Goal: Information Seeking & Learning: Find contact information

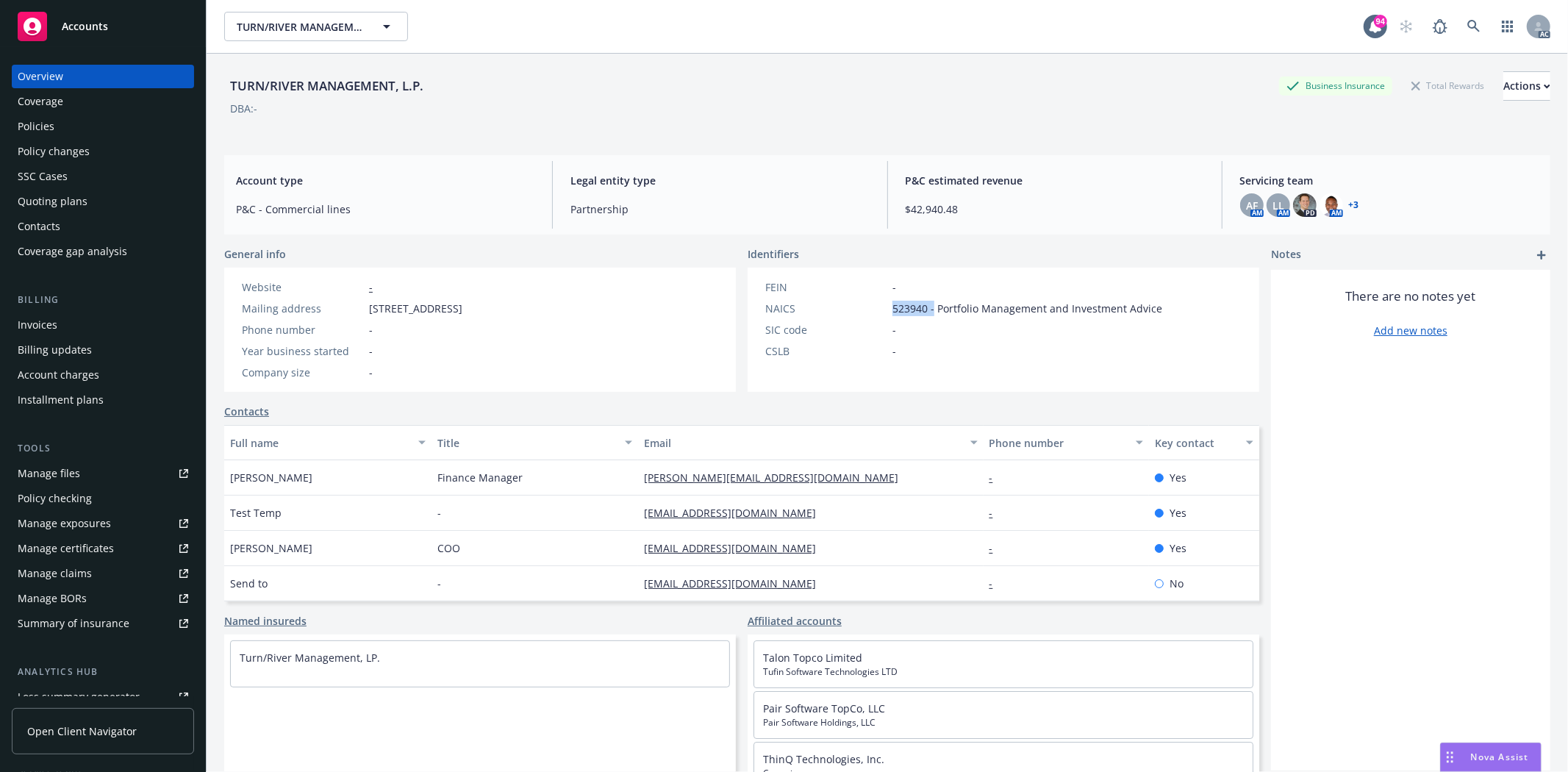
click at [927, 306] on div "NAICS 523940 - Portfolio Management and Investment Advice" at bounding box center [964, 309] width 408 height 16
click at [34, 126] on div "Policies" at bounding box center [36, 126] width 37 height 23
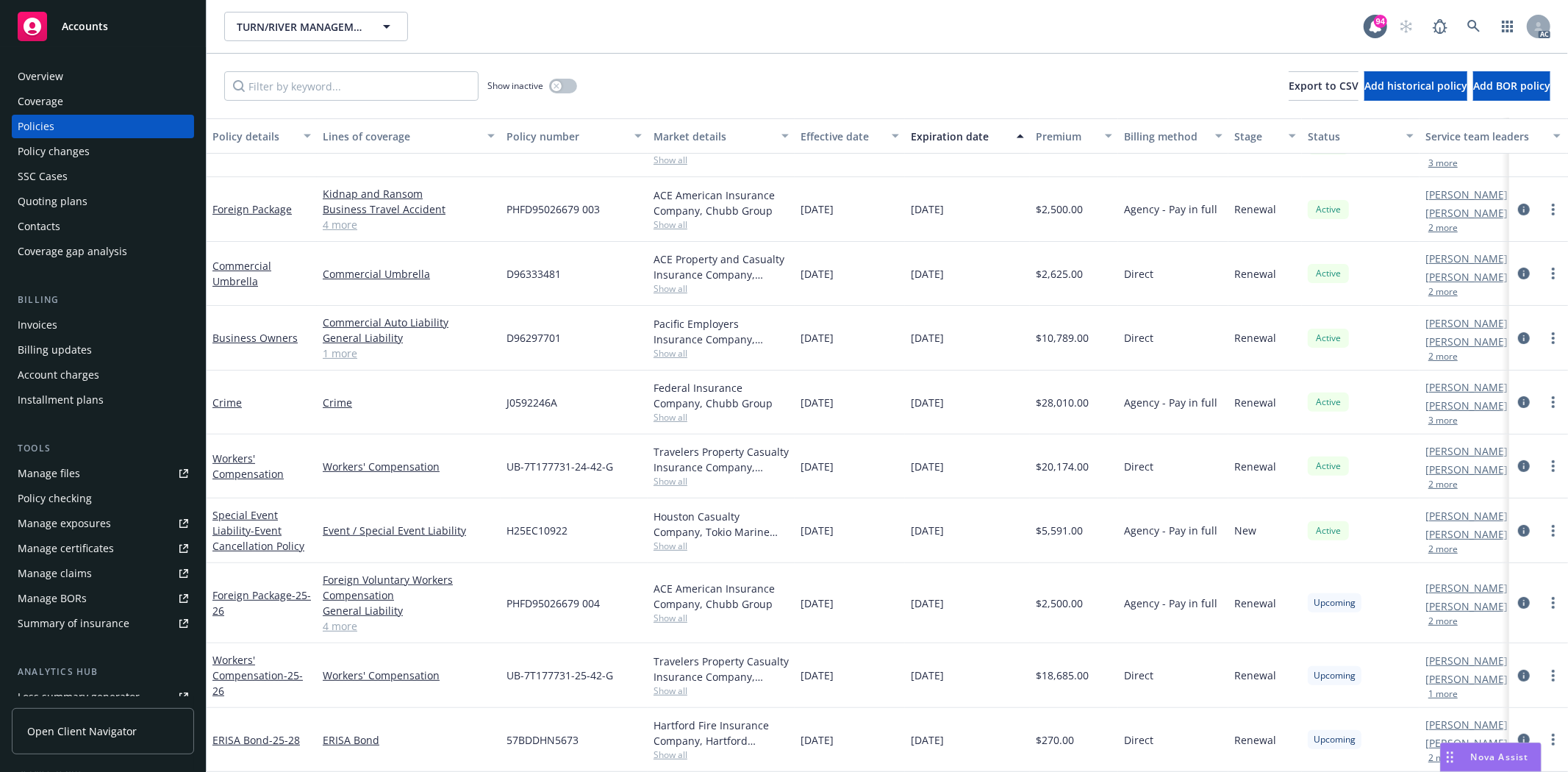
scroll to position [348, 0]
drag, startPoint x: 803, startPoint y: 324, endPoint x: 1001, endPoint y: 329, distance: 198.1
click at [1001, 329] on div "Business Owners Commercial Auto Liability General Liability Commercial Property…" at bounding box center [916, 338] width 1419 height 65
click at [667, 347] on span "Show all" at bounding box center [721, 353] width 135 height 13
click at [577, 328] on div "D96297701" at bounding box center [574, 338] width 147 height 65
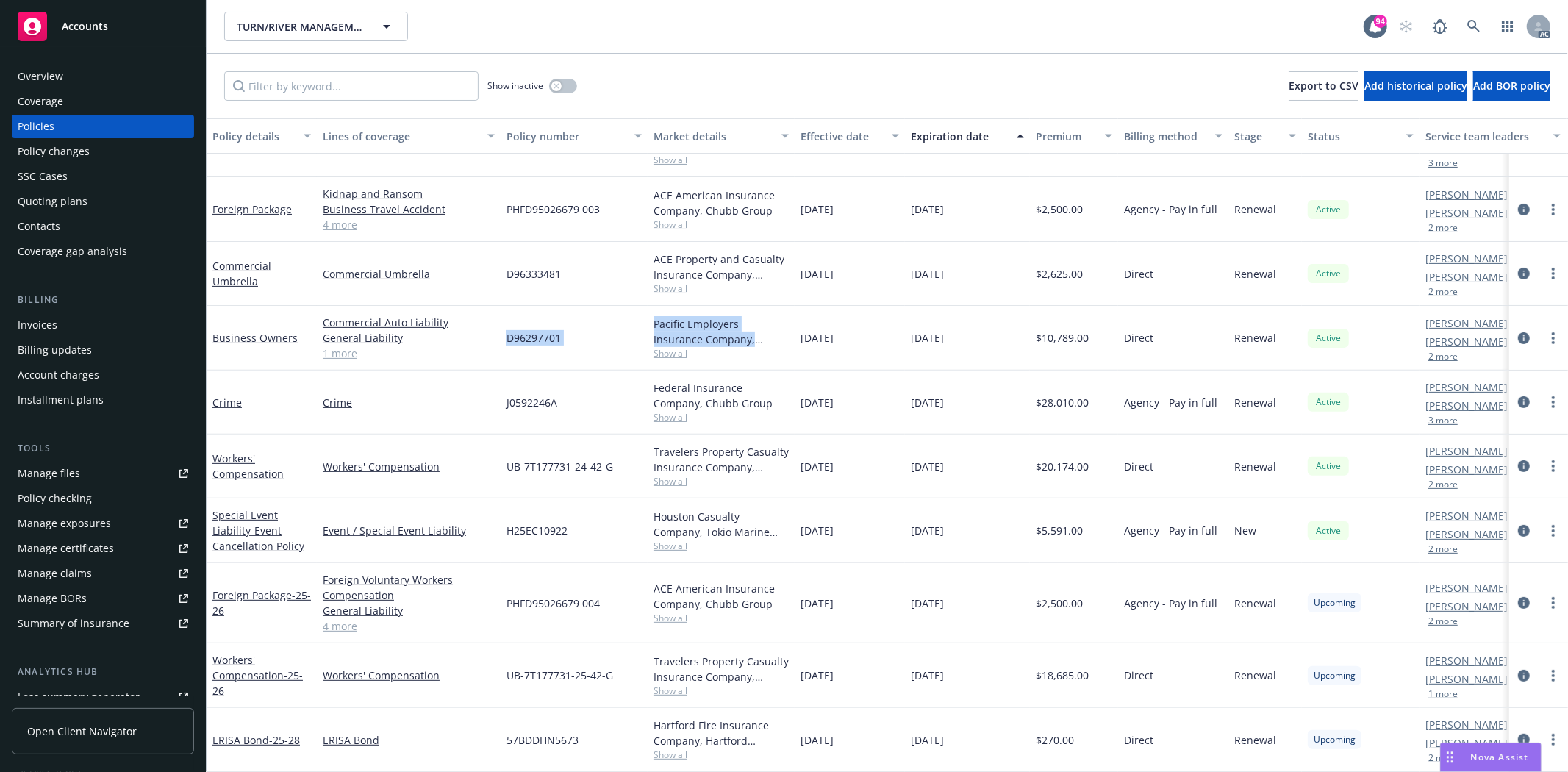
drag, startPoint x: 501, startPoint y: 326, endPoint x: 655, endPoint y: 347, distance: 155.4
click at [655, 350] on div "Business Owners Commercial Auto Liability General Liability Commercial Property…" at bounding box center [916, 338] width 1419 height 65
click at [716, 347] on span "Show all" at bounding box center [721, 353] width 135 height 13
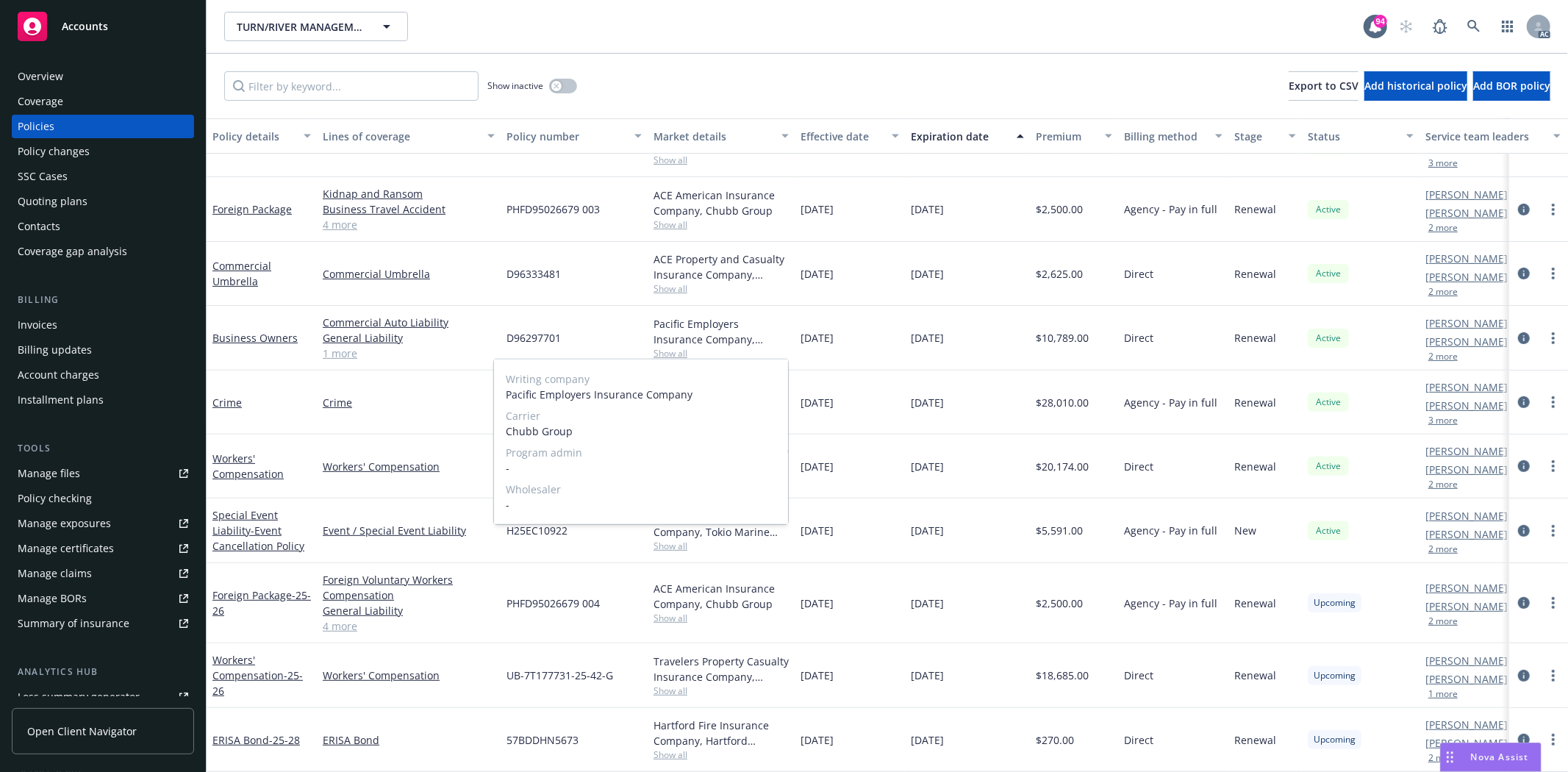
click at [654, 347] on span "Show all" at bounding box center [721, 353] width 135 height 13
click at [679, 347] on span "Show all" at bounding box center [721, 353] width 135 height 13
click at [597, 309] on div "D96297701" at bounding box center [574, 338] width 147 height 65
drag, startPoint x: 813, startPoint y: 337, endPoint x: 959, endPoint y: 336, distance: 146.0
click at [959, 336] on div "Business Owners Commercial Auto Liability General Liability Commercial Property…" at bounding box center [916, 338] width 1419 height 65
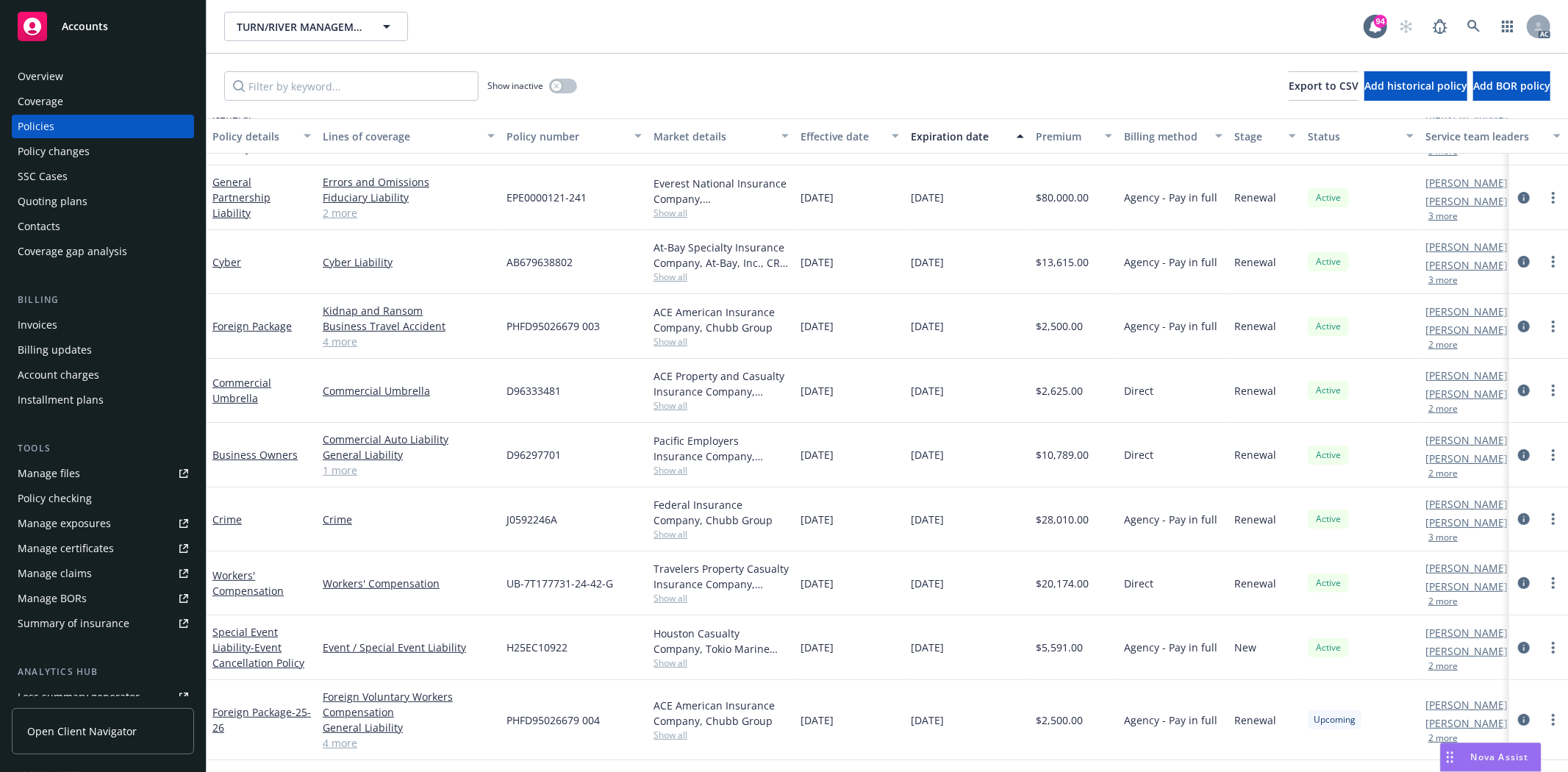
scroll to position [185, 0]
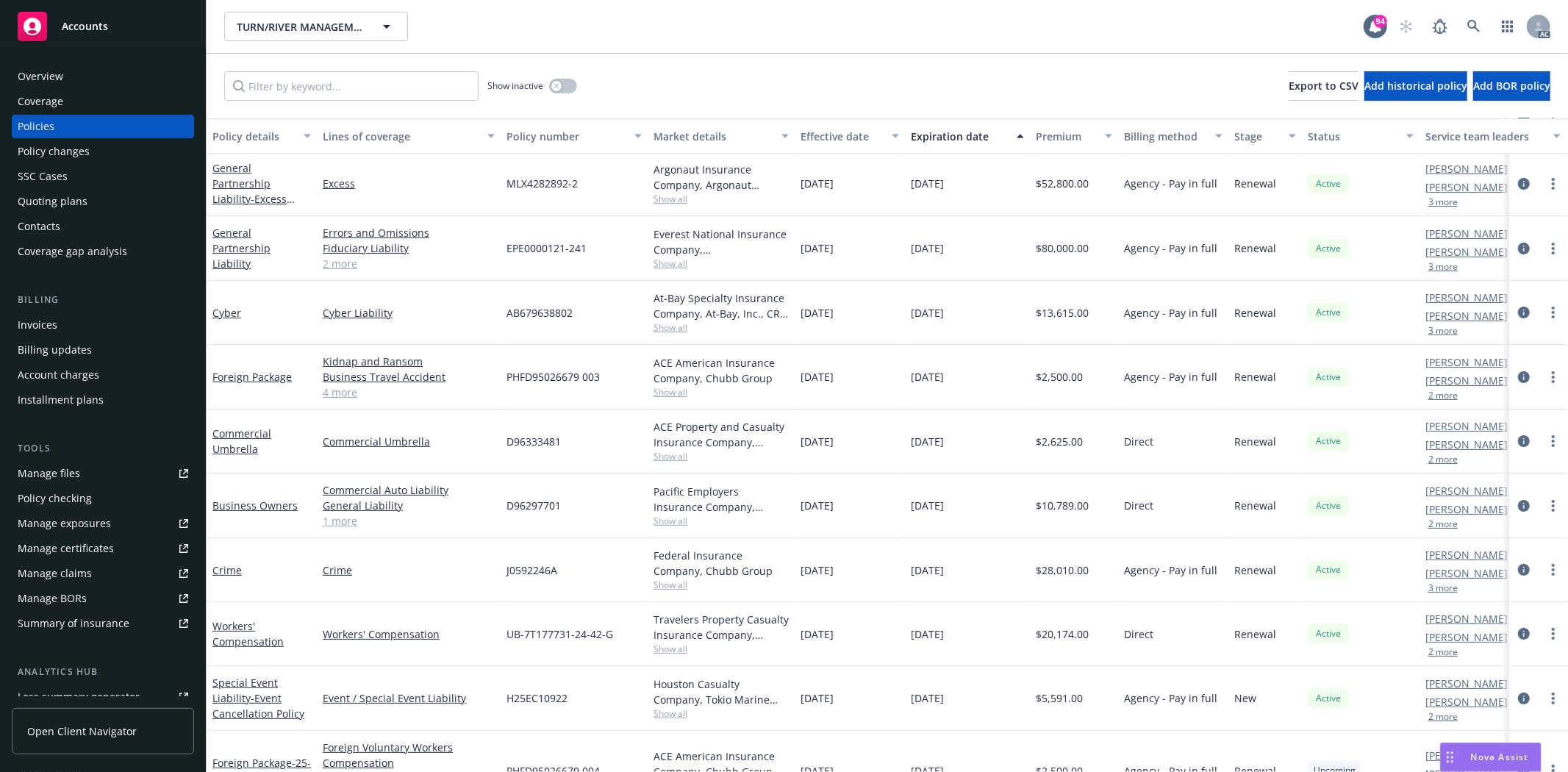
copy div "/01/2024 10/01/202"
drag, startPoint x: 795, startPoint y: 427, endPoint x: 975, endPoint y: 427, distance: 180.0
click at [975, 427] on div "Commercial Umbrella Commercial Umbrella D96333481 ACE Property and Casualty Ins…" at bounding box center [916, 441] width 1419 height 64
click at [976, 421] on div "10/01/2025" at bounding box center [968, 441] width 125 height 64
drag, startPoint x: 1035, startPoint y: 436, endPoint x: 1091, endPoint y: 433, distance: 56.1
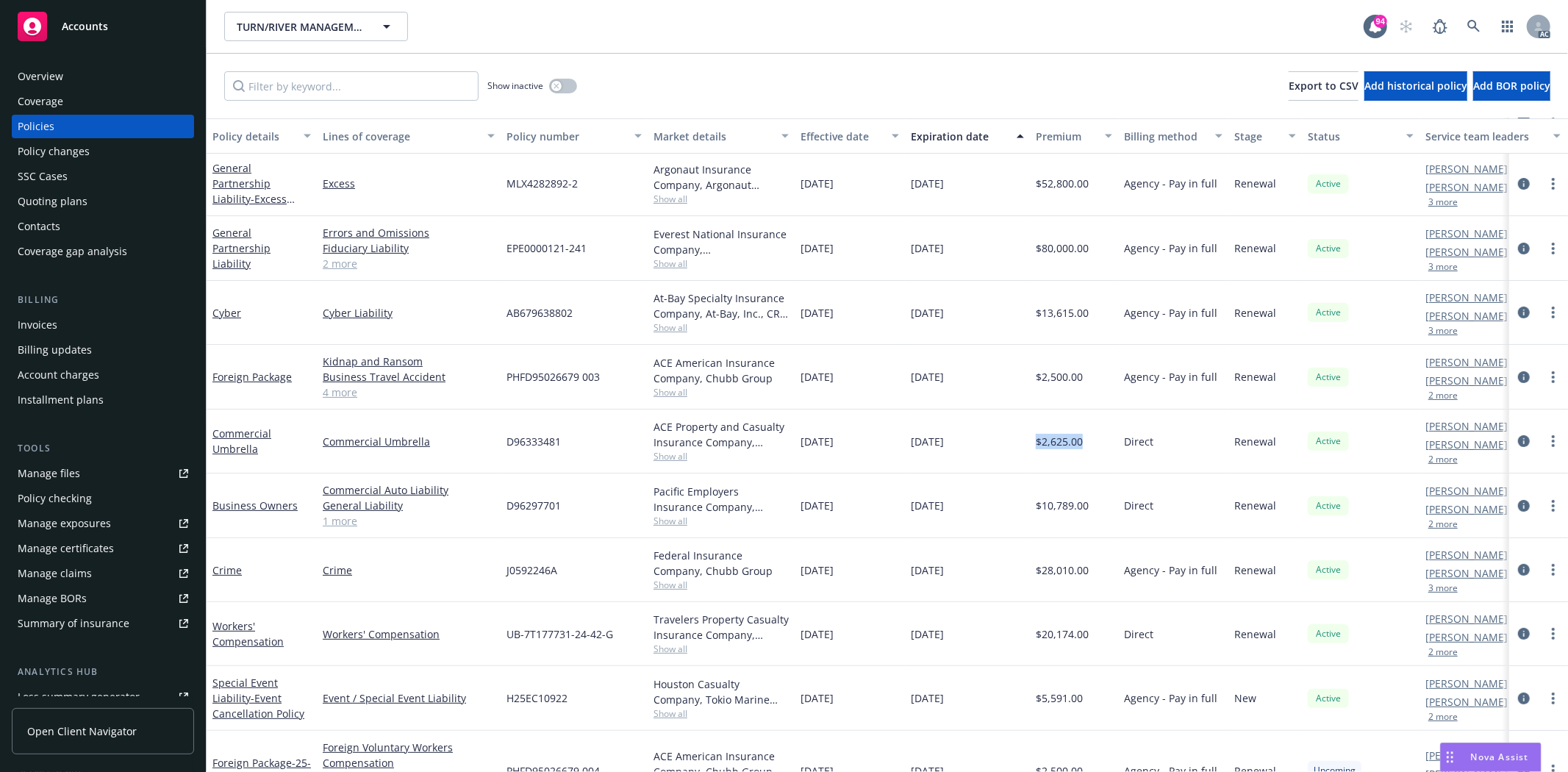
click at [1091, 433] on div "$2,625.00" at bounding box center [1074, 441] width 89 height 64
click at [673, 462] on span "Show all" at bounding box center [721, 456] width 135 height 13
click at [634, 440] on div "D96333481" at bounding box center [574, 441] width 147 height 64
drag, startPoint x: 509, startPoint y: 442, endPoint x: 595, endPoint y: 445, distance: 86.1
click at [595, 445] on div "D96333481" at bounding box center [574, 441] width 147 height 64
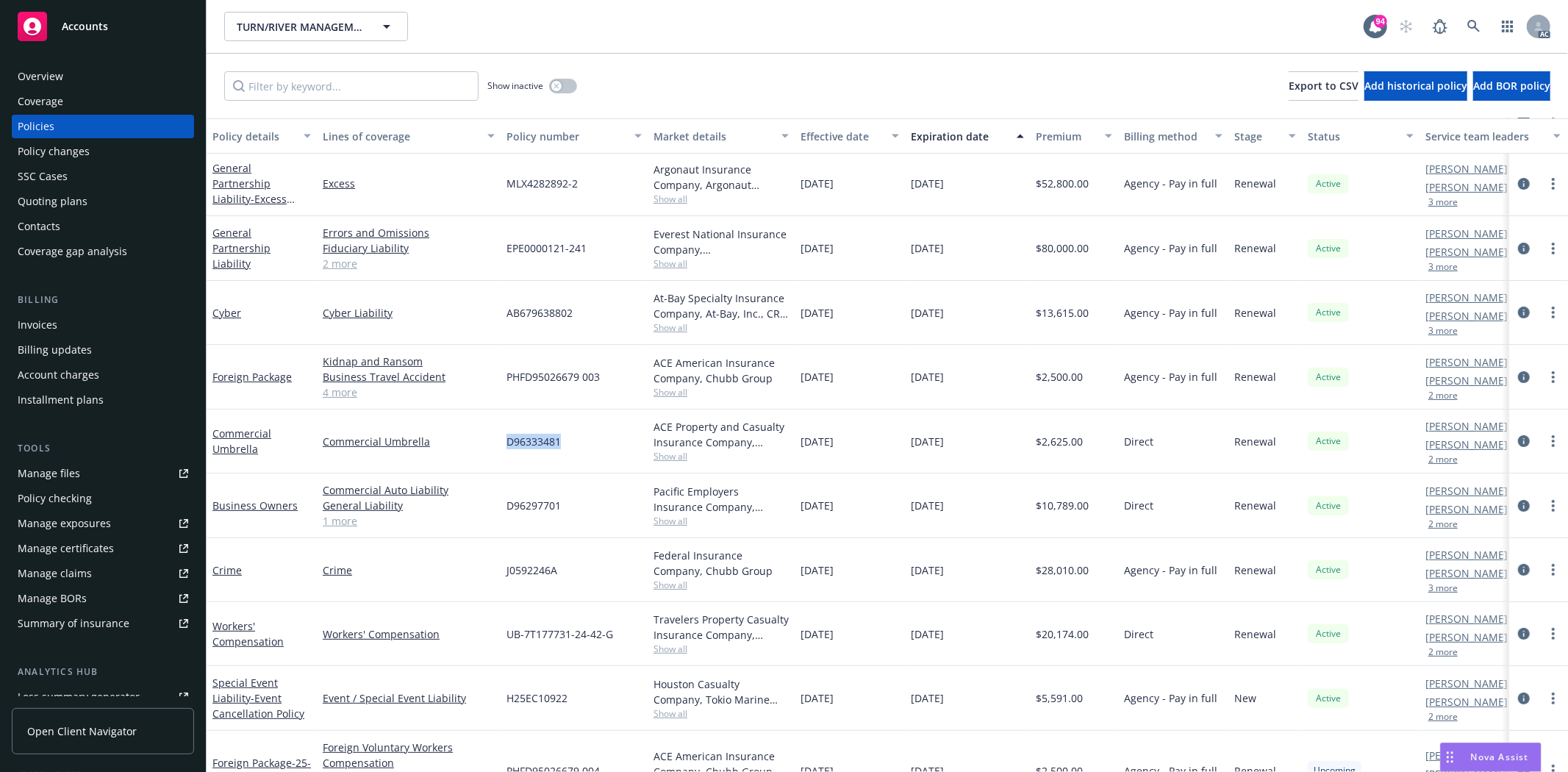
click at [604, 438] on div "D96333481" at bounding box center [574, 441] width 147 height 64
click at [671, 457] on span "Show all" at bounding box center [721, 456] width 135 height 13
click at [840, 451] on div "10/01/2024" at bounding box center [850, 441] width 110 height 64
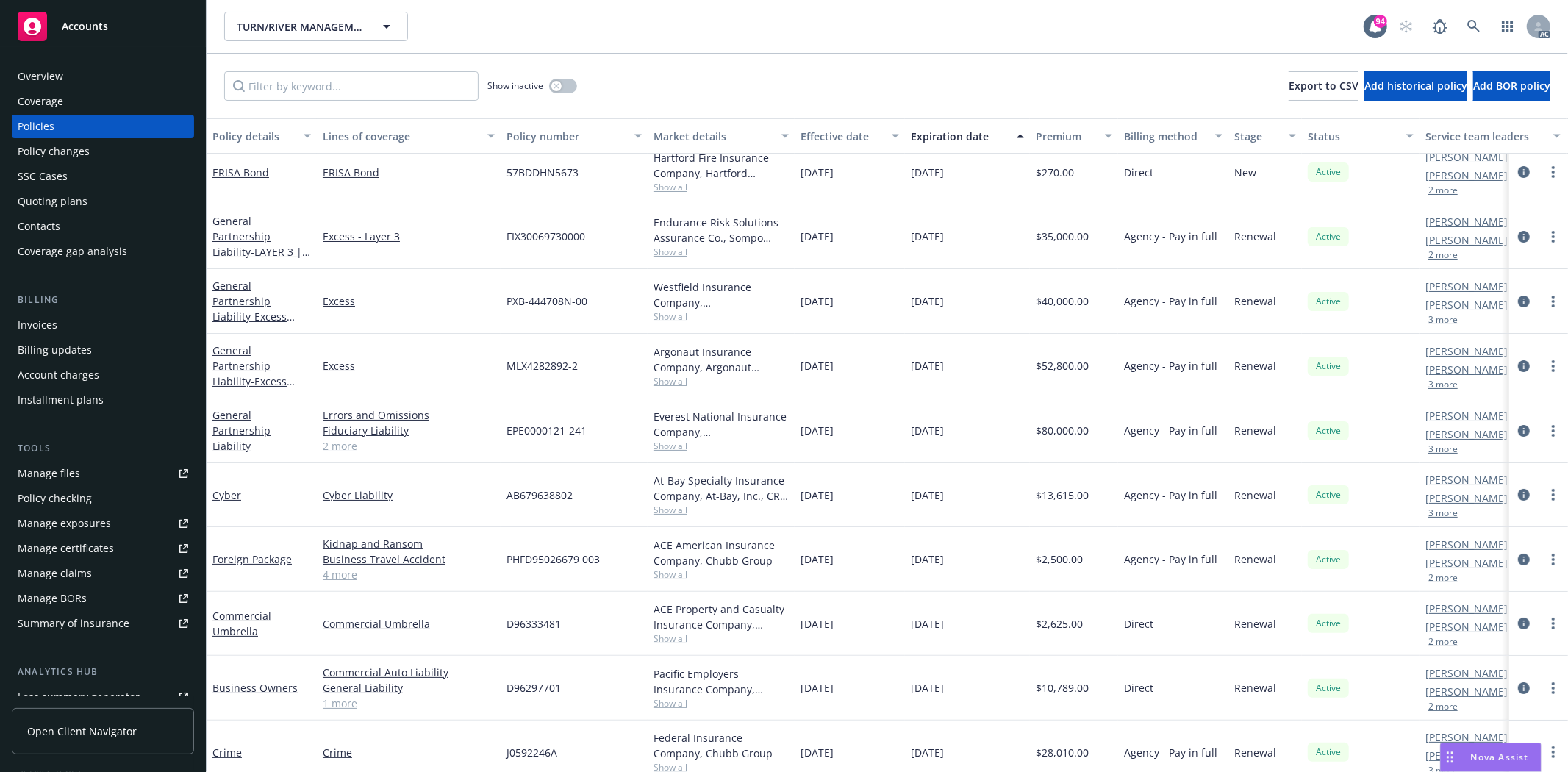
scroll to position [0, 0]
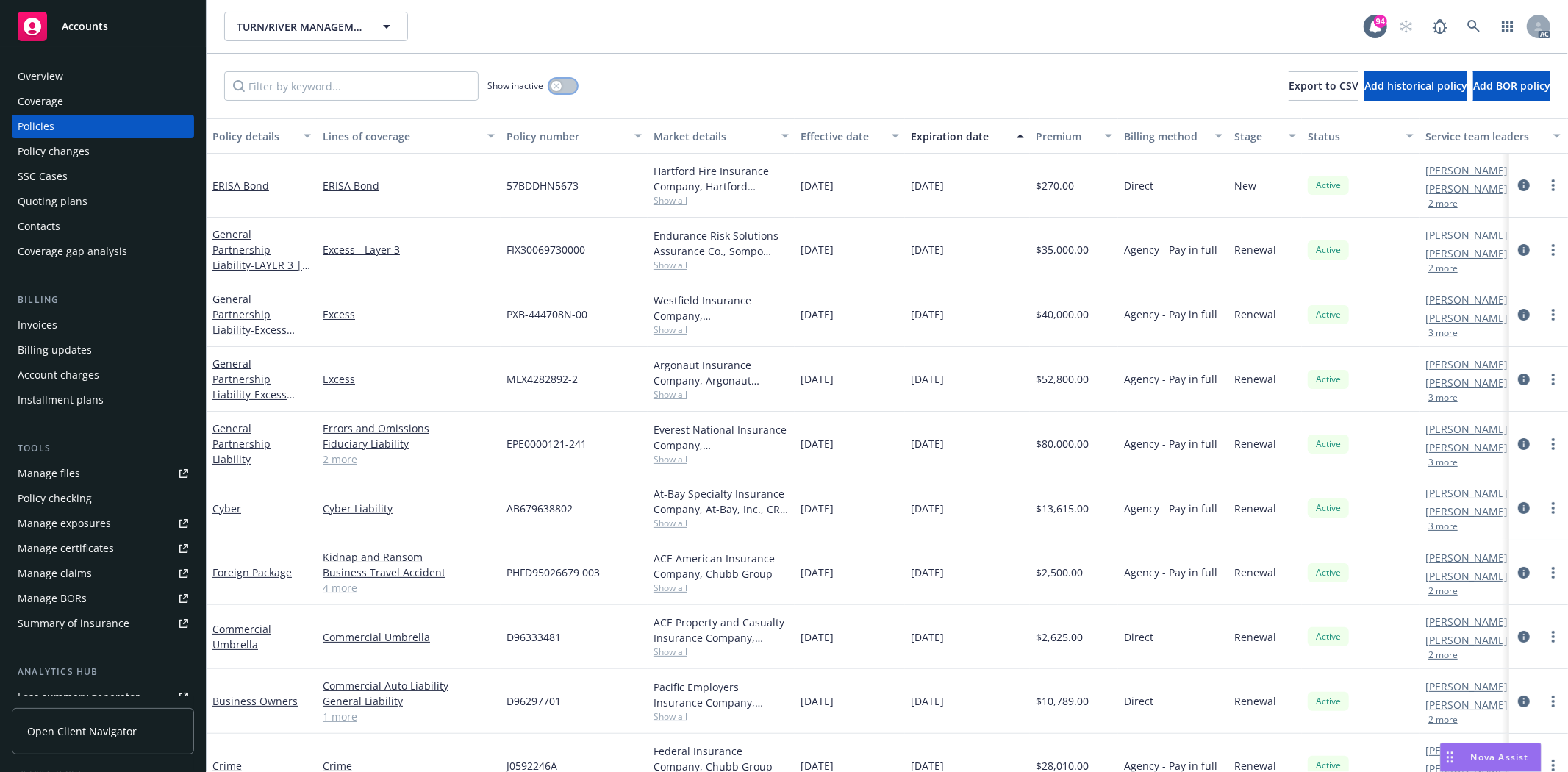
click at [555, 92] on button "button" at bounding box center [563, 86] width 28 height 15
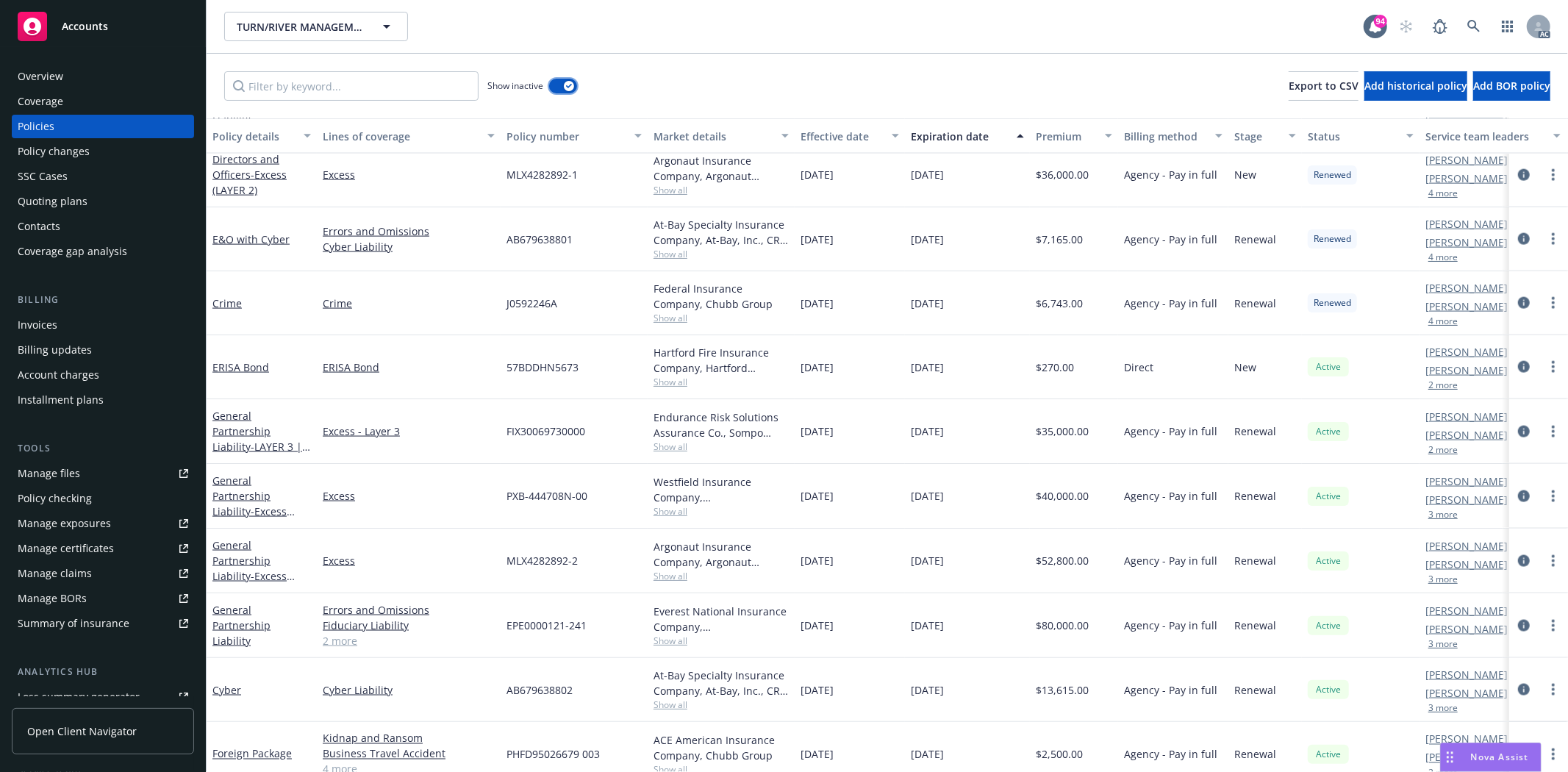
scroll to position [1495, 0]
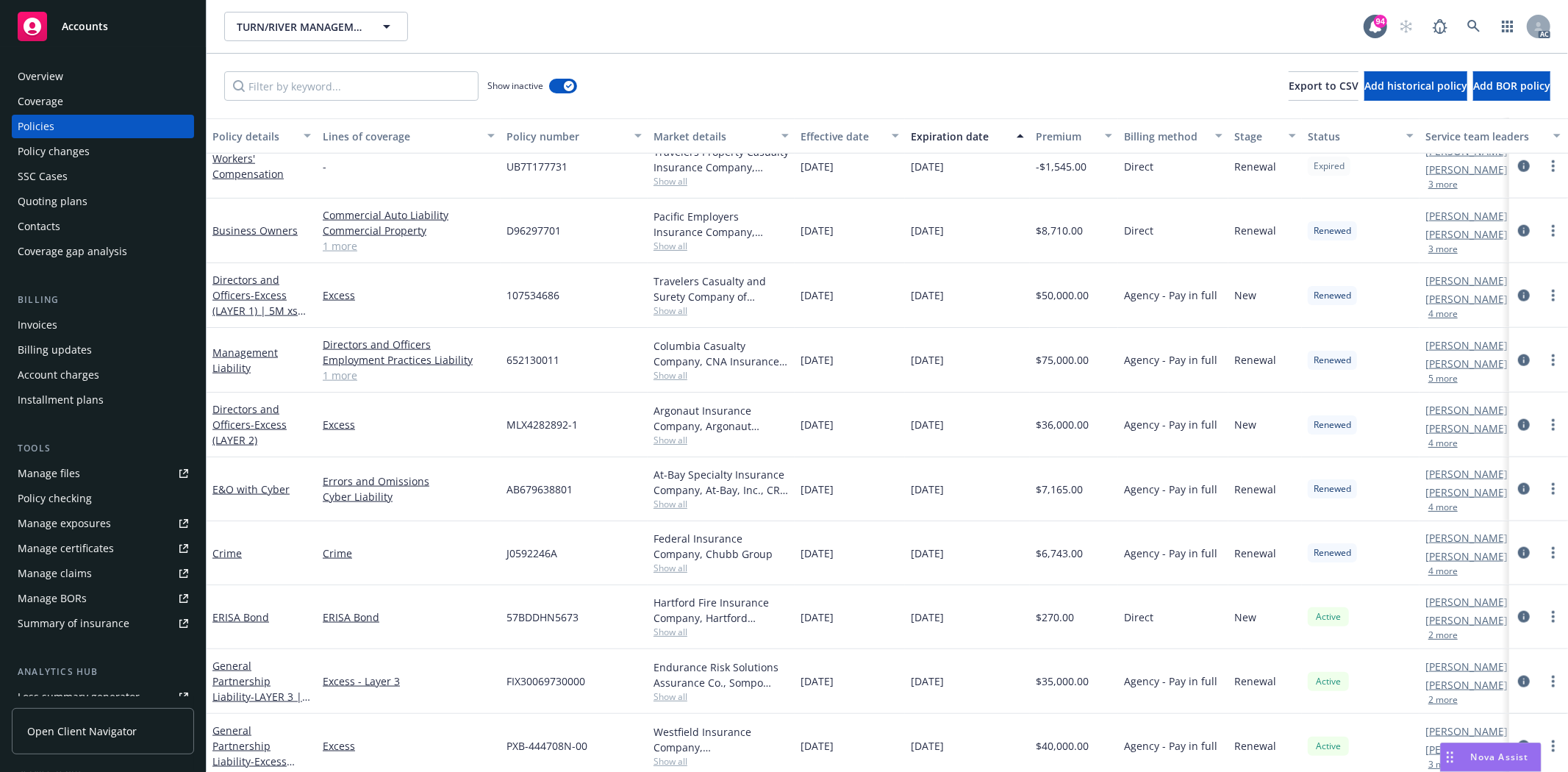
drag, startPoint x: 805, startPoint y: 360, endPoint x: 872, endPoint y: 368, distance: 67.5
click at [872, 368] on div "10/01/2023" at bounding box center [850, 360] width 110 height 65
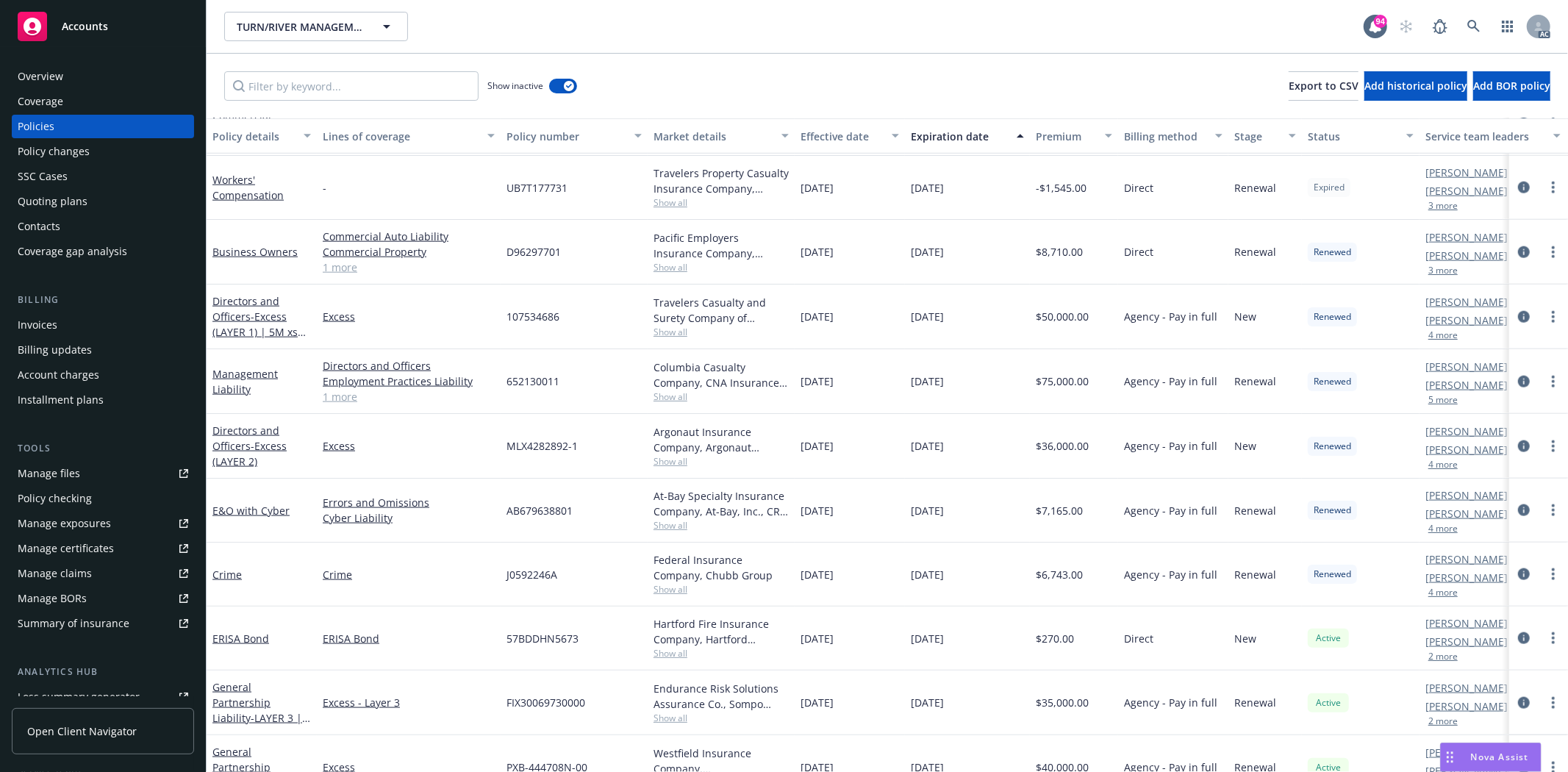
scroll to position [1413, 0]
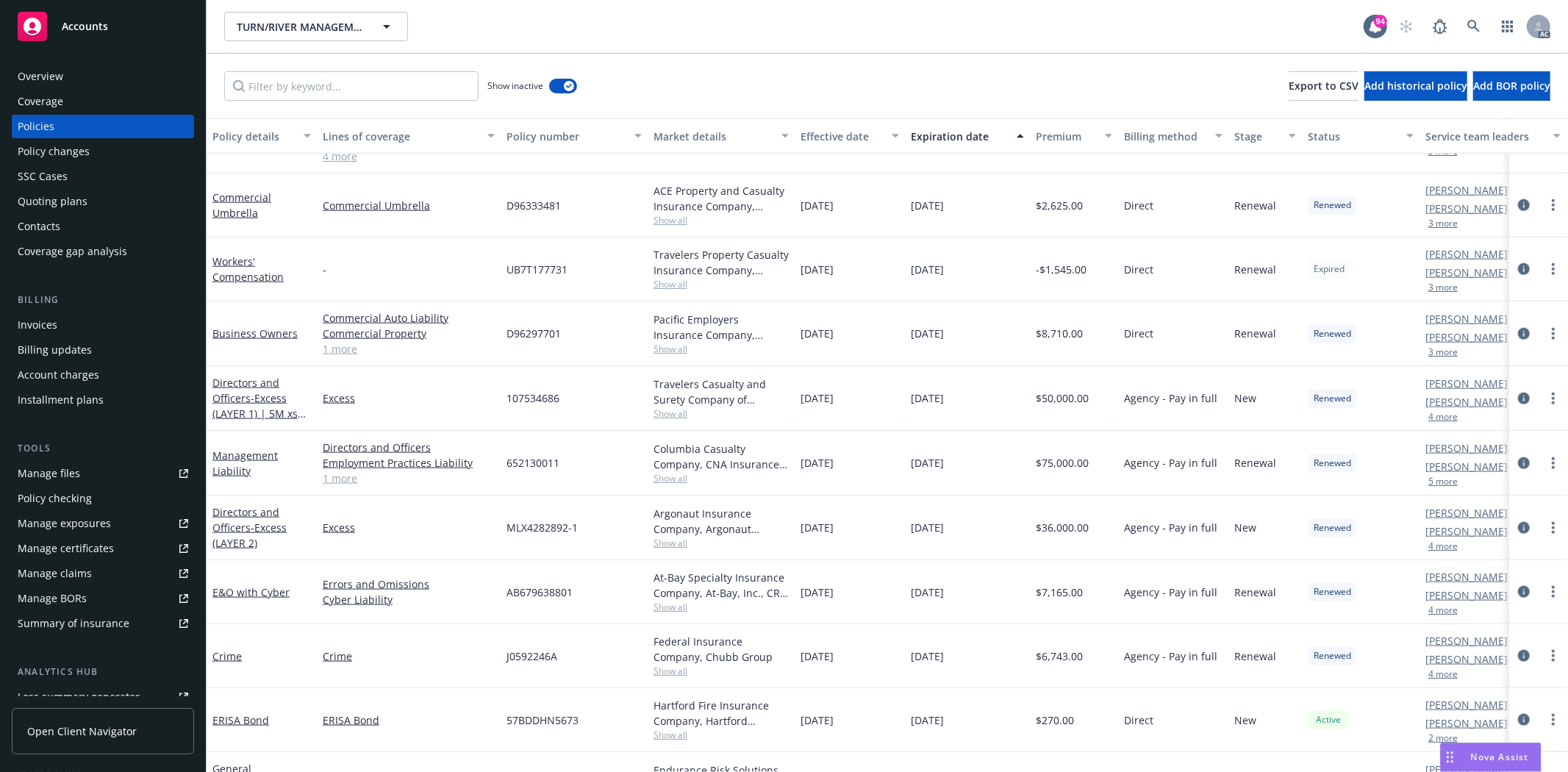
drag, startPoint x: 799, startPoint y: 344, endPoint x: 1000, endPoint y: 332, distance: 201.4
click at [1000, 332] on div "Business Owners Commercial Auto Liability Commercial Property General Liability…" at bounding box center [916, 334] width 1419 height 65
click at [664, 347] on span "Show all" at bounding box center [721, 348] width 135 height 13
click at [634, 326] on div "D96297701" at bounding box center [574, 334] width 147 height 65
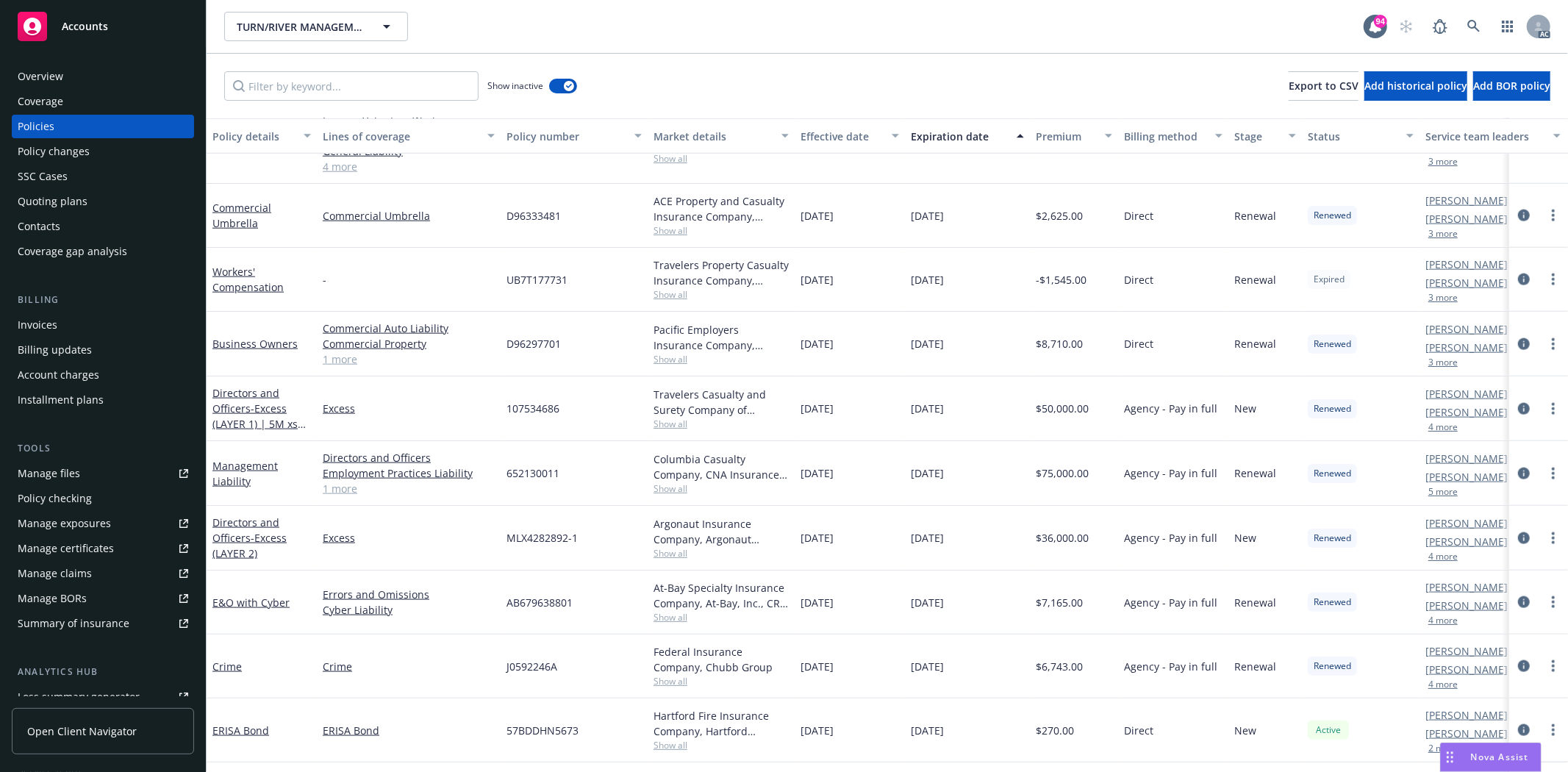
scroll to position [1332, 0]
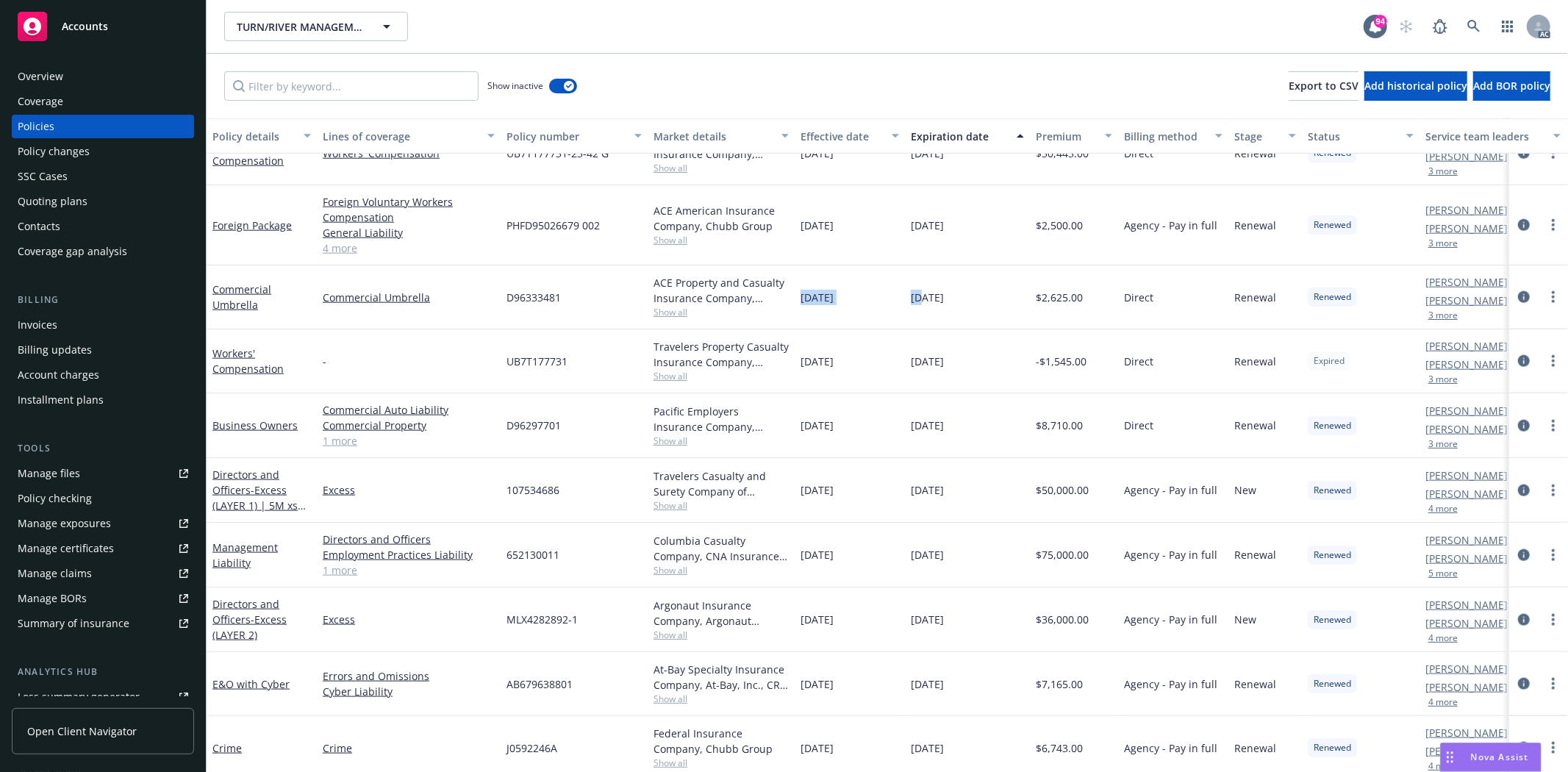
drag, startPoint x: 802, startPoint y: 300, endPoint x: 922, endPoint y: 296, distance: 120.1
click at [922, 296] on div "Commercial Umbrella Commercial Umbrella D96333481 ACE Property and Casualty Ins…" at bounding box center [916, 297] width 1419 height 64
click at [1017, 306] on div "10/01/2024" at bounding box center [968, 297] width 125 height 64
drag, startPoint x: 1034, startPoint y: 300, endPoint x: 1078, endPoint y: 306, distance: 44.4
click at [1078, 306] on div "$2,625.00" at bounding box center [1074, 297] width 89 height 64
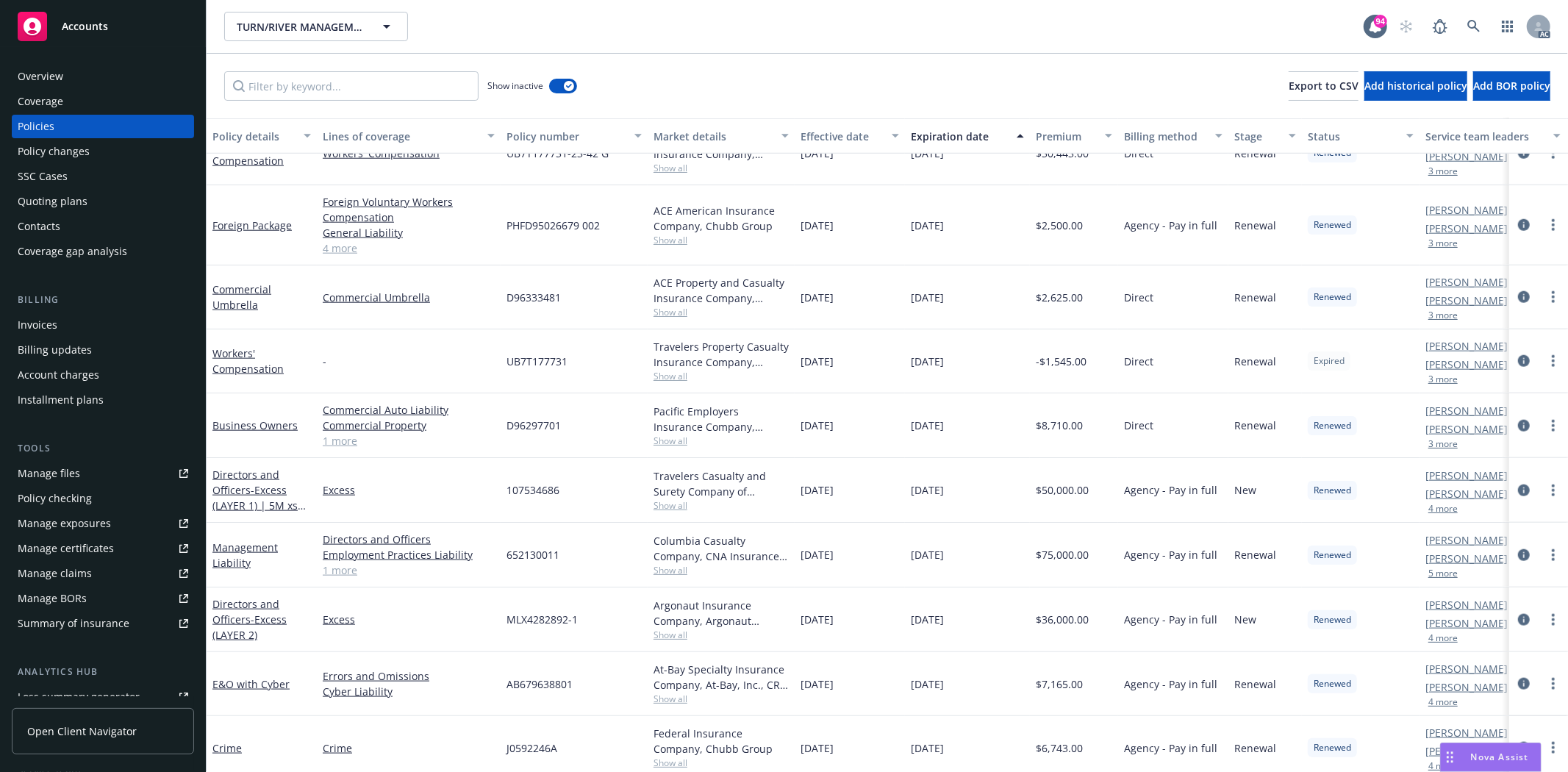
click at [877, 290] on div "10/01/2023" at bounding box center [850, 297] width 110 height 64
drag, startPoint x: 799, startPoint y: 298, endPoint x: 1068, endPoint y: 310, distance: 269.3
click at [1068, 310] on div "Commercial Umbrella Commercial Umbrella D96333481 ACE Property and Casualty Ins…" at bounding box center [916, 297] width 1419 height 64
click at [940, 312] on div "10/01/2024" at bounding box center [968, 297] width 125 height 64
drag, startPoint x: 1037, startPoint y: 297, endPoint x: 1097, endPoint y: 298, distance: 60.0
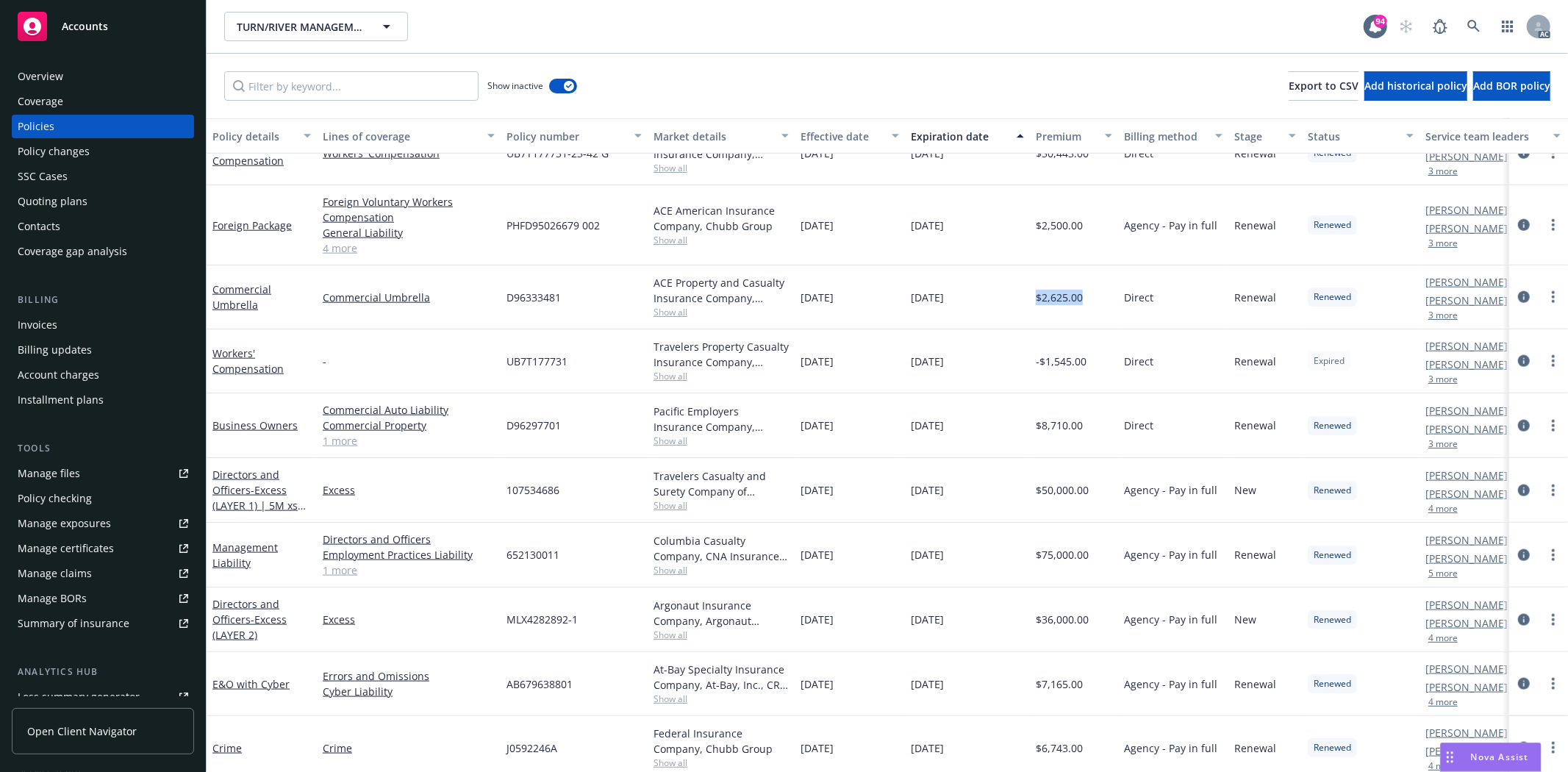
click at [1097, 298] on div "$2,625.00" at bounding box center [1074, 297] width 89 height 64
click at [682, 310] on span "Show all" at bounding box center [721, 312] width 135 height 13
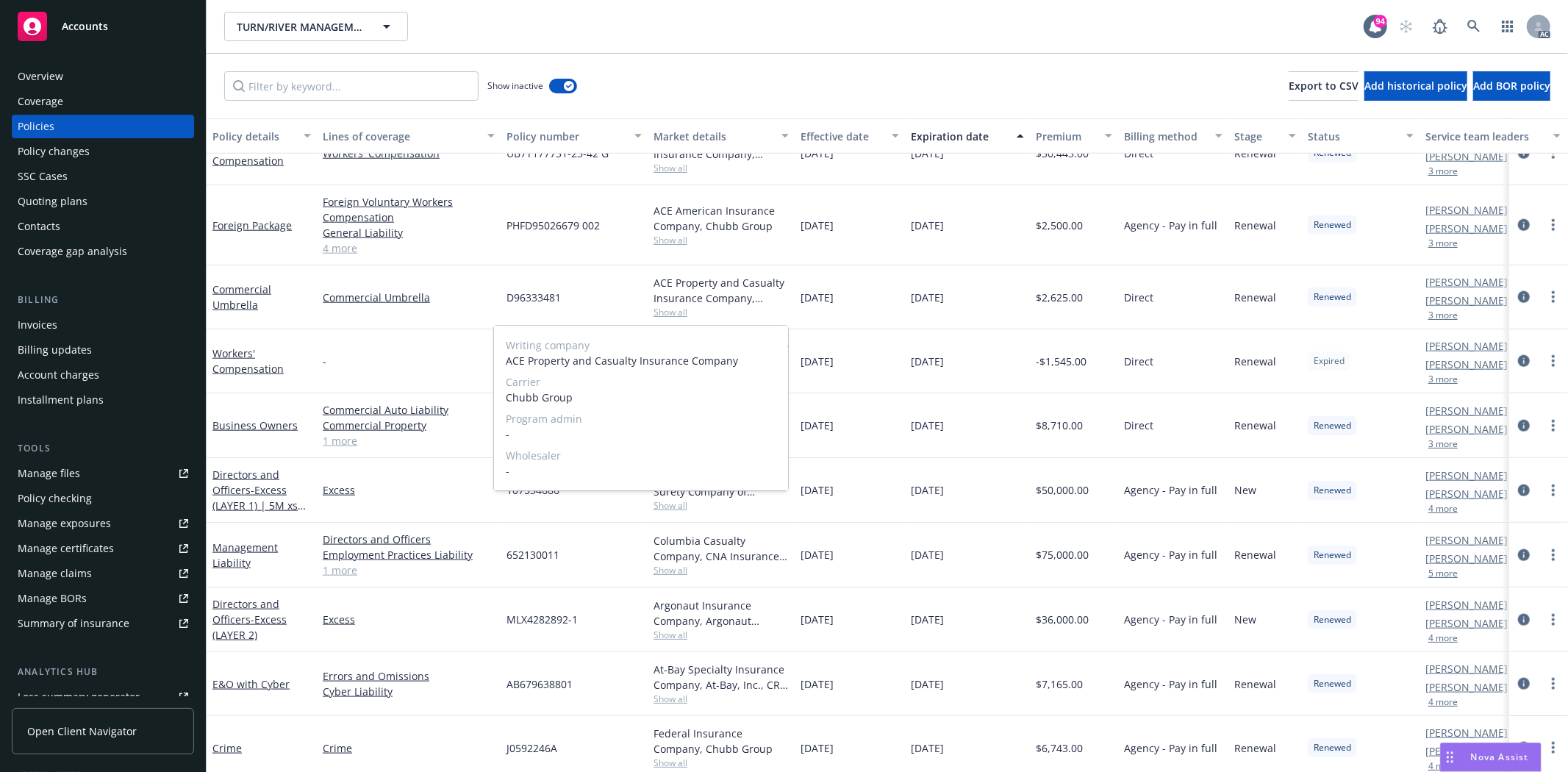
click at [731, 309] on span "Show all" at bounding box center [721, 312] width 135 height 13
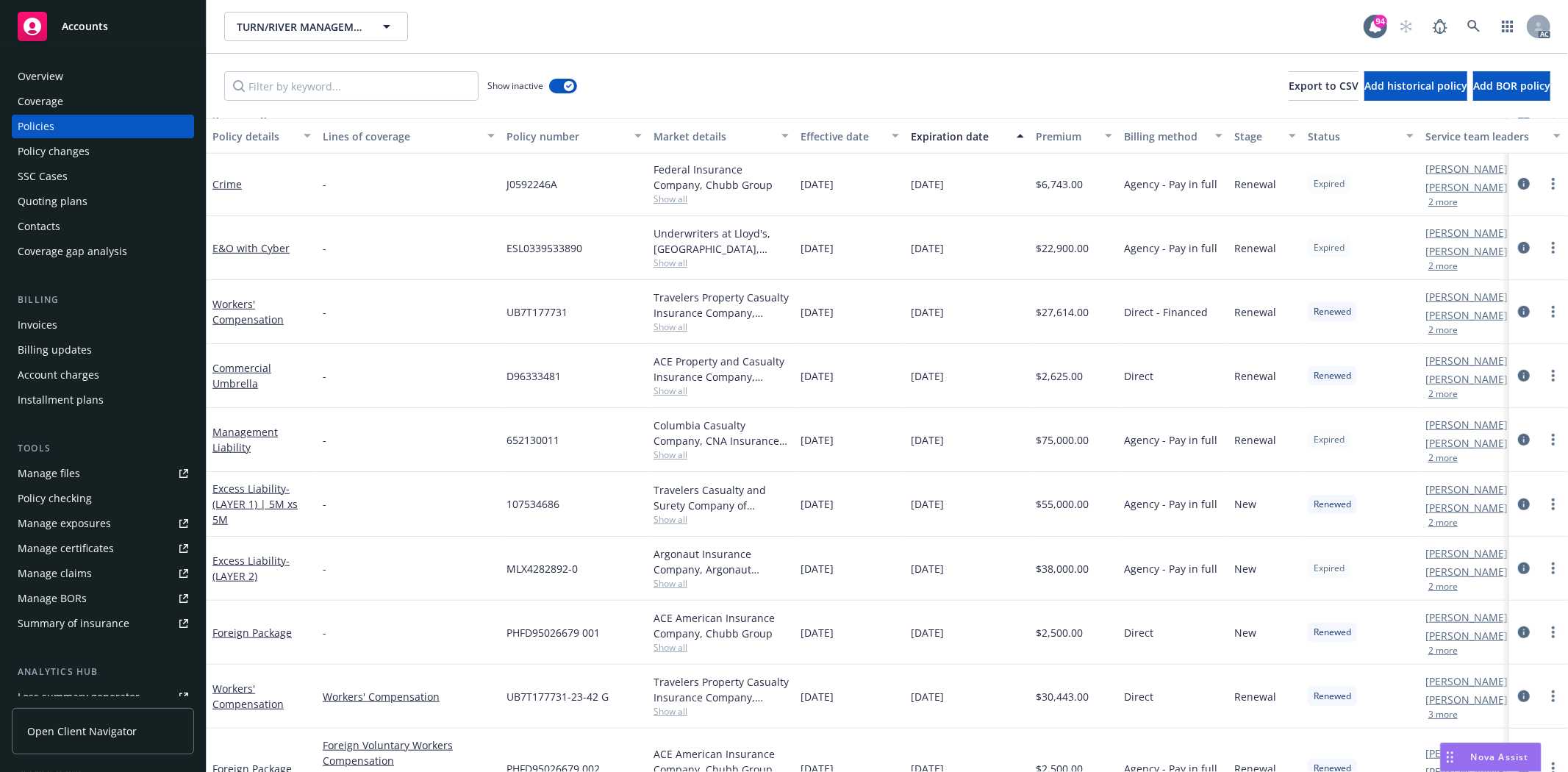
scroll to position [678, 0]
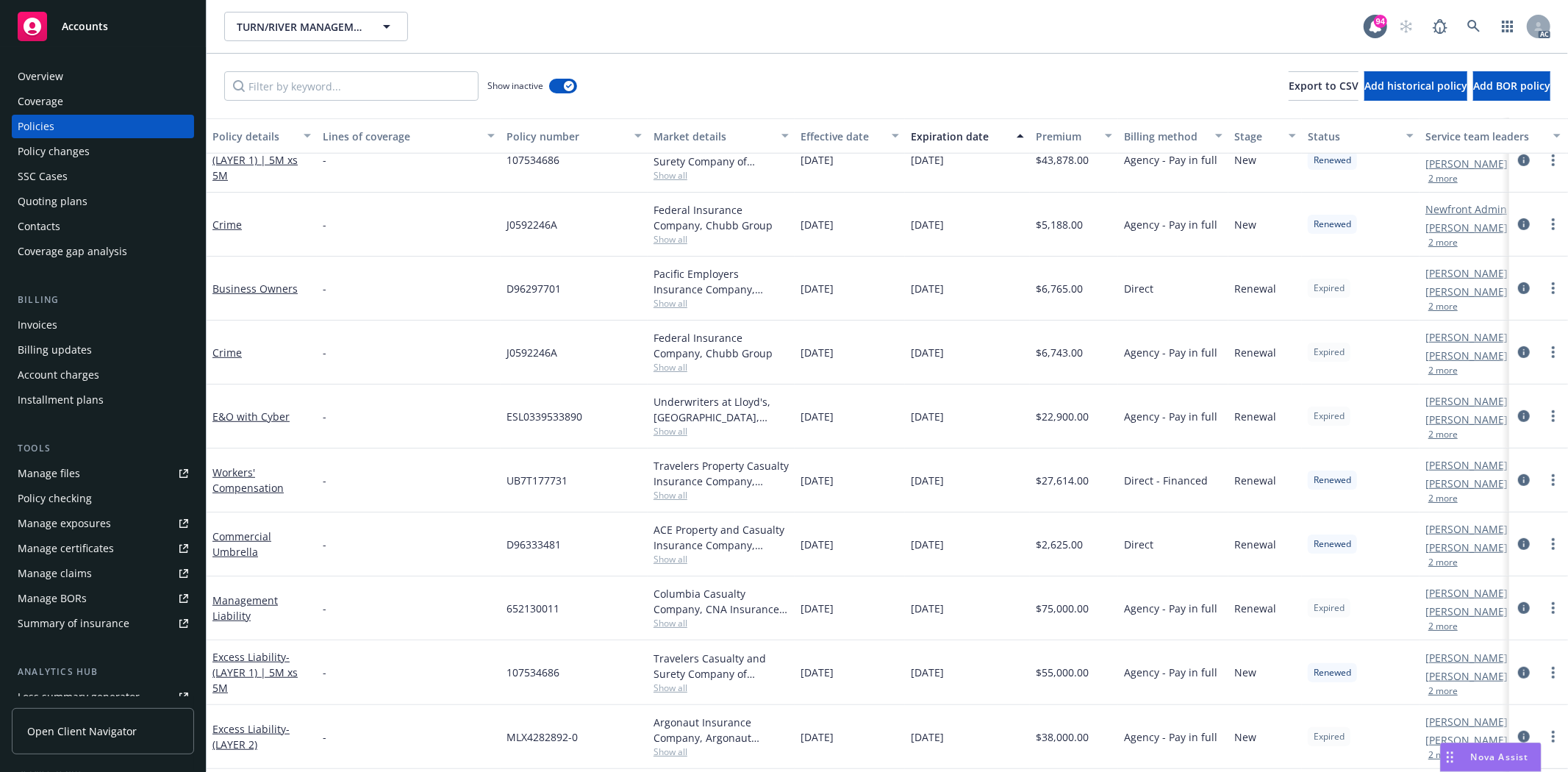
drag, startPoint x: 801, startPoint y: 283, endPoint x: 994, endPoint y: 282, distance: 193.0
click at [994, 282] on div "Business Owners - D96297701 Pacific Employers Insurance Company, Chubb Group Sh…" at bounding box center [916, 288] width 1419 height 64
drag, startPoint x: 1039, startPoint y: 281, endPoint x: 1136, endPoint y: 276, distance: 97.1
click at [1151, 275] on div "Business Owners - D96297701 Pacific Employers Insurance Company, Chubb Group Sh…" at bounding box center [916, 288] width 1419 height 64
click at [641, 299] on div "D96297701" at bounding box center [574, 288] width 147 height 64
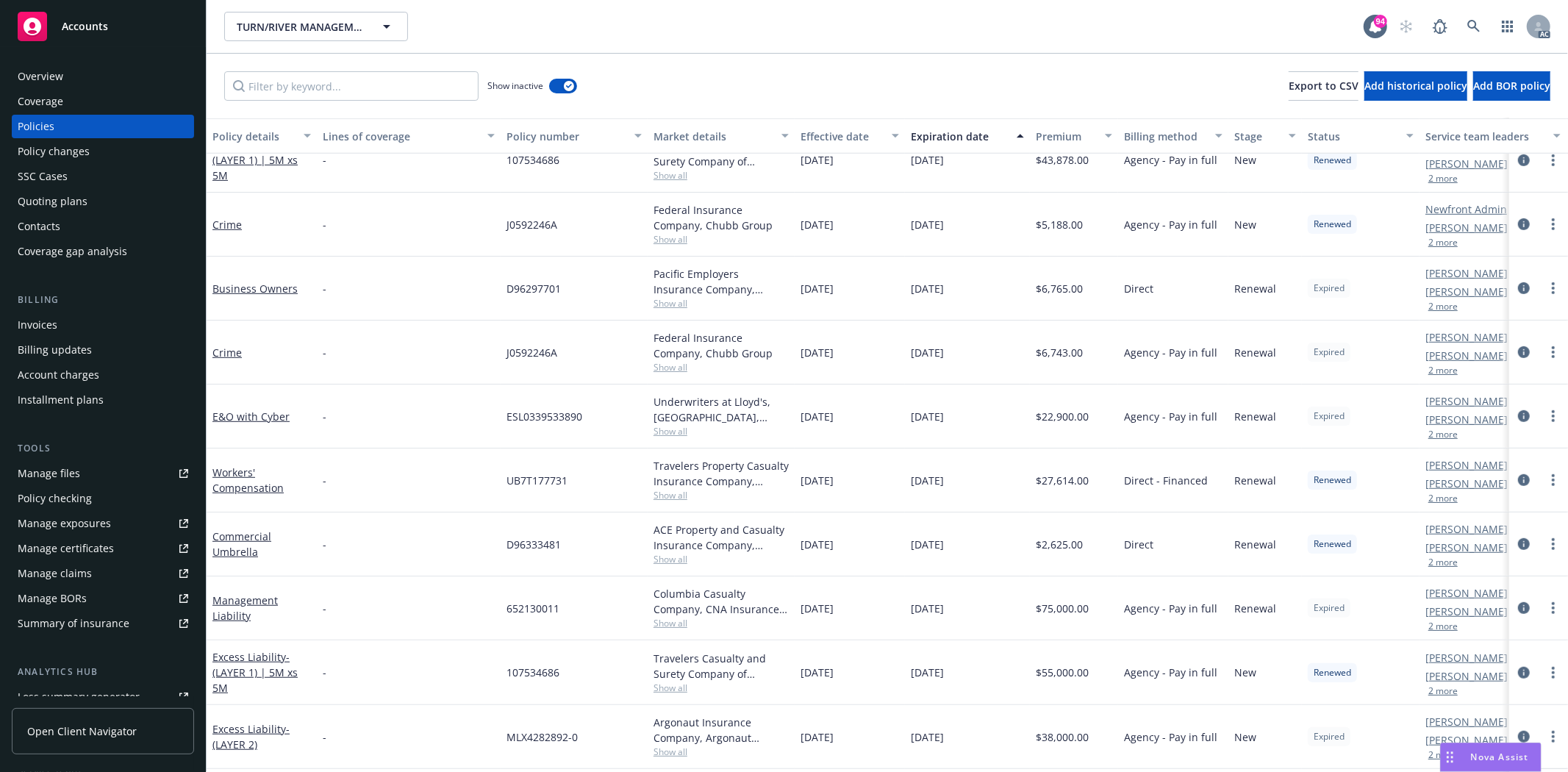
click at [681, 304] on span "Show all" at bounding box center [721, 303] width 135 height 13
click at [727, 309] on span "Show all" at bounding box center [721, 303] width 135 height 13
click at [680, 299] on span "Show all" at bounding box center [721, 303] width 135 height 13
click at [756, 311] on div "Pacific Employers Insurance Company, Chubb Group Show all" at bounding box center [721, 288] width 147 height 64
drag, startPoint x: 486, startPoint y: 290, endPoint x: 577, endPoint y: 288, distance: 91.0
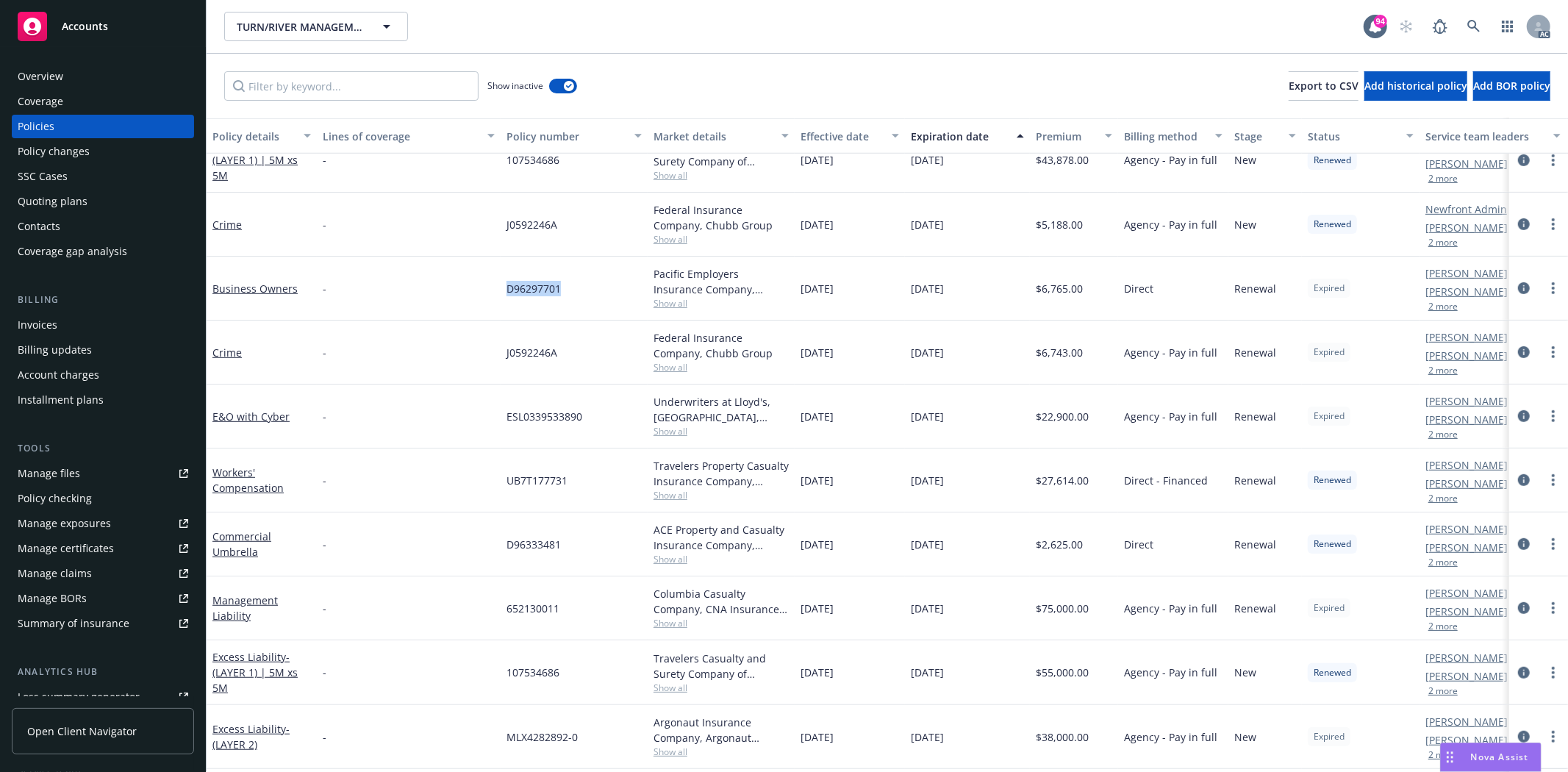
click at [577, 288] on div "Business Owners - D96297701 Pacific Employers Insurance Company, Chubb Group Sh…" at bounding box center [916, 288] width 1419 height 64
click at [825, 322] on div "10/01/2022" at bounding box center [850, 352] width 110 height 64
click at [669, 302] on span "Show all" at bounding box center [721, 303] width 135 height 13
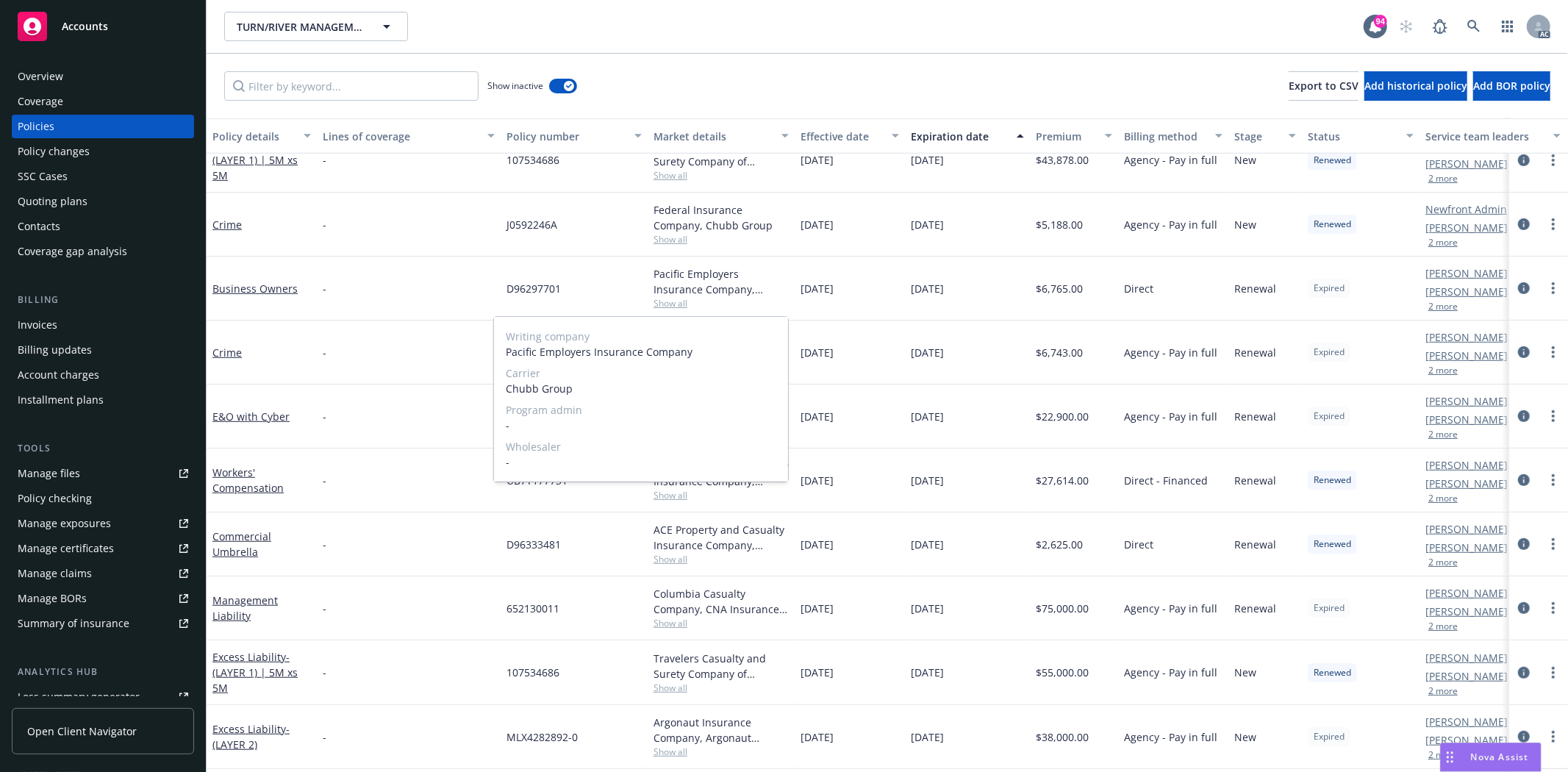
click at [752, 298] on span "Show all" at bounding box center [721, 303] width 135 height 13
click at [655, 309] on span "Show all" at bounding box center [721, 303] width 135 height 13
click at [630, 297] on div "D96297701" at bounding box center [574, 288] width 147 height 64
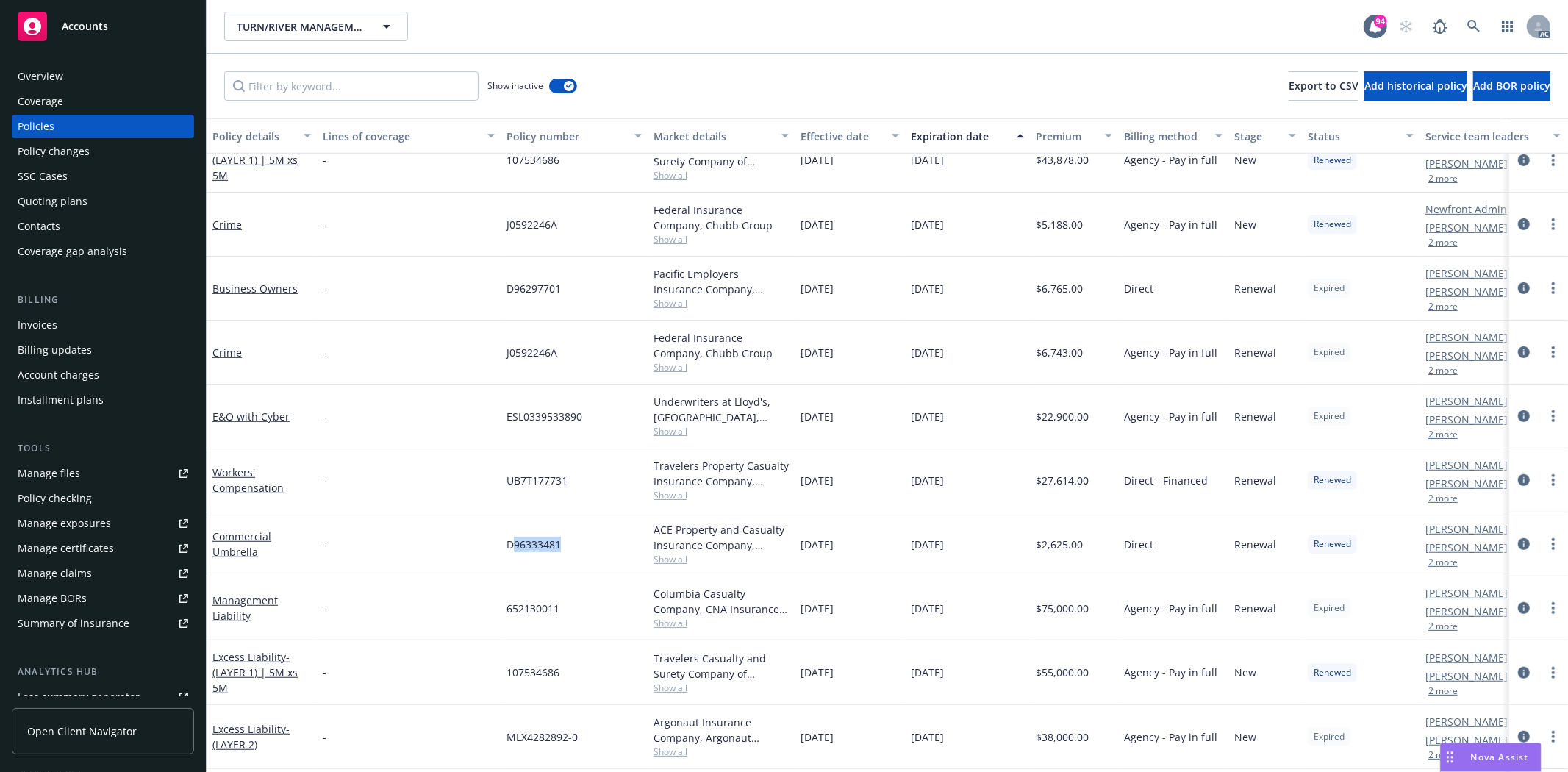
drag, startPoint x: 512, startPoint y: 545, endPoint x: 577, endPoint y: 549, distance: 65.1
click at [577, 549] on div "D96333481" at bounding box center [574, 544] width 147 height 64
click at [679, 562] on span "Show all" at bounding box center [721, 559] width 135 height 13
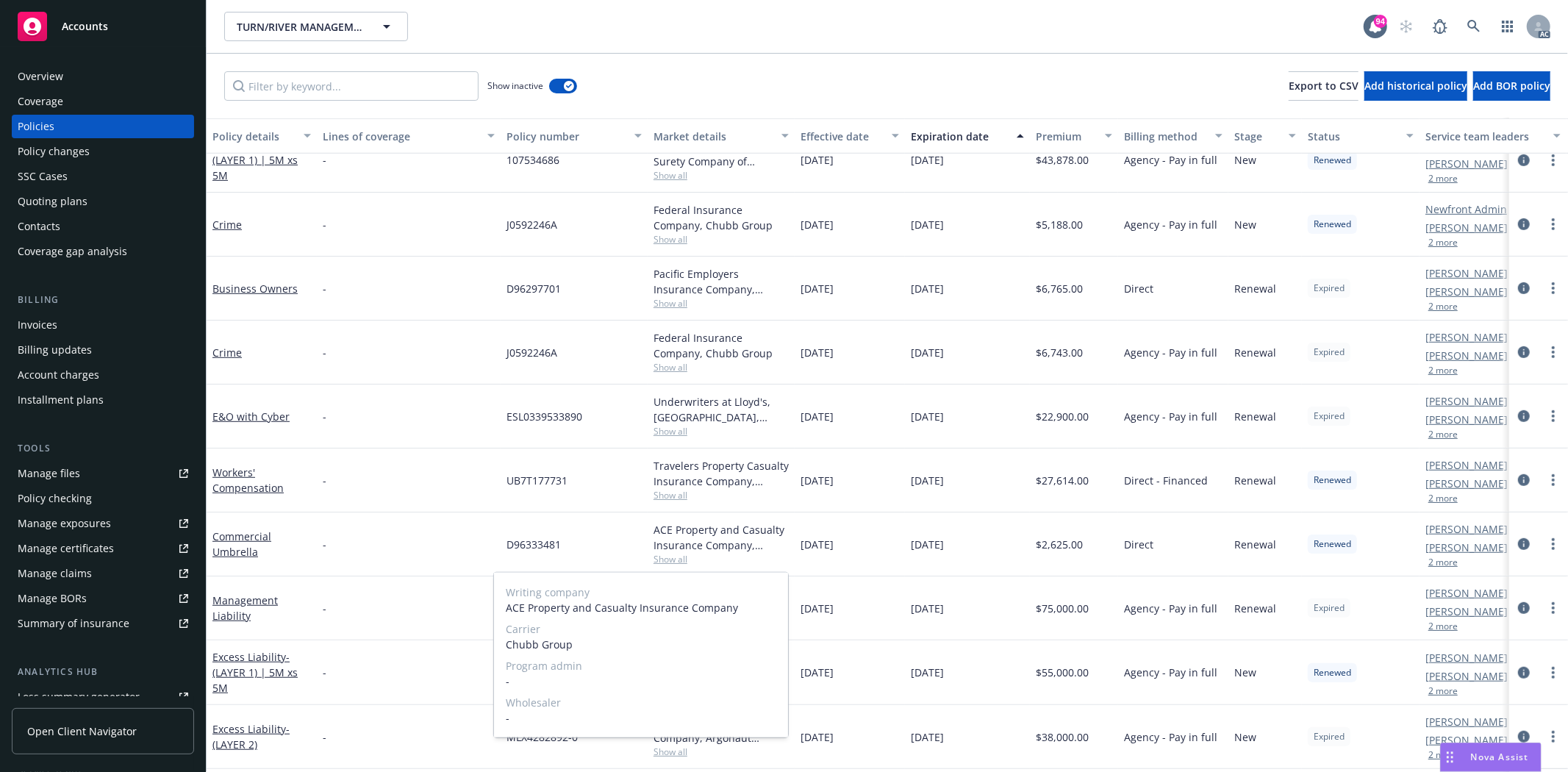
click at [718, 557] on span "Show all" at bounding box center [721, 559] width 135 height 13
click at [83, 71] on div "Overview" at bounding box center [103, 76] width 170 height 23
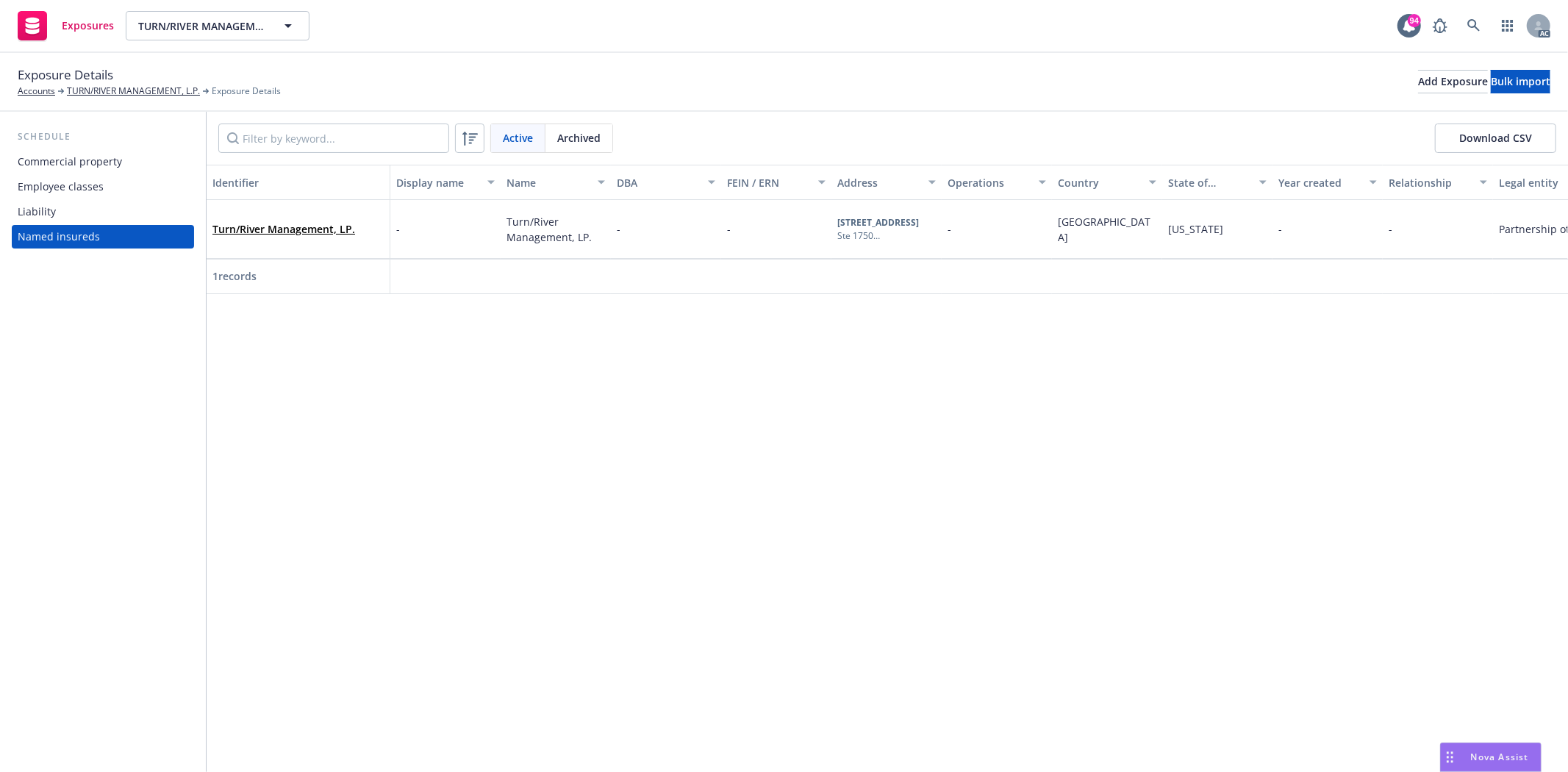
scroll to position [0, 35]
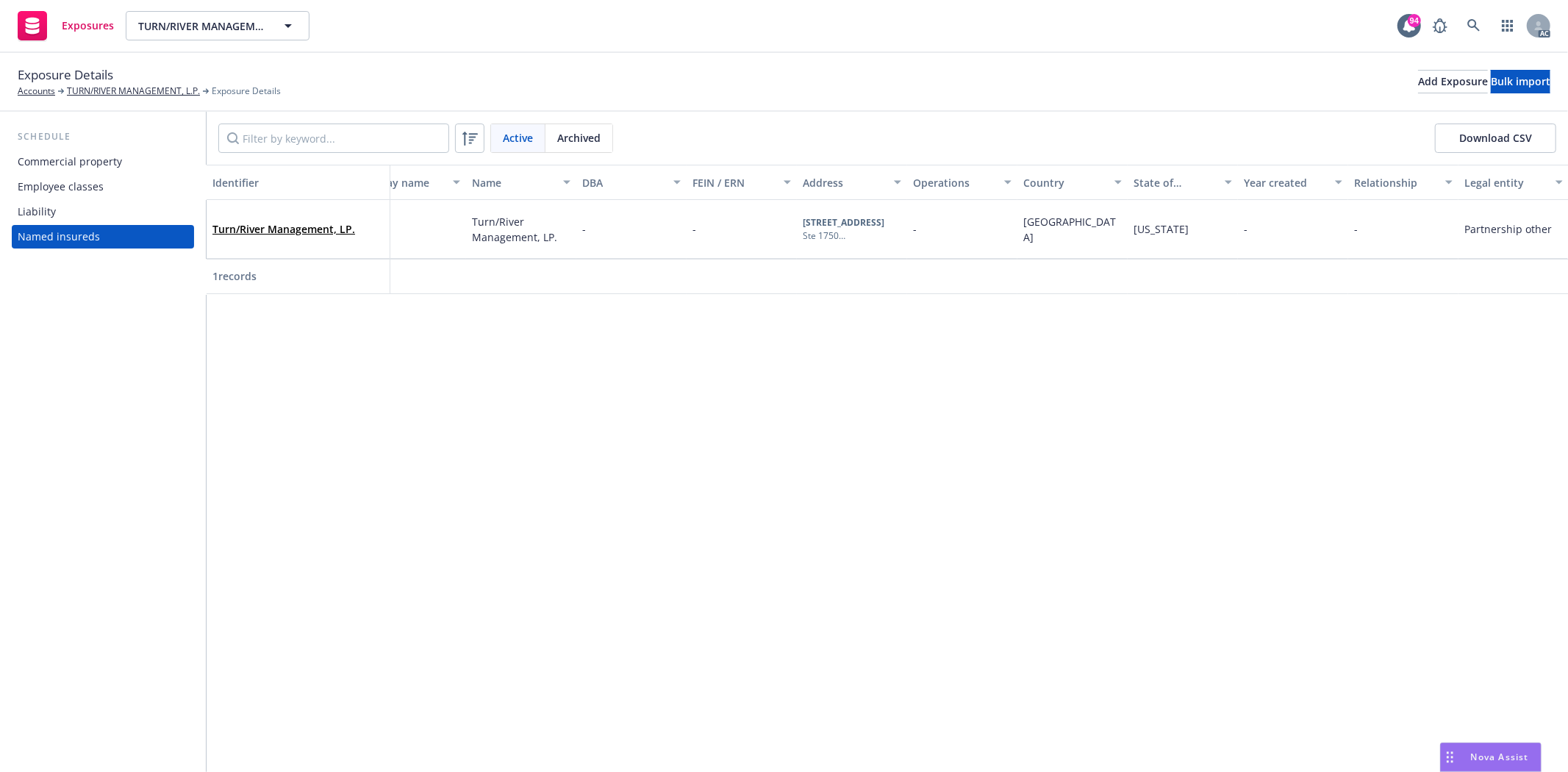
drag, startPoint x: 119, startPoint y: 163, endPoint x: 158, endPoint y: 180, distance: 42.5
click at [120, 163] on div "Commercial property" at bounding box center [103, 161] width 170 height 23
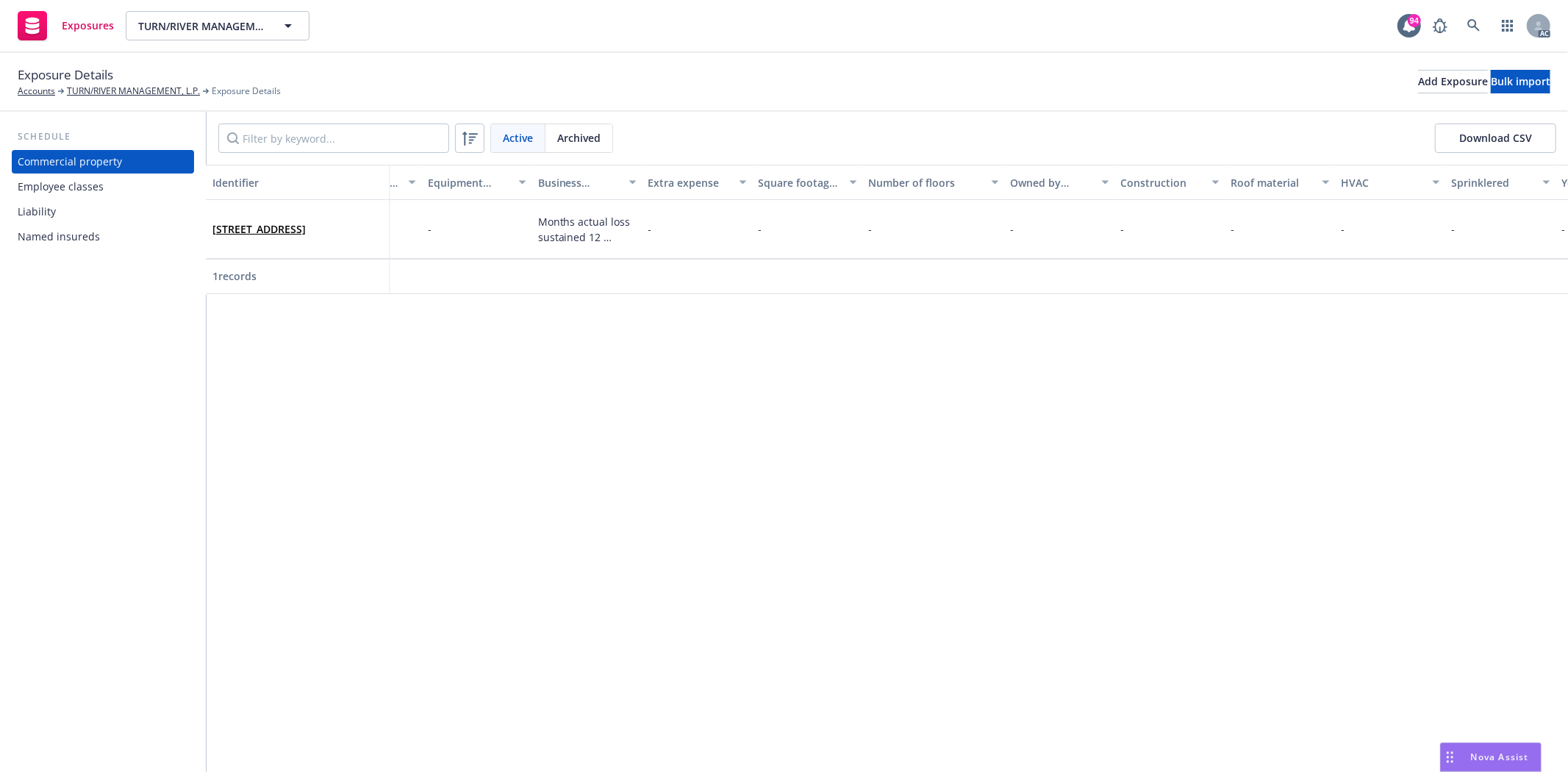
scroll to position [0, 3195]
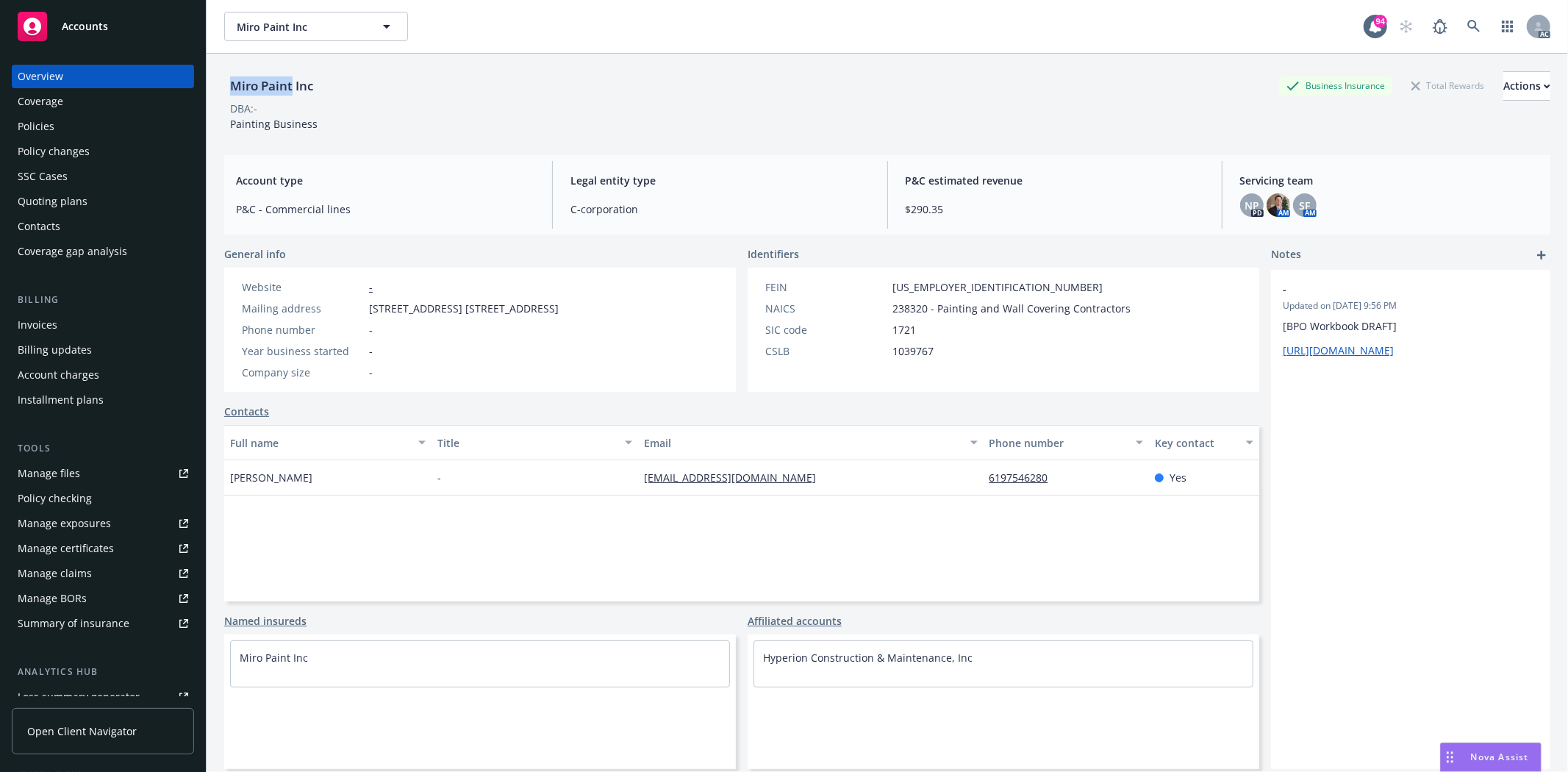
click at [294, 92] on div "Miro Paint Inc" at bounding box center [272, 86] width 95 height 19
drag, startPoint x: 254, startPoint y: 481, endPoint x: 369, endPoint y: 475, distance: 115.2
click at [369, 475] on div "Miro Paint Inc Business Insurance Total Rewards Actions DBA: - Painting Busines…" at bounding box center [887, 439] width 1362 height 772
copy span "Rosie Sandez"
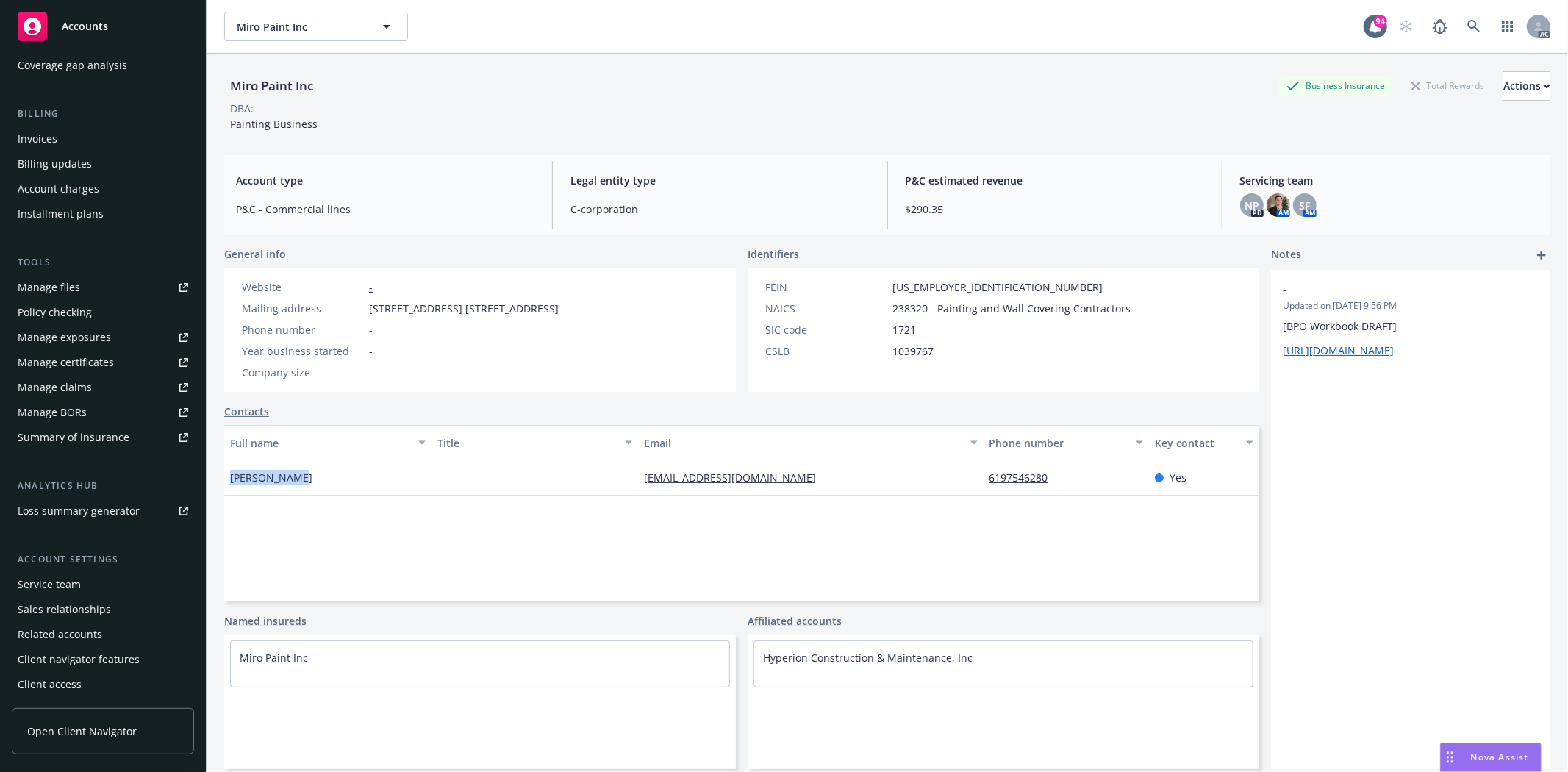
click at [114, 584] on div "Service team" at bounding box center [103, 584] width 170 height 23
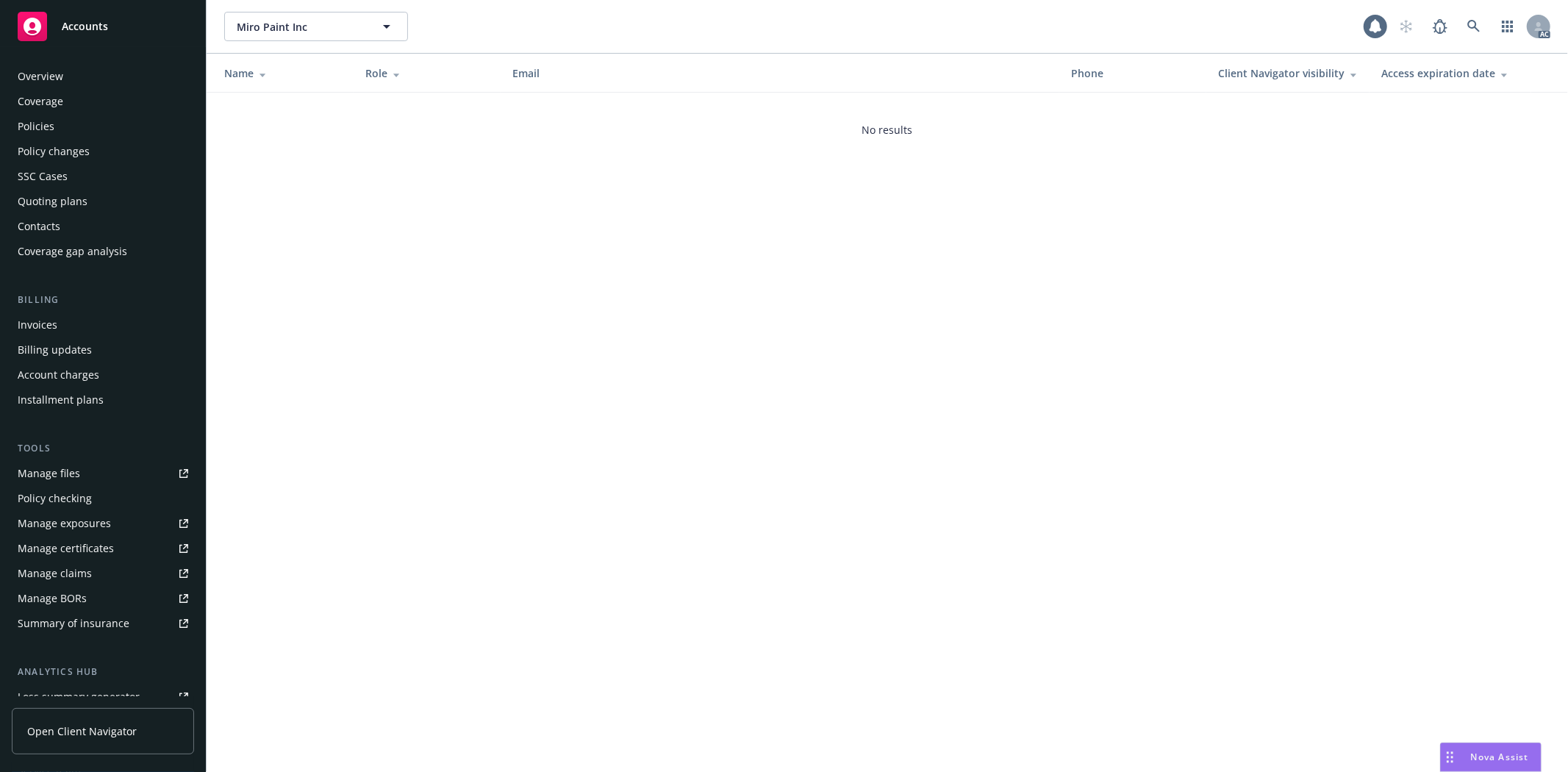
scroll to position [186, 0]
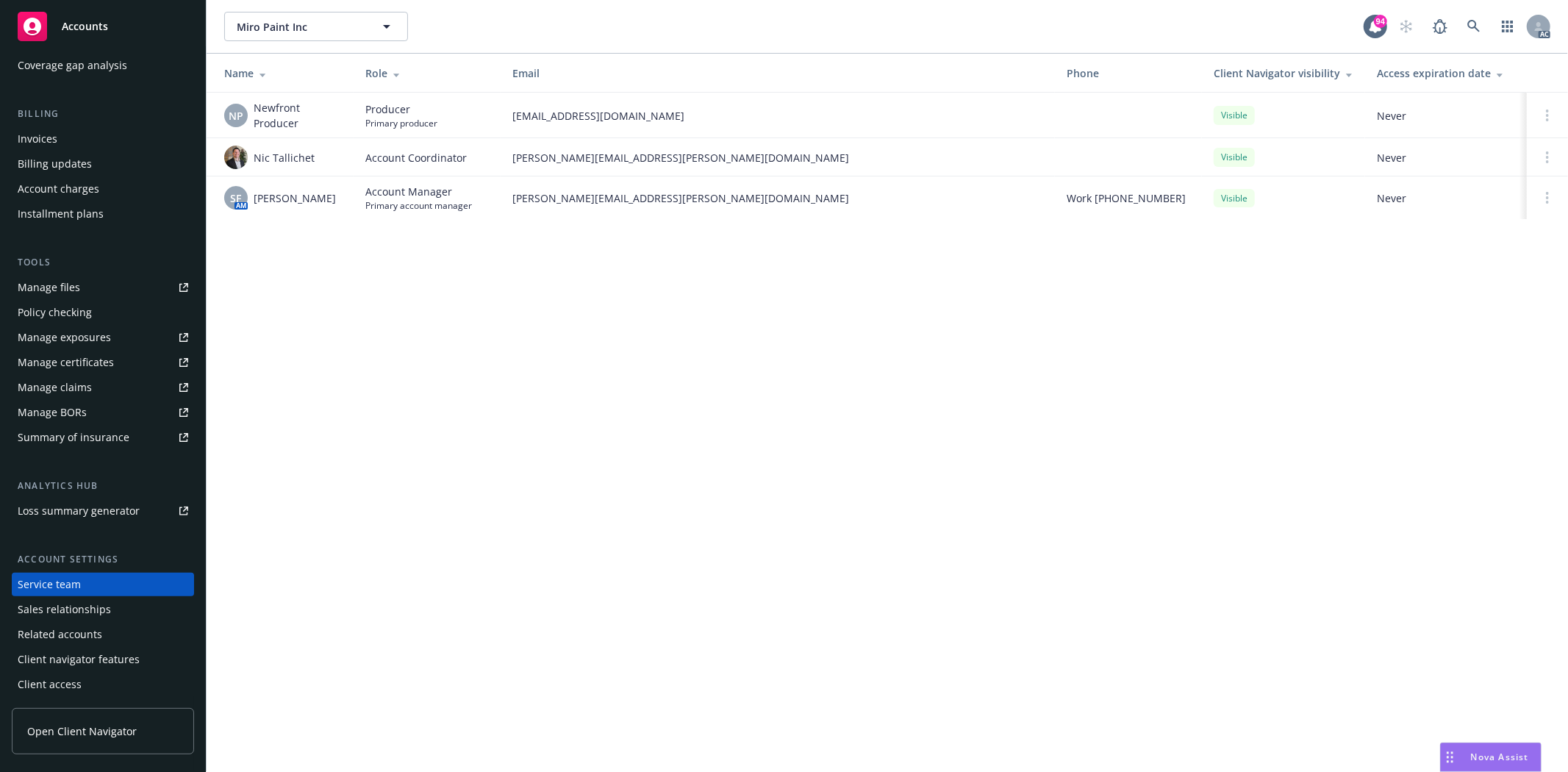
click at [101, 608] on div "Sales relationships" at bounding box center [65, 609] width 93 height 23
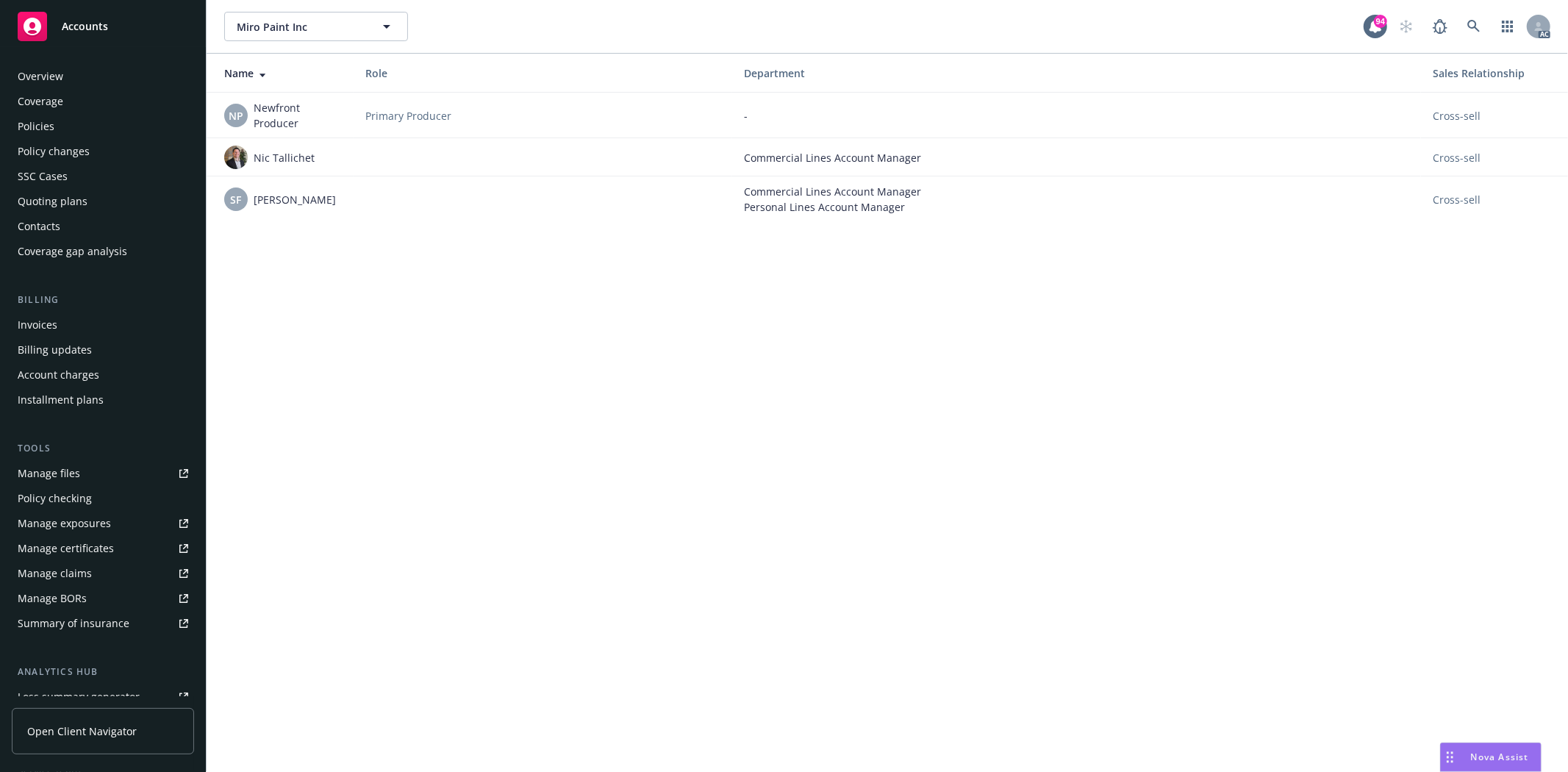
click at [84, 119] on div "Policies" at bounding box center [103, 126] width 170 height 23
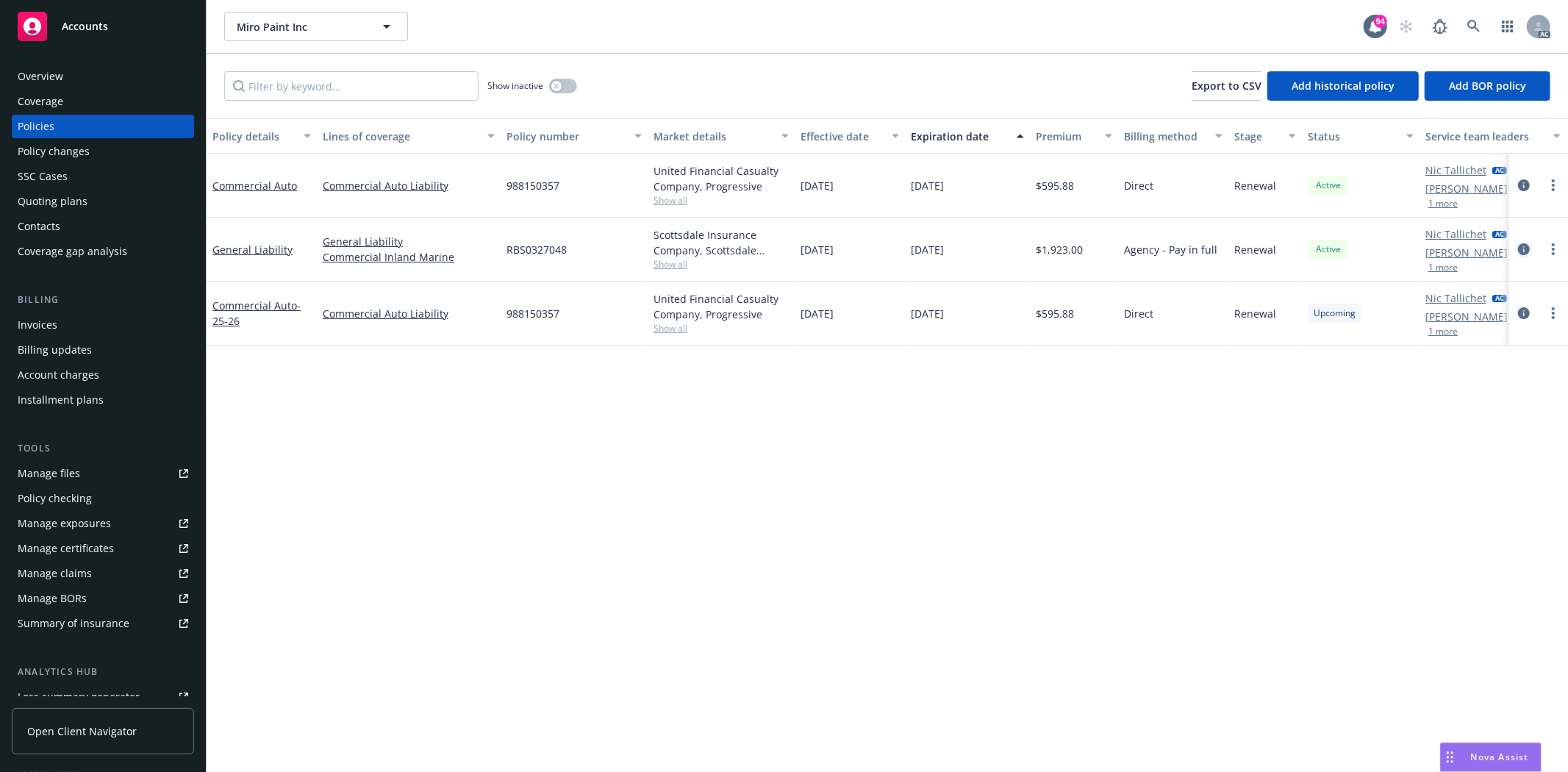
click at [1526, 246] on icon "circleInformation" at bounding box center [1524, 249] width 12 height 12
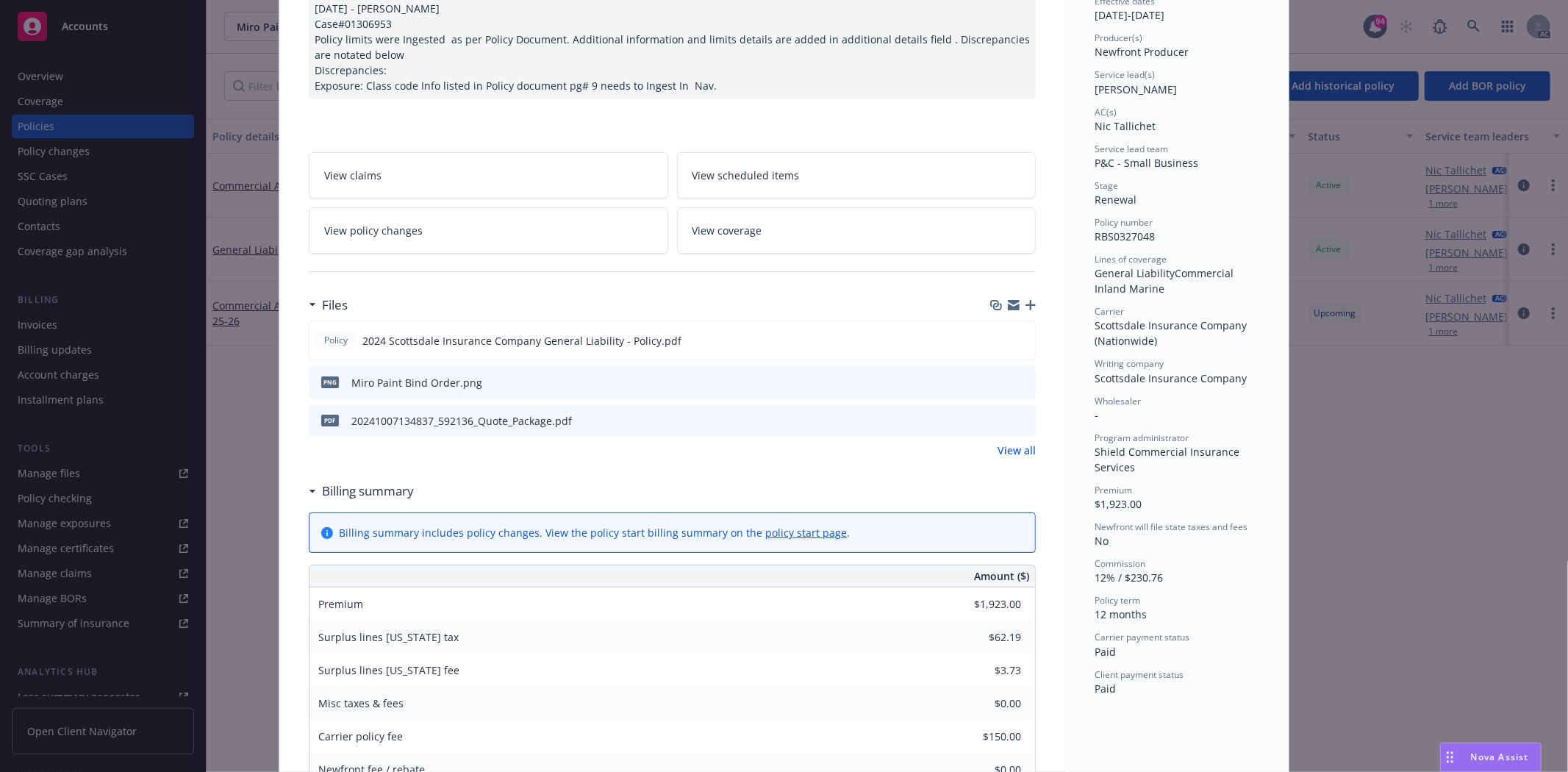
scroll to position [163, 0]
click at [1008, 452] on link "View all" at bounding box center [1016, 450] width 38 height 16
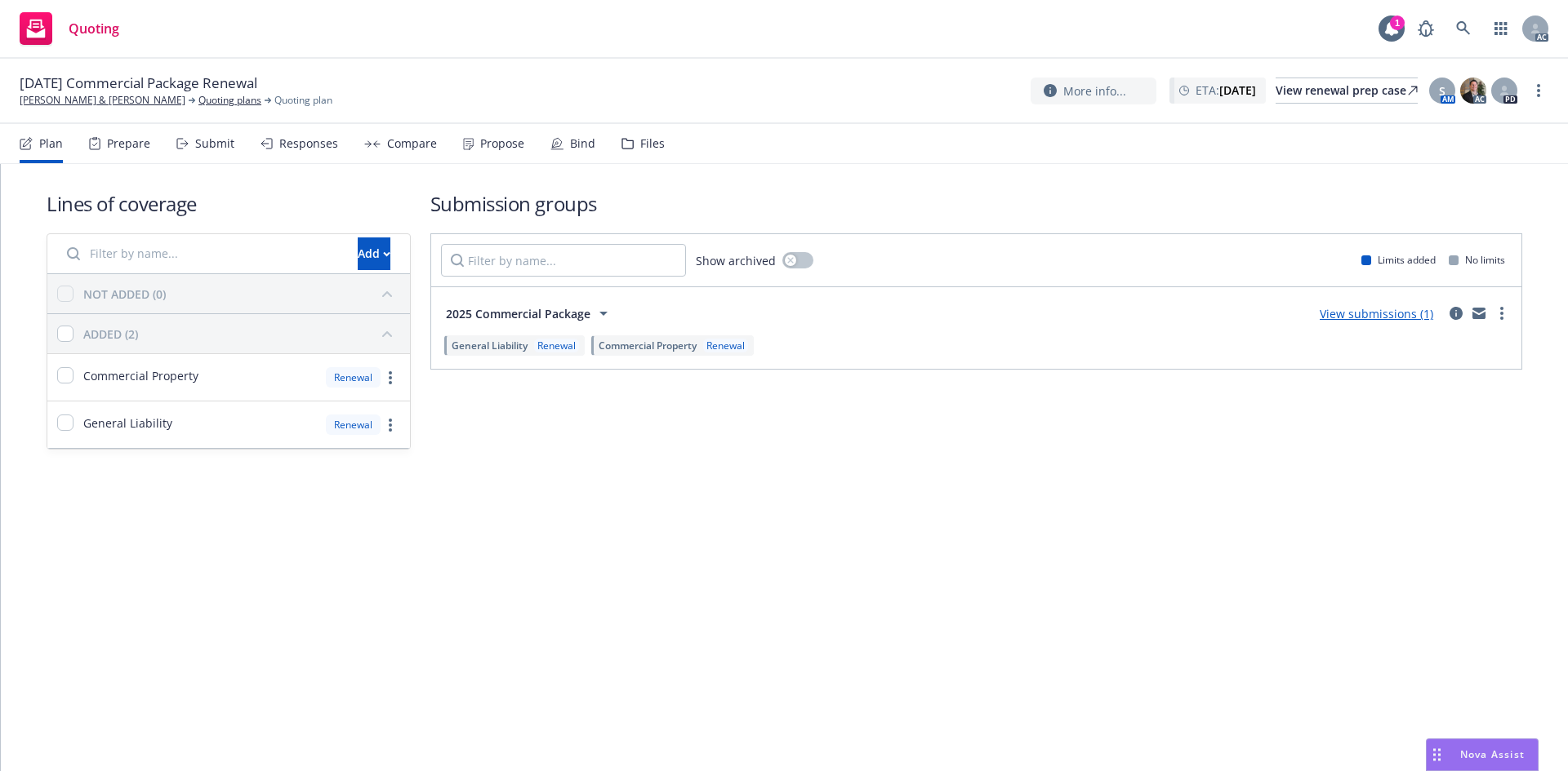
click at [116, 141] on div "Prepare" at bounding box center [128, 144] width 43 height 13
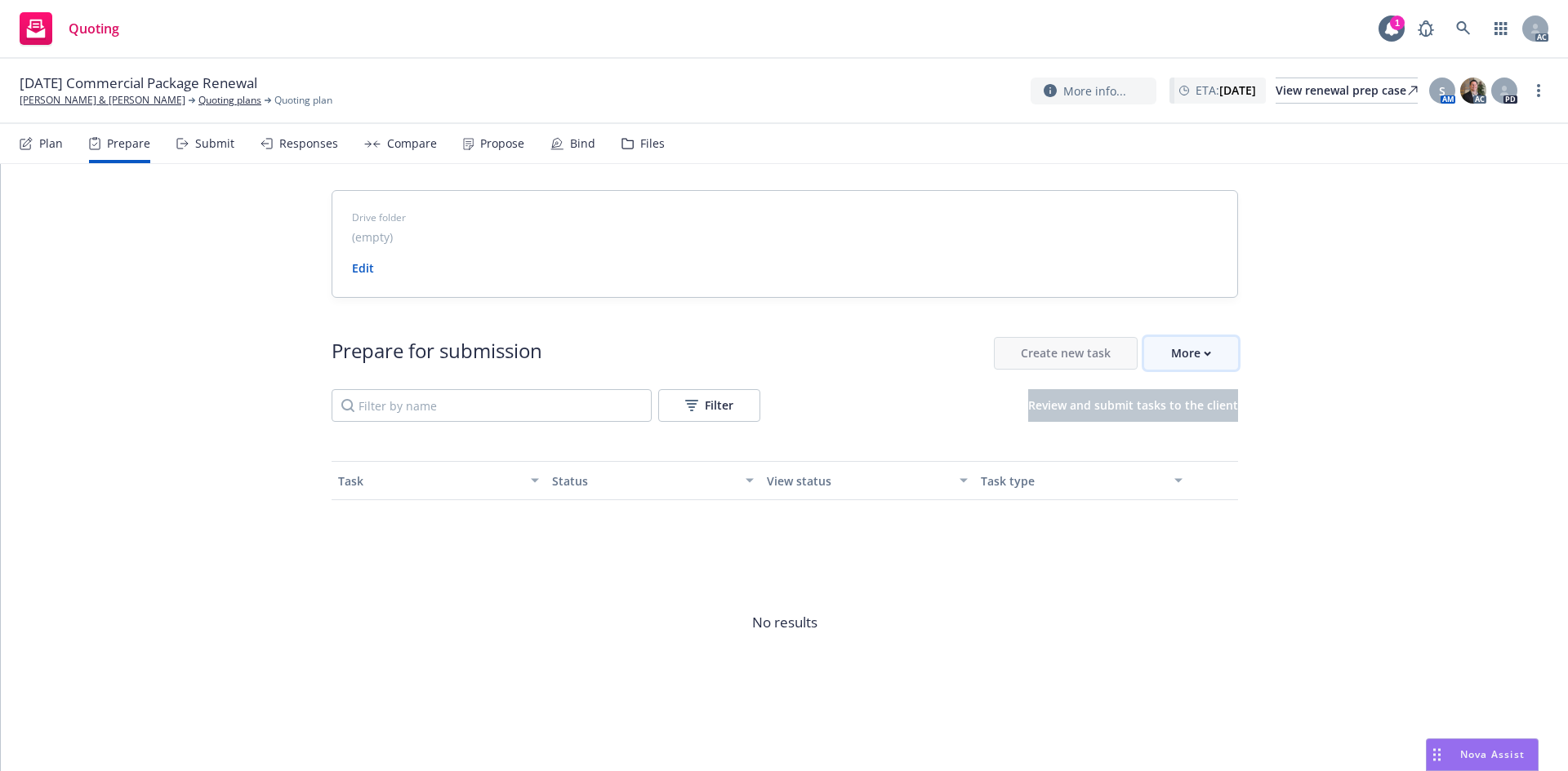
click at [1191, 363] on div "More" at bounding box center [1191, 353] width 40 height 31
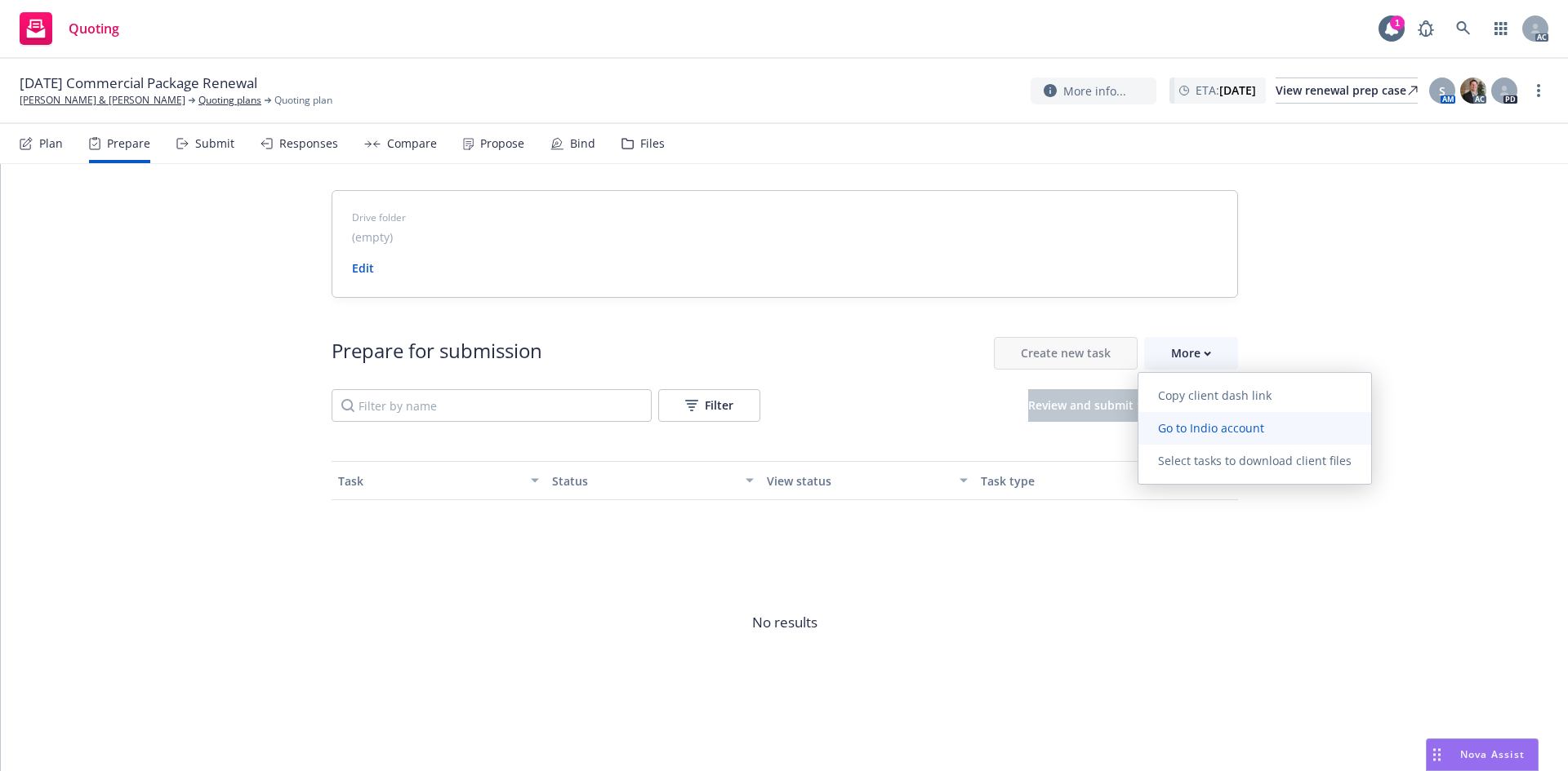
click at [1276, 436] on link "Go to Indio account" at bounding box center [1254, 428] width 233 height 33
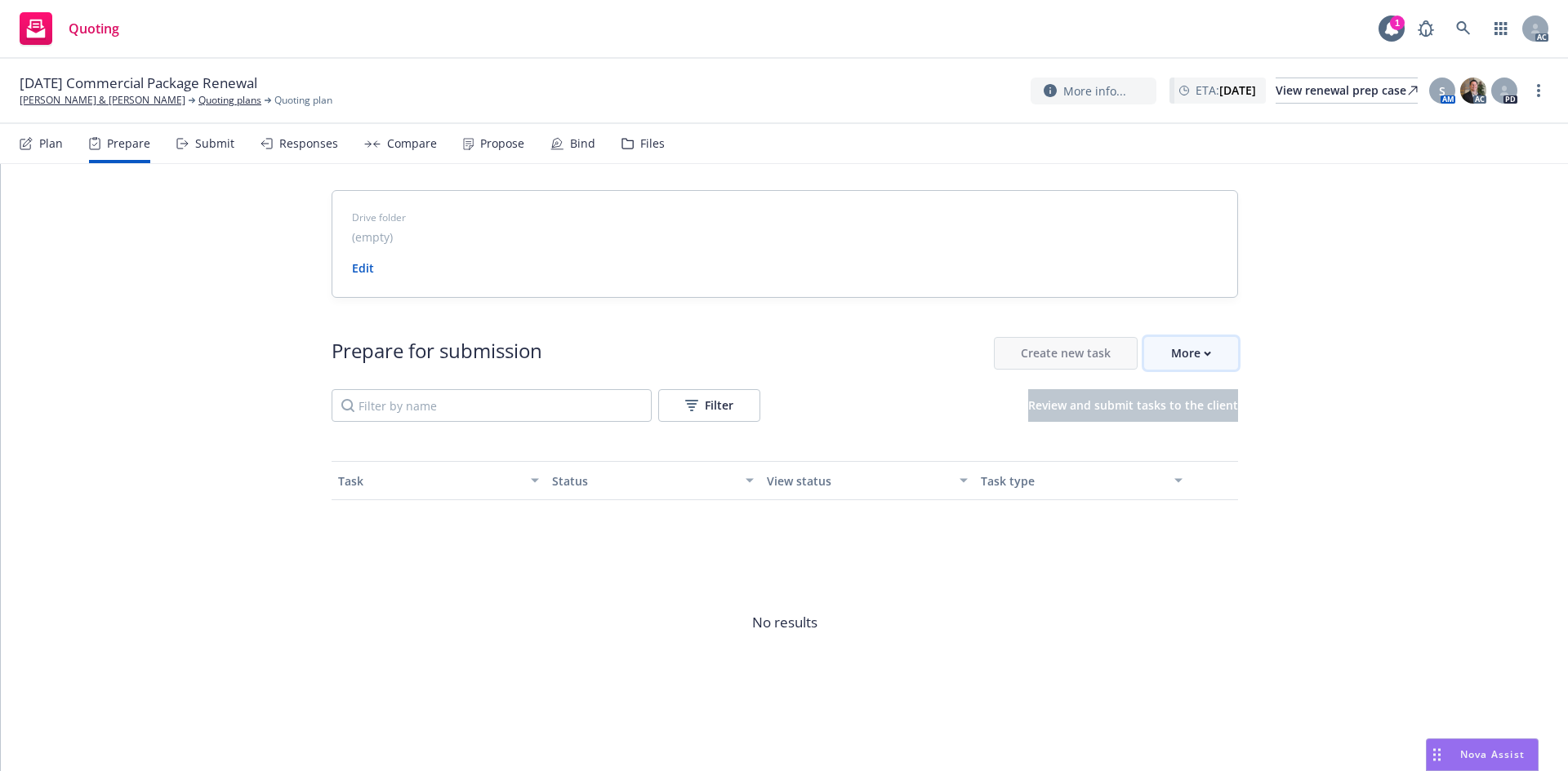
click at [1204, 355] on icon "button" at bounding box center [1207, 353] width 8 height 6
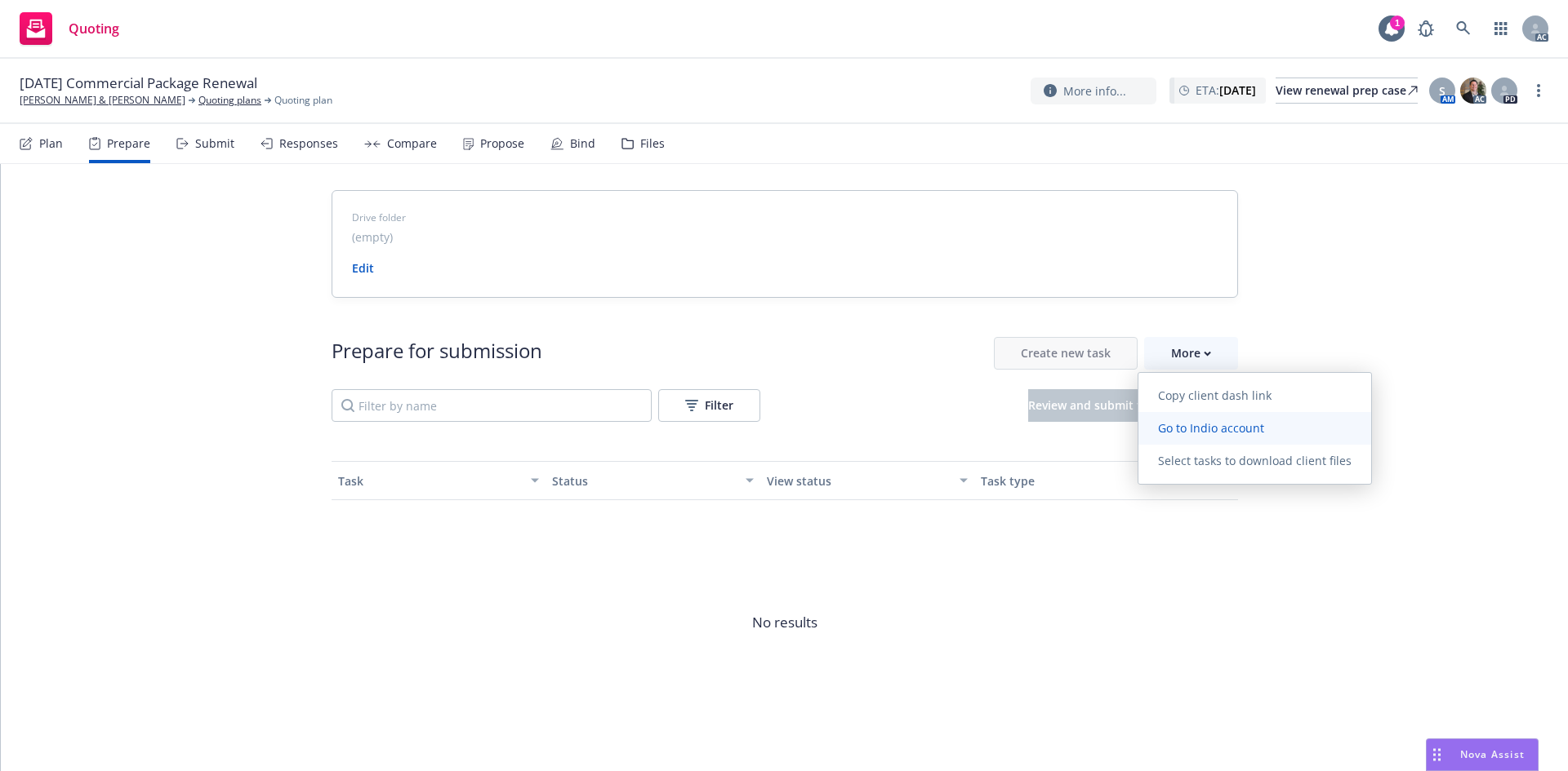
click at [1228, 428] on span "Go to Indio account" at bounding box center [1211, 428] width 145 height 16
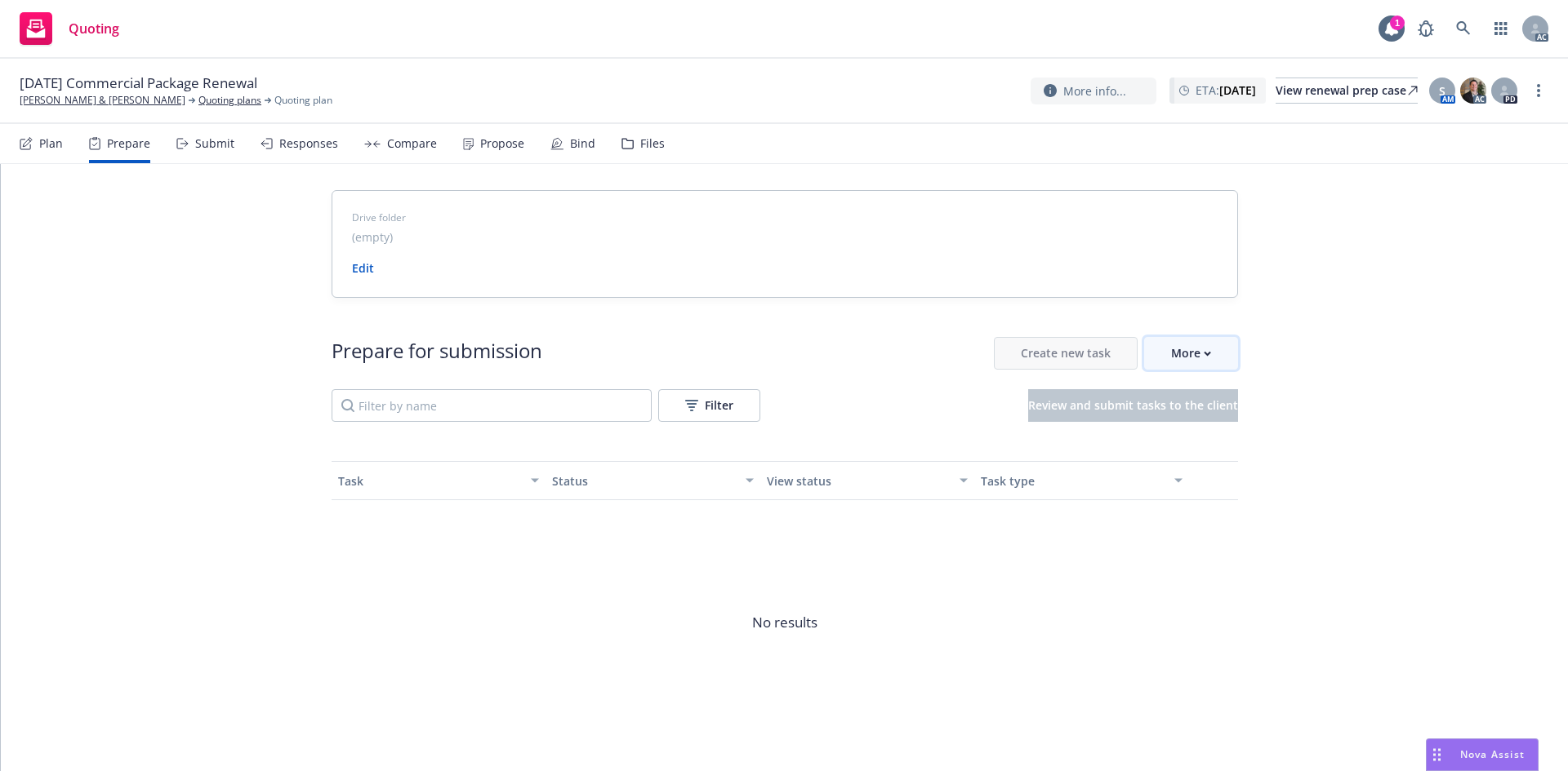
click at [1214, 347] on button "More" at bounding box center [1191, 353] width 94 height 33
click at [158, 101] on link "[PERSON_NAME] & [PERSON_NAME]" at bounding box center [103, 101] width 166 height 15
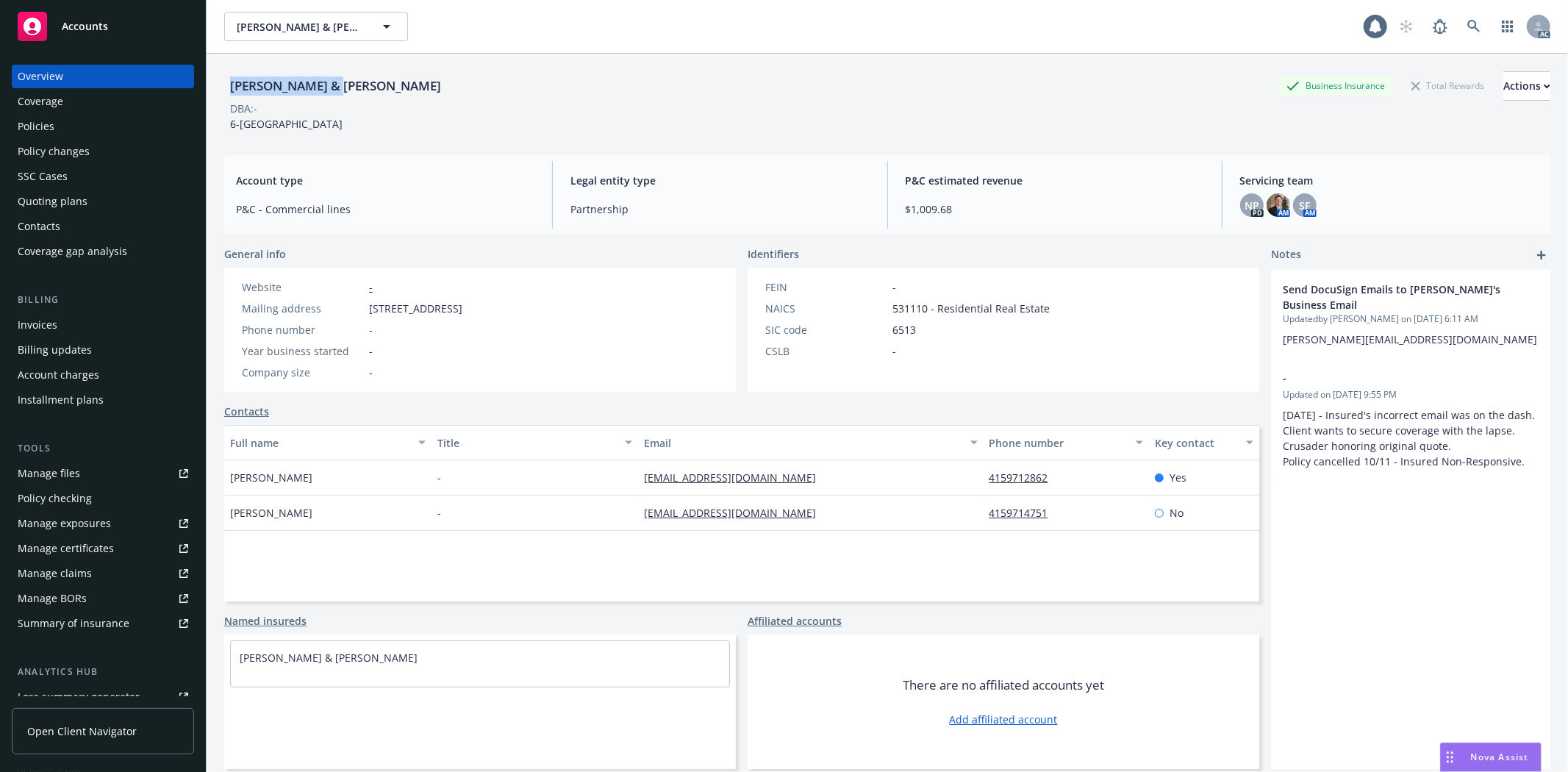
drag, startPoint x: 227, startPoint y: 78, endPoint x: 339, endPoint y: 87, distance: 112.4
click at [339, 87] on div "[PERSON_NAME] & [PERSON_NAME]" at bounding box center [336, 86] width 223 height 19
copy div "[PERSON_NAME]"
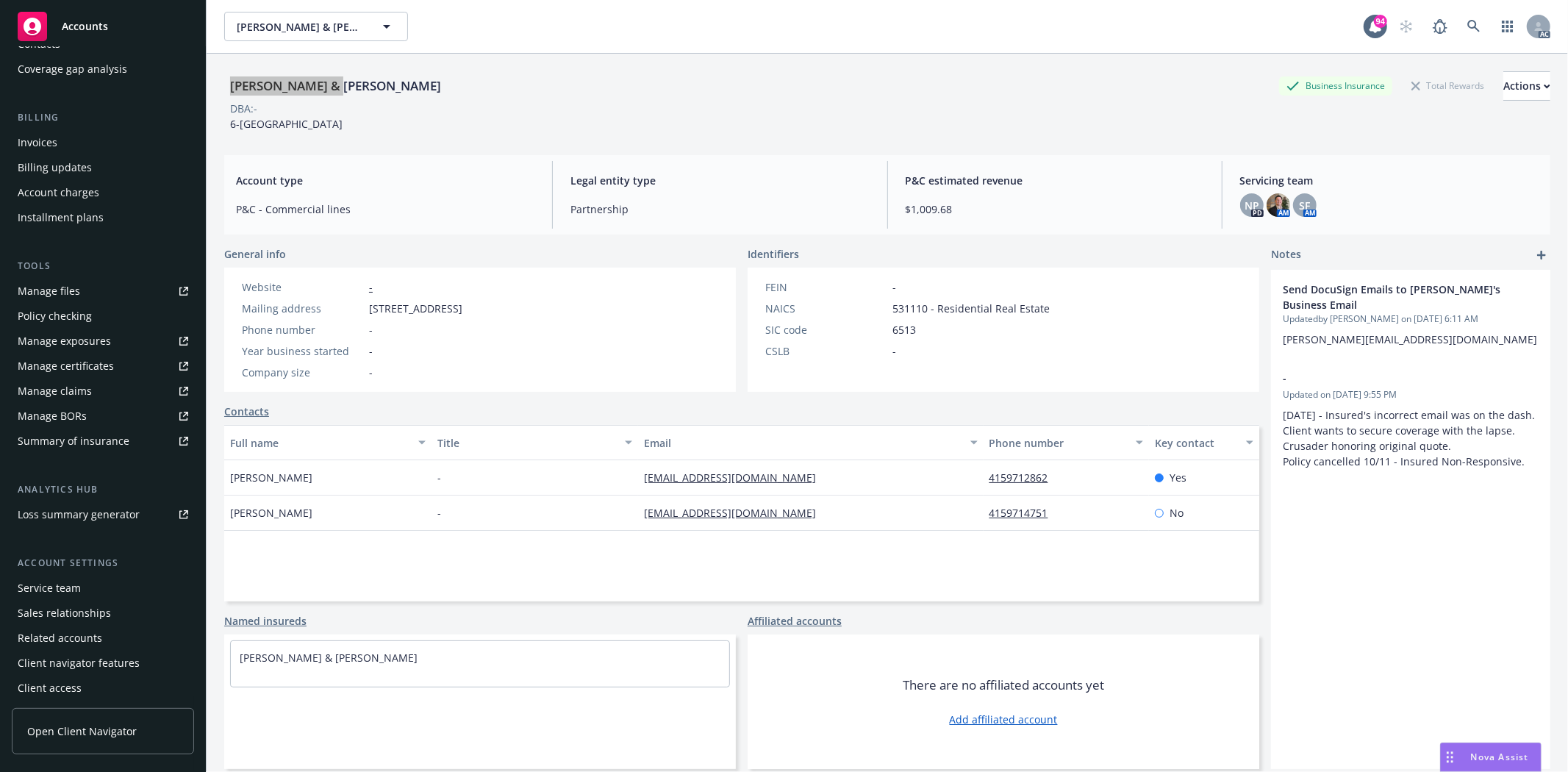
scroll to position [186, 0]
click at [98, 589] on div "Service team" at bounding box center [103, 584] width 170 height 23
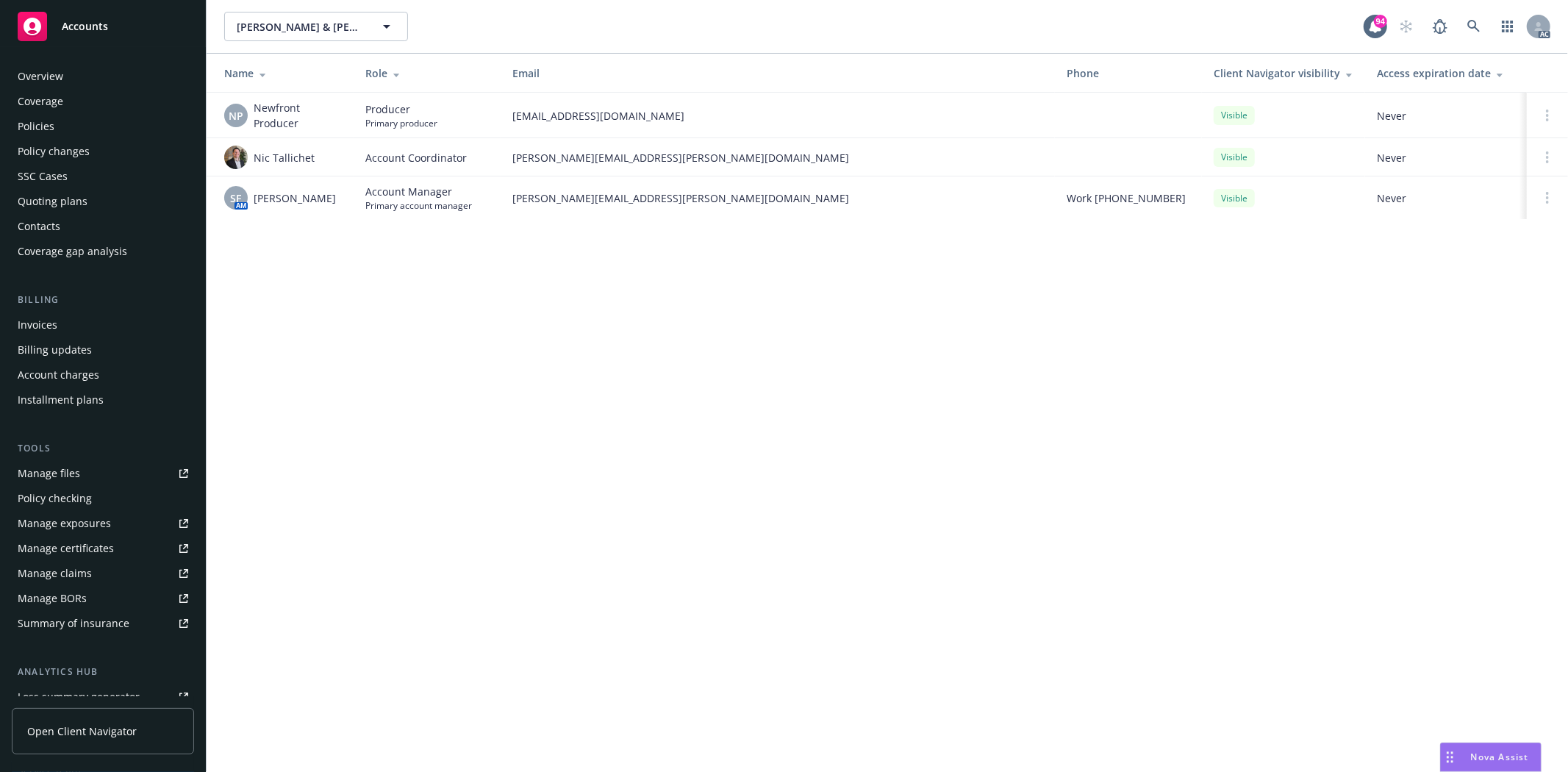
click at [55, 127] on div "Policies" at bounding box center [103, 126] width 170 height 23
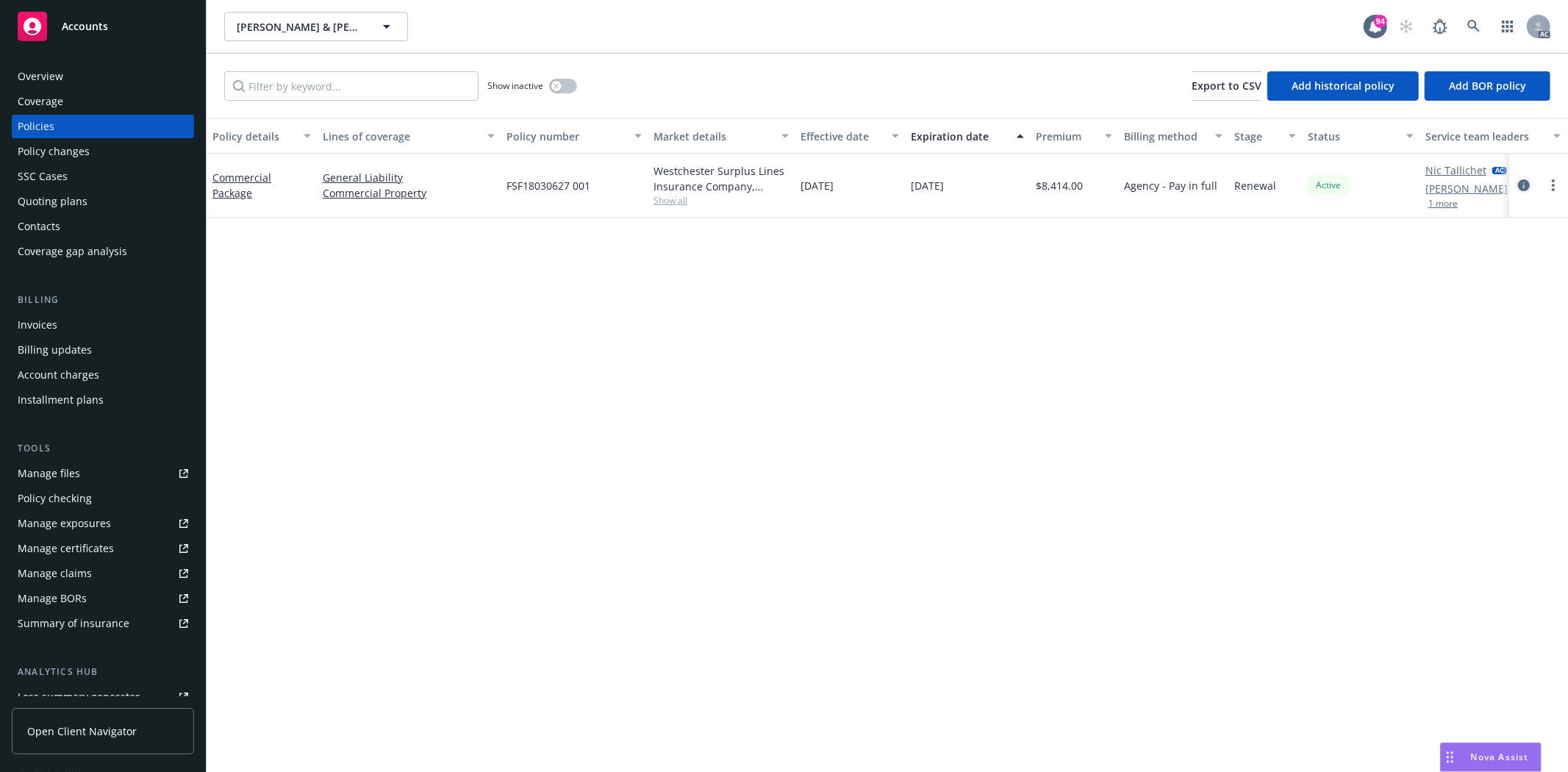
click at [1524, 190] on icon "circleInformation" at bounding box center [1524, 185] width 12 height 12
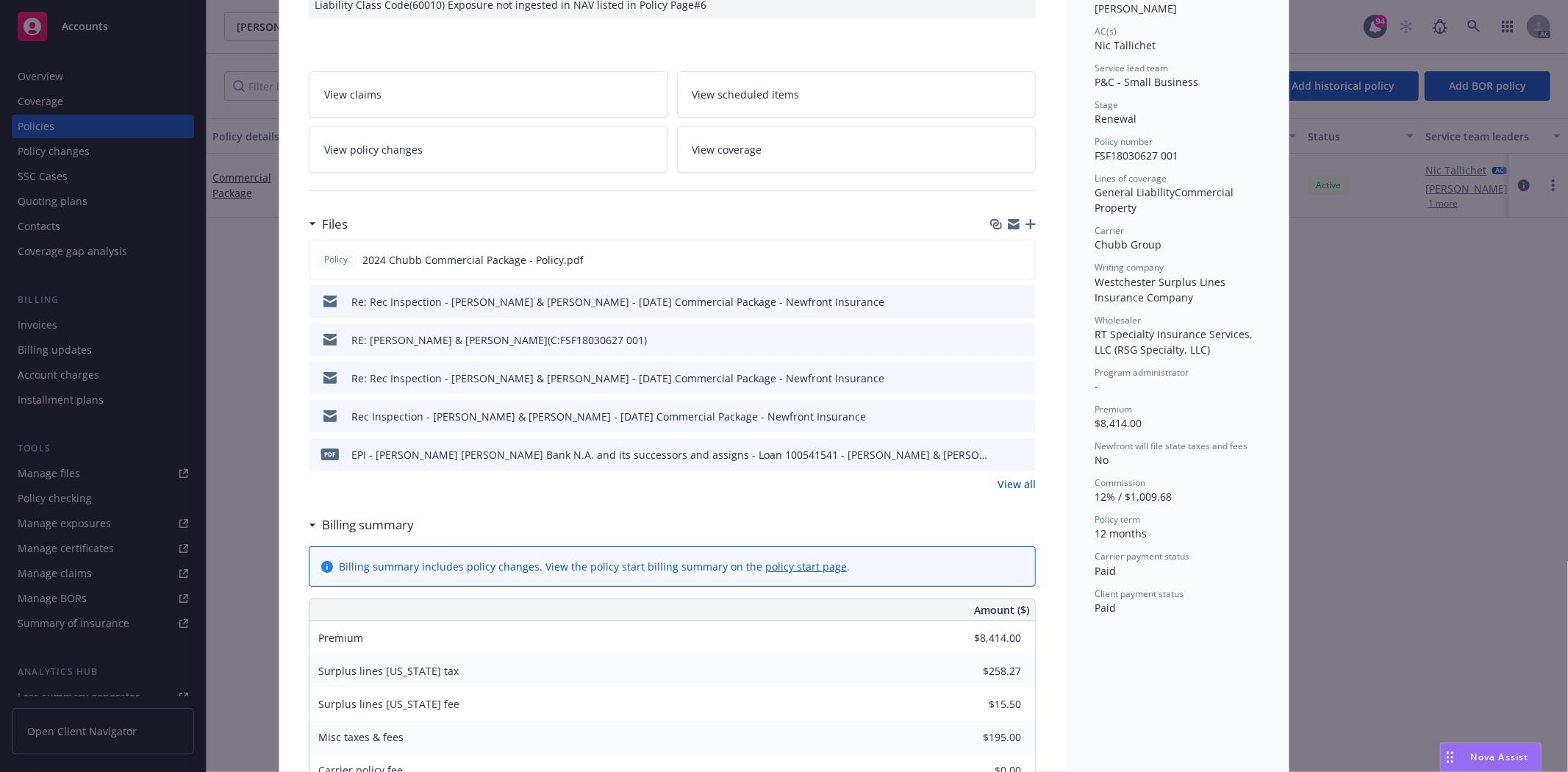
scroll to position [245, 0]
click at [998, 475] on link "View all" at bounding box center [1016, 483] width 38 height 16
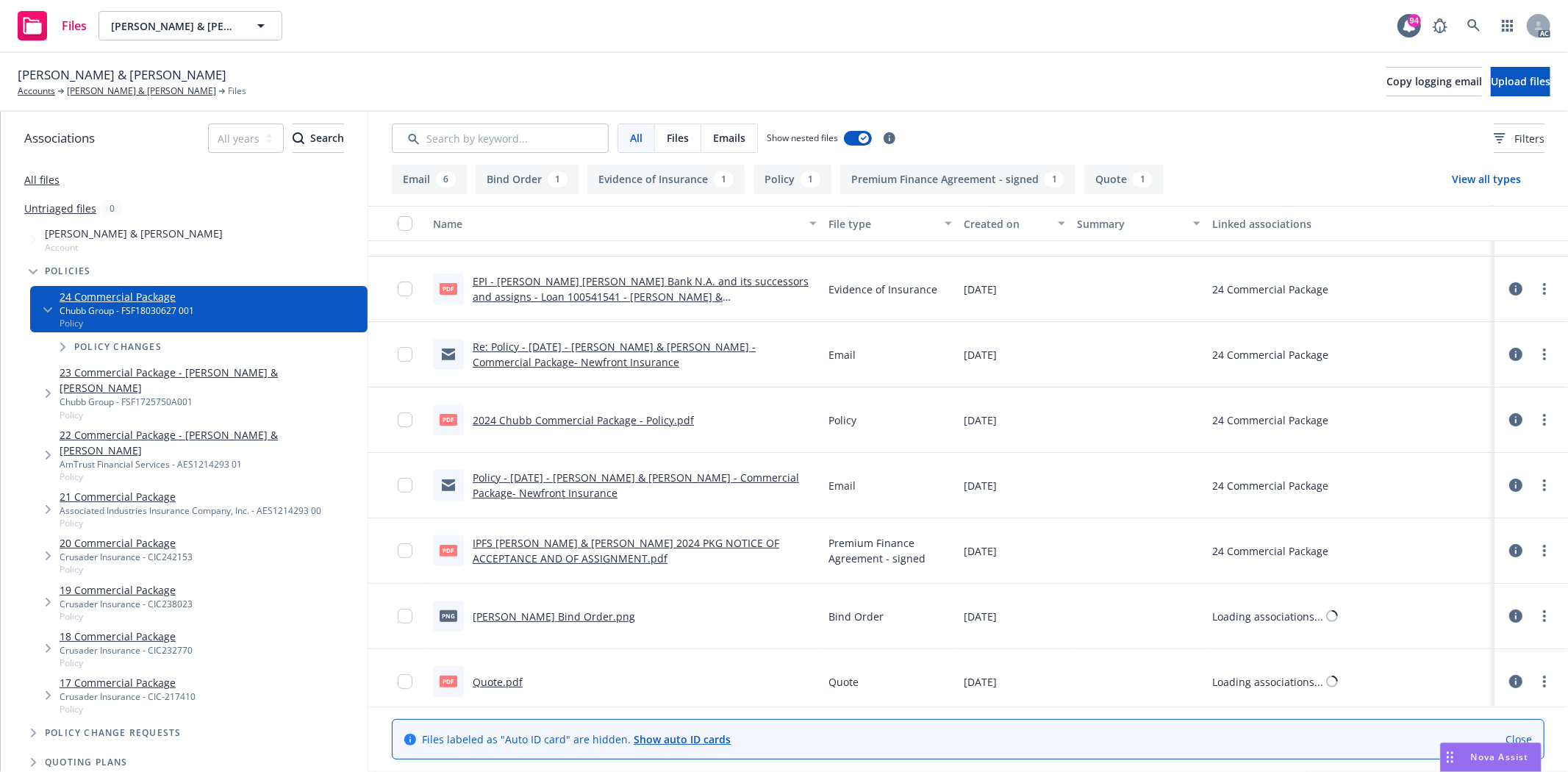
scroll to position [254, 0]
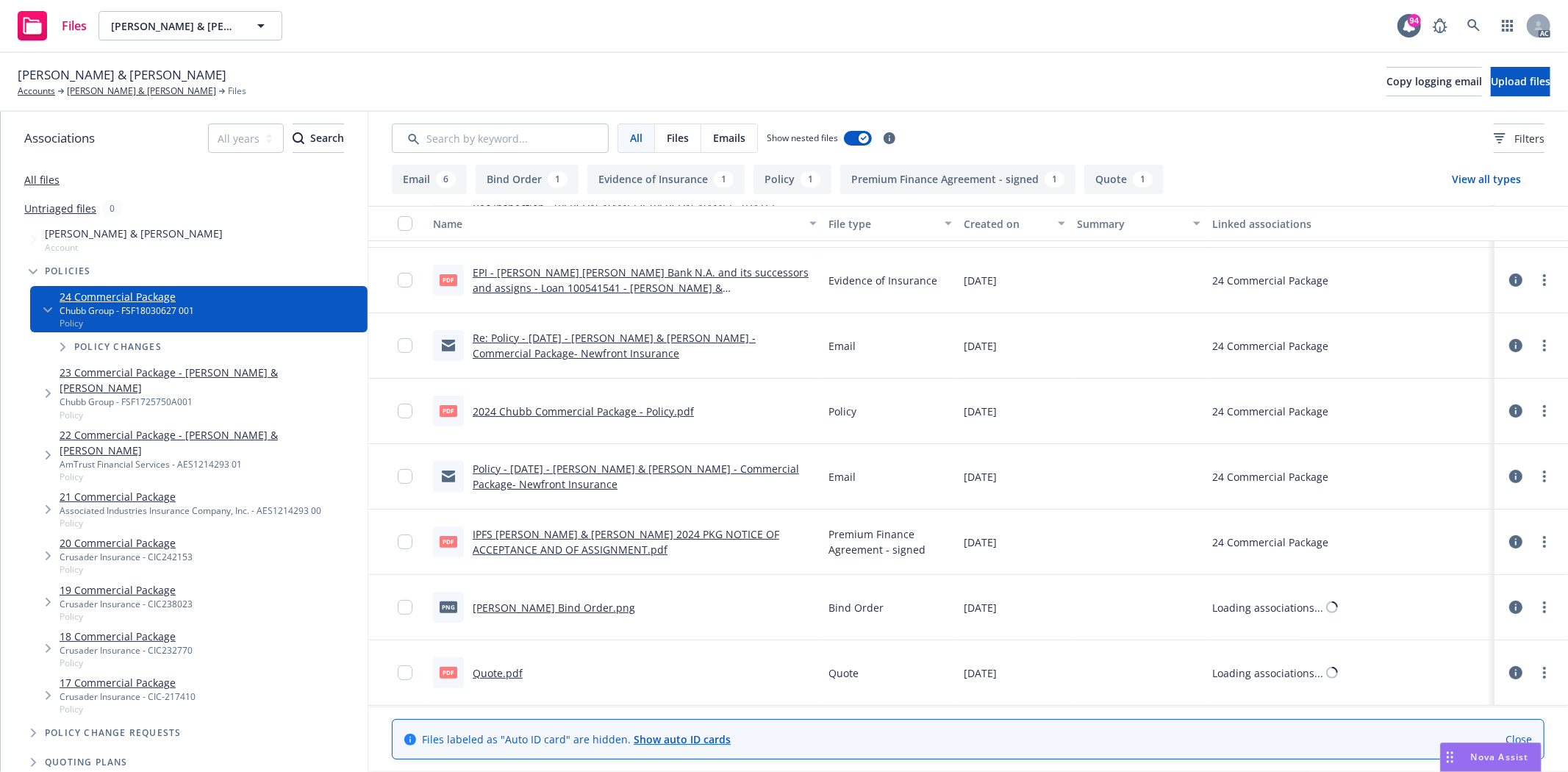
click at [612, 414] on link "2024 Chubb Commercial Package - Policy.pdf" at bounding box center [583, 412] width 221 height 14
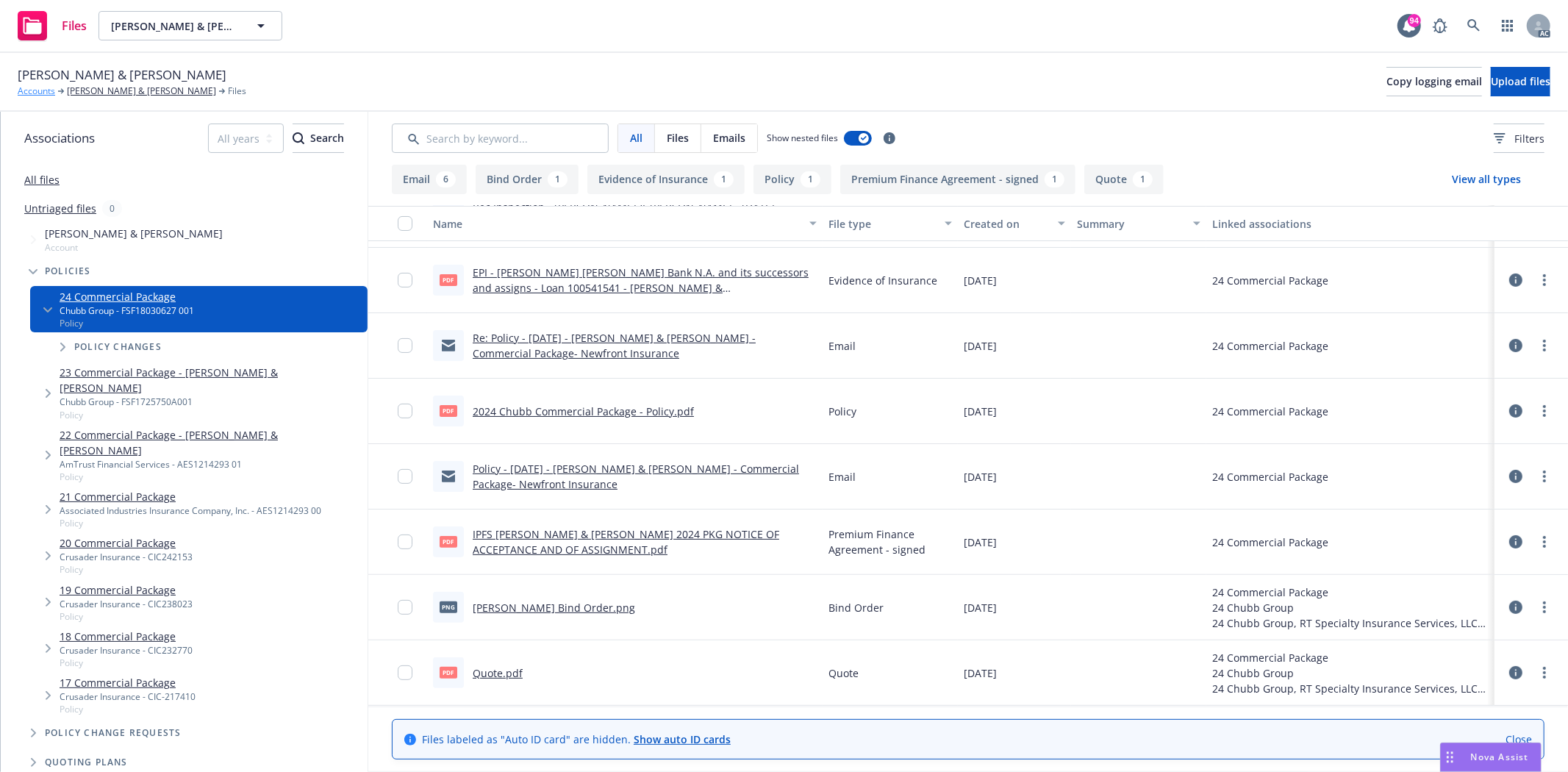
click at [38, 94] on link "Accounts" at bounding box center [37, 92] width 38 height 14
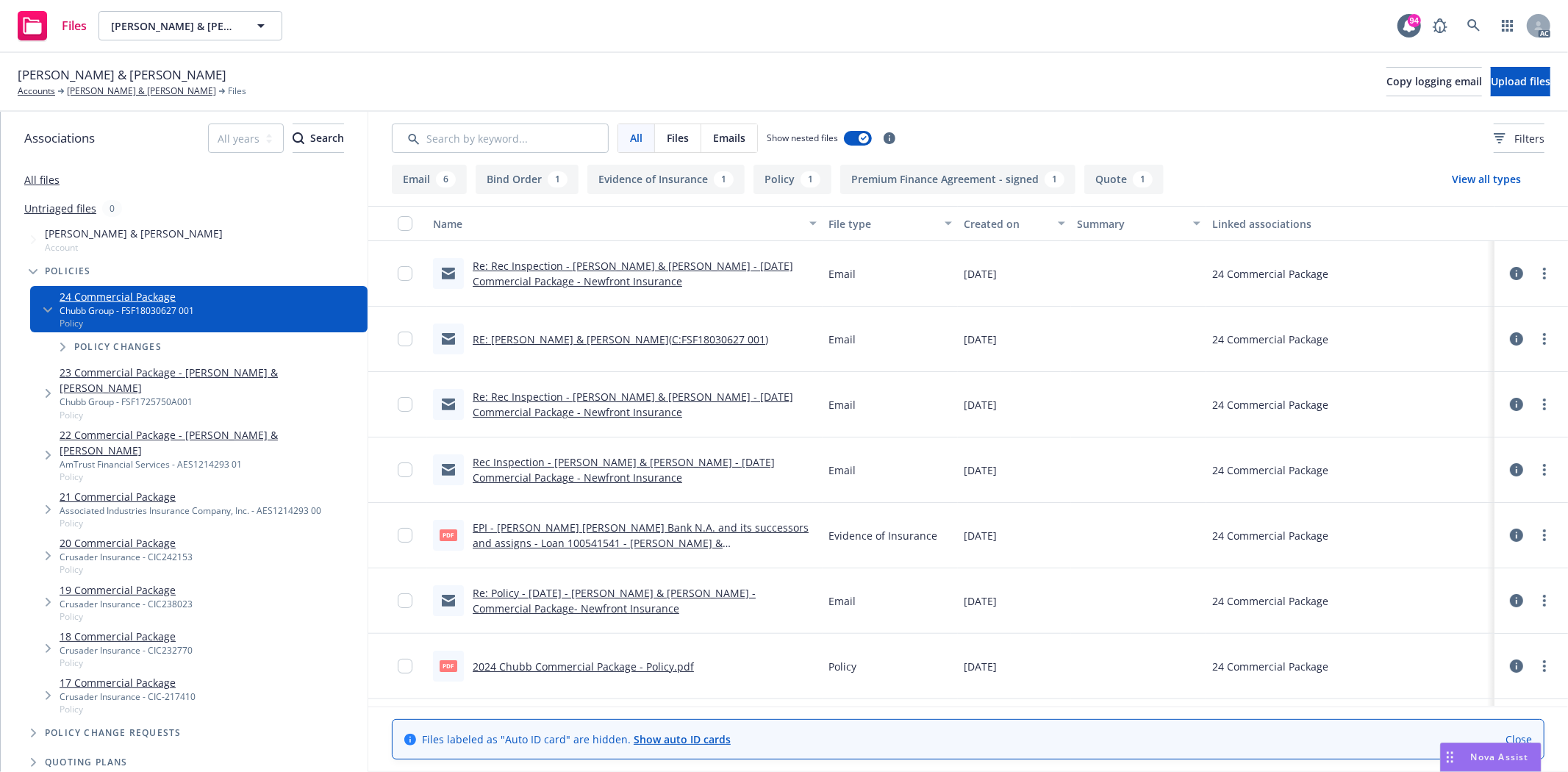
click at [37, 178] on link "All files" at bounding box center [41, 179] width 35 height 14
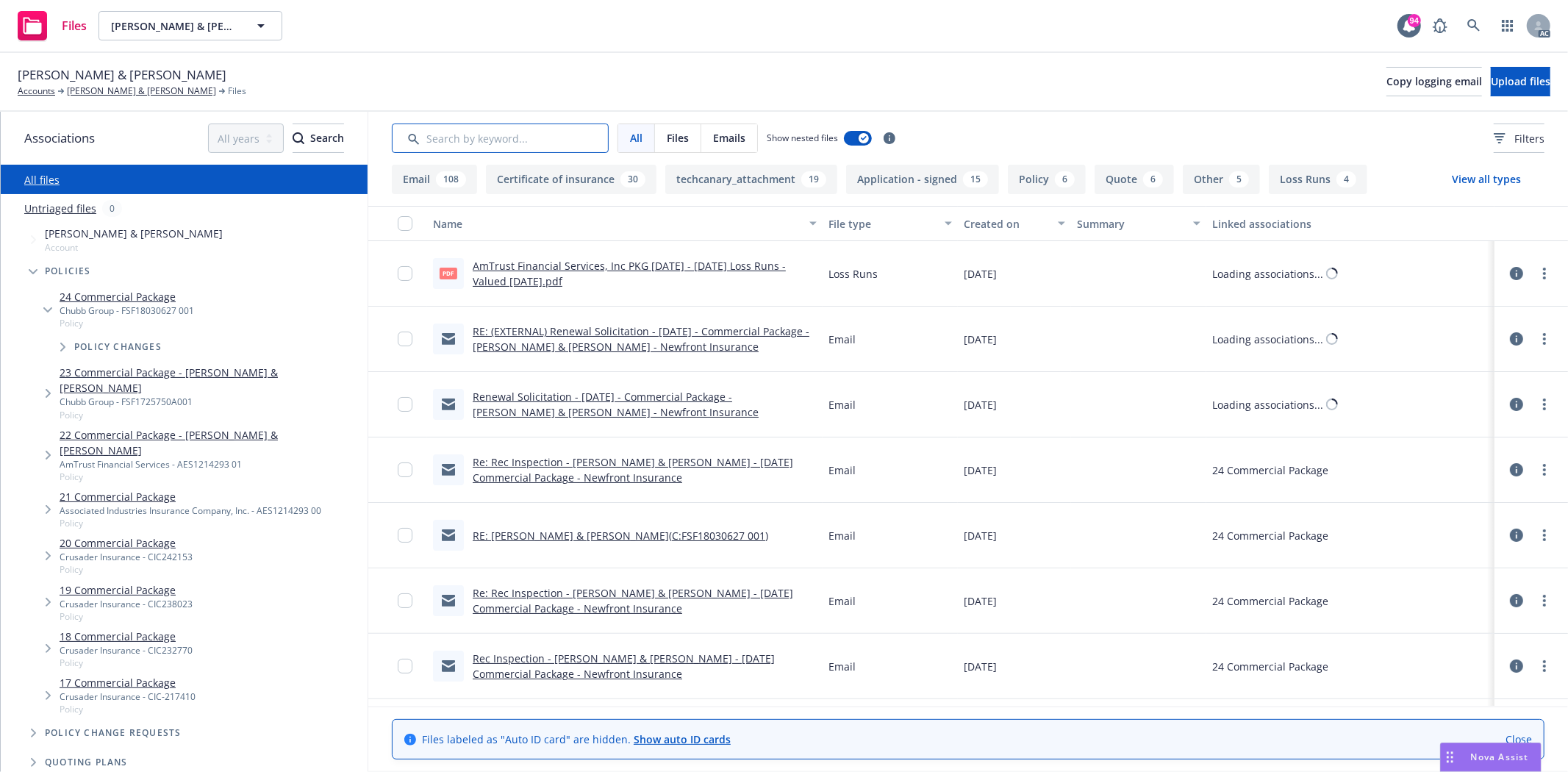
click at [448, 129] on input "Search by keyword..." at bounding box center [500, 138] width 217 height 29
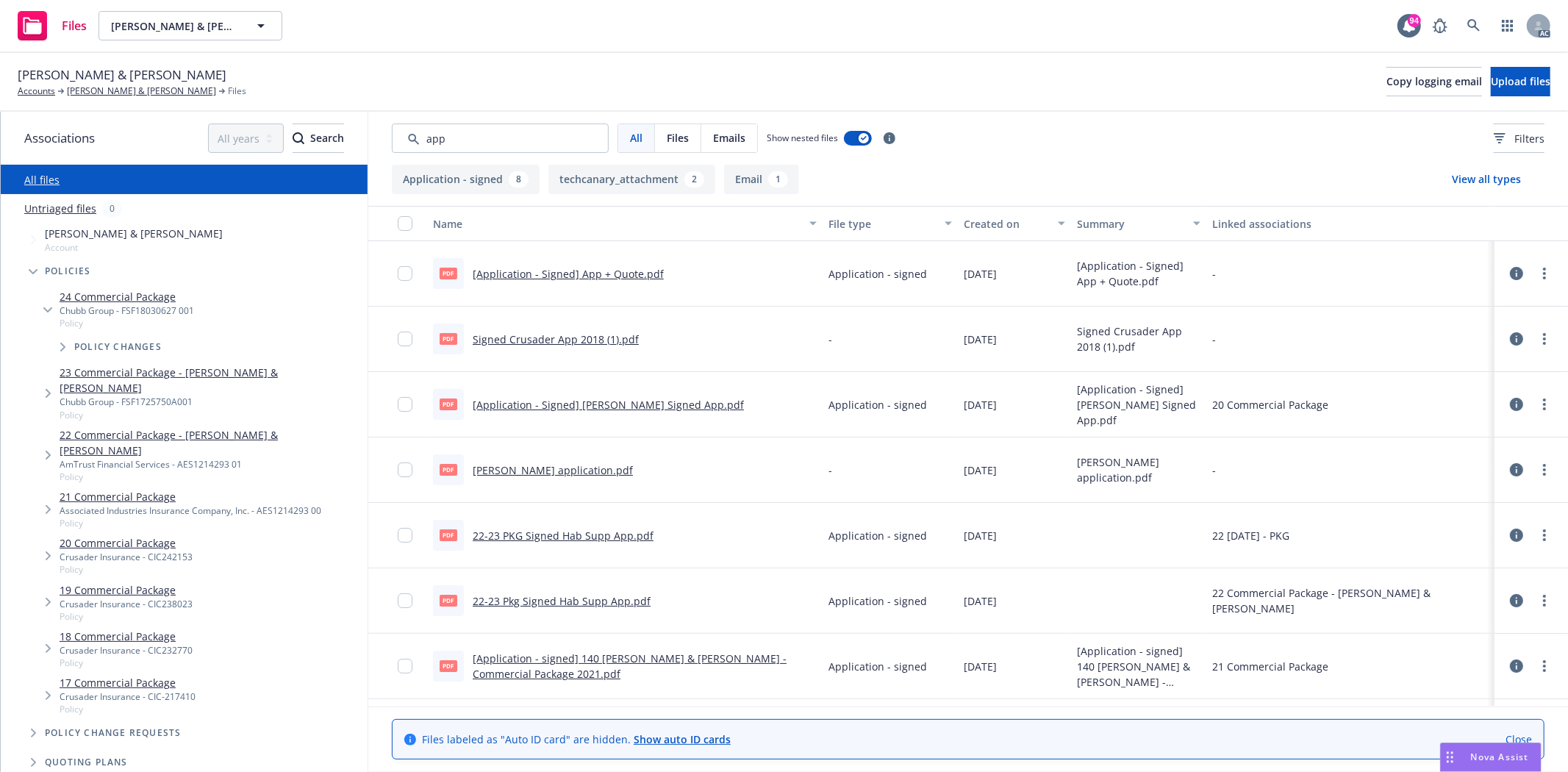
click at [989, 221] on div "Created on" at bounding box center [1007, 224] width 86 height 16
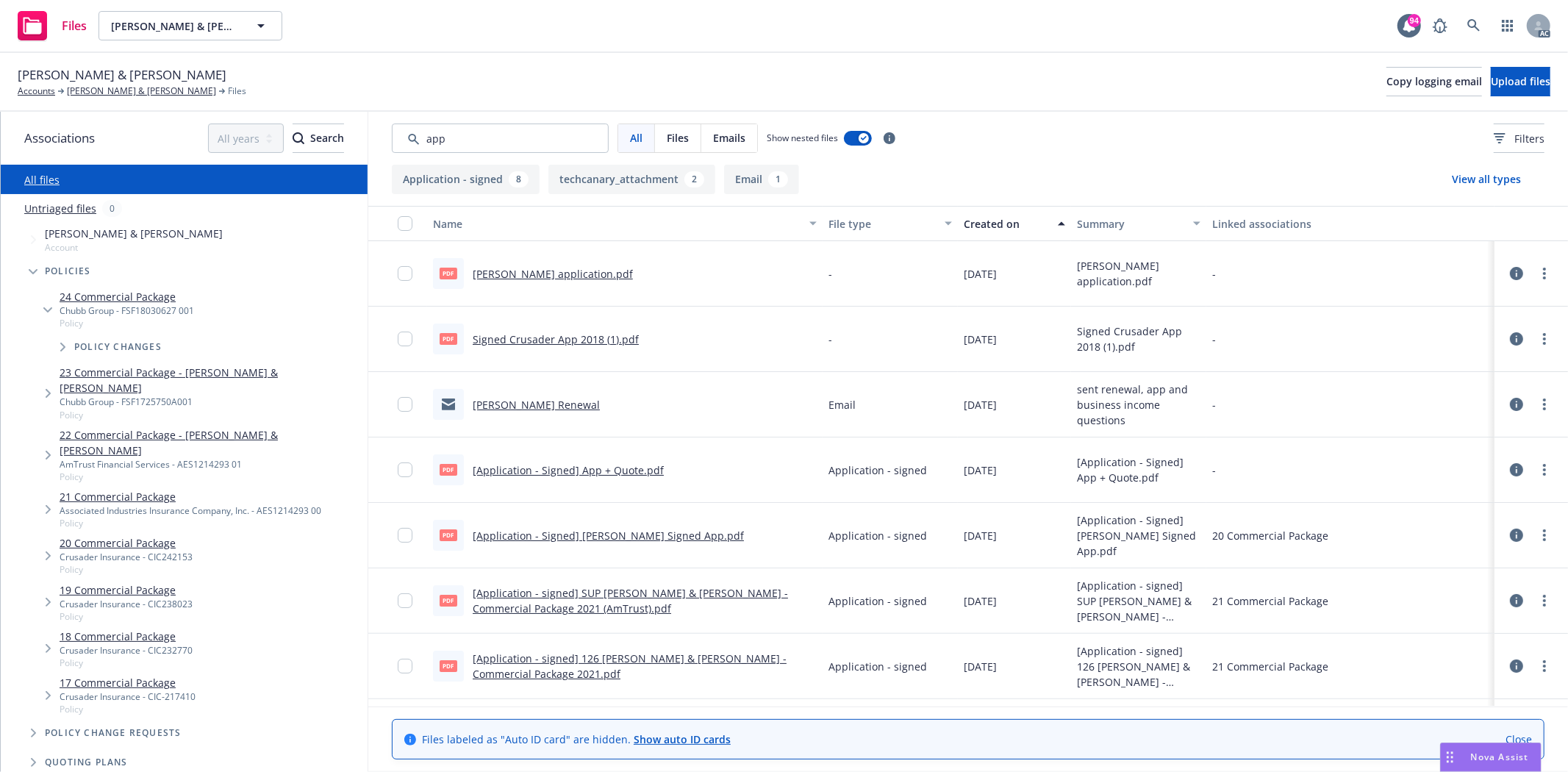
click at [989, 221] on div "Created on" at bounding box center [1007, 224] width 86 height 16
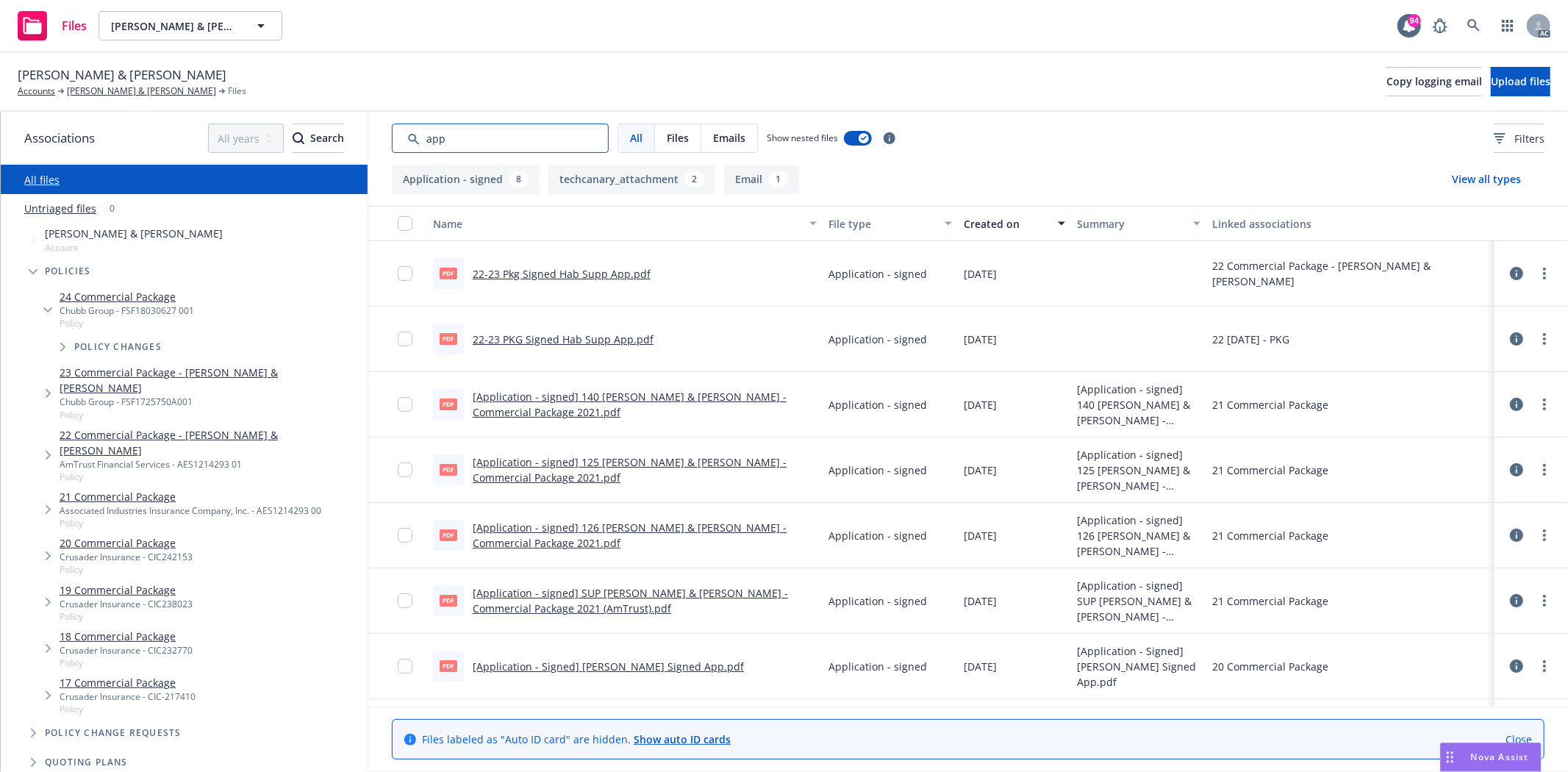
drag, startPoint x: 465, startPoint y: 140, endPoint x: 348, endPoint y: 113, distance: 120.1
click at [348, 113] on div "Associations All years 2027 2026 2025 2024 2023 2022 2021 2020 2019 2018 2017 2…" at bounding box center [784, 442] width 1567 height 660
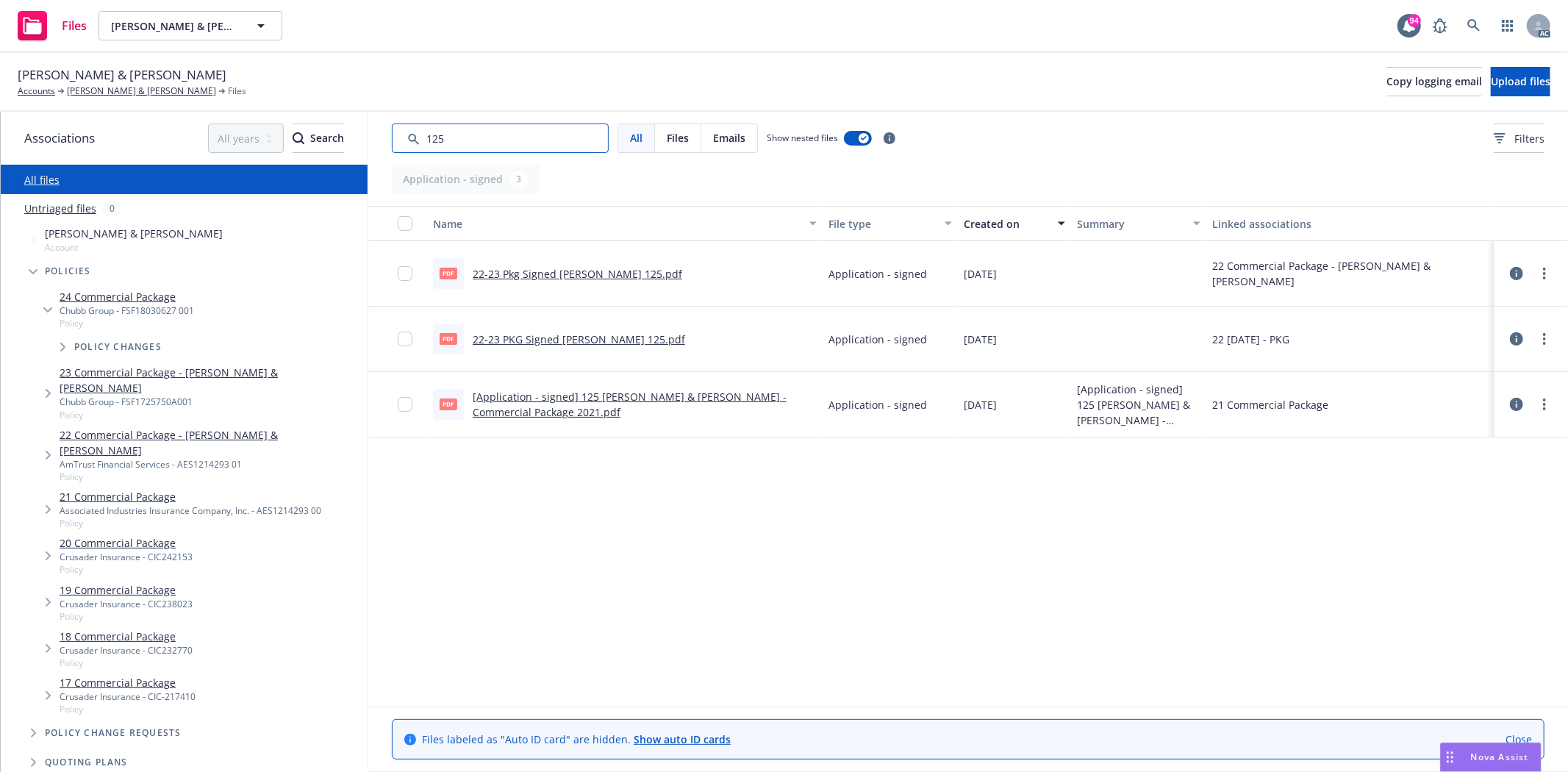
drag, startPoint x: 471, startPoint y: 129, endPoint x: 371, endPoint y: 138, distance: 100.4
click at [371, 138] on div "All Files Emails Show nested files Filters" at bounding box center [968, 138] width 1199 height 53
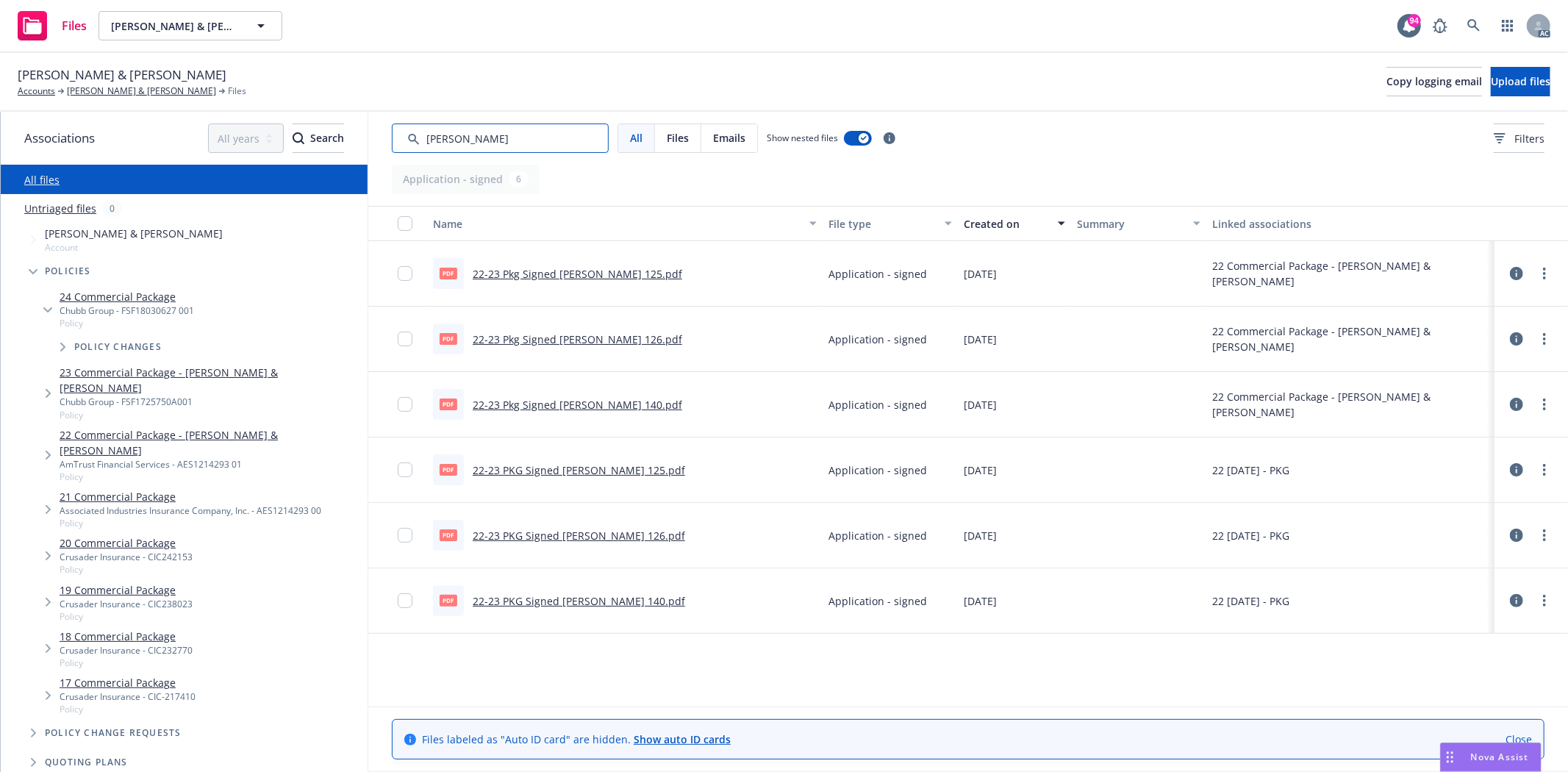
type input "acord"
click at [124, 83] on span "Damiano Ruggiero & Cheryl Ruggiero" at bounding box center [122, 74] width 209 height 19
click at [203, 94] on link "Damiano Ruggiero & Cheryl Ruggiero" at bounding box center [141, 92] width 149 height 14
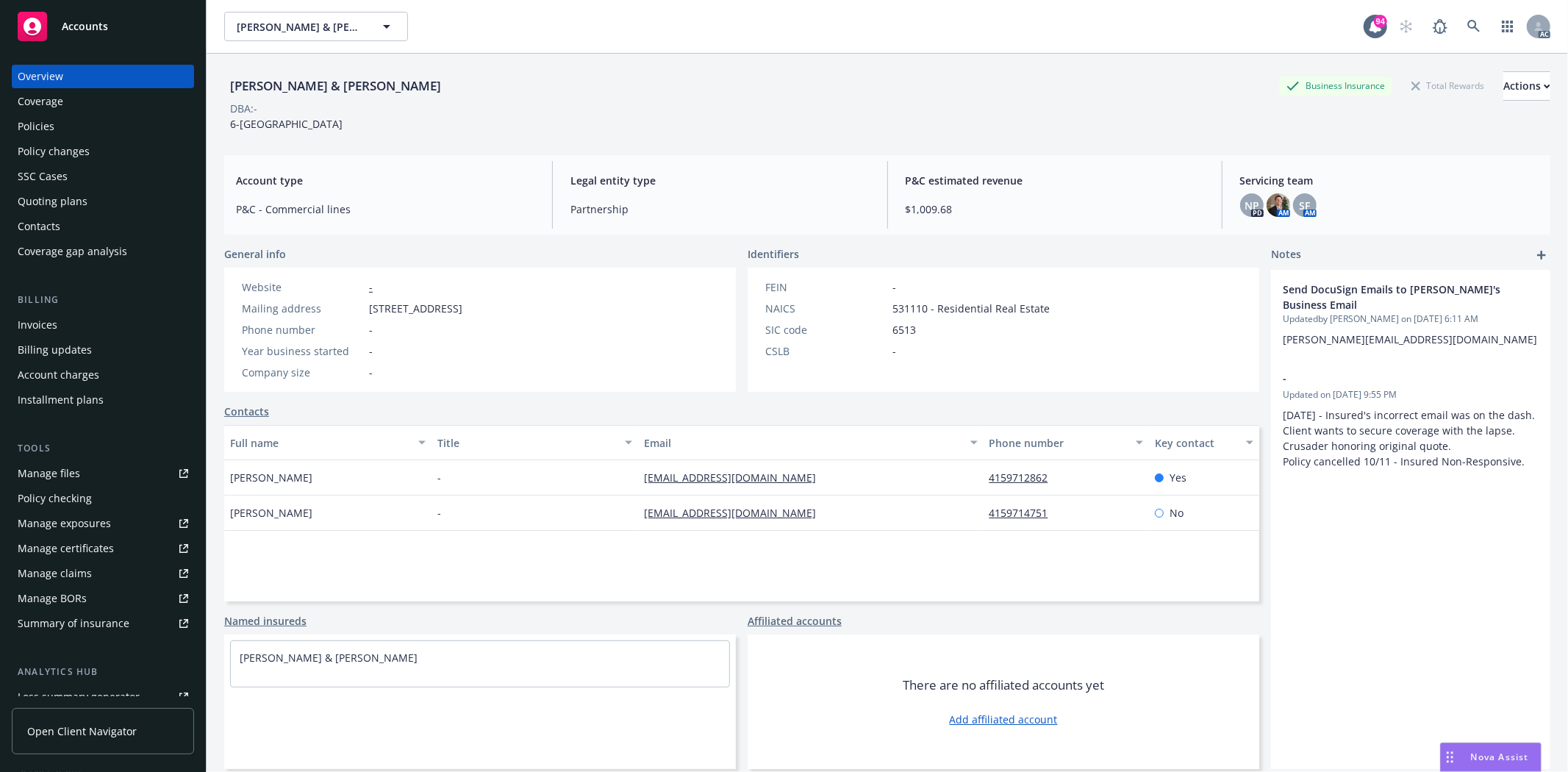
click at [83, 123] on div "Policies" at bounding box center [103, 126] width 170 height 23
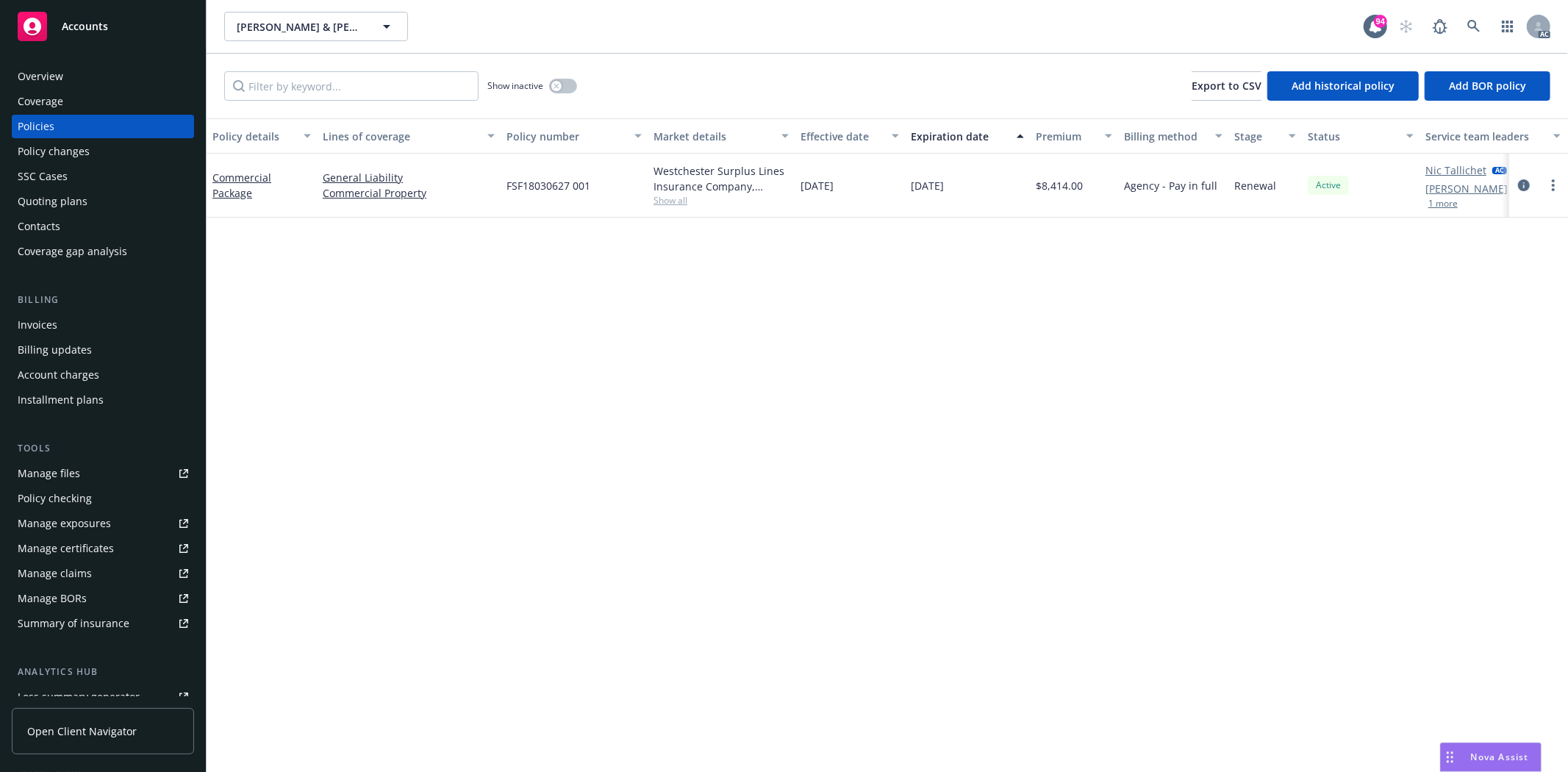
drag, startPoint x: 802, startPoint y: 184, endPoint x: 944, endPoint y: 185, distance: 142.0
click at [944, 185] on div "Commercial Package General Liability Commercial Property FSF18030627 001 Westch…" at bounding box center [916, 185] width 1419 height 64
click at [652, 202] on div "Westchester Surplus Lines Insurance Company, Chubb Group, RT Specialty Insuranc…" at bounding box center [721, 185] width 147 height 64
click at [667, 202] on span "Show all" at bounding box center [721, 201] width 135 height 13
click at [655, 199] on span "Show all" at bounding box center [721, 201] width 135 height 13
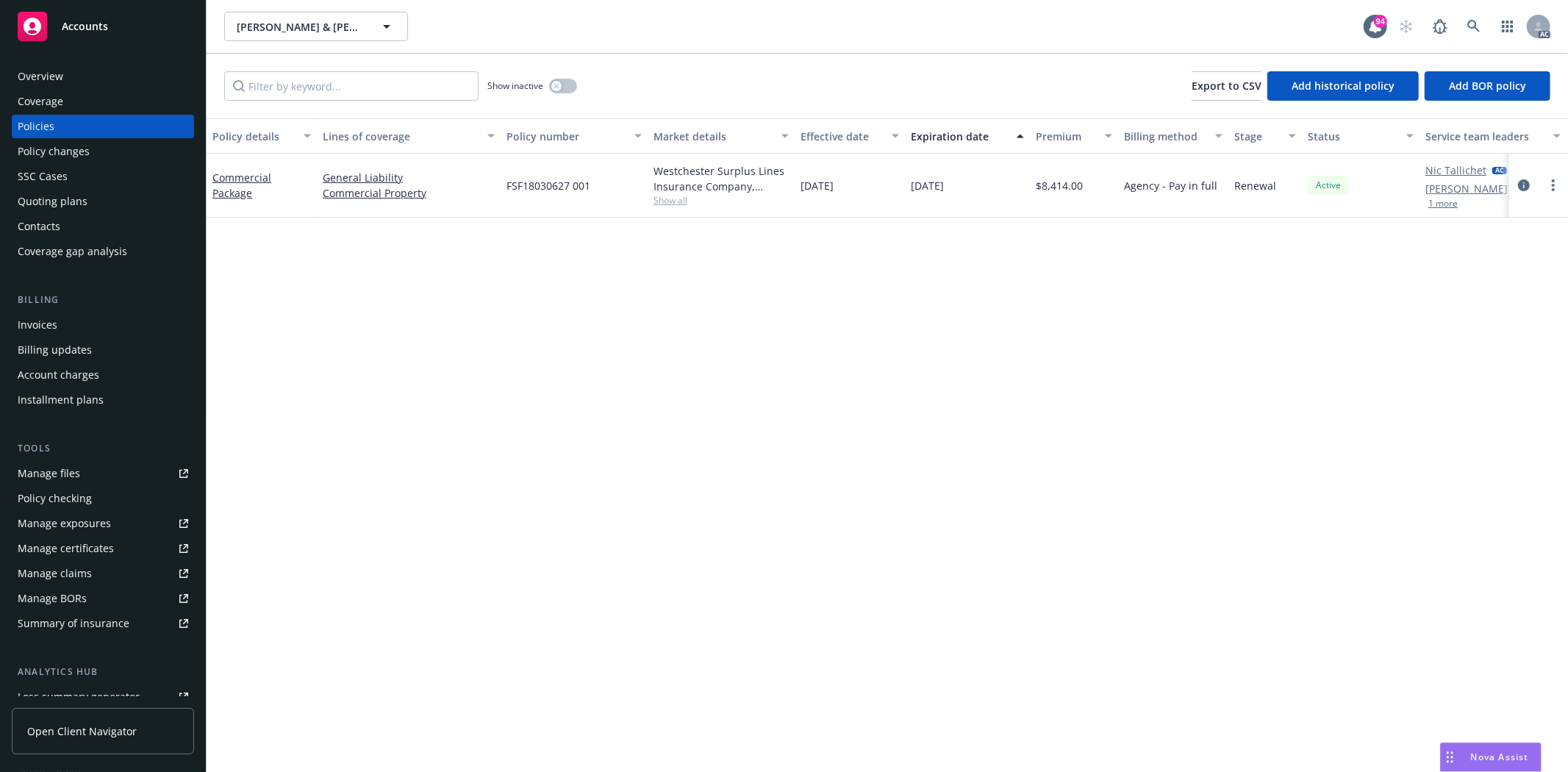
click at [561, 107] on div "Show inactive Export to CSV Add historical policy Add BOR policy" at bounding box center [887, 86] width 1362 height 65
click at [567, 75] on div "Show inactive" at bounding box center [531, 86] width 89 height 29
click at [560, 89] on div "button" at bounding box center [556, 86] width 11 height 11
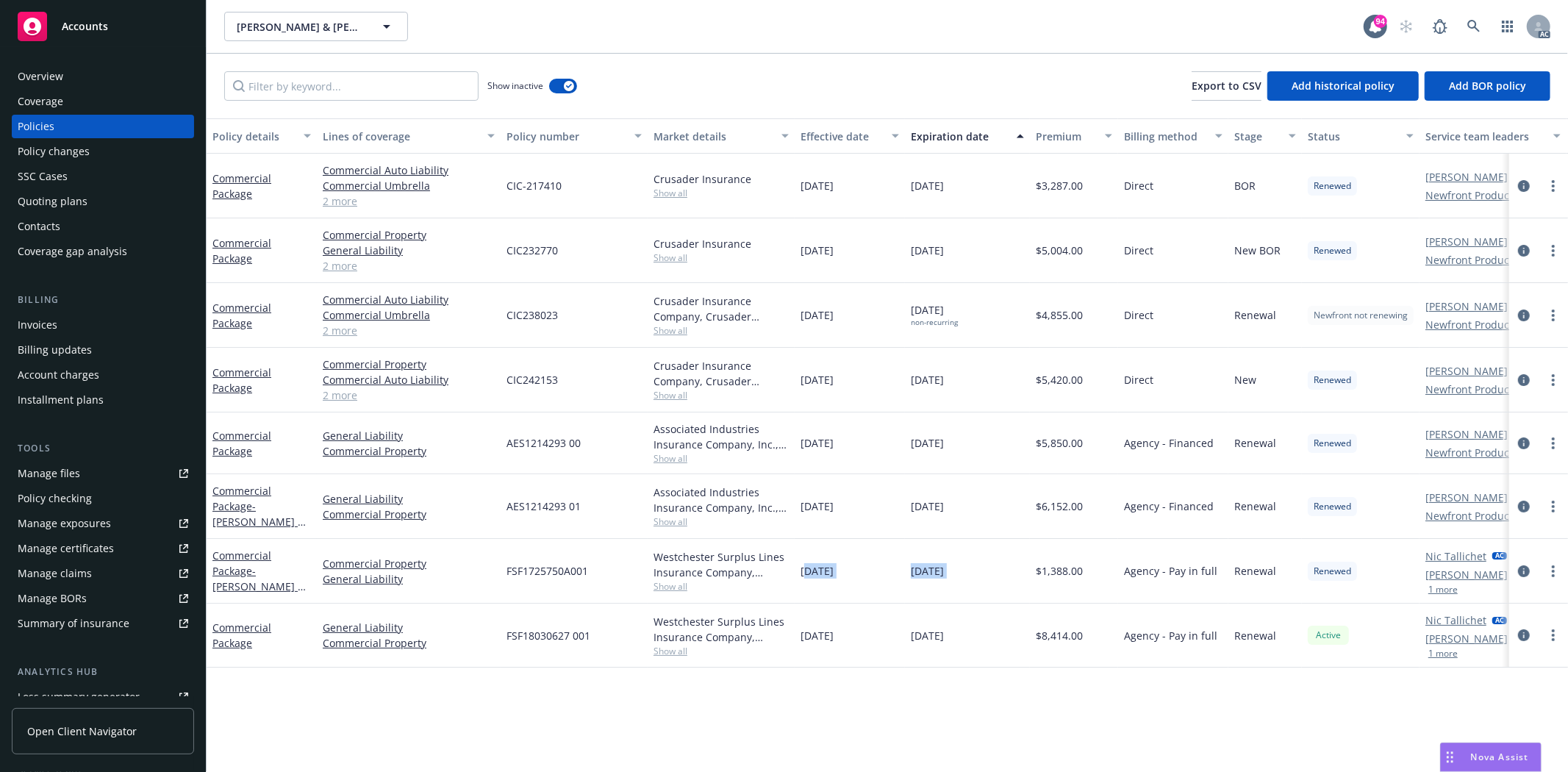
drag, startPoint x: 803, startPoint y: 568, endPoint x: 1033, endPoint y: 566, distance: 230.0
click at [1033, 566] on div "Commercial Package - Damiano Ruggiero & Cheryl Ruggiero Commercial Property Gen…" at bounding box center [916, 571] width 1419 height 65
click at [678, 593] on span "Show all" at bounding box center [721, 587] width 135 height 13
click at [648, 569] on div "Westchester Surplus Lines Insurance Company, Chubb Group, RT Specialty Insuranc…" at bounding box center [721, 571] width 147 height 65
drag, startPoint x: 550, startPoint y: 565, endPoint x: 648, endPoint y: 567, distance: 98.0
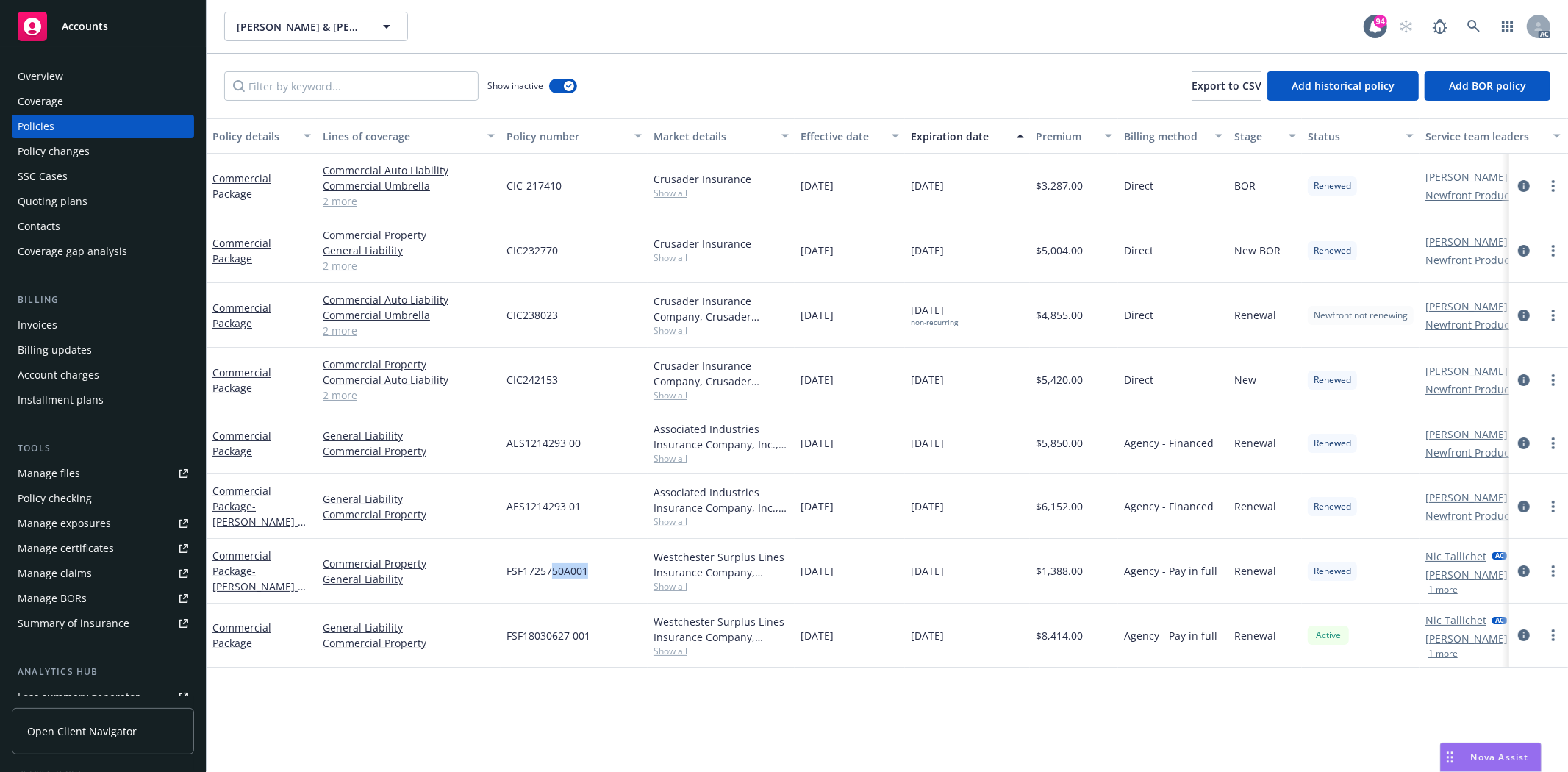
click at [648, 567] on div "Commercial Package - Damiano Ruggiero & Cheryl Ruggiero Commercial Property Gen…" at bounding box center [916, 571] width 1419 height 65
drag, startPoint x: 814, startPoint y: 502, endPoint x: 1064, endPoint y: 497, distance: 250.0
click at [1007, 500] on div "Commercial Package - Damiano Ruggiero & Cheryl Ruggiero General Liability Comme…" at bounding box center [916, 507] width 1419 height 65
drag, startPoint x: 1067, startPoint y: 496, endPoint x: 1023, endPoint y: 496, distance: 44.0
click at [1067, 496] on div "$6,152.00" at bounding box center [1074, 507] width 89 height 65
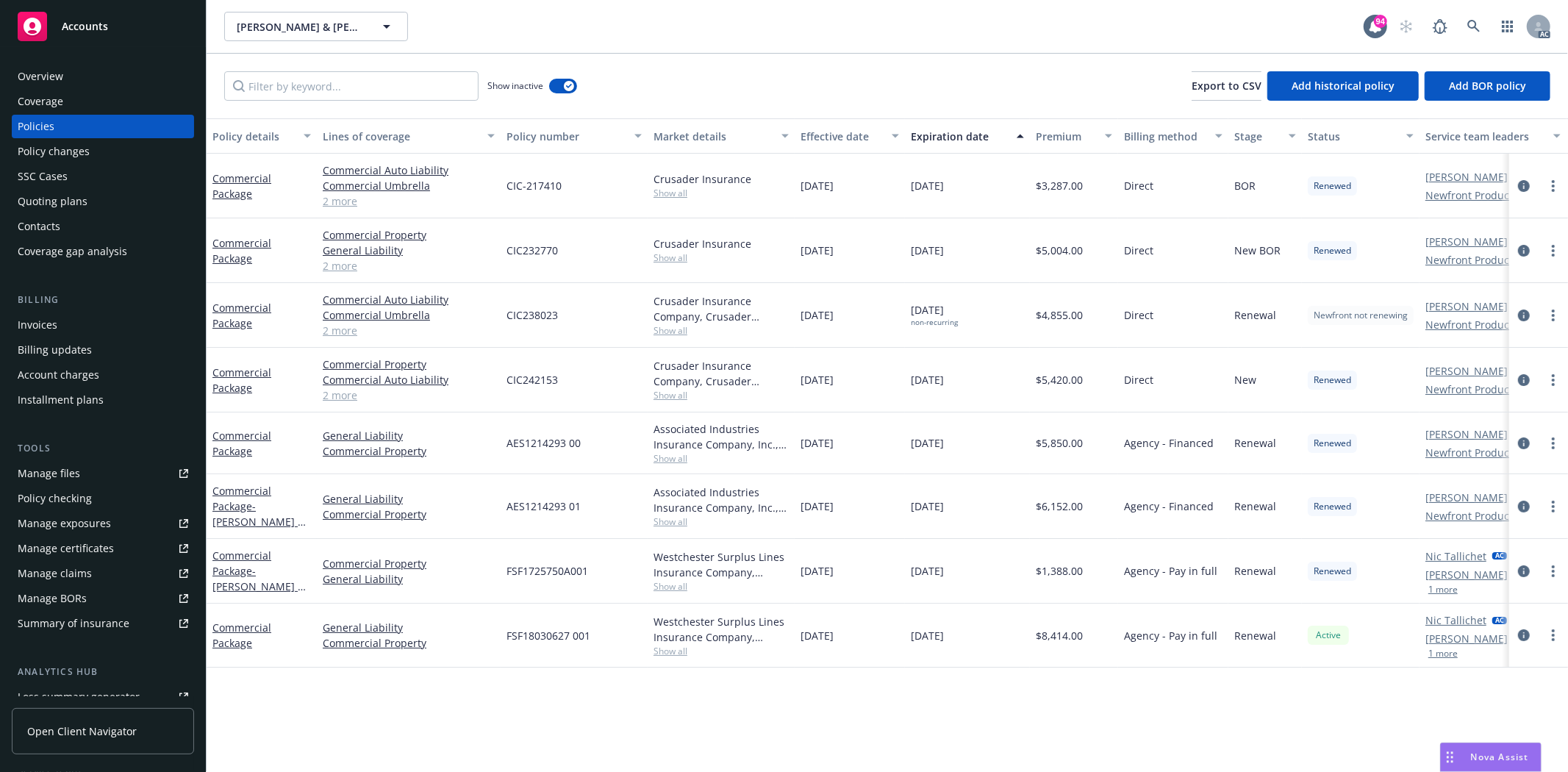
click at [670, 520] on span "Show all" at bounding box center [721, 521] width 135 height 13
click at [644, 505] on div "AES1214293 01" at bounding box center [574, 507] width 147 height 65
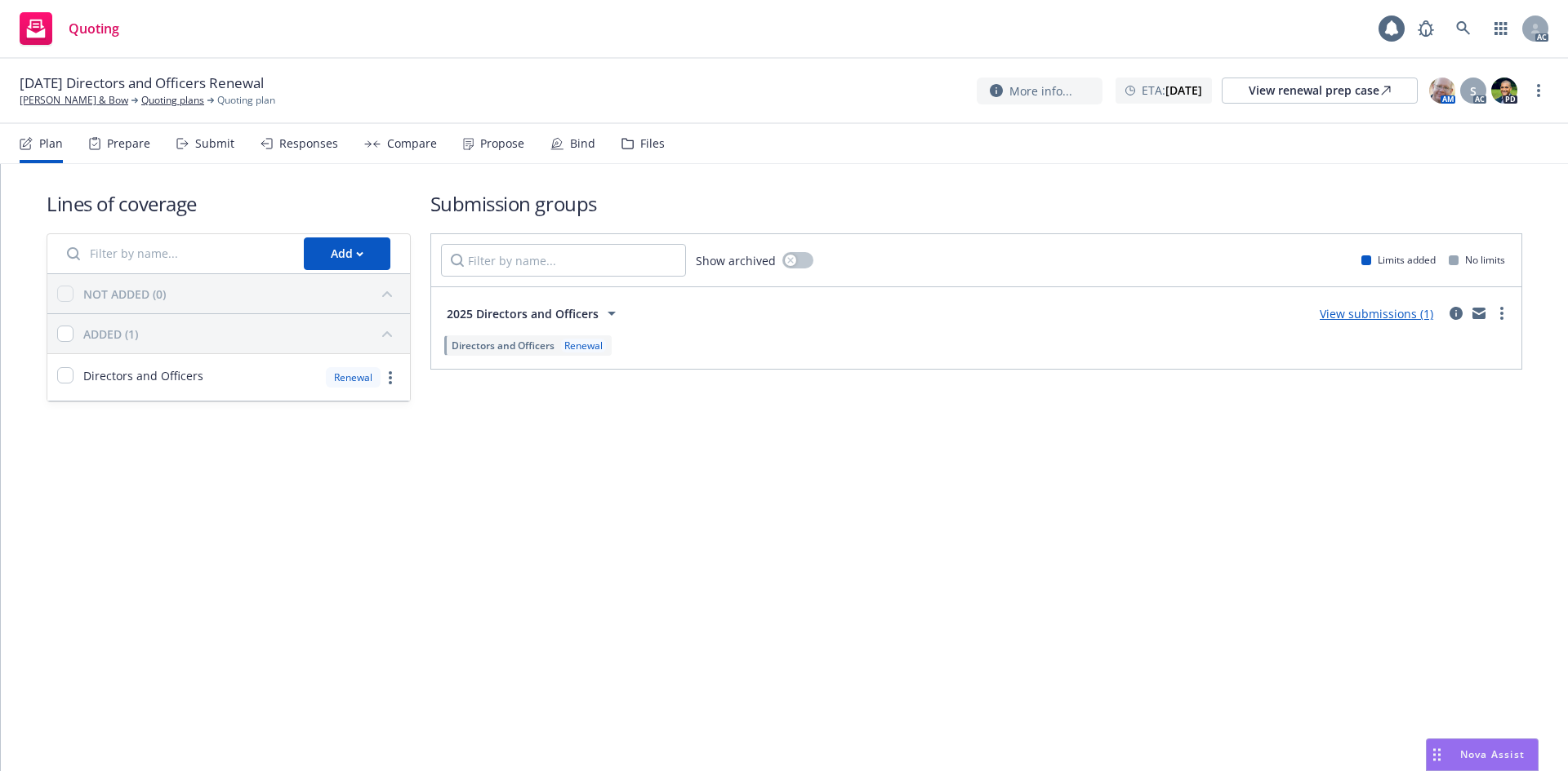
click at [126, 160] on div "Prepare" at bounding box center [119, 143] width 61 height 39
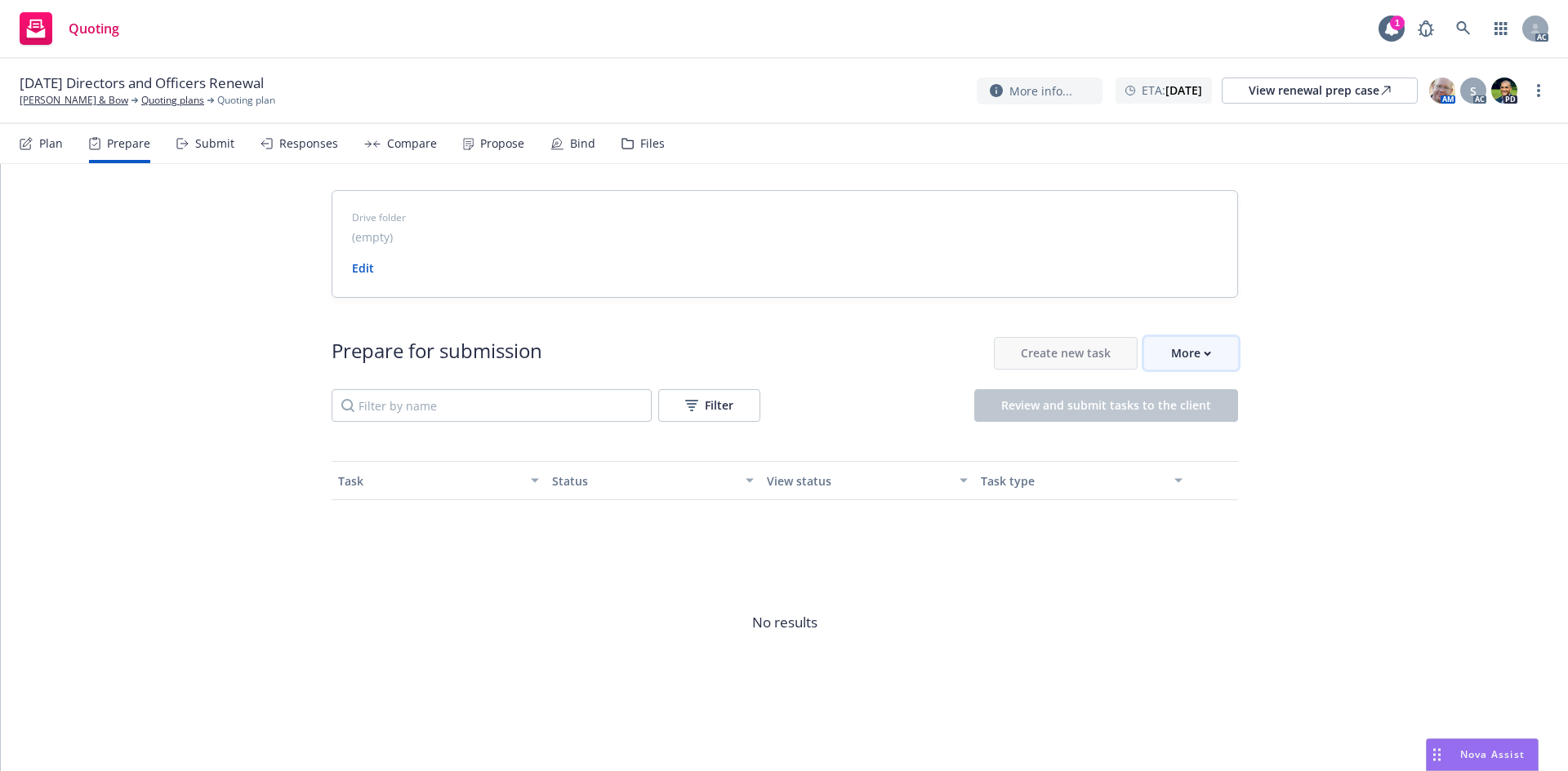
click at [1224, 362] on button "More" at bounding box center [1191, 353] width 94 height 33
click at [1239, 428] on span "Go to Indio account" at bounding box center [1211, 428] width 145 height 16
click at [1194, 359] on div "More" at bounding box center [1191, 353] width 40 height 31
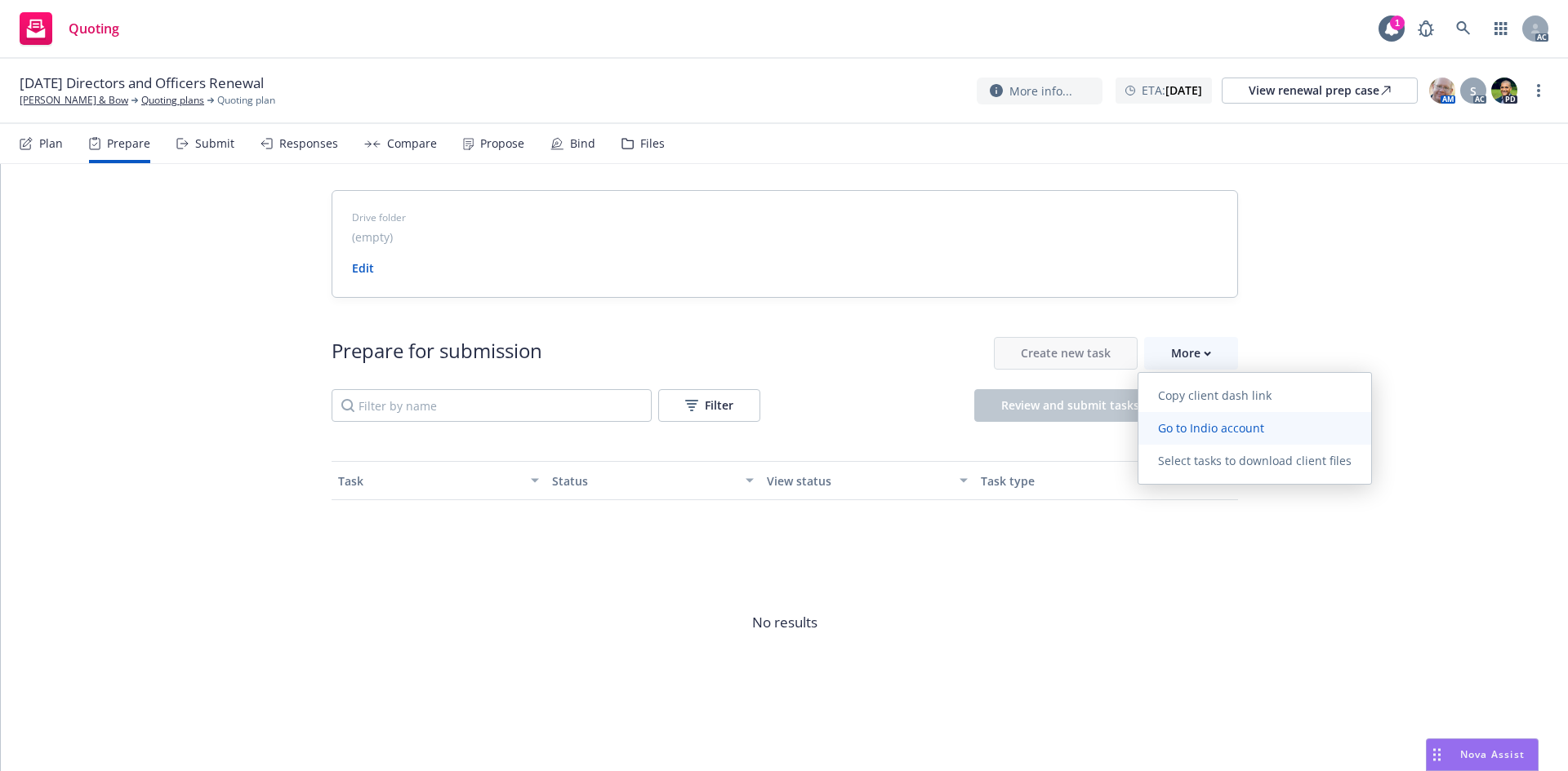
click at [1227, 431] on span "Go to Indio account" at bounding box center [1211, 428] width 145 height 16
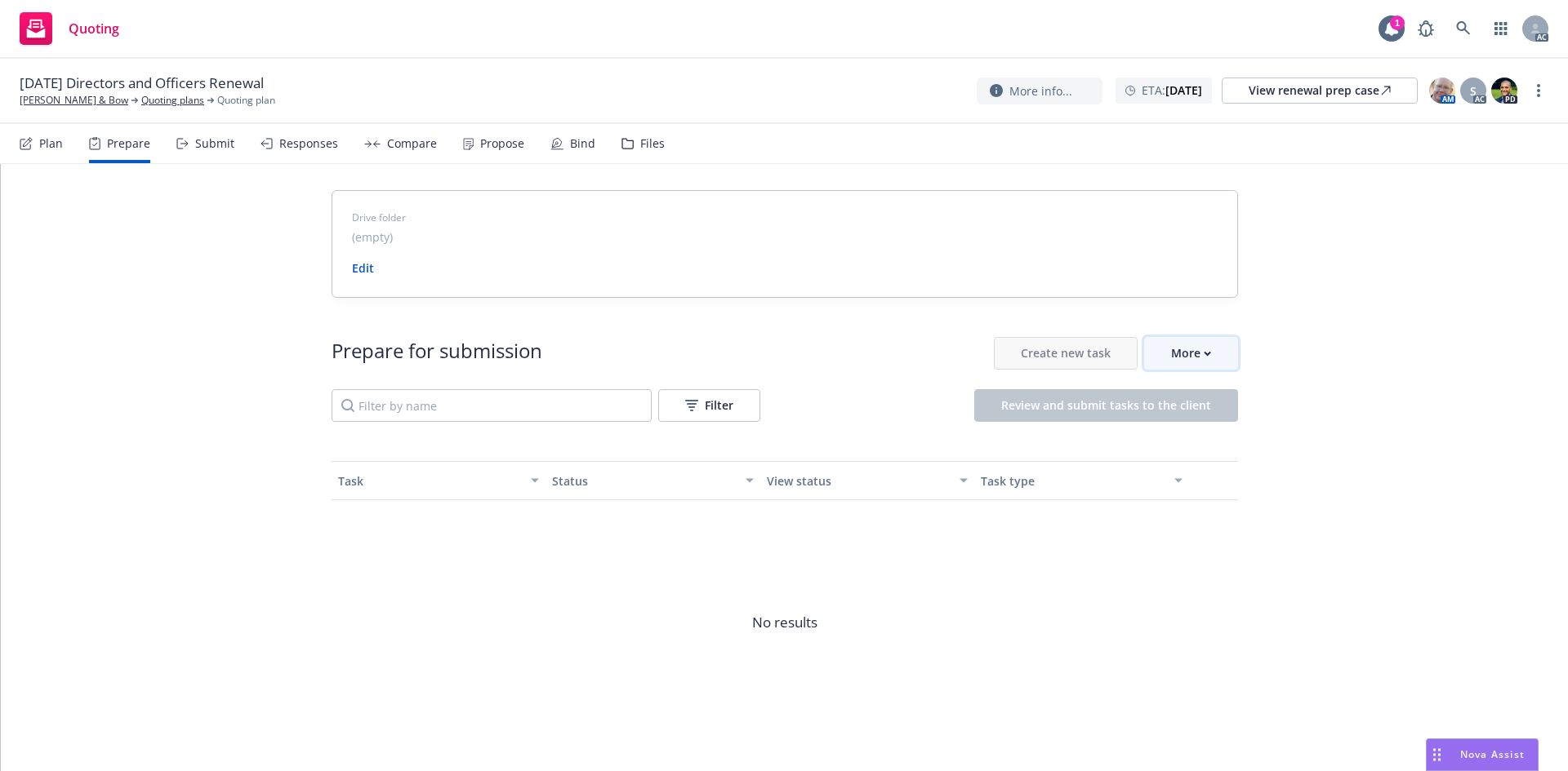
click at [1195, 361] on div "More" at bounding box center [1191, 353] width 40 height 31
click at [59, 98] on link "[PERSON_NAME] & Bow" at bounding box center [74, 101] width 108 height 15
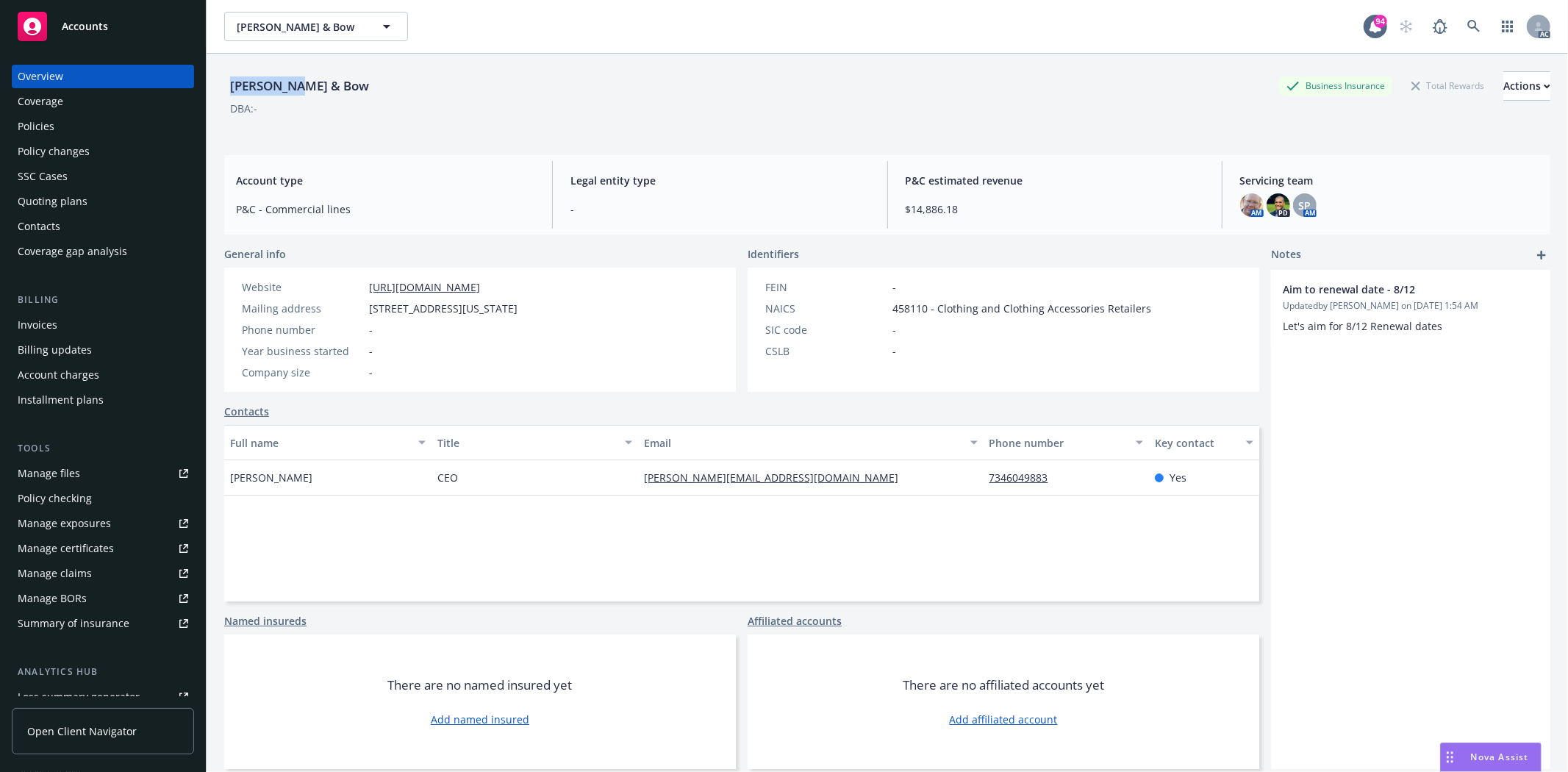
drag, startPoint x: 297, startPoint y: 82, endPoint x: 339, endPoint y: 82, distance: 42.0
click at [339, 82] on div "[PERSON_NAME] & Bow Business Insurance Total Rewards Actions" at bounding box center [887, 86] width 1326 height 29
drag, startPoint x: 226, startPoint y: 471, endPoint x: 388, endPoint y: 502, distance: 164.9
click at [388, 502] on div "Full name Title Email Phone number Key contact [PERSON_NAME] CEO [PERSON_NAME][…" at bounding box center [742, 513] width 1035 height 176
copy span "[PERSON_NAME]"
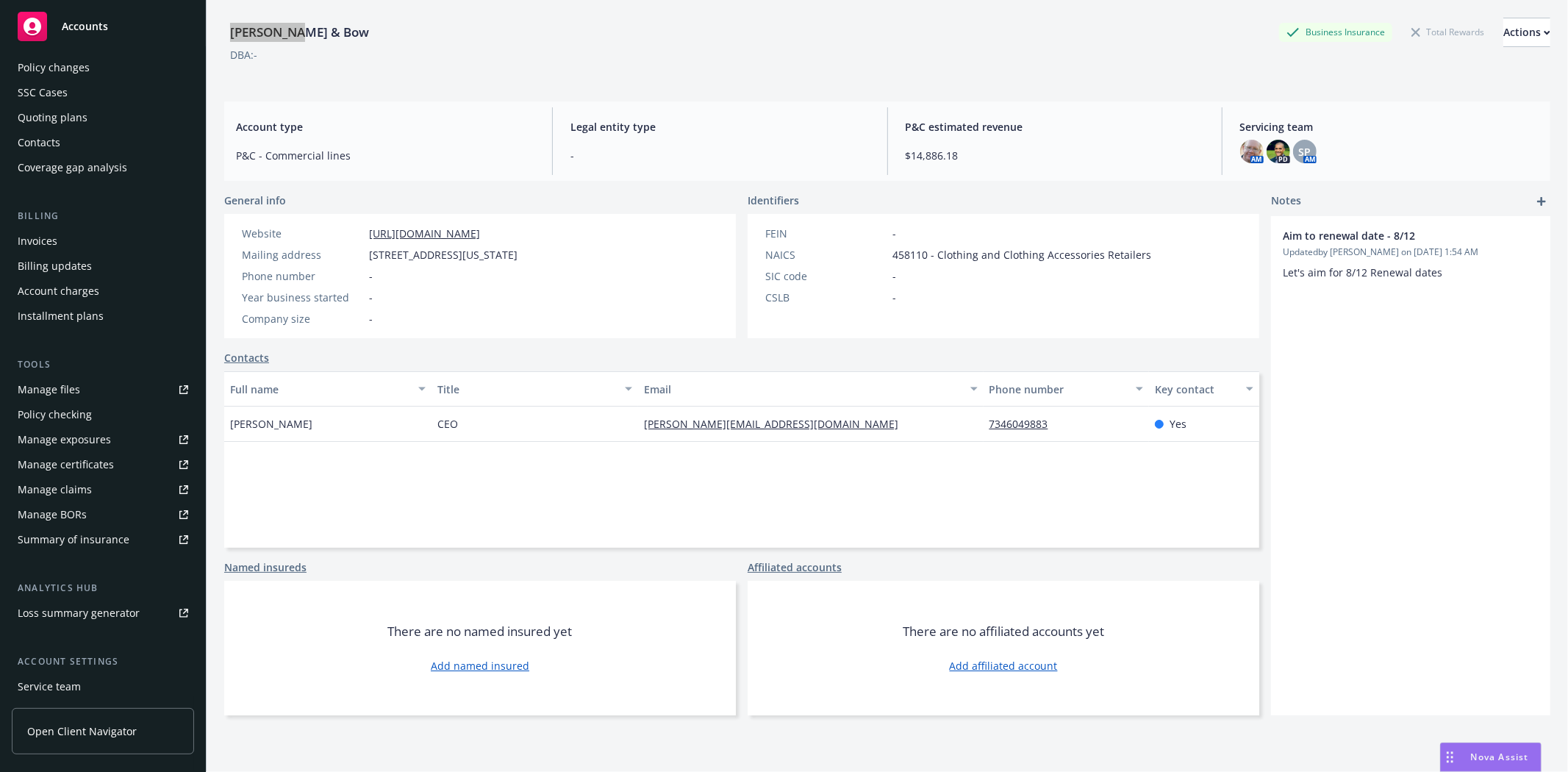
scroll to position [186, 0]
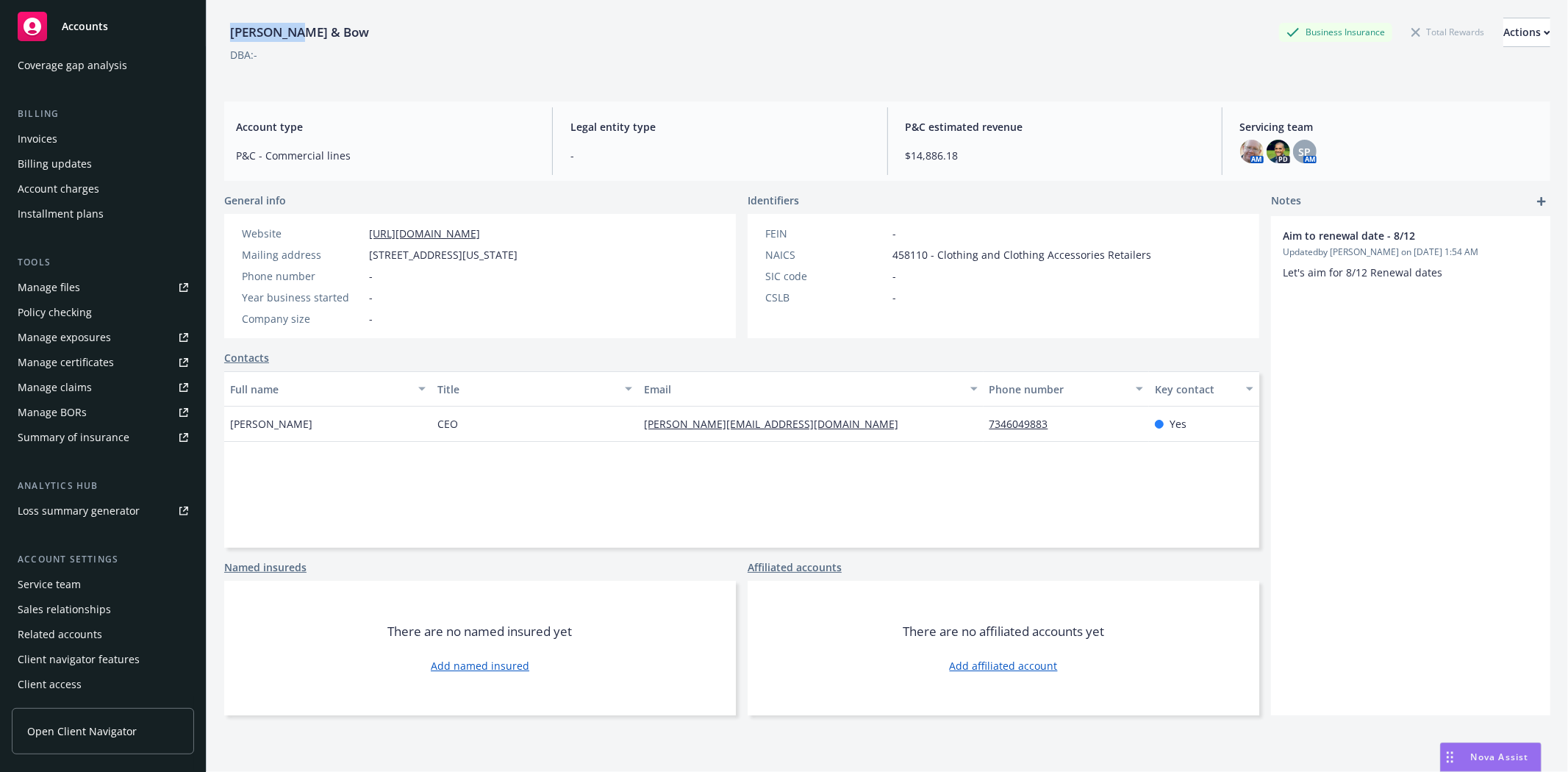
click at [116, 592] on div "Service team" at bounding box center [103, 584] width 170 height 23
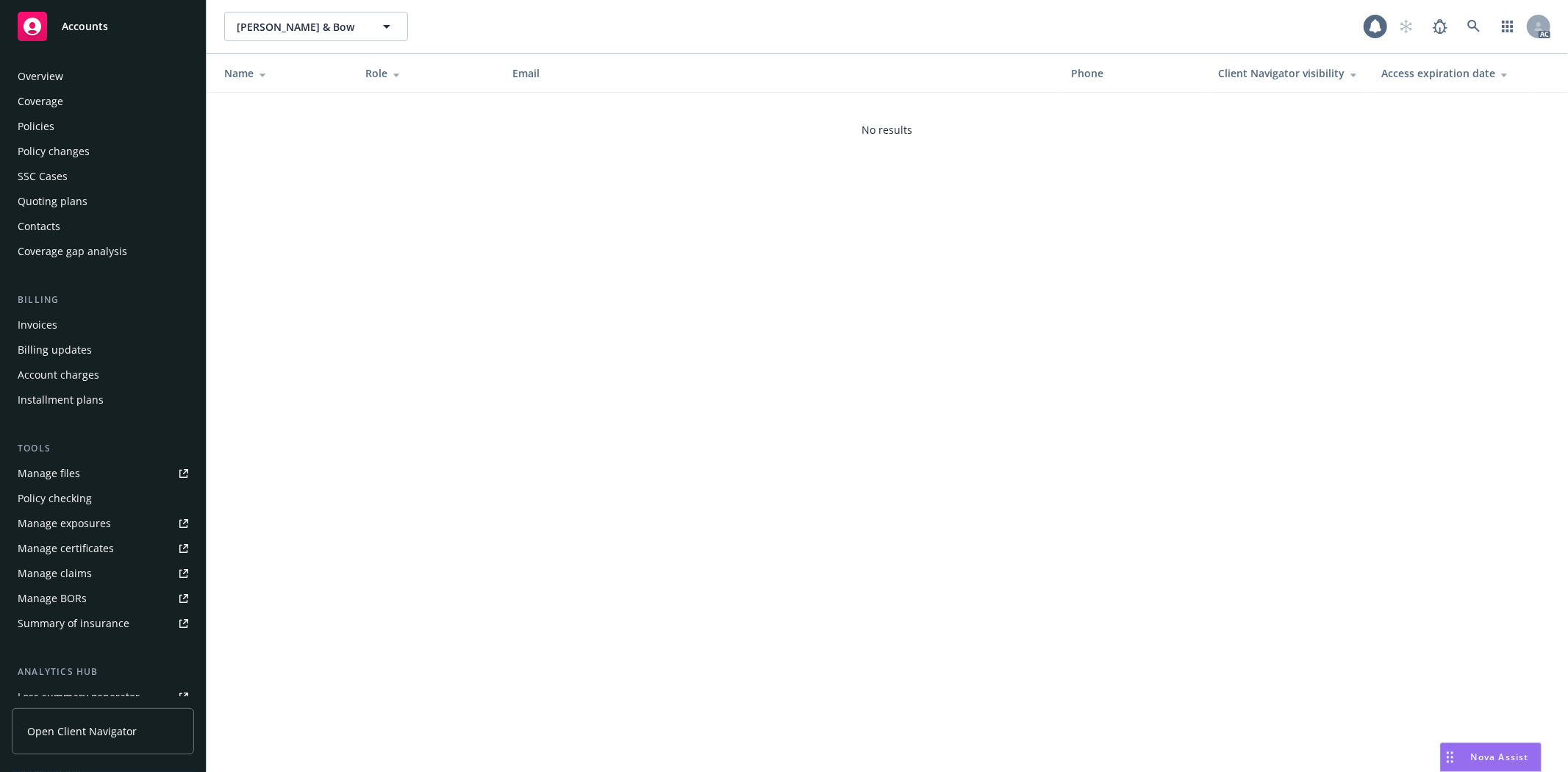
scroll to position [186, 0]
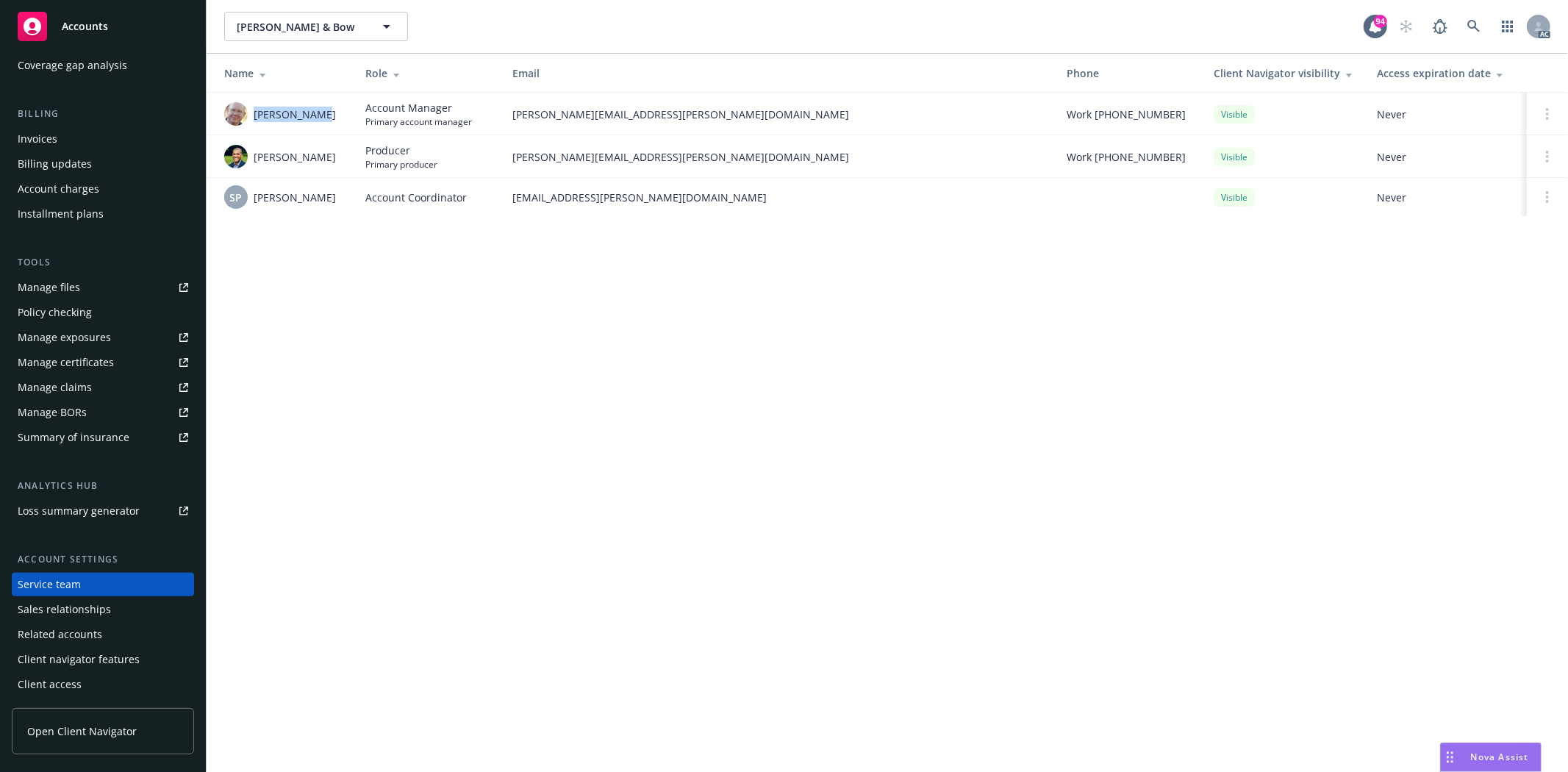
drag, startPoint x: 251, startPoint y: 112, endPoint x: 324, endPoint y: 116, distance: 73.1
click at [324, 116] on div "[PERSON_NAME]" at bounding box center [283, 113] width 118 height 23
copy span "[PERSON_NAME]"
drag, startPoint x: 266, startPoint y: 160, endPoint x: 312, endPoint y: 161, distance: 46.0
click at [312, 161] on span "[PERSON_NAME]" at bounding box center [295, 157] width 83 height 16
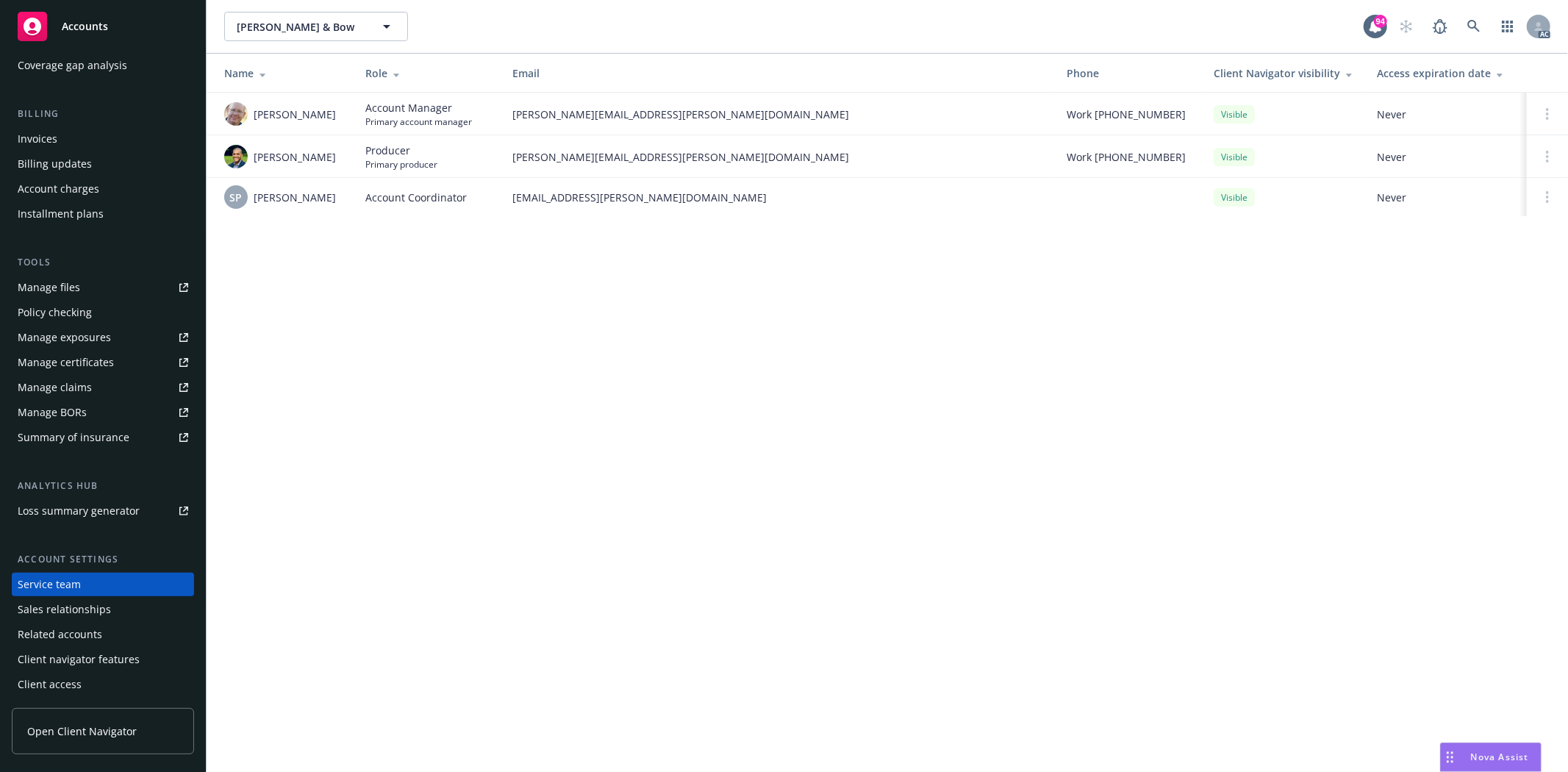
click at [299, 125] on div "[PERSON_NAME]" at bounding box center [283, 113] width 118 height 23
drag, startPoint x: 258, startPoint y: 122, endPoint x: 334, endPoint y: 163, distance: 86.4
click at [334, 163] on tbody "[PERSON_NAME] Account Manager Primary account manager [PERSON_NAME][EMAIL_ADDRE…" at bounding box center [887, 154] width 1362 height 124
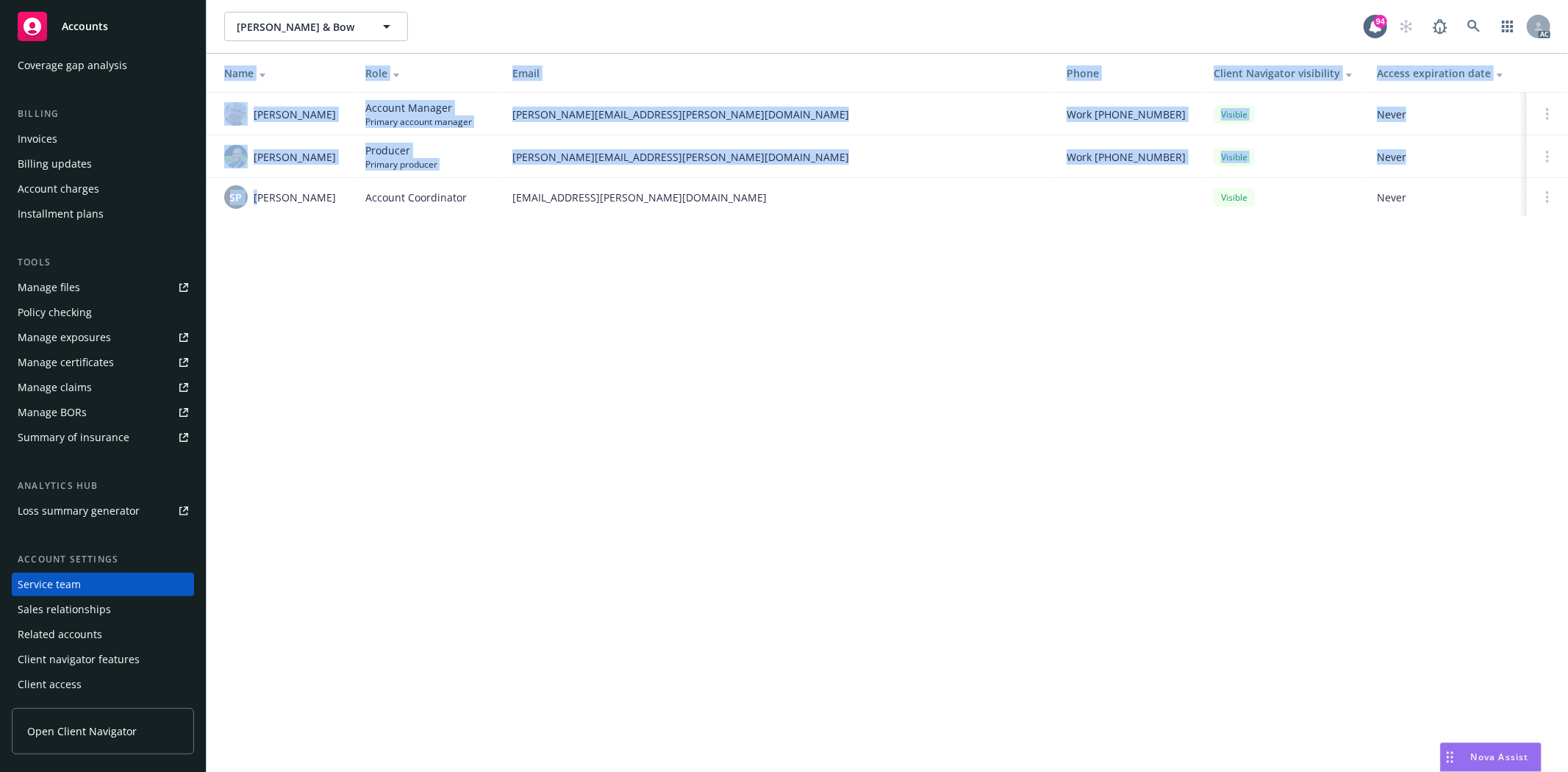
drag, startPoint x: 260, startPoint y: 209, endPoint x: 373, endPoint y: 246, distance: 118.9
click at [373, 246] on div "Mott & Bow Mott & Bow 94 AC Name Role Email Phone Client Navigator visibility A…" at bounding box center [887, 386] width 1362 height 772
click at [548, 279] on div "Mott & Bow Mott & Bow 94 AC Name Role Email Phone Client Navigator visibility A…" at bounding box center [887, 386] width 1362 height 772
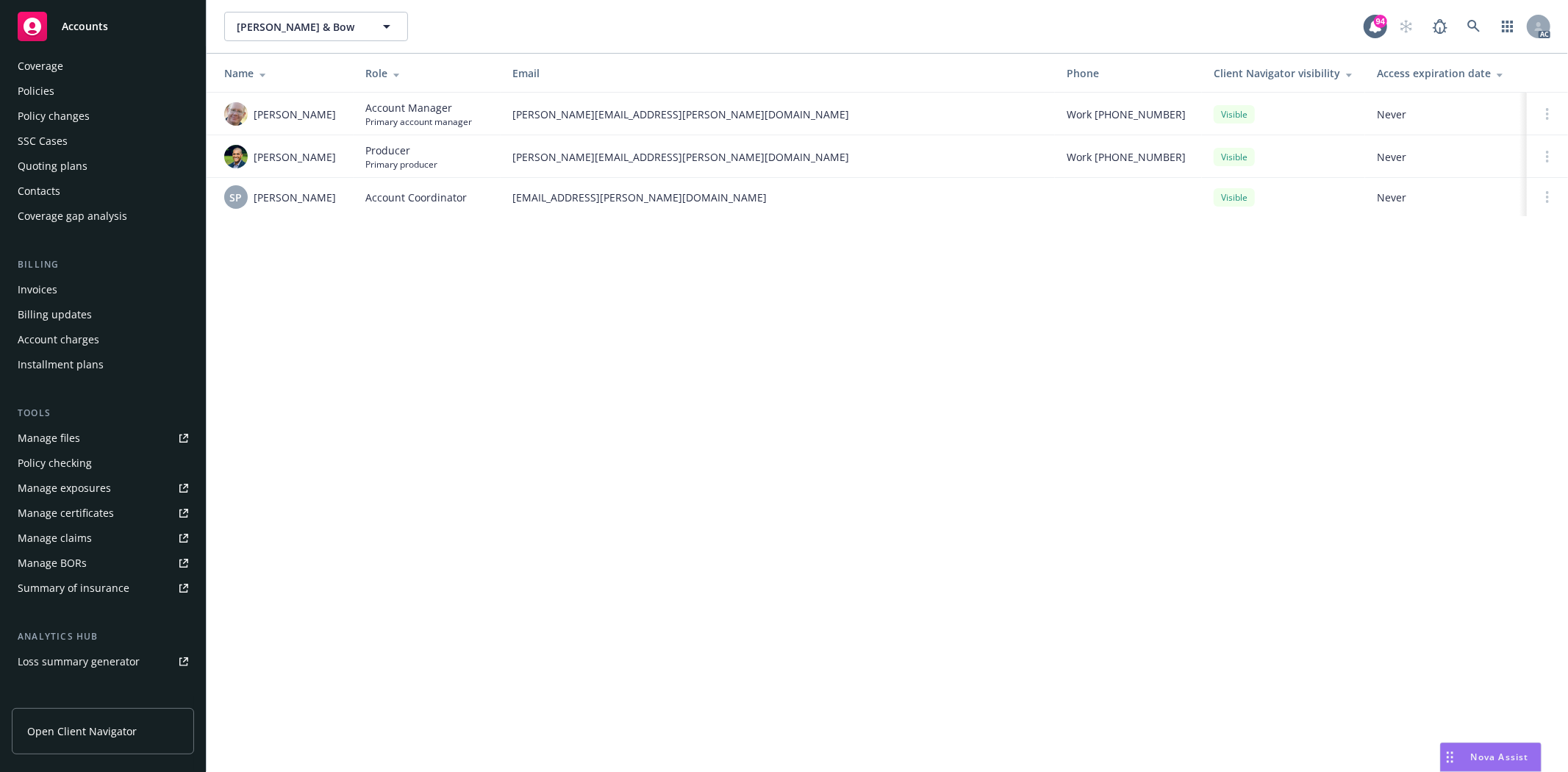
scroll to position [0, 0]
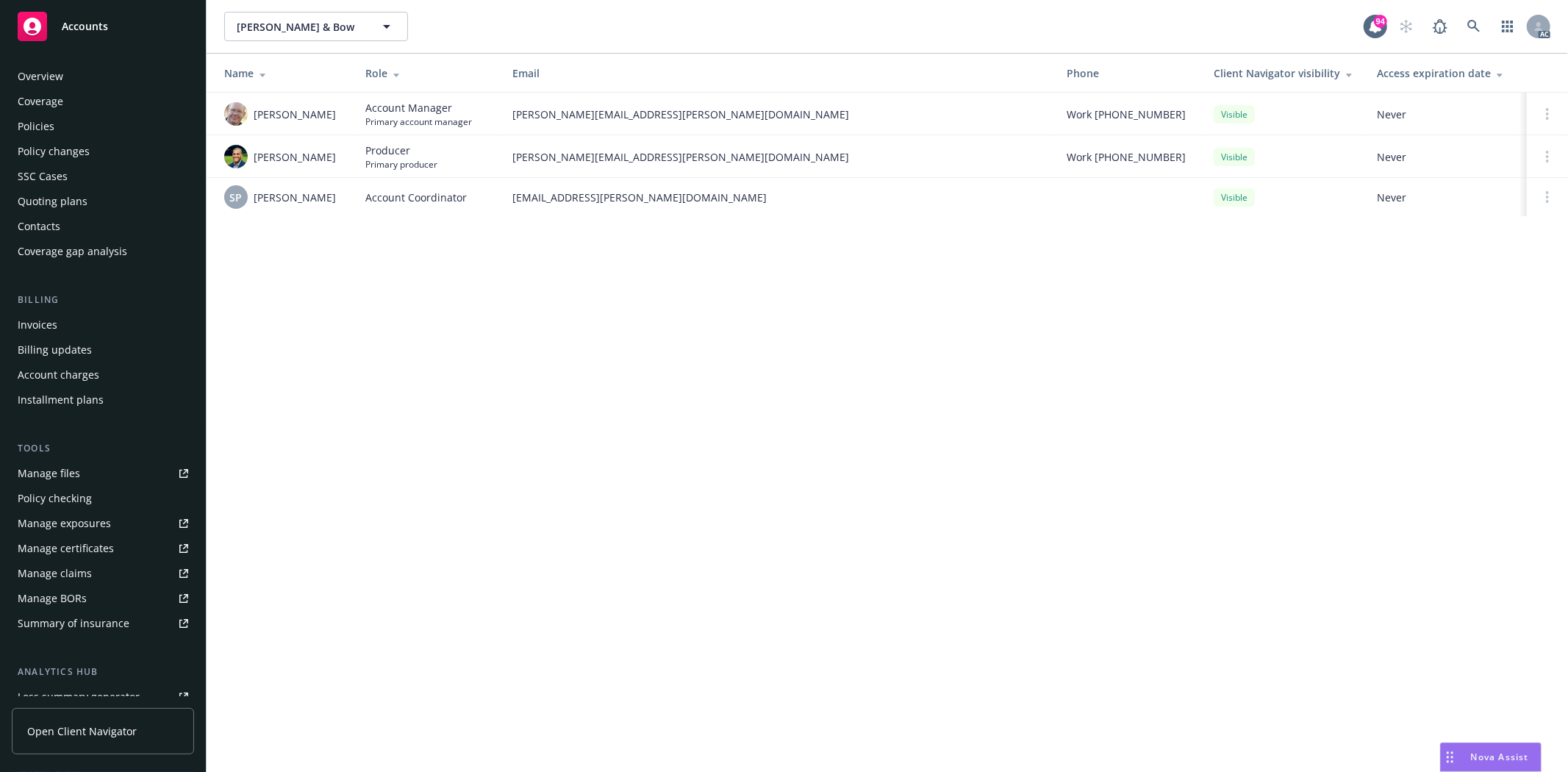
click at [76, 122] on div "Policies" at bounding box center [103, 126] width 170 height 23
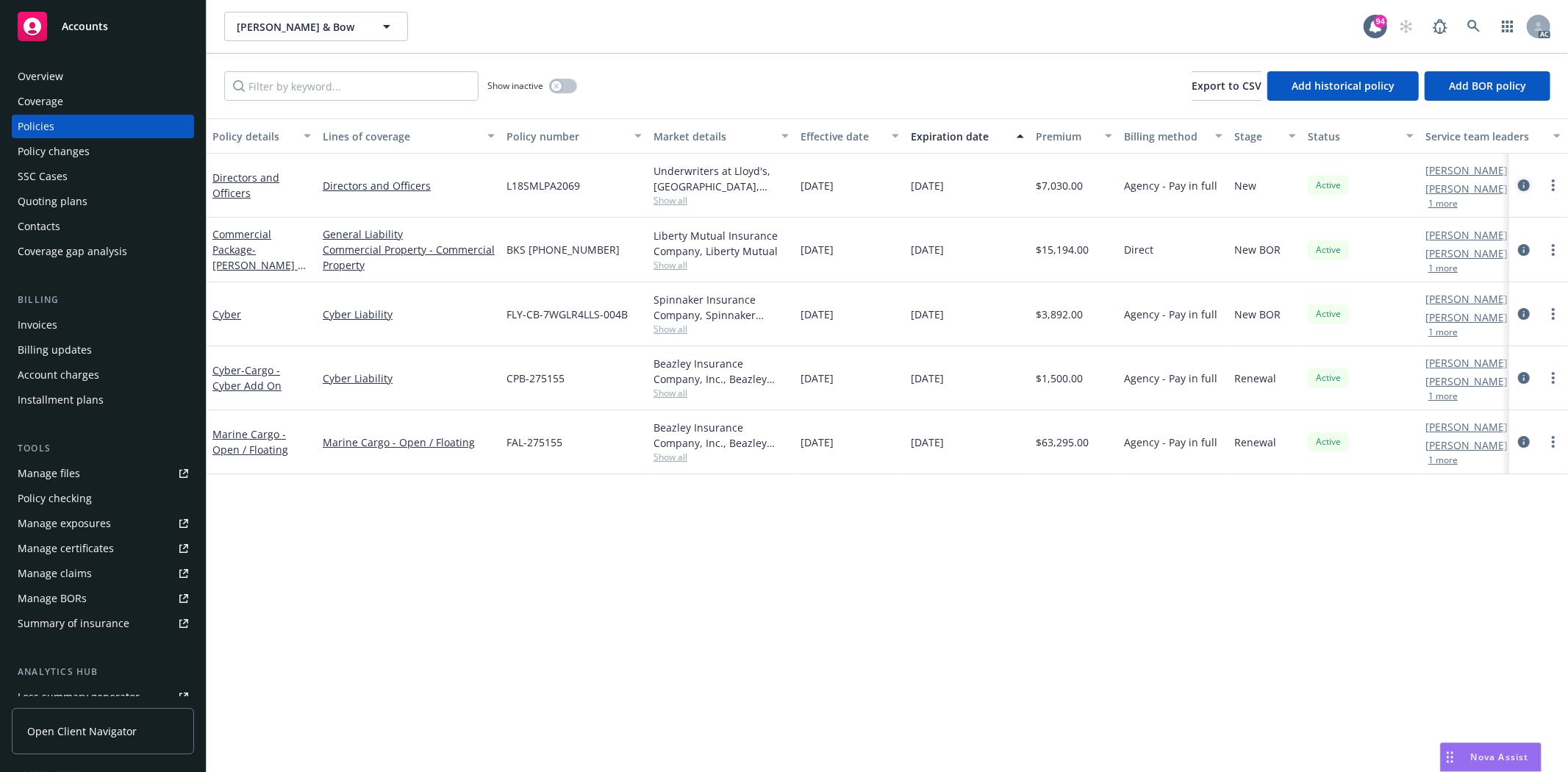
click at [1525, 186] on icon "circleInformation" at bounding box center [1524, 185] width 12 height 12
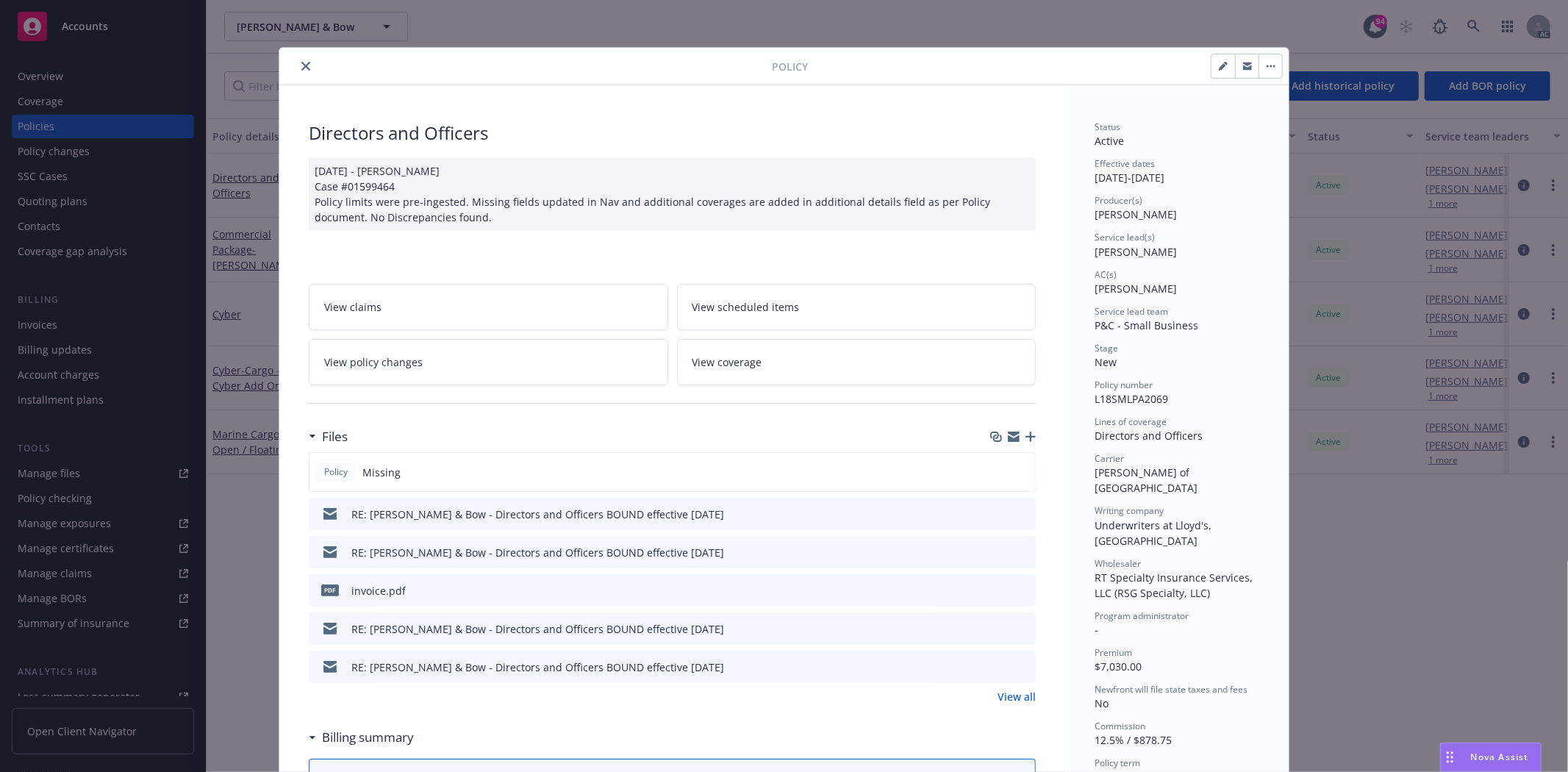
scroll to position [245, 0]
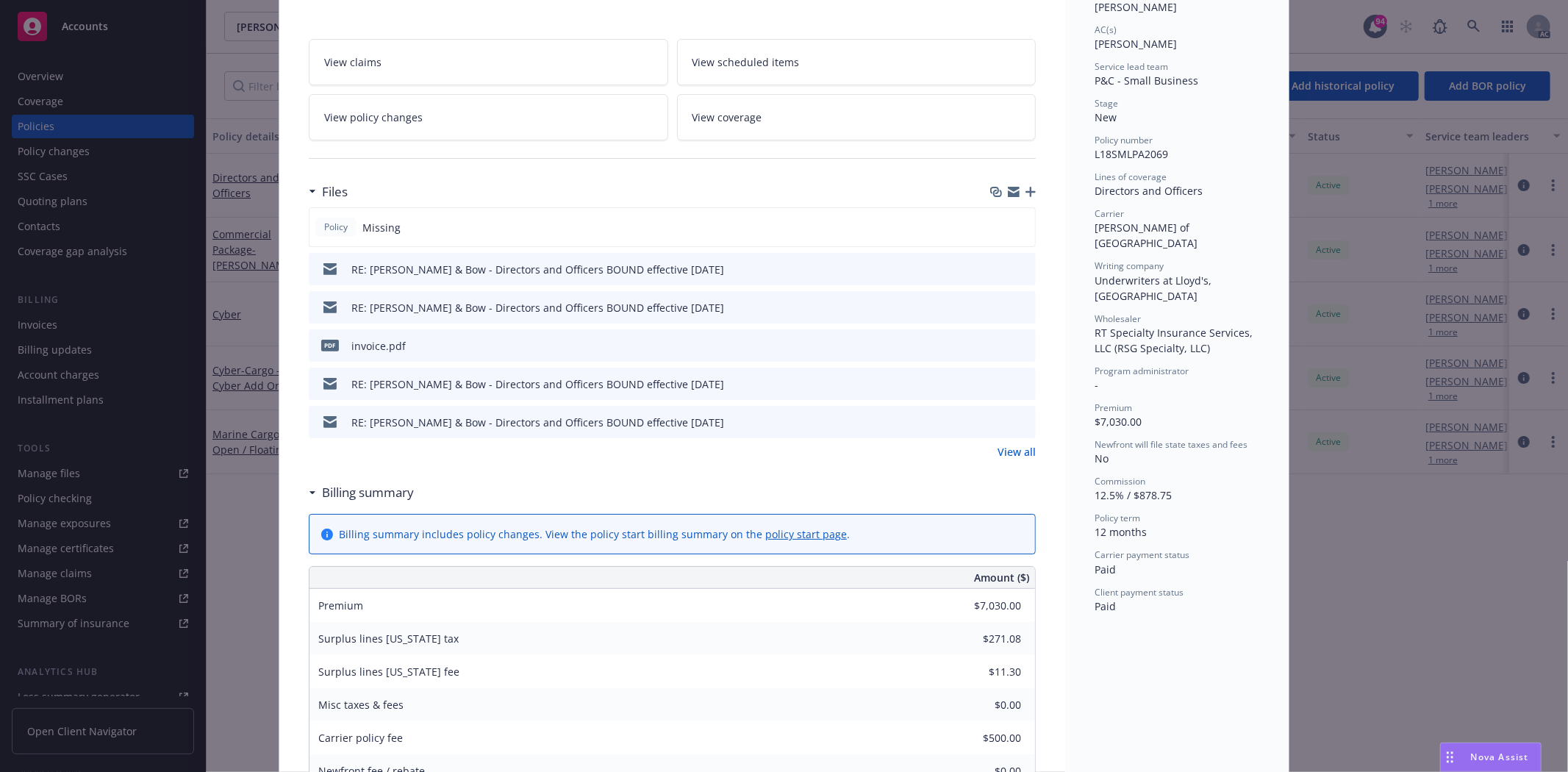
click at [1009, 447] on link "View all" at bounding box center [1016, 451] width 38 height 16
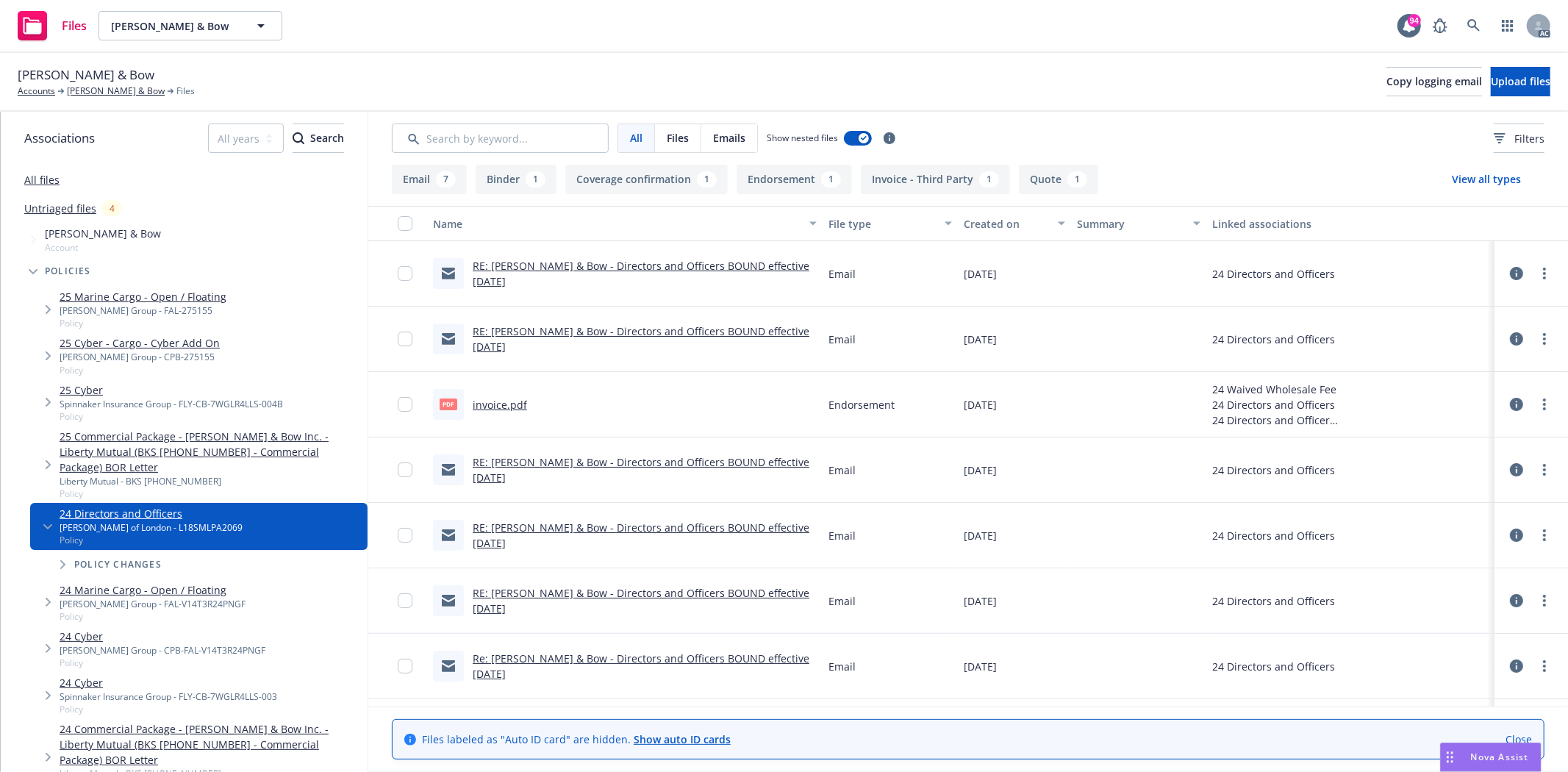
click at [503, 407] on link "invoice.pdf" at bounding box center [500, 405] width 54 height 14
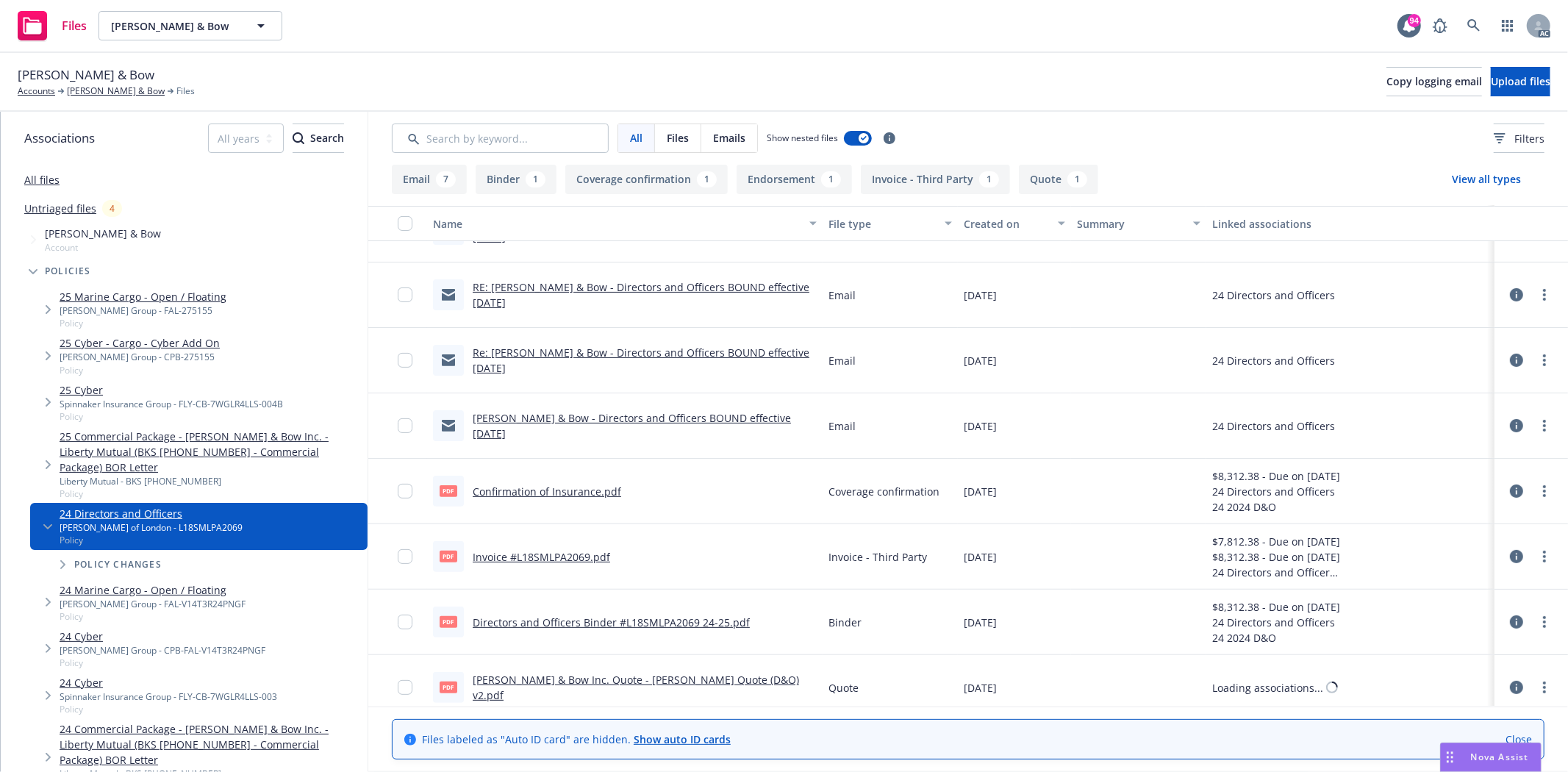
scroll to position [318, 0]
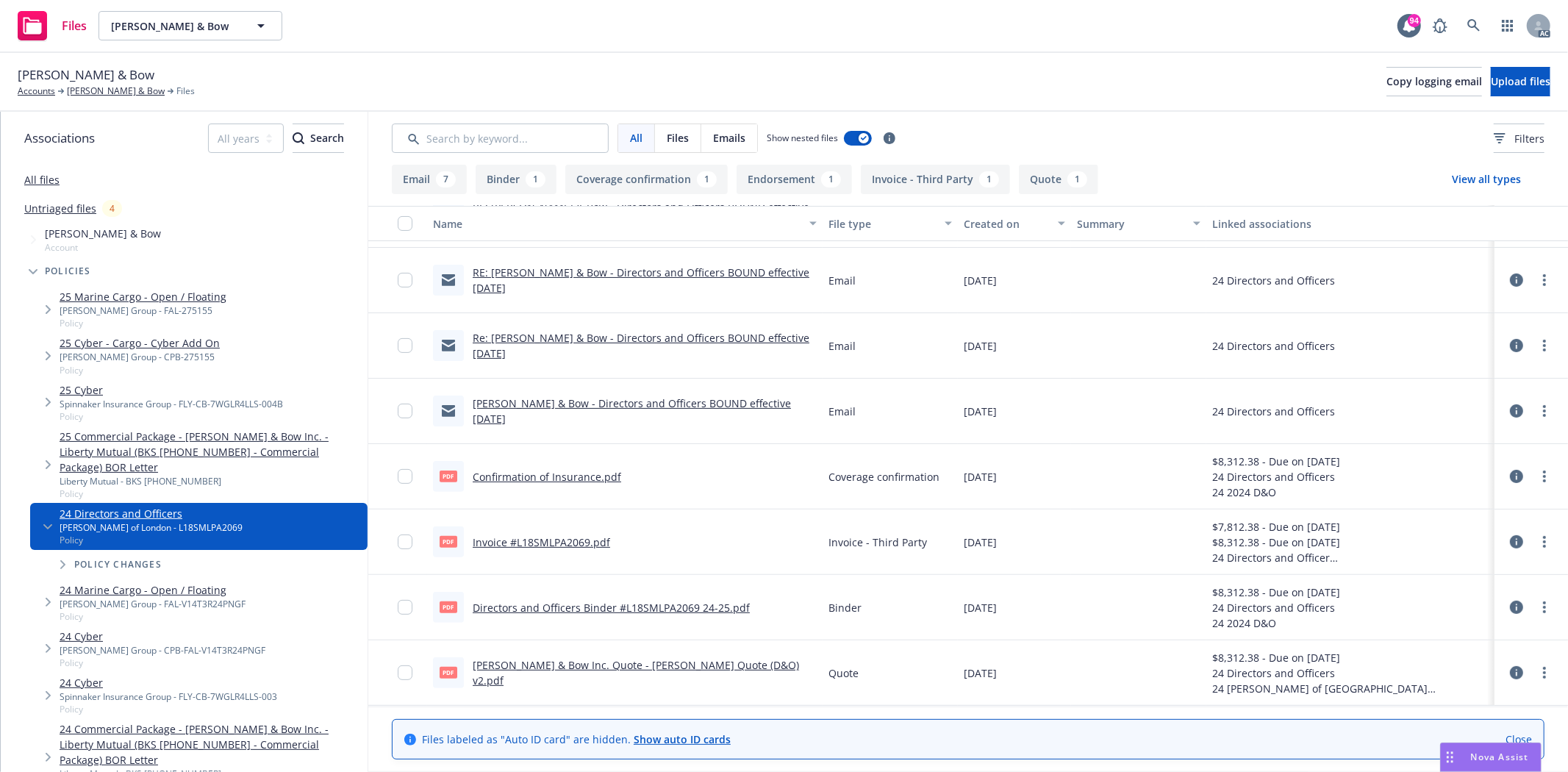
click at [659, 670] on link "Mott & Bow Inc. Quote - Lloyd's Quote (D&O) v2.pdf" at bounding box center [636, 672] width 327 height 29
click at [658, 607] on link "Directors and Officers Binder #L18SMLPA2069 24-25.pdf" at bounding box center [611, 608] width 277 height 14
click at [560, 543] on link "Invoice #L18SMLPA2069.pdf" at bounding box center [541, 542] width 137 height 14
click at [592, 476] on link "Confirmation of Insurance.pdf" at bounding box center [547, 477] width 149 height 14
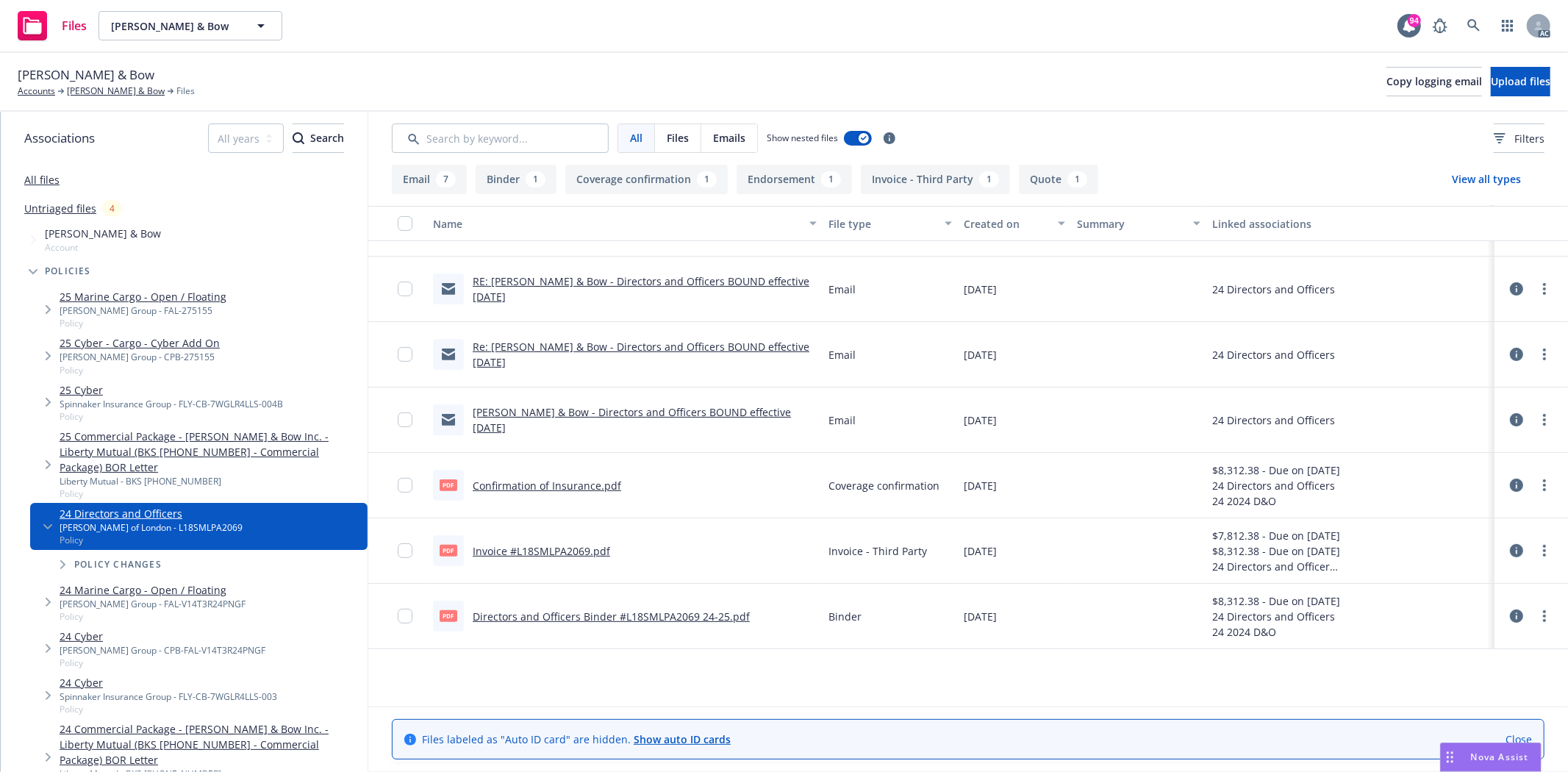
scroll to position [74, 0]
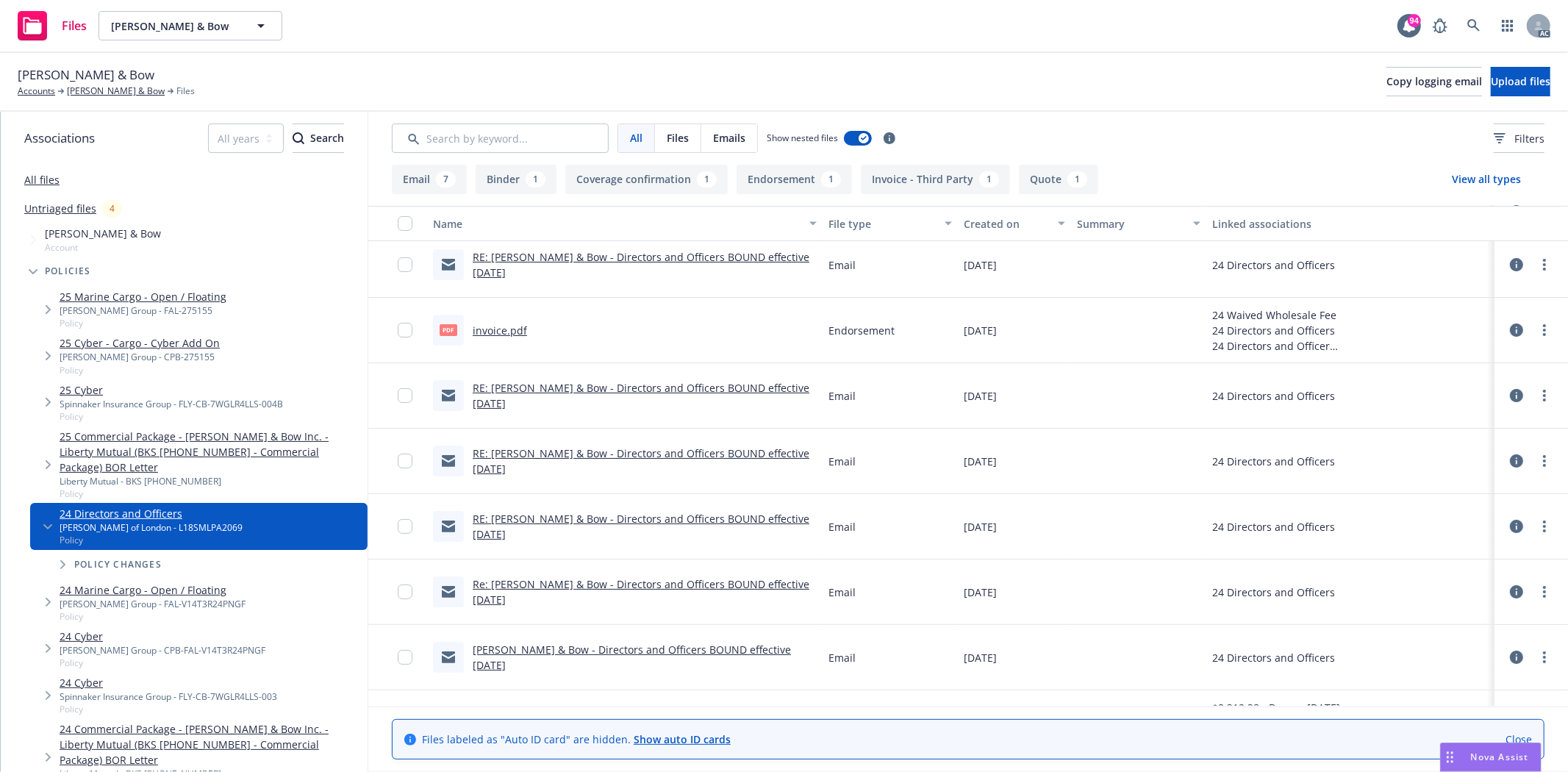
click at [46, 182] on link "All files" at bounding box center [41, 179] width 35 height 14
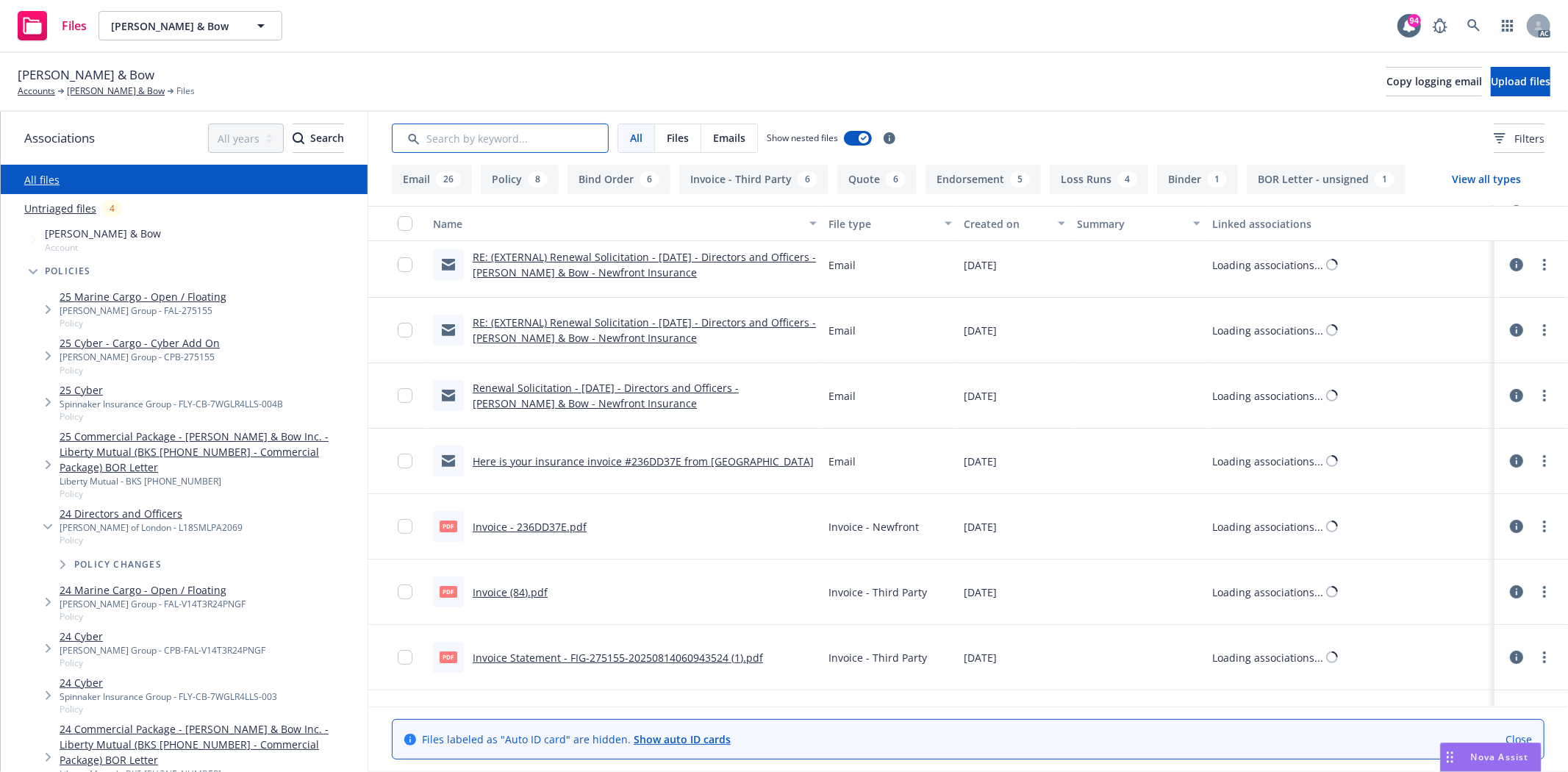
click at [538, 143] on input "Search by keyword..." at bounding box center [500, 138] width 217 height 29
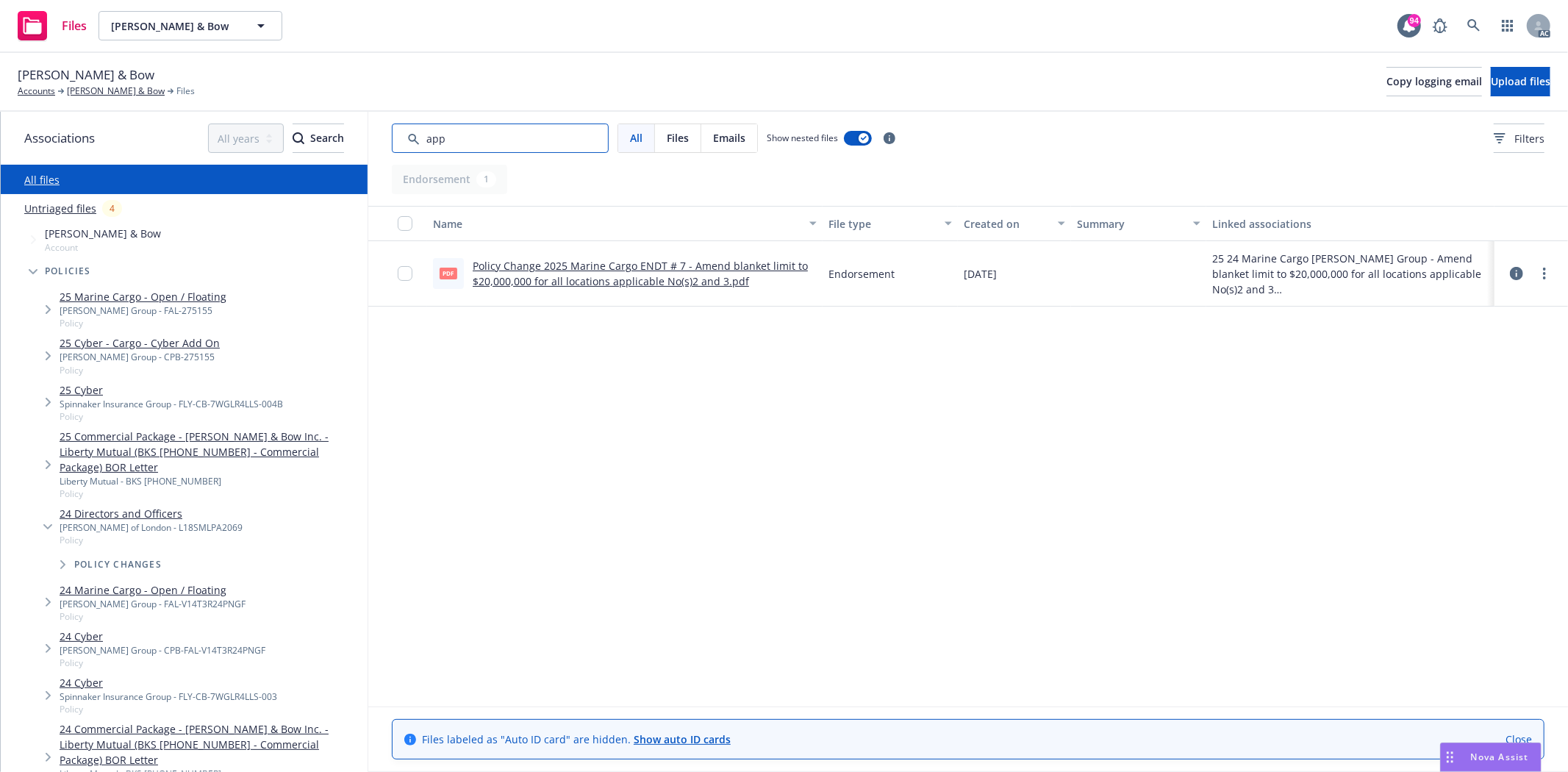
click at [496, 132] on input "Search by keyword..." at bounding box center [500, 138] width 217 height 29
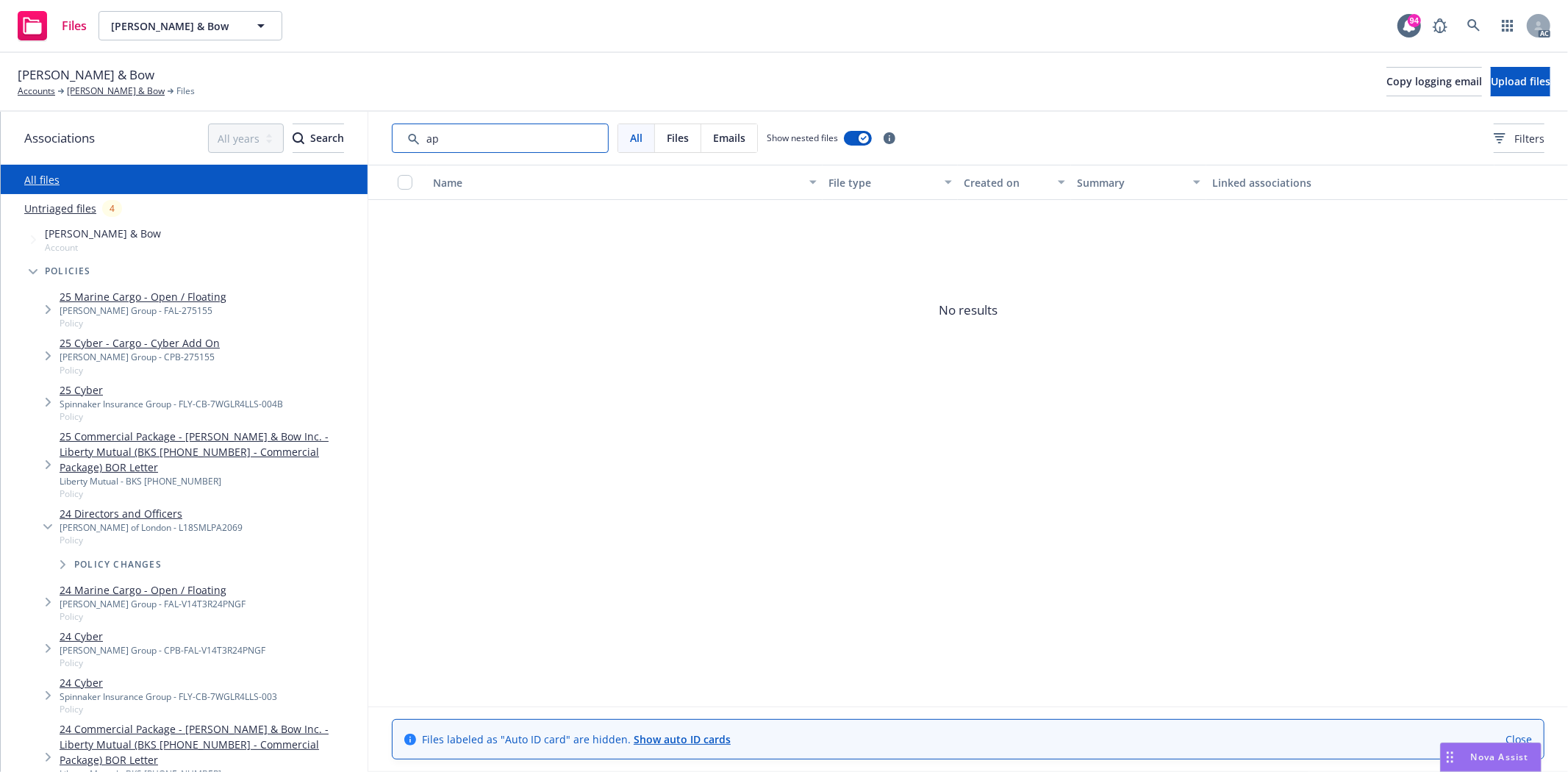
type input "a"
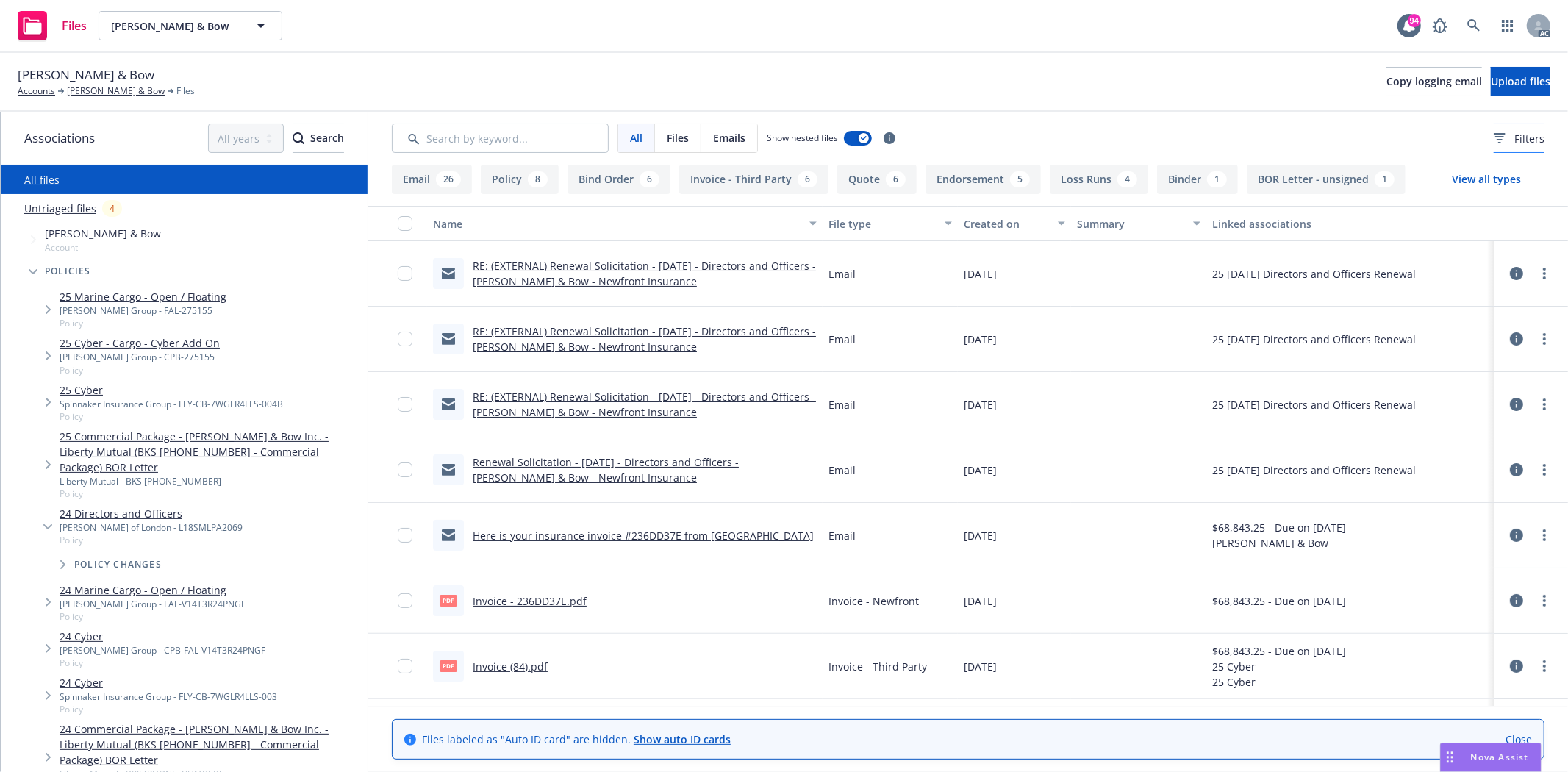
click at [1514, 140] on span "Filters" at bounding box center [1529, 138] width 30 height 16
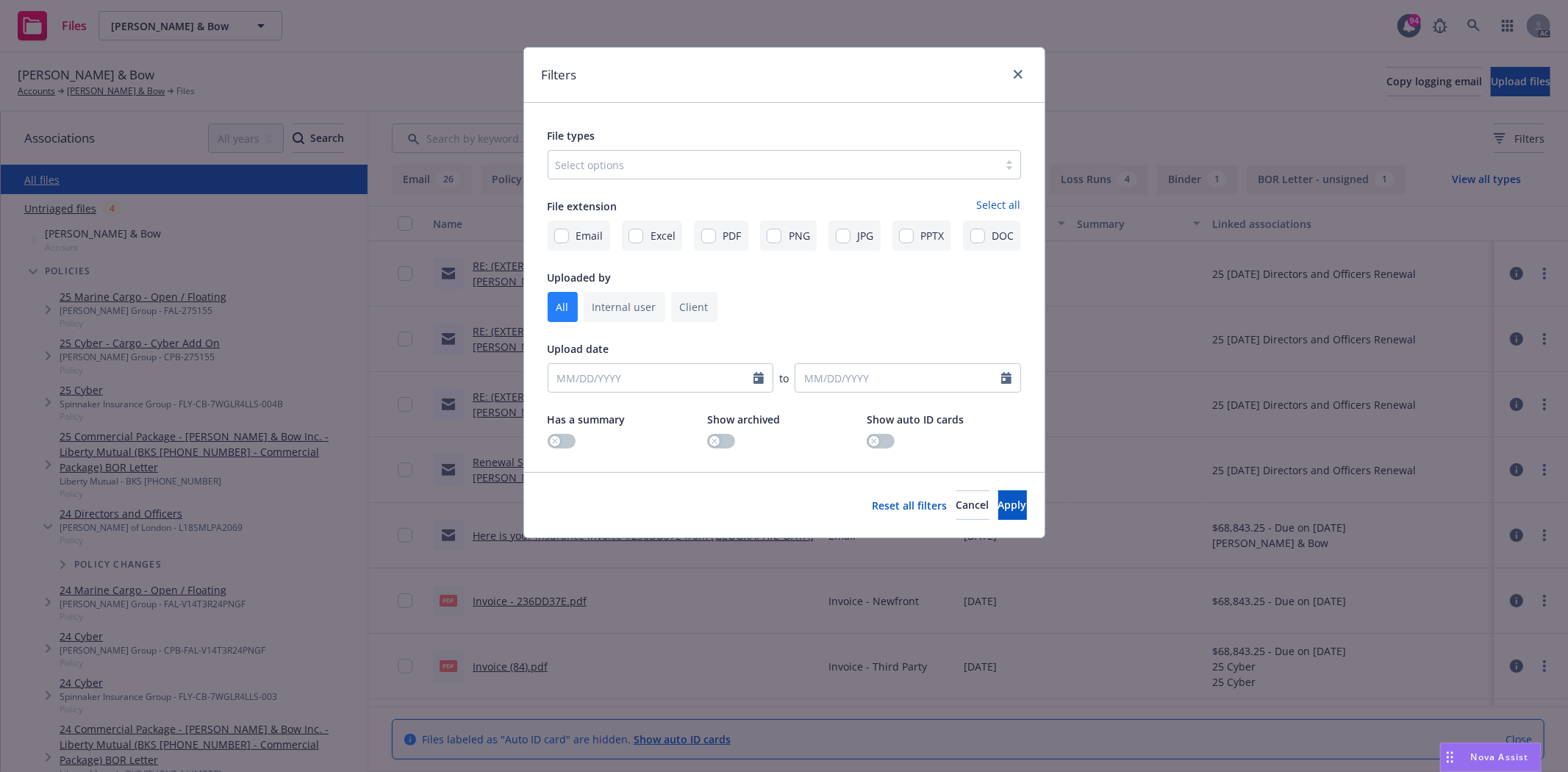
click at [649, 173] on div at bounding box center [773, 165] width 435 height 18
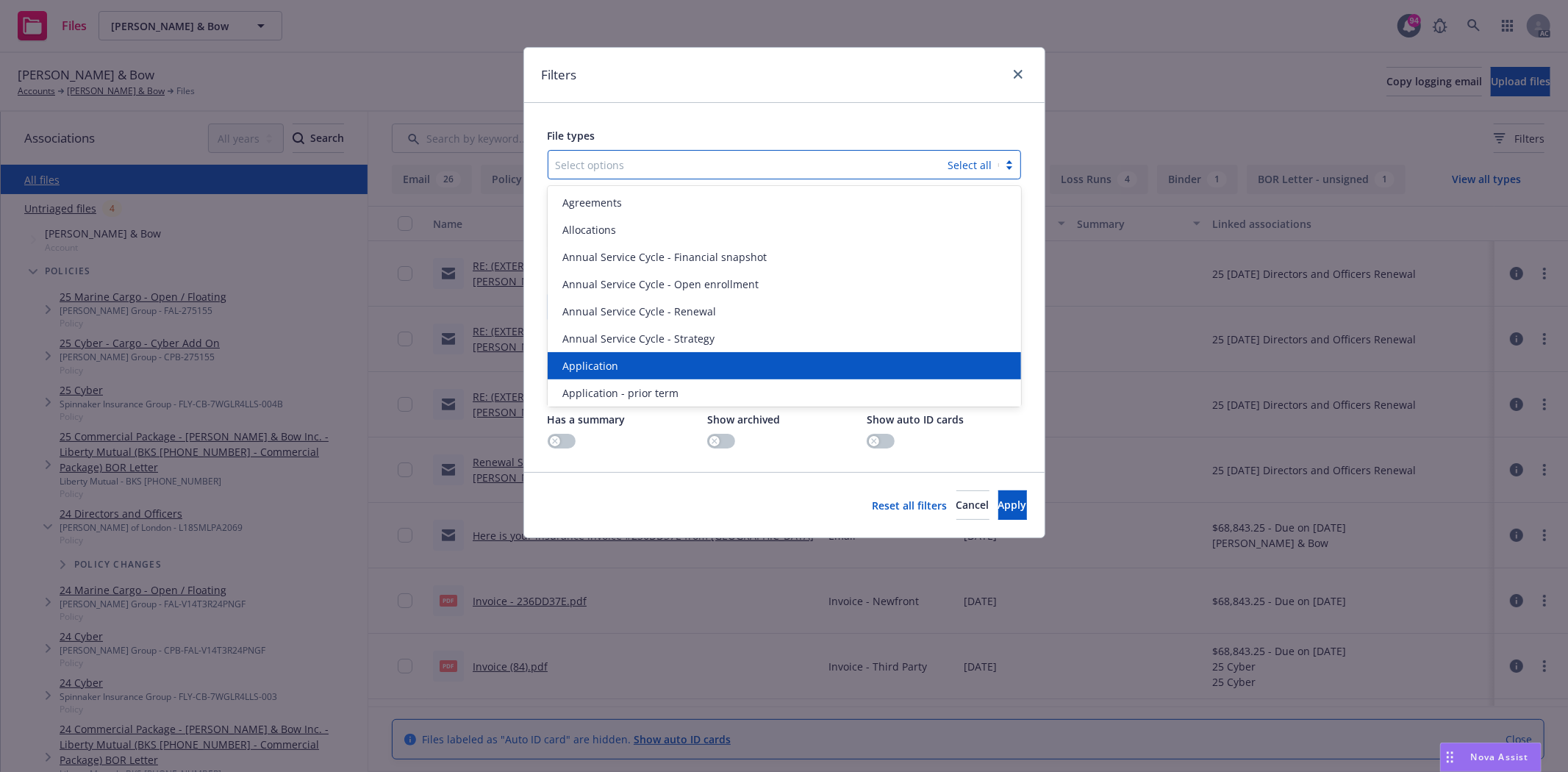
click at [621, 361] on div "Application" at bounding box center [784, 366] width 456 height 16
click at [621, 361] on span "Application - prior term" at bounding box center [620, 366] width 116 height 16
click at [621, 361] on span "Application - signed" at bounding box center [611, 366] width 98 height 16
click at [621, 361] on span "Application - unsigned" at bounding box center [618, 366] width 112 height 16
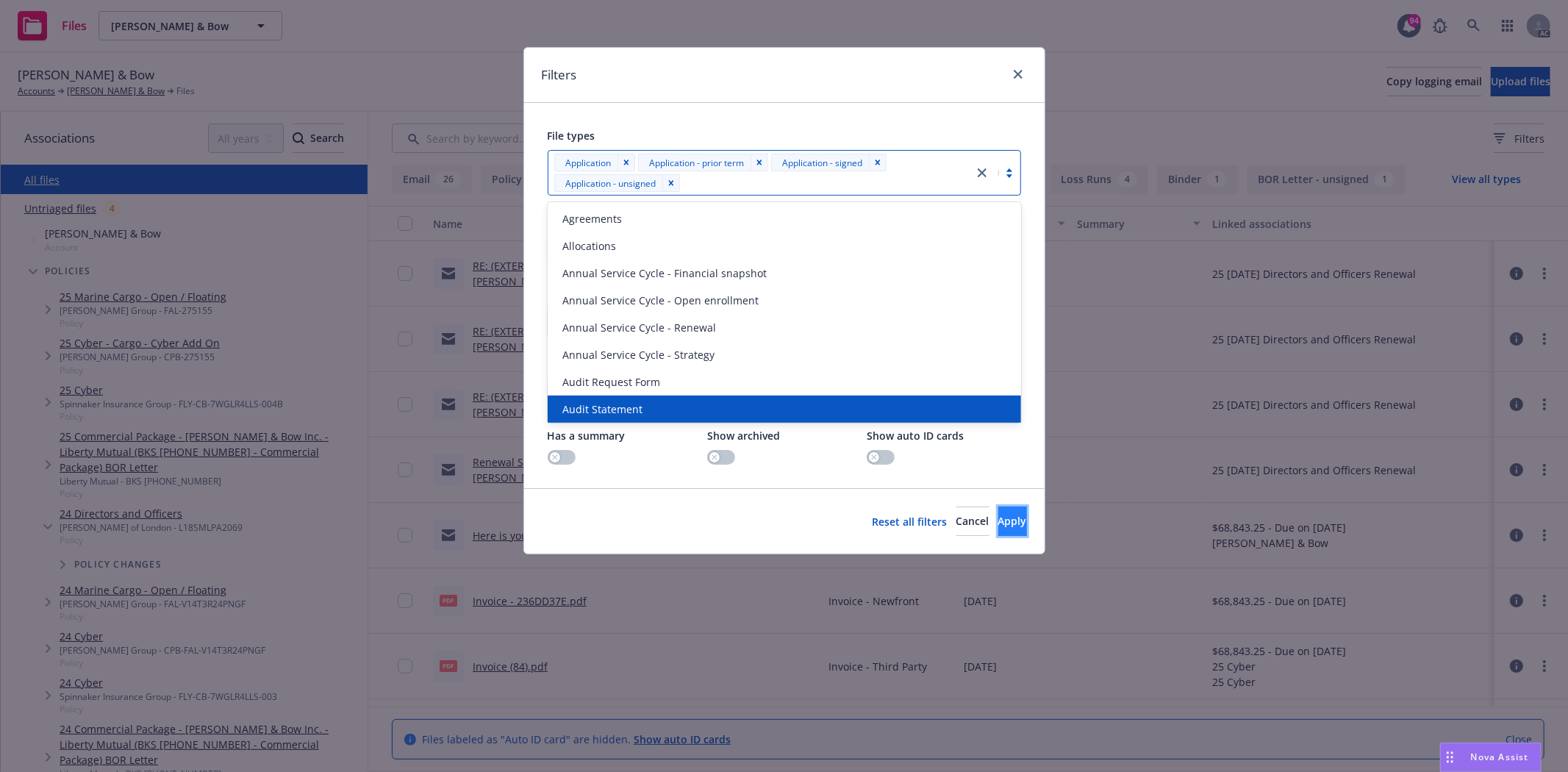
click at [998, 517] on span "Apply" at bounding box center [1013, 521] width 29 height 14
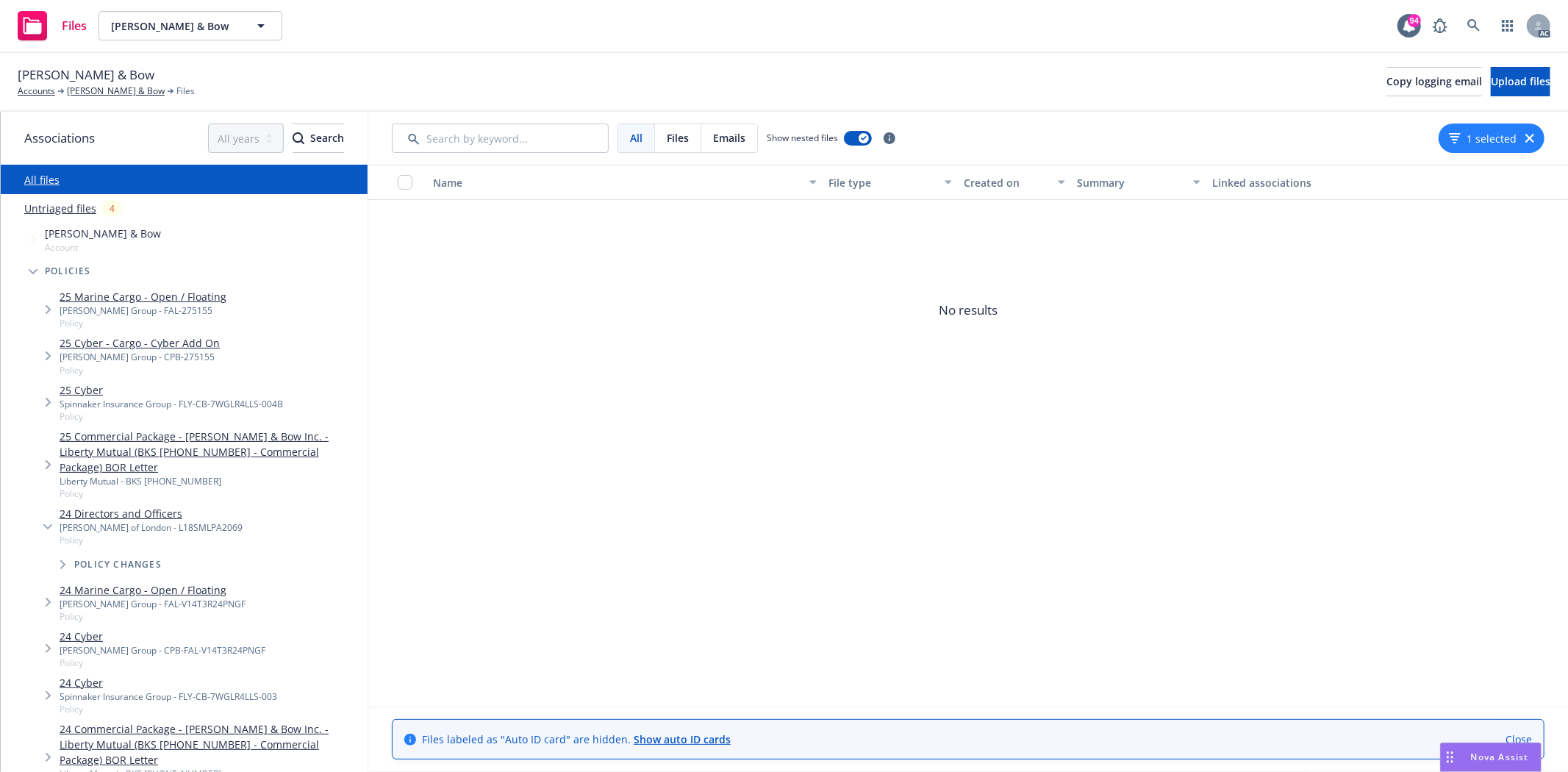
click at [131, 506] on link "24 Directors and Officers" at bounding box center [151, 514] width 183 height 16
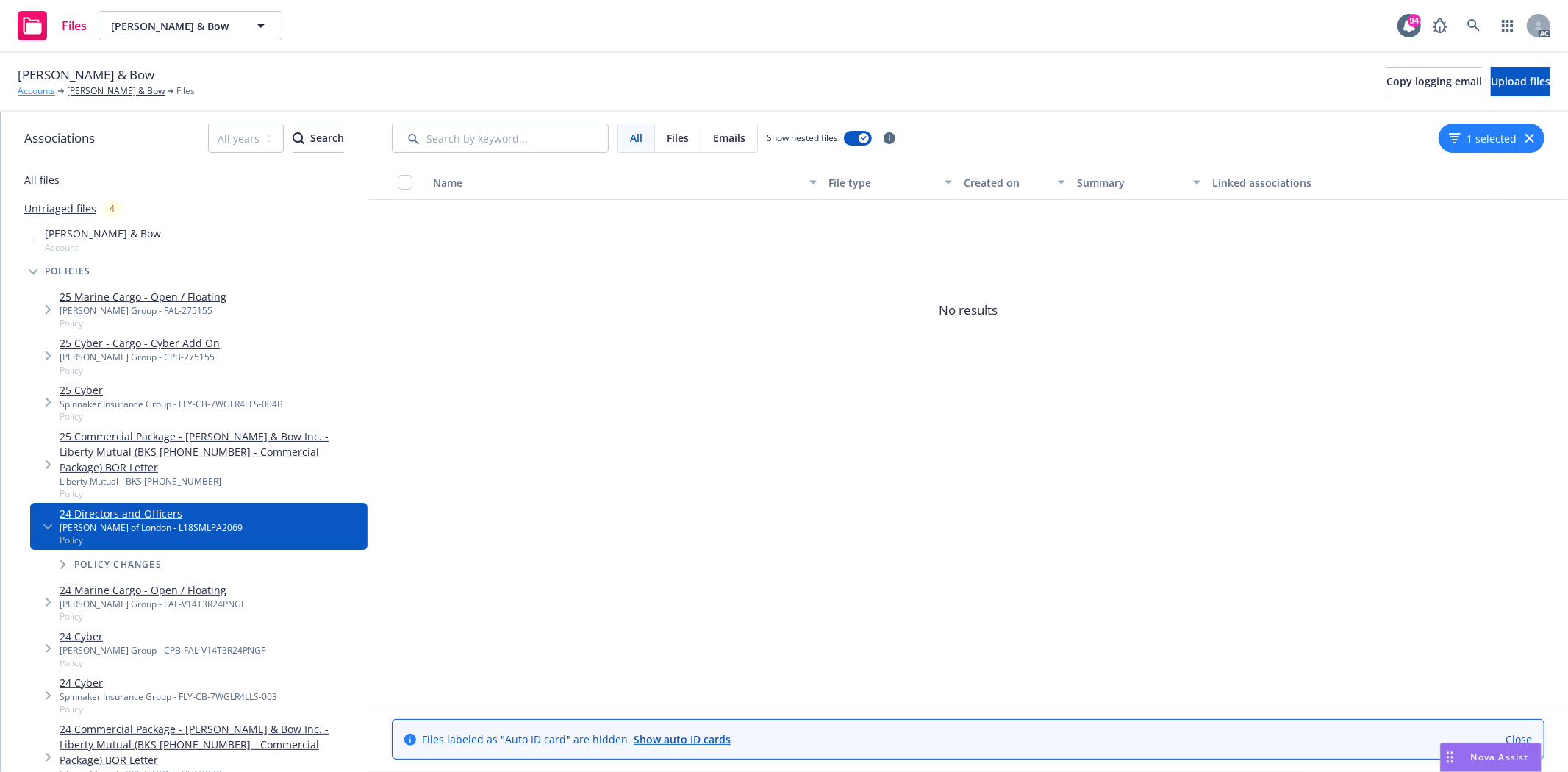
click at [46, 93] on link "Accounts" at bounding box center [37, 92] width 38 height 14
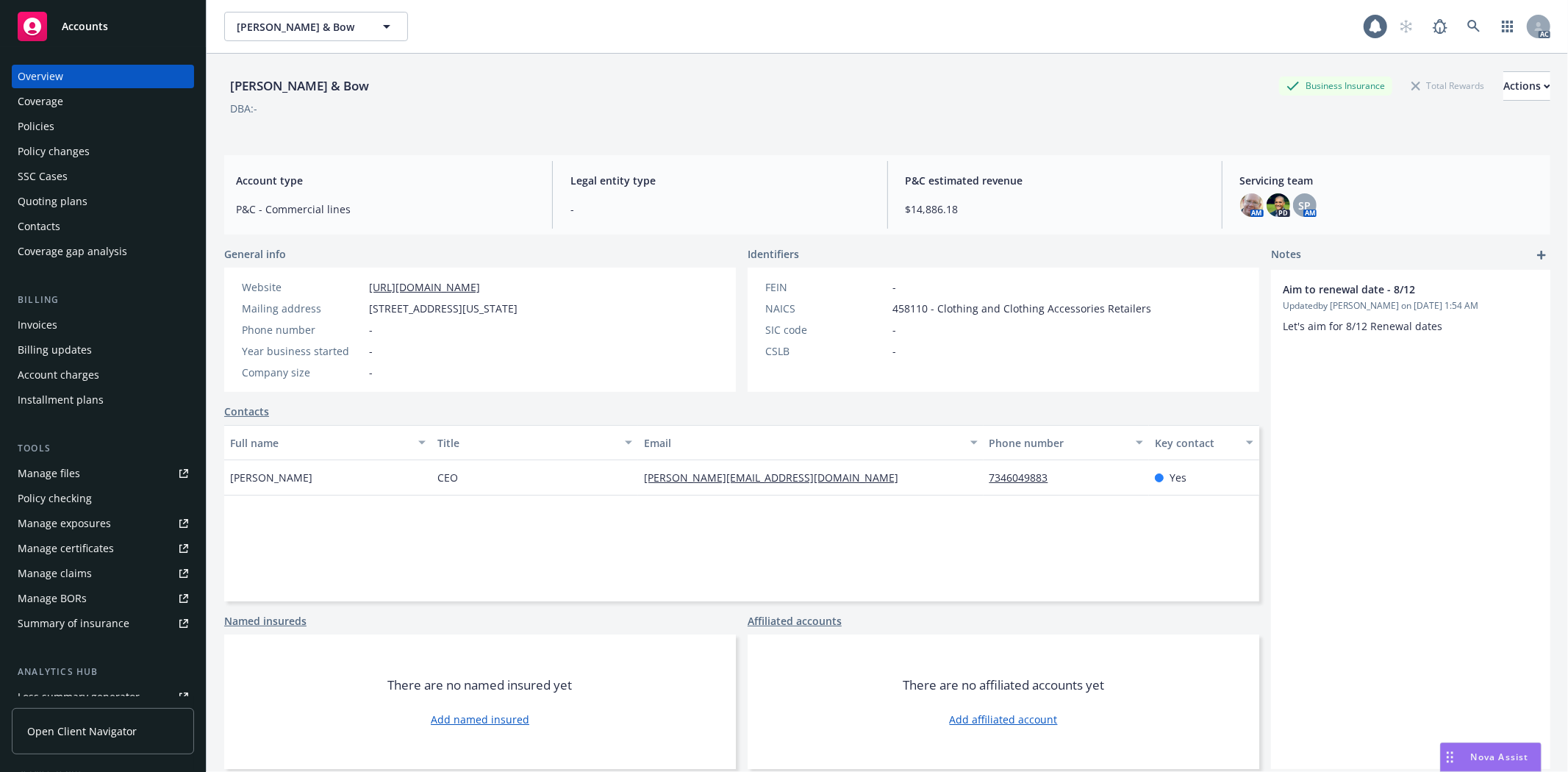
click at [83, 195] on div "Quoting plans" at bounding box center [53, 201] width 70 height 23
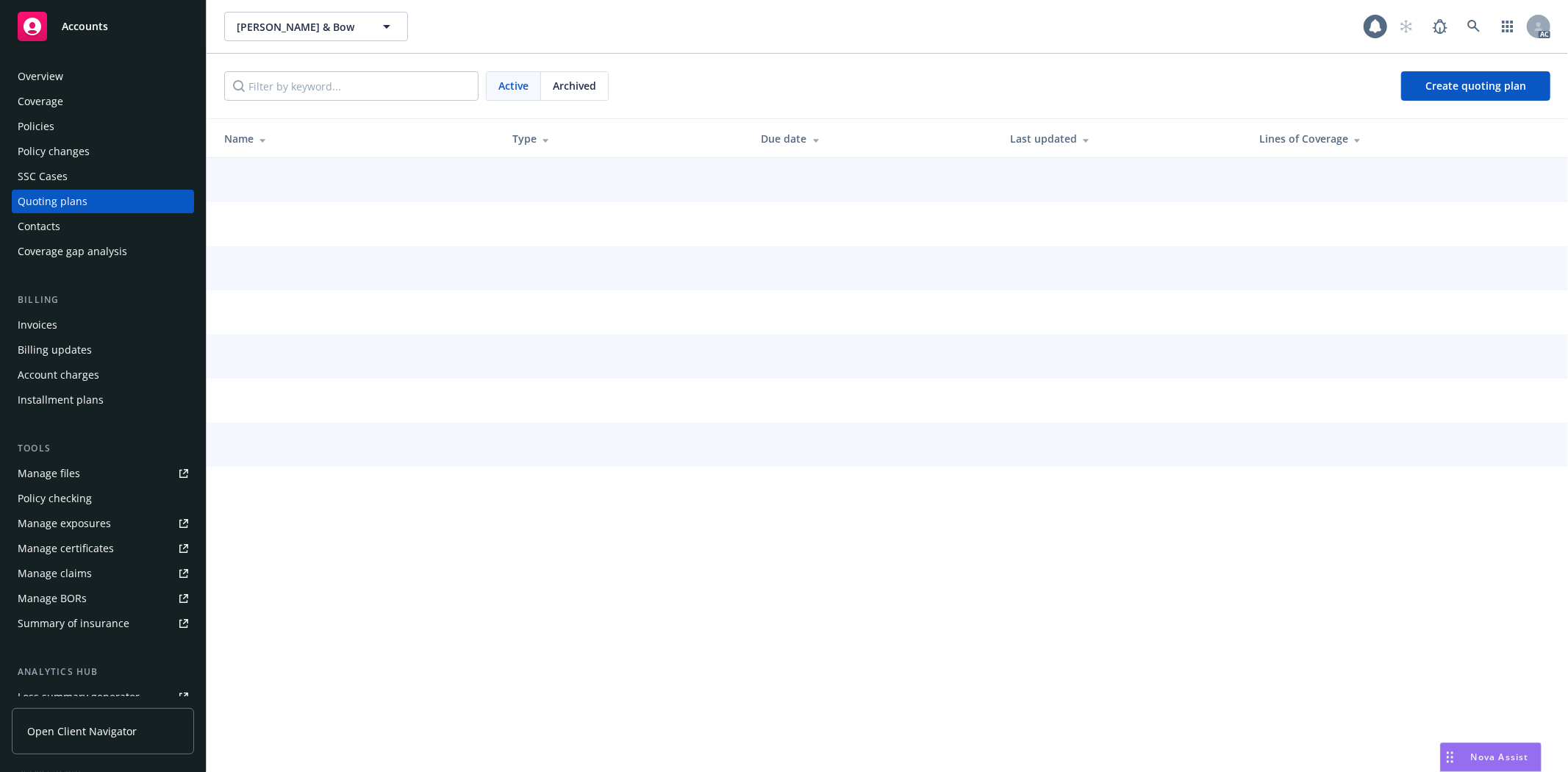
click at [91, 121] on div "Policies" at bounding box center [103, 126] width 170 height 23
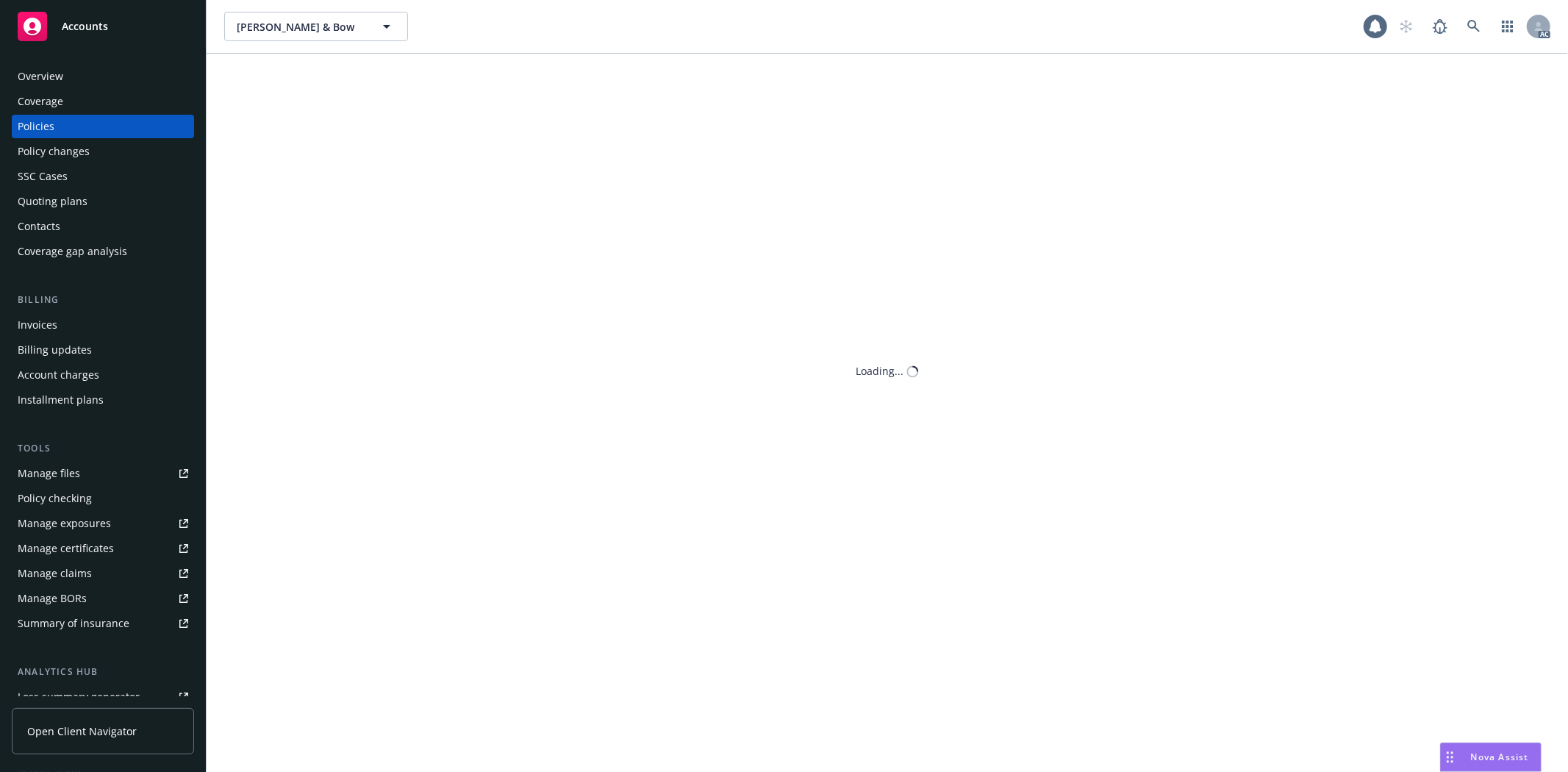
click at [91, 121] on div "Policies" at bounding box center [103, 126] width 170 height 23
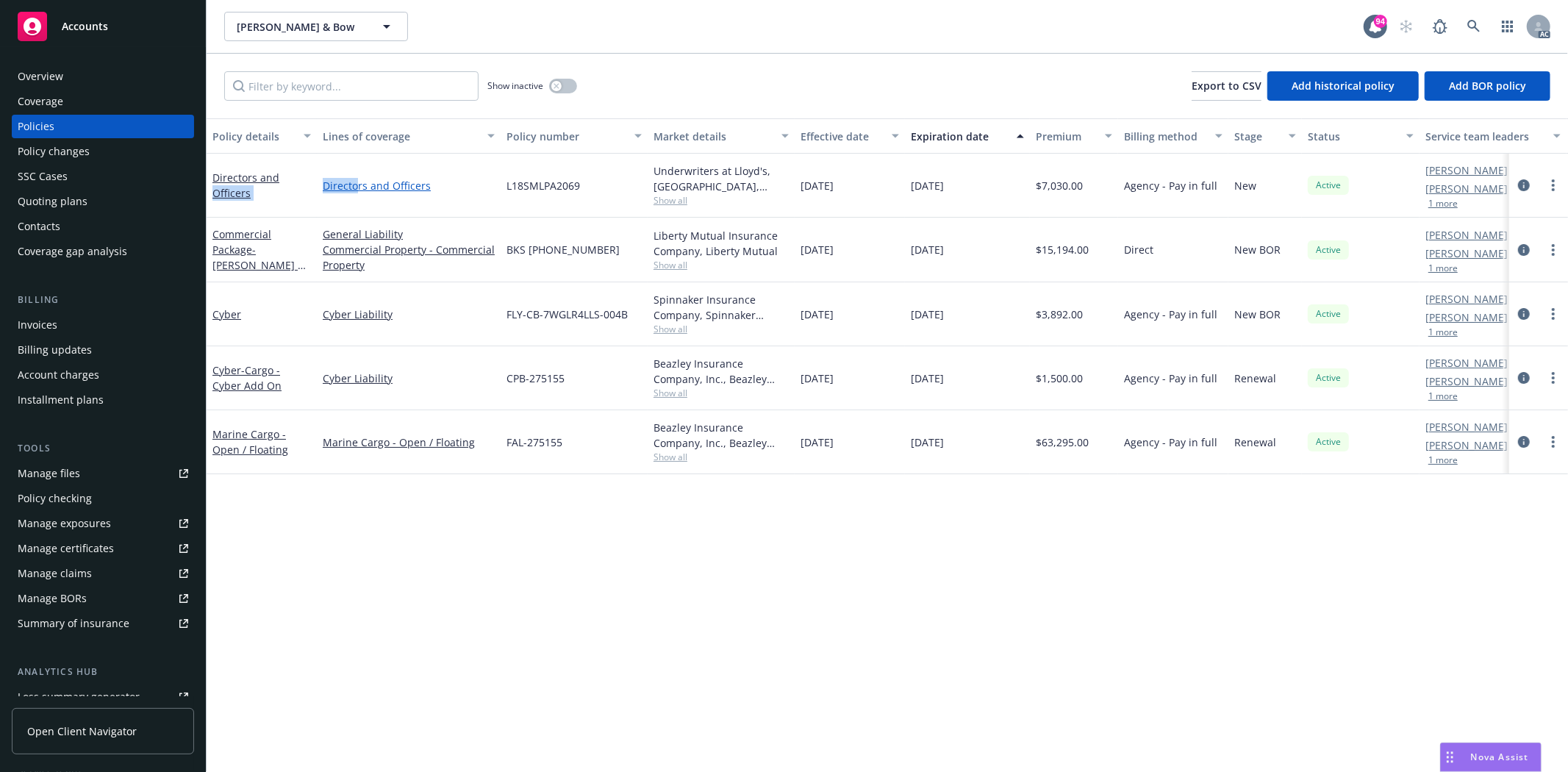
drag, startPoint x: 333, startPoint y: 182, endPoint x: 357, endPoint y: 184, distance: 24.1
click at [357, 184] on div "Directors and Officers Directors and Officers L18SMLPA2069 Underwriters at Lloy…" at bounding box center [916, 185] width 1419 height 64
click at [318, 72] on input "Filter by keyword..." at bounding box center [351, 86] width 254 height 29
paste input "Officers Directo"
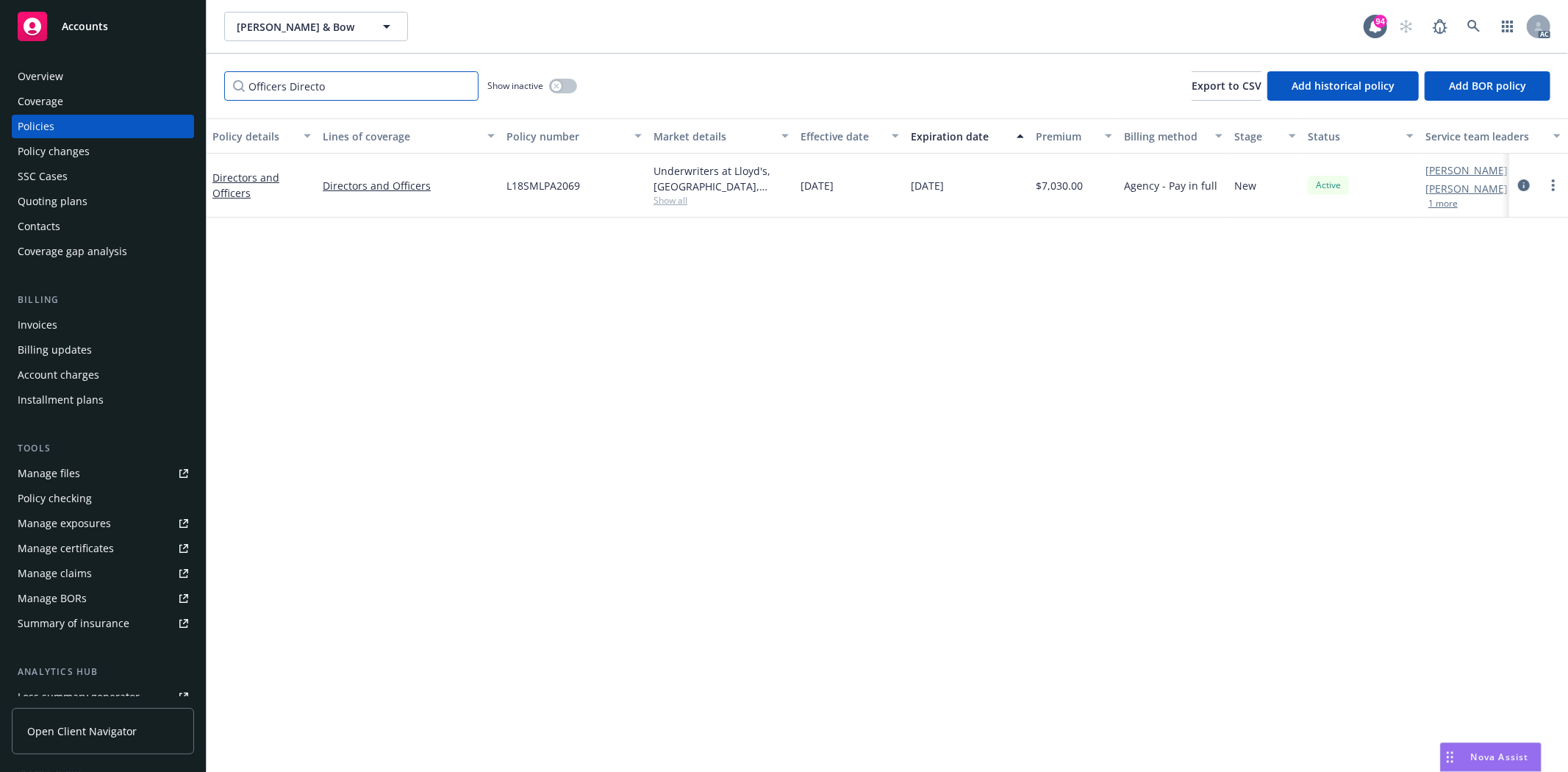
drag, startPoint x: 293, startPoint y: 86, endPoint x: 93, endPoint y: 75, distance: 200.3
click at [93, 75] on div "Accounts Overview Coverage Policies Policy changes SSC Cases Quoting plans Cont…" at bounding box center [784, 386] width 1568 height 772
click at [563, 77] on div "Show inactive" at bounding box center [531, 86] width 89 height 29
click at [559, 83] on div "button" at bounding box center [556, 86] width 11 height 11
click at [567, 85] on icon "button" at bounding box center [569, 86] width 6 height 5
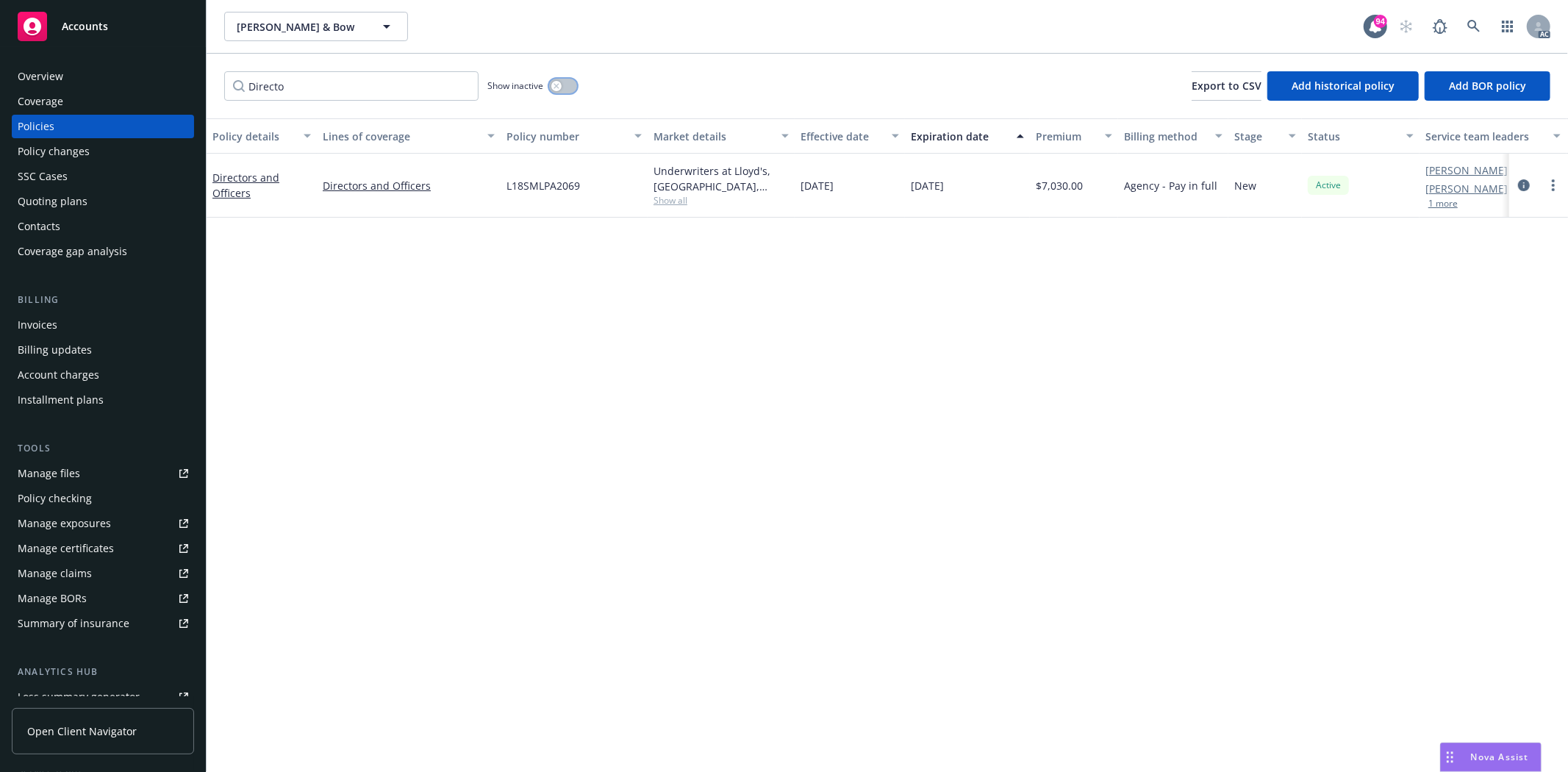
click at [567, 85] on button "button" at bounding box center [563, 86] width 28 height 15
click at [313, 83] on input "Directo" at bounding box center [351, 86] width 254 height 29
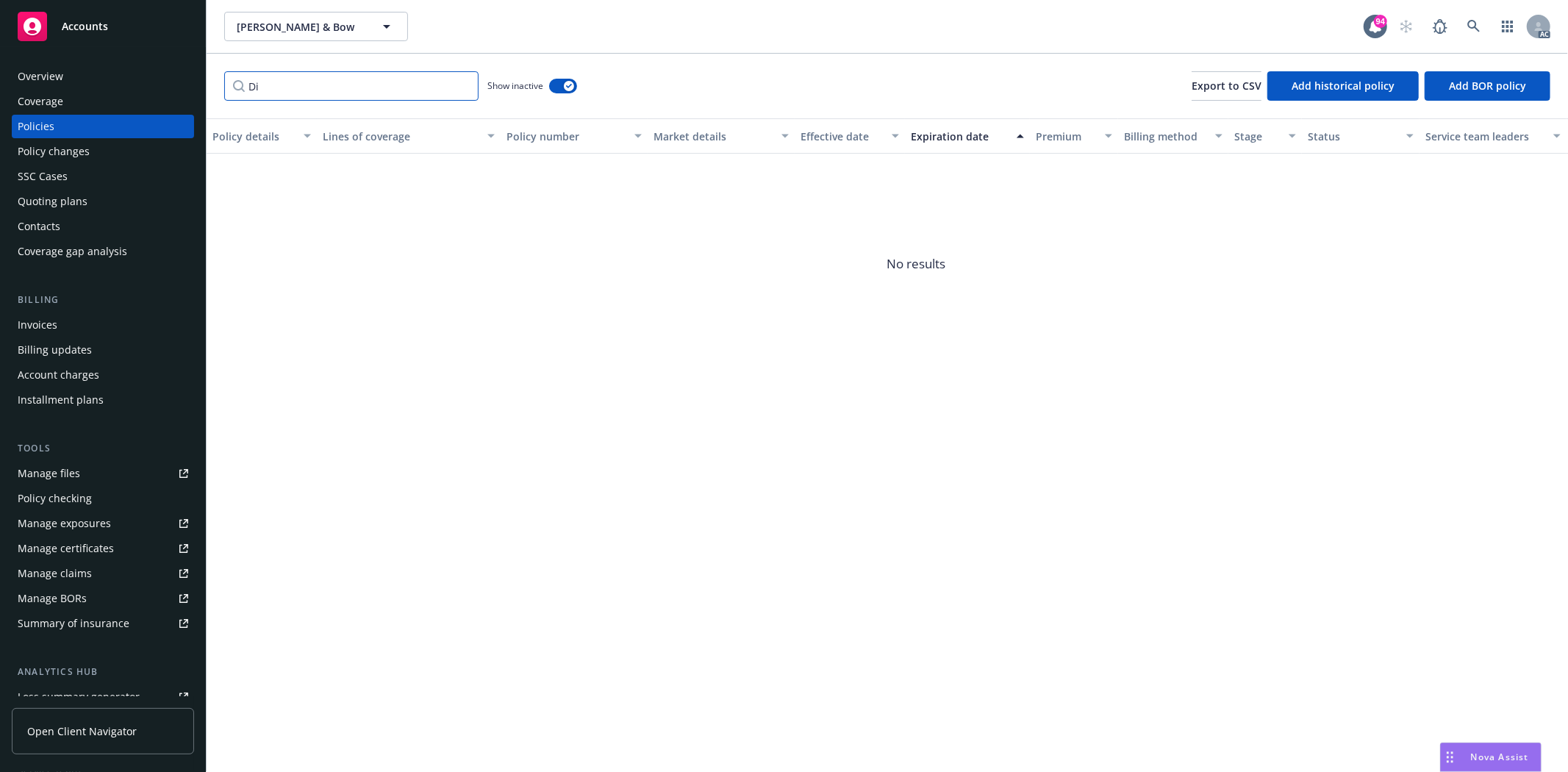
type input "D"
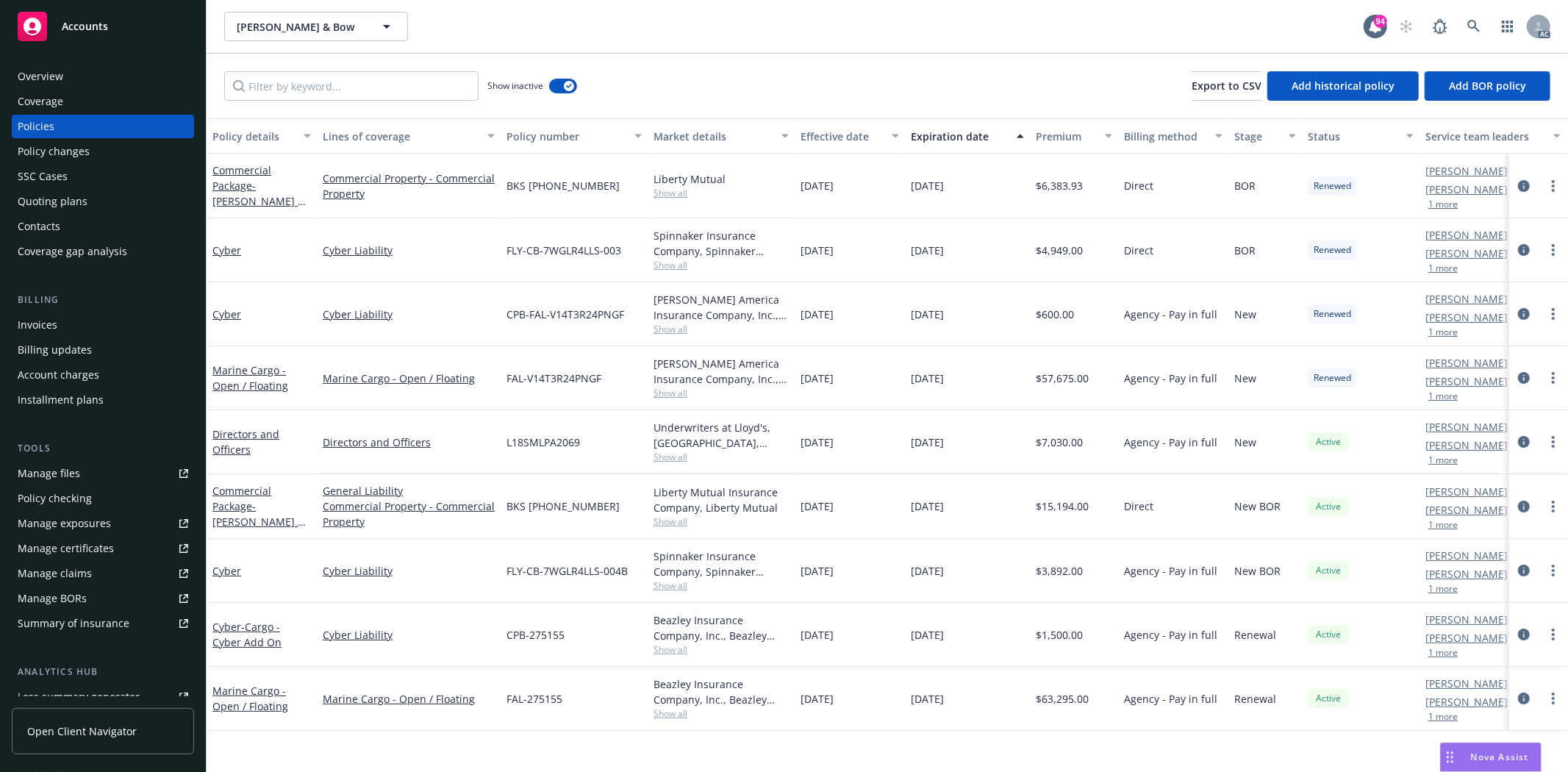
click at [76, 68] on div "Overview" at bounding box center [103, 76] width 170 height 23
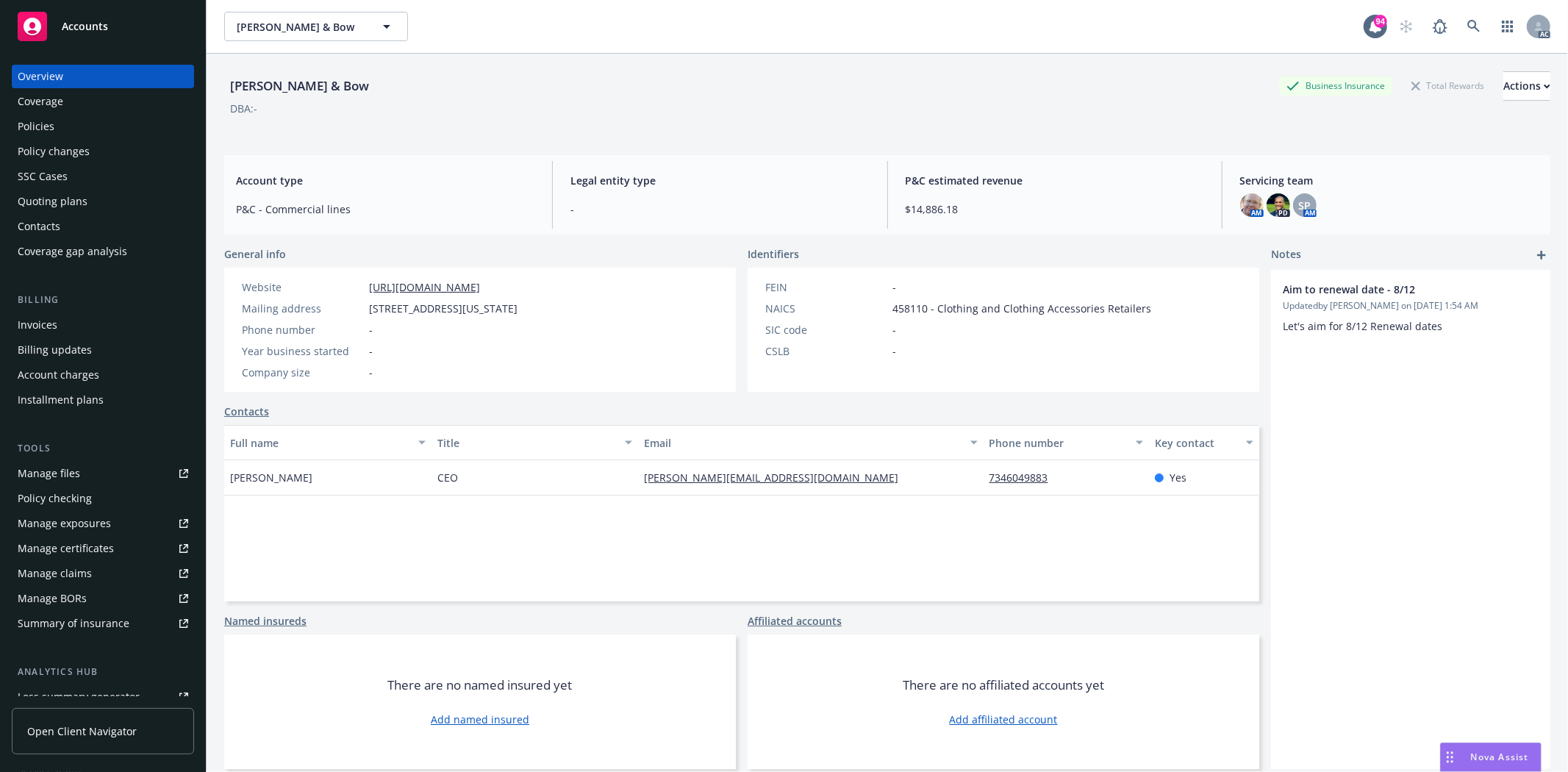
click at [77, 191] on div "Quoting plans" at bounding box center [53, 201] width 70 height 23
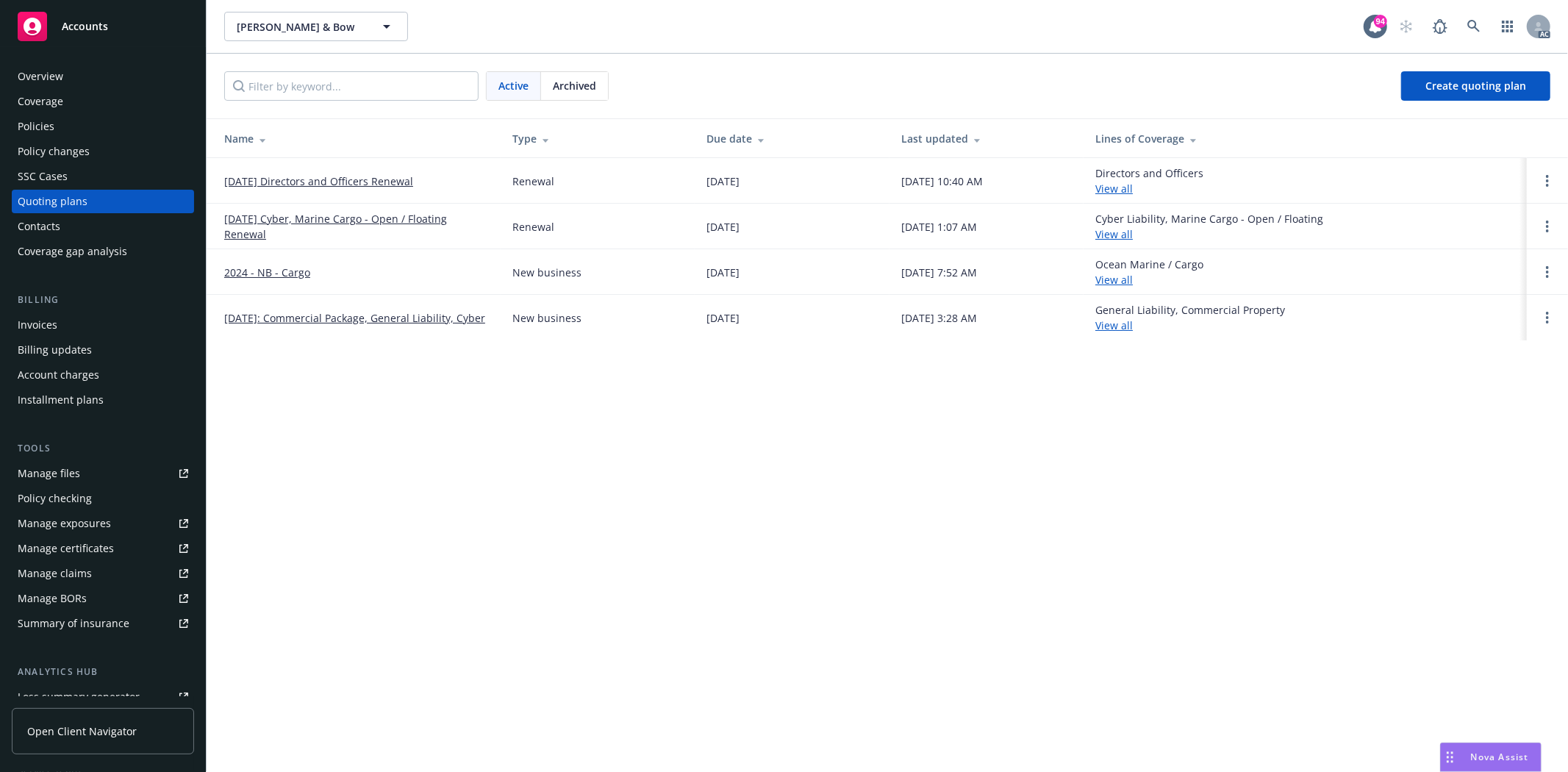
drag, startPoint x: 218, startPoint y: 178, endPoint x: 444, endPoint y: 202, distance: 227.3
click at [444, 202] on td "11/04/25 Directors and Officers Renewal" at bounding box center [354, 181] width 294 height 46
copy link "11/04/25 Directors and Officers Renewal"
click at [33, 121] on div "Policies" at bounding box center [36, 126] width 37 height 23
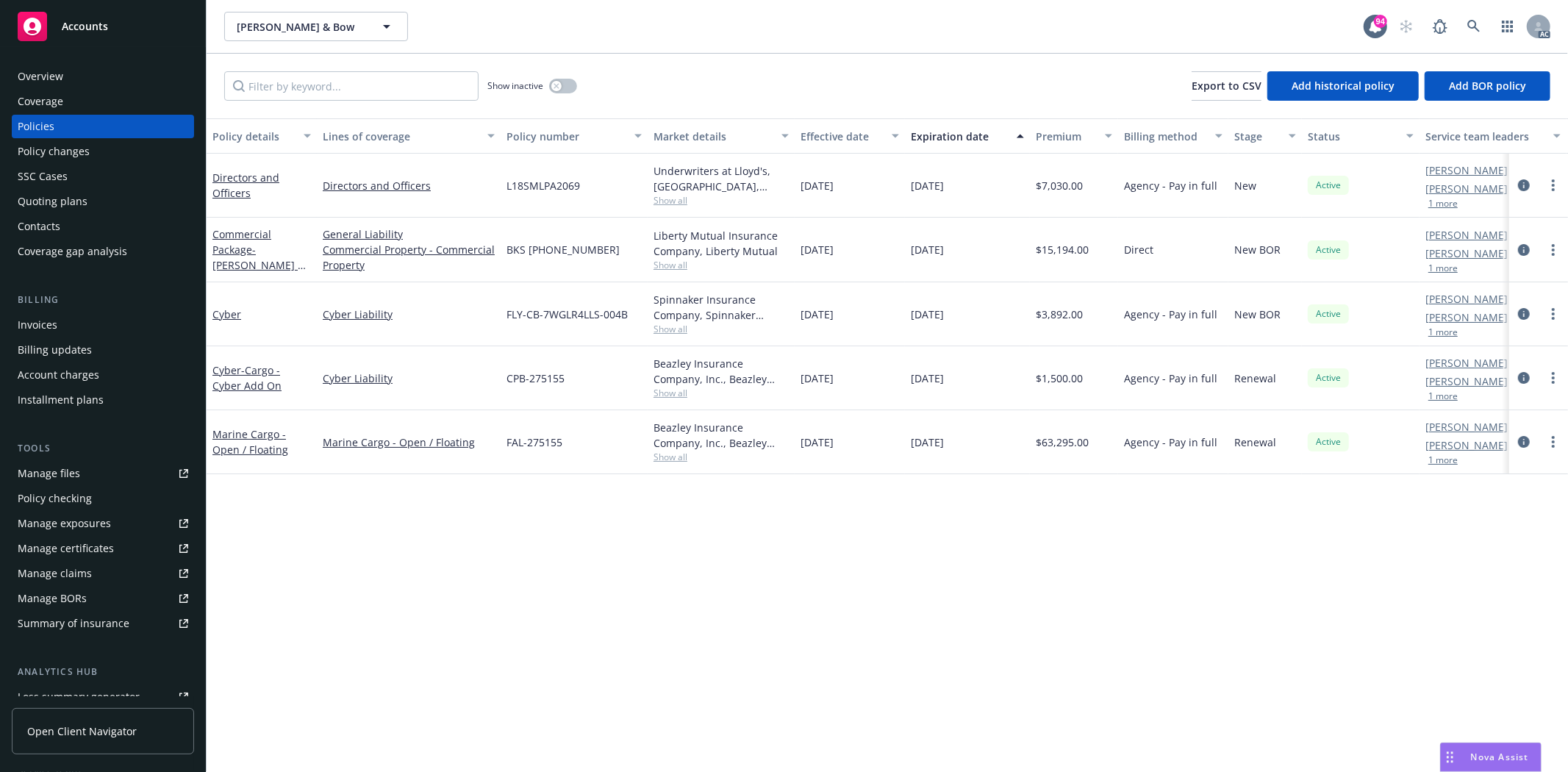
click at [41, 80] on div "Overview" at bounding box center [41, 76] width 46 height 23
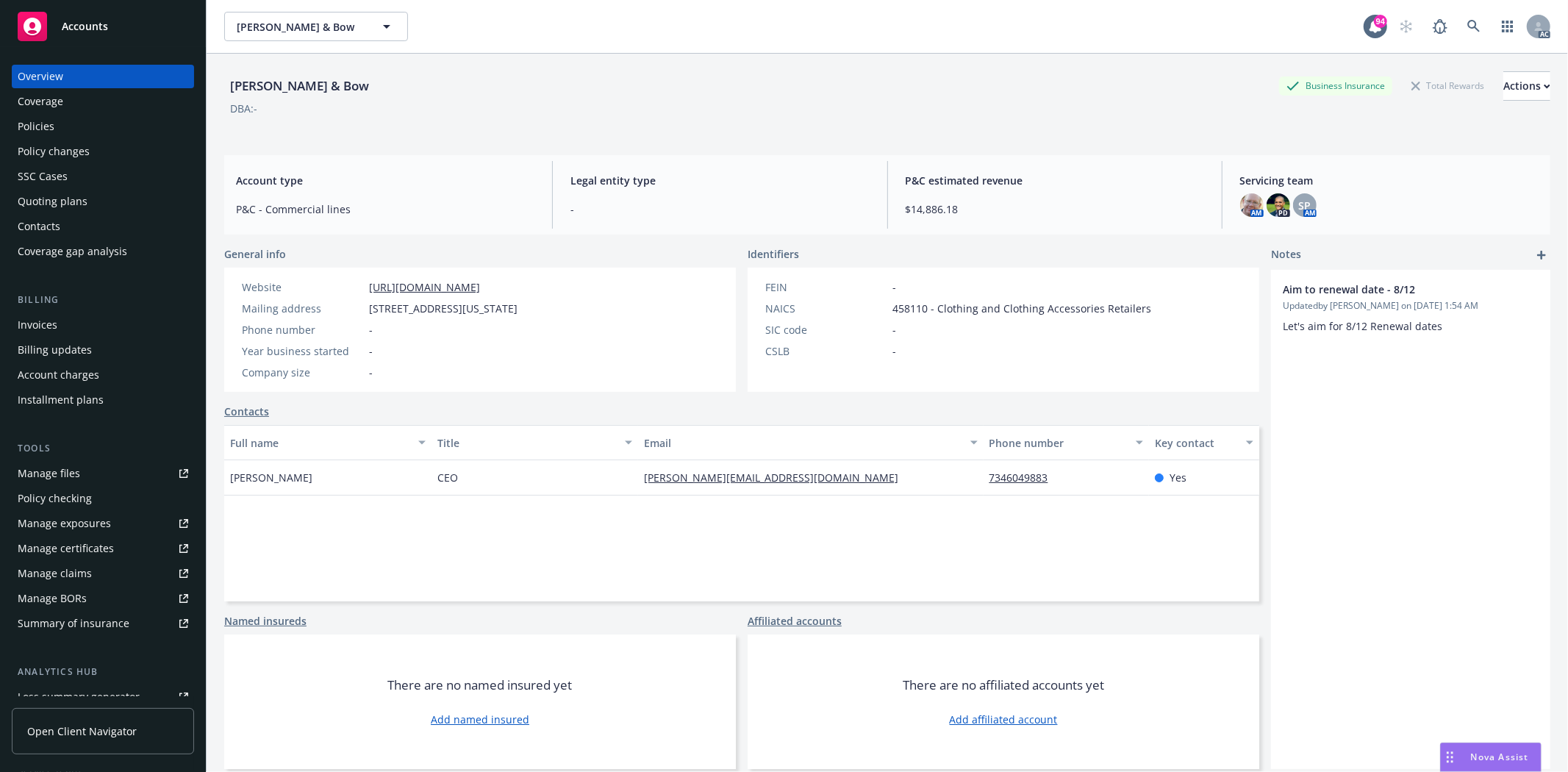
drag, startPoint x: 226, startPoint y: 476, endPoint x: 327, endPoint y: 479, distance: 101.0
click at [327, 479] on div "Alejandro Chahin" at bounding box center [328, 478] width 207 height 35
copy span "Alejandro Chahin"
click at [444, 476] on span "CEO" at bounding box center [447, 478] width 20 height 16
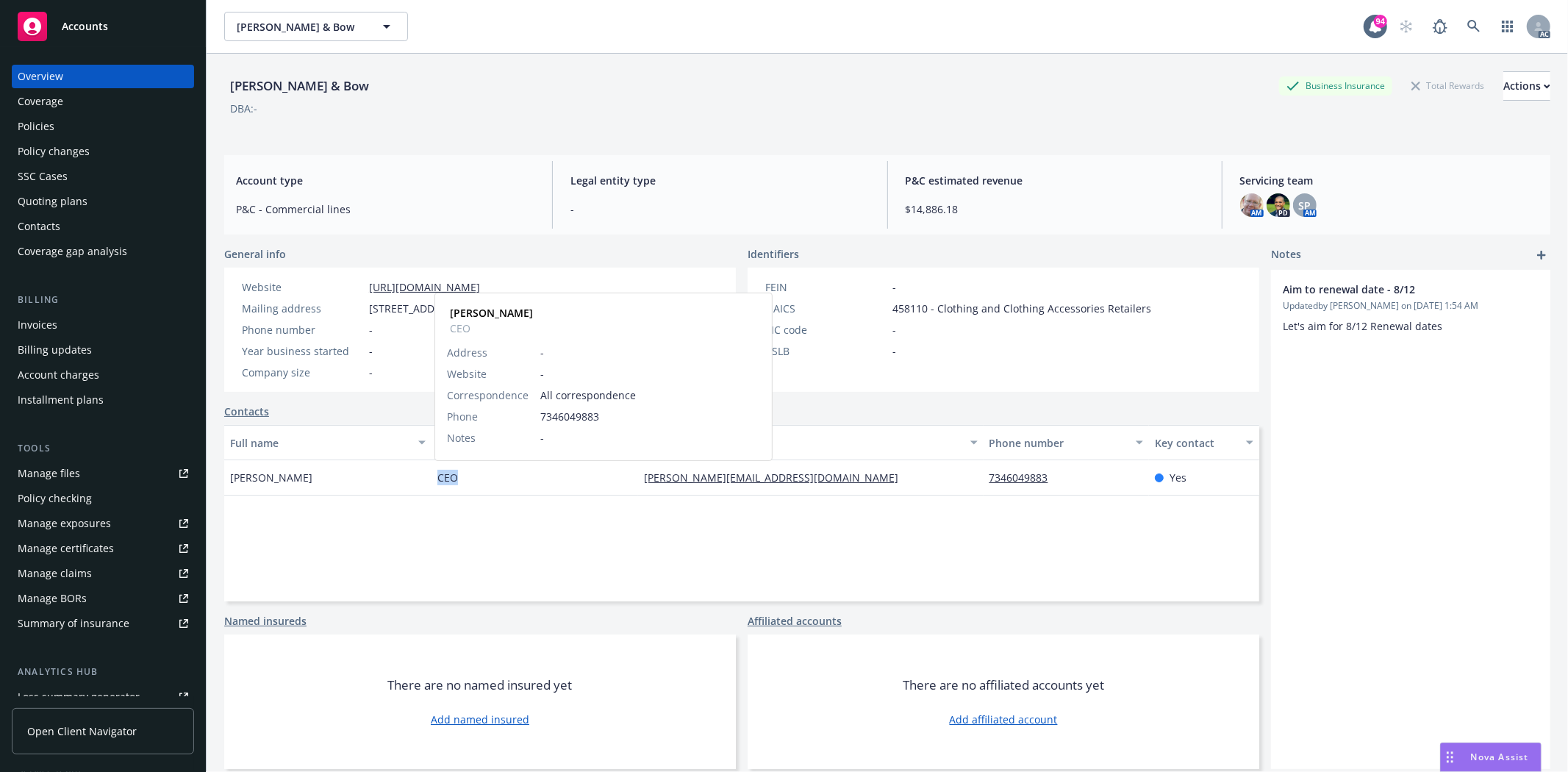
copy span "CEO"
drag, startPoint x: 366, startPoint y: 305, endPoint x: 465, endPoint y: 315, distance: 99.5
click at [465, 315] on div "Mailing address 379 West Broadway, New York, NY, 10012" at bounding box center [379, 309] width 287 height 16
copy span "379 West Broadway"
drag, startPoint x: 226, startPoint y: 479, endPoint x: 327, endPoint y: 479, distance: 101.0
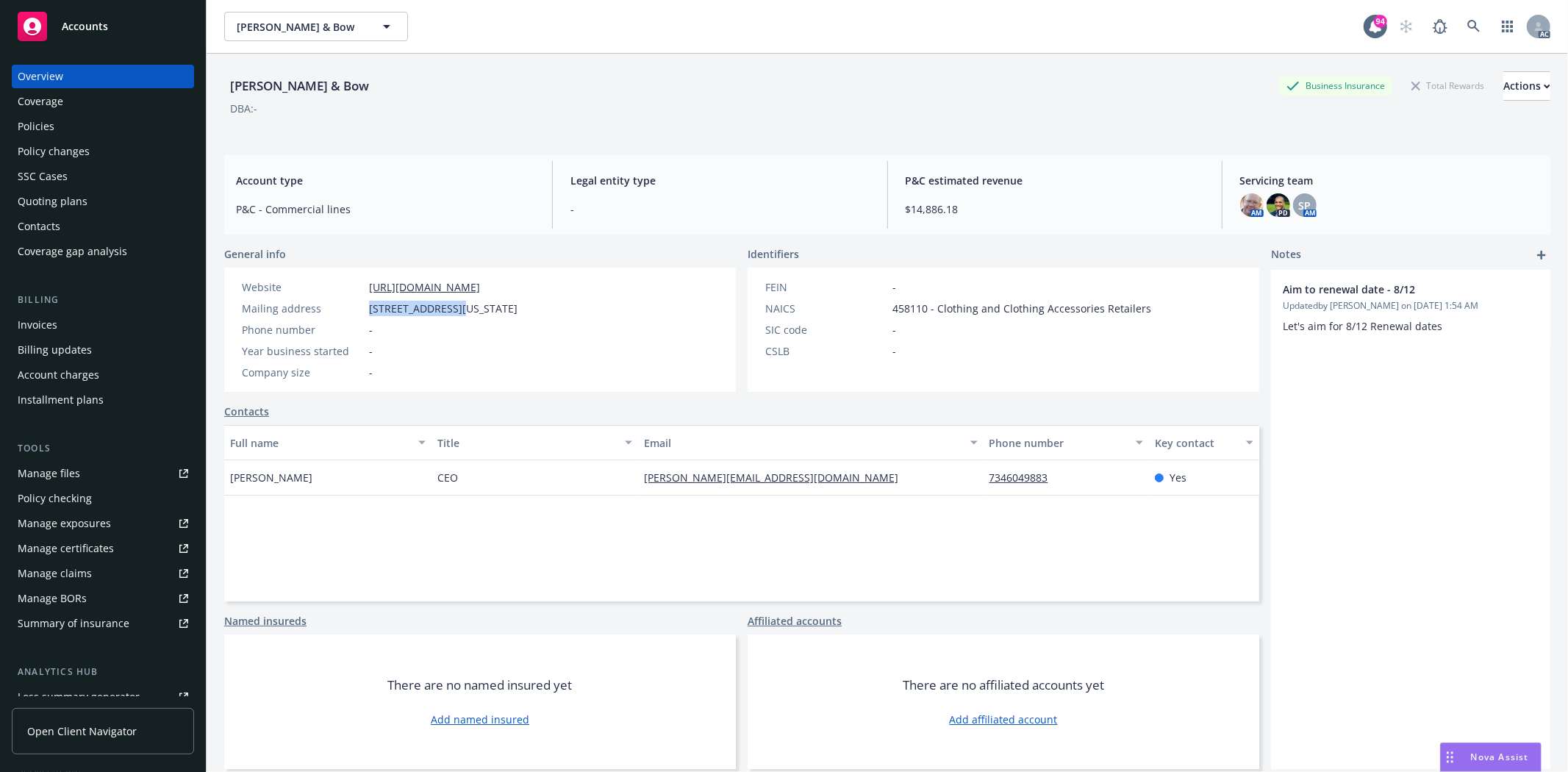
click at [327, 479] on div "Alejandro Chahin" at bounding box center [328, 478] width 207 height 35
copy span "Alejandro Chahin"
click at [468, 590] on div "Full name Title Email Phone number Key contact Alejandro Chahin CEO alejandro@m…" at bounding box center [742, 513] width 1035 height 176
drag, startPoint x: 449, startPoint y: 475, endPoint x: 489, endPoint y: 474, distance: 40.0
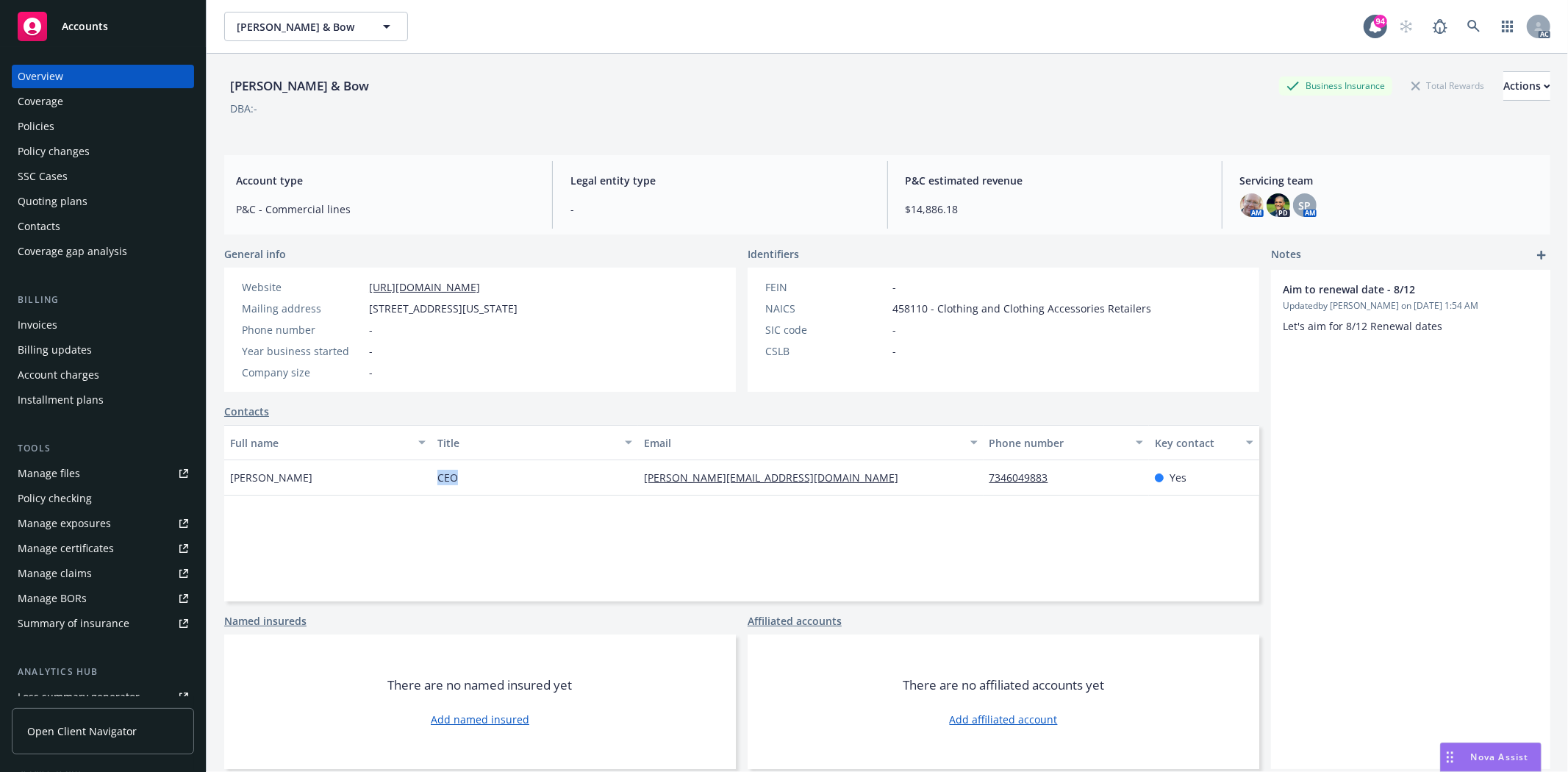
click at [489, 474] on div "CEO" at bounding box center [535, 478] width 207 height 35
copy span "CEO"
drag, startPoint x: 369, startPoint y: 303, endPoint x: 458, endPoint y: 311, distance: 89.4
click at [458, 311] on span "379 West Broadway, New York, NY, 10012" at bounding box center [444, 309] width 149 height 16
click at [495, 311] on span "379 West Broadway, New York, NY, 10012" at bounding box center [444, 309] width 149 height 16
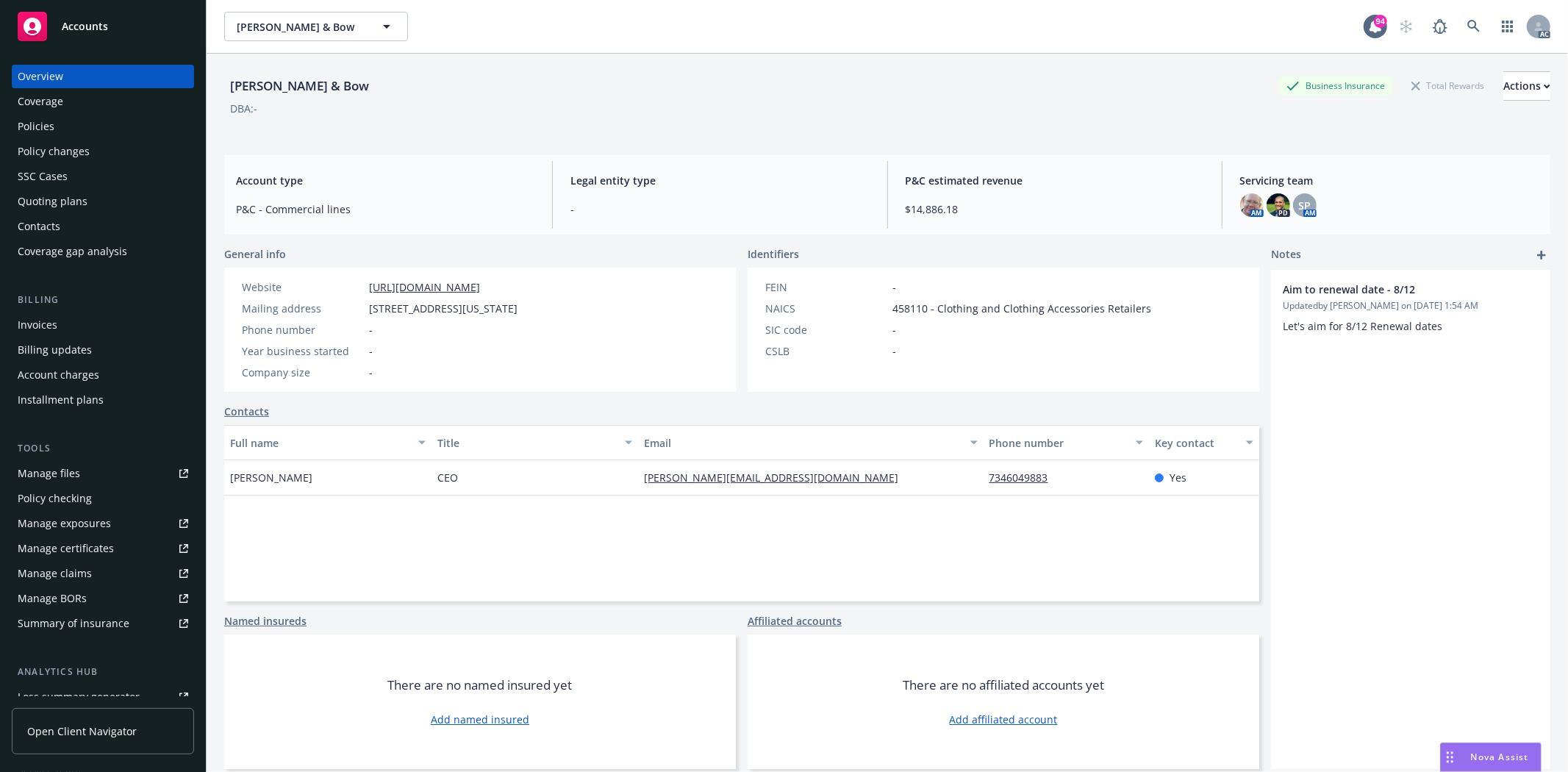
drag, startPoint x: 475, startPoint y: 309, endPoint x: 522, endPoint y: 312, distance: 47.1
click at [517, 312] on span "379 West Broadway, New York, NY, 10012" at bounding box center [444, 309] width 149 height 16
click at [517, 311] on span "379 West Broadway, New York, NY, 10012" at bounding box center [444, 309] width 149 height 16
click at [517, 310] on span "379 West Broadway, New York, NY, 10012" at bounding box center [444, 309] width 149 height 16
click at [1467, 31] on icon at bounding box center [1474, 26] width 14 height 14
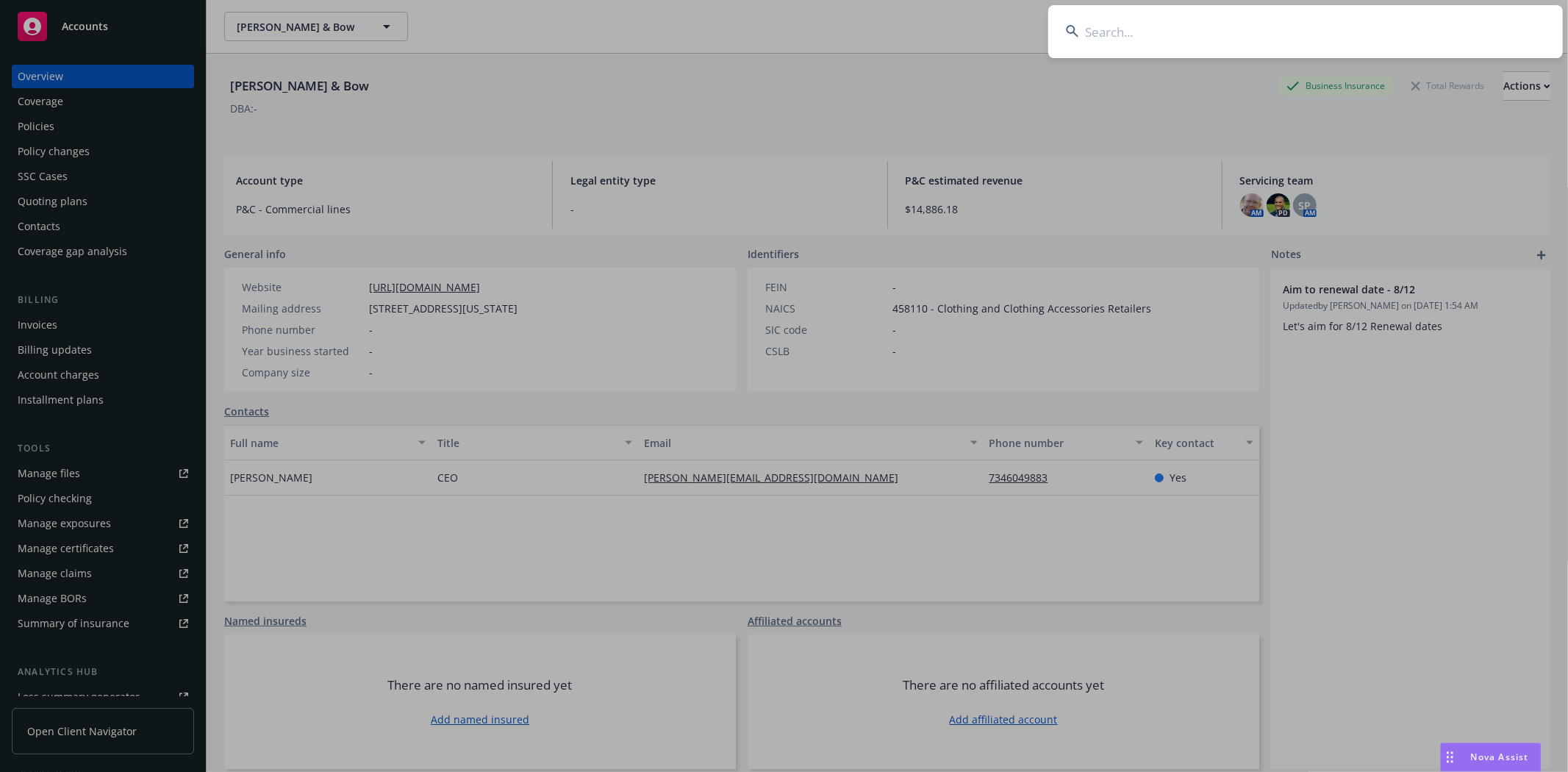
click at [1437, 35] on input at bounding box center [1305, 32] width 515 height 53
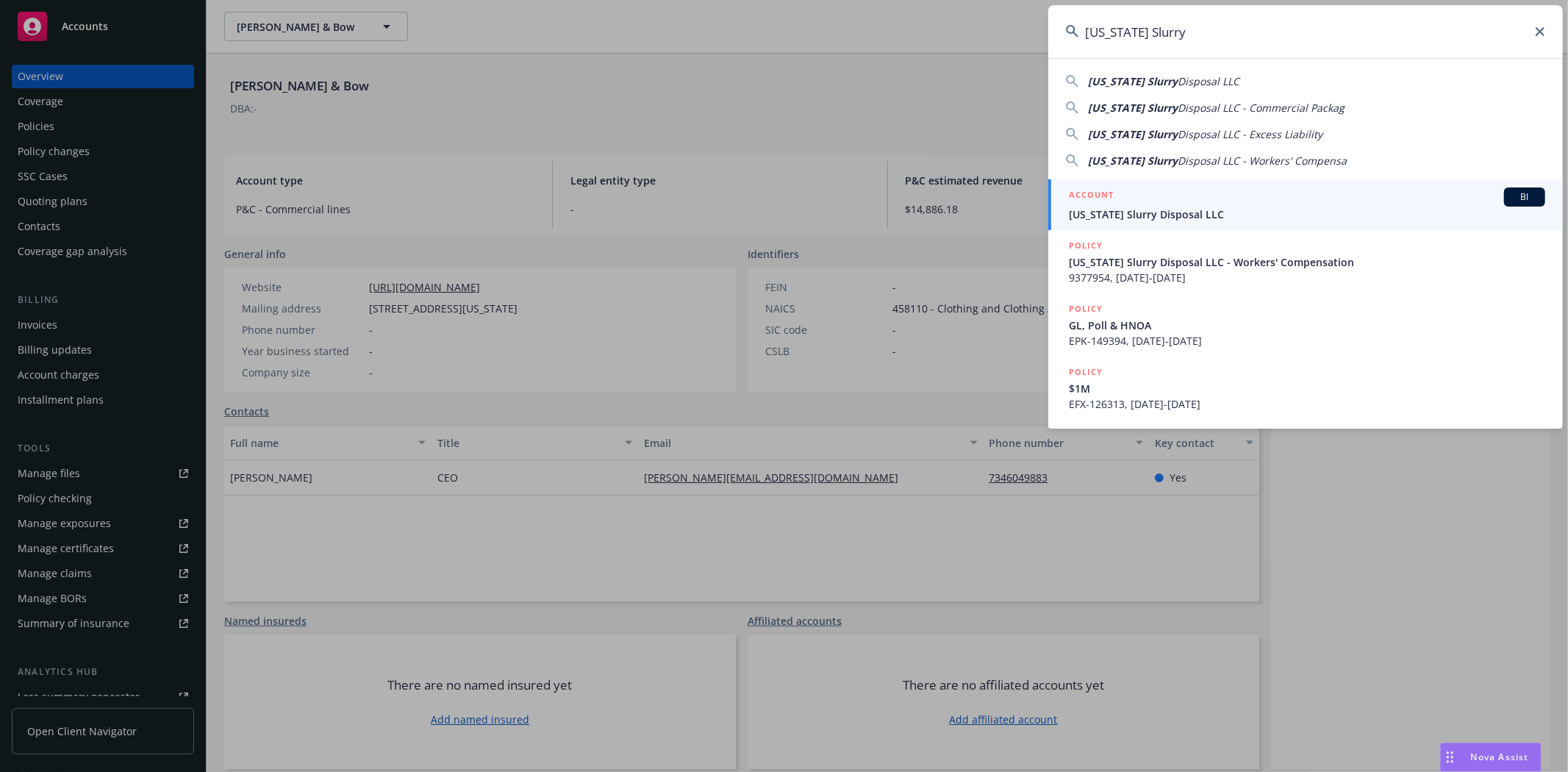
type input "California Slurry"
click at [1177, 198] on div "ACCOUNT BI" at bounding box center [1307, 197] width 477 height 19
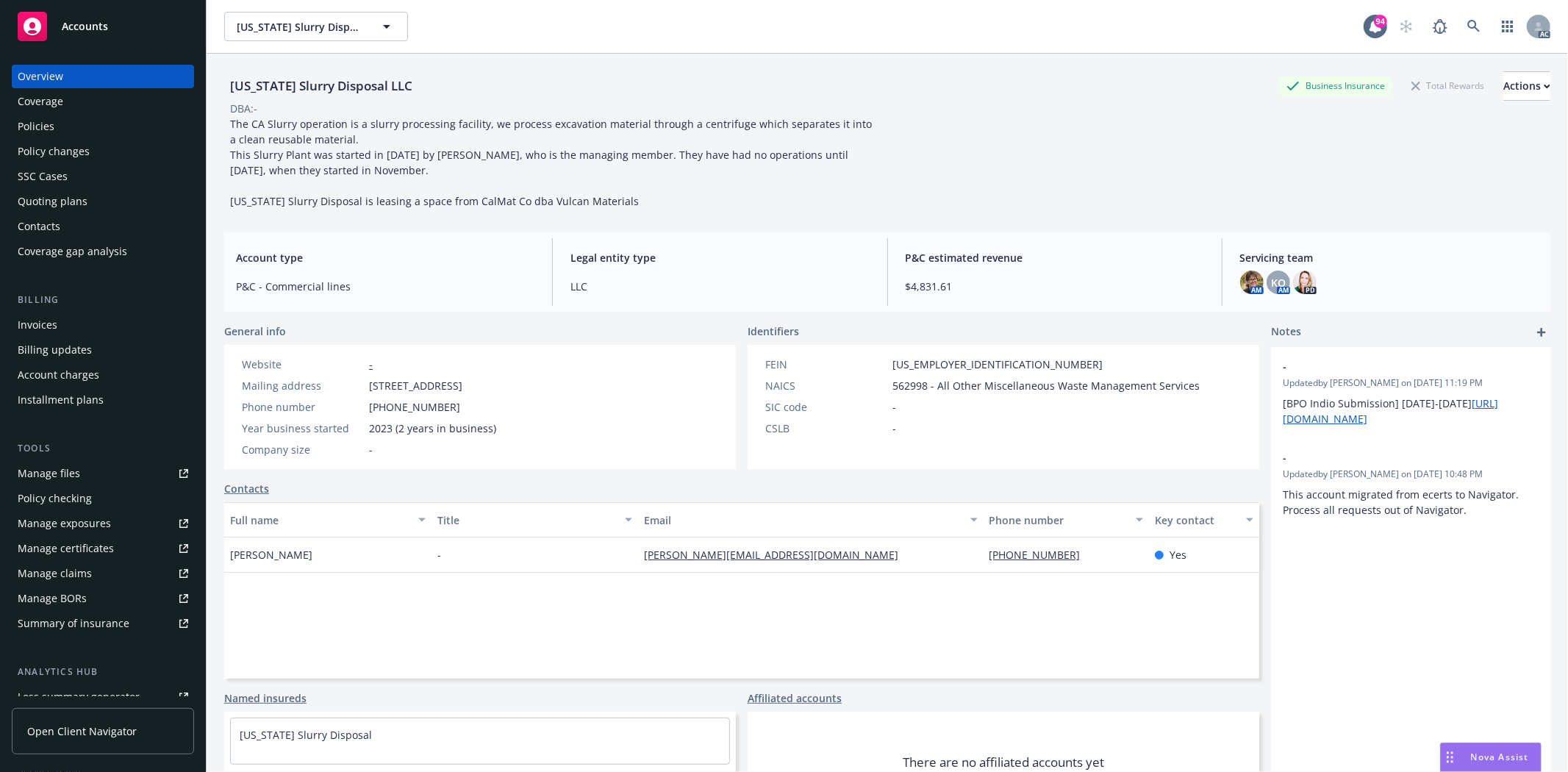
click at [79, 131] on div "Policies" at bounding box center [103, 126] width 170 height 23
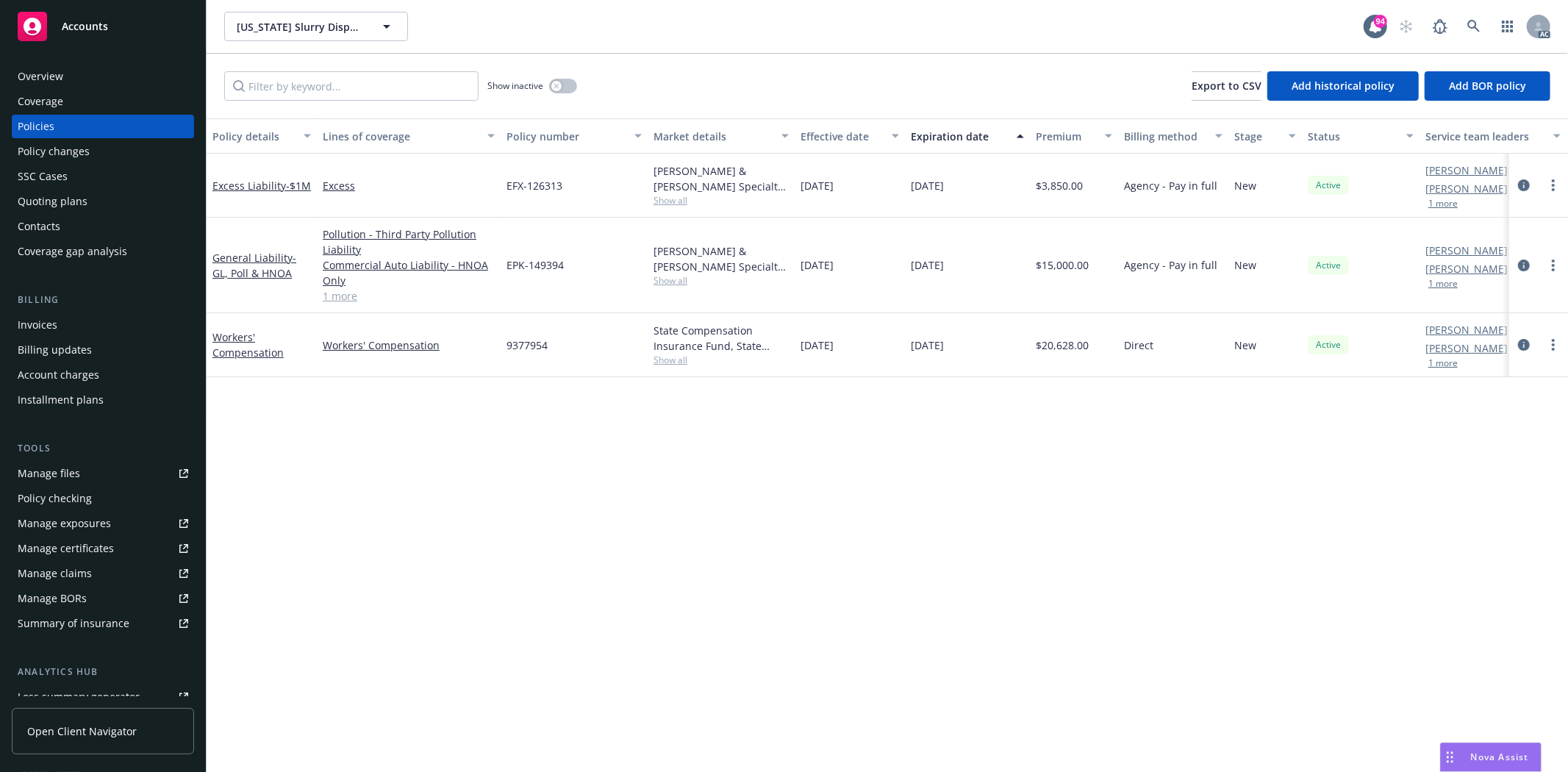
click at [353, 300] on link "1 more" at bounding box center [408, 296] width 172 height 16
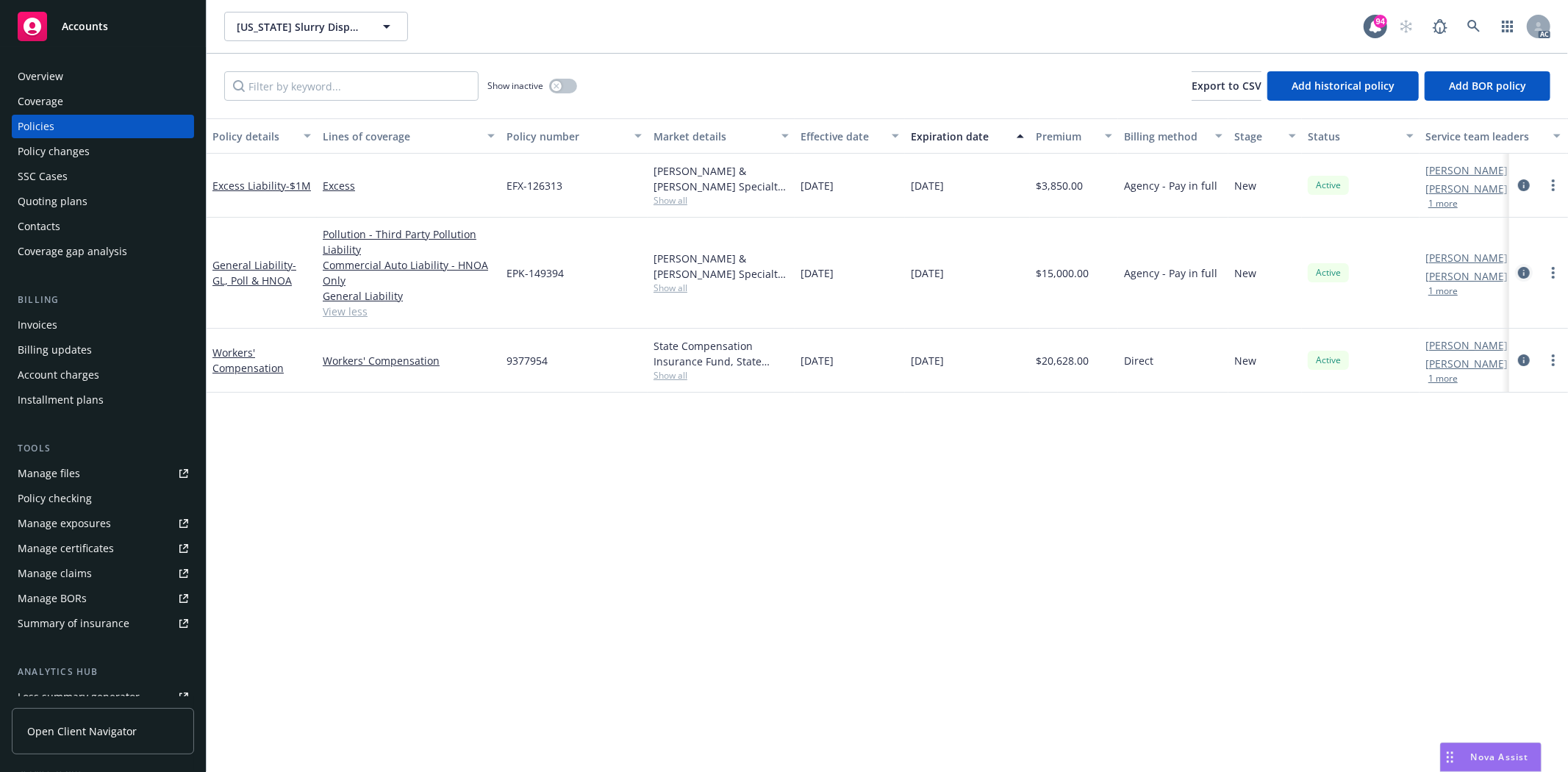
click at [1524, 266] on link "circleInformation" at bounding box center [1524, 273] width 18 height 18
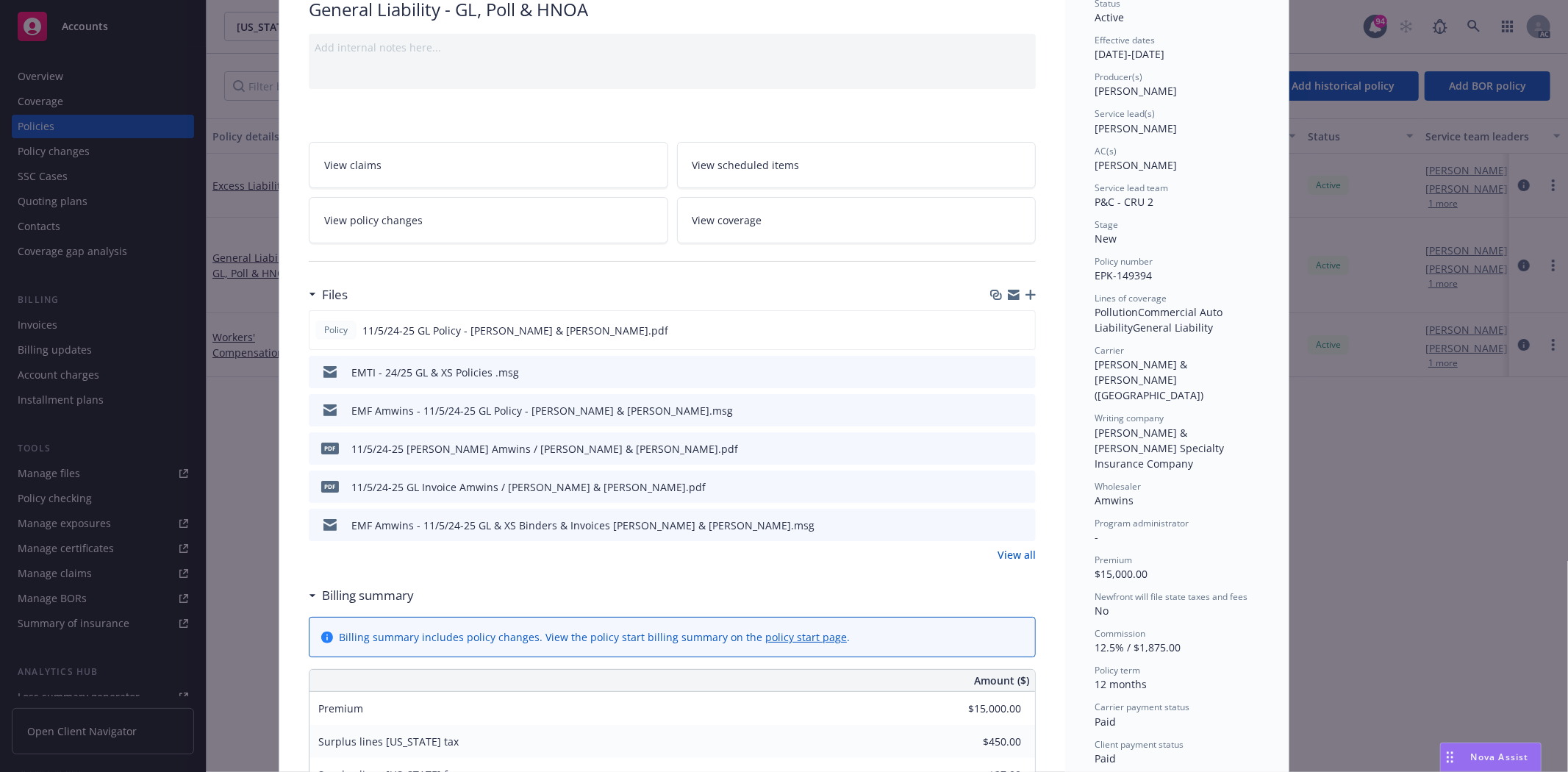
scroll to position [163, 0]
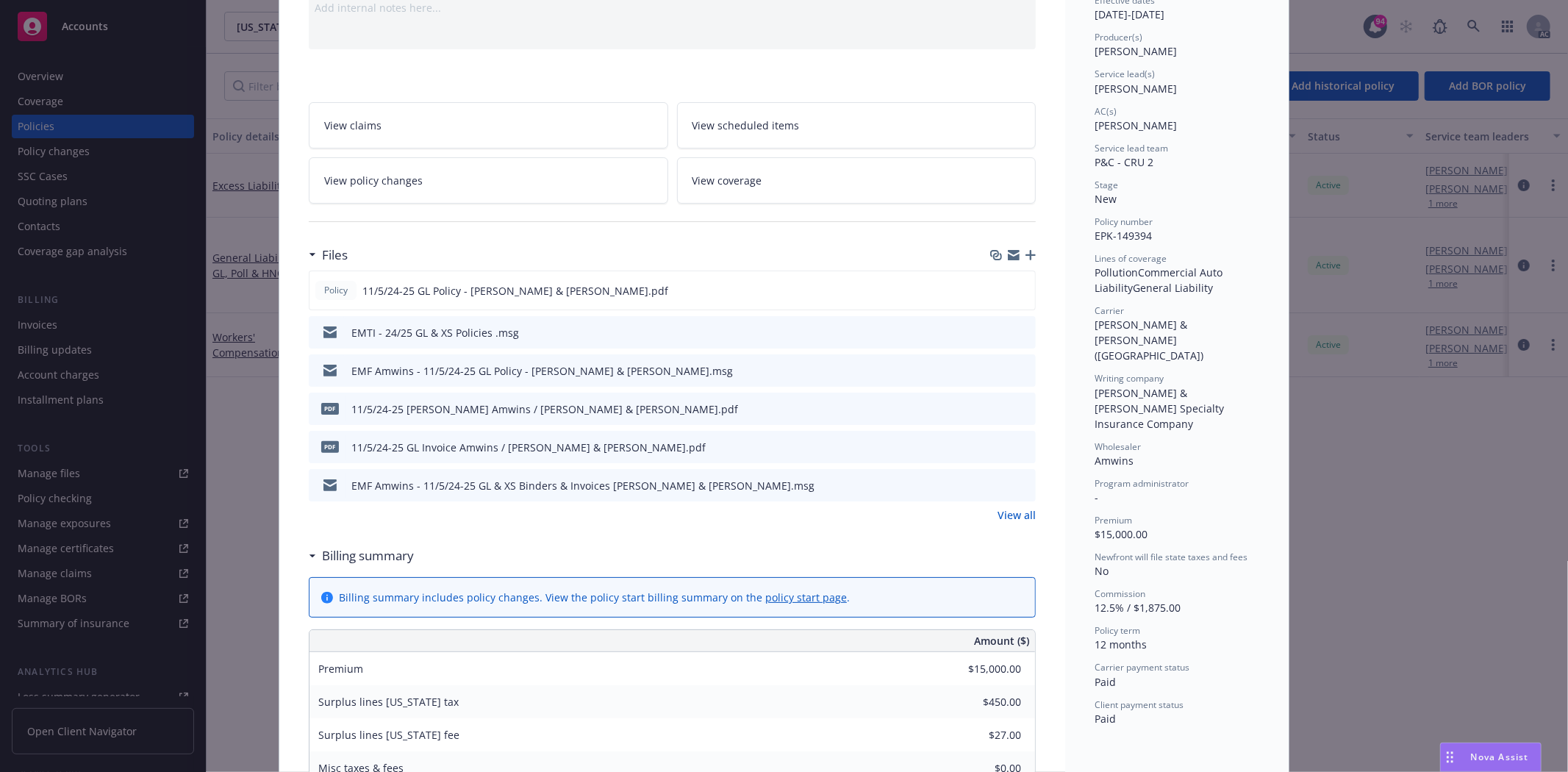
click at [998, 511] on link "View all" at bounding box center [1016, 515] width 38 height 16
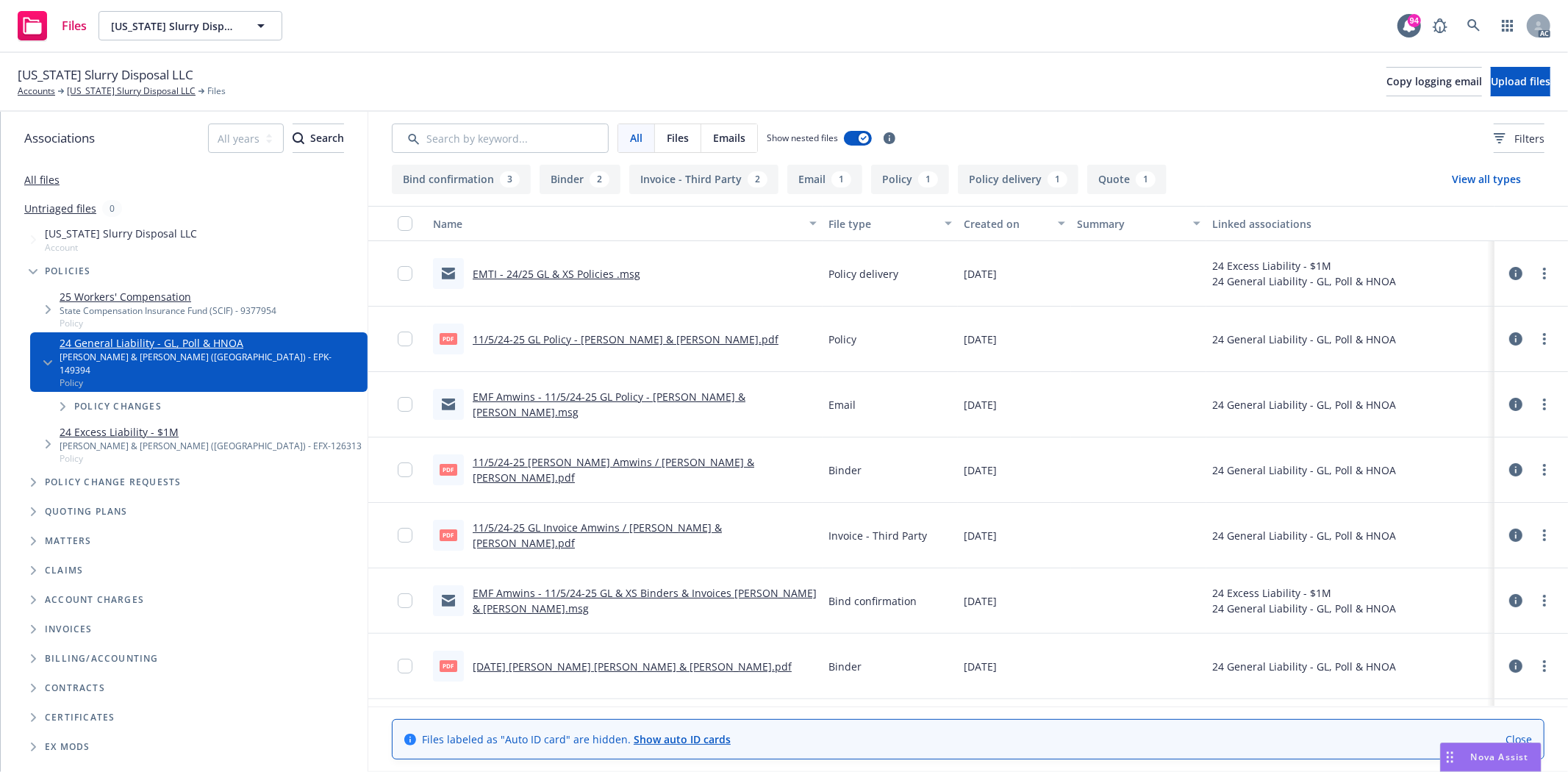
click at [611, 341] on link "11/5/24-25 GL Policy - [PERSON_NAME] & [PERSON_NAME].pdf" at bounding box center [625, 339] width 305 height 14
click at [623, 466] on link "11/5/24-25 [PERSON_NAME] Amwins / [PERSON_NAME] & [PERSON_NAME].pdf" at bounding box center [613, 469] width 281 height 29
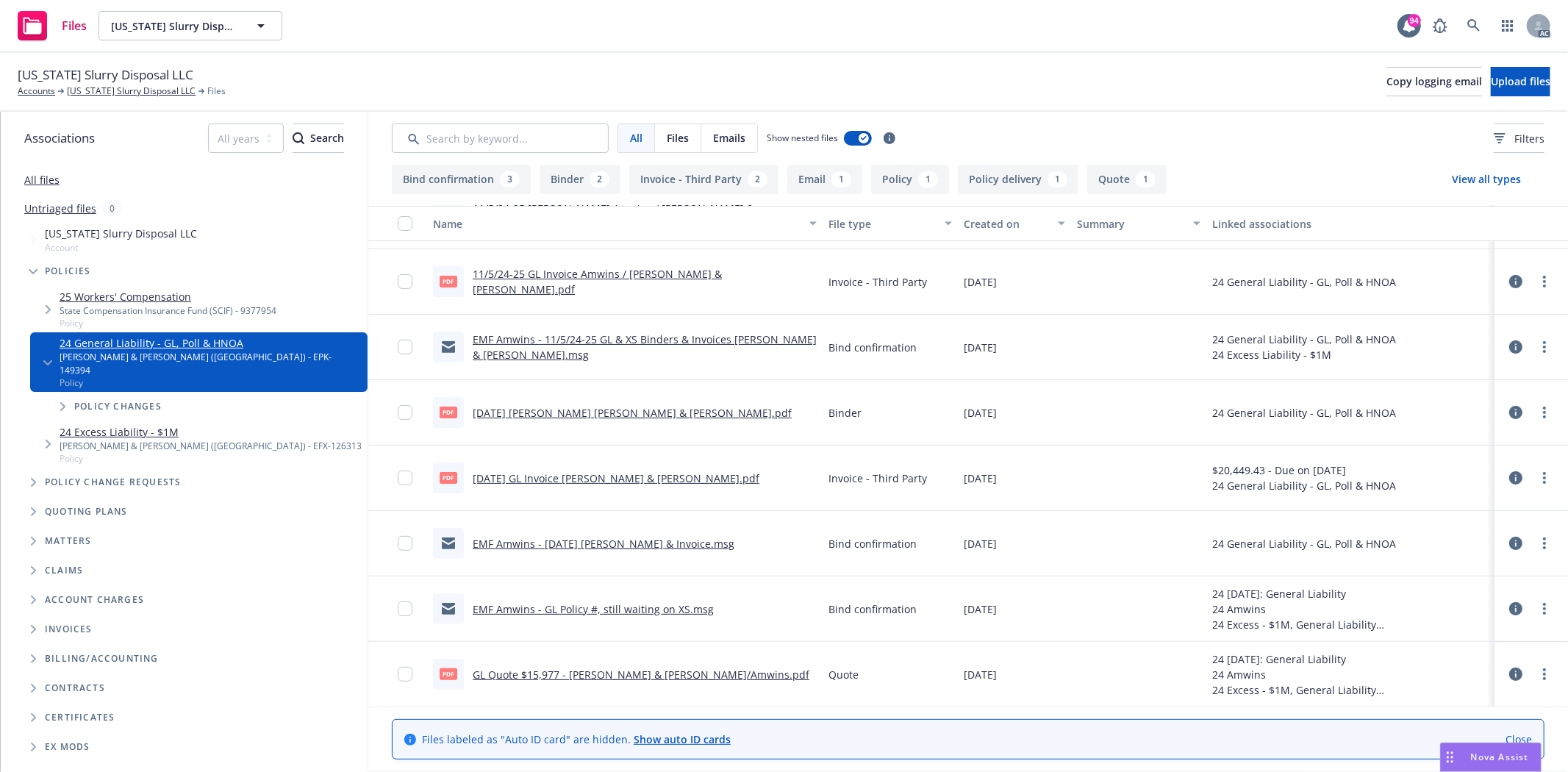
scroll to position [254, 0]
click at [630, 669] on link "GL Quote $15,977 - [PERSON_NAME] & [PERSON_NAME]/Amwins.pdf" at bounding box center [641, 673] width 337 height 14
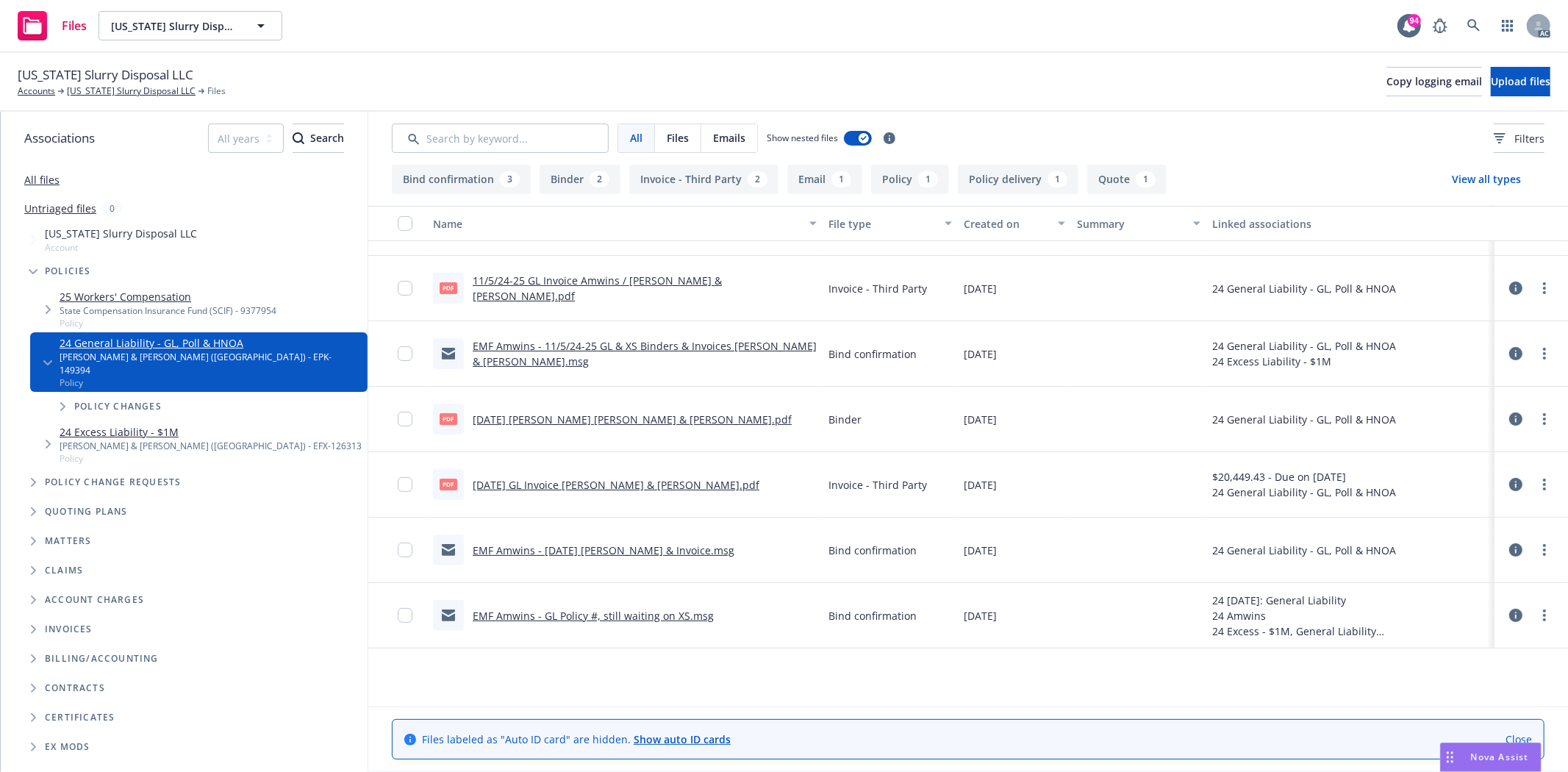
scroll to position [0, 0]
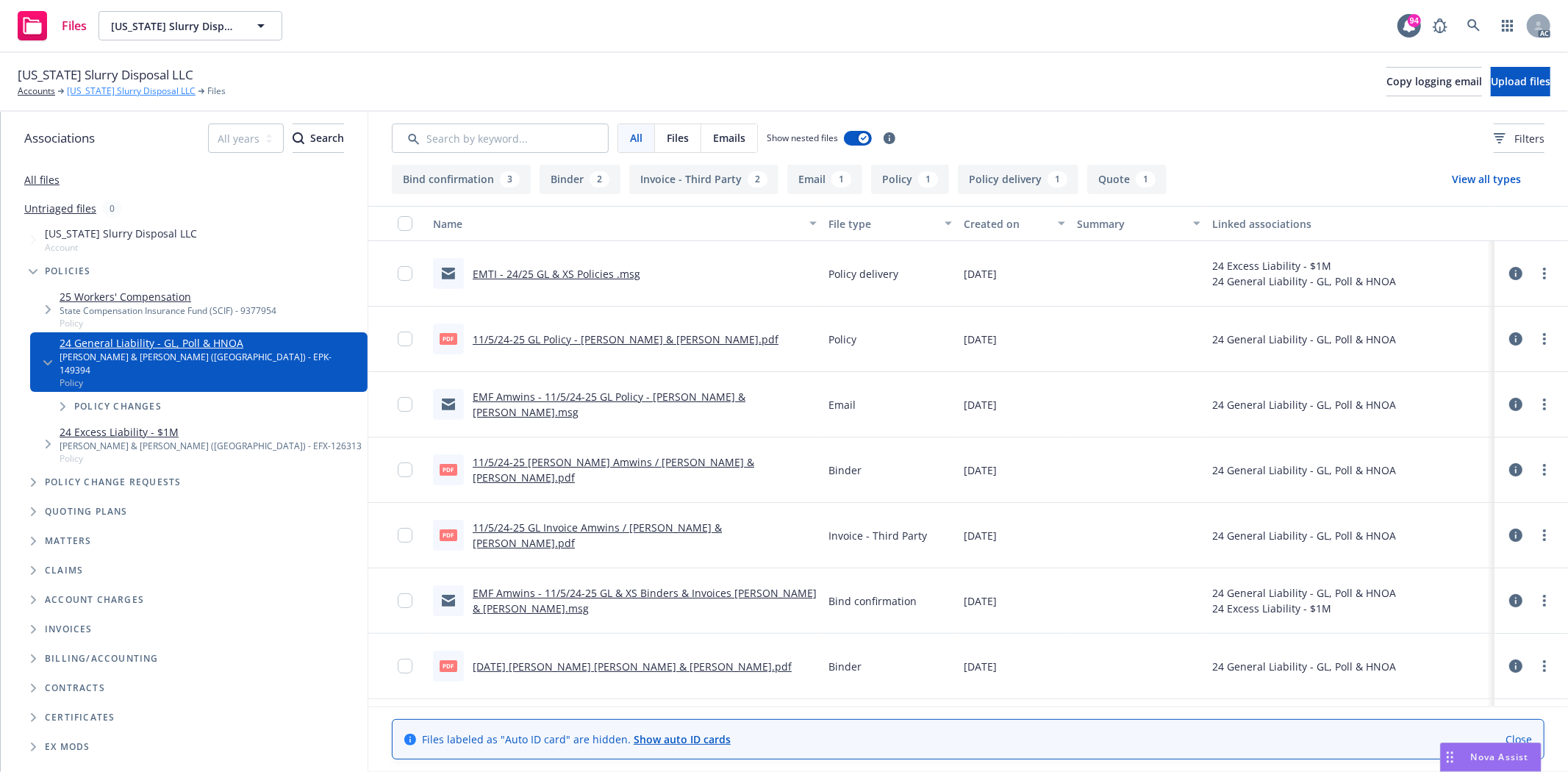
click at [105, 85] on link "[US_STATE] Slurry Disposal LLC" at bounding box center [131, 92] width 128 height 14
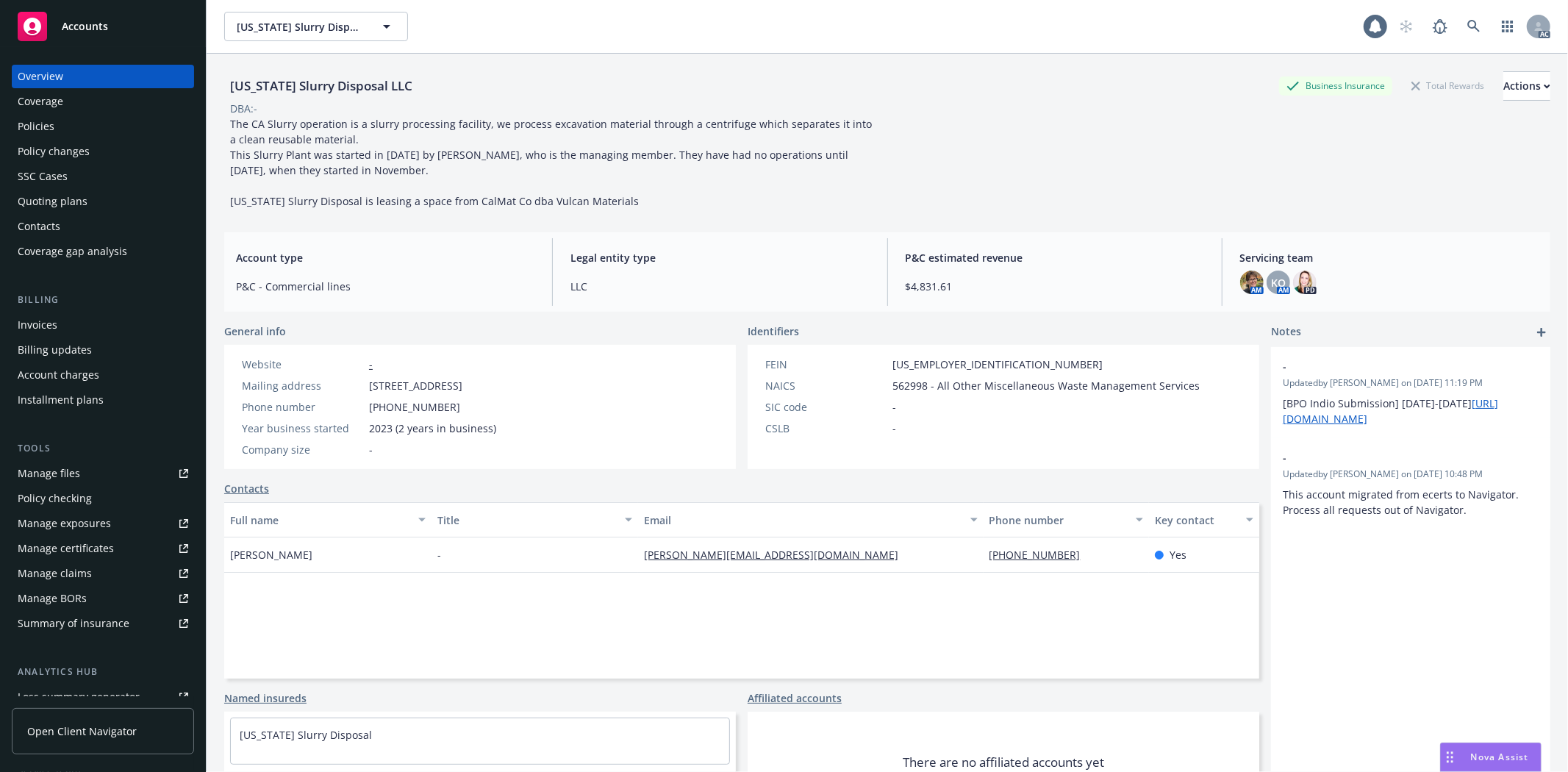
drag, startPoint x: 219, startPoint y: 550, endPoint x: 326, endPoint y: 549, distance: 107.0
click at [326, 549] on div "[US_STATE] Slurry Disposal LLC Business Insurance Total Rewards Actions DBA: - …" at bounding box center [887, 439] width 1362 height 772
copy span "[PERSON_NAME]"
click at [37, 207] on div "Quoting plans" at bounding box center [53, 201] width 70 height 23
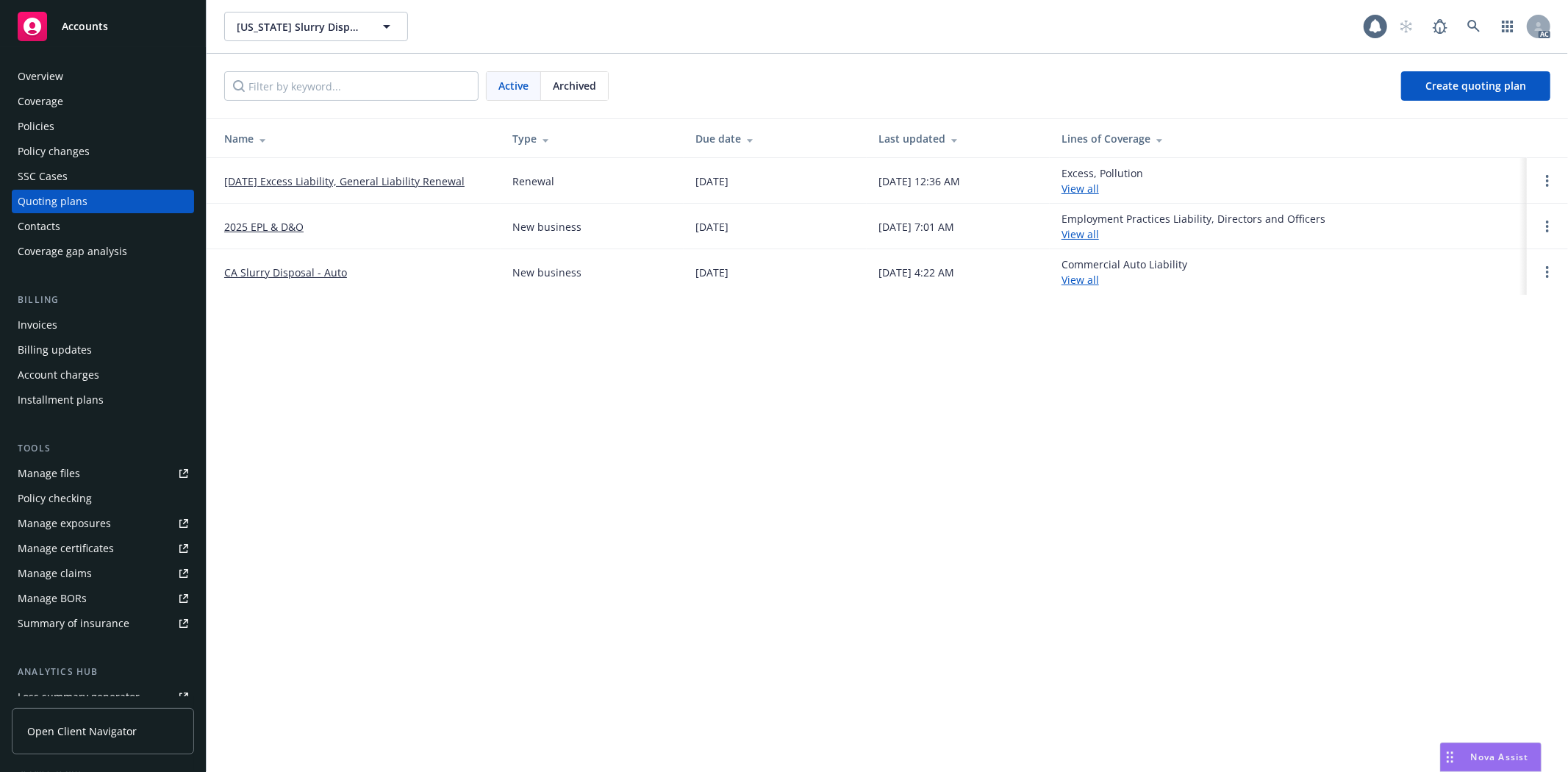
click at [75, 79] on div "Overview" at bounding box center [103, 76] width 170 height 23
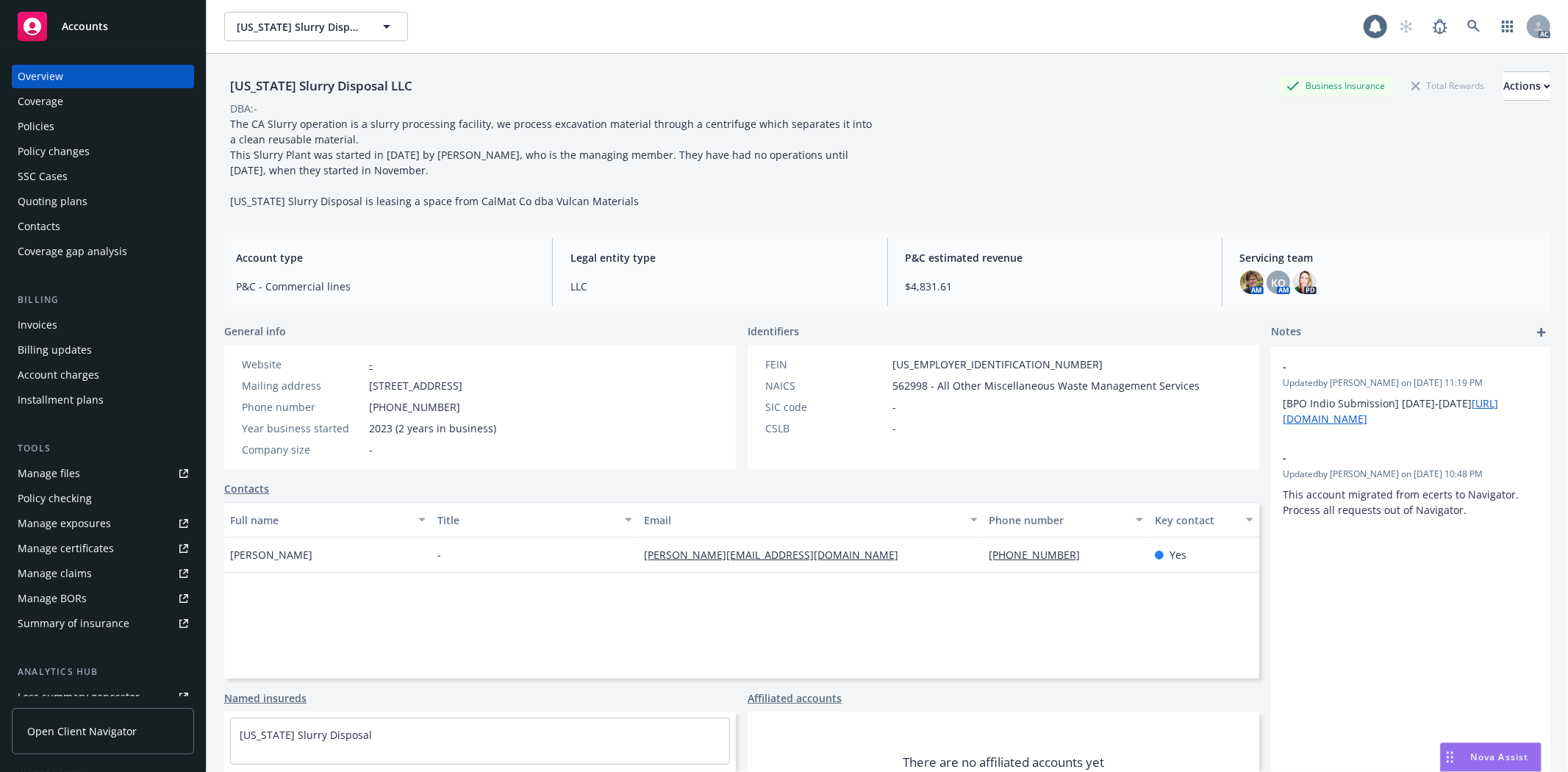
click at [79, 120] on div "Policies" at bounding box center [103, 126] width 170 height 23
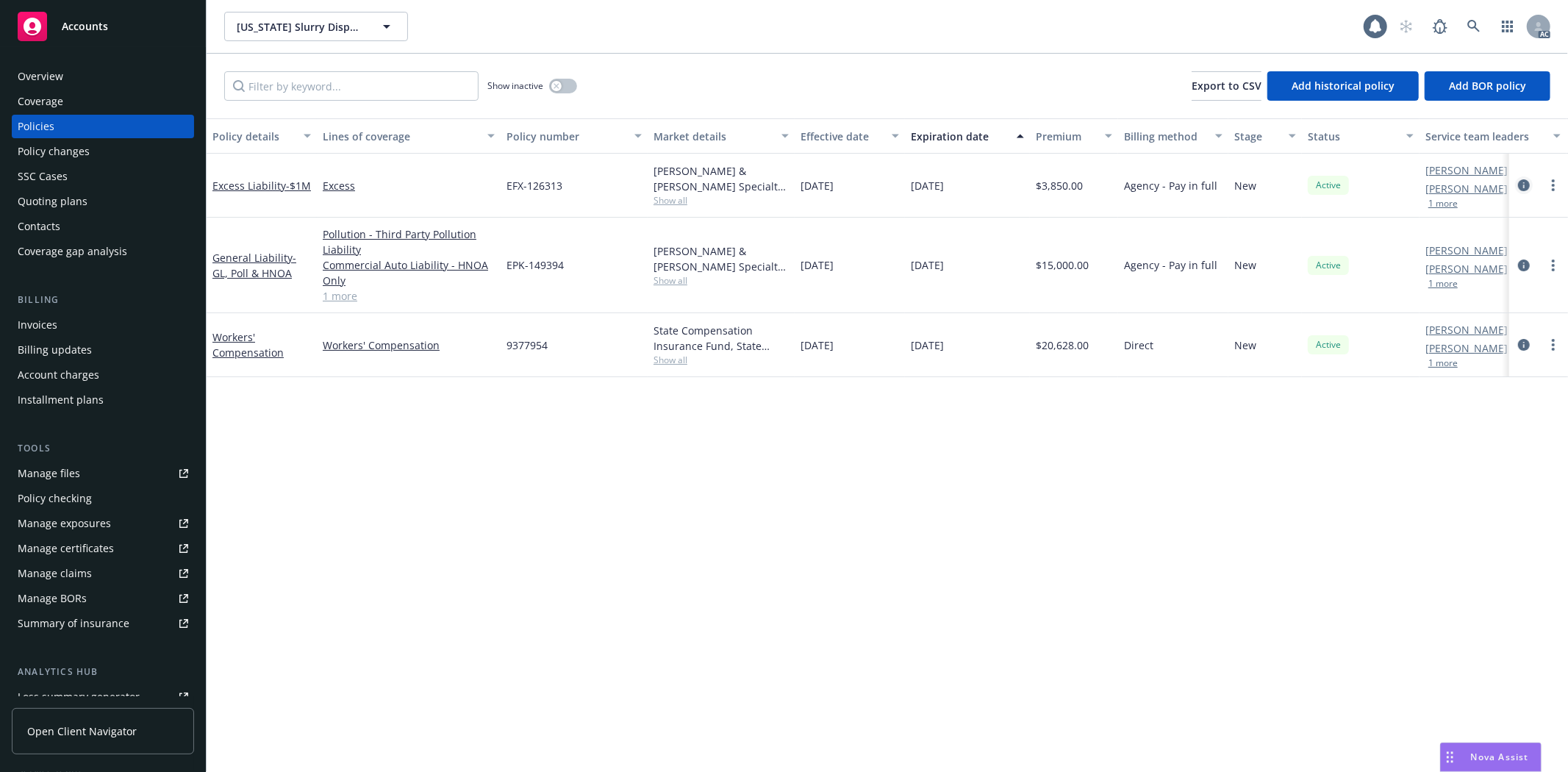
click at [1523, 182] on icon "circleInformation" at bounding box center [1524, 185] width 12 height 12
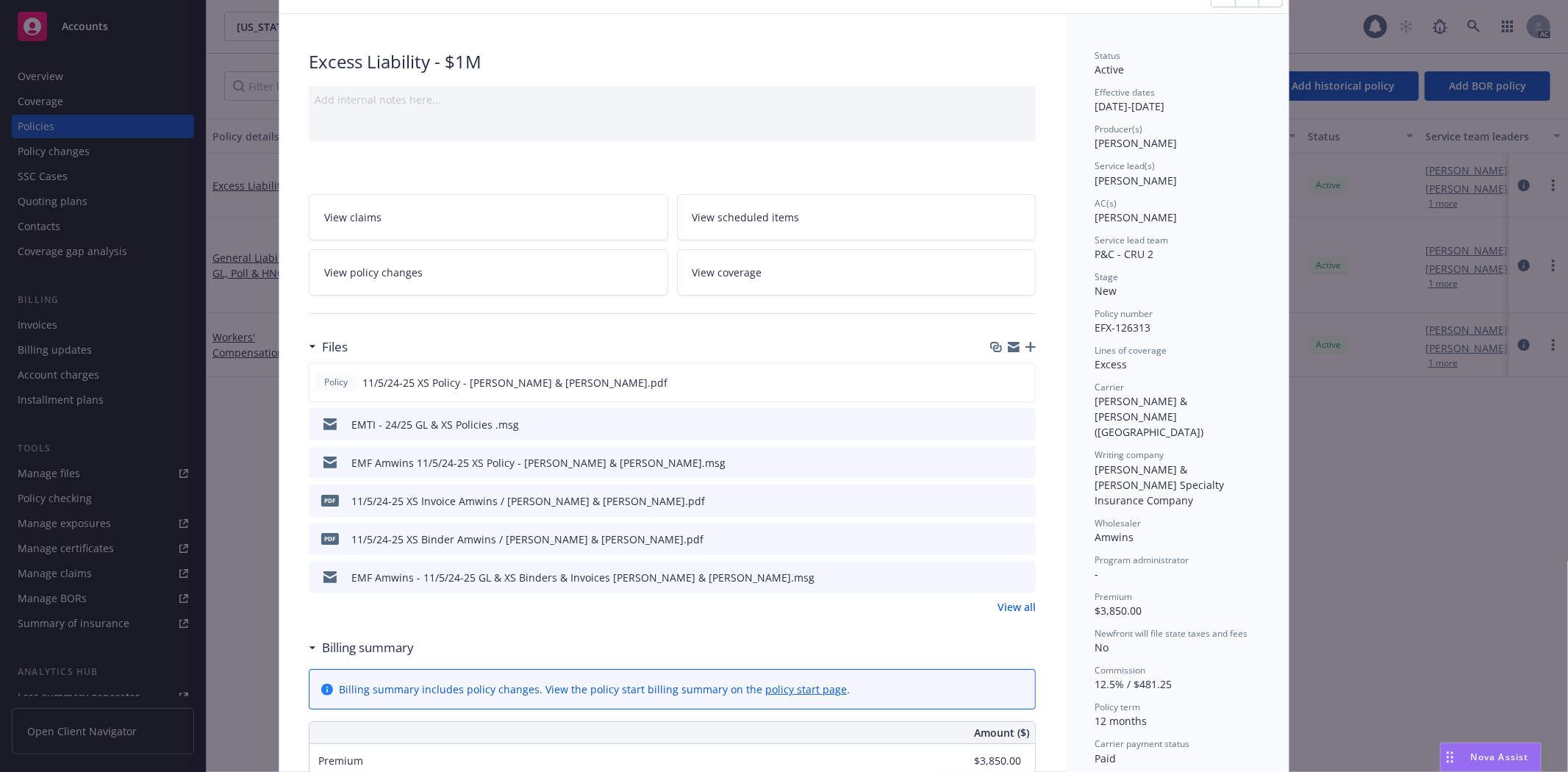
scroll to position [163, 0]
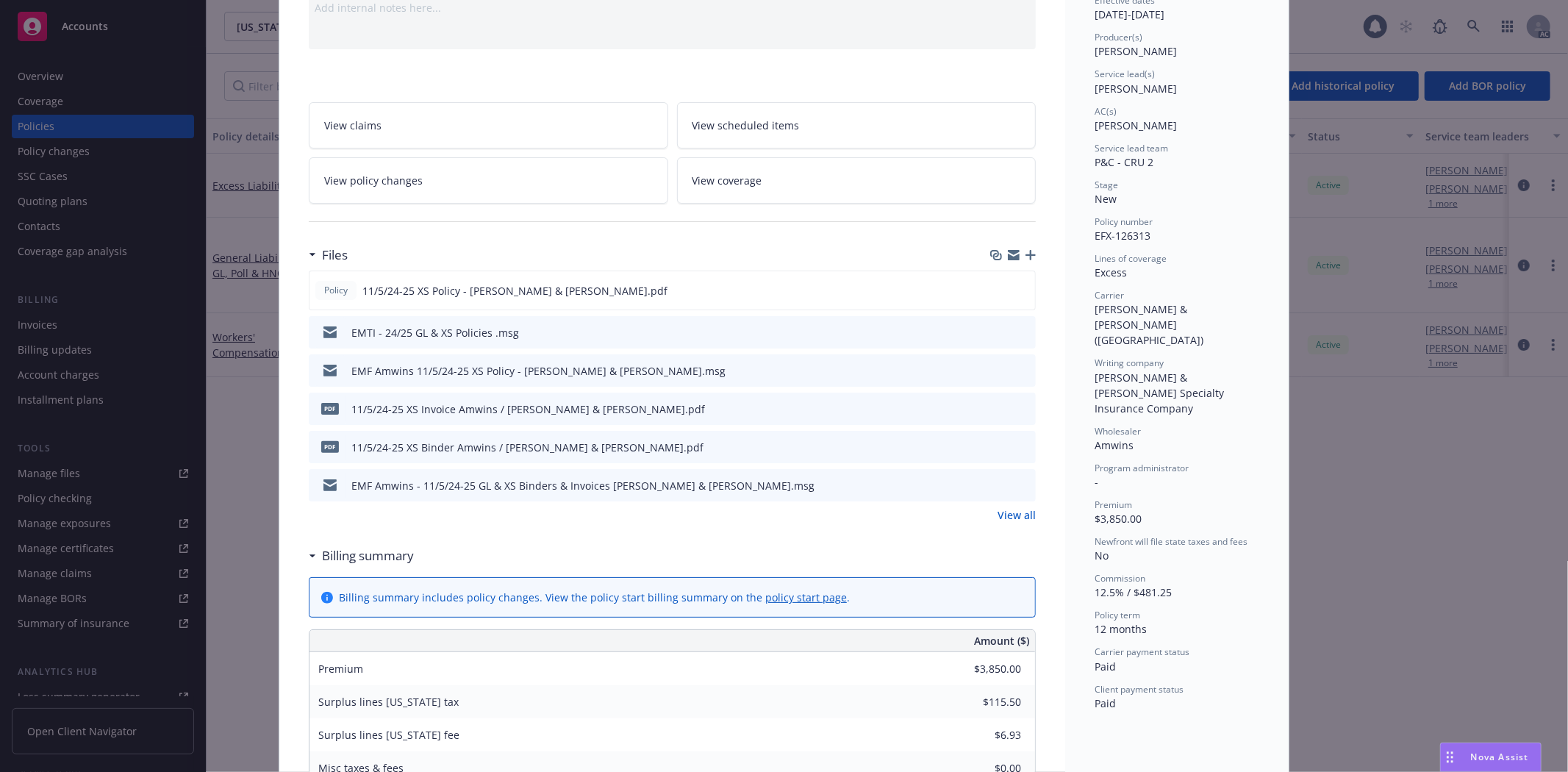
click at [1016, 520] on link "View all" at bounding box center [1016, 515] width 38 height 16
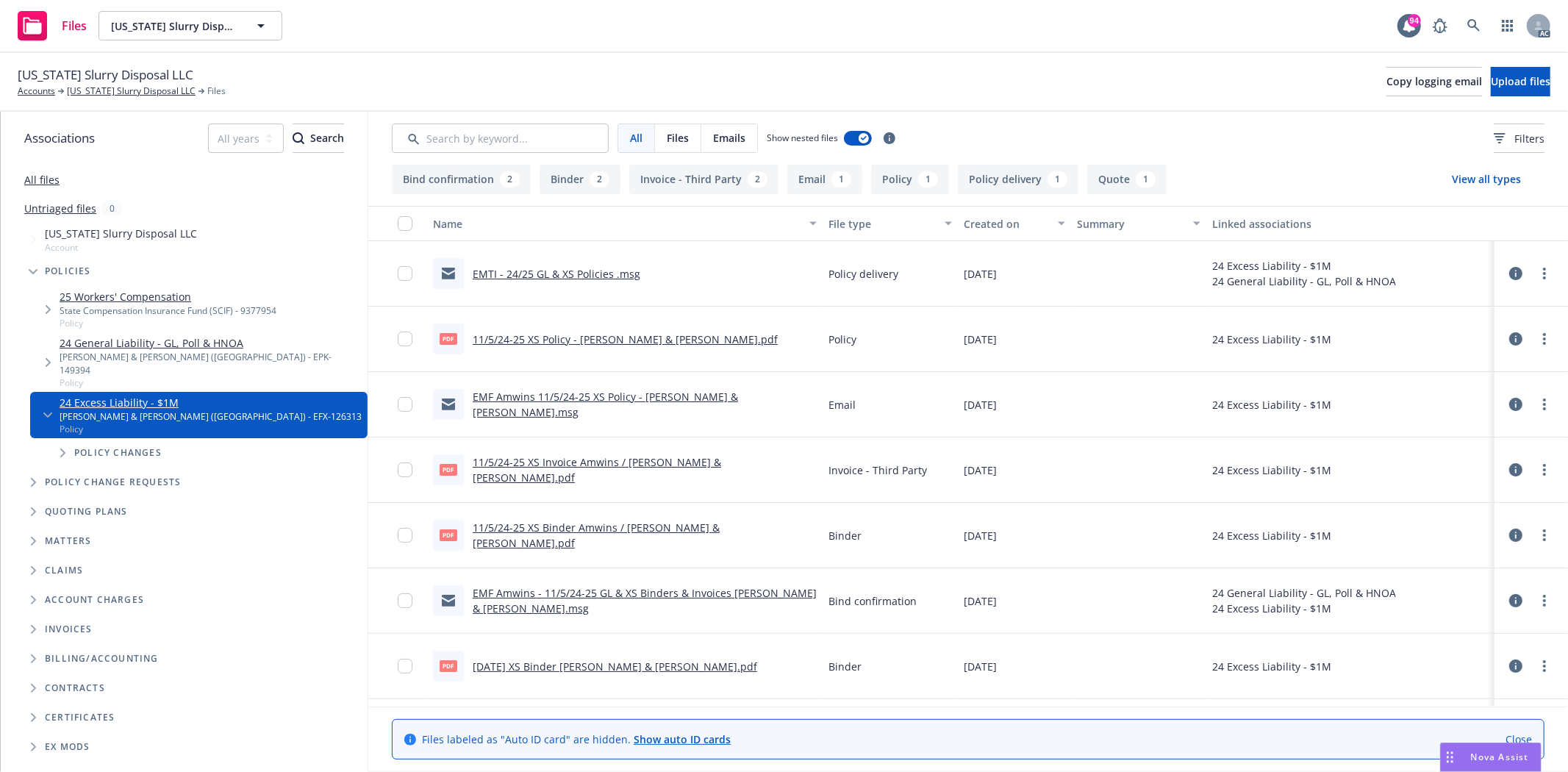
click at [547, 339] on link "11/5/24-25 XS Policy - [PERSON_NAME] & [PERSON_NAME].pdf" at bounding box center [625, 339] width 305 height 14
click at [649, 539] on link "11/5/24-25 XS Binder Amwins / [PERSON_NAME] & [PERSON_NAME].pdf" at bounding box center [596, 535] width 247 height 29
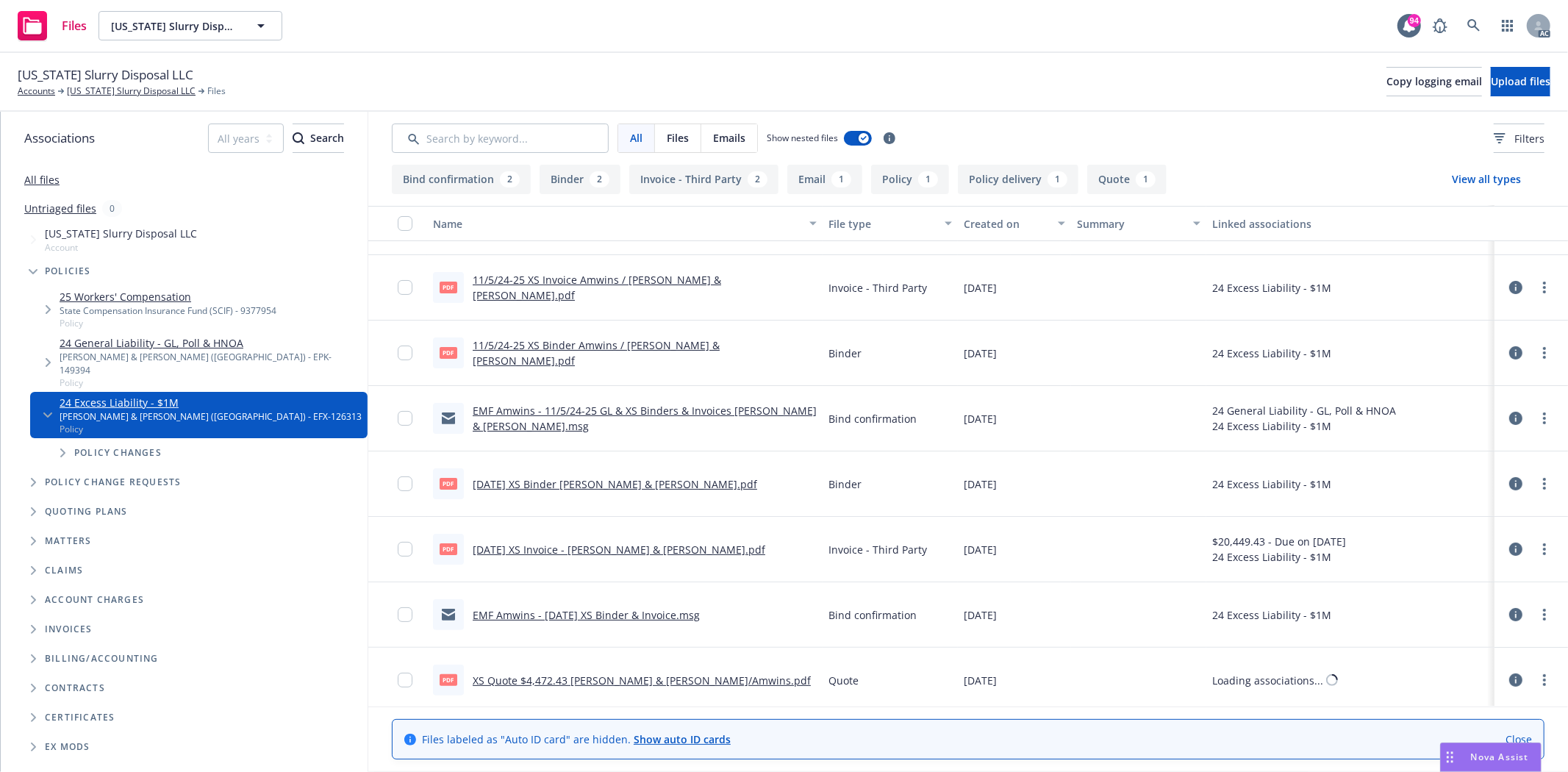
scroll to position [189, 0]
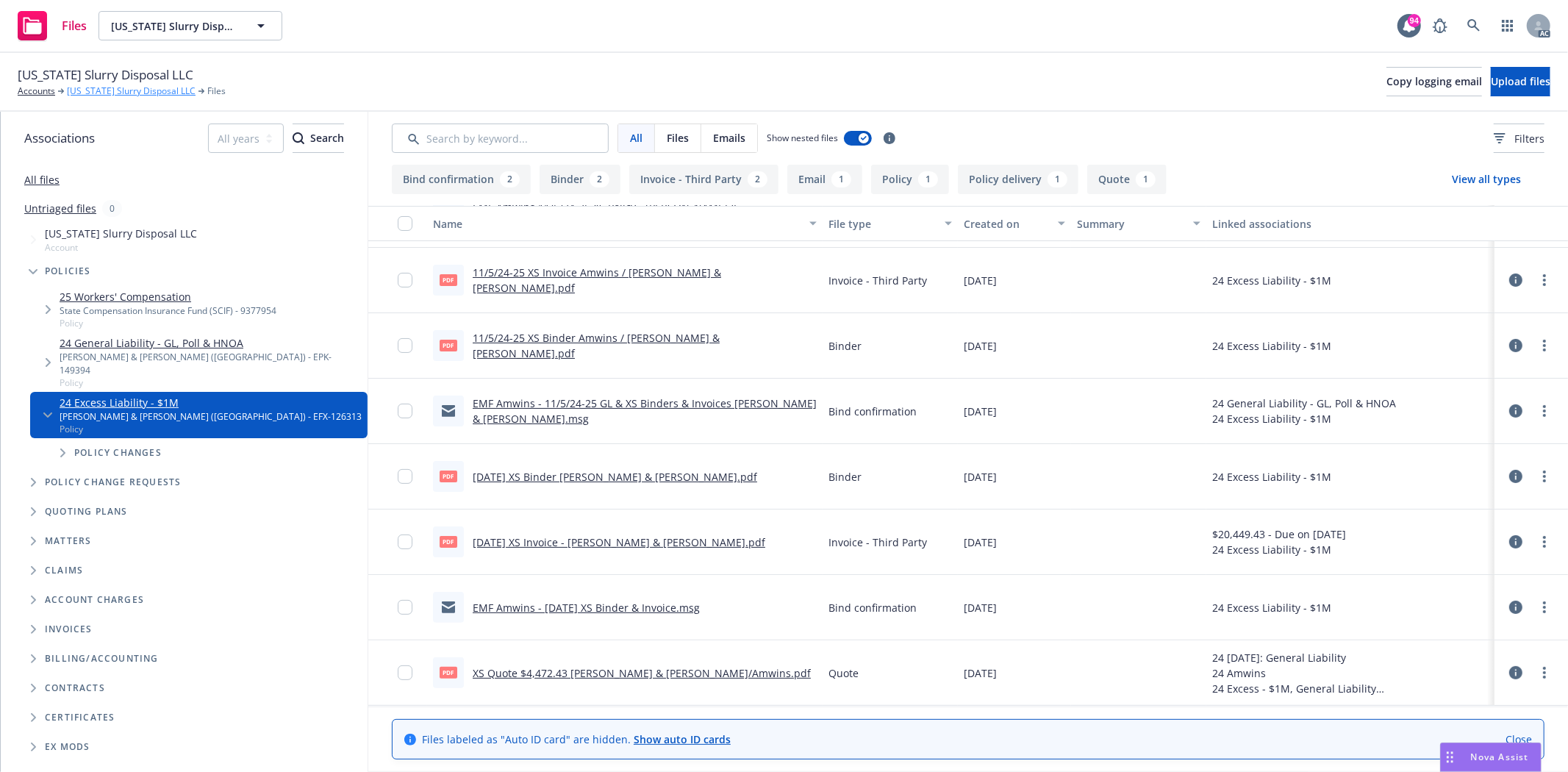
click at [92, 94] on link "[US_STATE] Slurry Disposal LLC" at bounding box center [131, 92] width 128 height 14
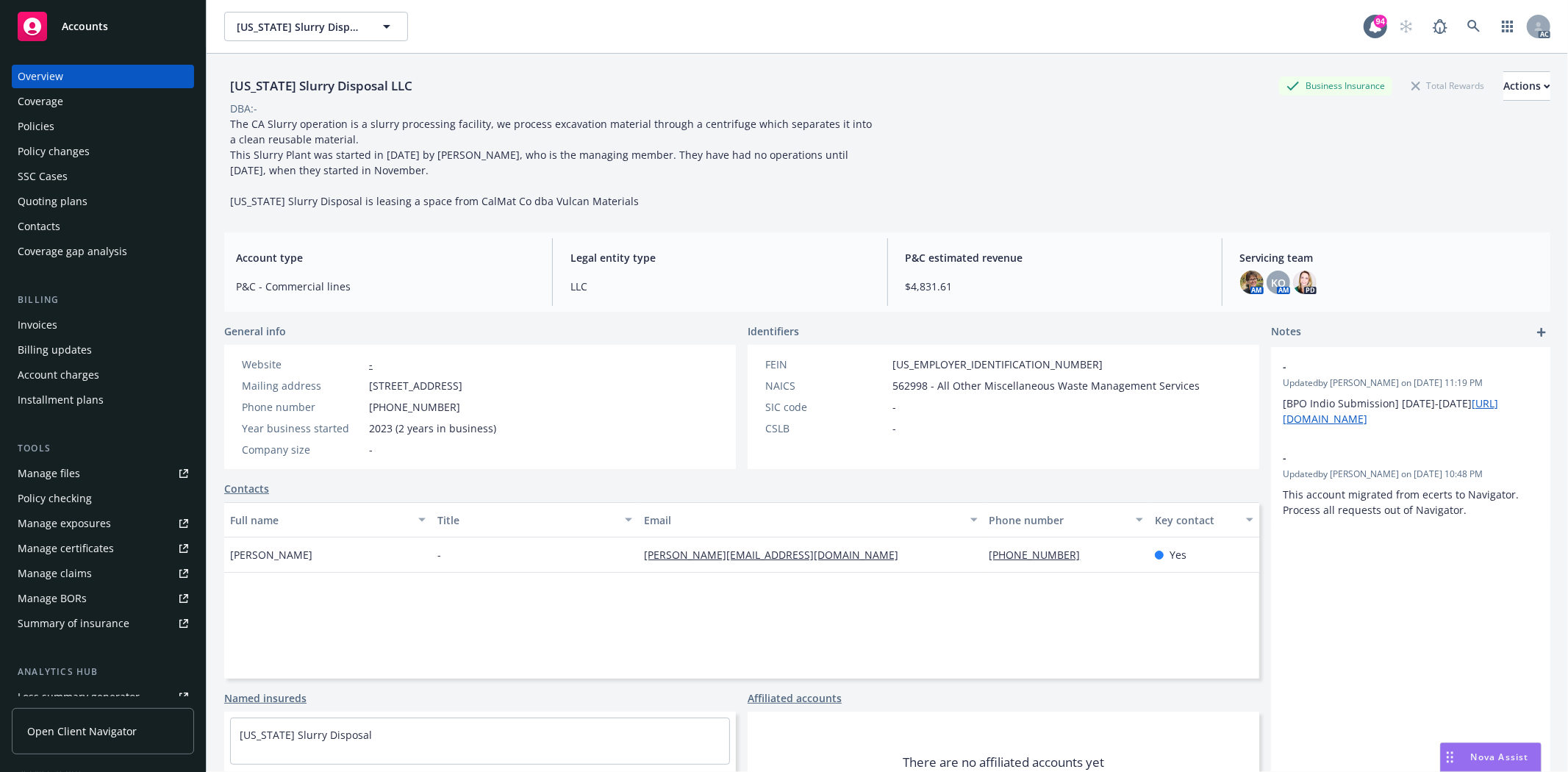
click at [89, 207] on div "Quoting plans" at bounding box center [103, 201] width 170 height 23
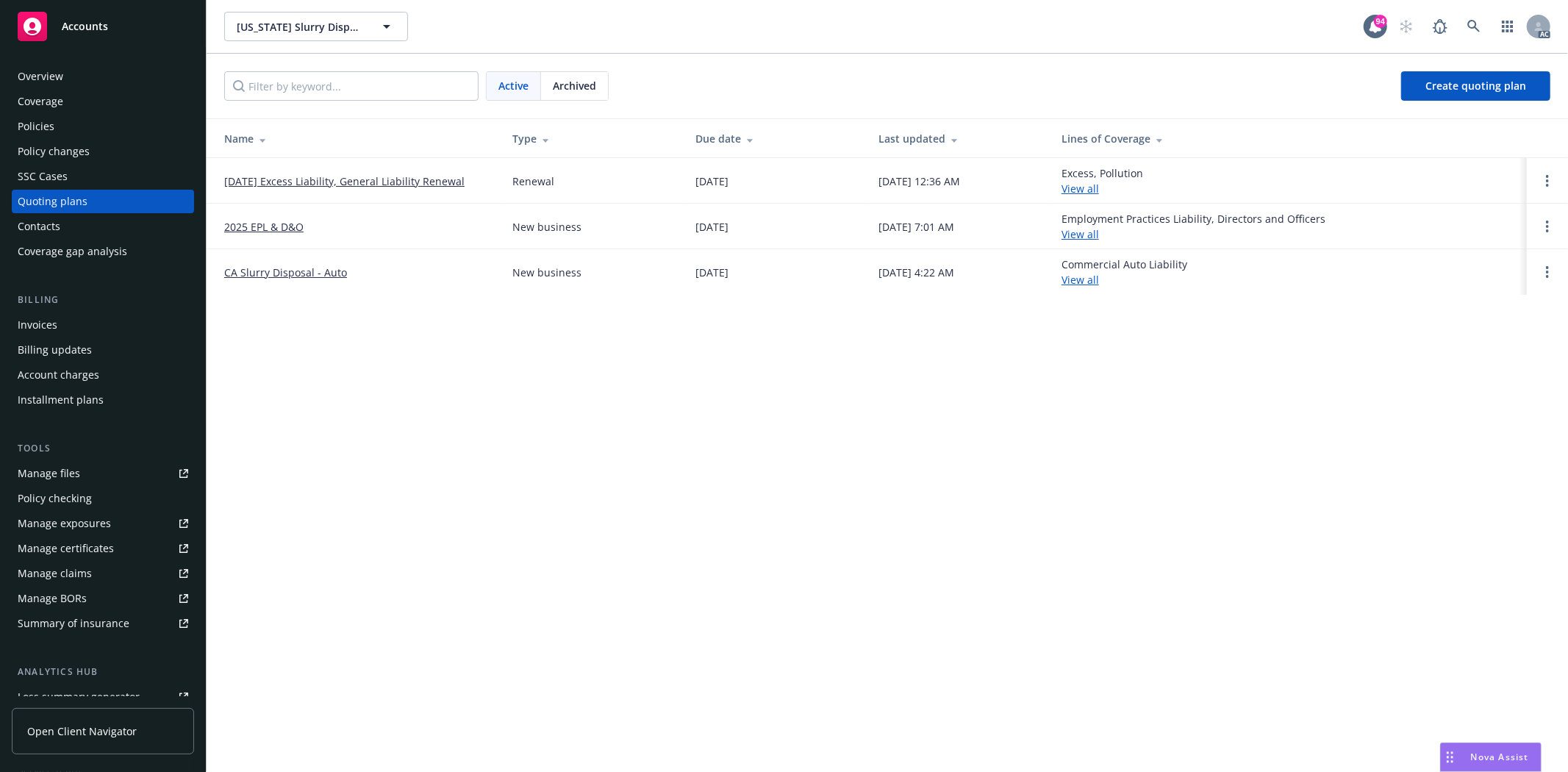
click at [324, 177] on link "[DATE] Excess Liability, General Liability Renewal" at bounding box center [345, 181] width 240 height 16
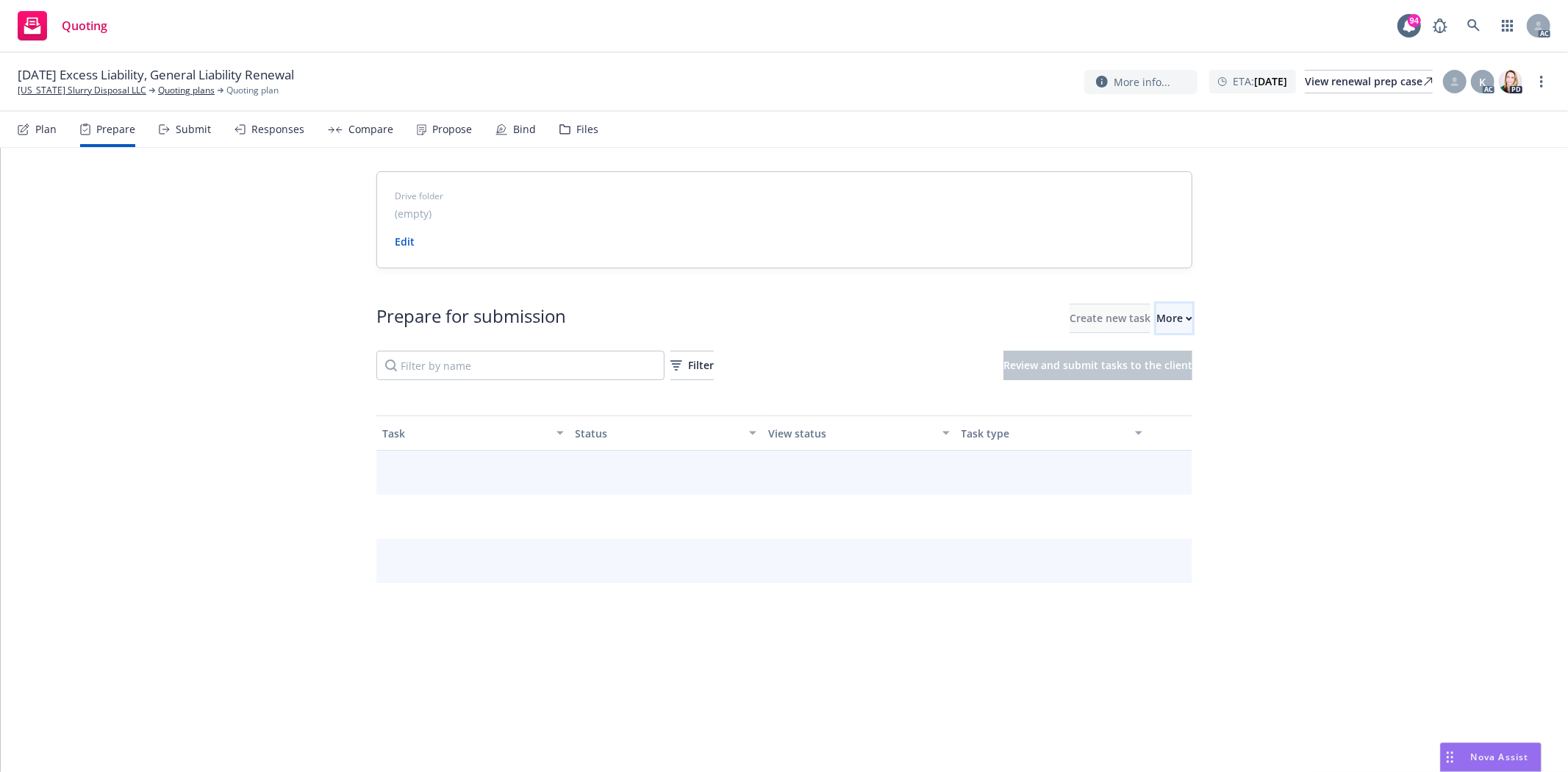
click at [1156, 309] on div "More" at bounding box center [1174, 318] width 36 height 28
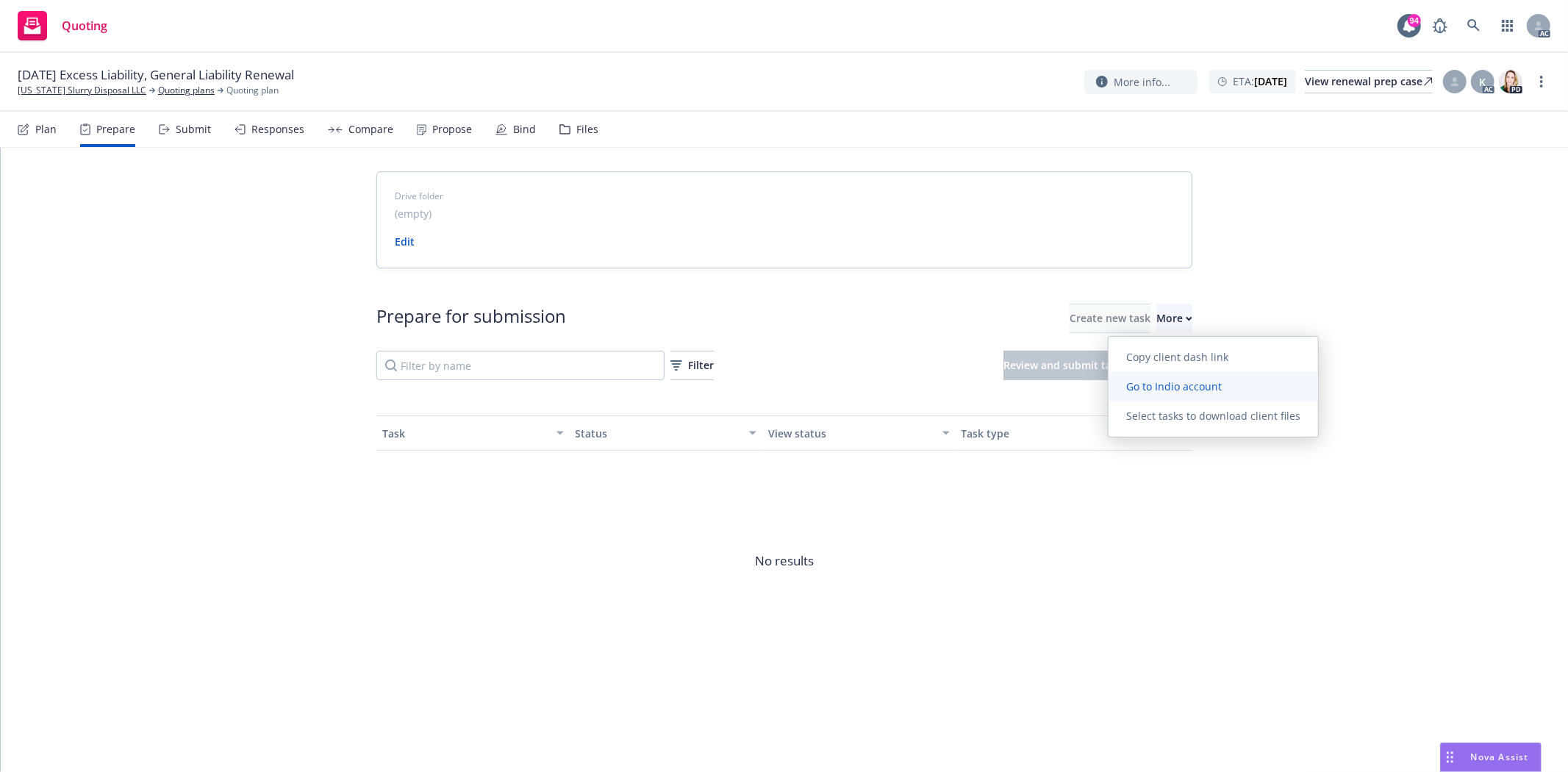
click at [1207, 382] on span "Go to Indio account" at bounding box center [1174, 386] width 131 height 14
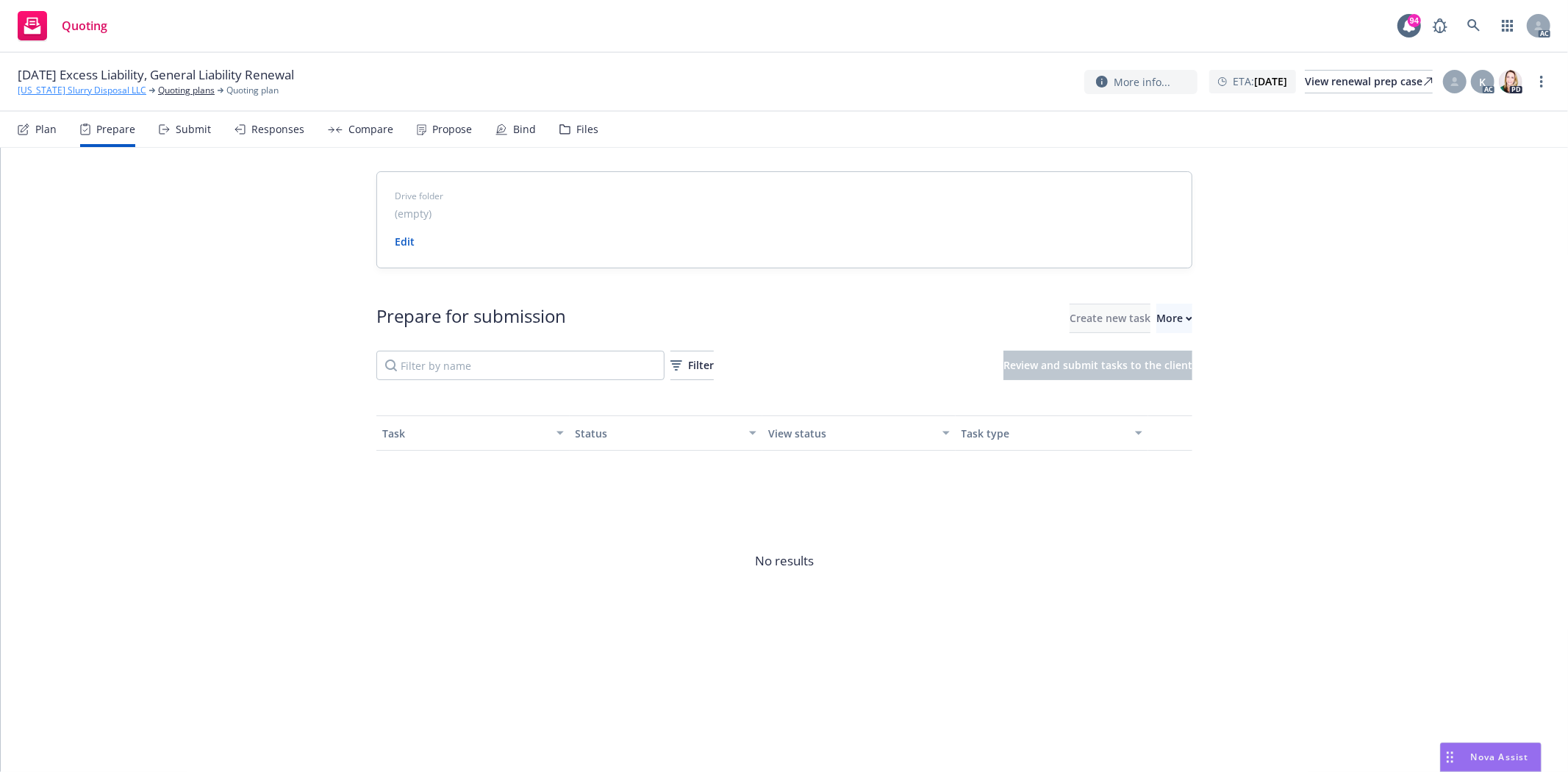
click at [62, 87] on link "[US_STATE] Slurry Disposal LLC" at bounding box center [82, 91] width 128 height 14
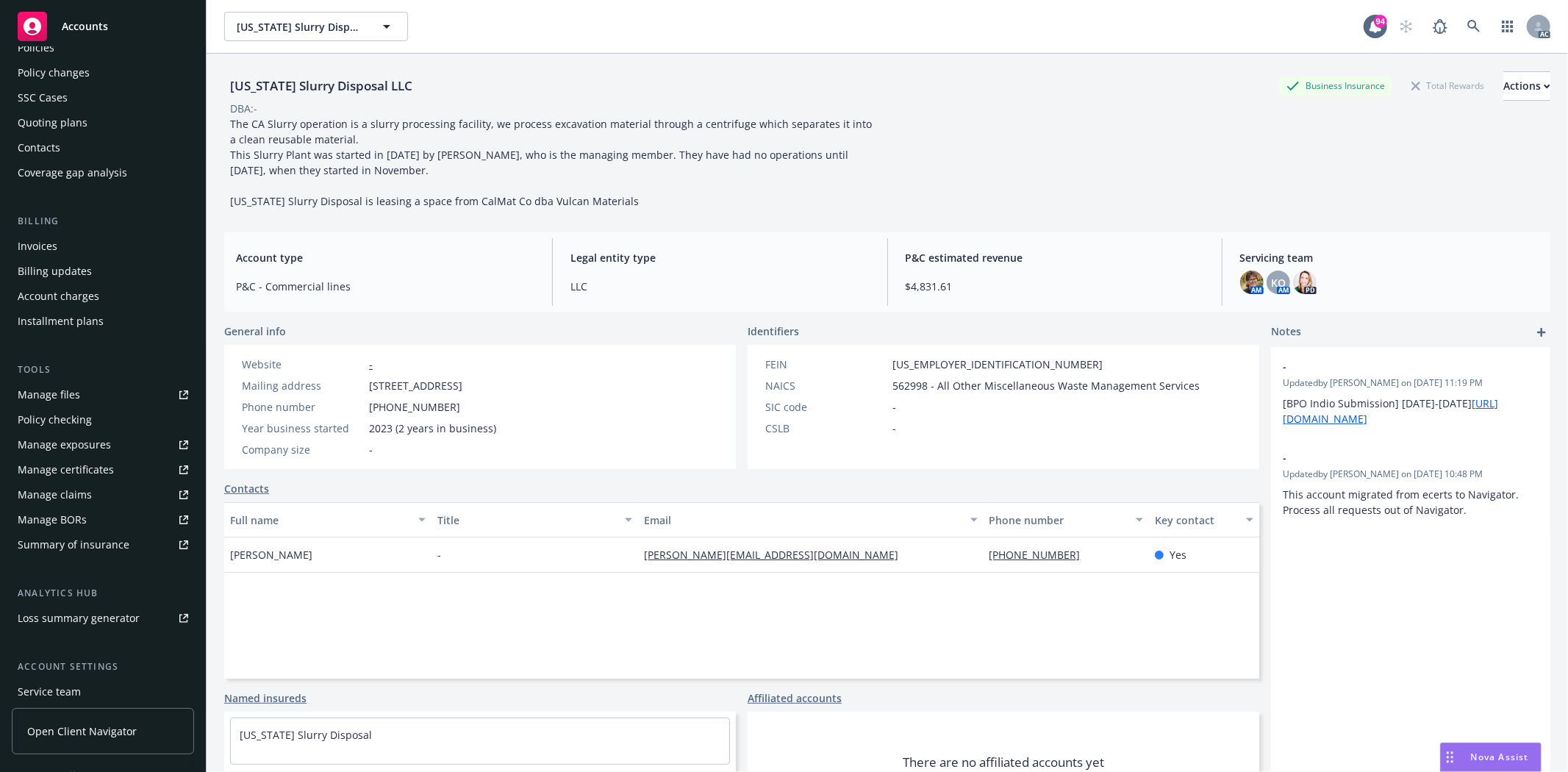
scroll to position [186, 0]
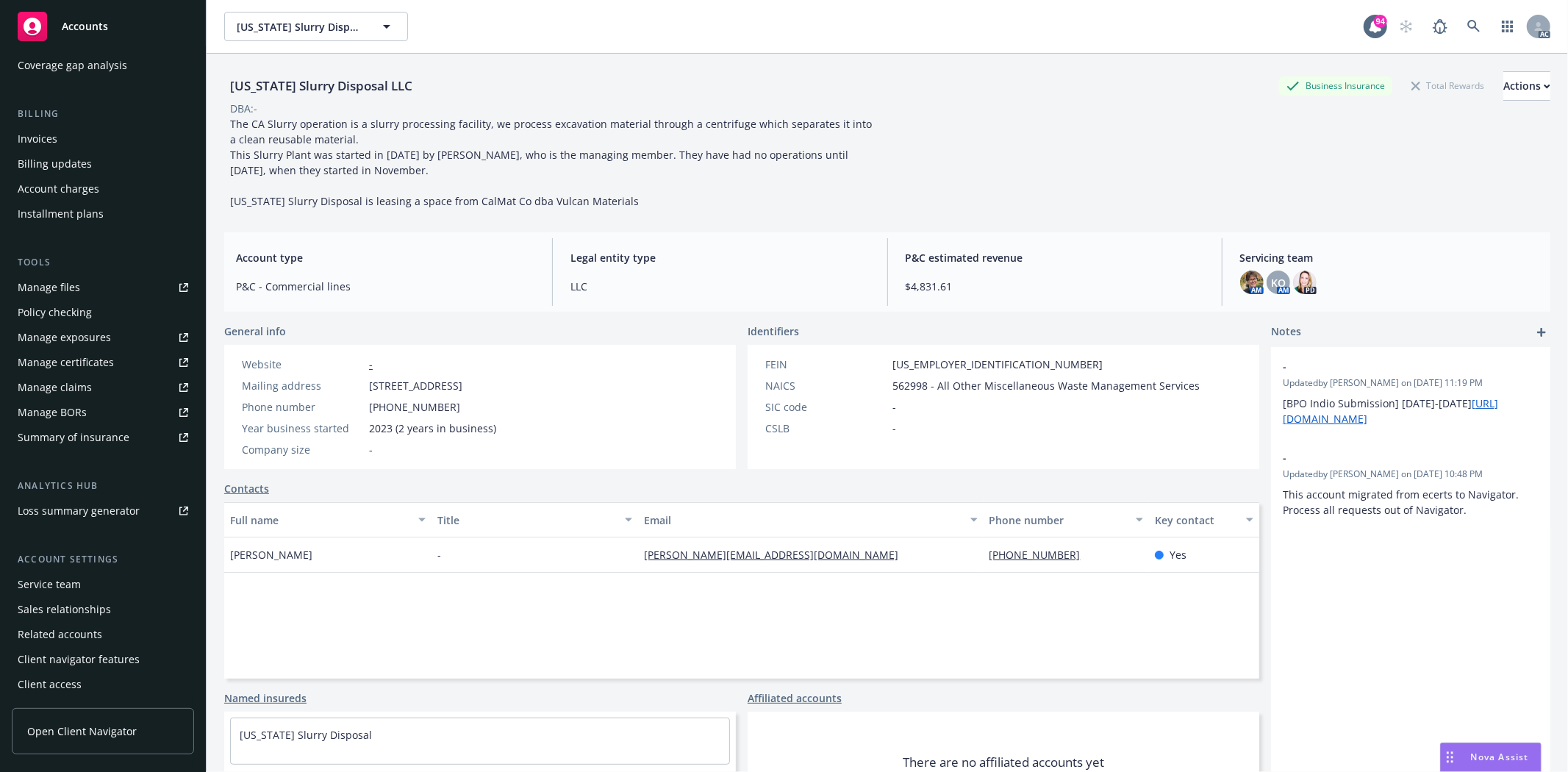
click at [84, 582] on div "Service team" at bounding box center [103, 584] width 170 height 23
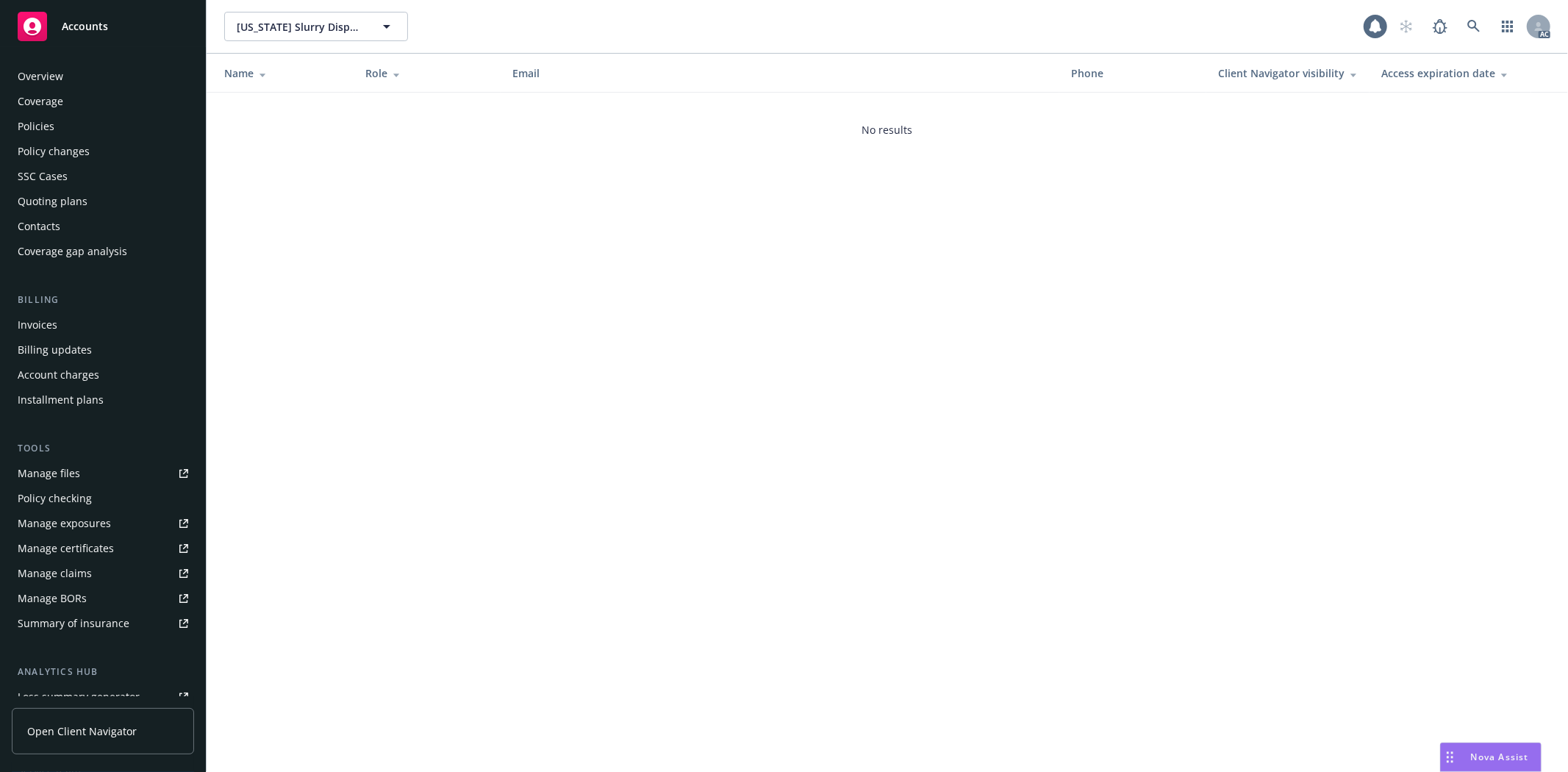
scroll to position [186, 0]
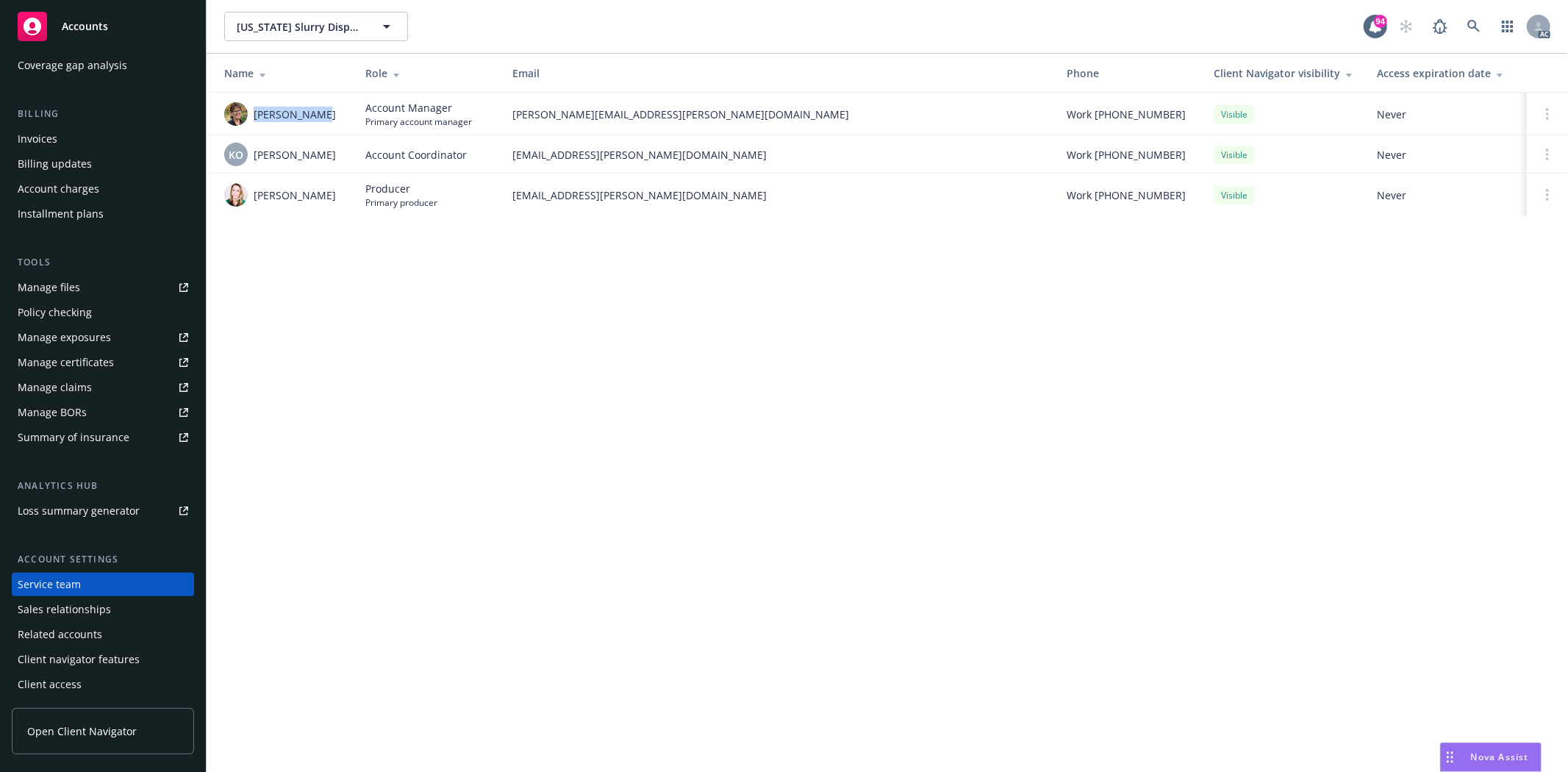
drag, startPoint x: 257, startPoint y: 111, endPoint x: 321, endPoint y: 108, distance: 64.1
click at [321, 108] on div "Eileen Massa" at bounding box center [283, 113] width 118 height 23
copy span "Eileen Massa"
click at [268, 181] on td "Lacey Torkelson" at bounding box center [280, 195] width 147 height 43
drag, startPoint x: 253, startPoint y: 188, endPoint x: 336, endPoint y: 211, distance: 86.1
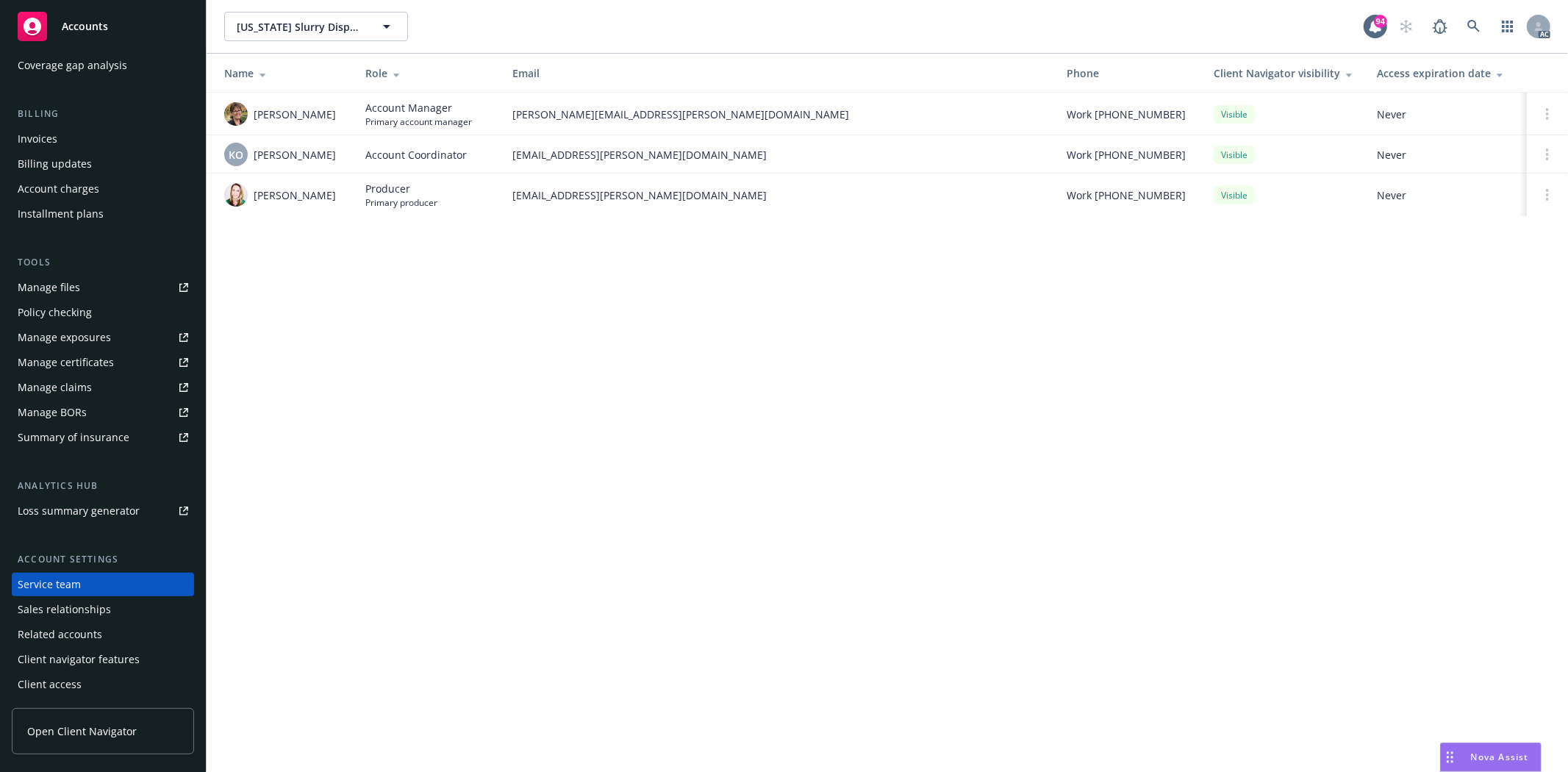
click at [336, 211] on td "Lacey Torkelson" at bounding box center [280, 195] width 147 height 43
copy span "Lacey Torkelson"
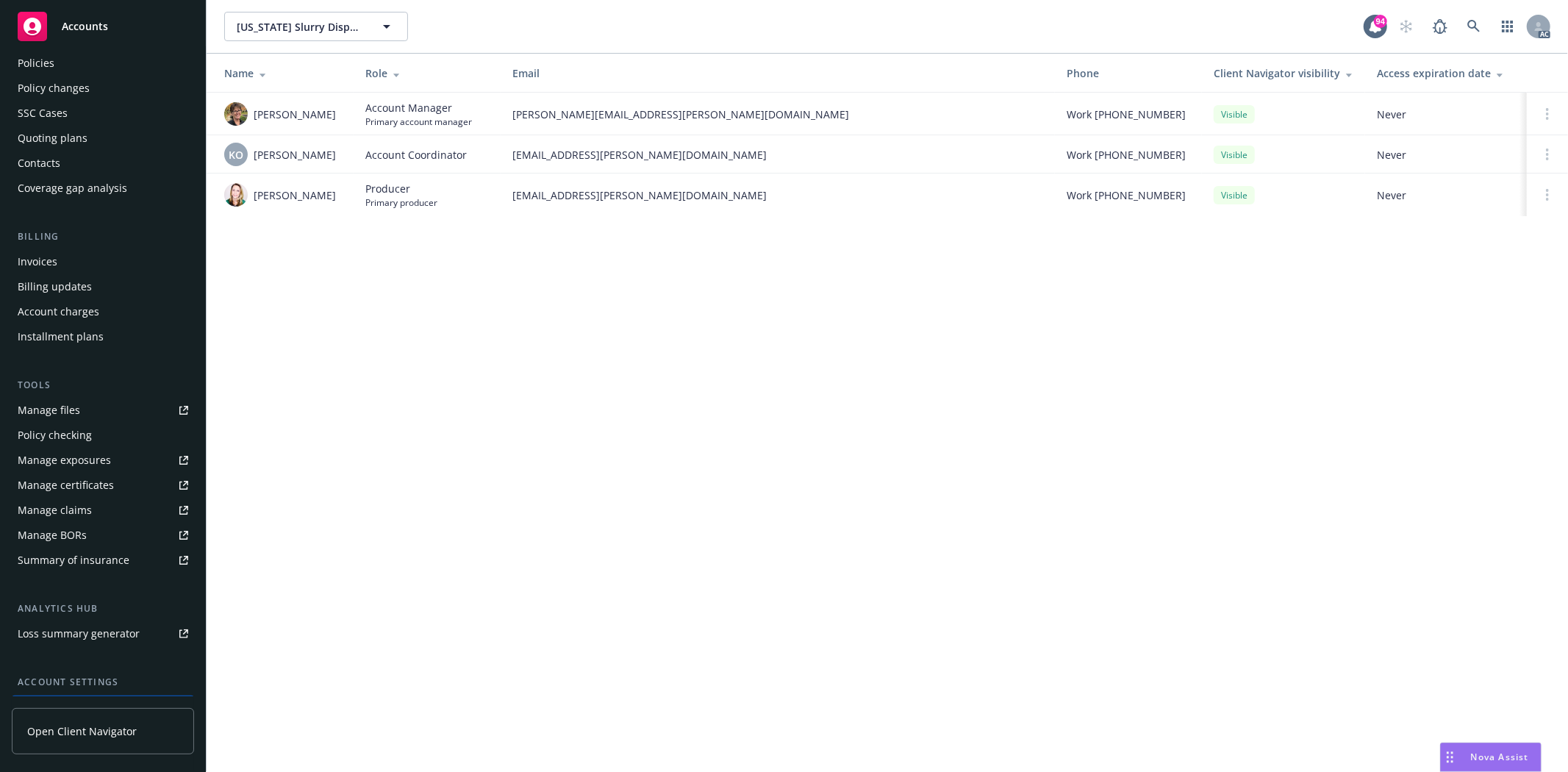
scroll to position [0, 0]
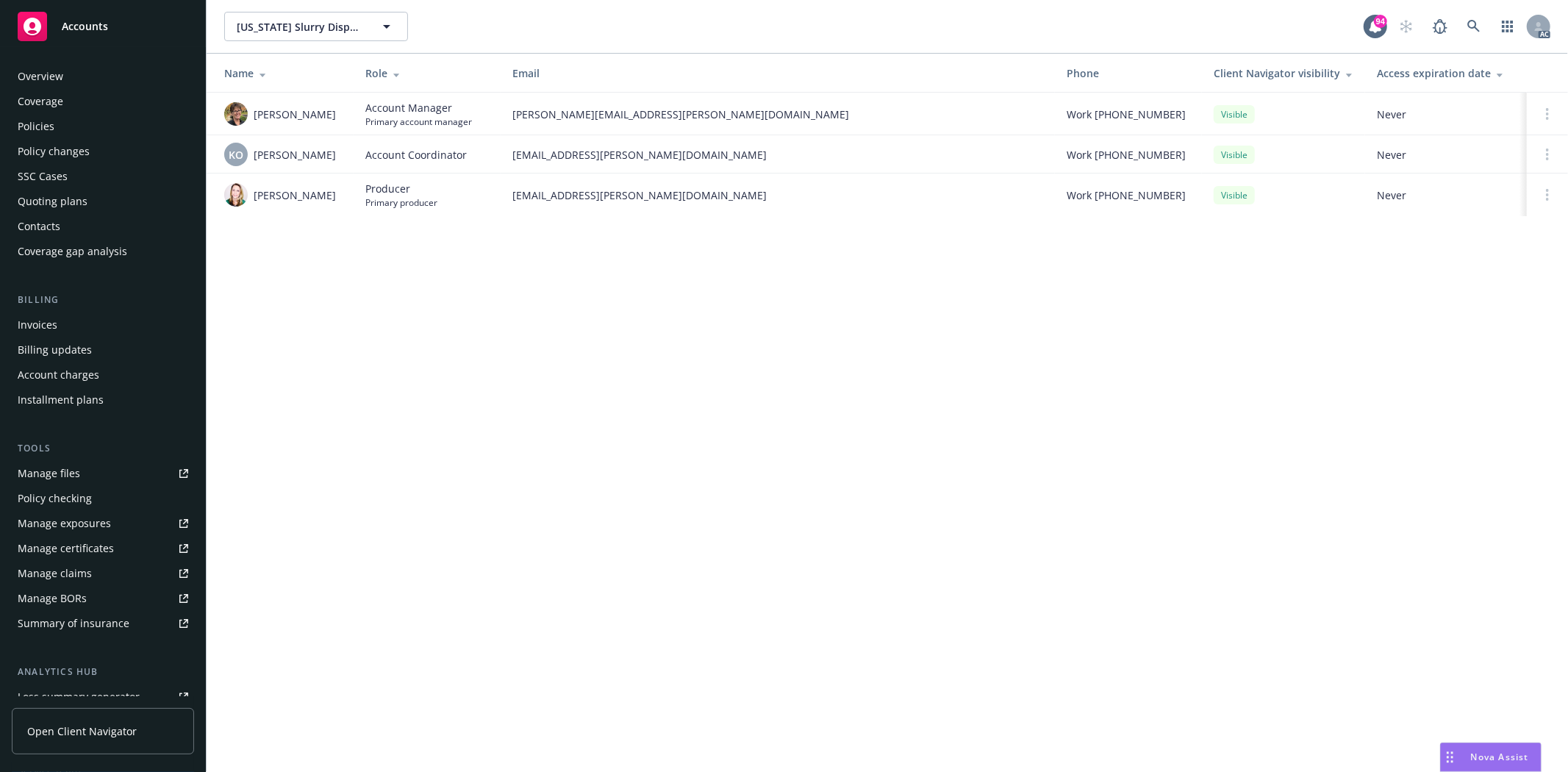
click at [75, 74] on div "Overview" at bounding box center [103, 76] width 170 height 23
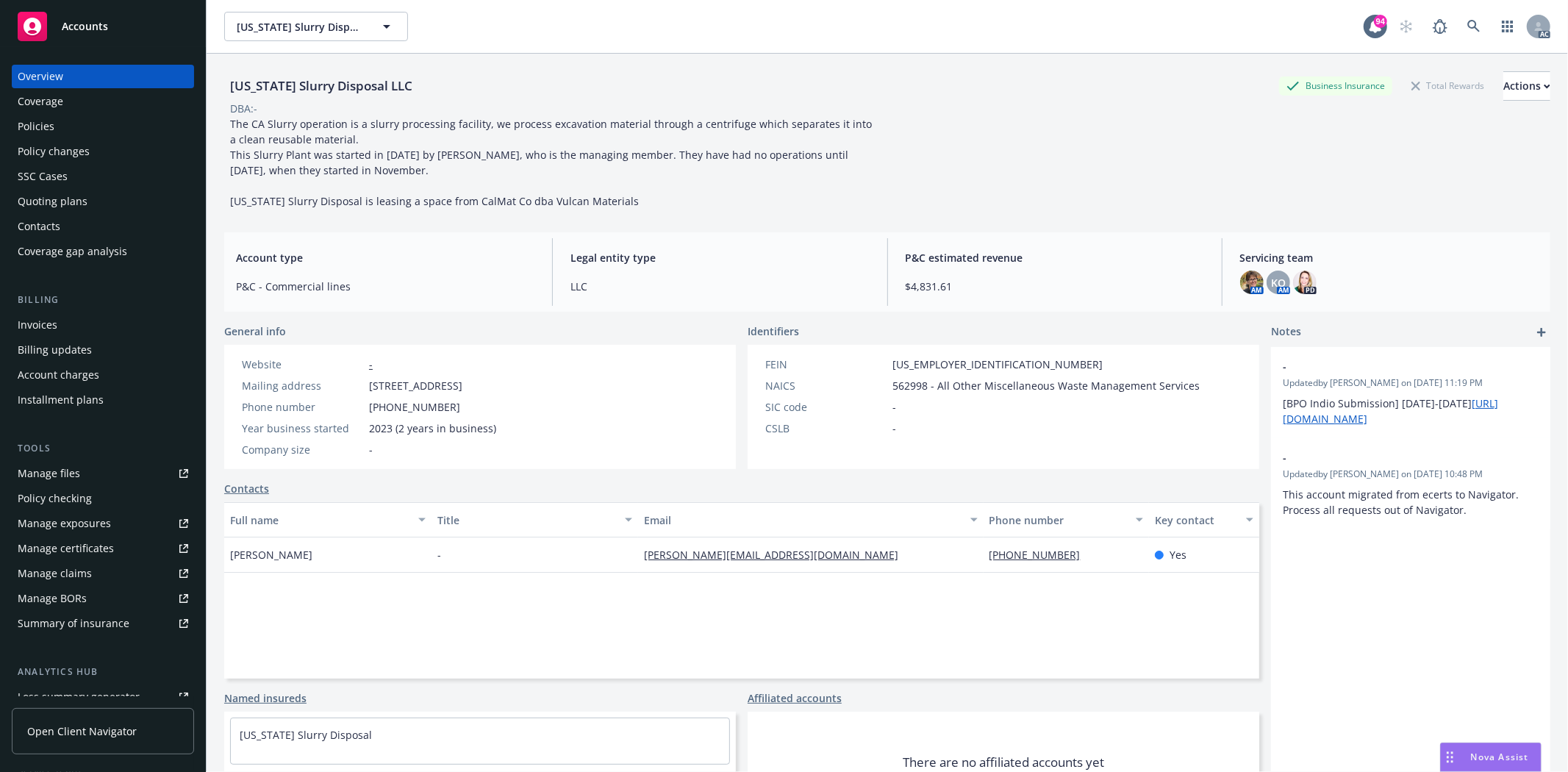
click at [77, 472] on div "Manage files" at bounding box center [49, 473] width 62 height 23
click at [916, 379] on span "562998 - All Other Miscellaneous Waste Management Services" at bounding box center [1046, 385] width 307 height 16
copy span "562998"
drag, startPoint x: 888, startPoint y: 363, endPoint x: 956, endPoint y: 363, distance: 68.0
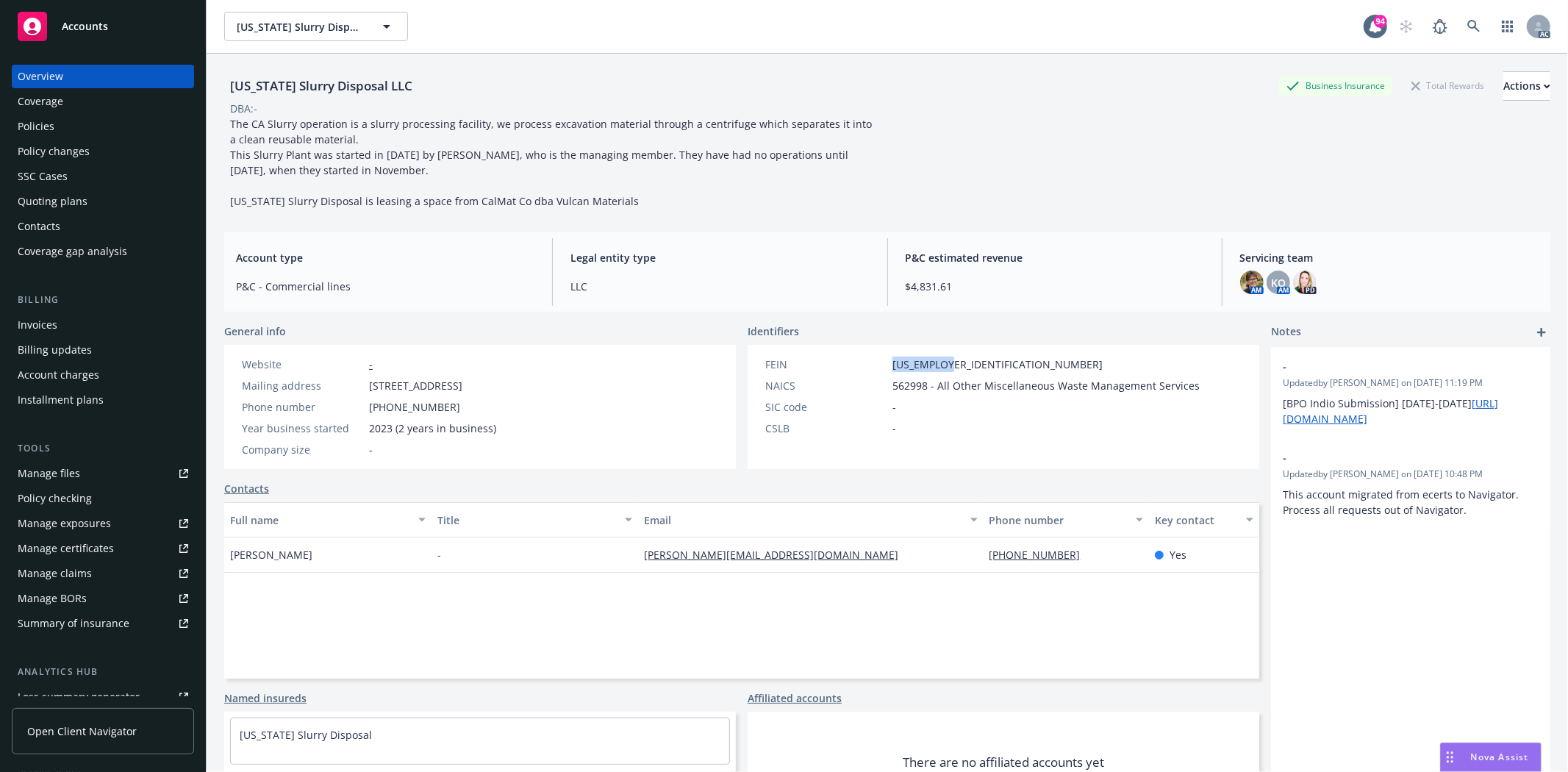
click at [956, 363] on div "FEIN 99-2554996" at bounding box center [983, 364] width 446 height 16
copy span "99-2554996"
drag, startPoint x: 222, startPoint y: 559, endPoint x: 327, endPoint y: 556, distance: 105.0
click at [327, 556] on div "California Slurry Disposal LLC Business Insurance Total Rewards Actions DBA: - …" at bounding box center [887, 439] width 1362 height 772
copy span "Kimberly Douglas"
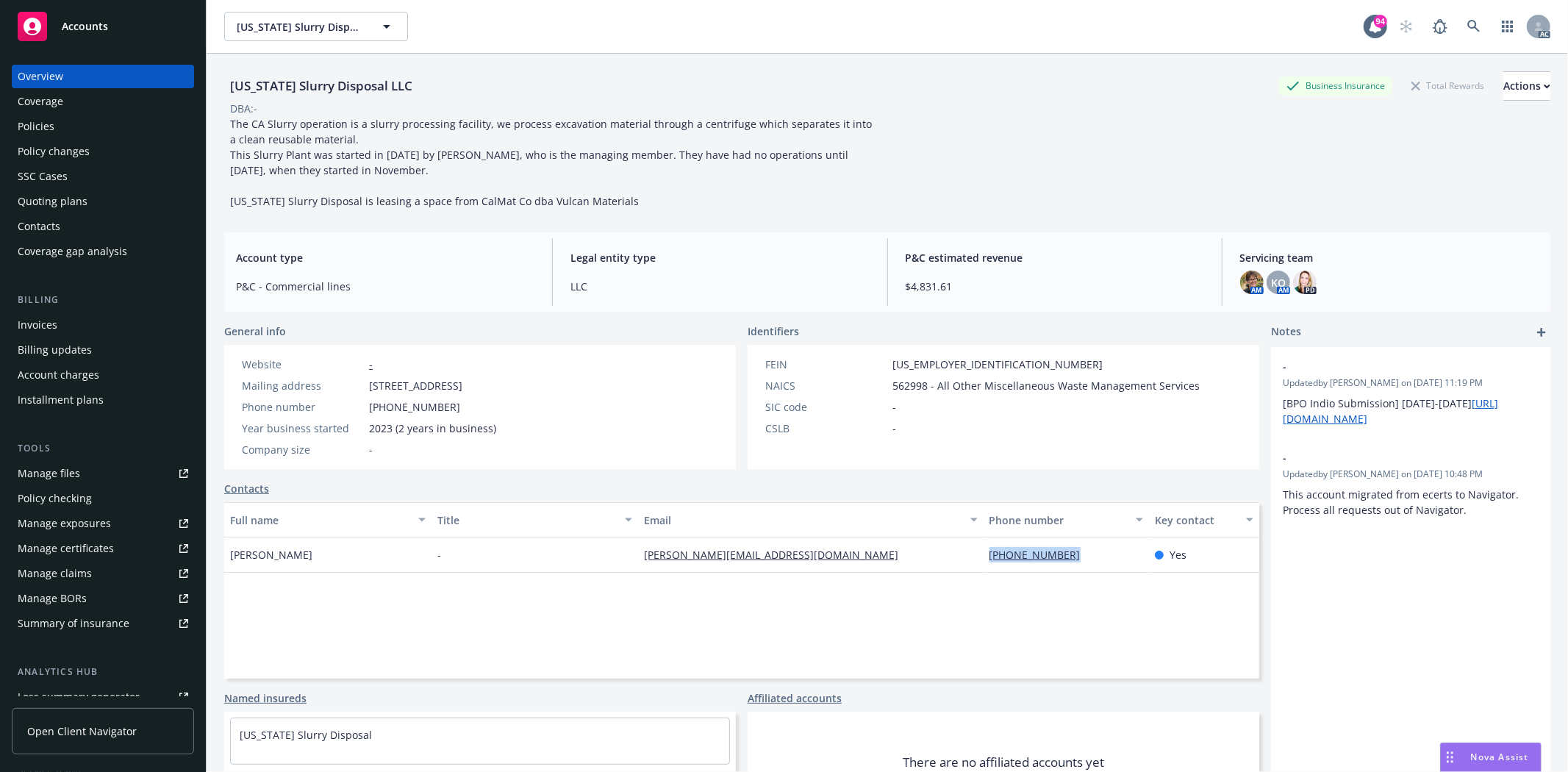
drag, startPoint x: 977, startPoint y: 557, endPoint x: 1062, endPoint y: 556, distance: 85.0
click at [1062, 556] on div "[PHONE_NUMBER]" at bounding box center [1066, 555] width 165 height 35
copy link "[PHONE_NUMBER]"
drag, startPoint x: 627, startPoint y: 556, endPoint x: 803, endPoint y: 550, distance: 176.1
click at [803, 550] on div "Kimberly Douglas - kimberly@baconcrete.net (510) 294-0220 Yes" at bounding box center [742, 555] width 1035 height 35
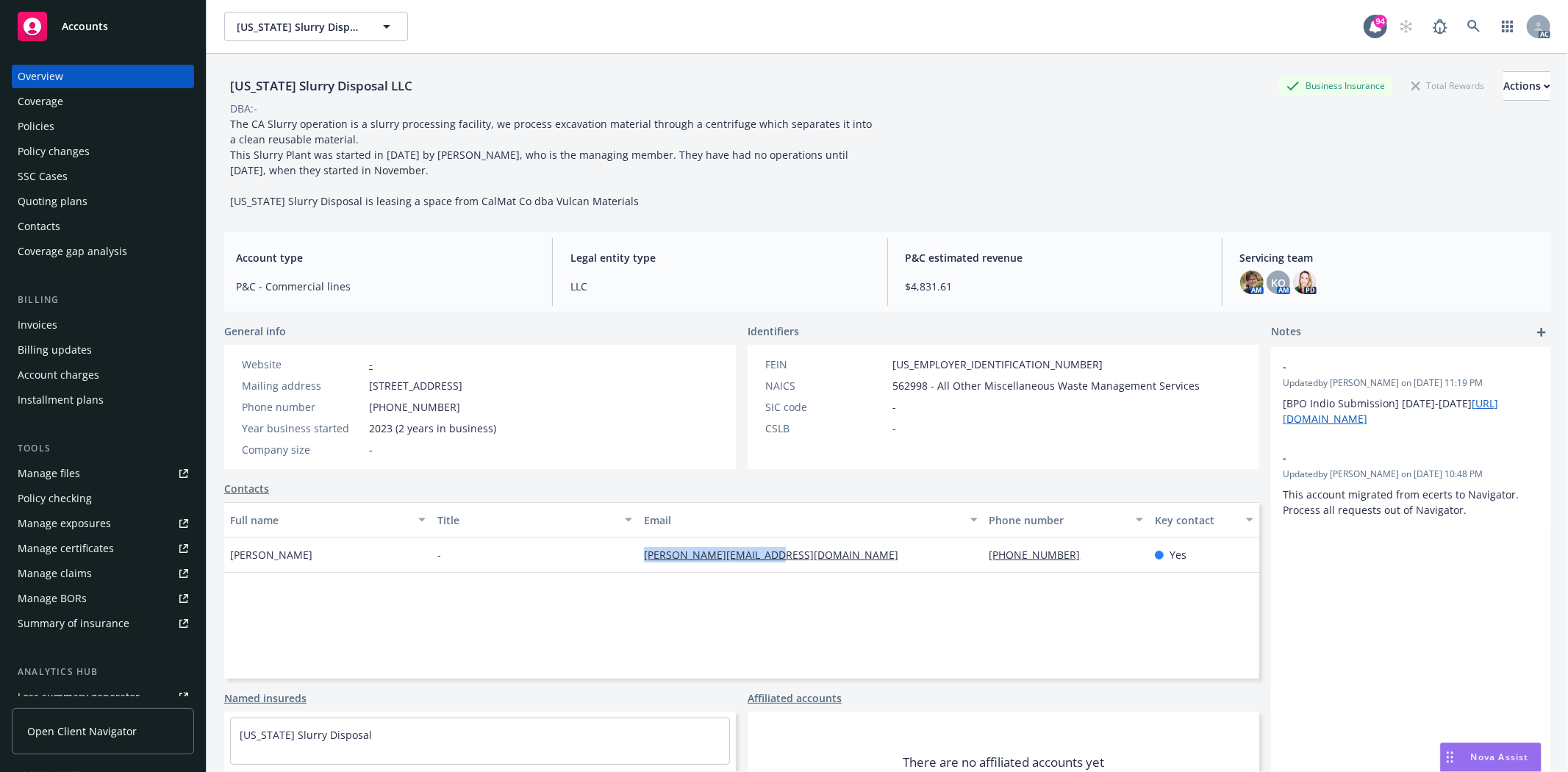
copy div "kimberly@baconcrete.net"
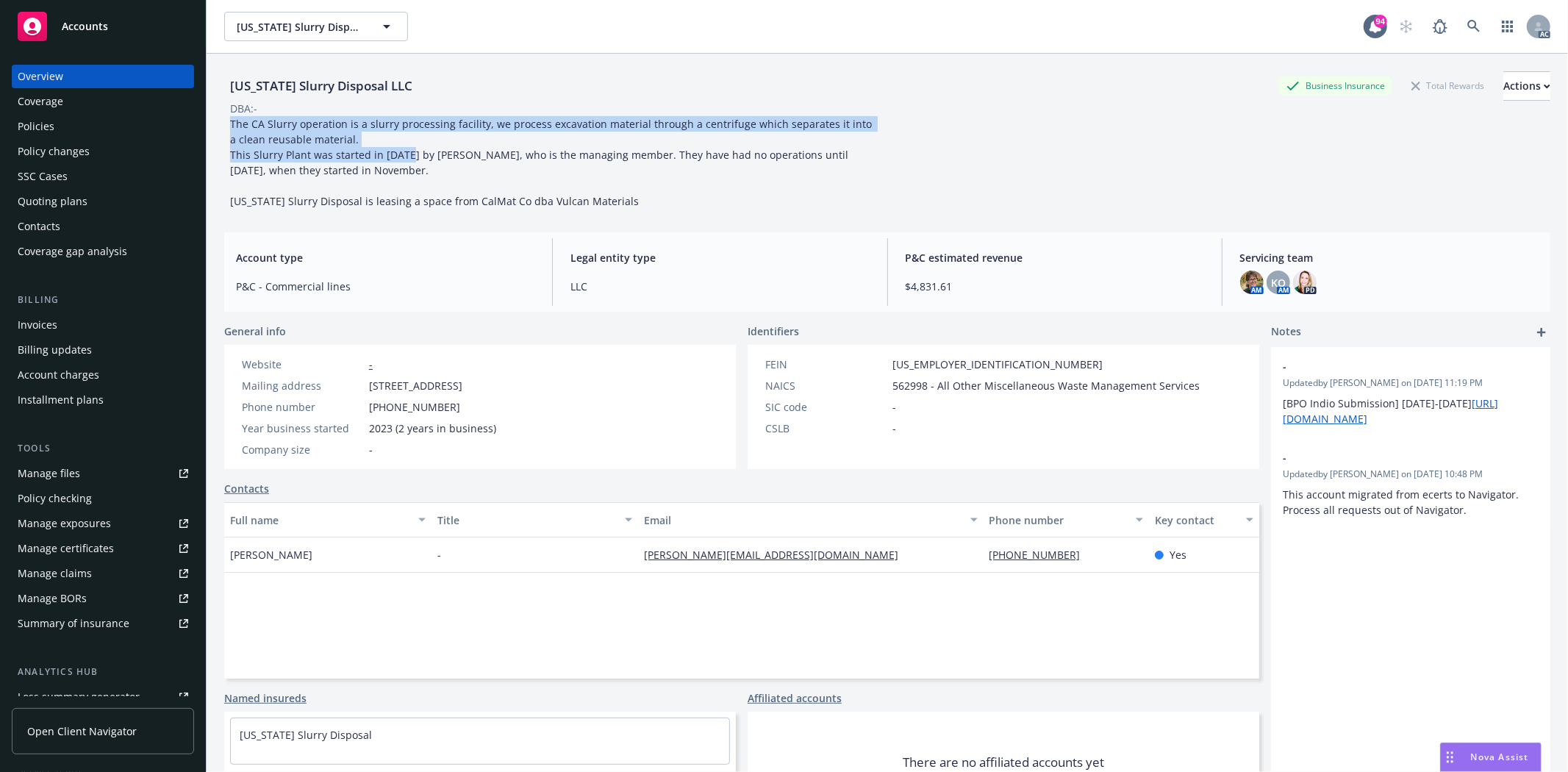
drag, startPoint x: 230, startPoint y: 119, endPoint x: 408, endPoint y: 147, distance: 180.2
click at [408, 147] on span "The CA Slurry operation is a slurry processing facility, we process excavation …" at bounding box center [552, 162] width 645 height 91
click at [615, 180] on div "The CA Slurry operation is a slurry processing facility, we process excavation …" at bounding box center [555, 162] width 661 height 92
drag, startPoint x: 227, startPoint y: 123, endPoint x: 383, endPoint y: 144, distance: 157.4
click at [383, 144] on div "The CA Slurry operation is a slurry processing facility, we process excavation …" at bounding box center [555, 162] width 661 height 92
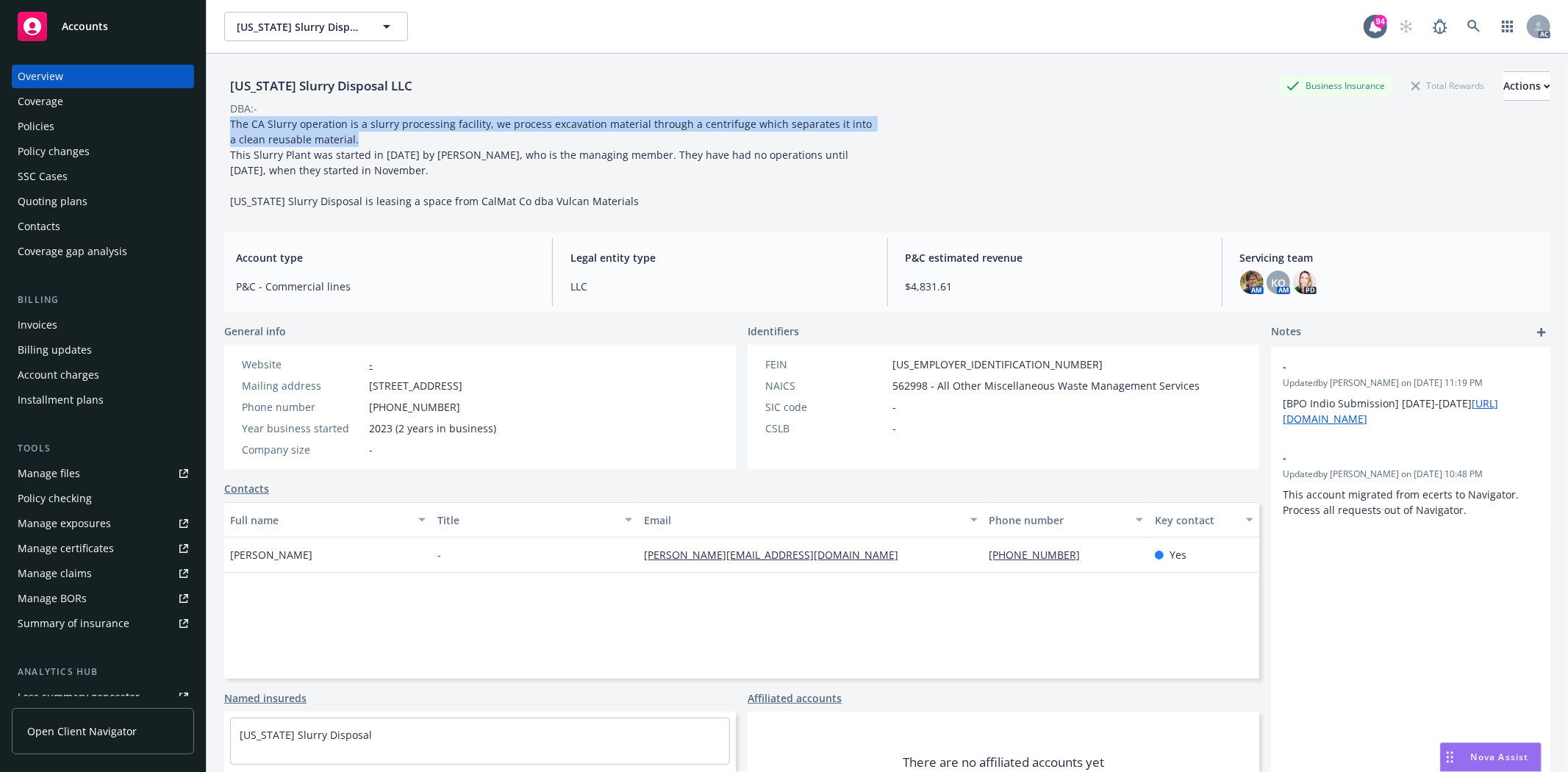
copy span "The CA Slurry operation is a slurry processing facility, we process excavation …"
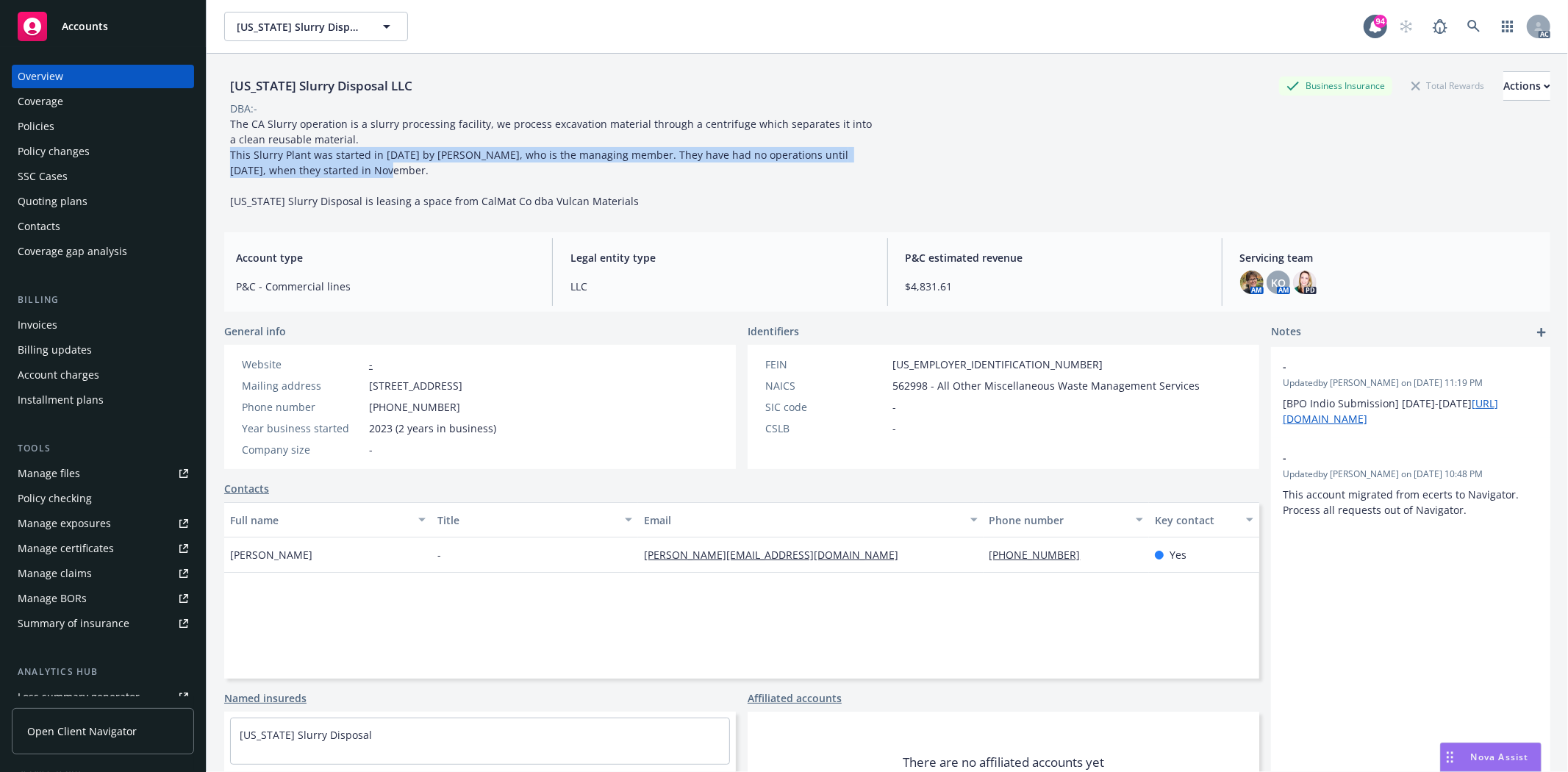
drag, startPoint x: 225, startPoint y: 152, endPoint x: 356, endPoint y: 170, distance: 132.2
click at [356, 170] on div "The CA Slurry operation is a slurry processing facility, we process excavation …" at bounding box center [555, 162] width 661 height 92
copy span "This Slurry Plant was started in 2023 by Preet Johal, who is the managing membe…"
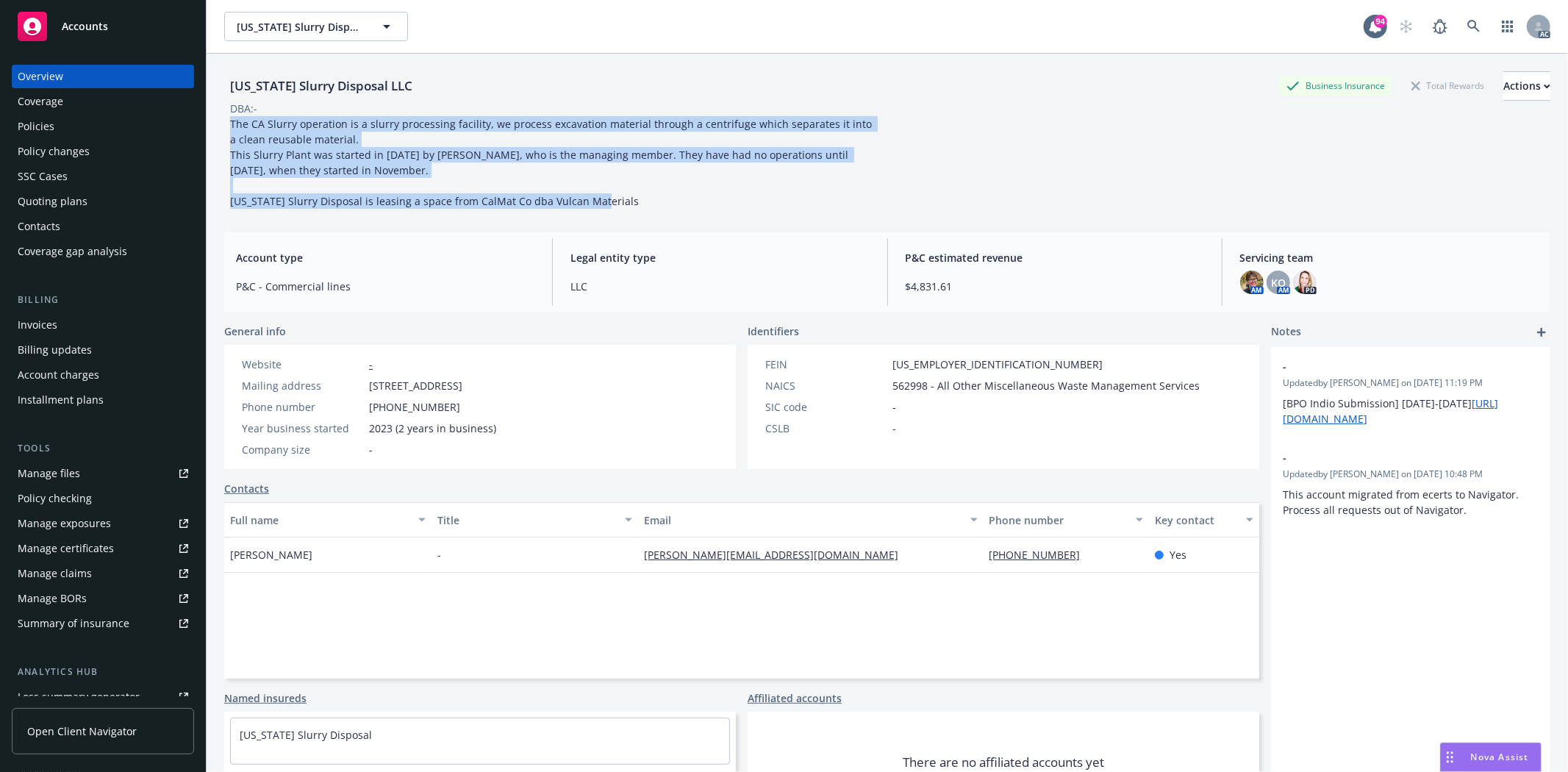
drag, startPoint x: 224, startPoint y: 201, endPoint x: 638, endPoint y: 201, distance: 414.0
click at [638, 201] on div "The CA Slurry operation is a slurry processing facility, we process excavation …" at bounding box center [555, 162] width 661 height 92
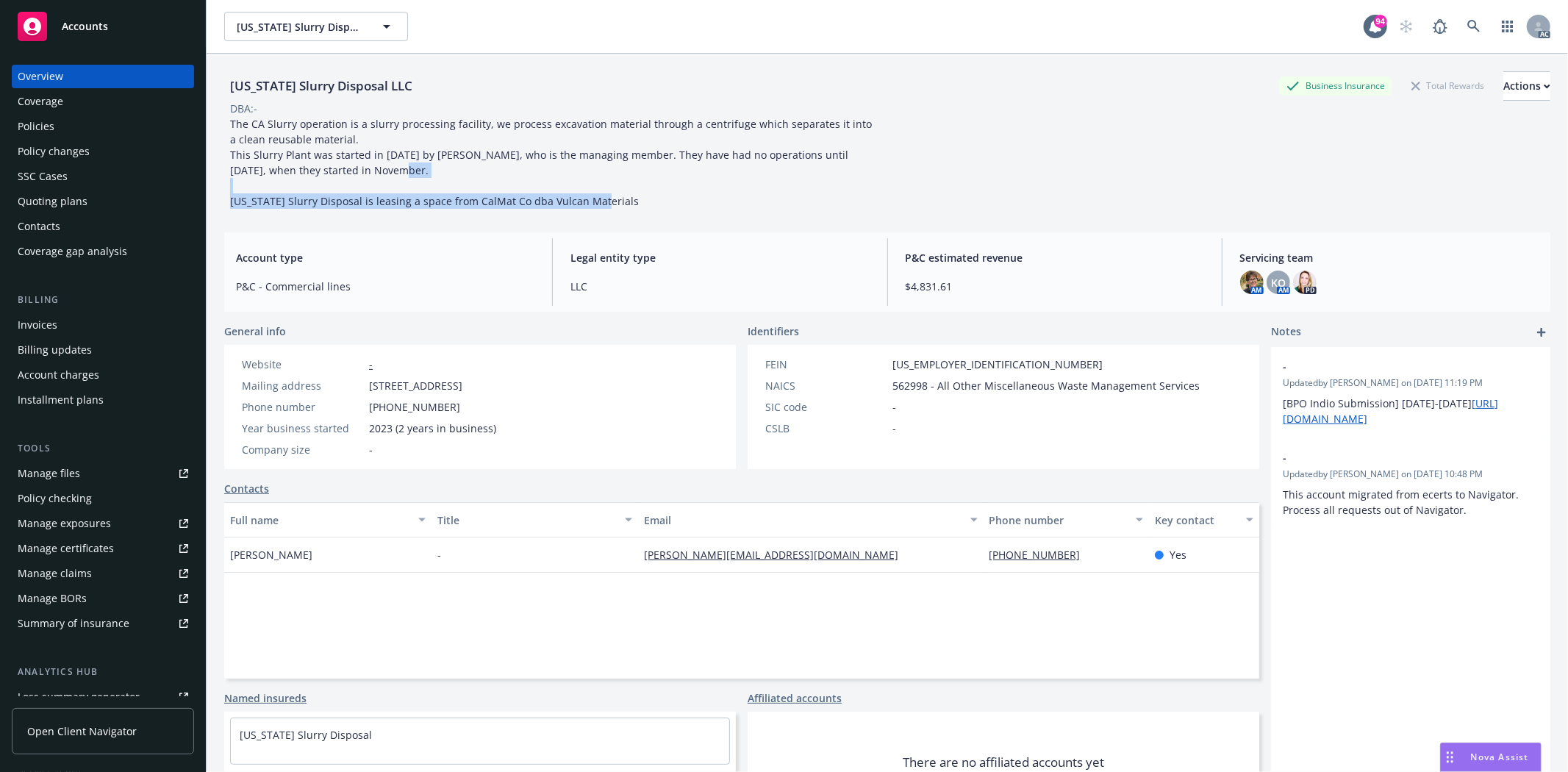
drag, startPoint x: 230, startPoint y: 201, endPoint x: 661, endPoint y: 204, distance: 431.0
click at [661, 204] on div "The CA Slurry operation is a slurry processing facility, we process excavation …" at bounding box center [555, 162] width 661 height 92
copy span "California Slurry Disposal is leasing a space from CalMat Co dba Vulcan Materia…"
click at [43, 133] on div "Policies" at bounding box center [36, 126] width 37 height 23
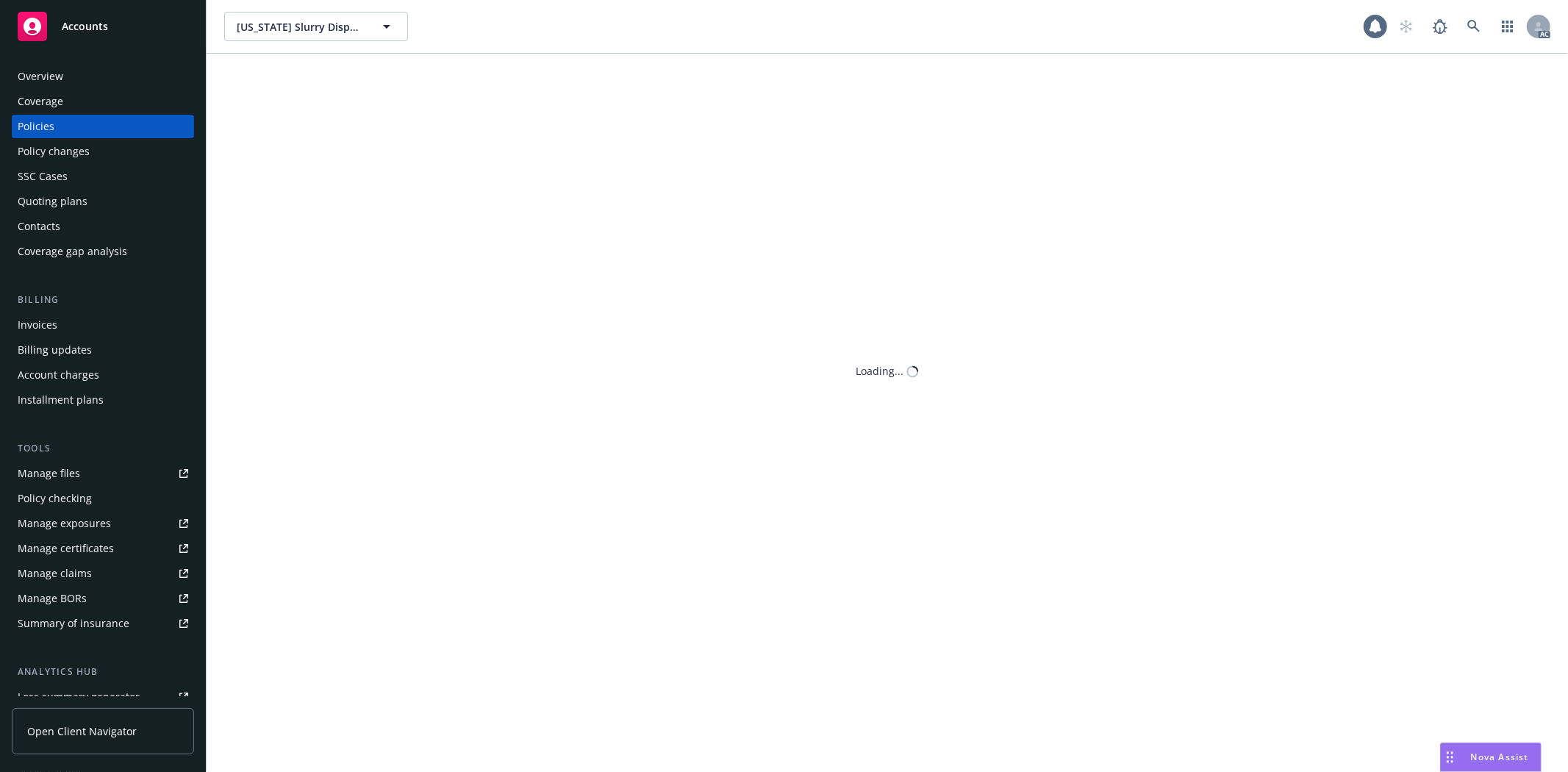
click at [43, 133] on div "Policies" at bounding box center [36, 126] width 37 height 23
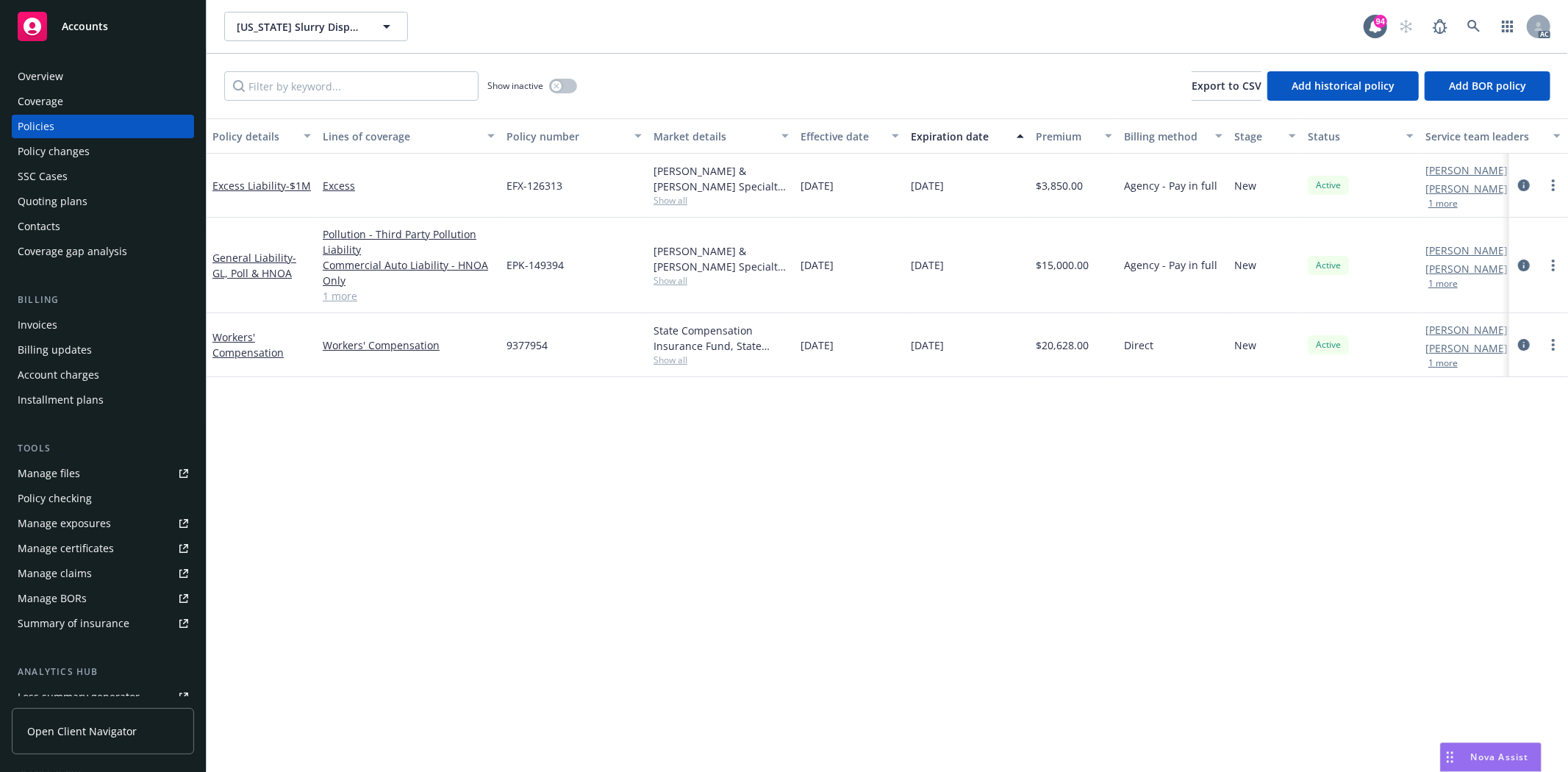
click at [515, 419] on div "Policy details Lines of coverage Policy number Market details Effective date Ex…" at bounding box center [887, 445] width 1362 height 654
drag, startPoint x: 799, startPoint y: 264, endPoint x: 863, endPoint y: 273, distance: 64.6
click at [863, 273] on div "11/05/2024" at bounding box center [850, 265] width 110 height 95
drag, startPoint x: 907, startPoint y: 262, endPoint x: 977, endPoint y: 259, distance: 70.1
click at [977, 259] on div "11/05/2025" at bounding box center [968, 265] width 125 height 95
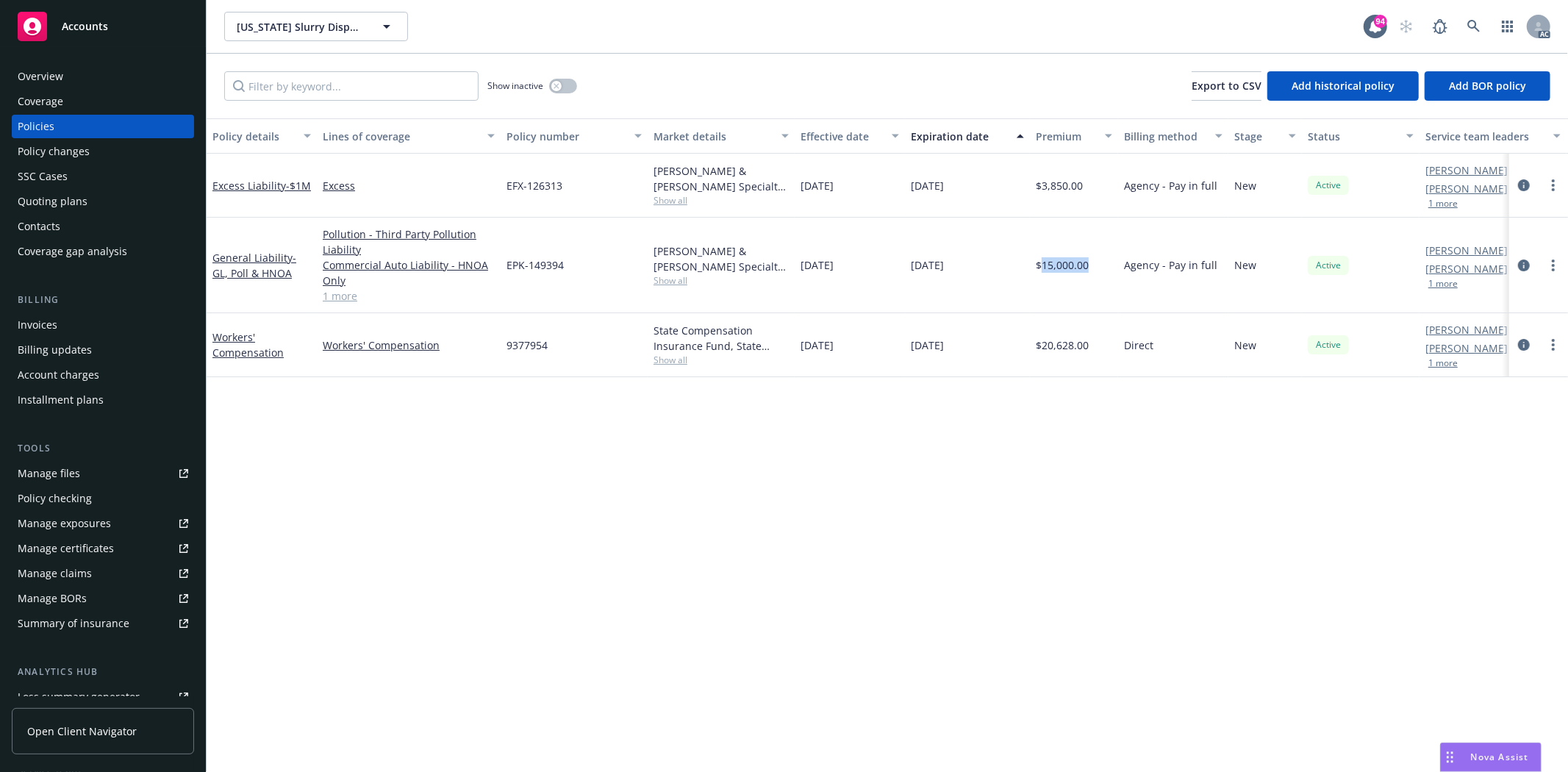
drag, startPoint x: 1041, startPoint y: 267, endPoint x: 1099, endPoint y: 267, distance: 58.0
click at [1099, 267] on div "$15,000.00" at bounding box center [1074, 265] width 89 height 95
drag, startPoint x: 1045, startPoint y: 188, endPoint x: 1092, endPoint y: 188, distance: 47.0
click at [1092, 188] on div "$3,850.00" at bounding box center [1074, 185] width 89 height 64
drag, startPoint x: 1041, startPoint y: 182, endPoint x: 1084, endPoint y: 181, distance: 43.0
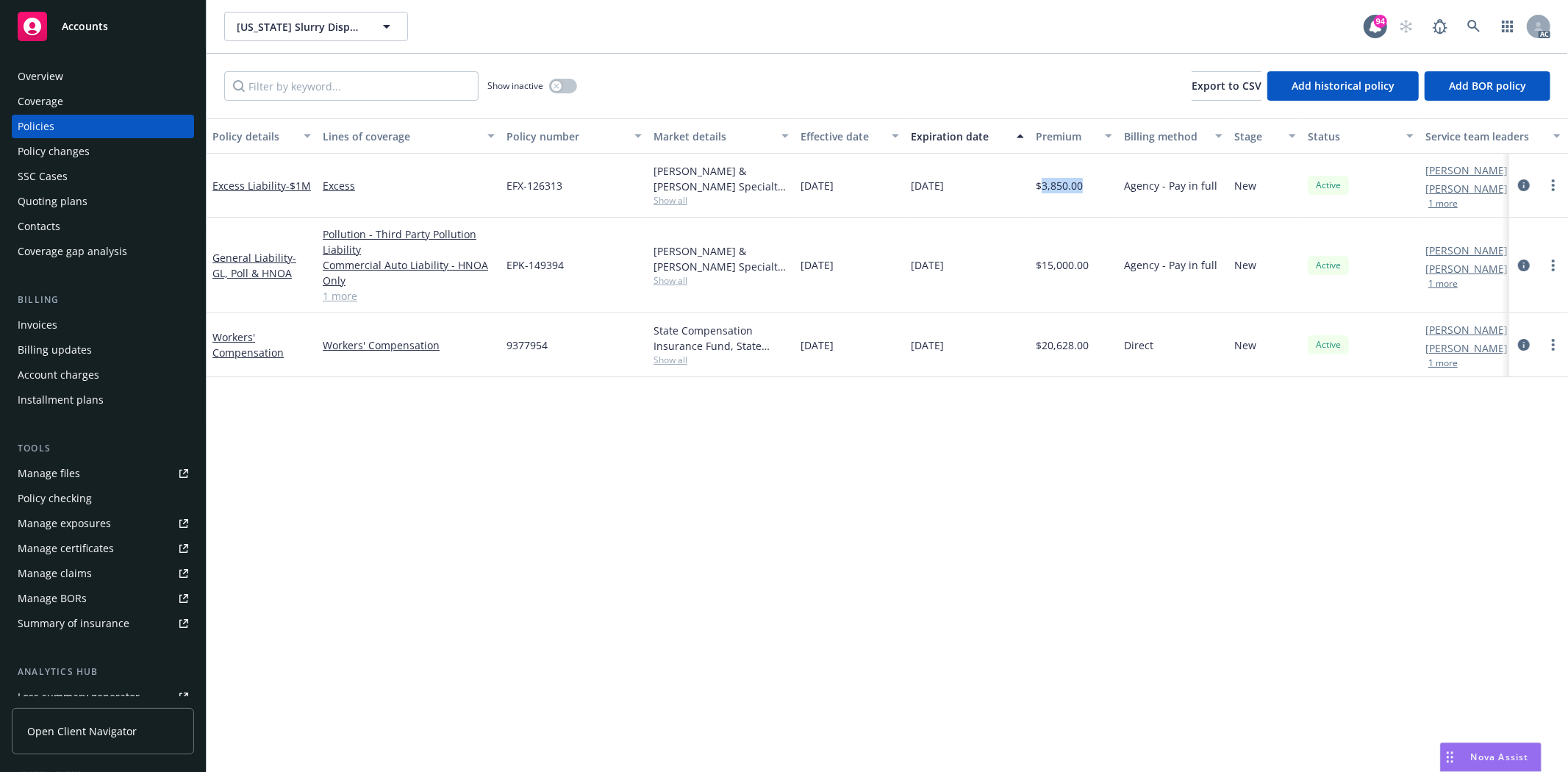
click at [1084, 181] on div "$3,850.00" at bounding box center [1074, 185] width 89 height 64
click at [678, 201] on span "Show all" at bounding box center [721, 201] width 135 height 13
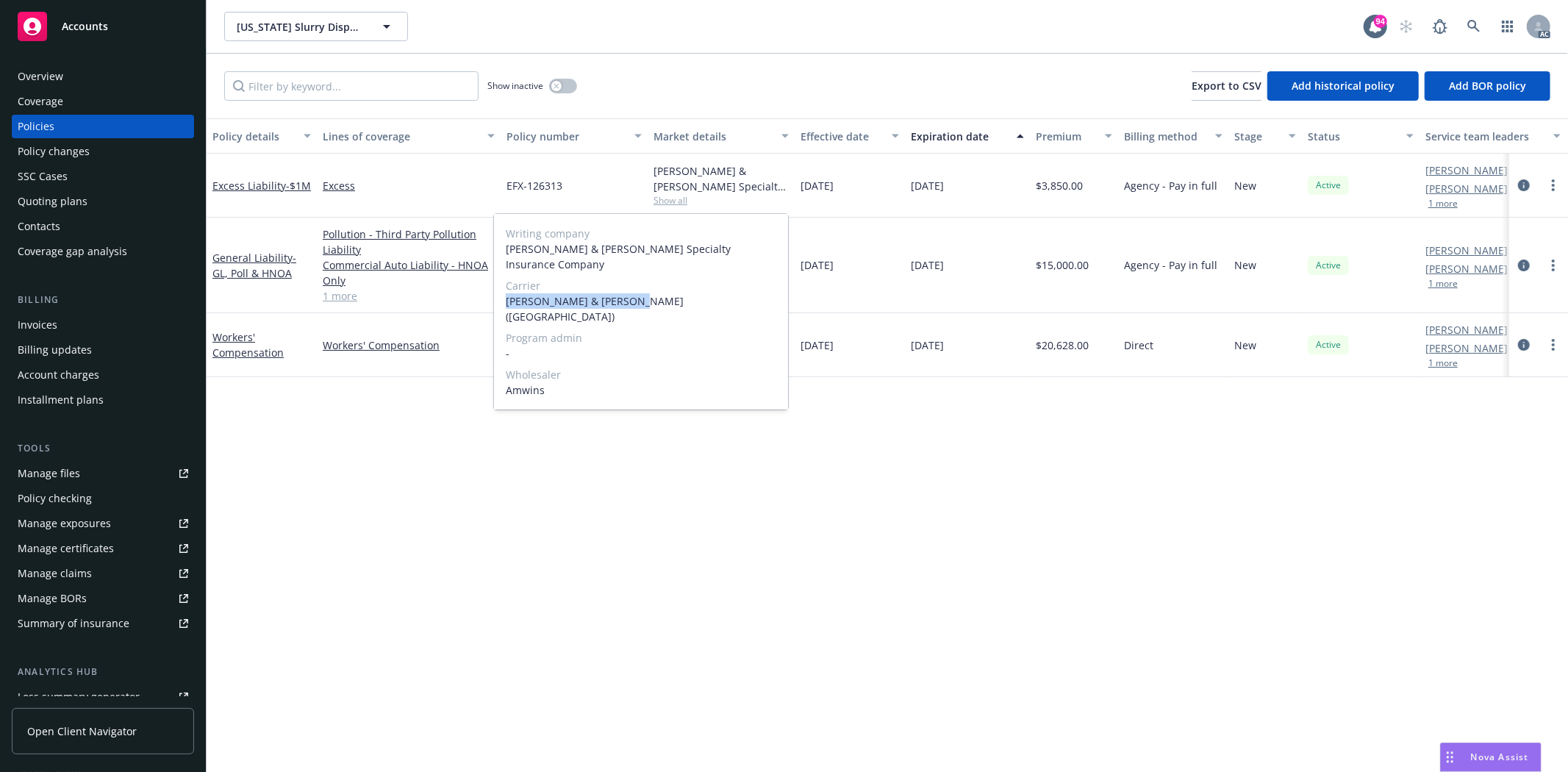
drag, startPoint x: 512, startPoint y: 284, endPoint x: 643, endPoint y: 284, distance: 131.0
click at [643, 284] on div "Writing company Crum & Forster Specialty Insurance Company Carrier Crum & Forst…" at bounding box center [641, 312] width 294 height 195
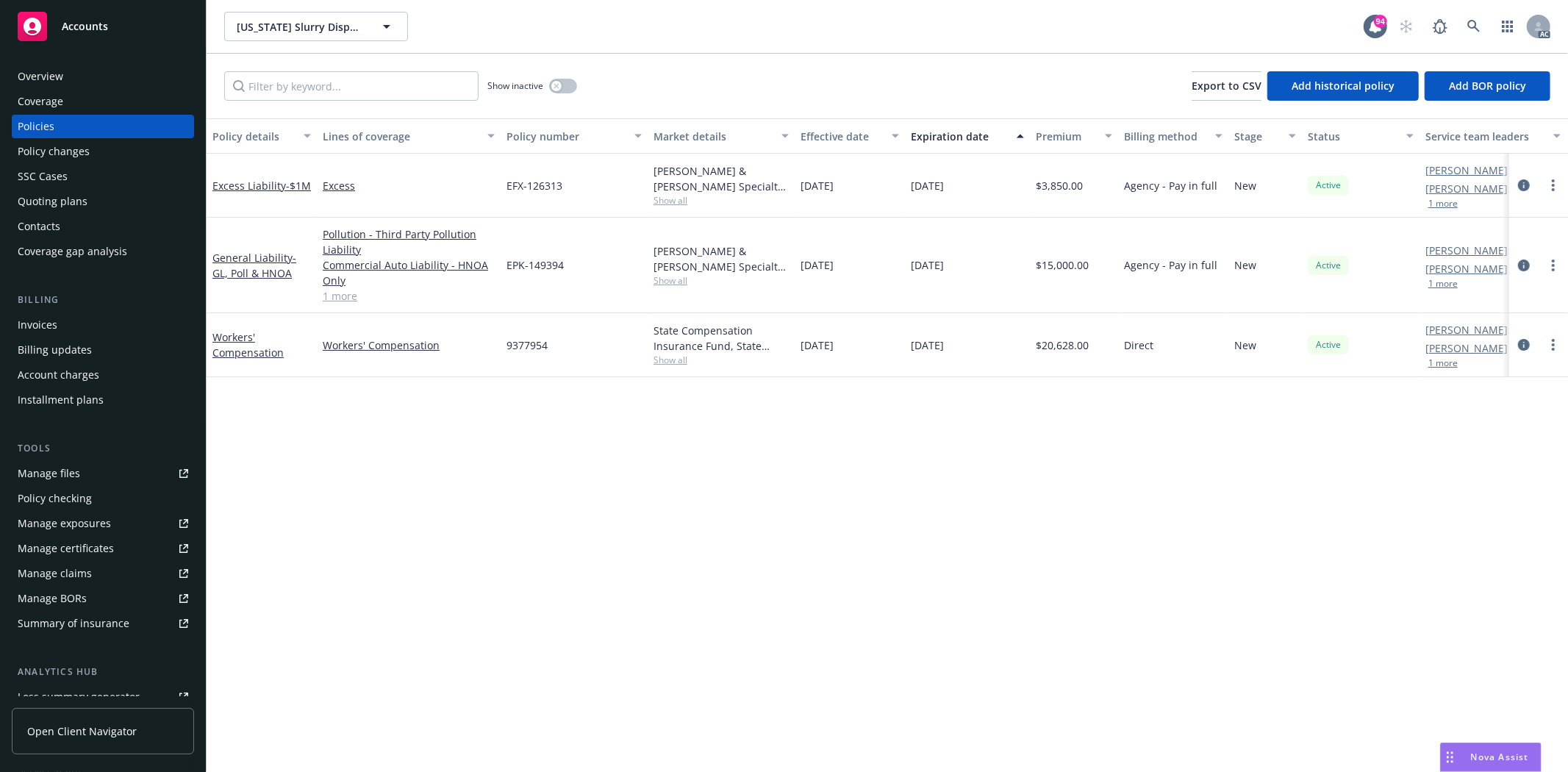
click at [704, 547] on div "Policy details Lines of coverage Policy number Market details Effective date Ex…" at bounding box center [887, 445] width 1362 height 654
drag, startPoint x: 493, startPoint y: 188, endPoint x: 619, endPoint y: 182, distance: 126.1
click at [619, 182] on div "Excess Liability - $1M Excess EFX-126313 Crum & Forster Specialty Insurance Com…" at bounding box center [916, 185] width 1419 height 64
drag, startPoint x: 504, startPoint y: 267, endPoint x: 601, endPoint y: 274, distance: 97.3
click at [601, 274] on div "EPK-149394" at bounding box center [574, 265] width 147 height 95
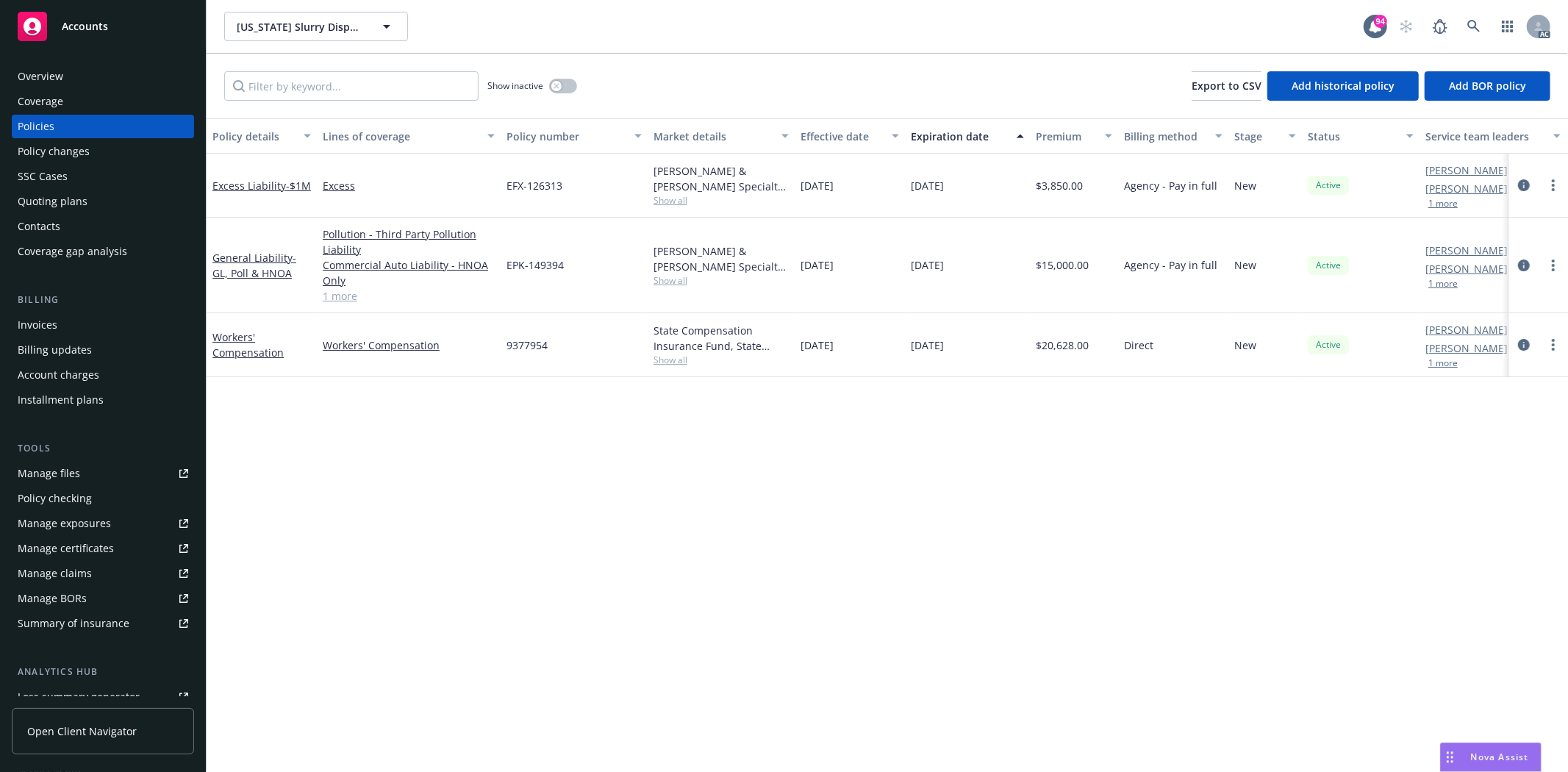
click at [689, 282] on span "Show all" at bounding box center [721, 280] width 135 height 13
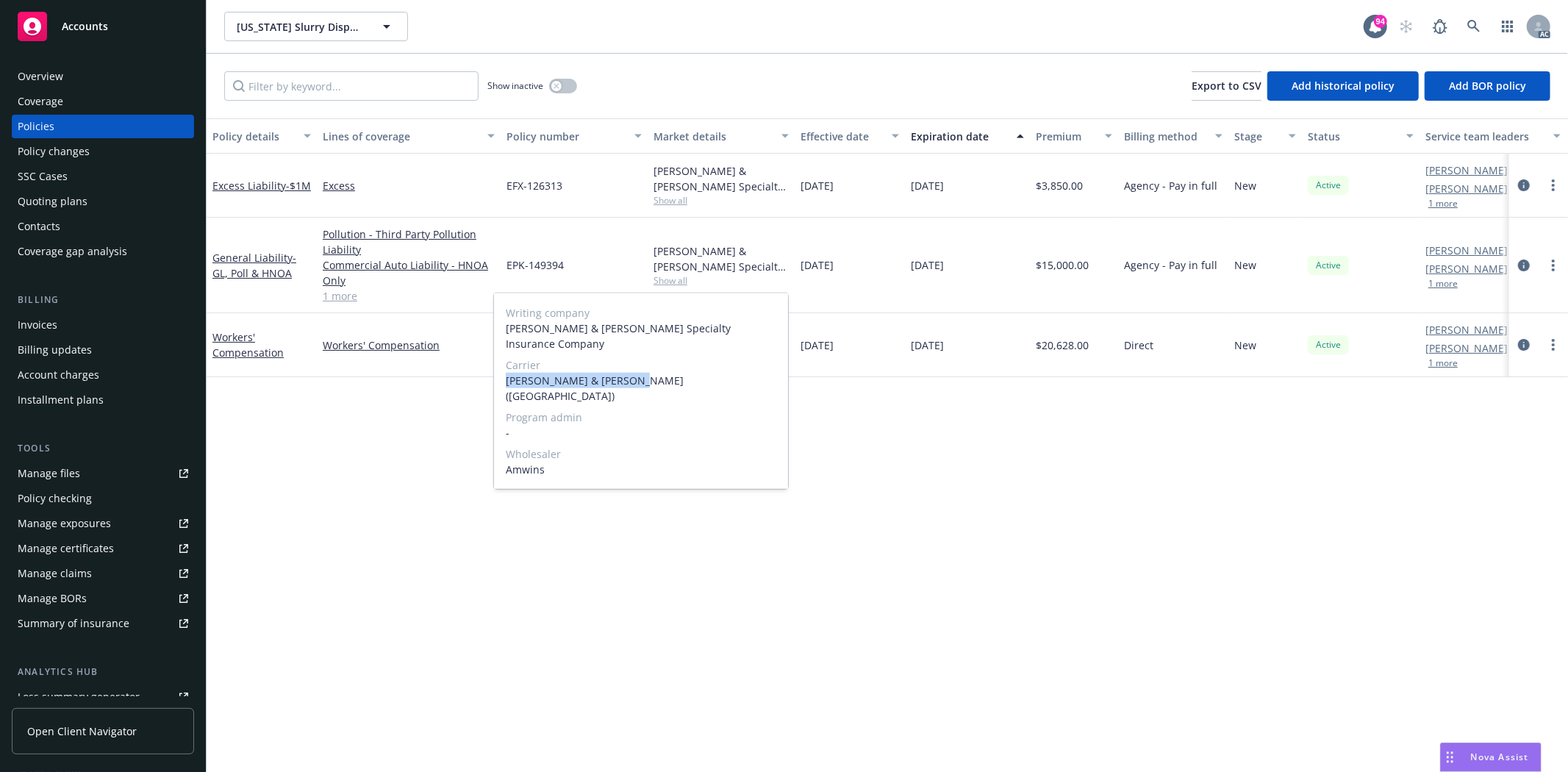
drag, startPoint x: 507, startPoint y: 363, endPoint x: 713, endPoint y: 361, distance: 206.0
click at [713, 373] on span "Crum & Forster (Fairfax)" at bounding box center [641, 388] width 270 height 31
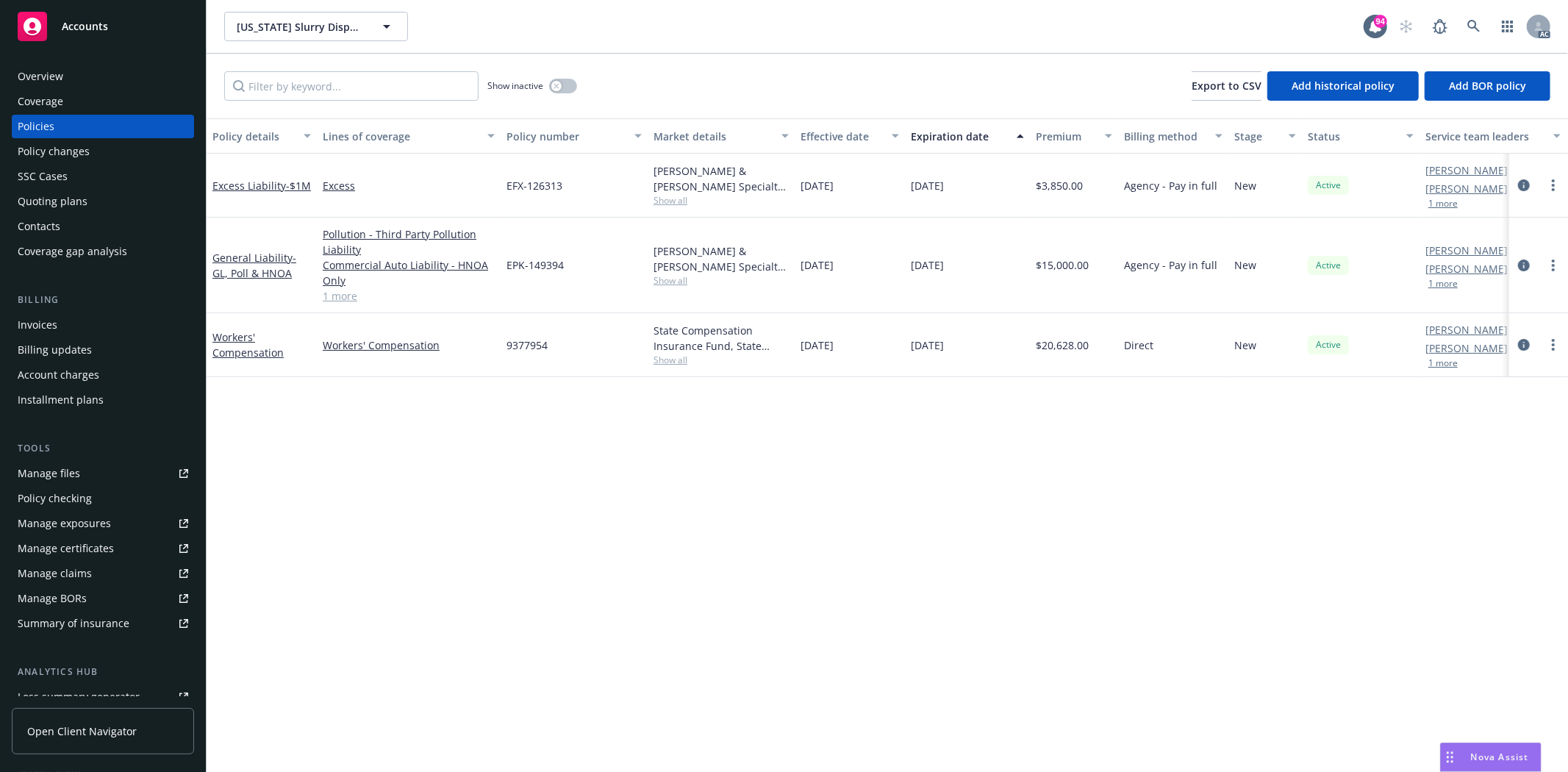
click at [479, 500] on div "Policy details Lines of coverage Policy number Market details Effective date Ex…" at bounding box center [887, 445] width 1362 height 654
click at [545, 83] on div "Show inactive" at bounding box center [531, 86] width 89 height 29
click at [553, 83] on div "button" at bounding box center [556, 86] width 11 height 11
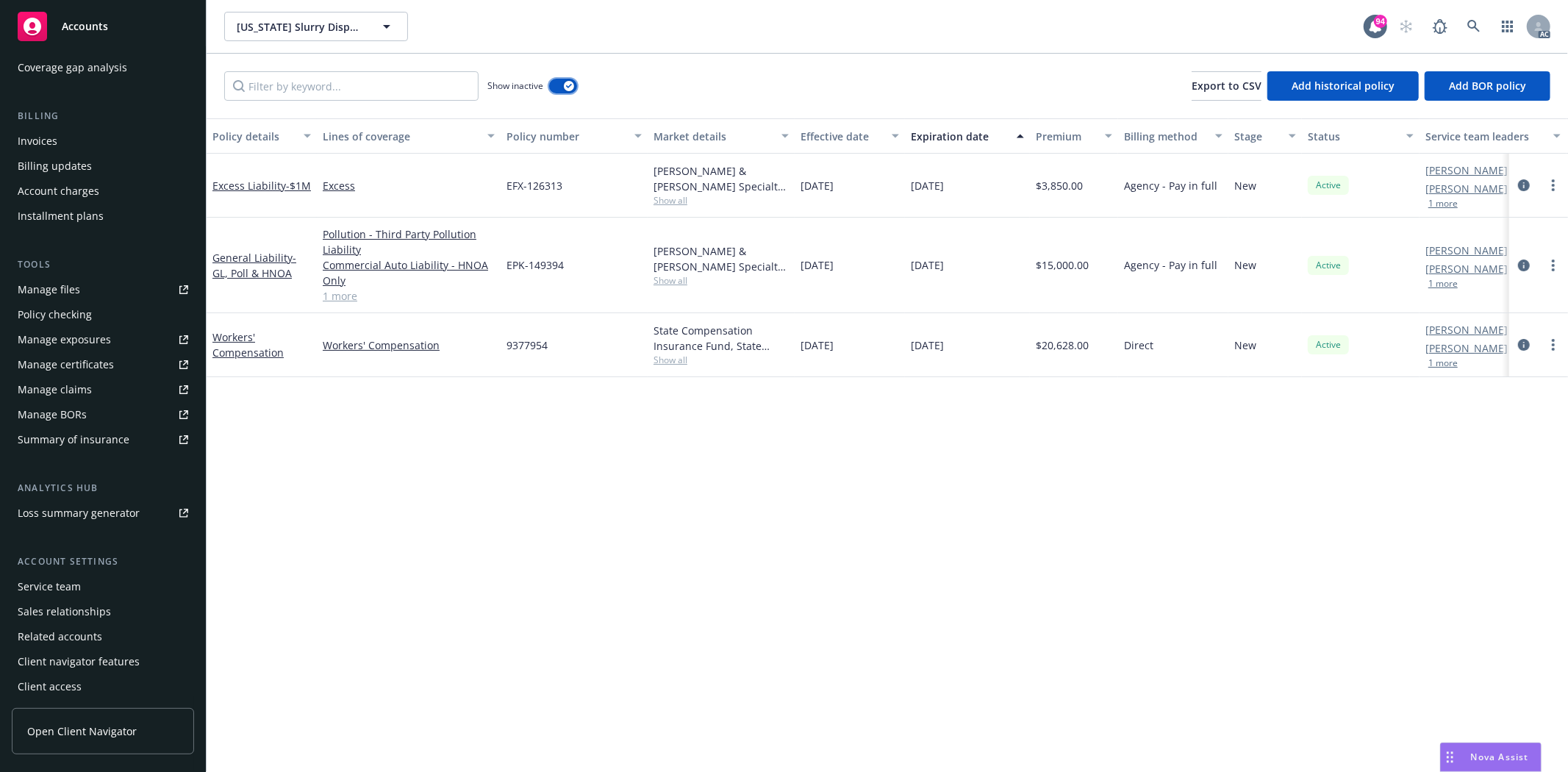
scroll to position [186, 0]
click at [103, 331] on div "Manage exposures" at bounding box center [65, 337] width 93 height 23
click at [388, 381] on div "Policy details Lines of coverage Policy number Market details Effective date Ex…" at bounding box center [887, 445] width 1362 height 654
click at [1518, 346] on icon "circleInformation" at bounding box center [1524, 345] width 12 height 12
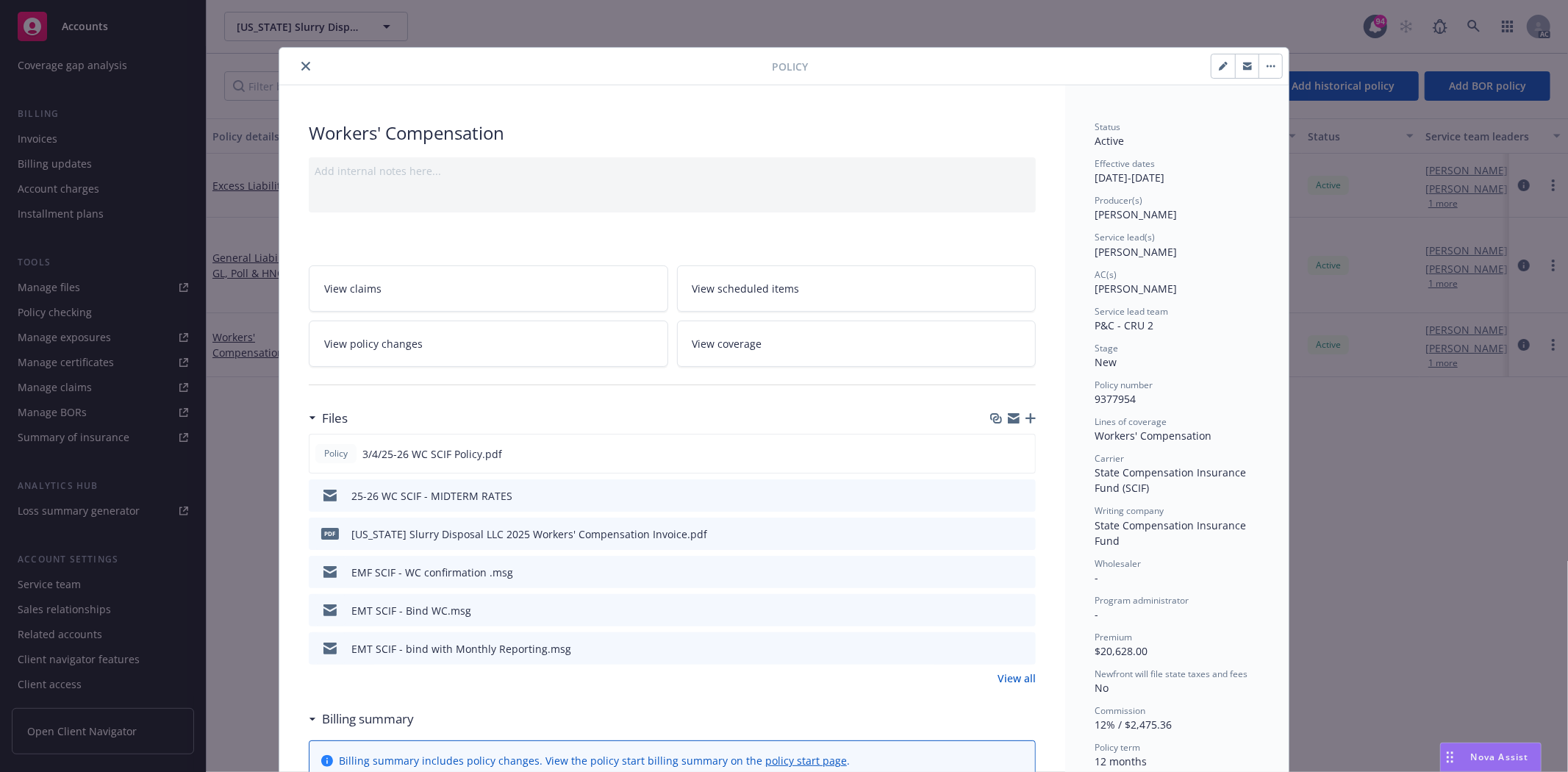
scroll to position [245, 0]
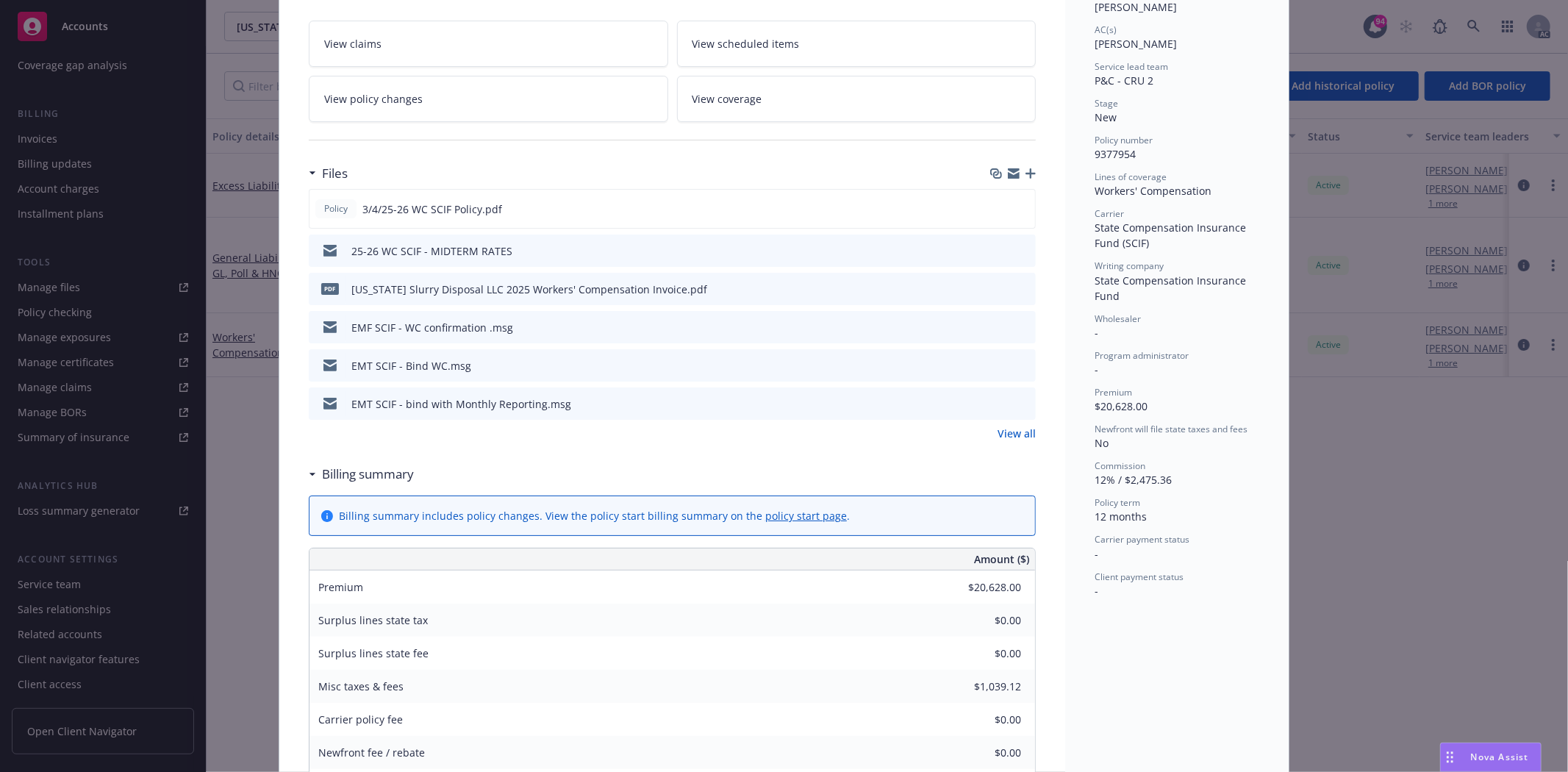
click at [998, 430] on link "View all" at bounding box center [1016, 433] width 38 height 16
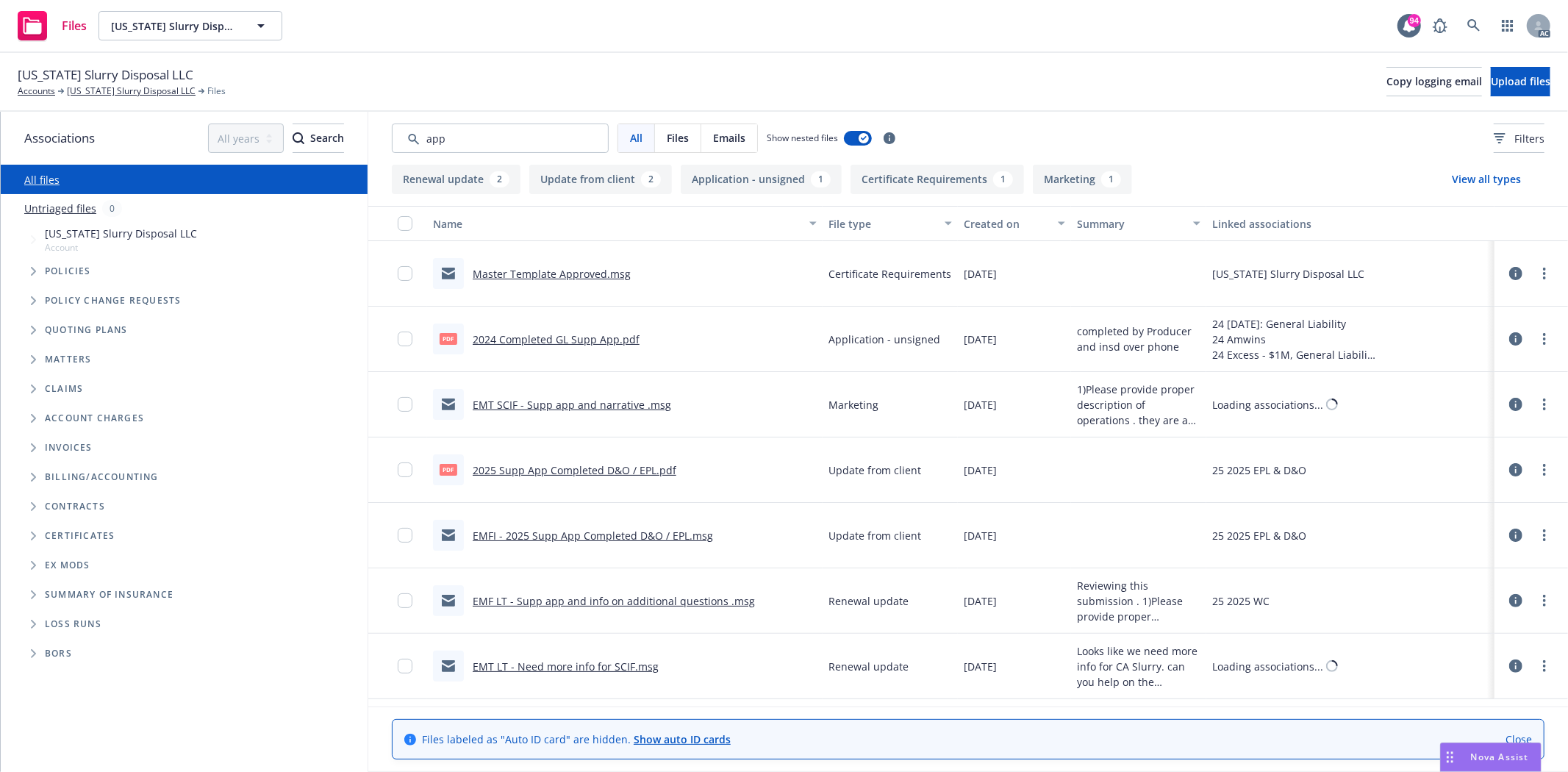
click at [1001, 225] on div "Created on" at bounding box center [1007, 224] width 86 height 16
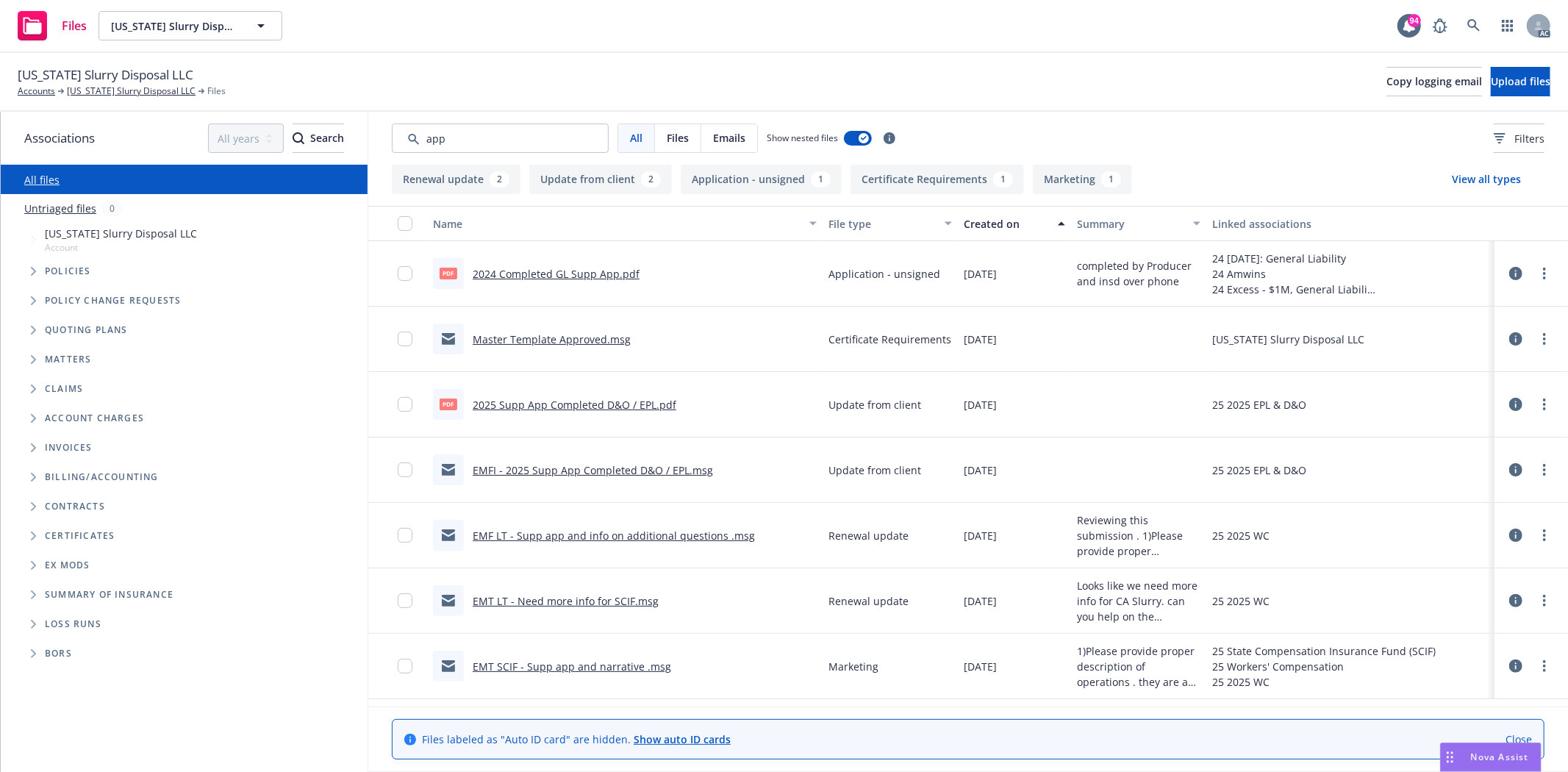
click at [1001, 225] on div "Created on" at bounding box center [1007, 224] width 86 height 16
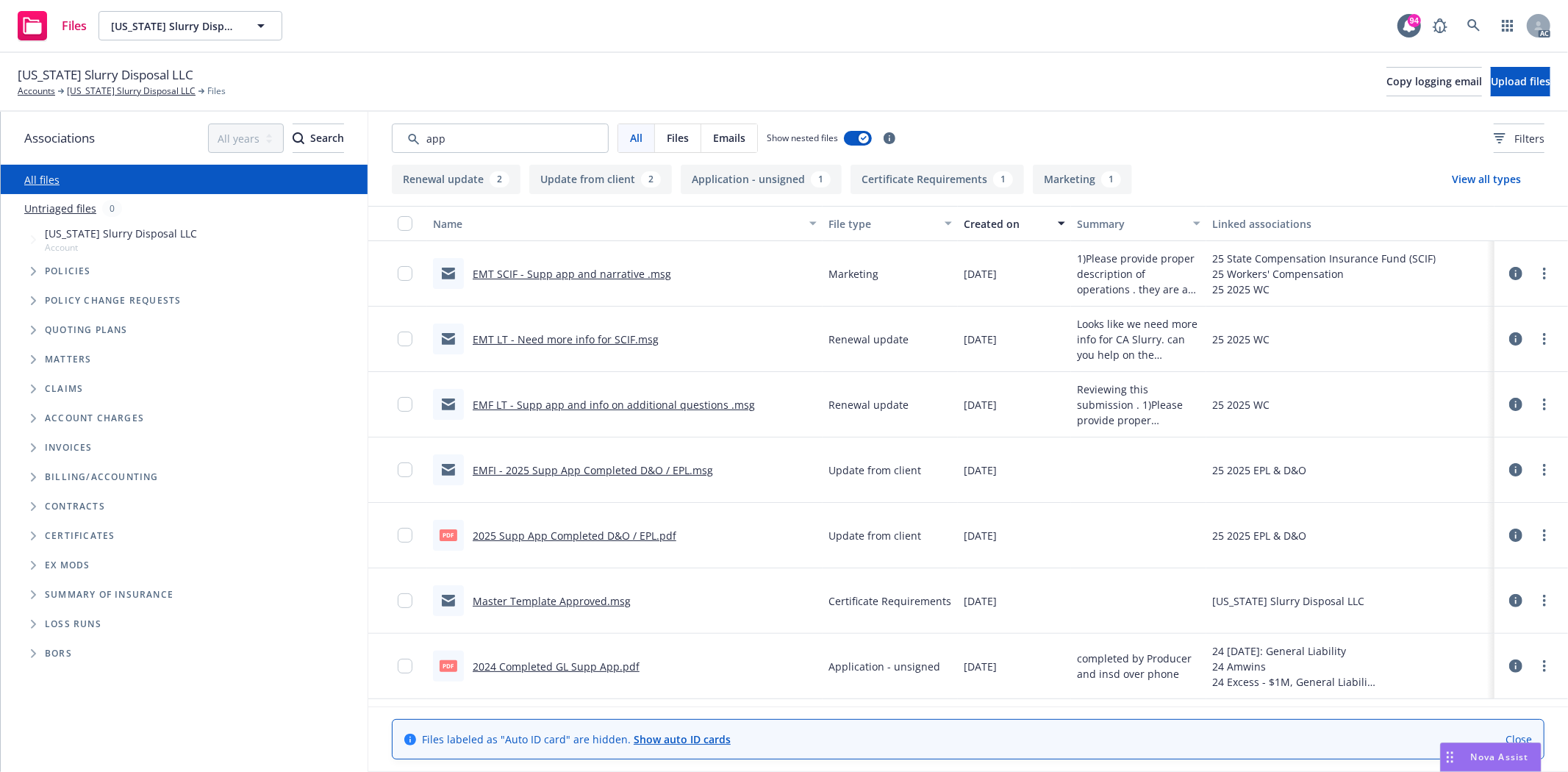
click at [546, 662] on link "2024 Completed GL Supp App.pdf" at bounding box center [556, 666] width 167 height 14
click at [531, 124] on input "Search by keyword..." at bounding box center [500, 138] width 217 height 29
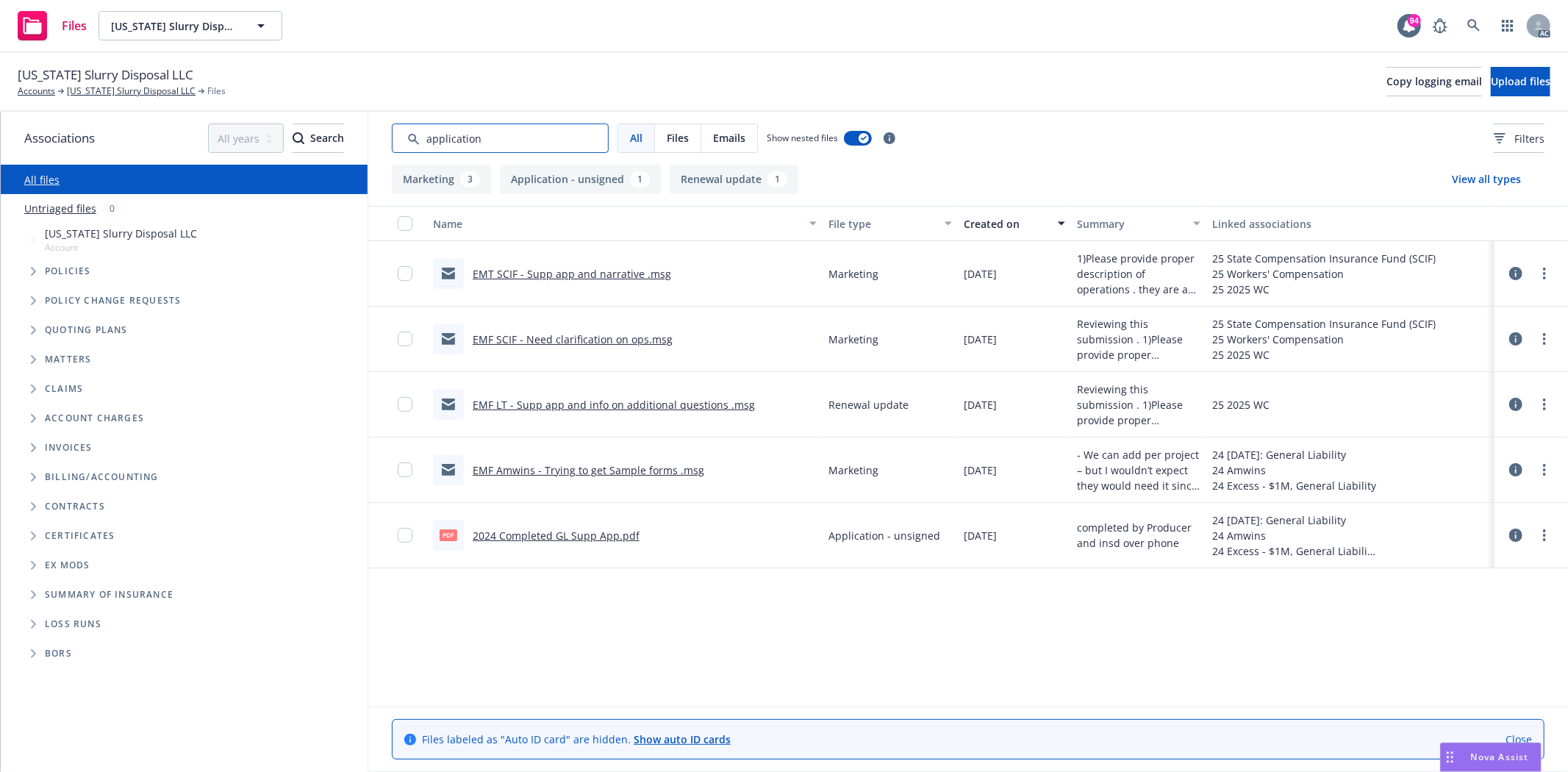
drag, startPoint x: 516, startPoint y: 137, endPoint x: 393, endPoint y: 130, distance: 123.2
click at [393, 130] on input "Search by keyword..." at bounding box center [500, 138] width 217 height 29
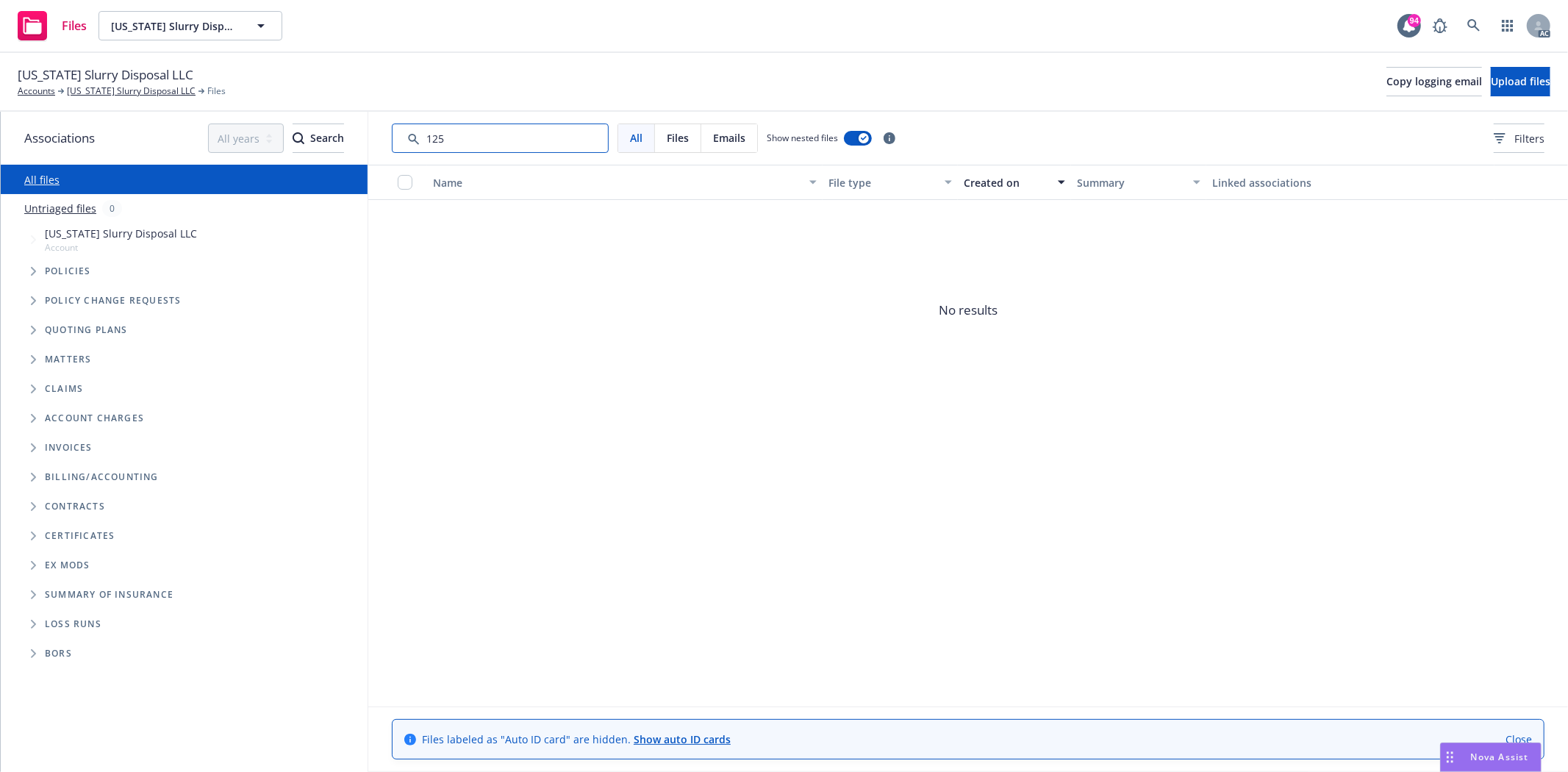
drag, startPoint x: 479, startPoint y: 134, endPoint x: 432, endPoint y: 135, distance: 47.0
click at [432, 135] on input "Search by keyword..." at bounding box center [500, 138] width 217 height 29
type input "1"
type input "acord"
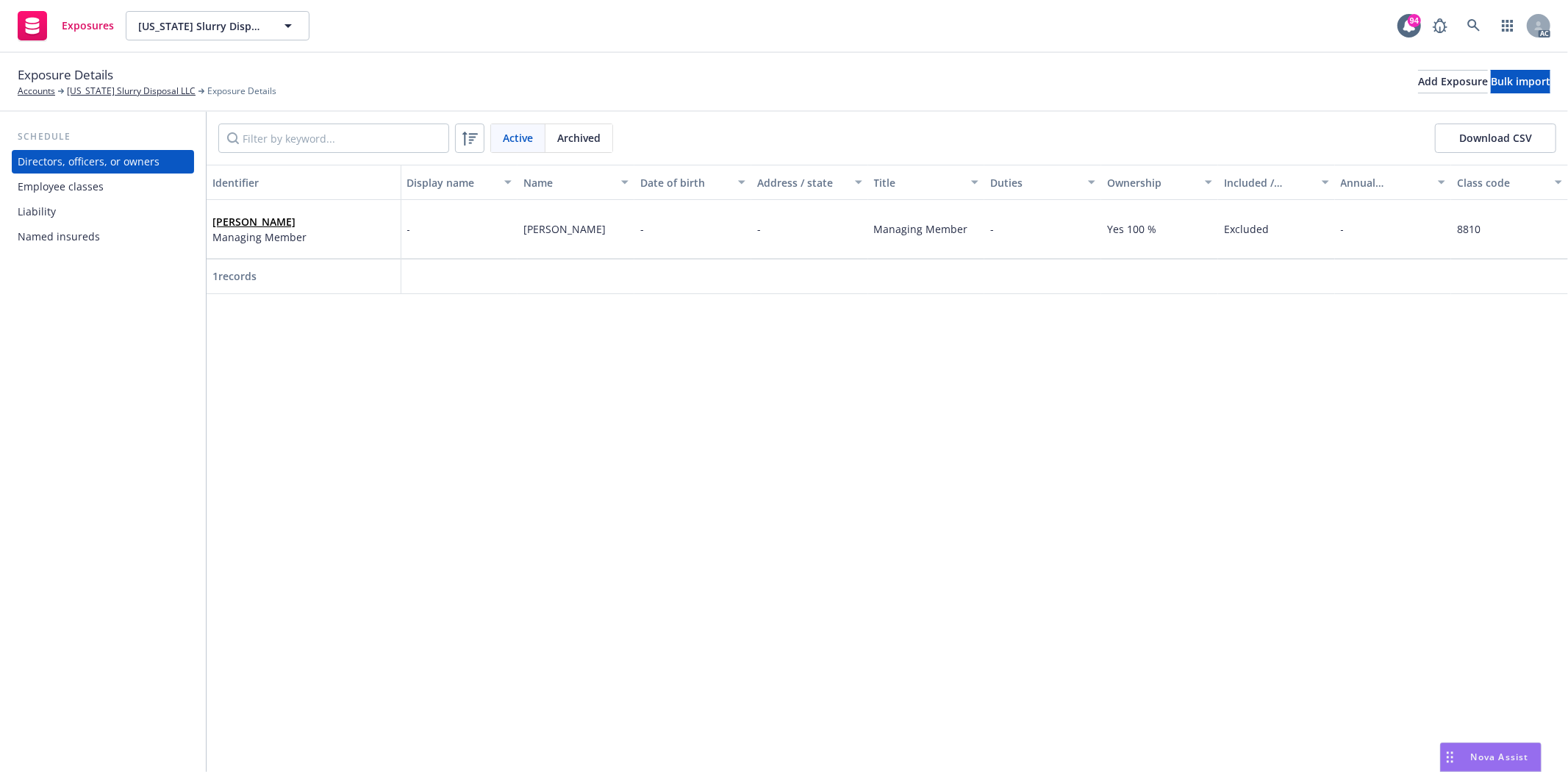
click at [85, 189] on div "Employee classes" at bounding box center [61, 186] width 86 height 23
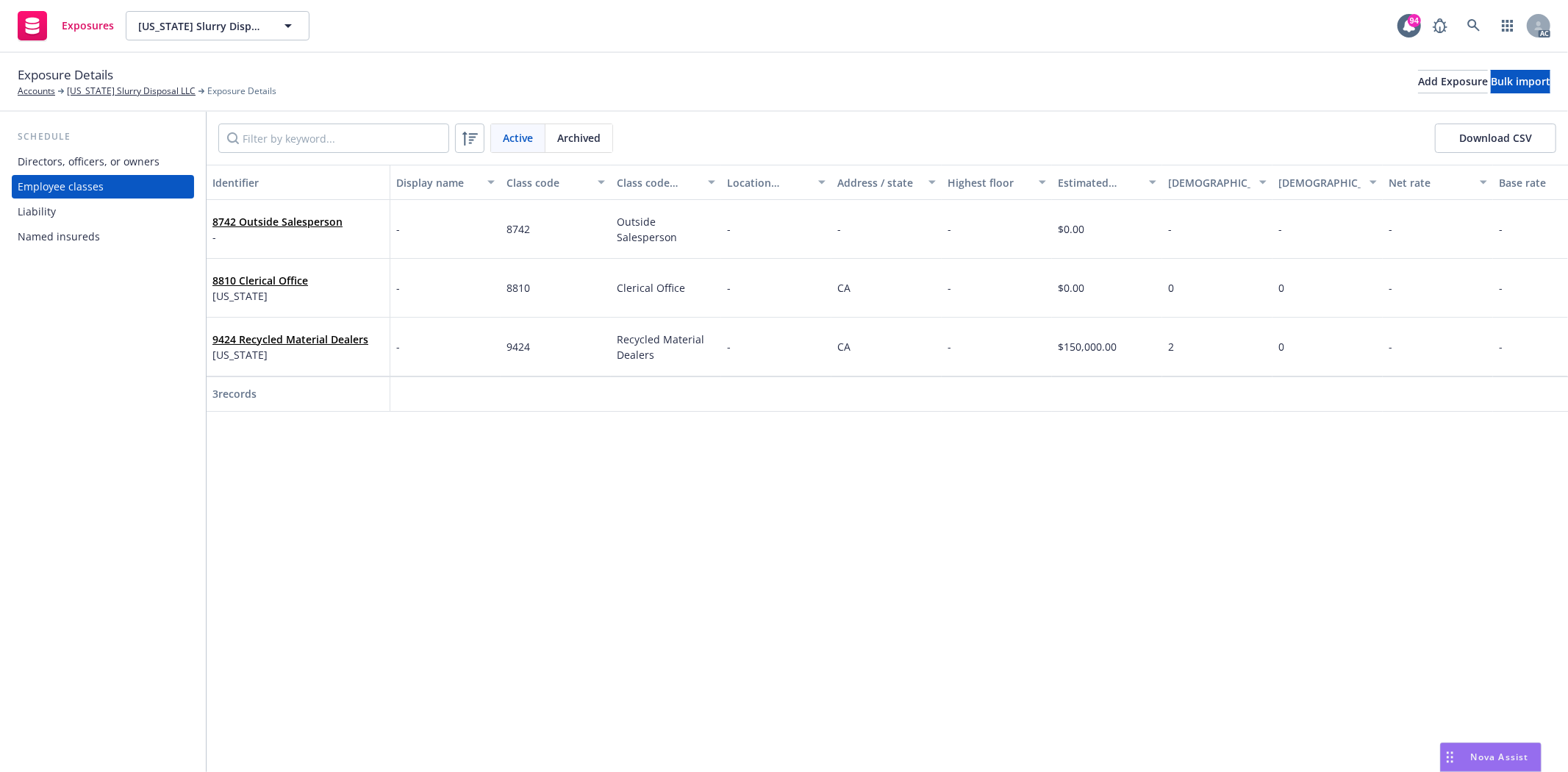
click at [64, 210] on div "Liability" at bounding box center [103, 211] width 170 height 23
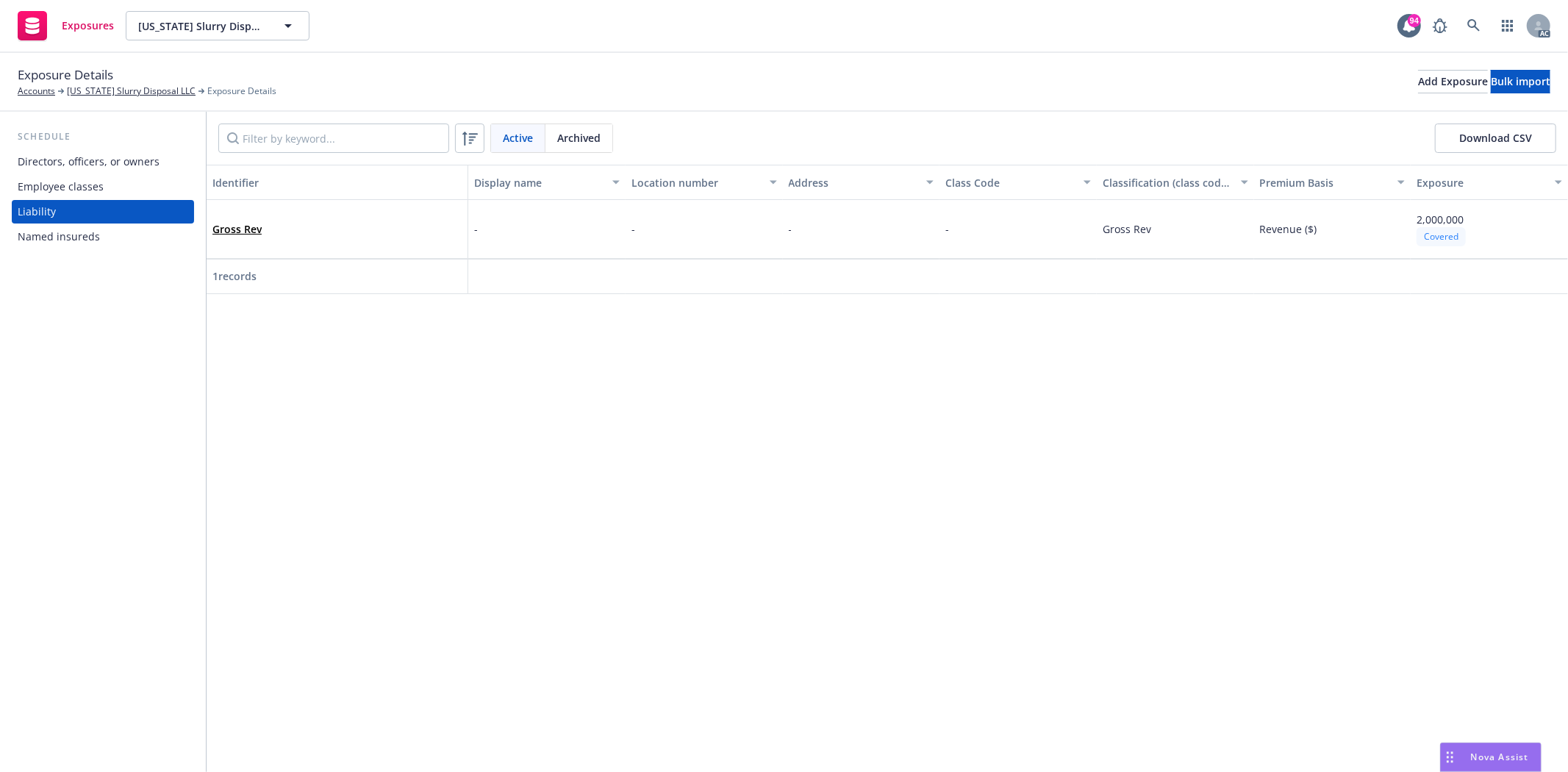
click at [119, 243] on div "Named insureds" at bounding box center [103, 237] width 170 height 23
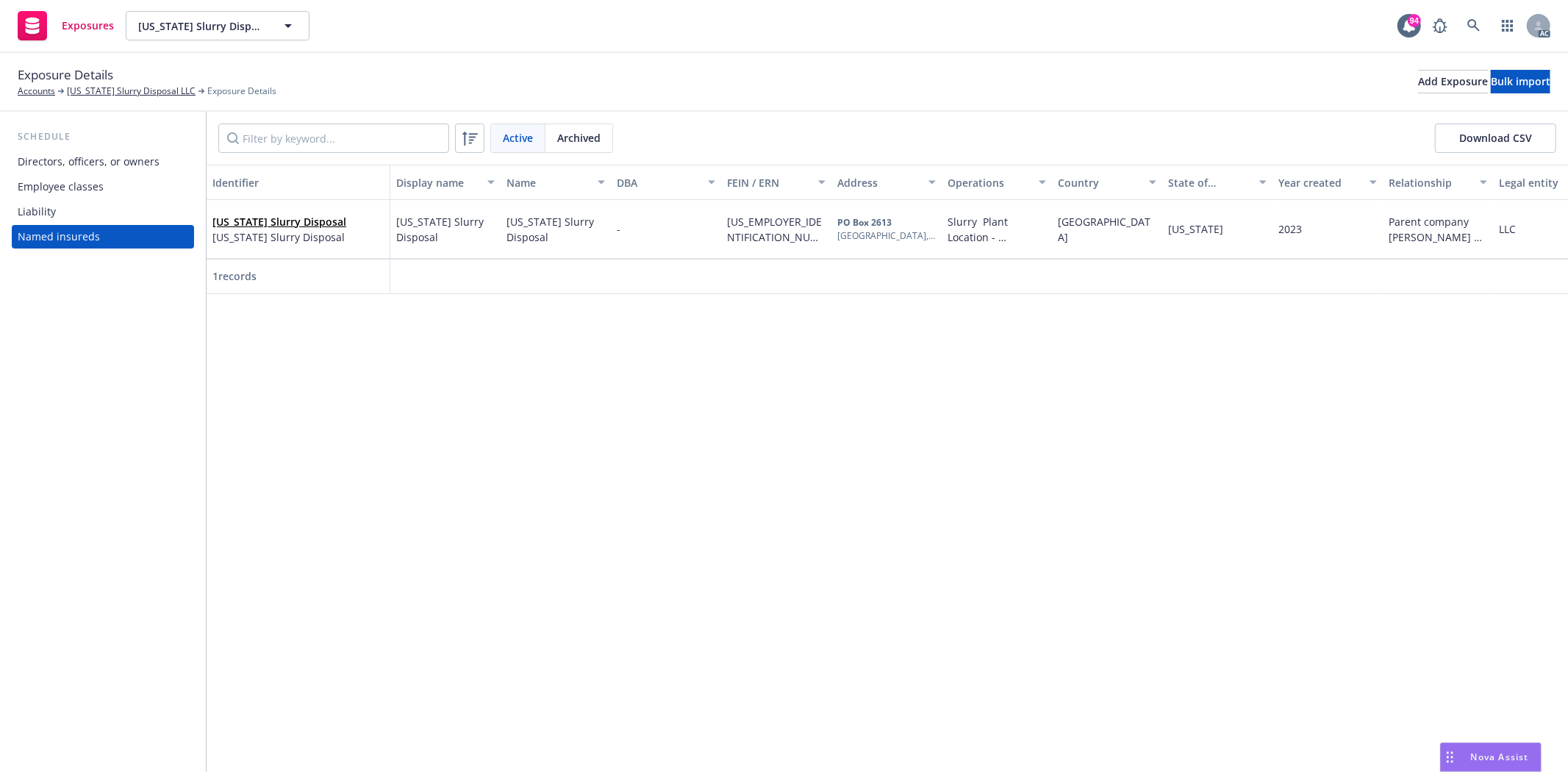
scroll to position [0, 35]
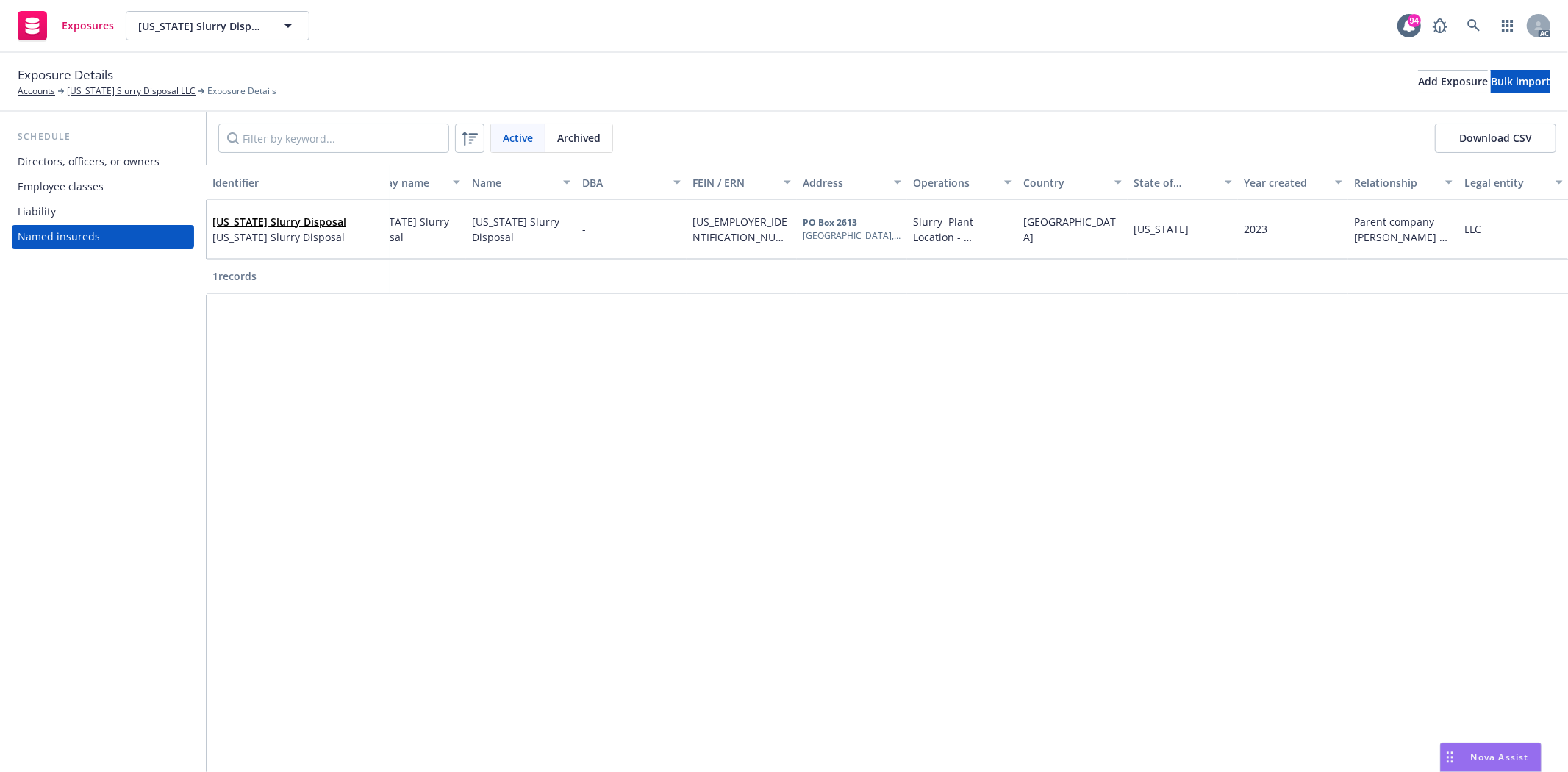
click at [86, 216] on div "Liability" at bounding box center [103, 211] width 170 height 23
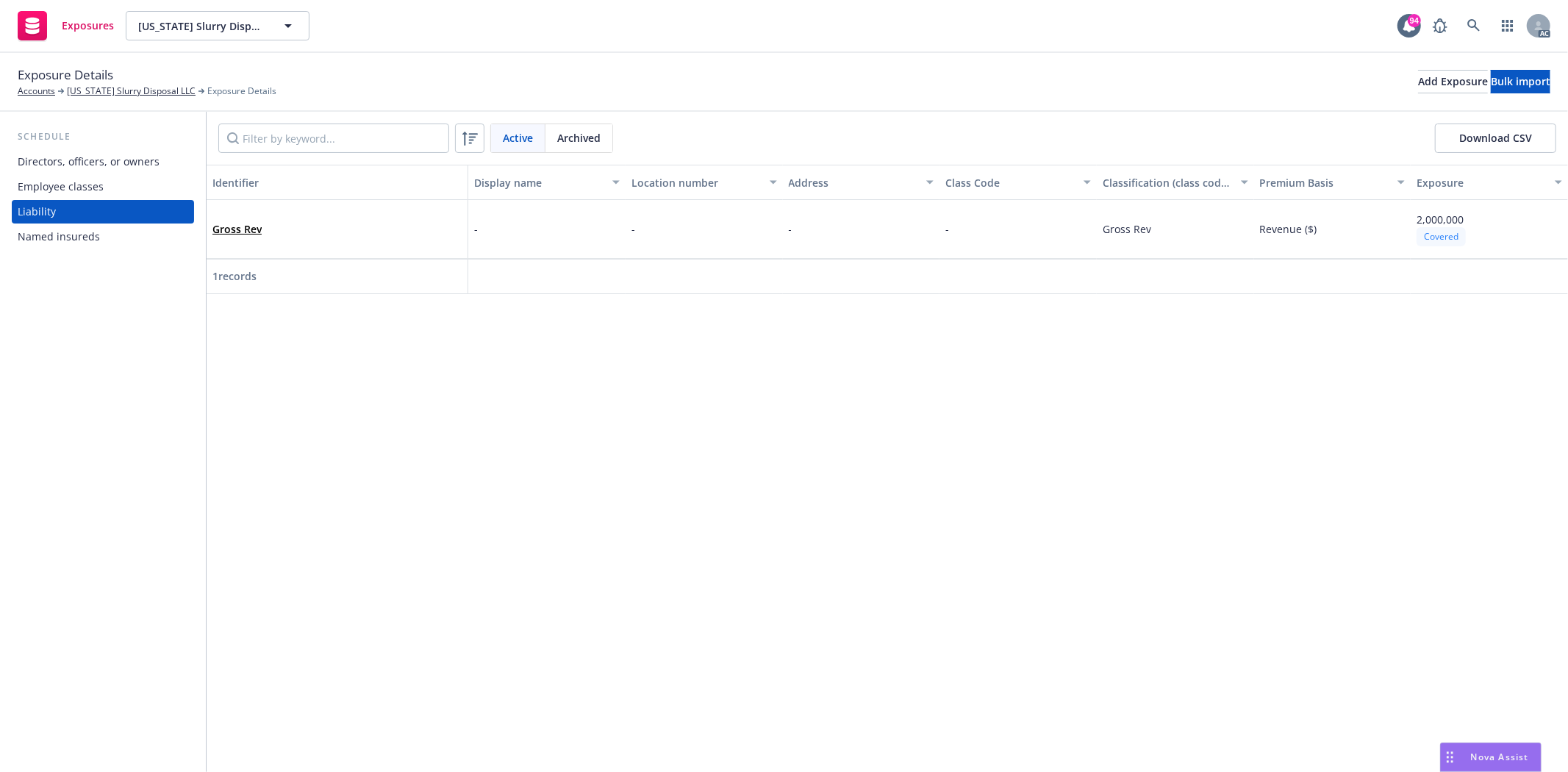
click at [99, 190] on div "Employee classes" at bounding box center [61, 186] width 86 height 23
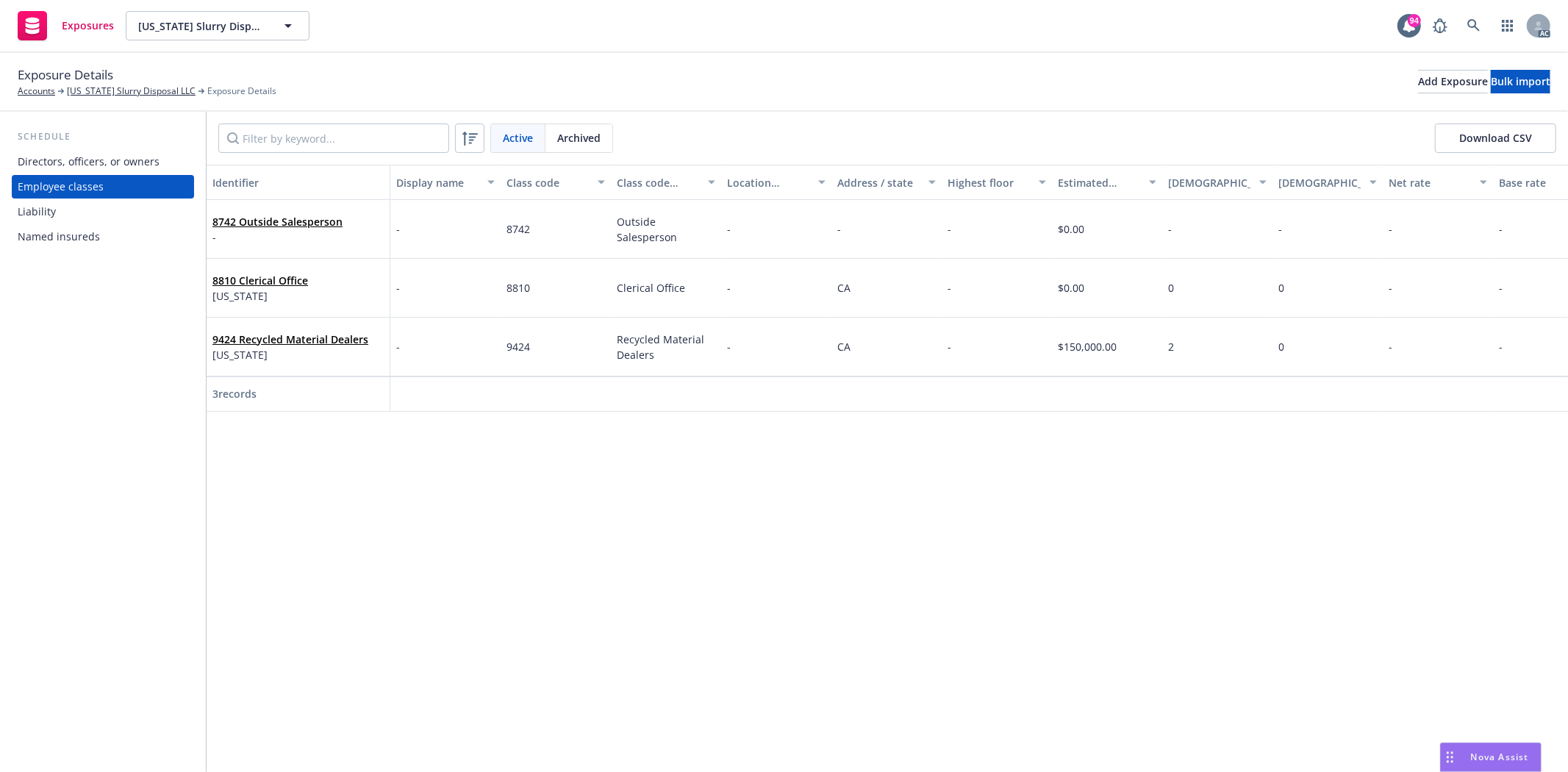
click at [119, 170] on div "Directors, officers, or owners" at bounding box center [89, 161] width 142 height 23
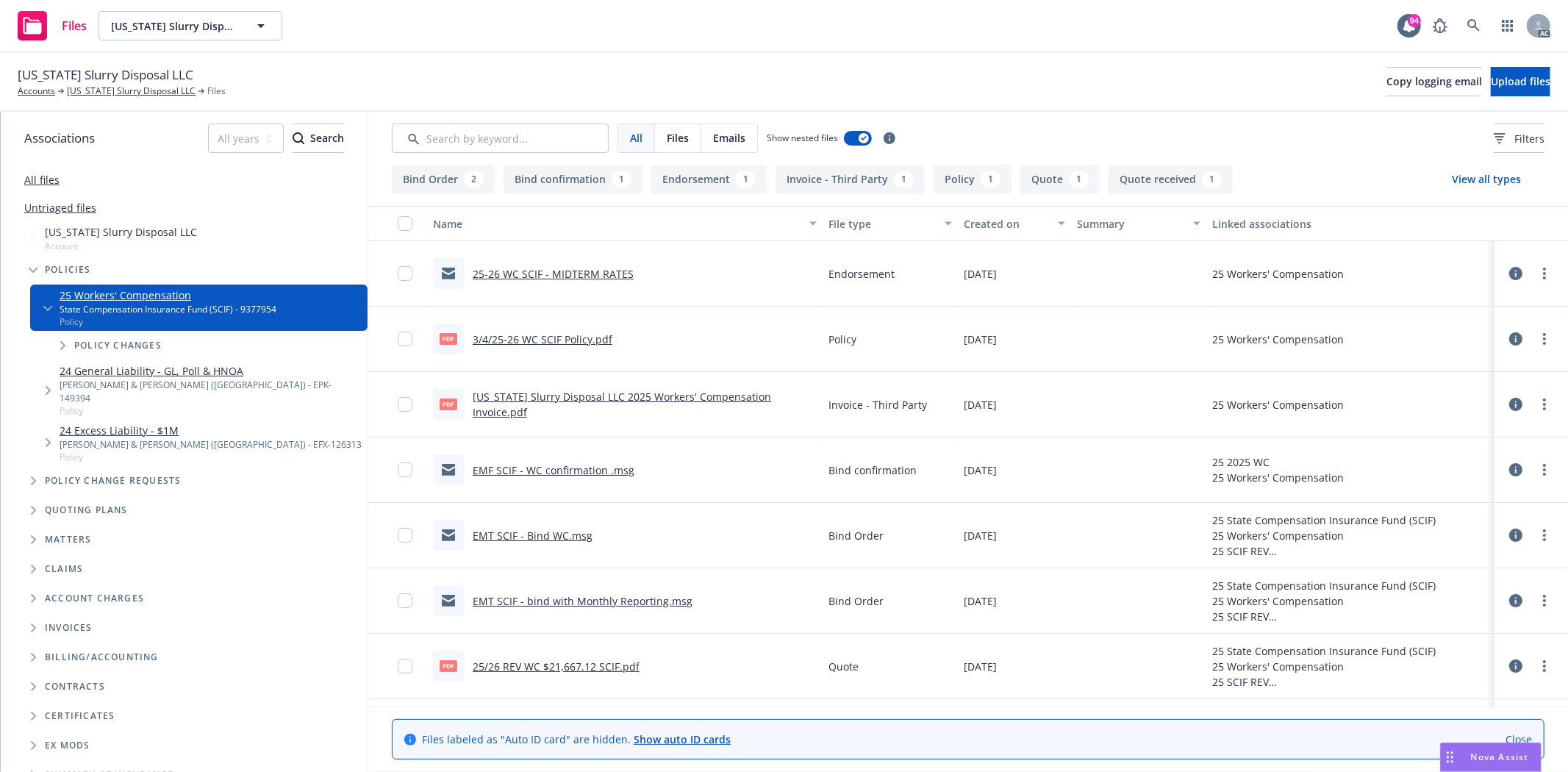
click at [563, 333] on link "3/4/25-26 WC SCIF Policy.pdf" at bounding box center [543, 339] width 140 height 14
click at [142, 86] on link "[US_STATE] Slurry Disposal LLC" at bounding box center [131, 92] width 128 height 14
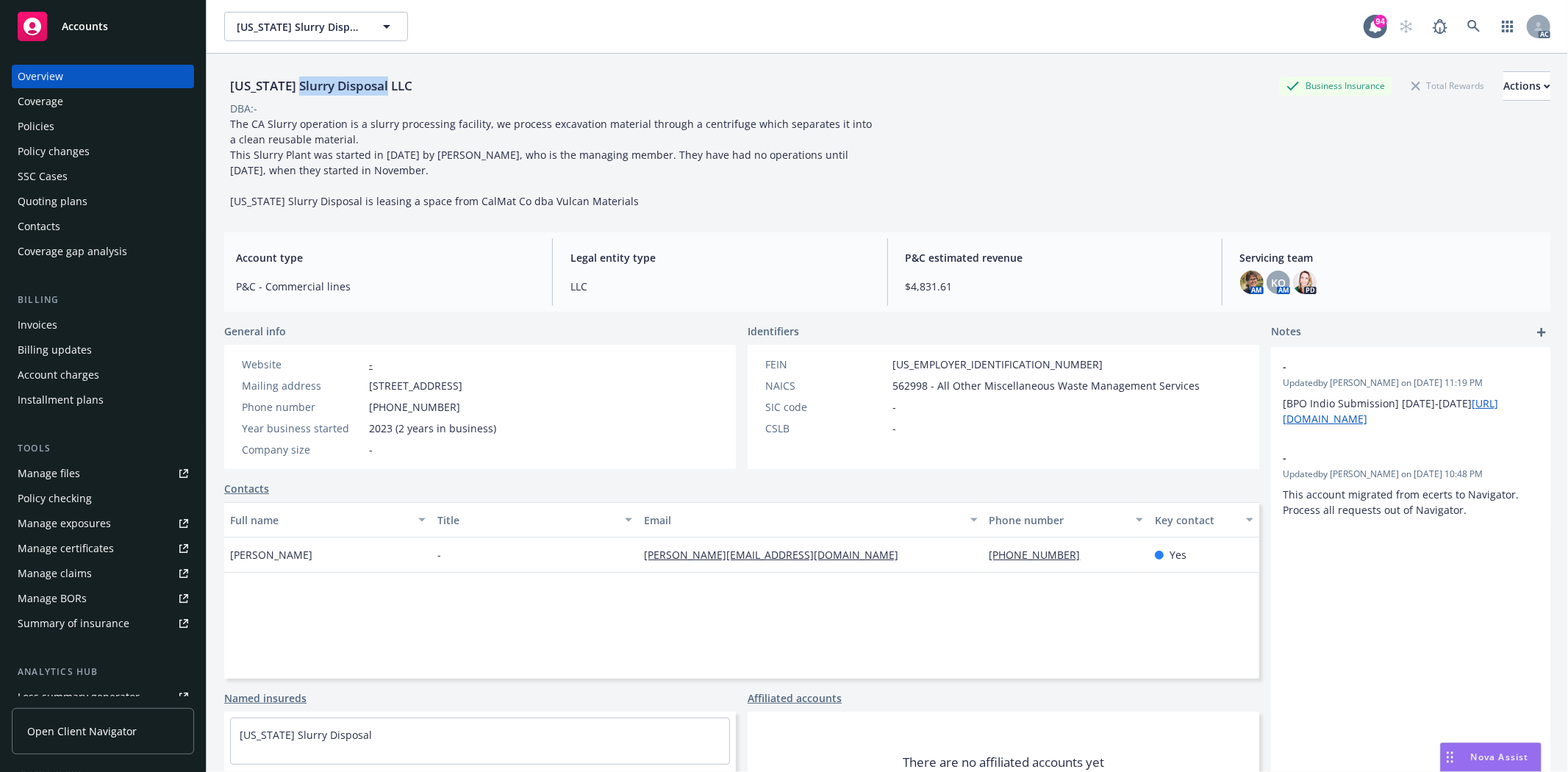
drag, startPoint x: 295, startPoint y: 86, endPoint x: 382, endPoint y: 89, distance: 87.1
click at [382, 89] on div "[US_STATE] Slurry Disposal LLC" at bounding box center [321, 86] width 194 height 19
copy div "Slurry Disposal"
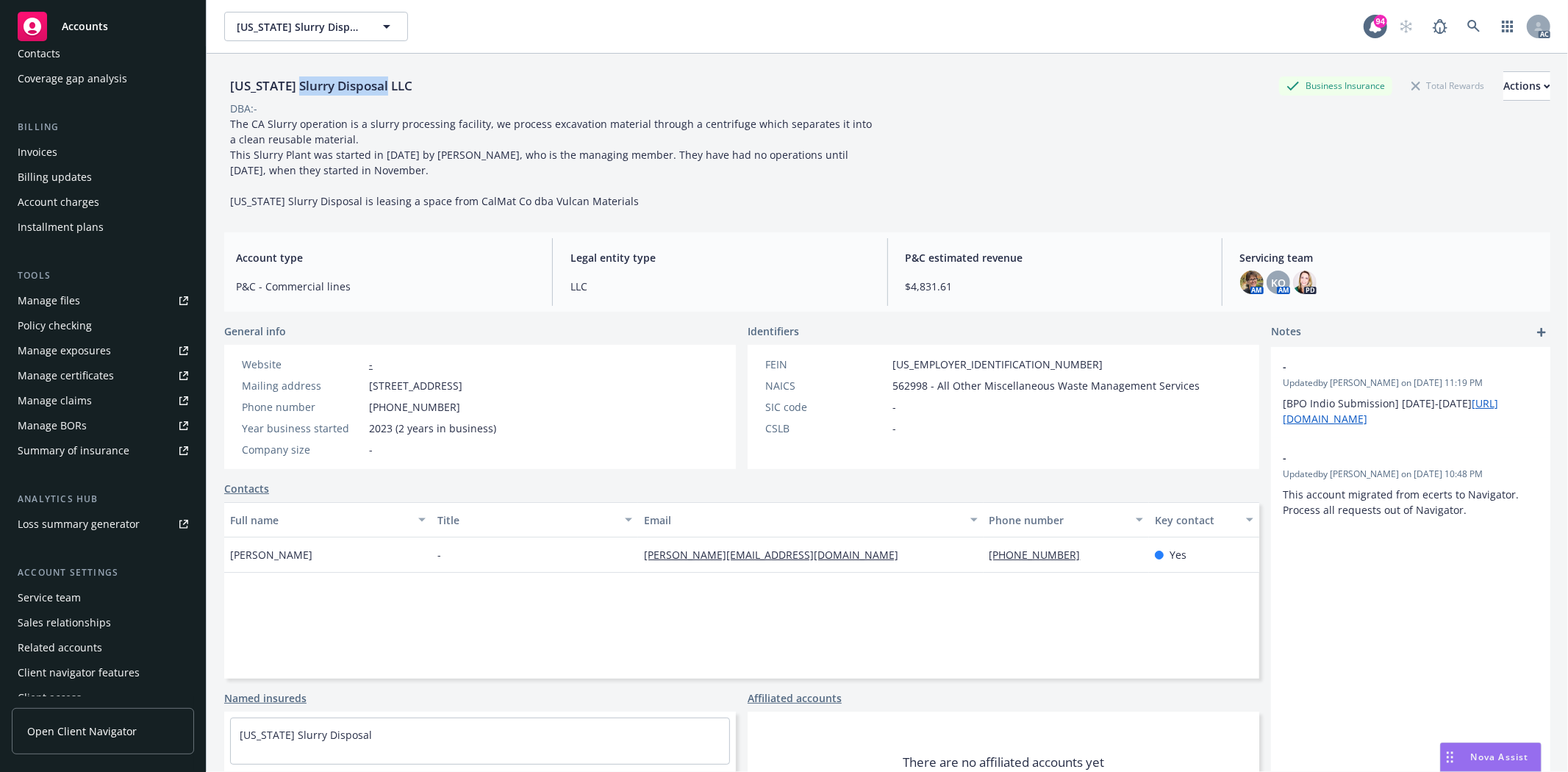
scroll to position [186, 0]
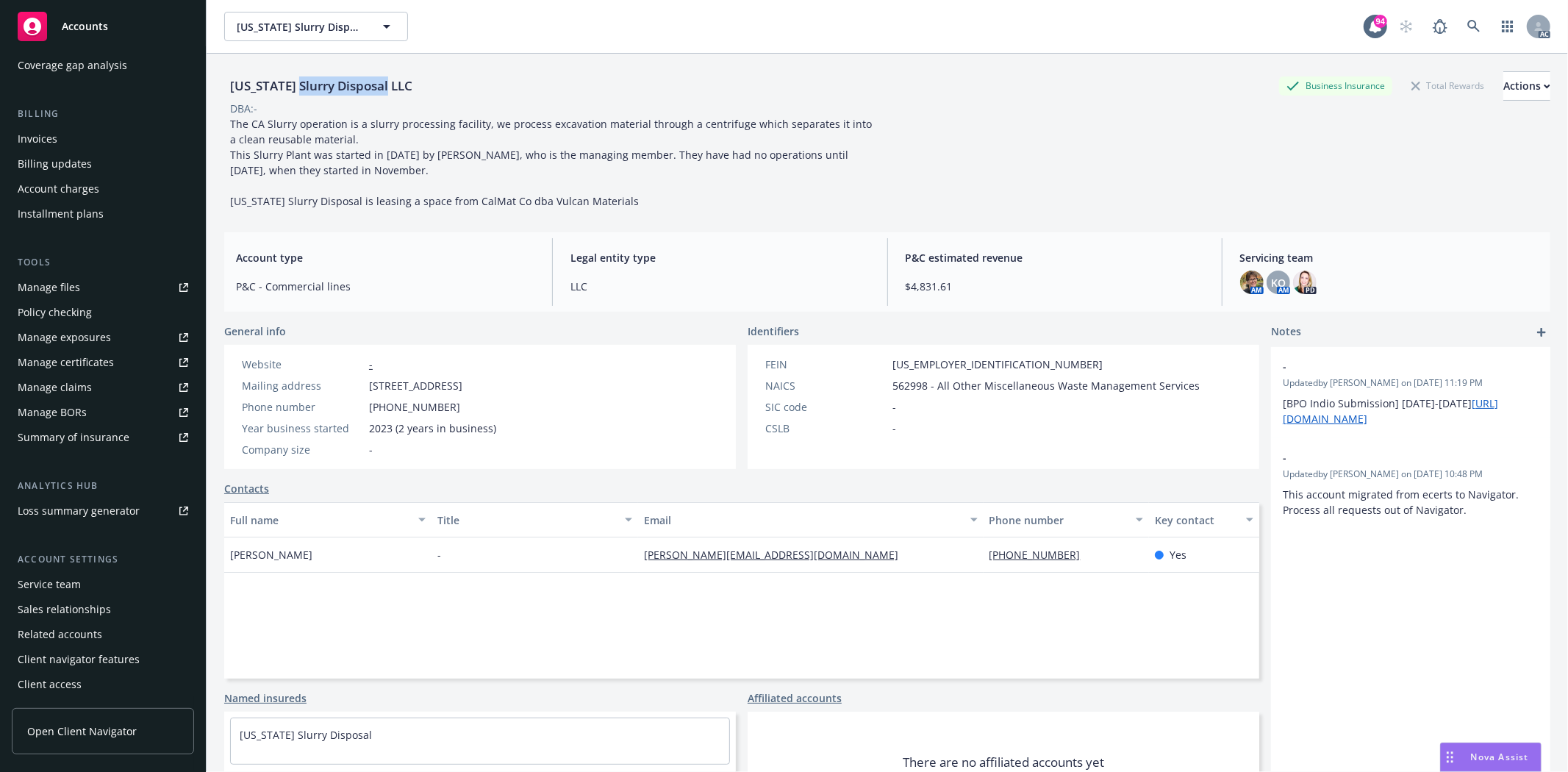
click at [92, 580] on div "Service team" at bounding box center [103, 584] width 170 height 23
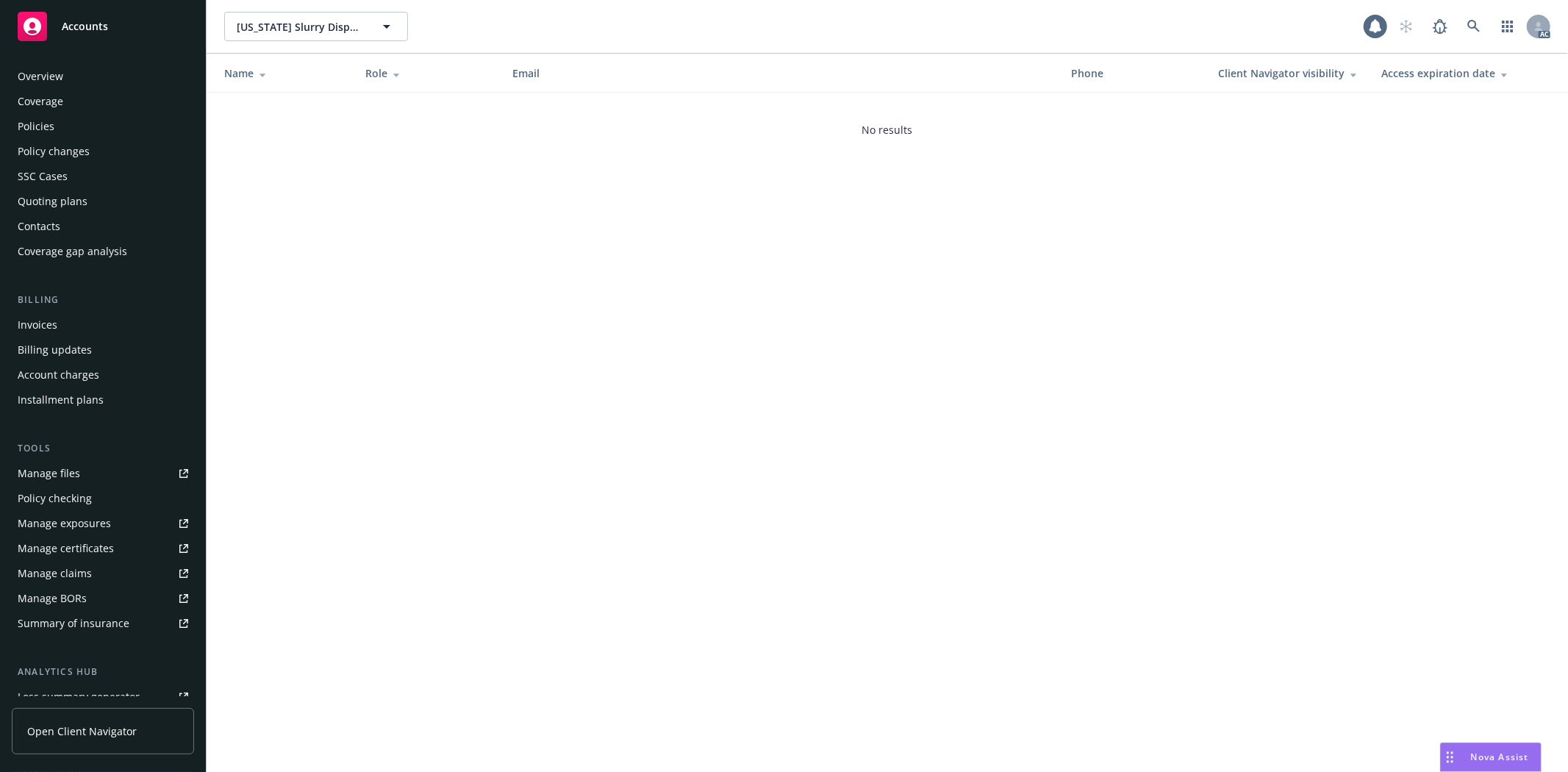
scroll to position [186, 0]
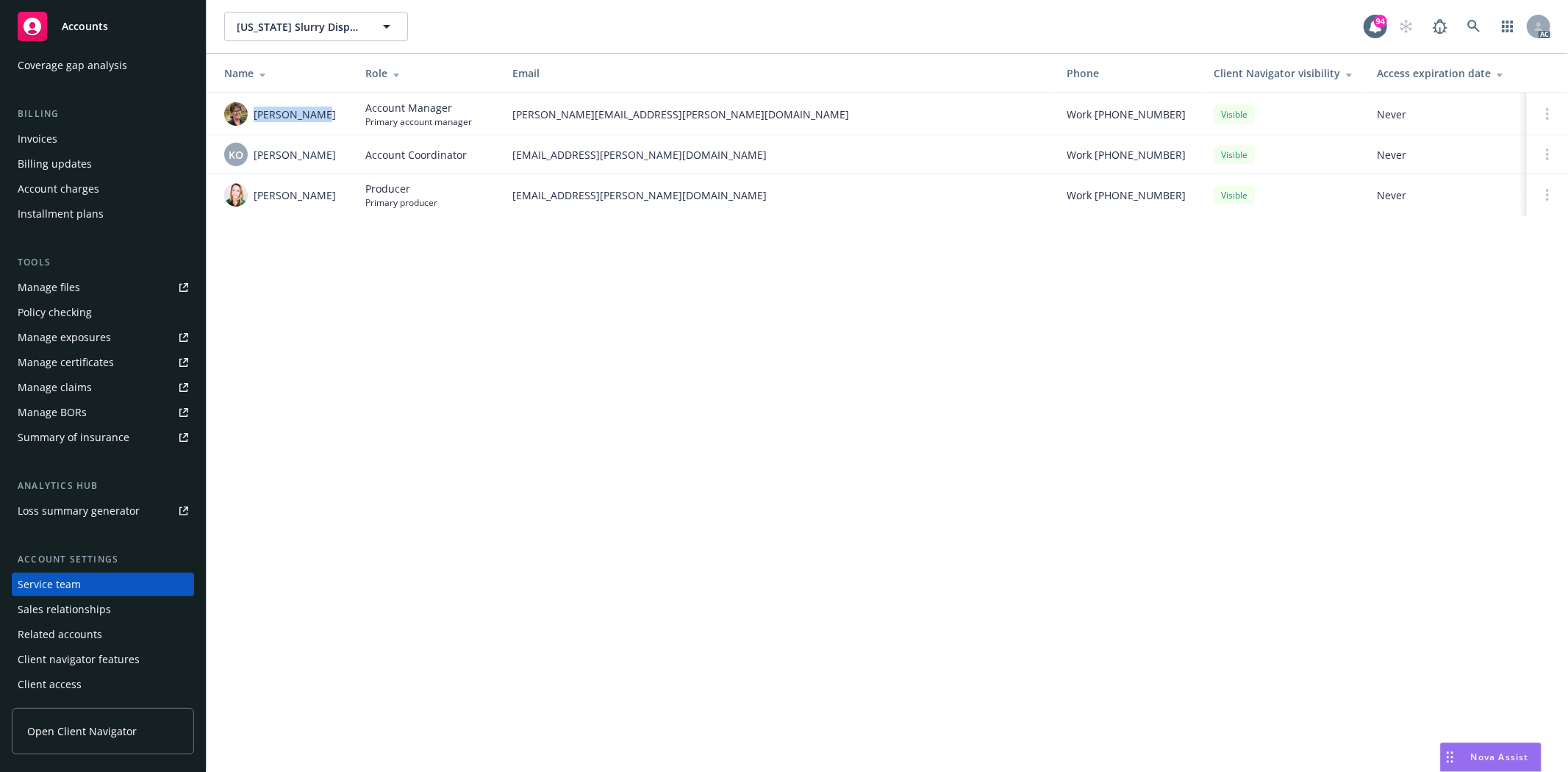
drag, startPoint x: 251, startPoint y: 113, endPoint x: 342, endPoint y: 123, distance: 91.5
click at [342, 123] on td "Eileen Massa" at bounding box center [280, 113] width 147 height 43
copy span "Eileen Massa"
drag, startPoint x: 507, startPoint y: 112, endPoint x: 709, endPoint y: 110, distance: 202.0
click at [709, 110] on td "eileen.massa@newfront.com" at bounding box center [778, 113] width 554 height 43
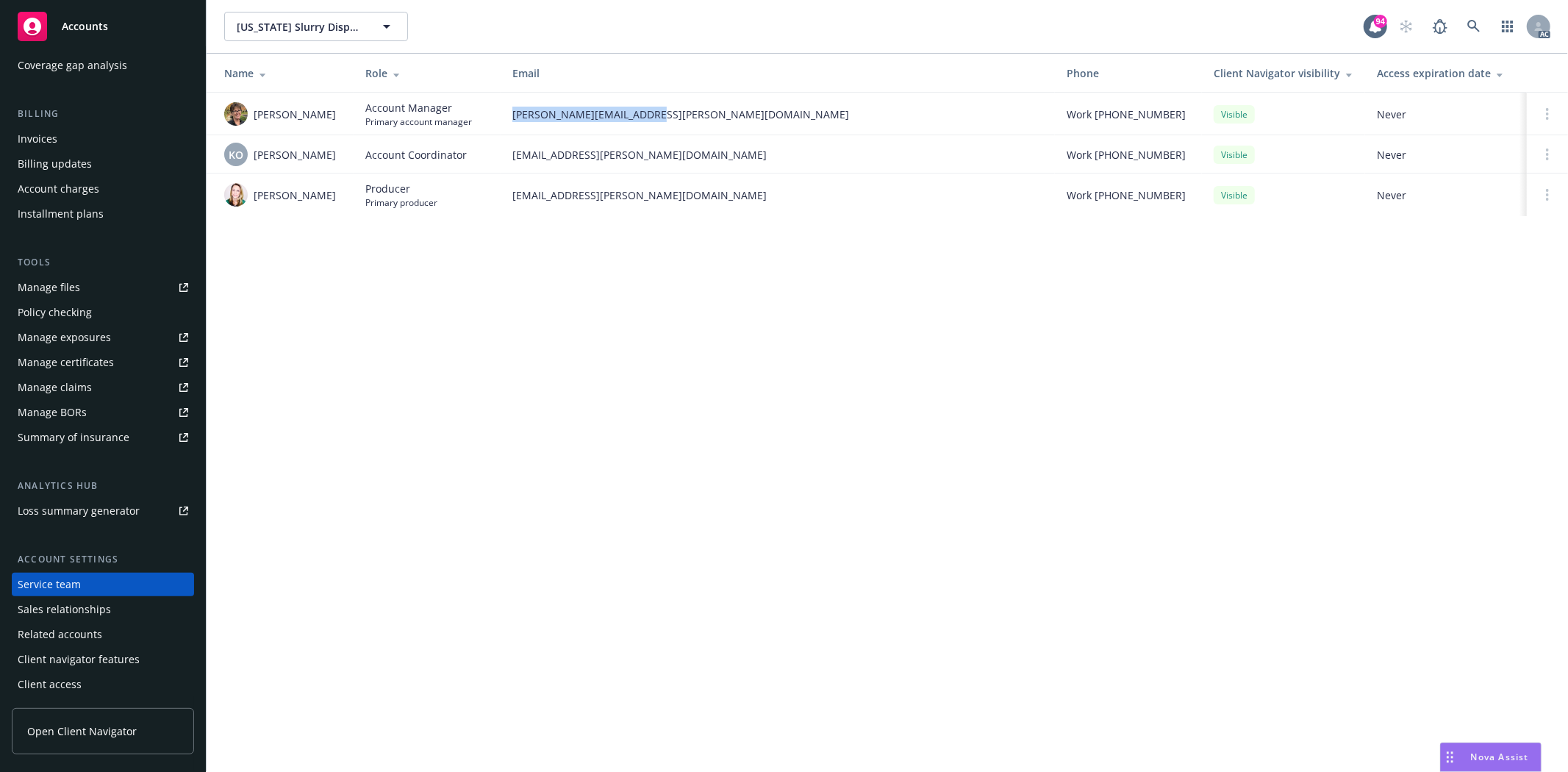
copy span "eileen.massa@newfront.com"
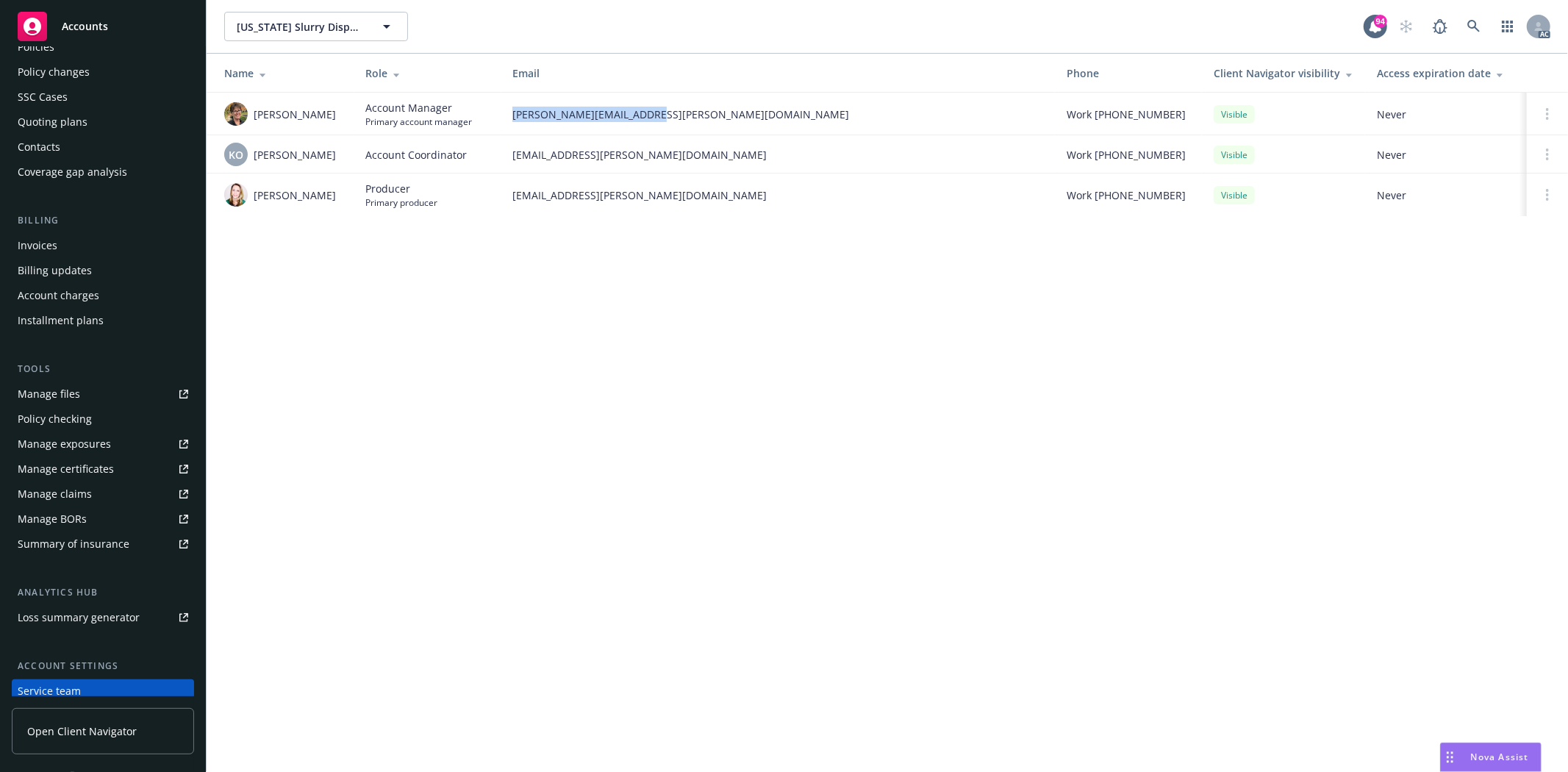
scroll to position [0, 0]
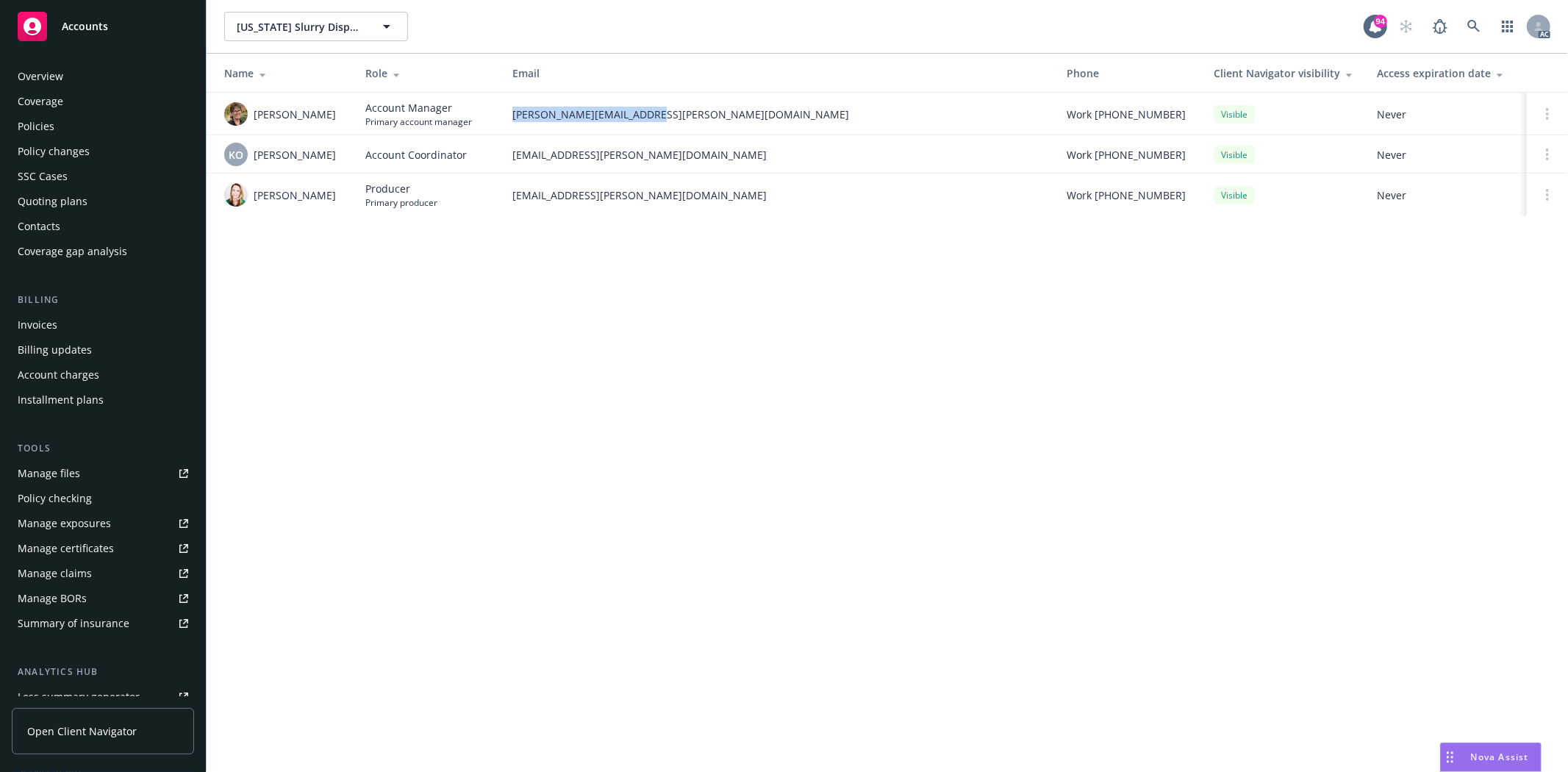
click at [89, 71] on div "Overview" at bounding box center [103, 76] width 170 height 23
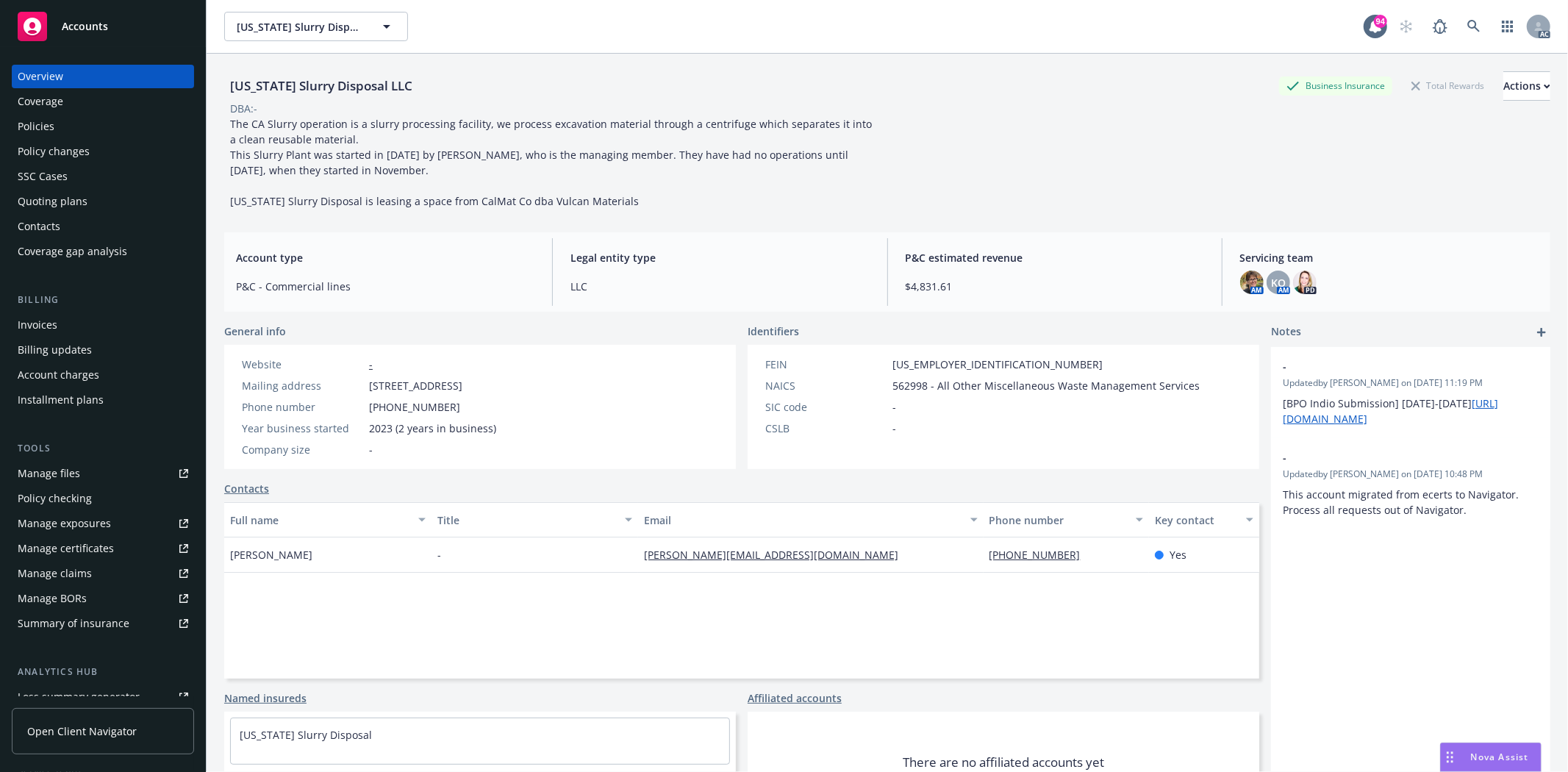
click at [48, 127] on div "Policies" at bounding box center [36, 126] width 37 height 23
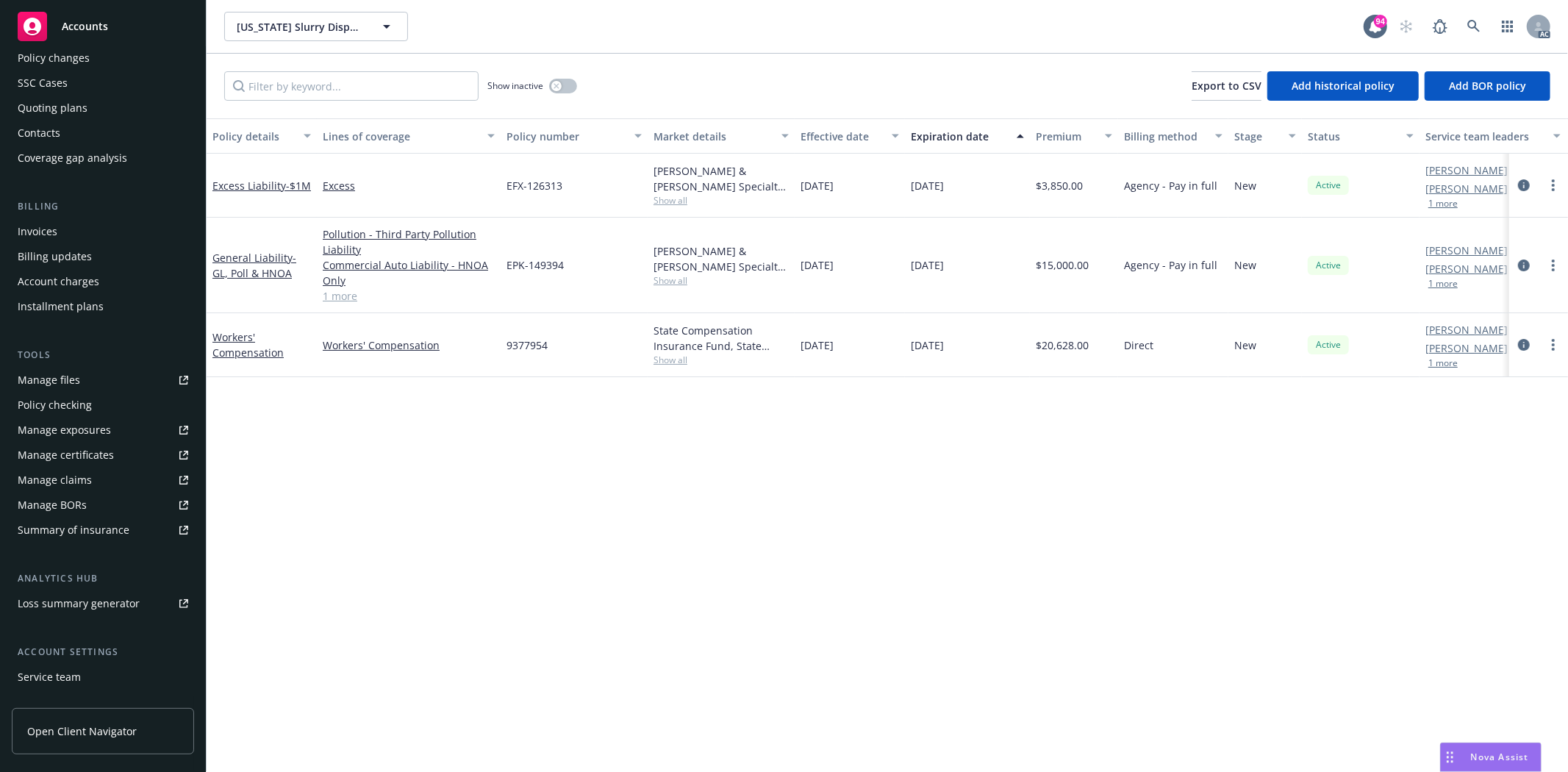
scroll to position [186, 0]
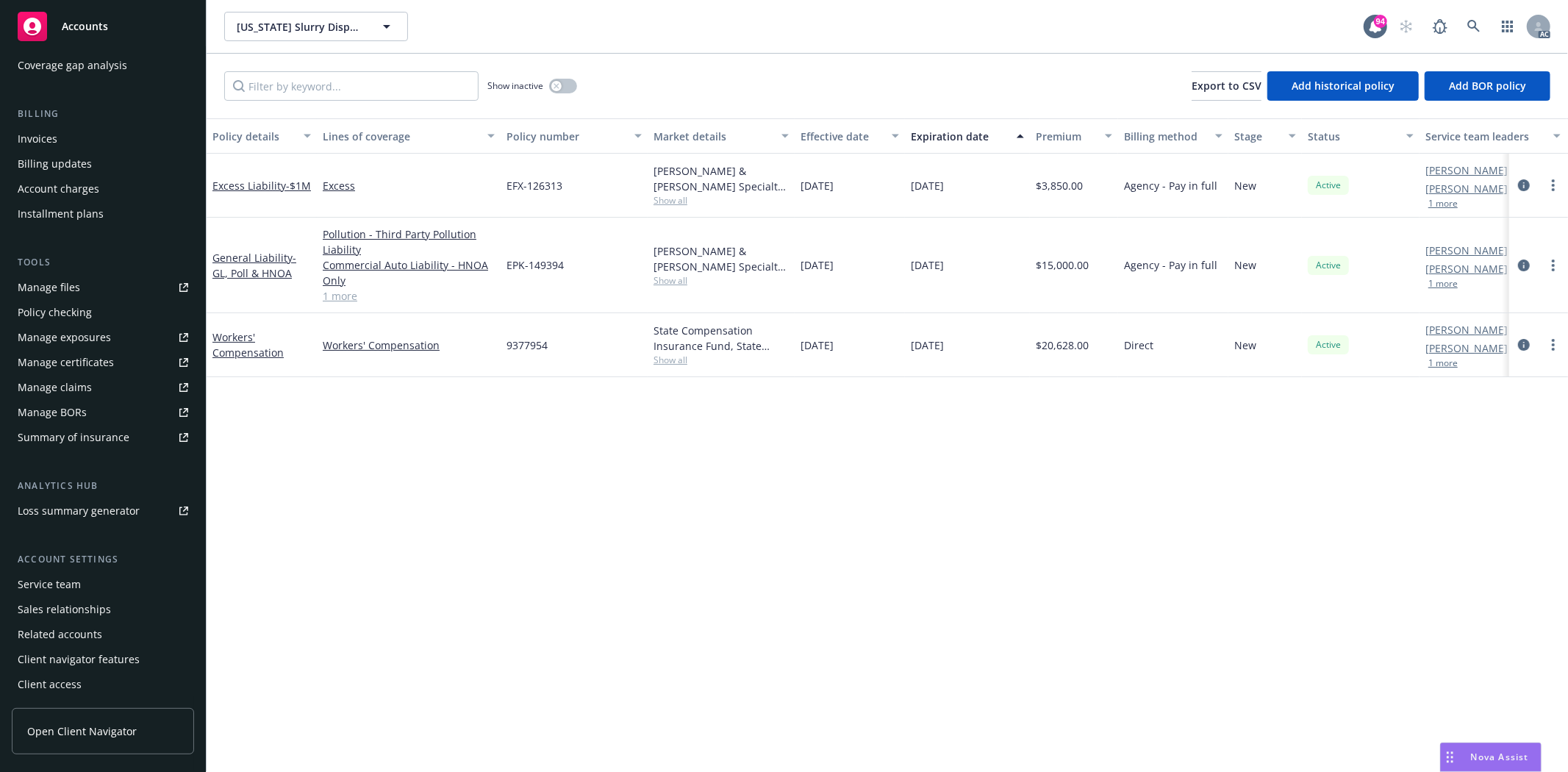
click at [89, 577] on div "Service team" at bounding box center [103, 584] width 170 height 23
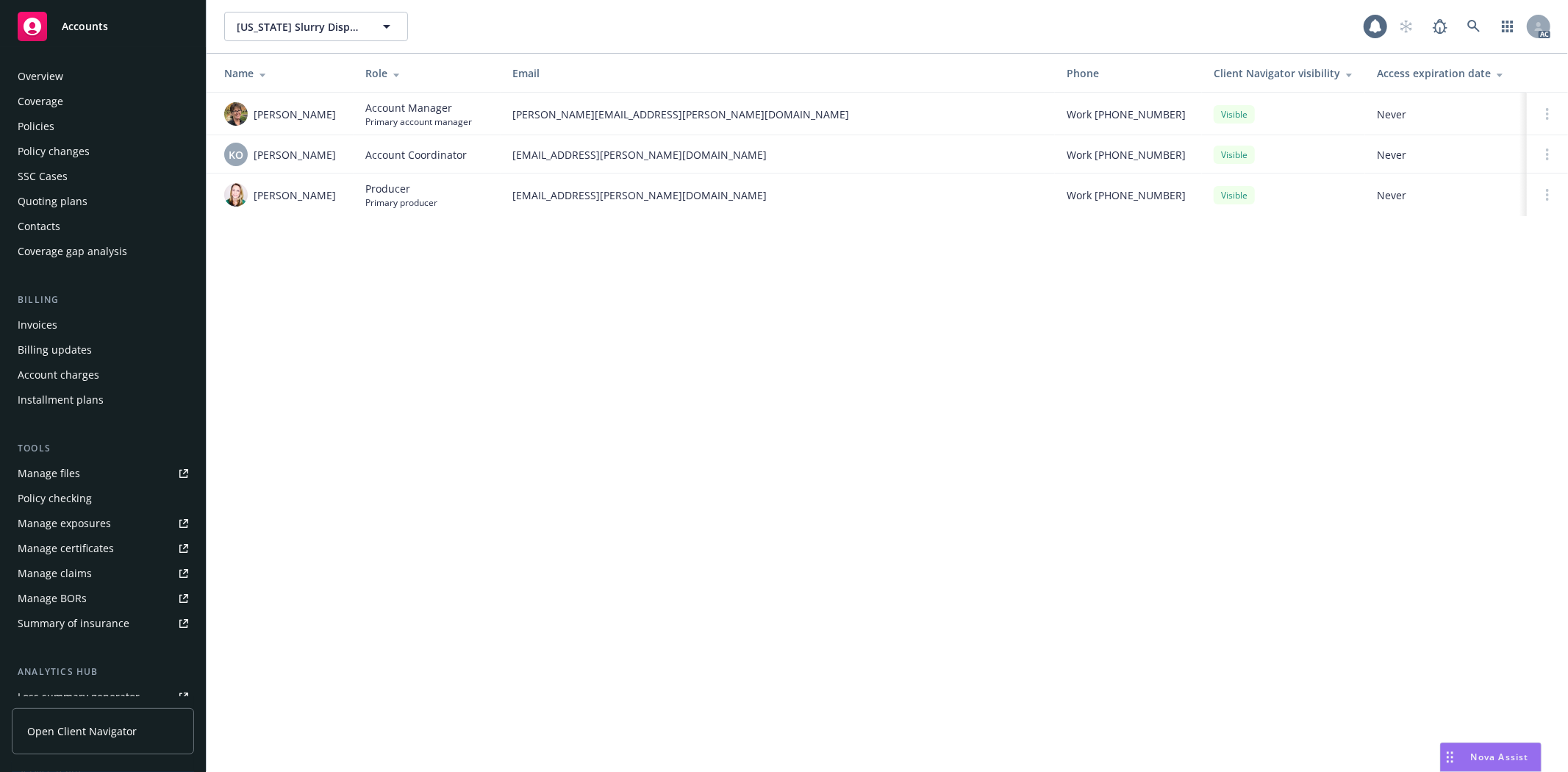
scroll to position [186, 0]
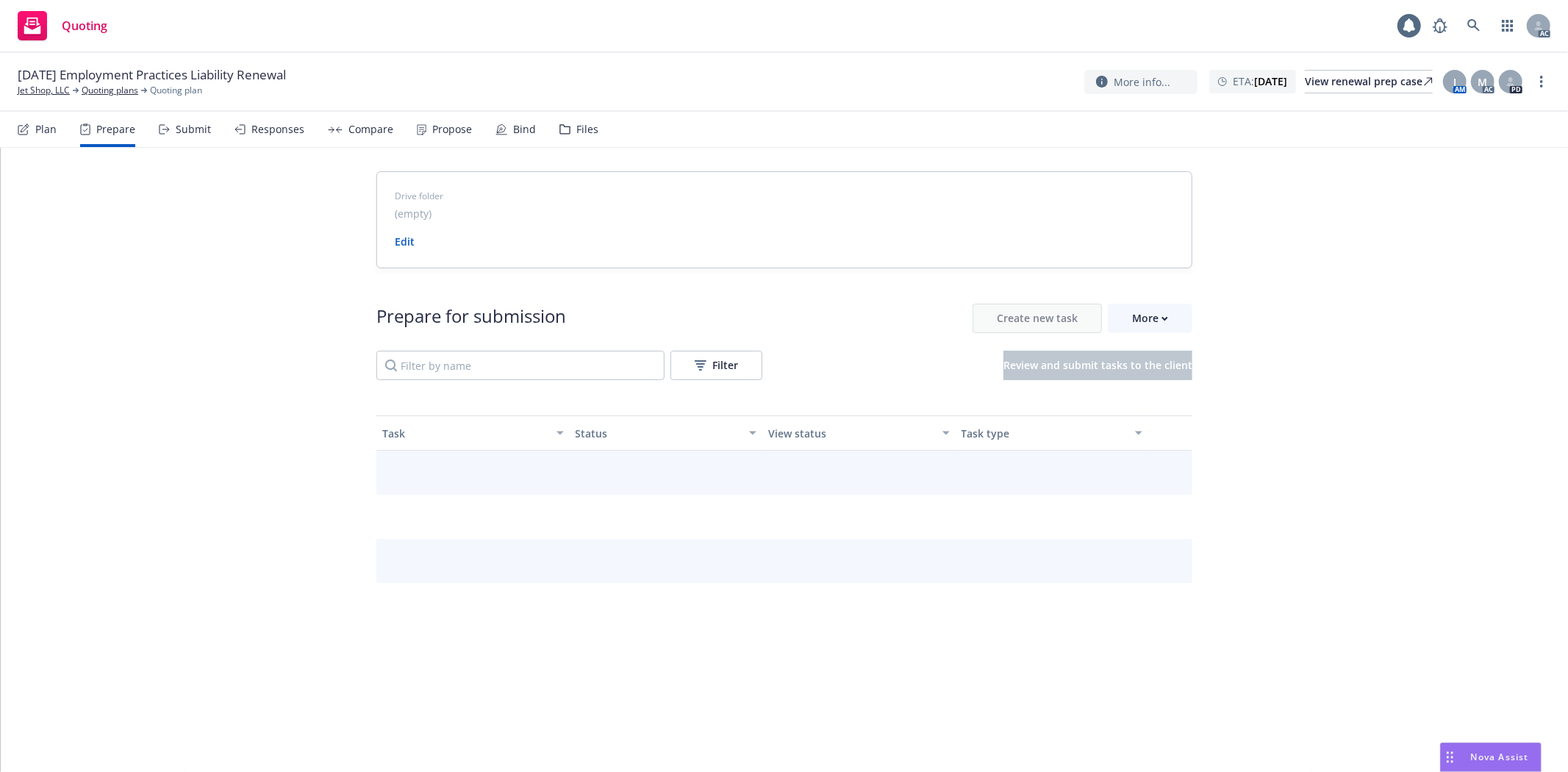
click at [113, 128] on div "Prepare" at bounding box center [116, 130] width 39 height 12
click at [1141, 319] on div "More" at bounding box center [1150, 318] width 36 height 28
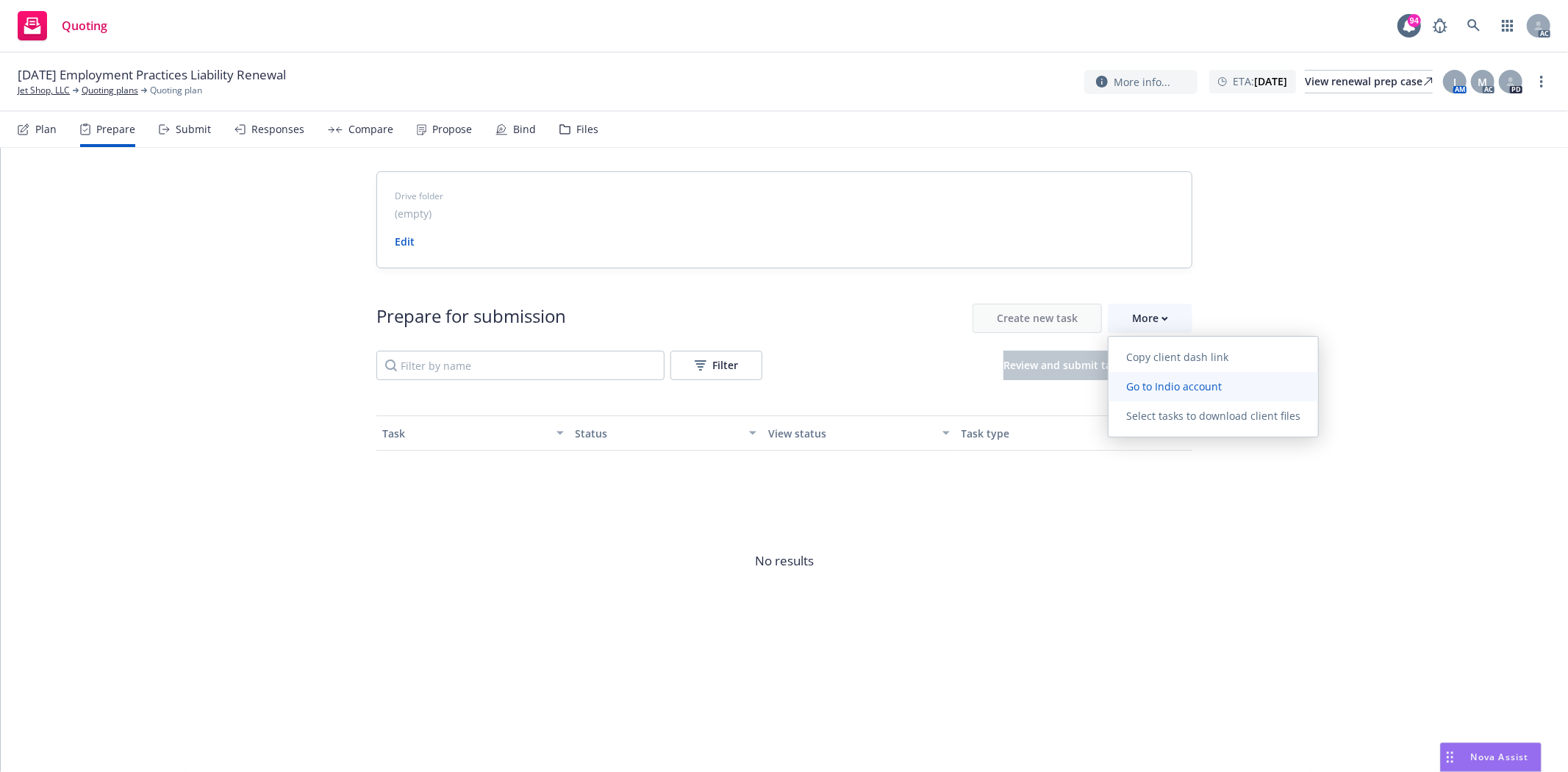
click at [1163, 388] on span "Go to Indio account" at bounding box center [1174, 386] width 131 height 14
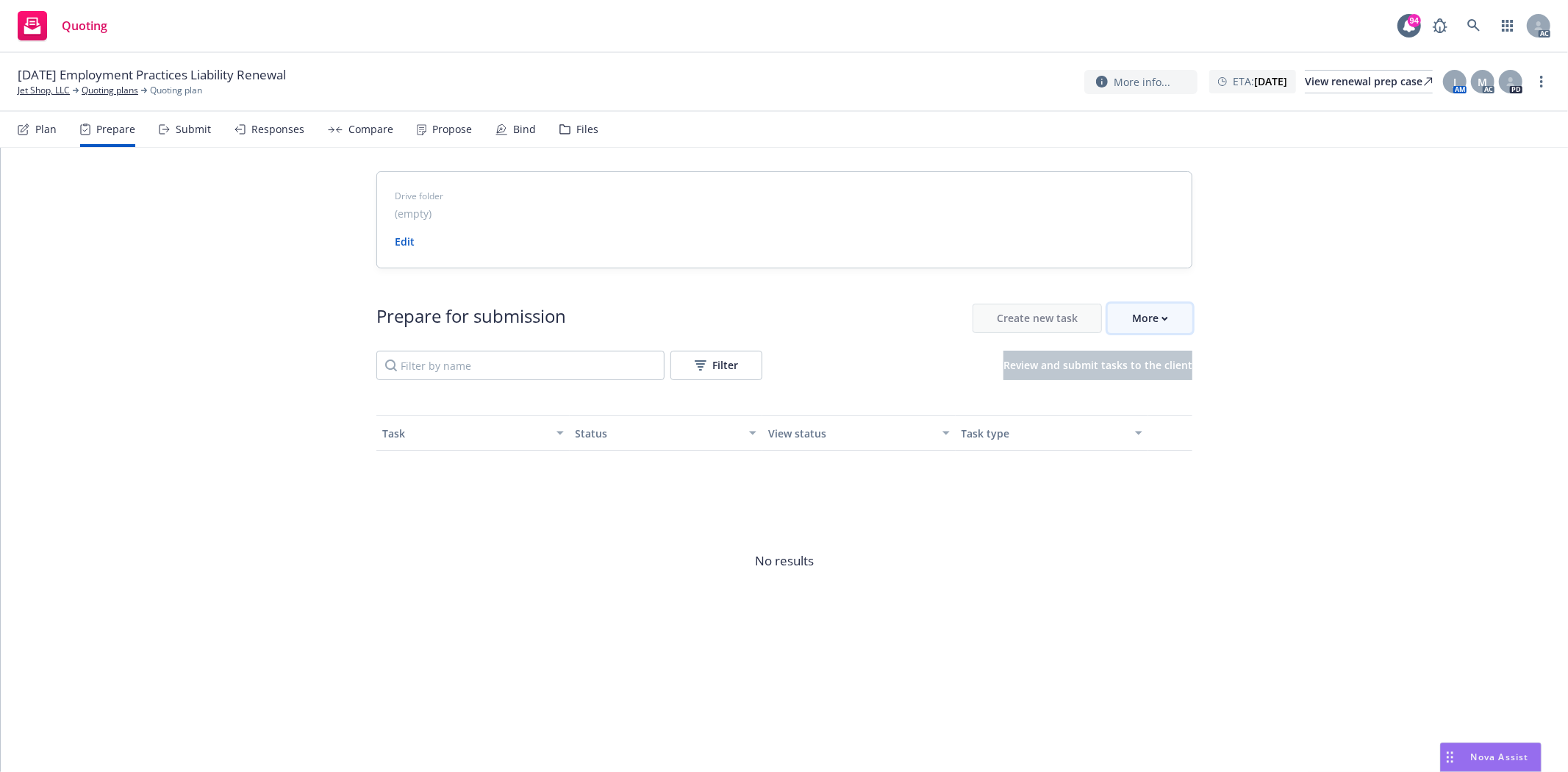
click at [1129, 321] on button "More" at bounding box center [1150, 318] width 85 height 29
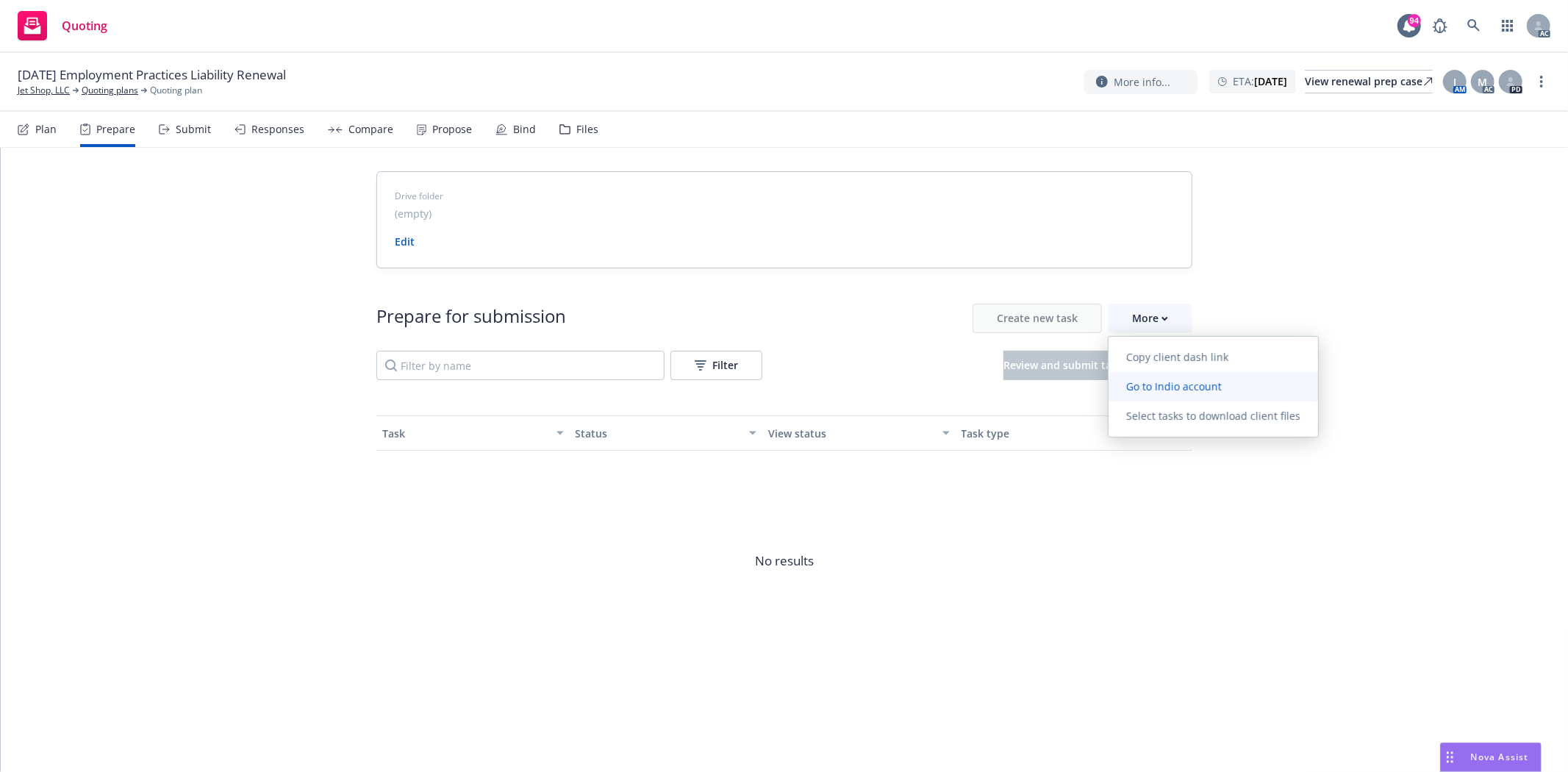
click at [1178, 392] on span "Go to Indio account" at bounding box center [1174, 386] width 131 height 14
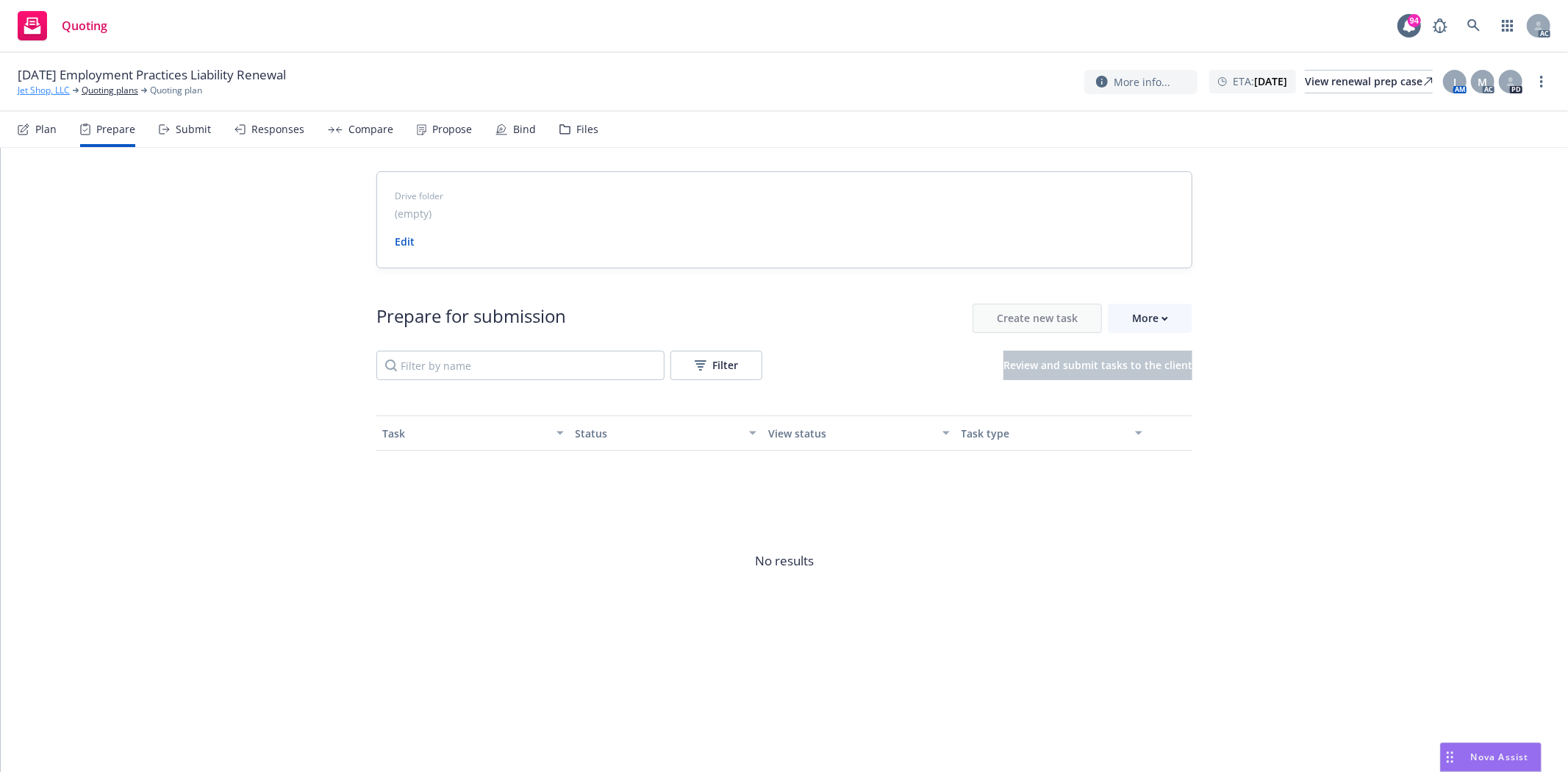
click at [23, 84] on link "Jet Shop, LLC" at bounding box center [44, 91] width 53 height 14
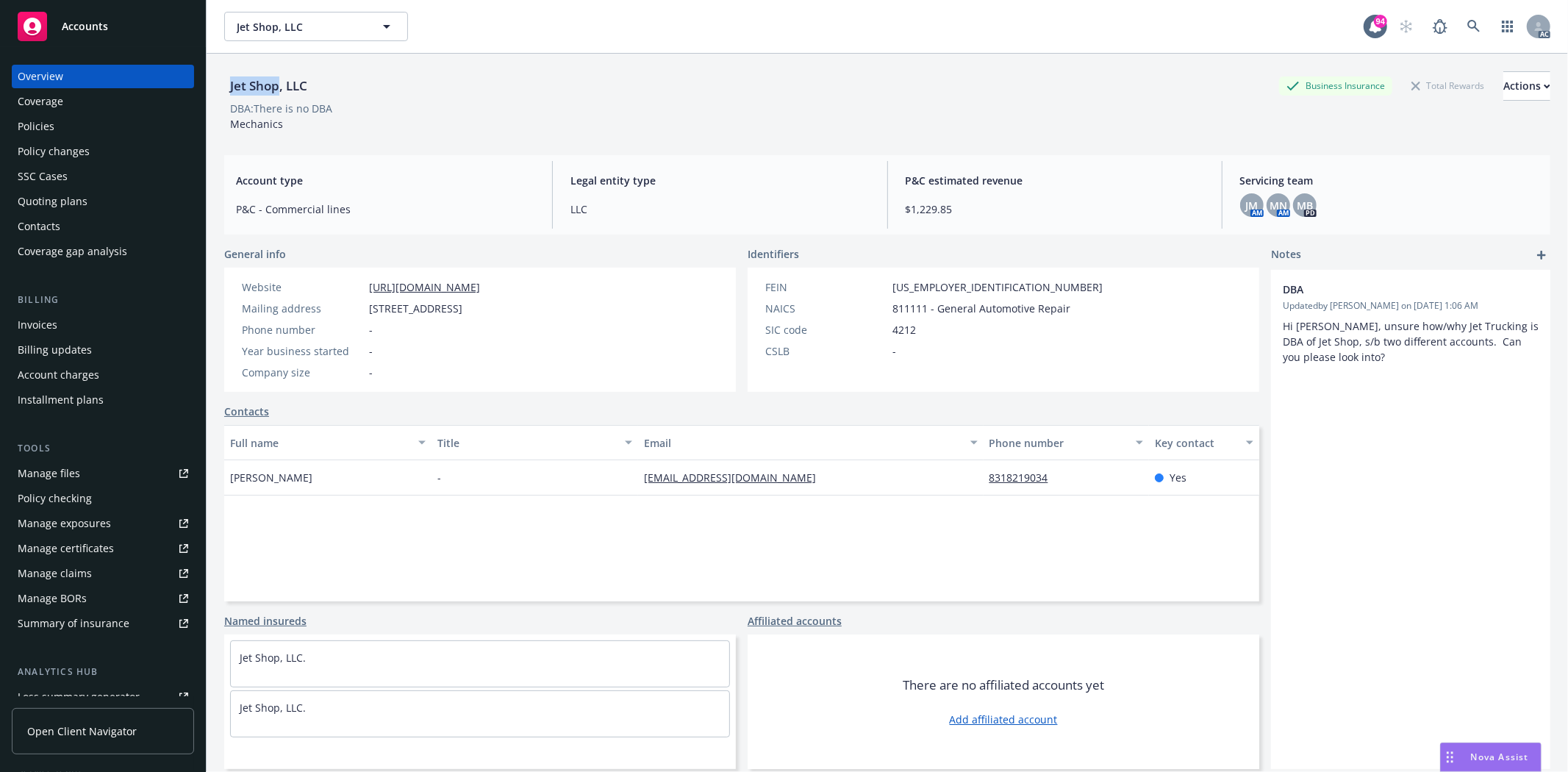
drag, startPoint x: 225, startPoint y: 90, endPoint x: 278, endPoint y: 84, distance: 53.3
click at [278, 84] on div "Jet Shop, LLC" at bounding box center [269, 86] width 89 height 19
copy div "Jet Shop"
drag, startPoint x: 224, startPoint y: 484, endPoint x: 312, endPoint y: 480, distance: 88.1
click at [312, 480] on div "[PERSON_NAME]" at bounding box center [328, 478] width 207 height 35
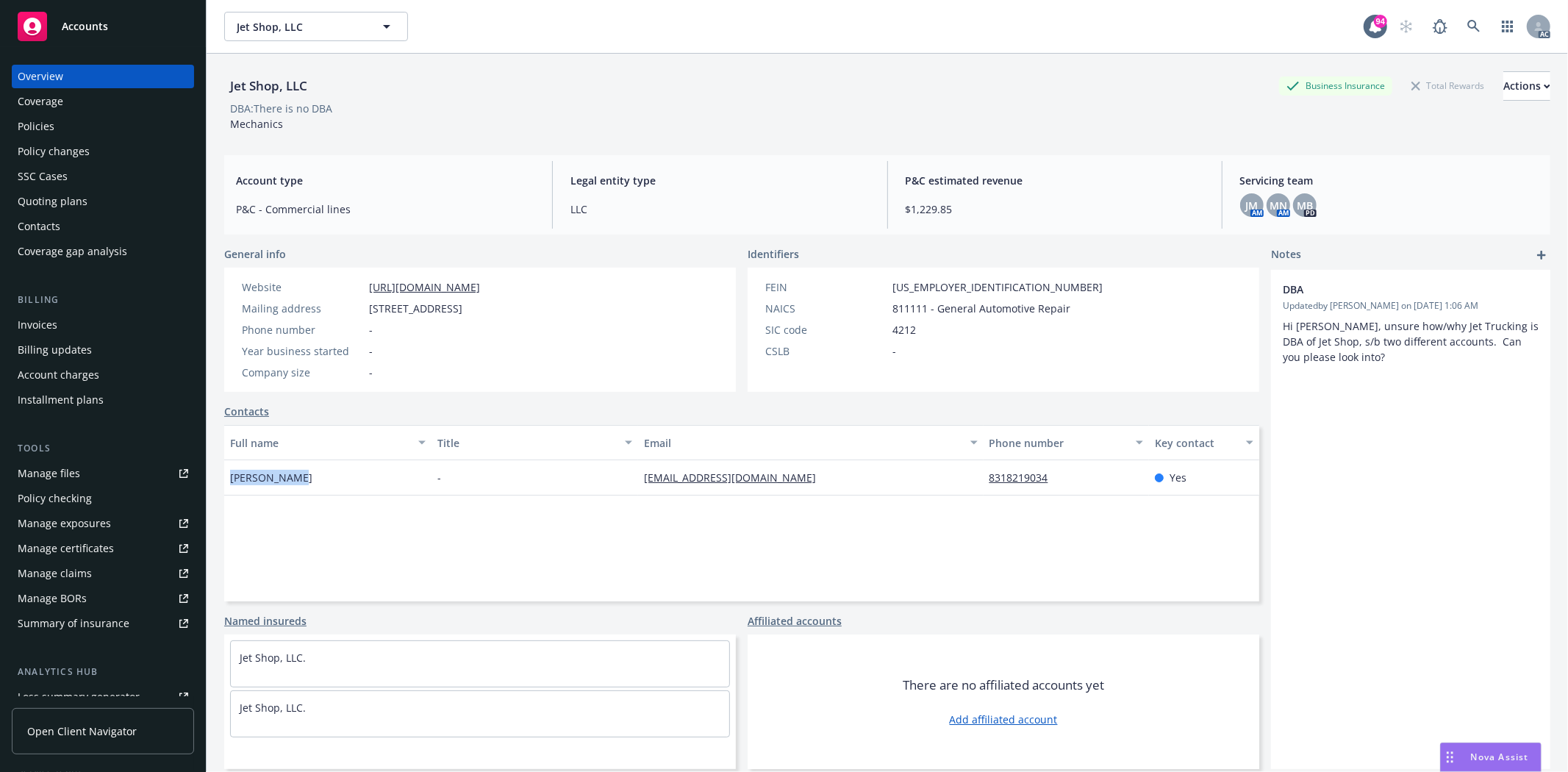
copy span "[PERSON_NAME]"
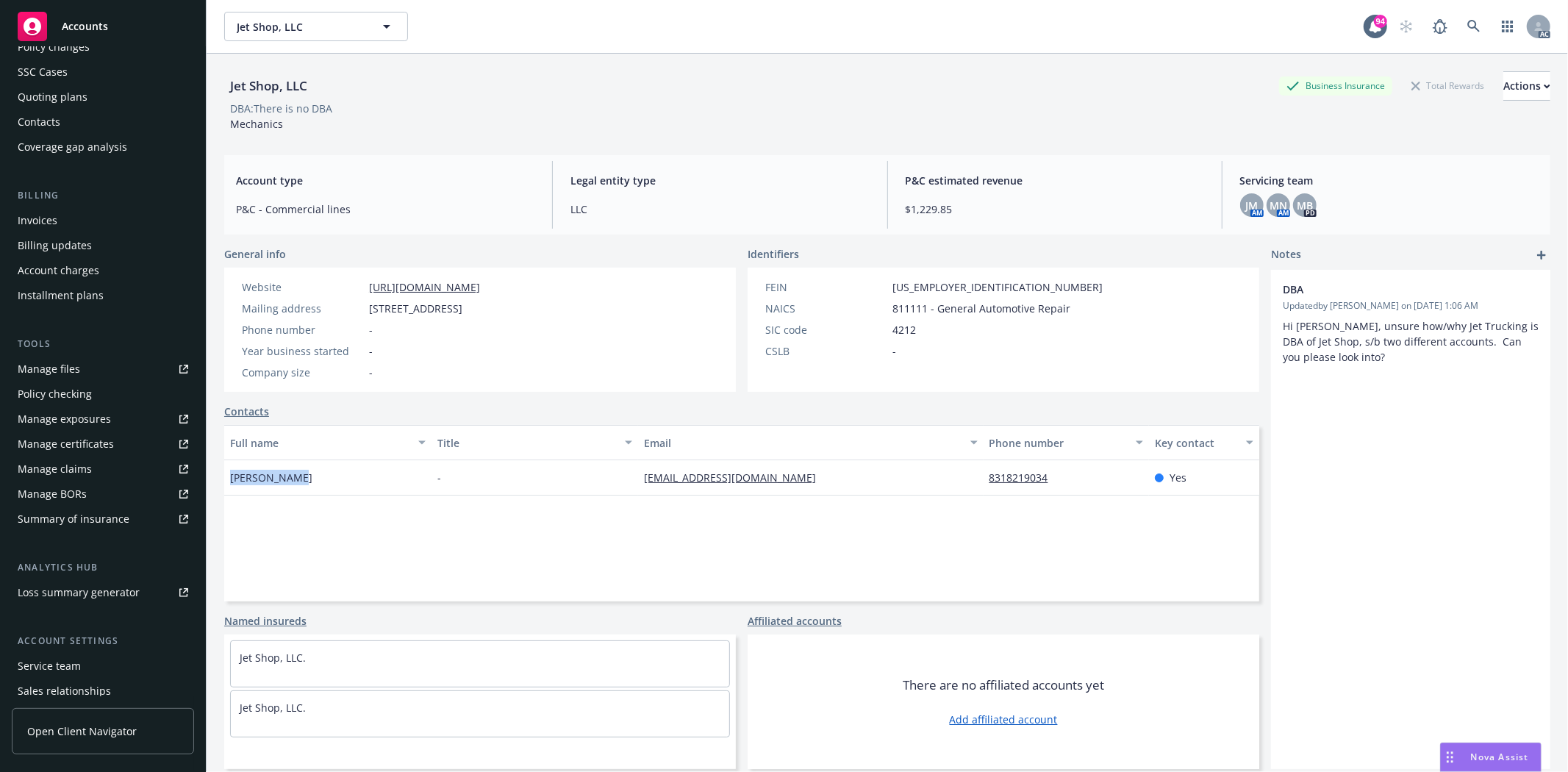
scroll to position [186, 0]
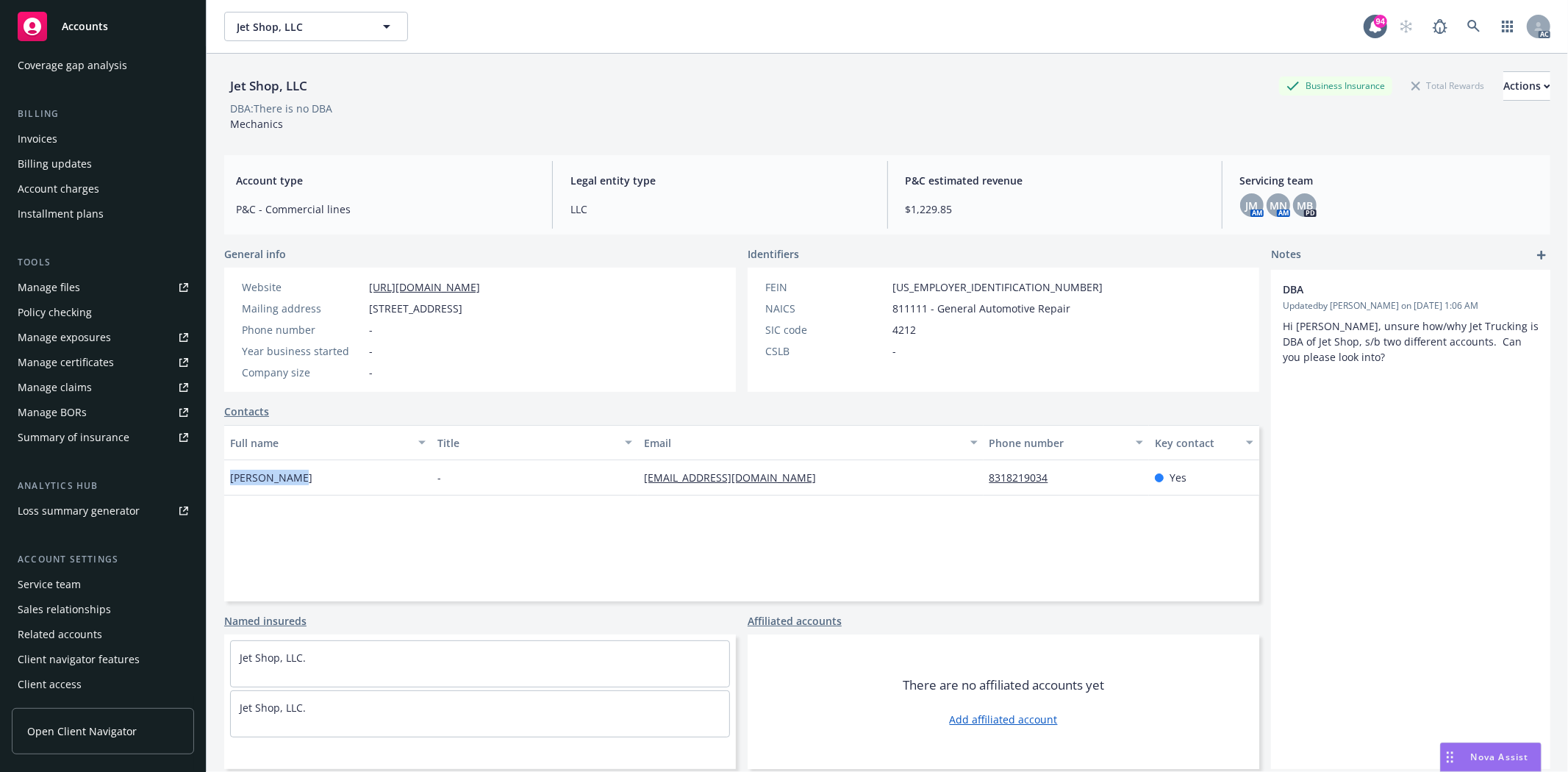
click at [77, 577] on div "Service team" at bounding box center [50, 584] width 63 height 23
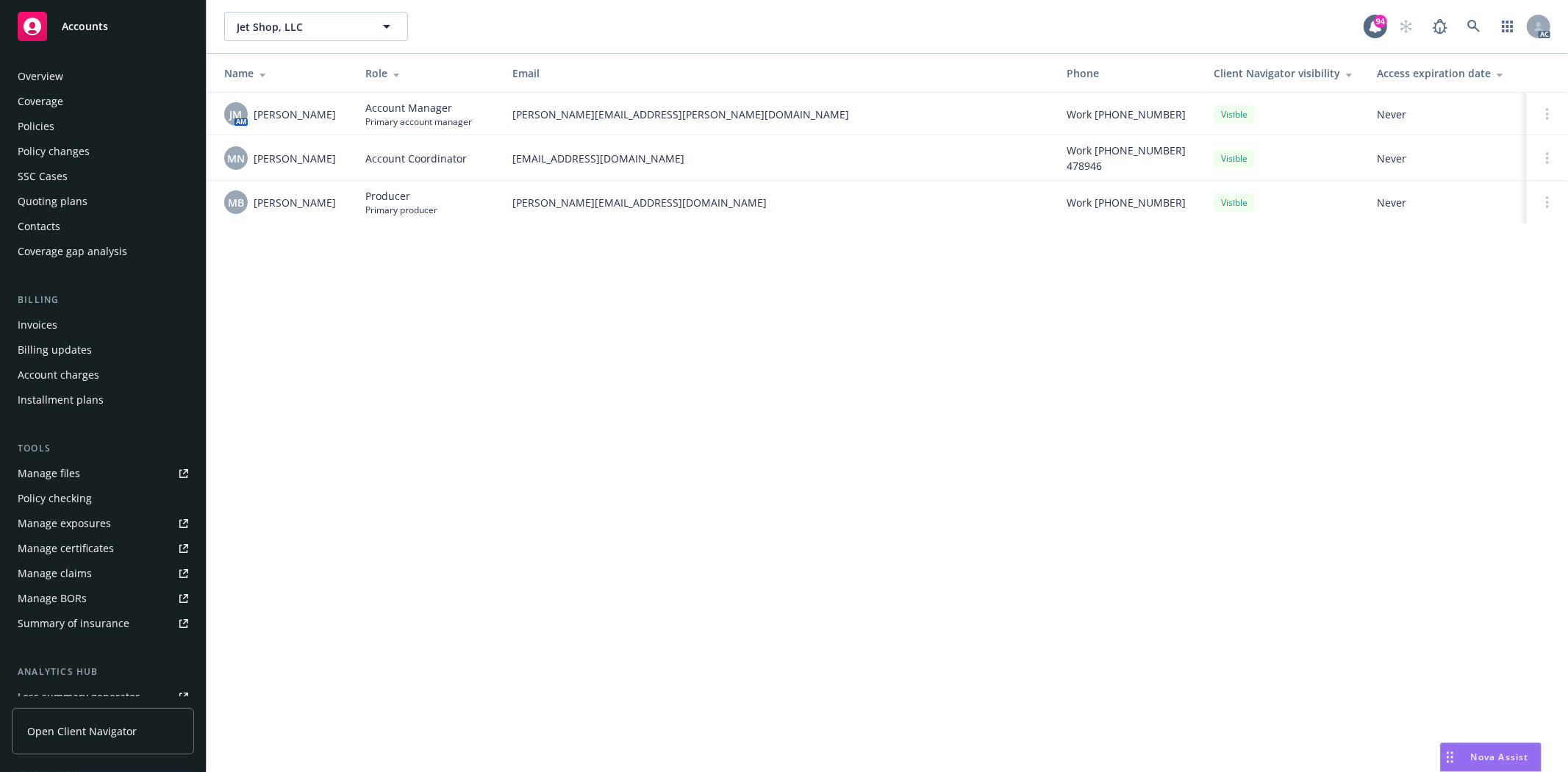
click at [152, 129] on div "Policies" at bounding box center [103, 126] width 170 height 23
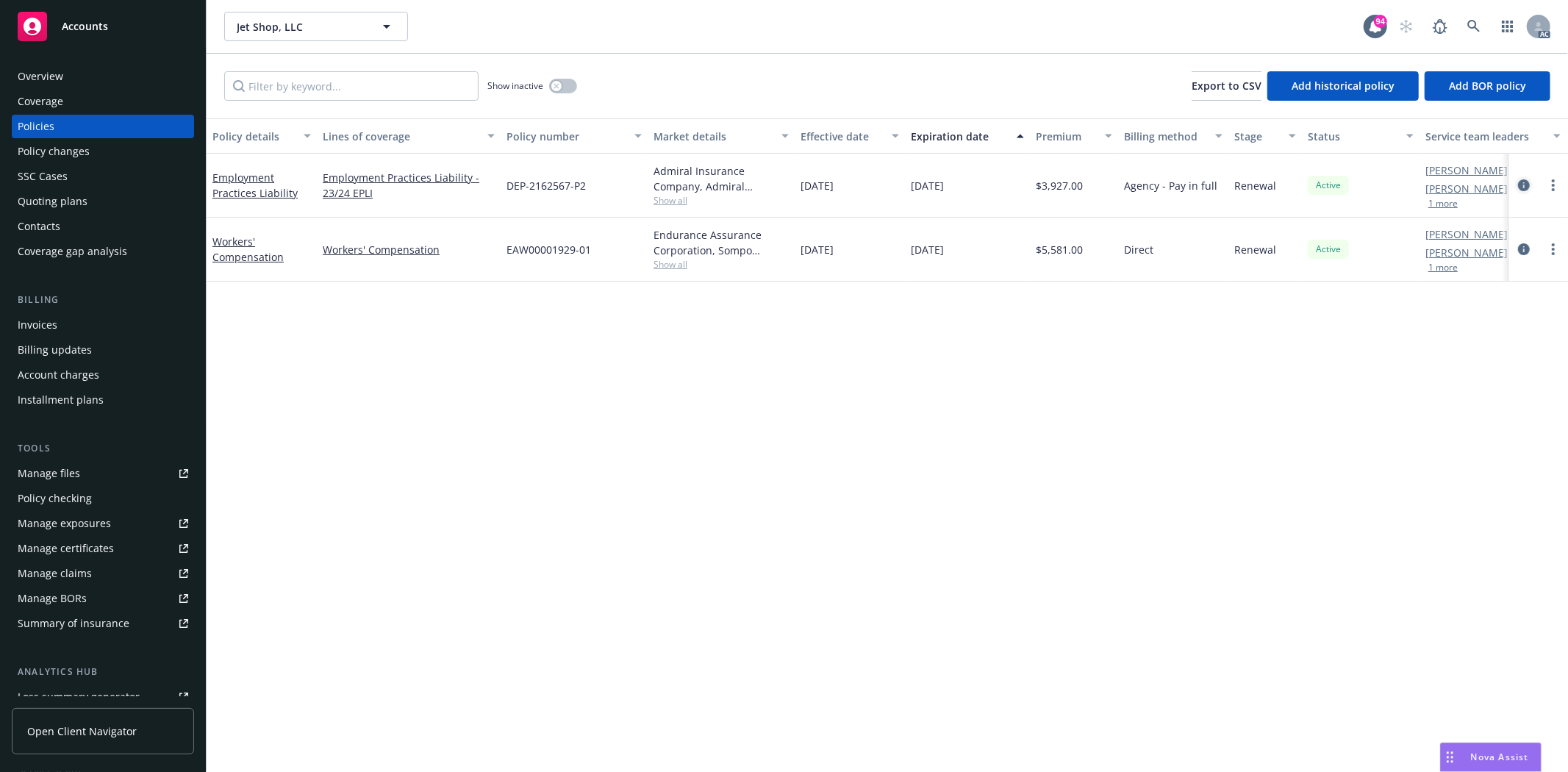
click at [1524, 186] on icon "circleInformation" at bounding box center [1524, 185] width 12 height 12
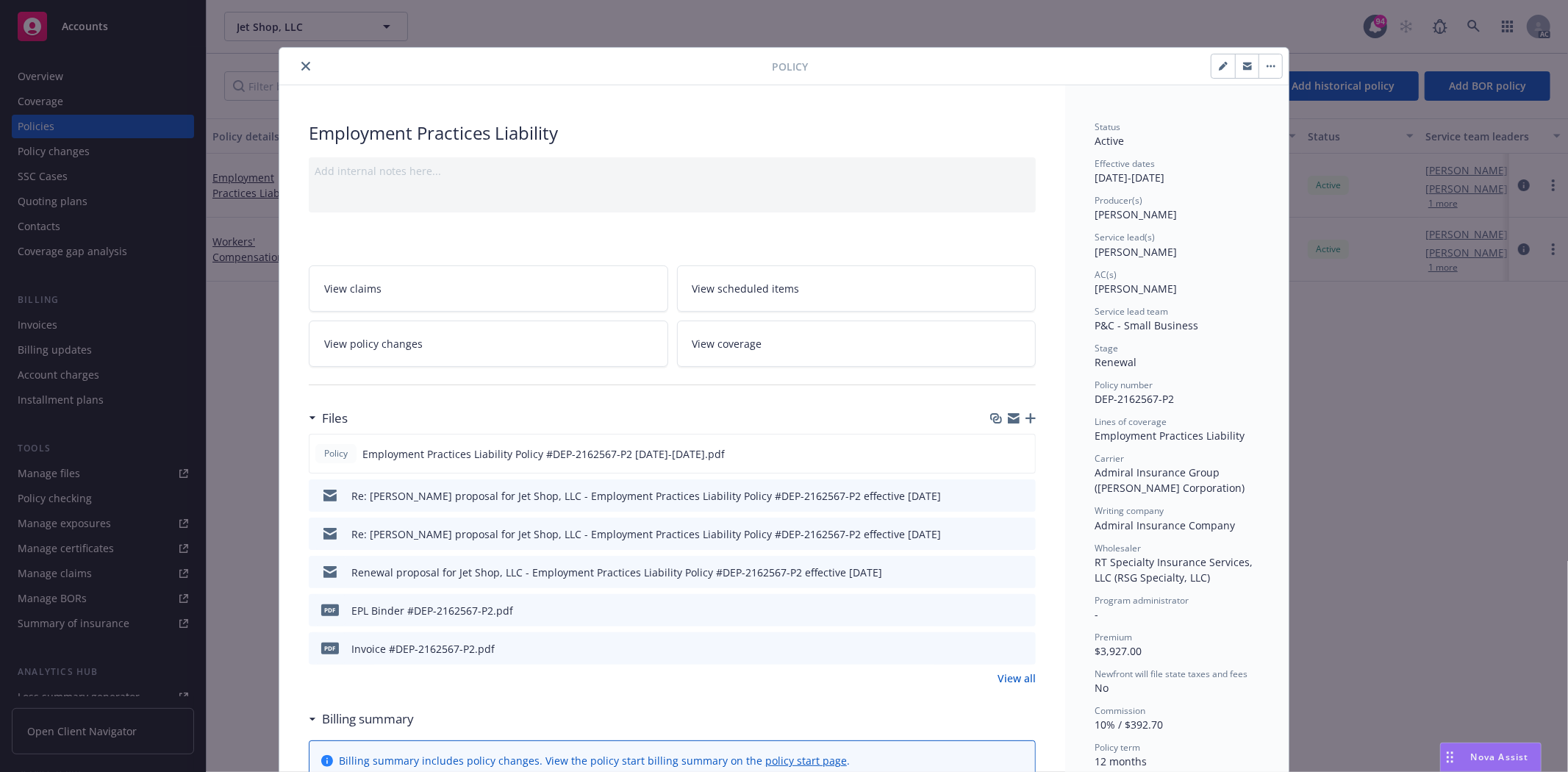
click at [1007, 668] on div "Policy Employment Practices Liability Policy #DEP-2162567-P2 2024-2025.pdf Re: …" at bounding box center [672, 560] width 727 height 252
click at [1008, 677] on link "View all" at bounding box center [1016, 678] width 38 height 16
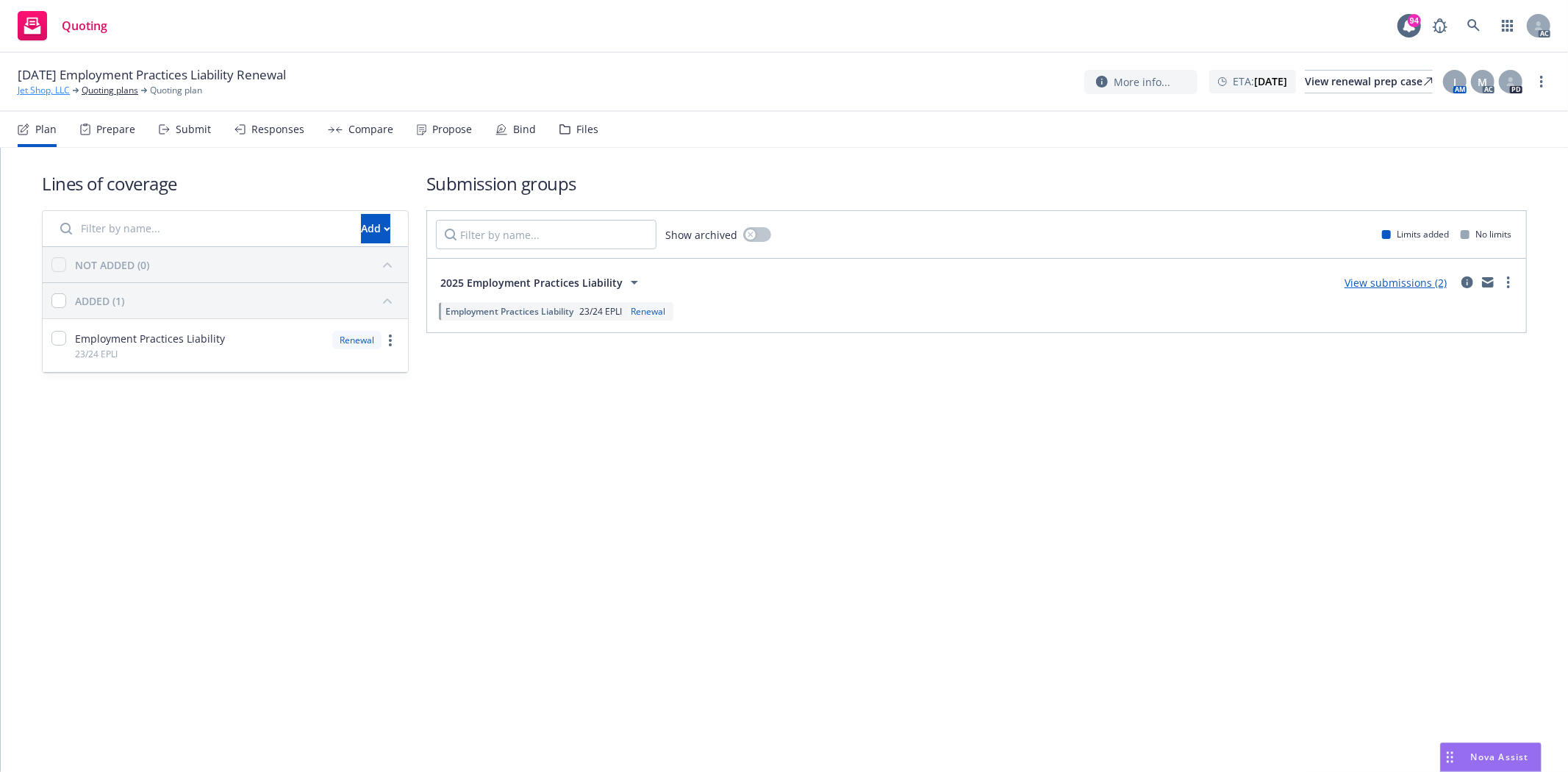
click at [32, 93] on link "Jet Shop, LLC" at bounding box center [44, 91] width 53 height 14
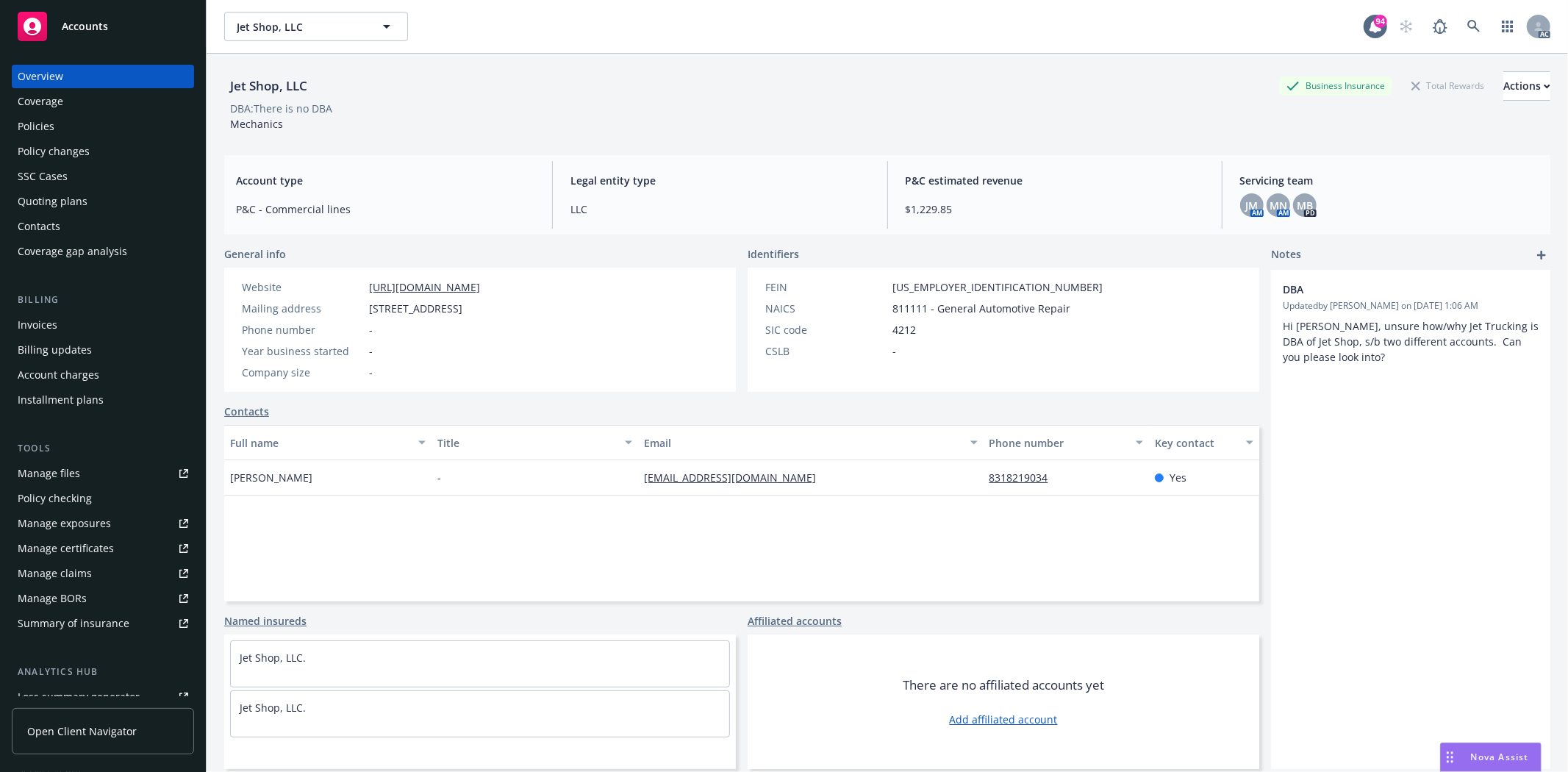
drag, startPoint x: 1391, startPoint y: 171, endPoint x: 1457, endPoint y: 245, distance: 99.2
click at [1451, 210] on div "Servicing team JM AM MN AM MB PD" at bounding box center [1389, 195] width 322 height 68
drag, startPoint x: 231, startPoint y: 473, endPoint x: 339, endPoint y: 473, distance: 108.0
click at [339, 473] on div "[PERSON_NAME]" at bounding box center [328, 478] width 207 height 35
copy span "[PERSON_NAME]"
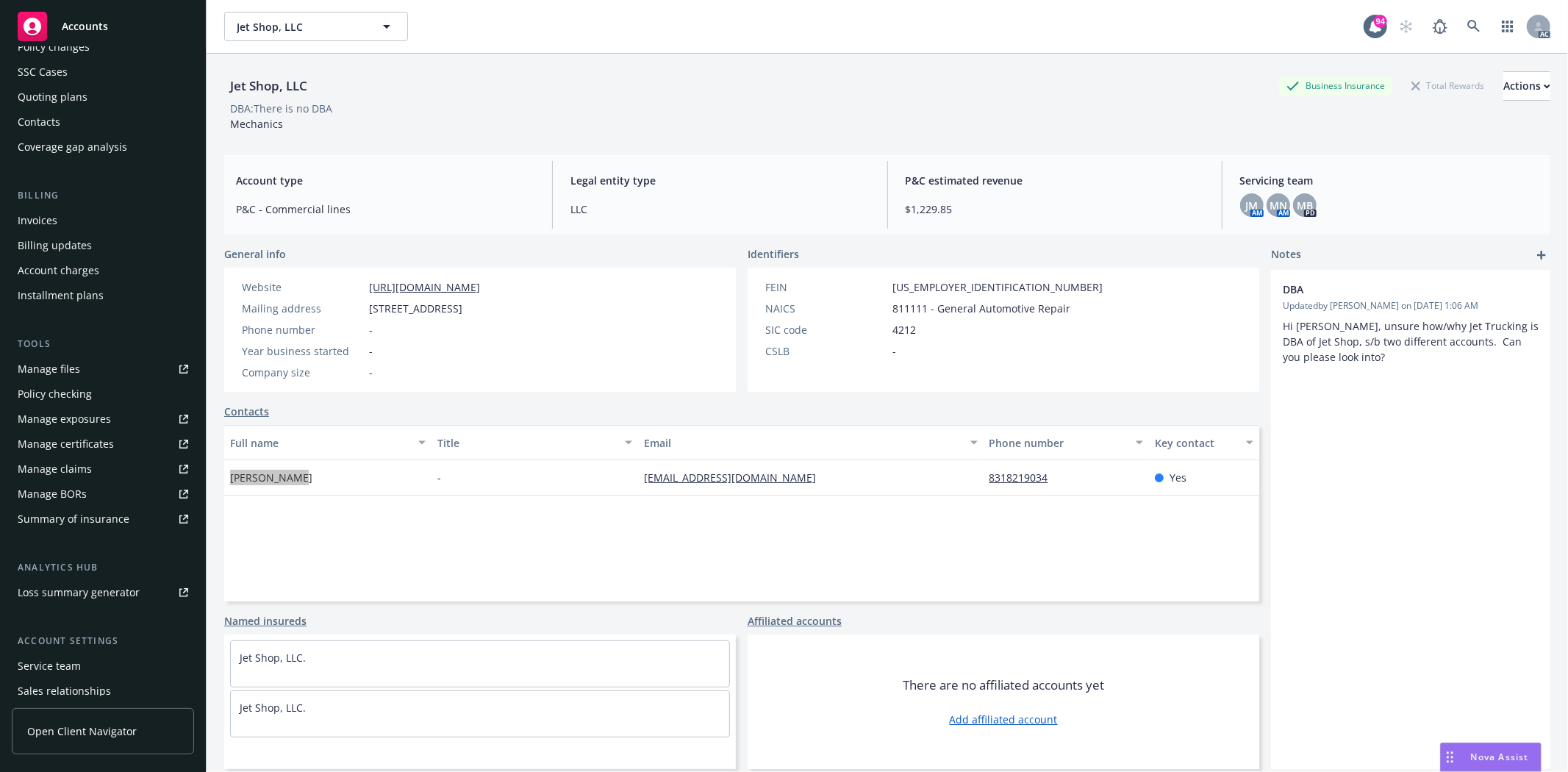
scroll to position [186, 0]
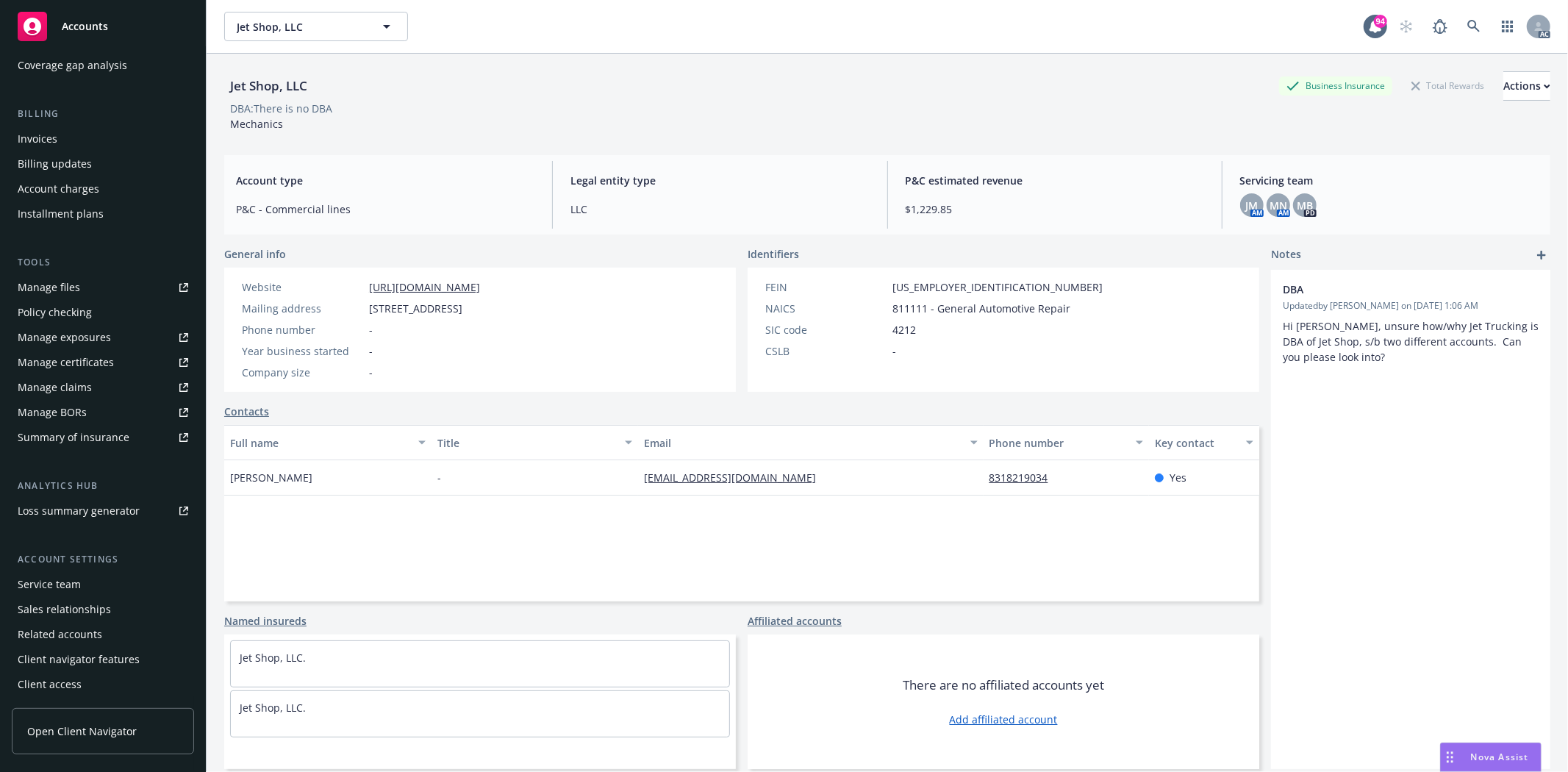
click at [85, 570] on div "Account settings Service team Sales relationships Related accounts Client navig…" at bounding box center [103, 624] width 182 height 144
click at [80, 577] on div "Service team" at bounding box center [103, 584] width 170 height 23
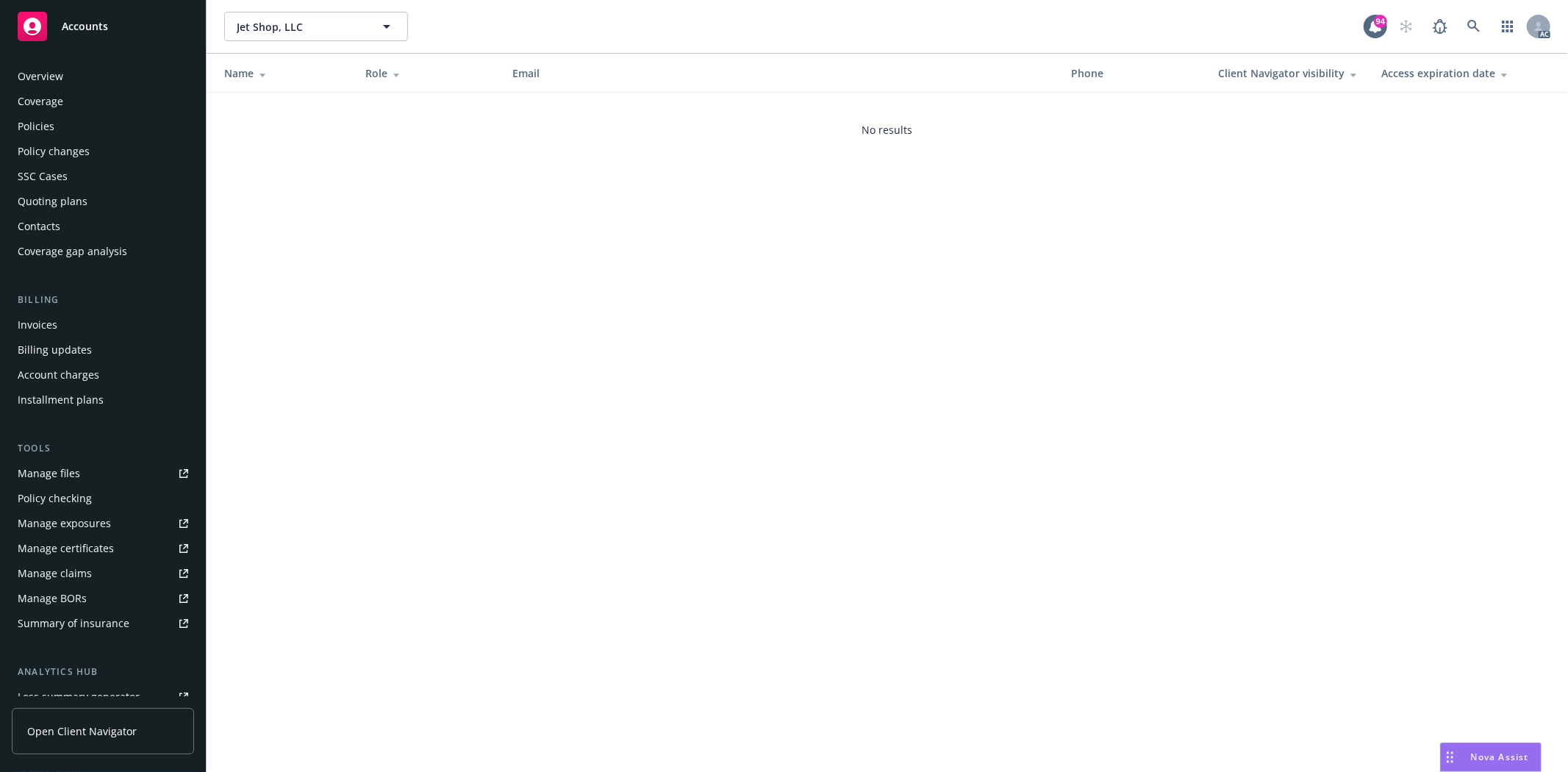
scroll to position [186, 0]
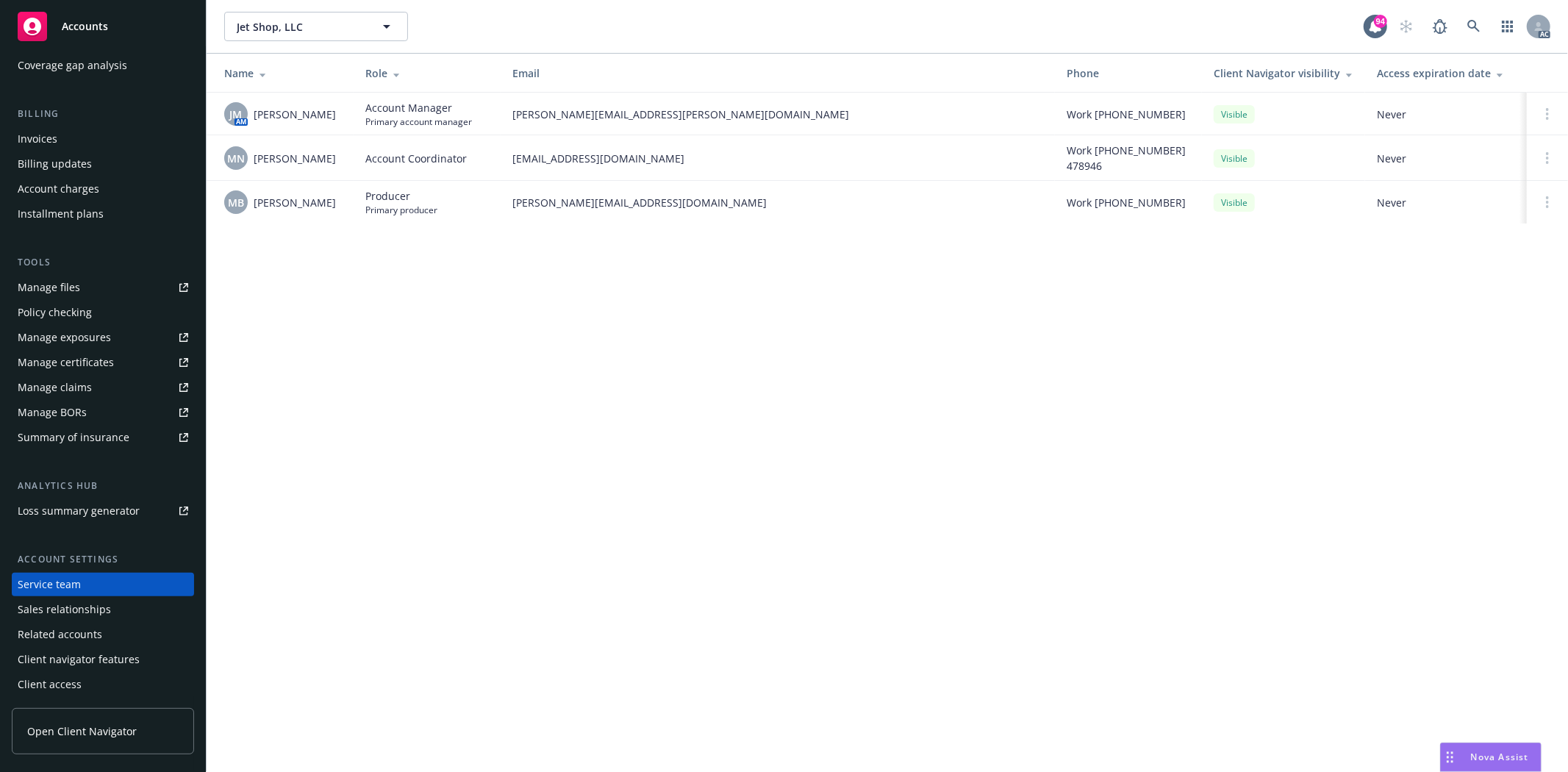
drag, startPoint x: 251, startPoint y: 120, endPoint x: 339, endPoint y: 122, distance: 88.0
click at [339, 122] on div "JM AM Jennifer Martinez" at bounding box center [283, 113] width 118 height 23
copy span "Jennifer Martinez"
drag, startPoint x: 256, startPoint y: 161, endPoint x: 333, endPoint y: 163, distance: 77.0
click at [333, 163] on div "MN Megan Napoli" at bounding box center [283, 158] width 118 height 23
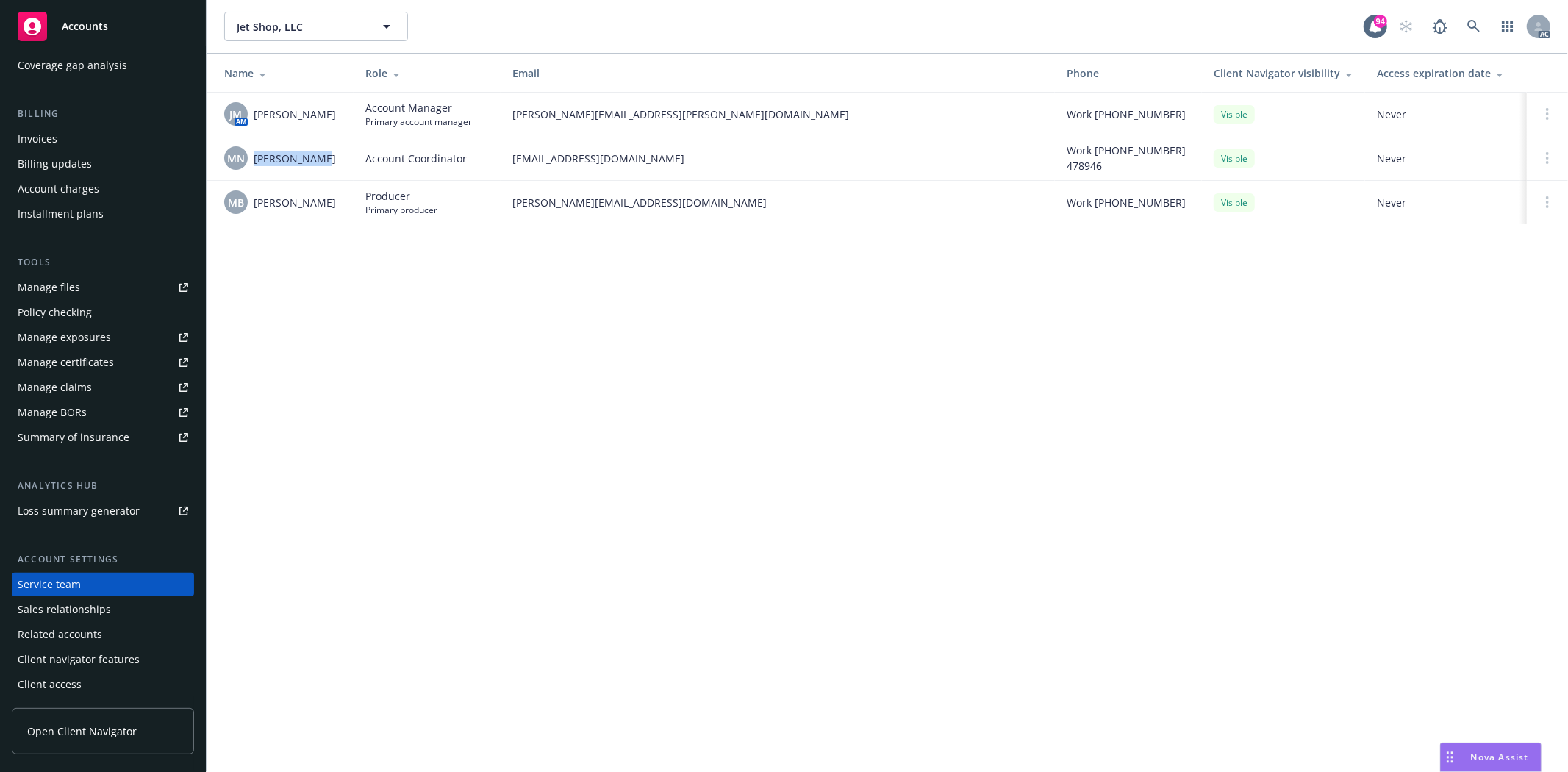
copy span "Megan Napoli"
drag, startPoint x: 251, startPoint y: 206, endPoint x: 326, endPoint y: 207, distance: 75.0
click at [326, 207] on div "MB Mike Bone" at bounding box center [283, 202] width 118 height 23
copy span "Mike Bone"
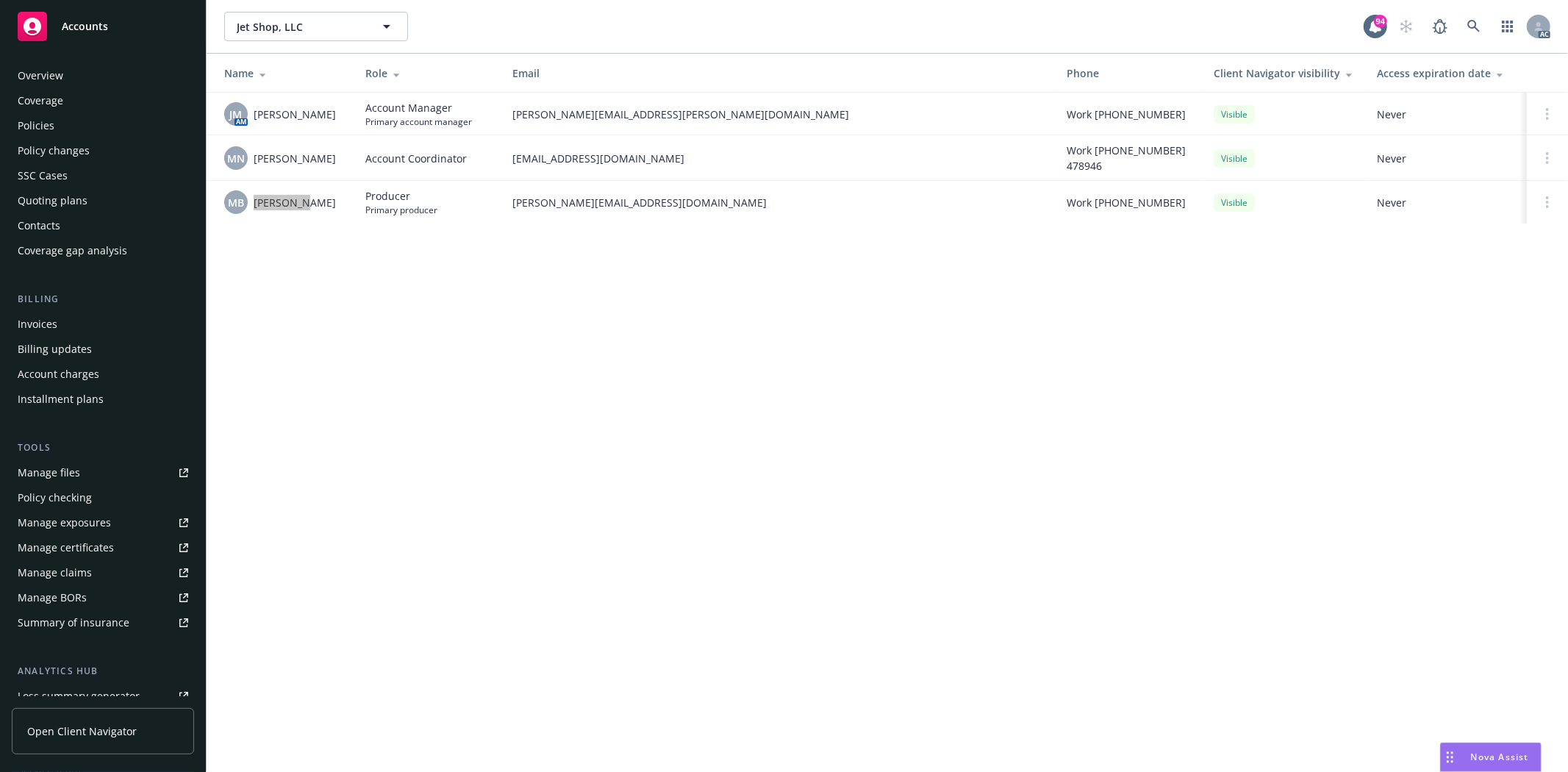
scroll to position [0, 0]
click at [63, 79] on div "Overview" at bounding box center [103, 76] width 170 height 23
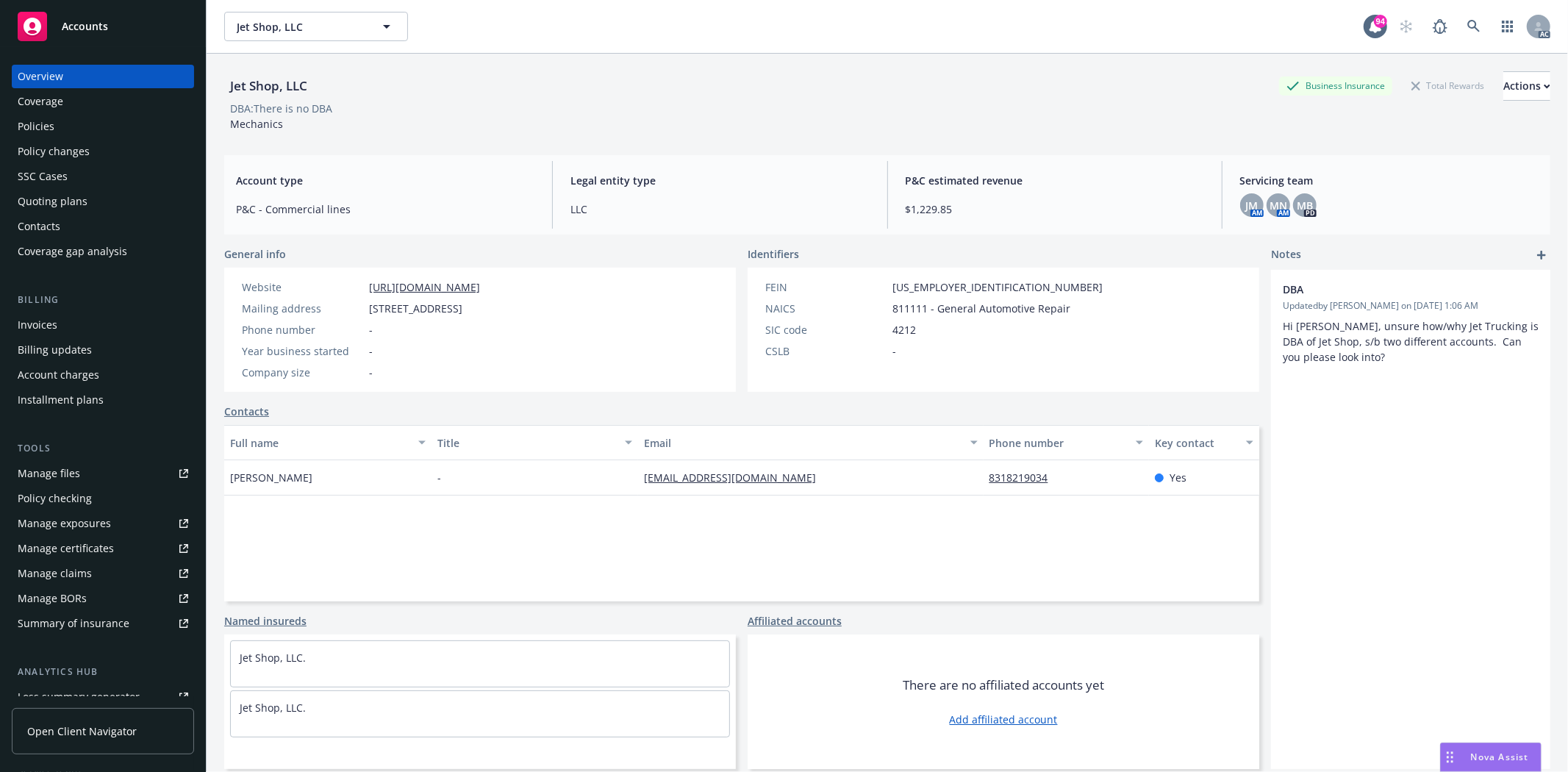
click at [89, 191] on div "Quoting plans" at bounding box center [103, 201] width 170 height 23
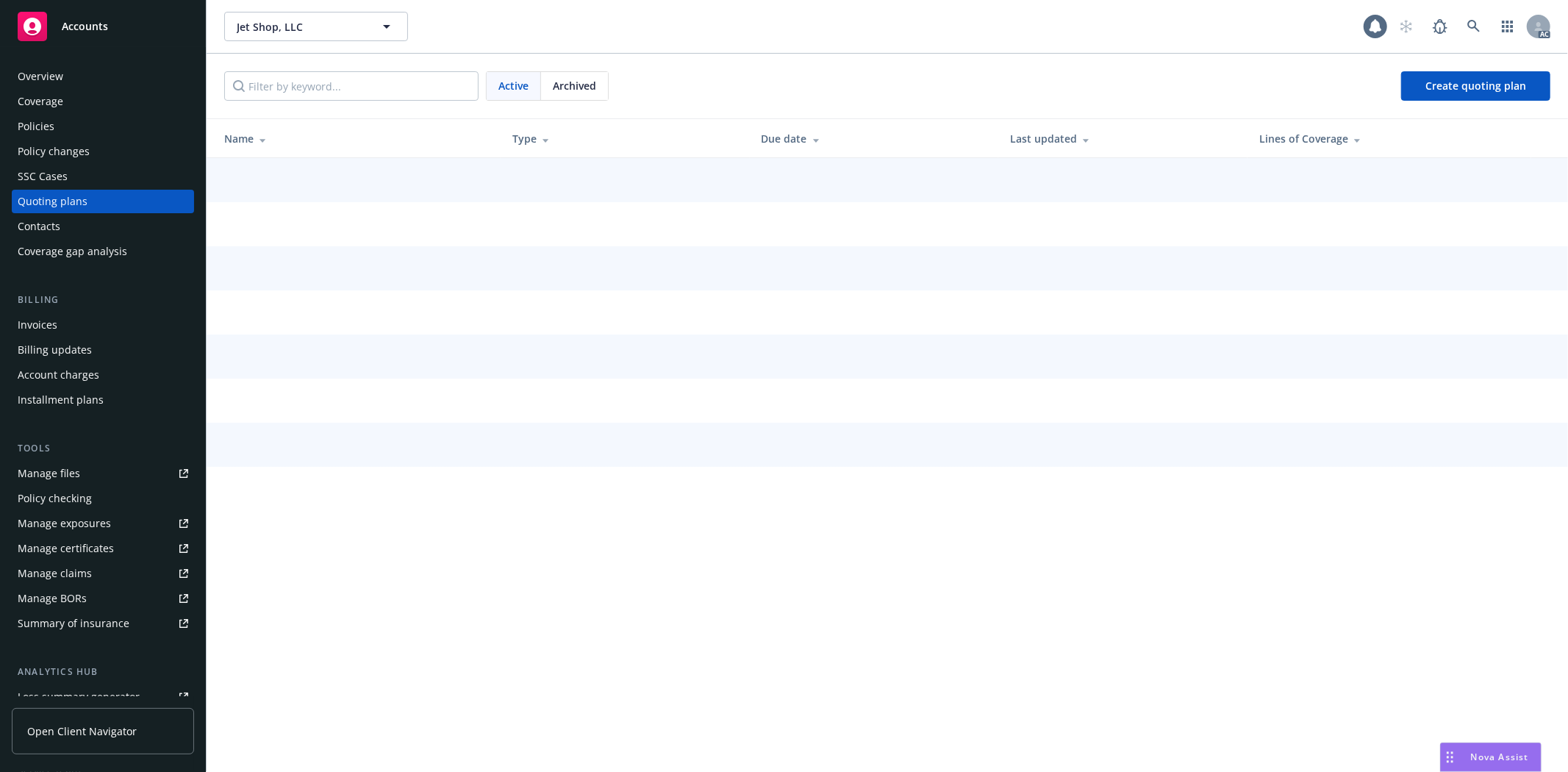
click at [89, 191] on div "Quoting plans" at bounding box center [103, 201] width 170 height 23
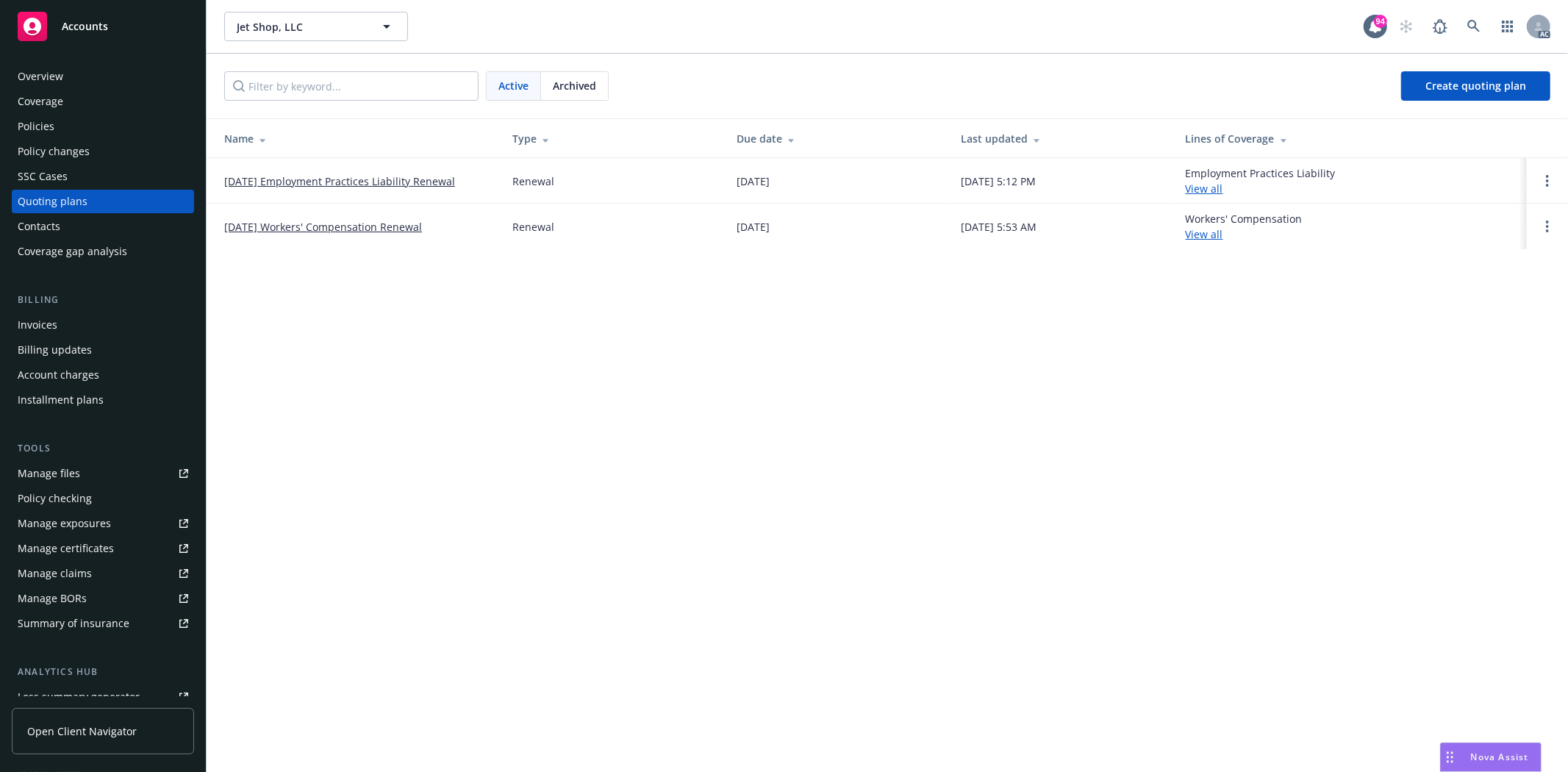
drag, startPoint x: 218, startPoint y: 179, endPoint x: 486, endPoint y: 190, distance: 268.2
click at [486, 190] on td "12/11/25 Employment Practices Liability Renewal" at bounding box center [354, 181] width 294 height 46
copy link "12/11/25 Employment Practices Liability Renewal"
click at [393, 184] on link "12/11/25 Employment Practices Liability Renewal" at bounding box center [339, 181] width 230 height 16
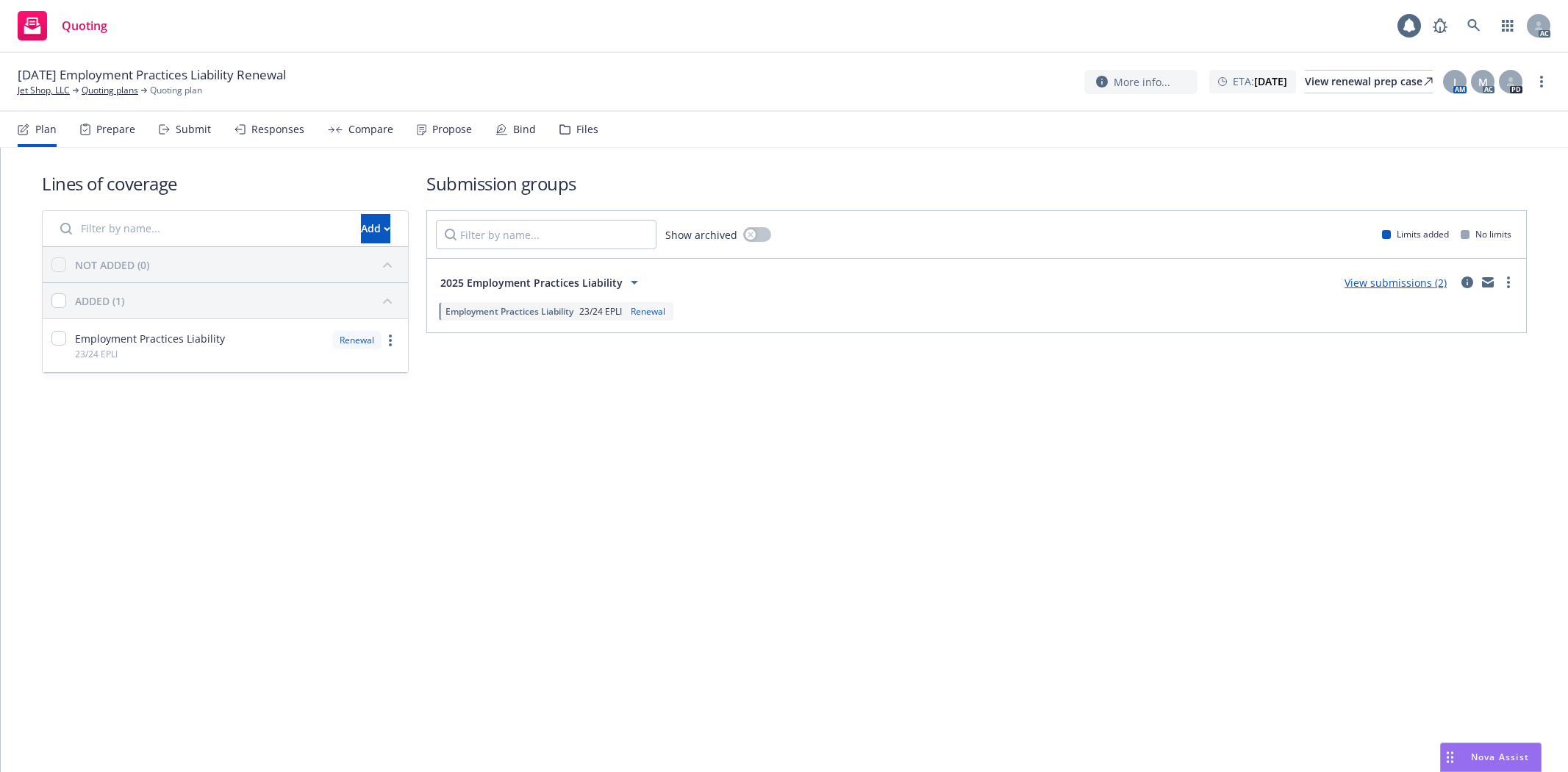
click at [121, 136] on div "Prepare" at bounding box center [107, 129] width 55 height 35
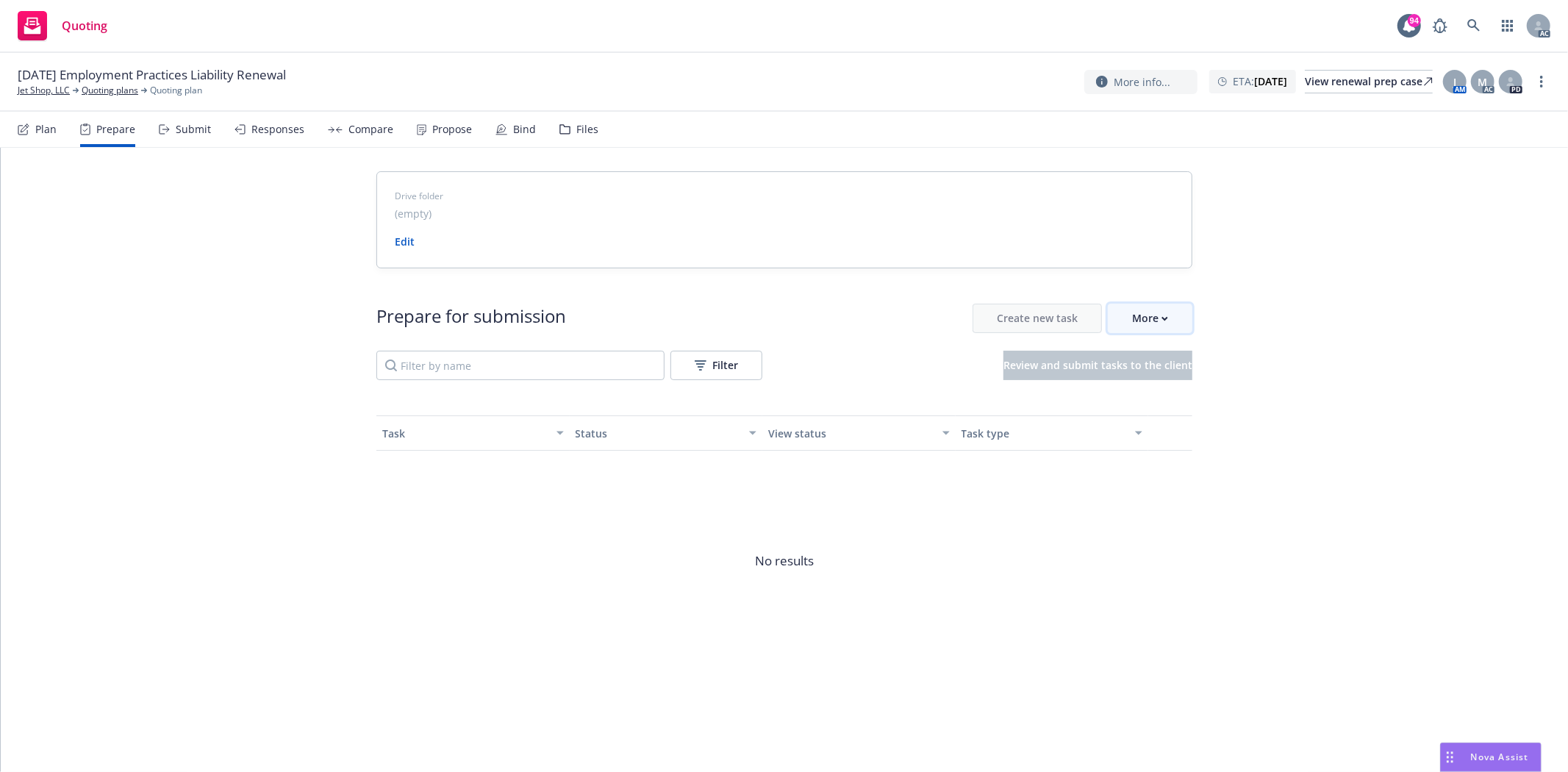
click at [1170, 324] on button "More" at bounding box center [1150, 318] width 85 height 29
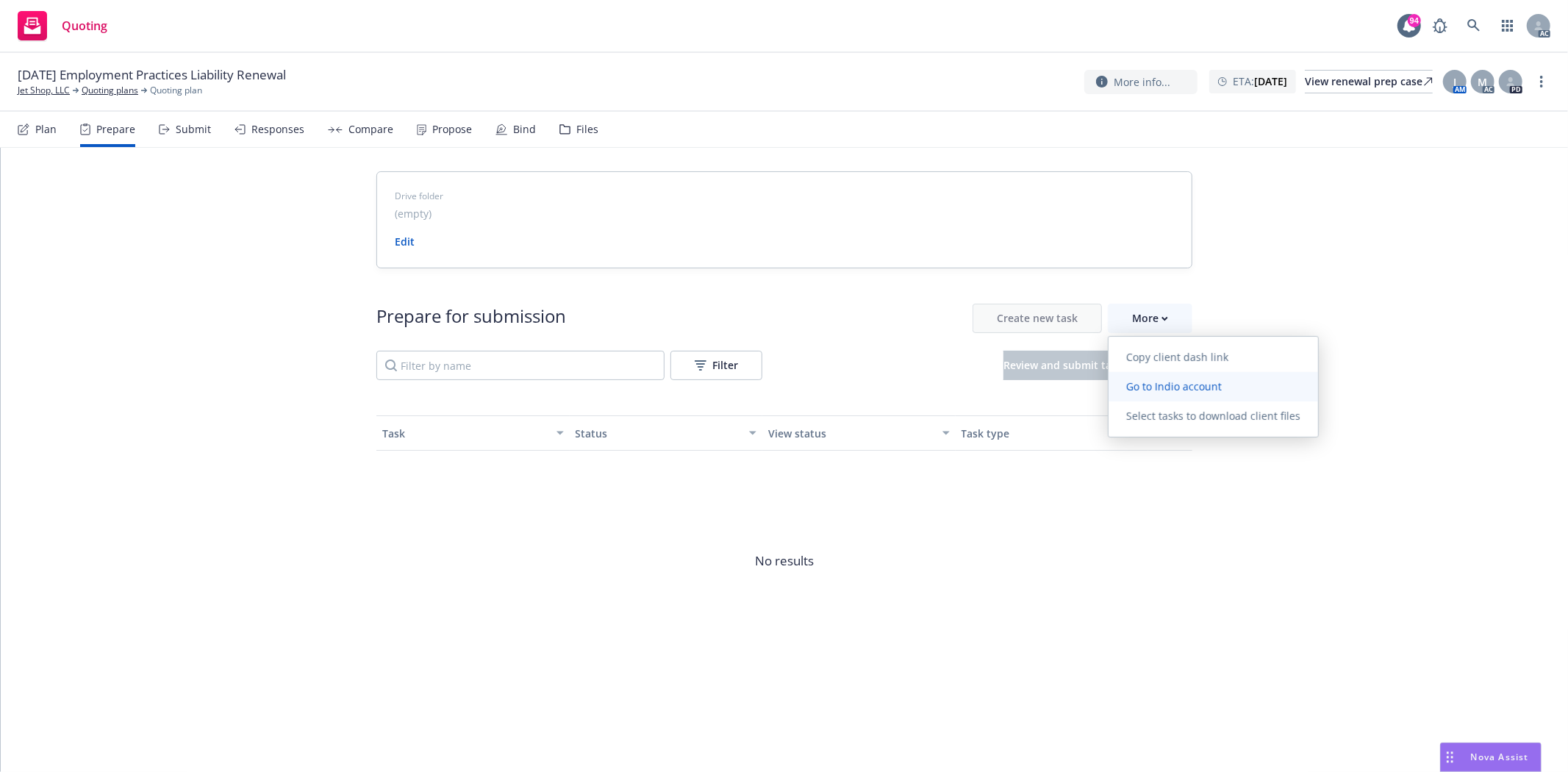
click at [1206, 384] on span "Go to Indio account" at bounding box center [1174, 386] width 131 height 14
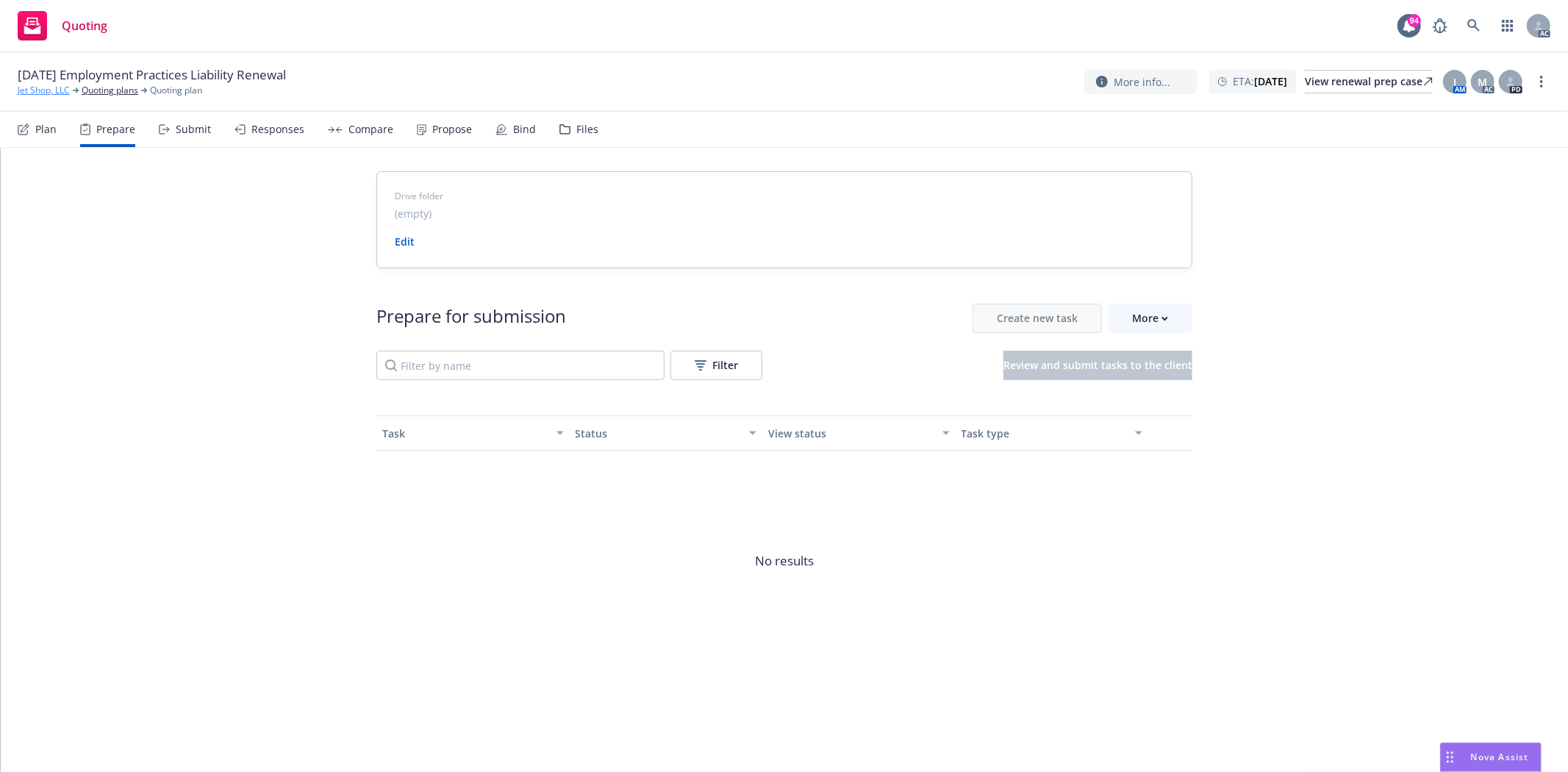
click at [24, 92] on link "Jet Shop, LLC" at bounding box center [44, 91] width 53 height 14
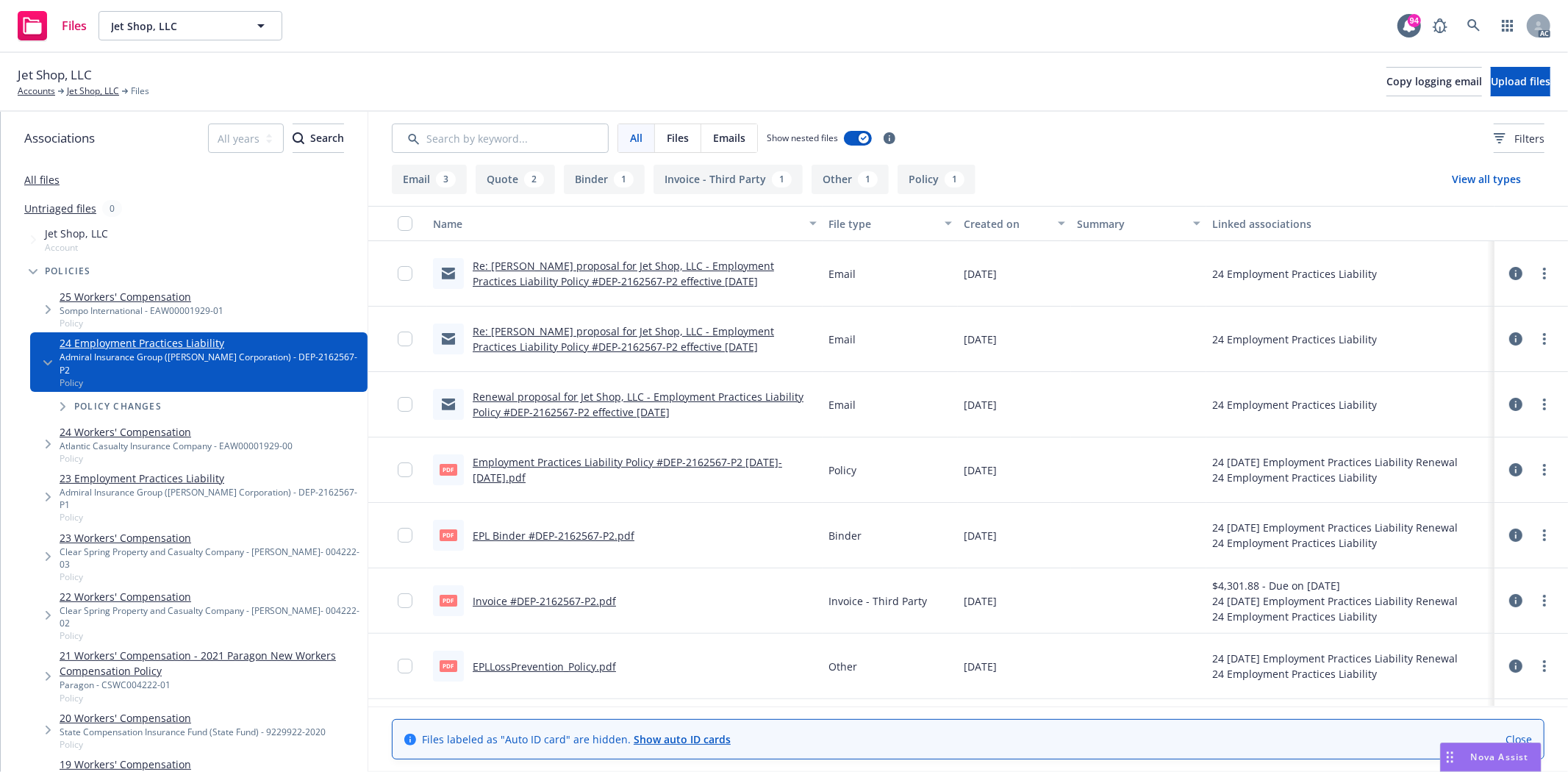
click at [678, 465] on link "Employment Practices Liability Policy #DEP-2162567-P2 2024-2025.pdf" at bounding box center [628, 469] width 309 height 29
click at [623, 530] on link "EPL Binder #DEP-2162567-P2.pdf" at bounding box center [553, 535] width 161 height 14
click at [40, 178] on link "All files" at bounding box center [41, 179] width 35 height 14
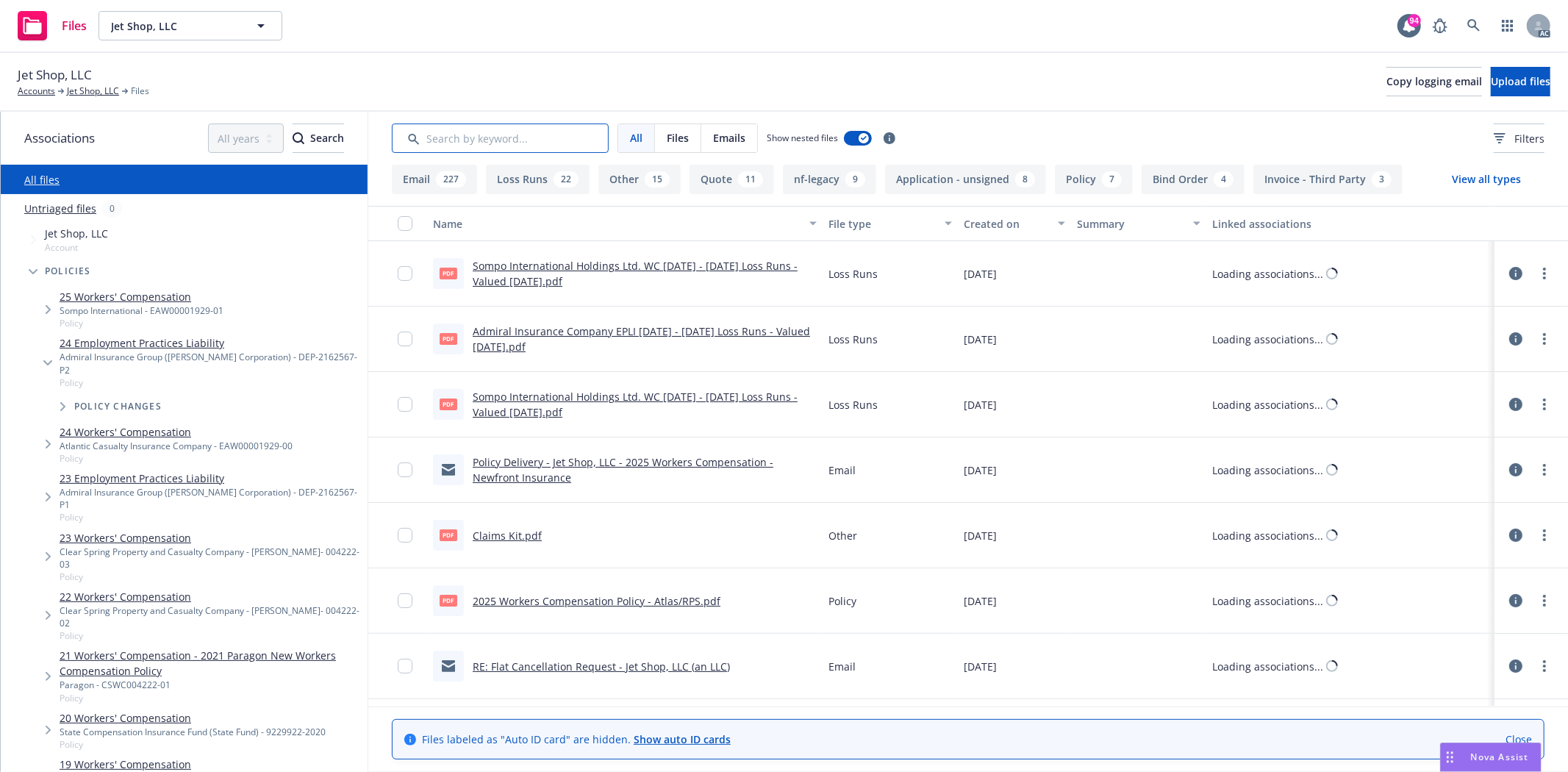
click at [518, 144] on input "Search by keyword..." at bounding box center [500, 138] width 217 height 29
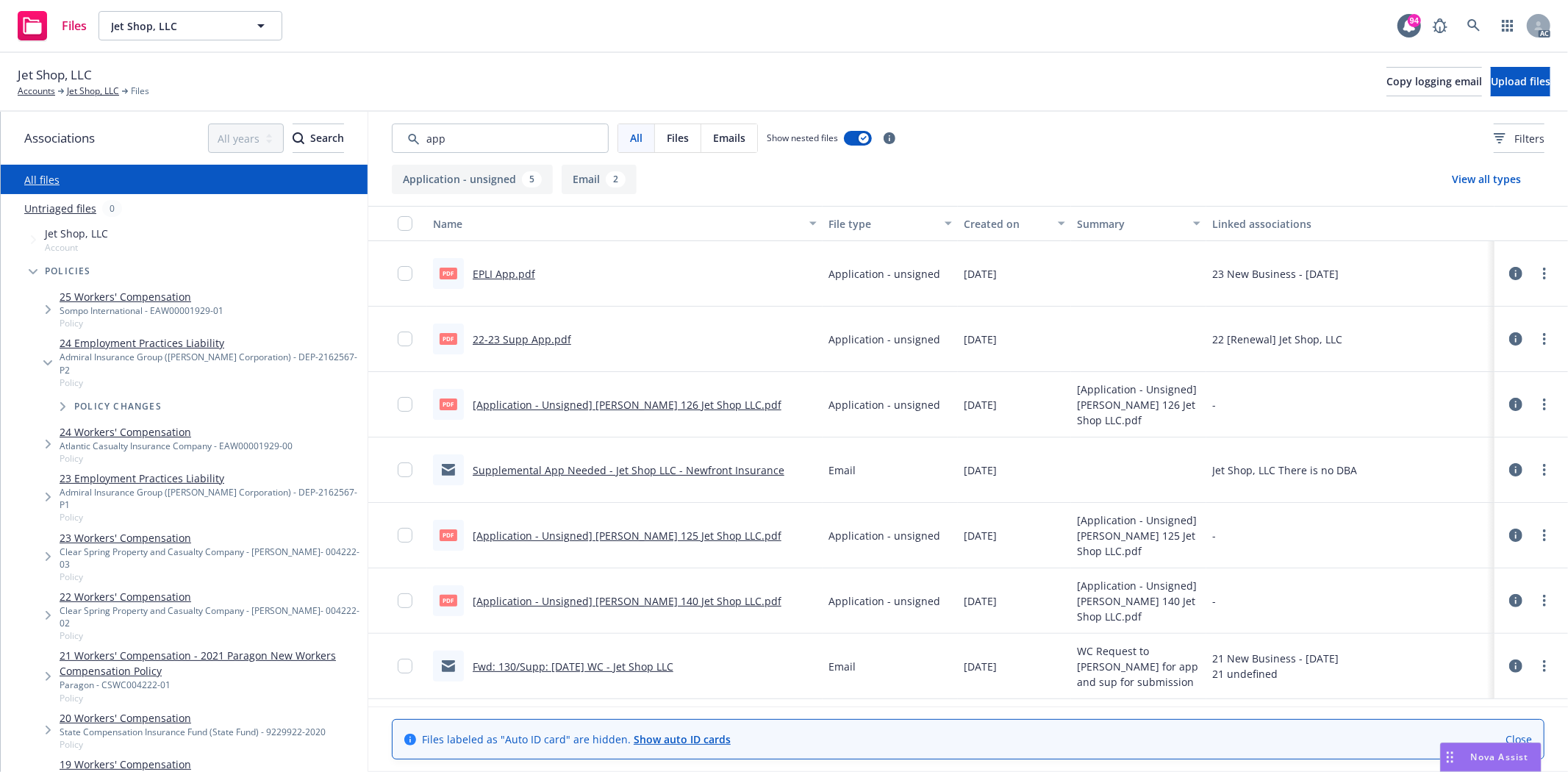
click at [989, 226] on div "Created on" at bounding box center [1007, 224] width 86 height 16
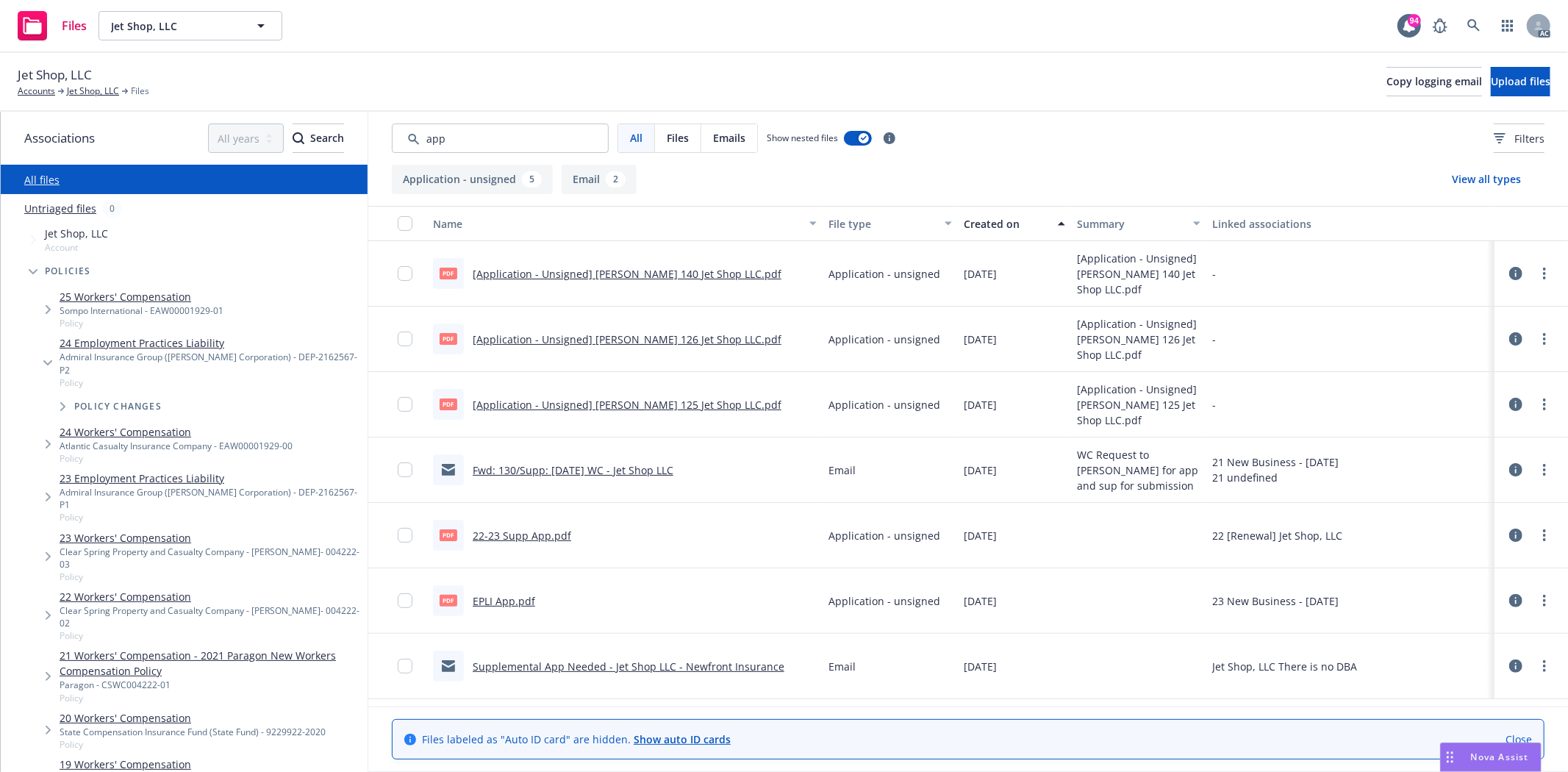
click at [986, 229] on div "Created on" at bounding box center [1007, 224] width 86 height 16
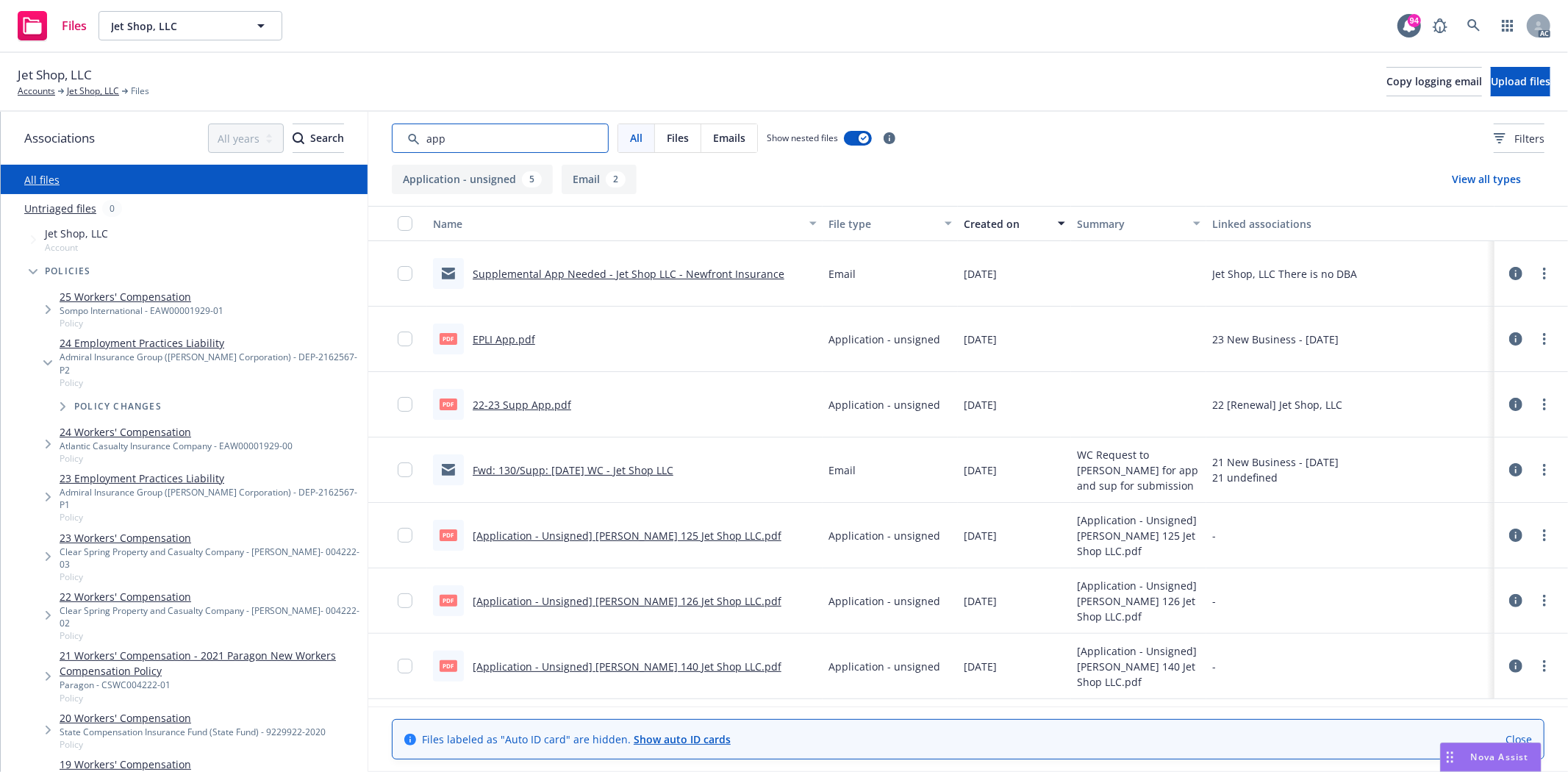
click at [498, 141] on input "Search by keyword..." at bounding box center [500, 138] width 217 height 29
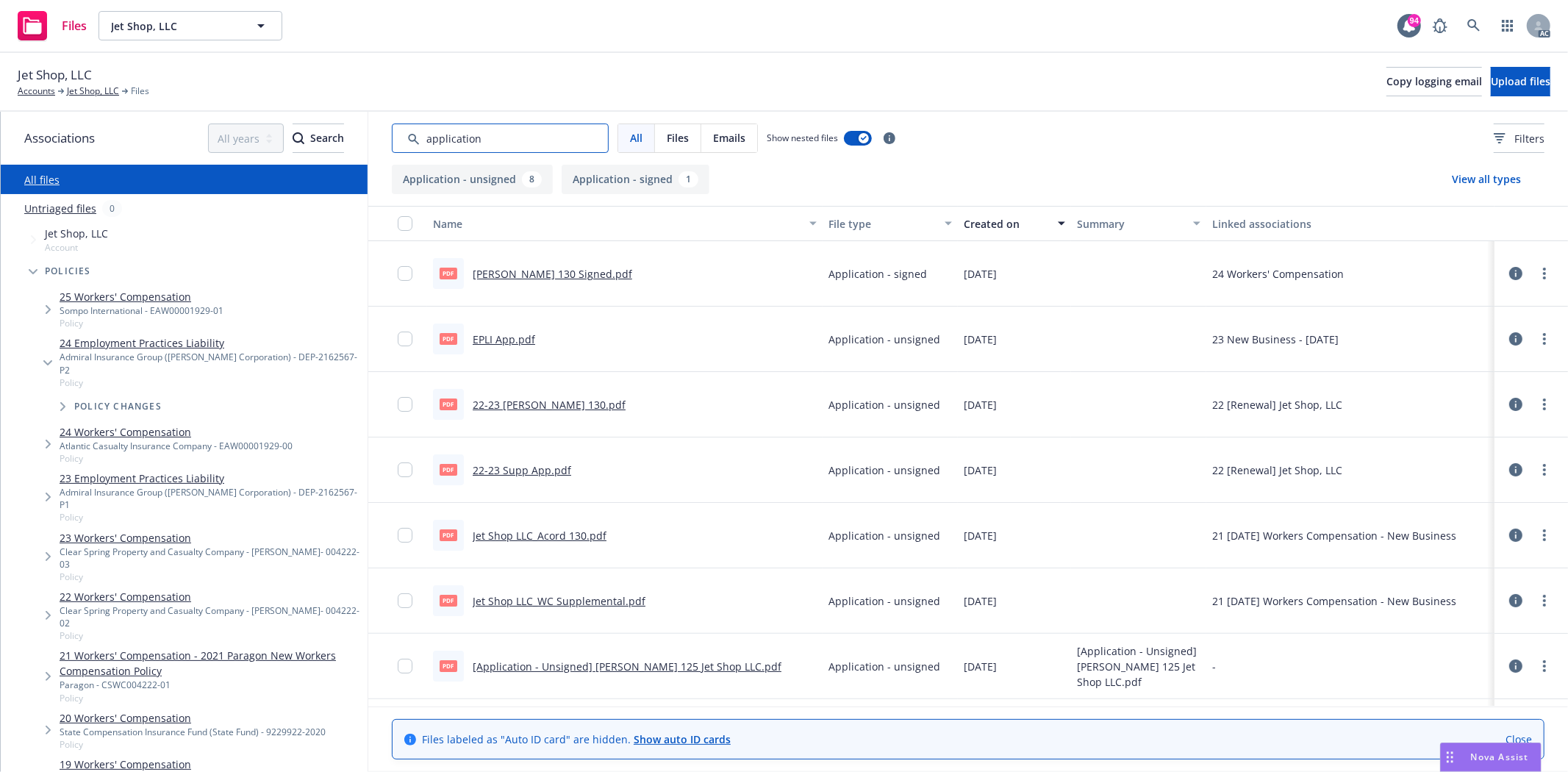
type input "application"
click at [964, 235] on button "Created on" at bounding box center [1014, 223] width 113 height 35
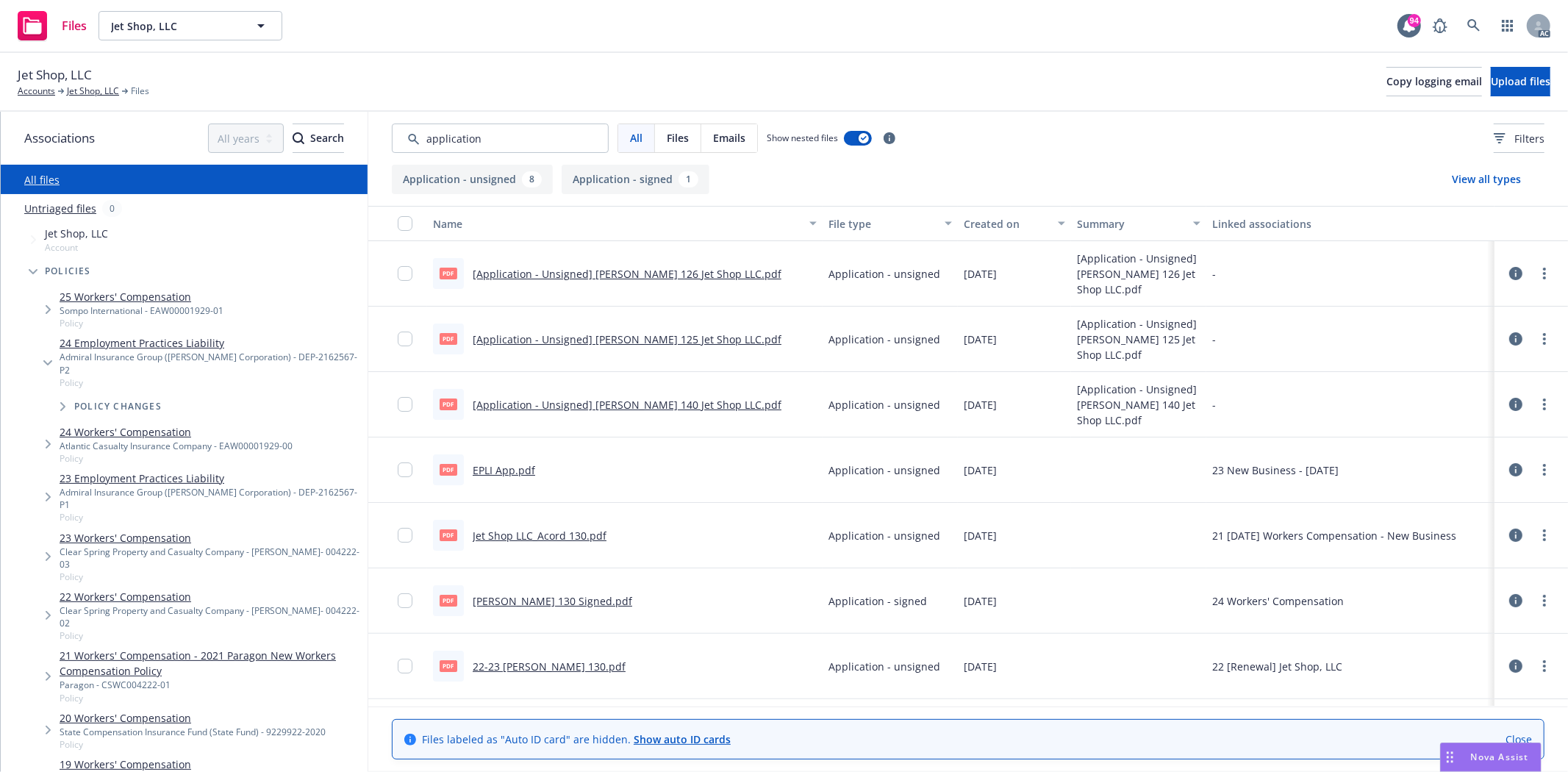
click at [964, 235] on button "Created on" at bounding box center [1014, 223] width 113 height 35
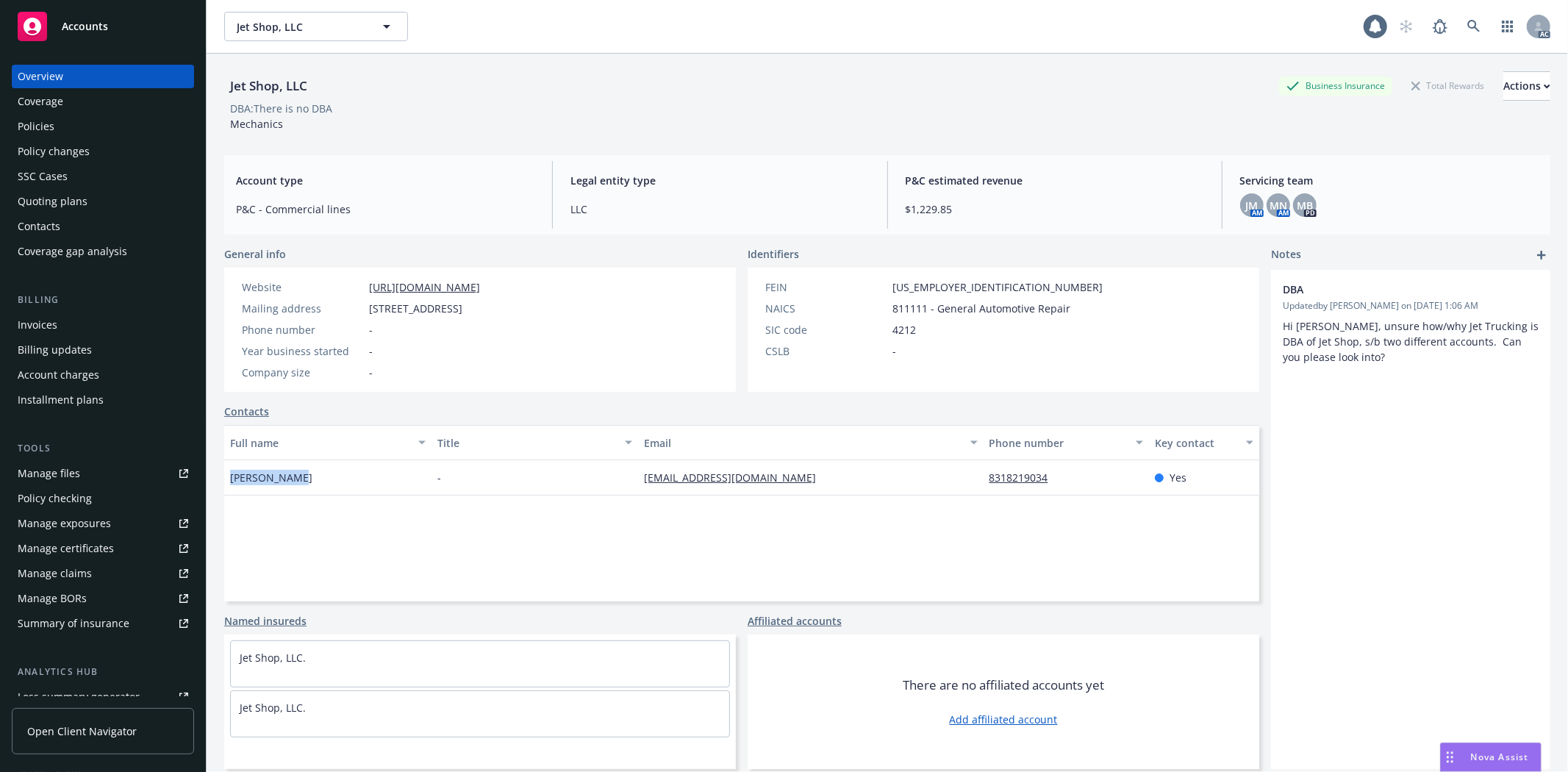
drag, startPoint x: 226, startPoint y: 478, endPoint x: 305, endPoint y: 481, distance: 79.1
click at [305, 481] on div "[PERSON_NAME]" at bounding box center [328, 478] width 207 height 35
copy span "[PERSON_NAME]"
drag, startPoint x: 349, startPoint y: 285, endPoint x: 486, endPoint y: 285, distance: 137.0
click at [486, 285] on div "Website [URL][DOMAIN_NAME]" at bounding box center [360, 287] width 250 height 16
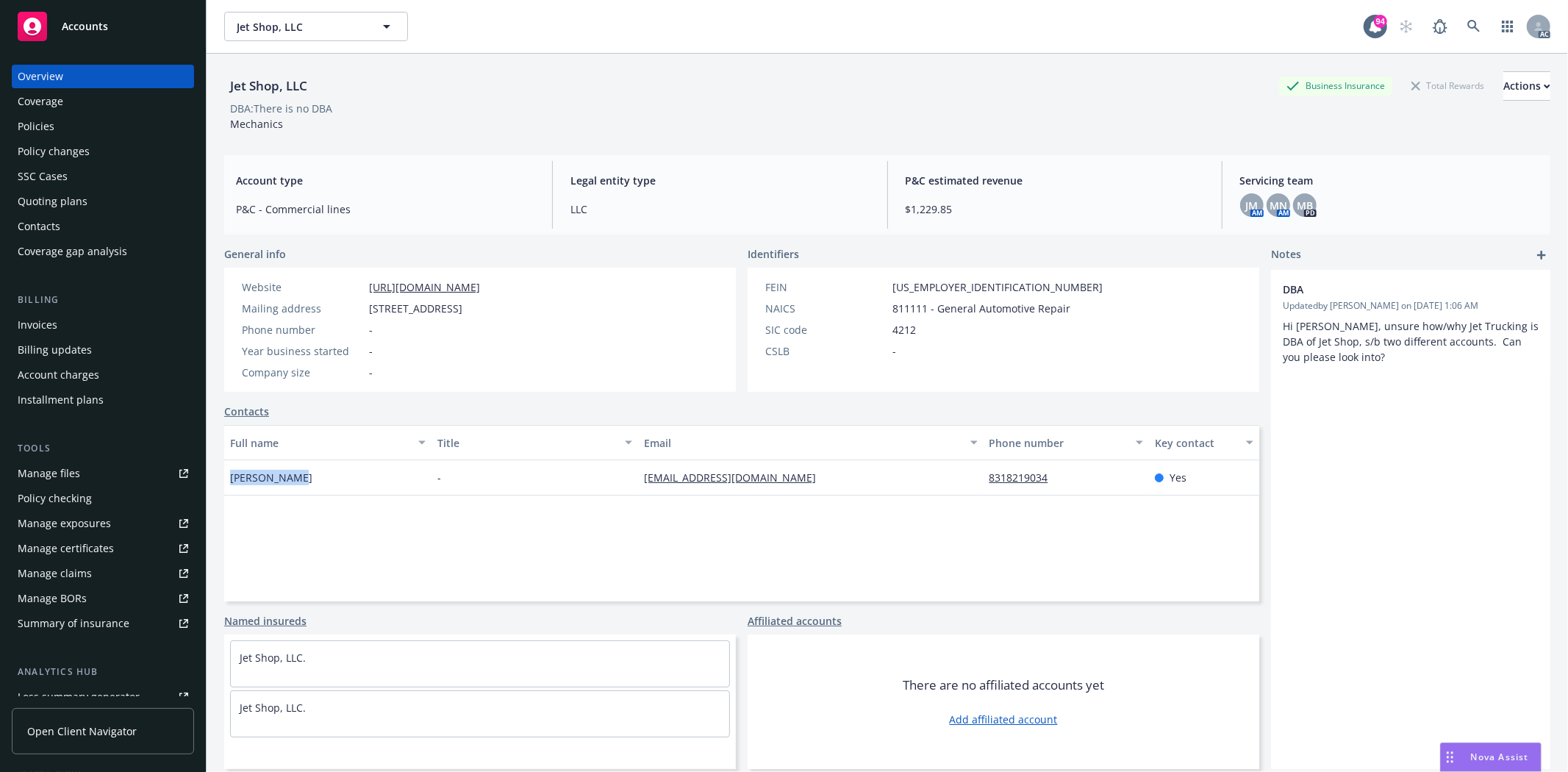
copy div "[URL][DOMAIN_NAME]"
drag, startPoint x: 224, startPoint y: 472, endPoint x: 313, endPoint y: 489, distance: 90.6
click at [313, 489] on div "[PERSON_NAME]" at bounding box center [328, 478] width 207 height 35
copy span "[PERSON_NAME]"
click at [62, 517] on div "Manage exposures" at bounding box center [65, 523] width 93 height 23
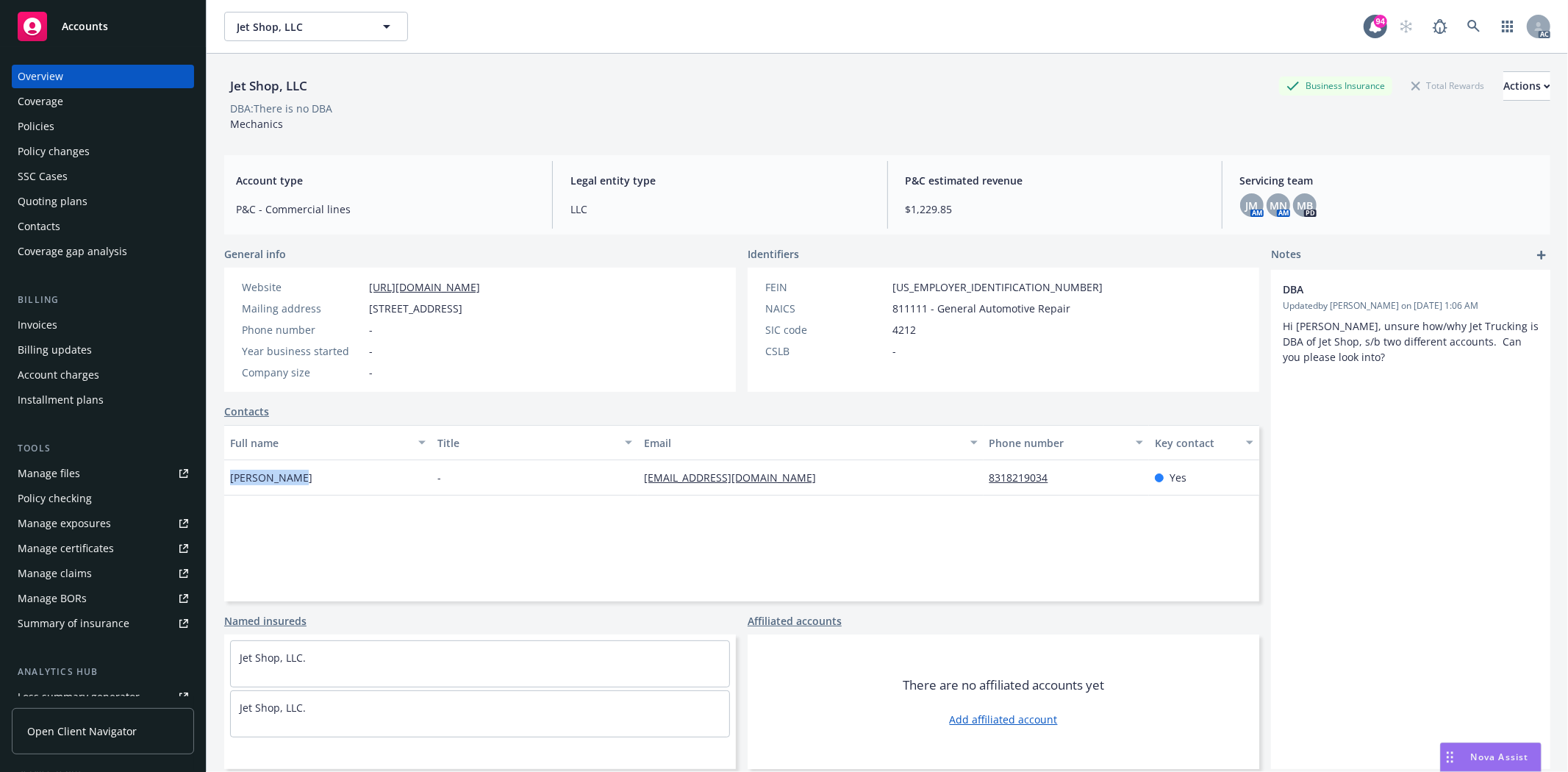
click at [59, 123] on div "Policies" at bounding box center [103, 126] width 170 height 23
click at [69, 125] on div "Policies" at bounding box center [103, 126] width 170 height 23
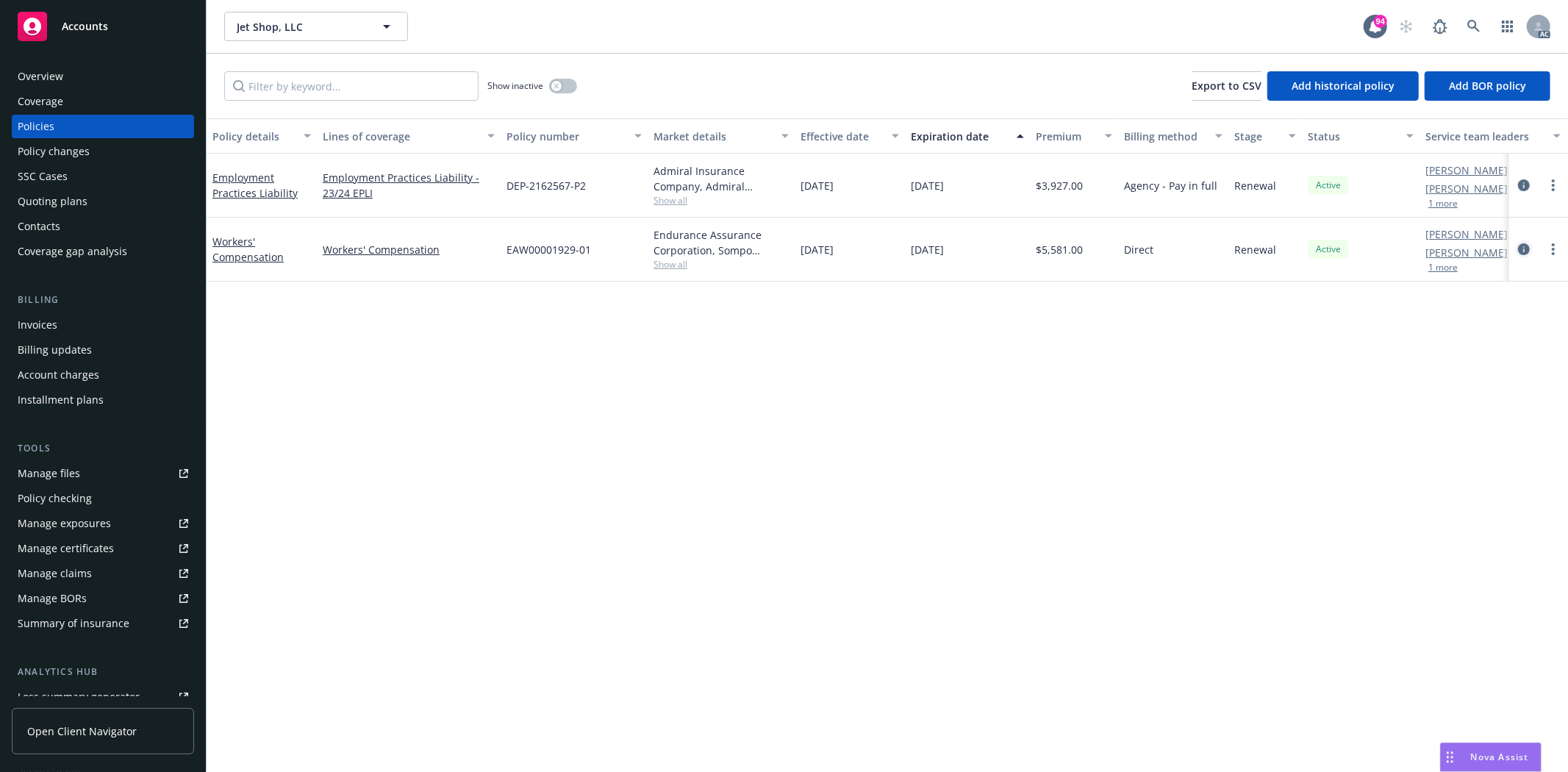
click at [1521, 241] on link "circleInformation" at bounding box center [1524, 249] width 18 height 18
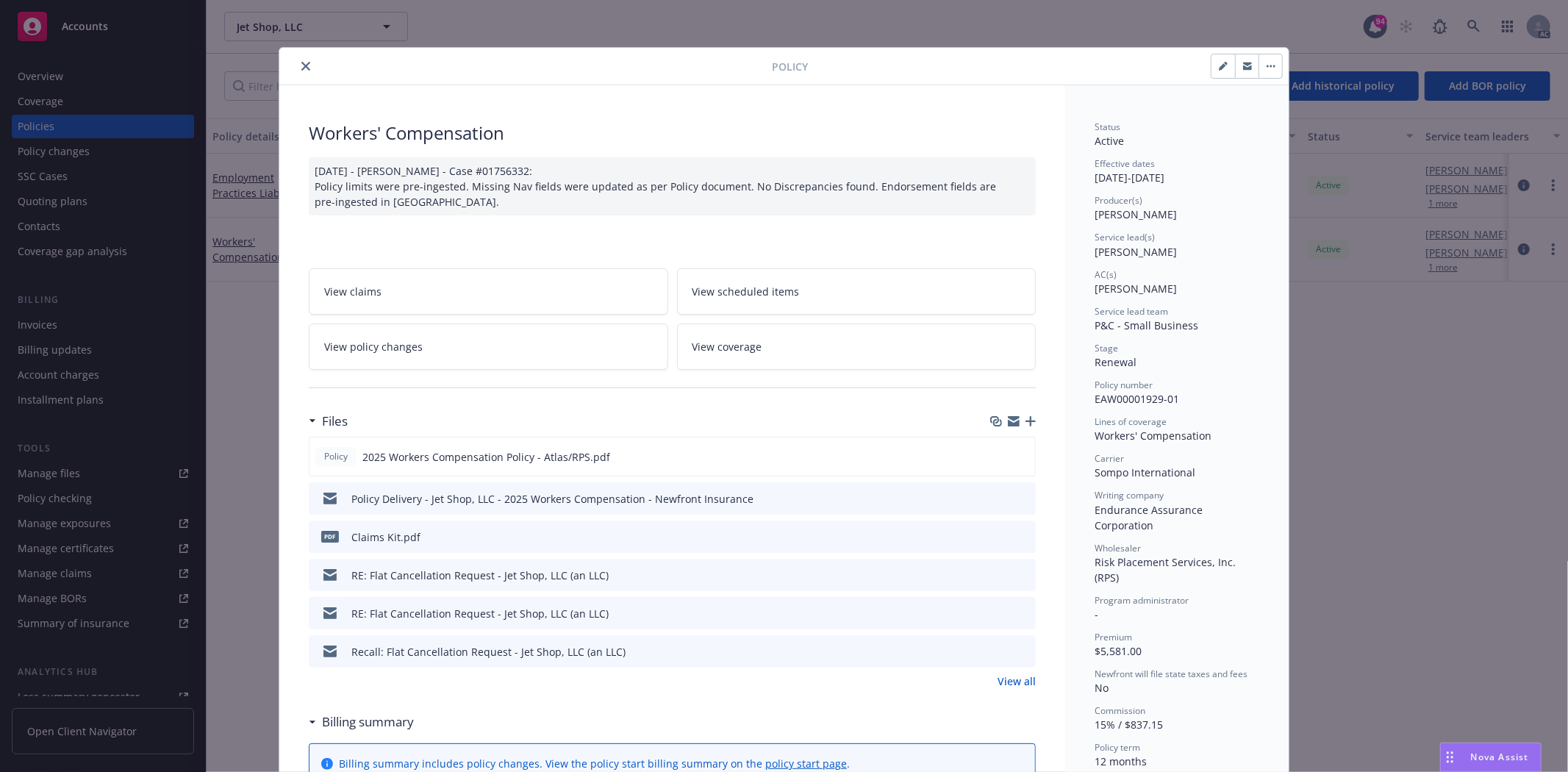
scroll to position [163, 0]
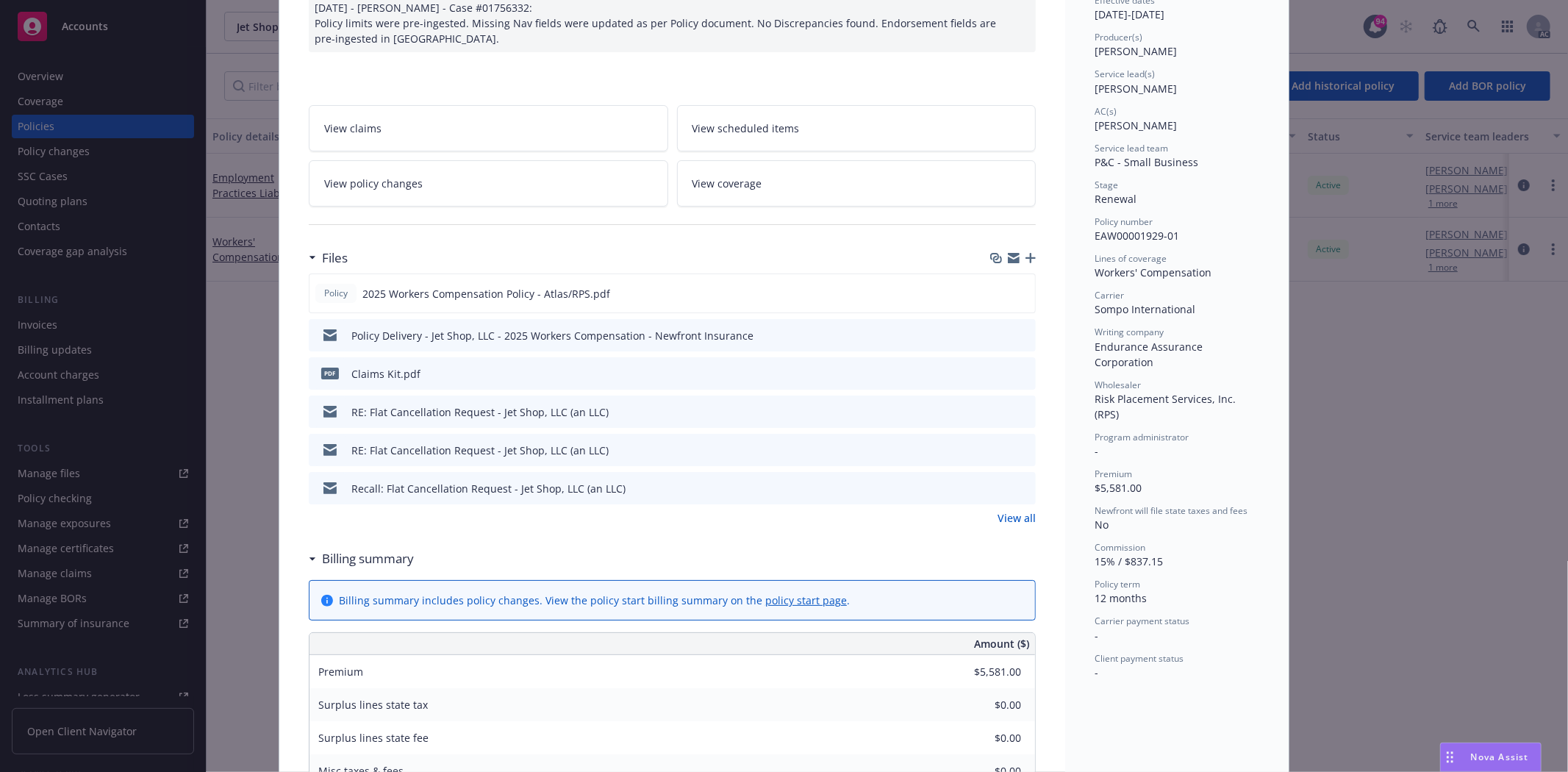
click at [1016, 515] on link "View all" at bounding box center [1016, 518] width 38 height 16
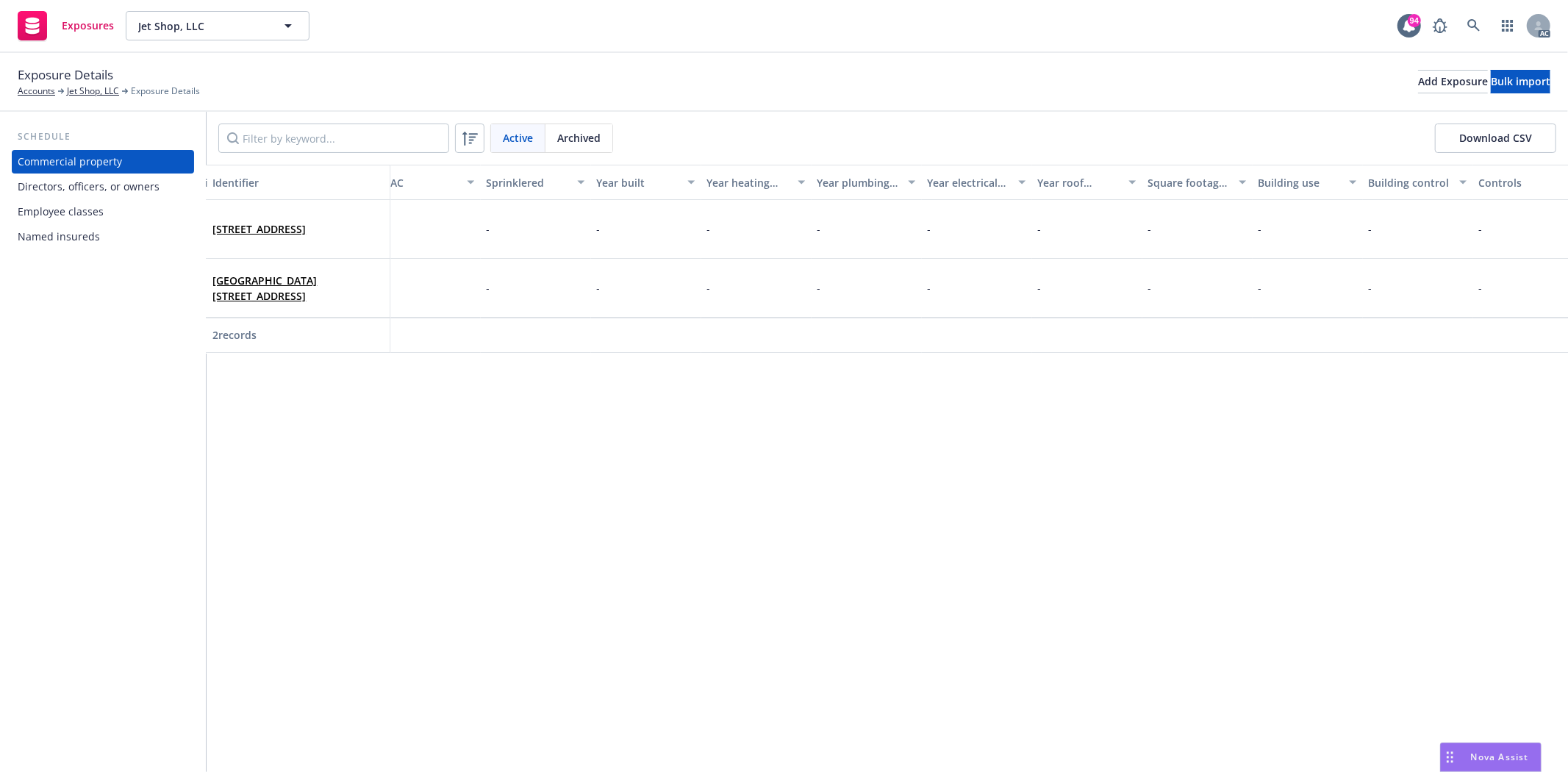
scroll to position [0, 3195]
click at [152, 182] on div "Directors, officers, or owners" at bounding box center [89, 186] width 142 height 23
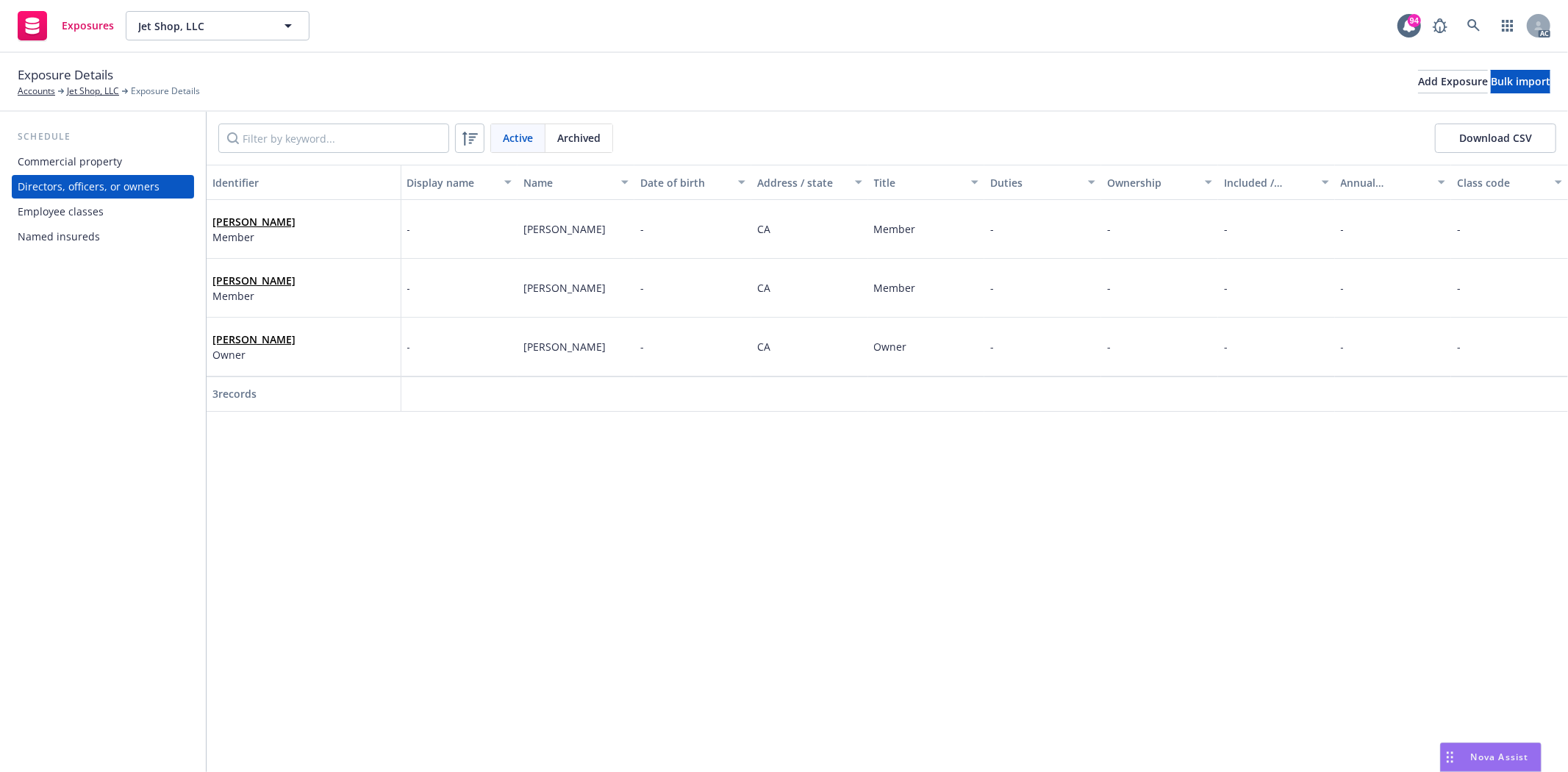
click at [98, 211] on div "Employee classes" at bounding box center [61, 211] width 86 height 23
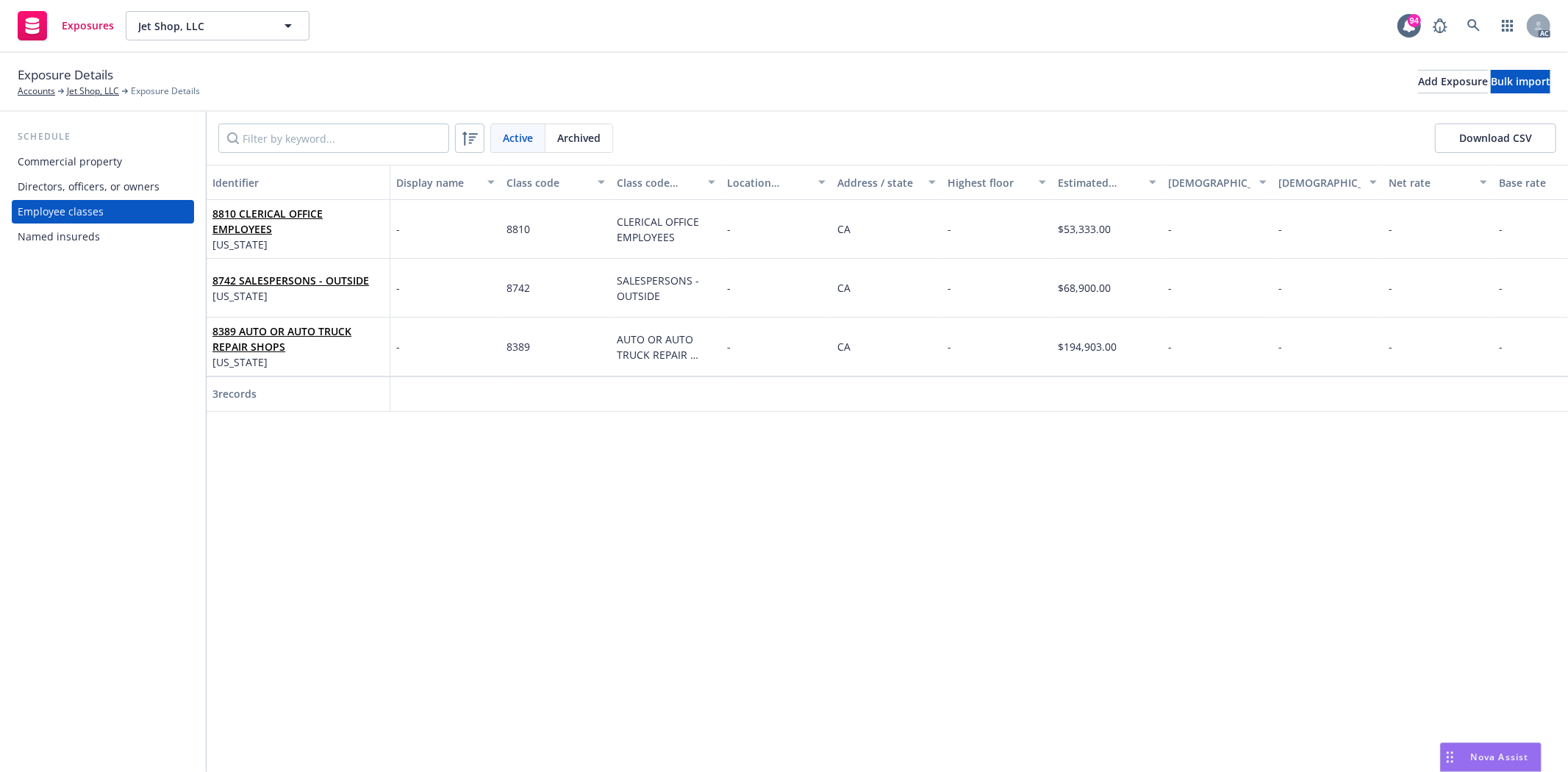
click at [90, 235] on div "Named insureds" at bounding box center [59, 237] width 83 height 23
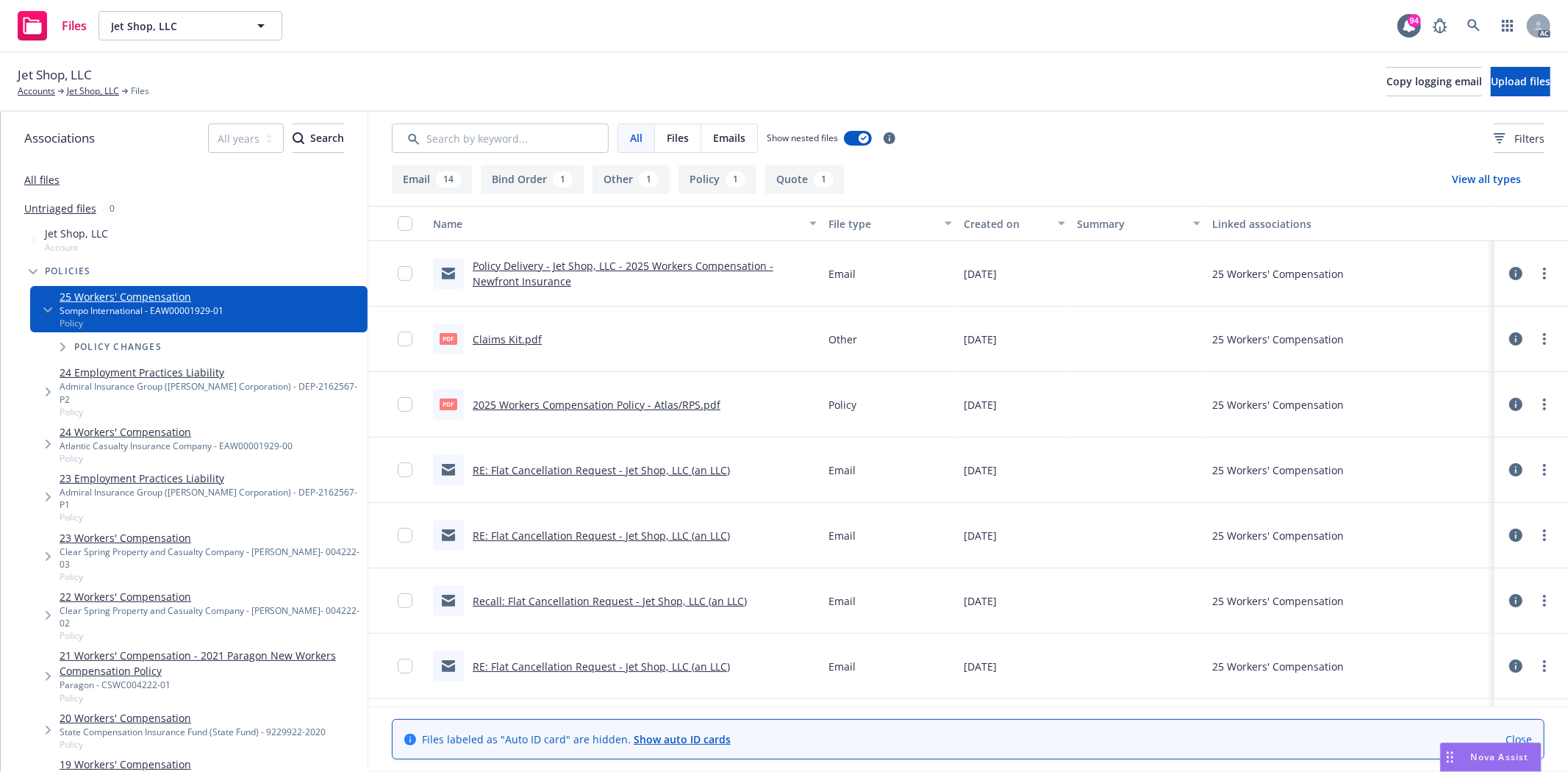
click at [616, 398] on link "2025 Workers Compensation Policy - Atlas/RPS.pdf" at bounding box center [597, 405] width 248 height 14
click at [97, 85] on link "Jet Shop, LLC" at bounding box center [93, 92] width 53 height 14
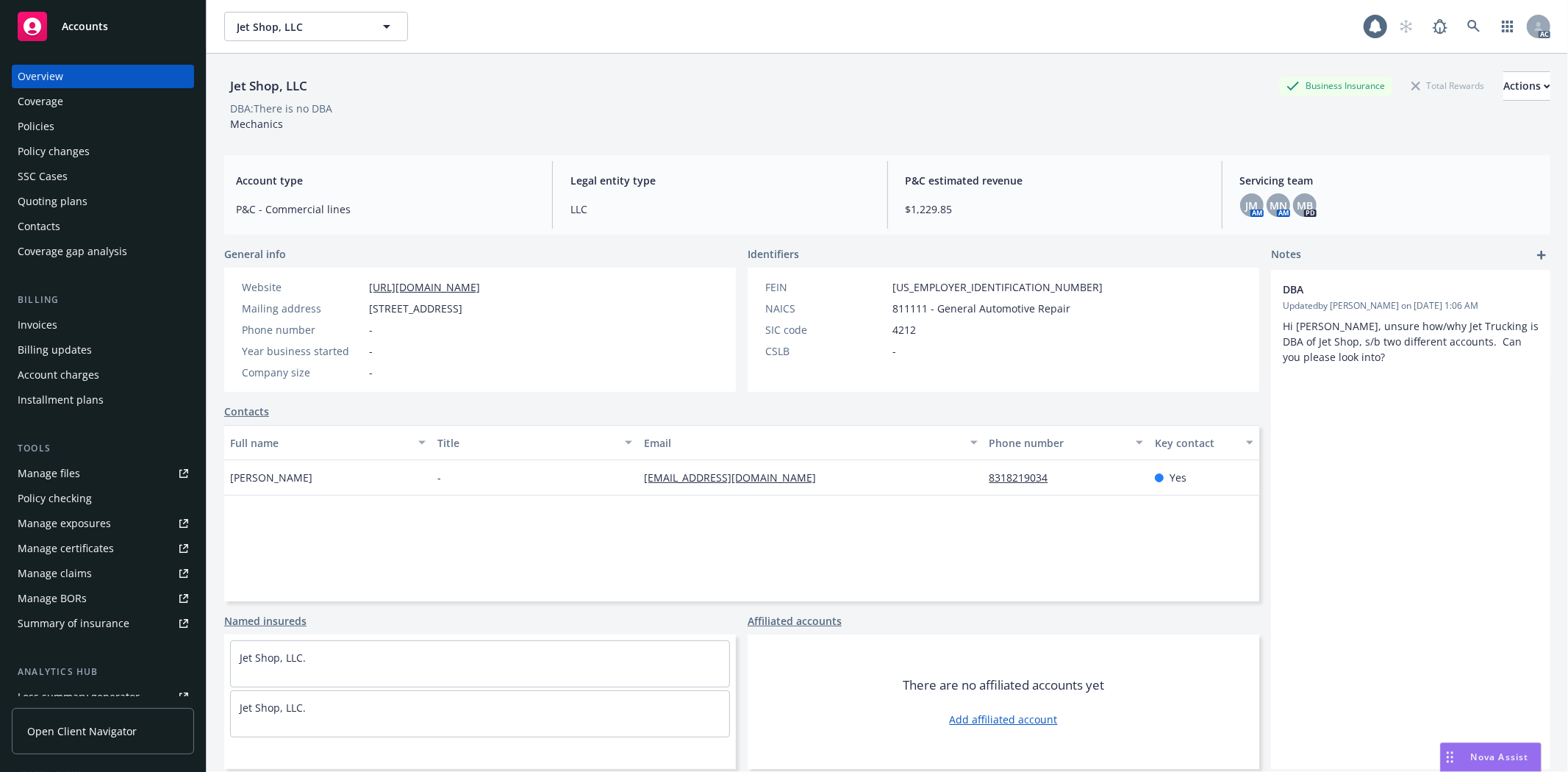
click at [64, 126] on div "Policies" at bounding box center [103, 126] width 170 height 23
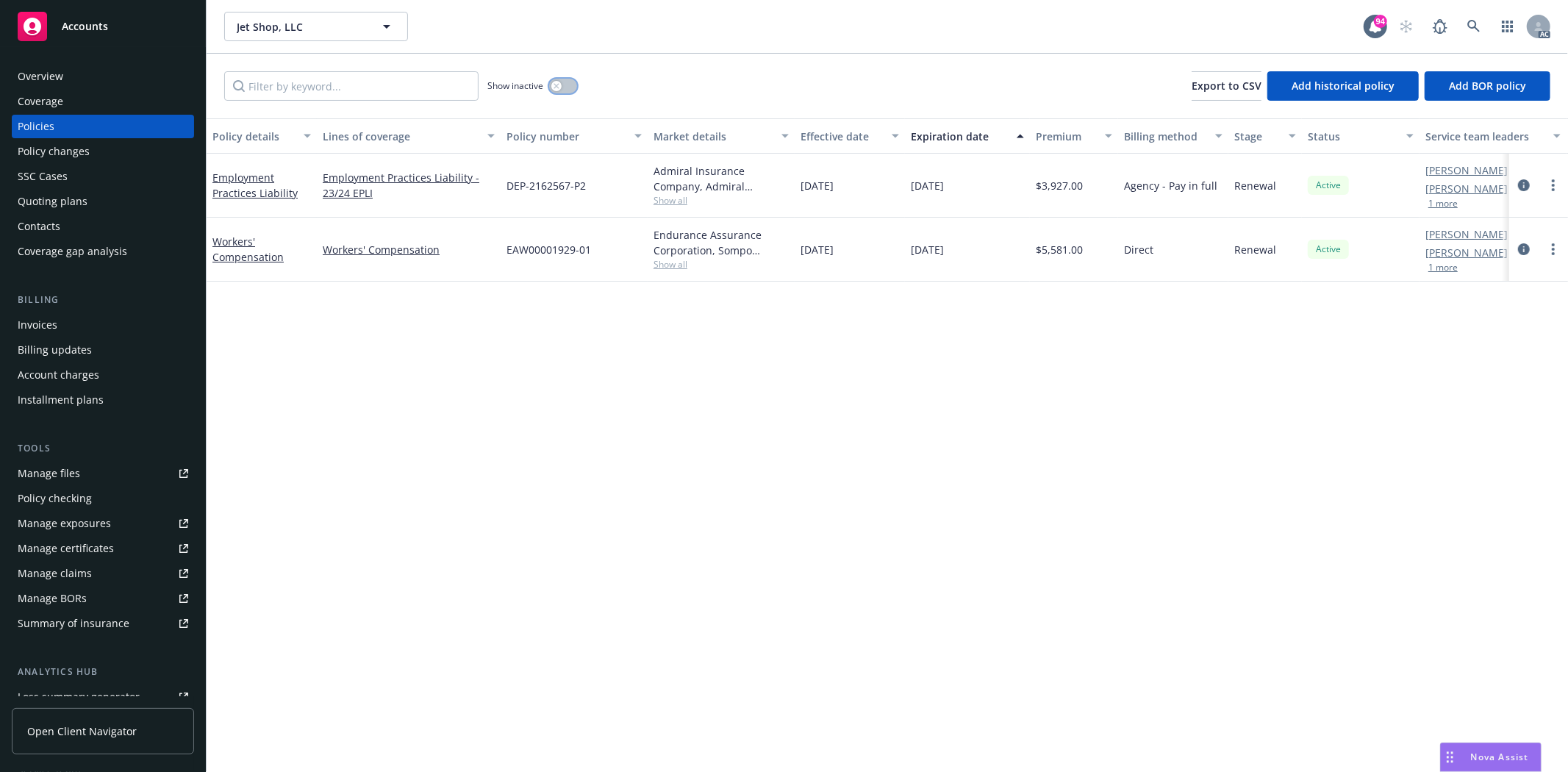
click at [549, 89] on button "button" at bounding box center [563, 86] width 28 height 15
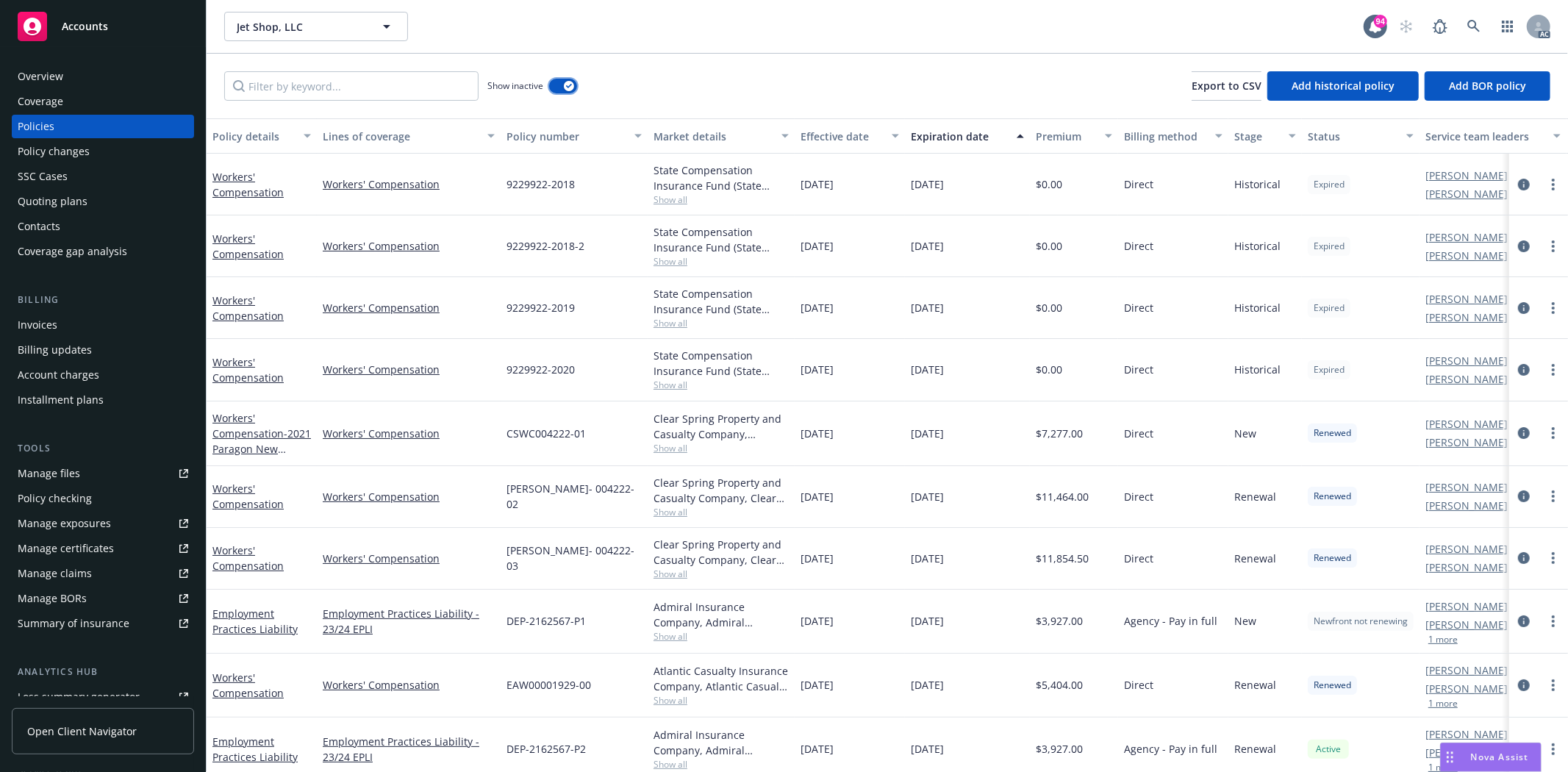
scroll to position [86, 0]
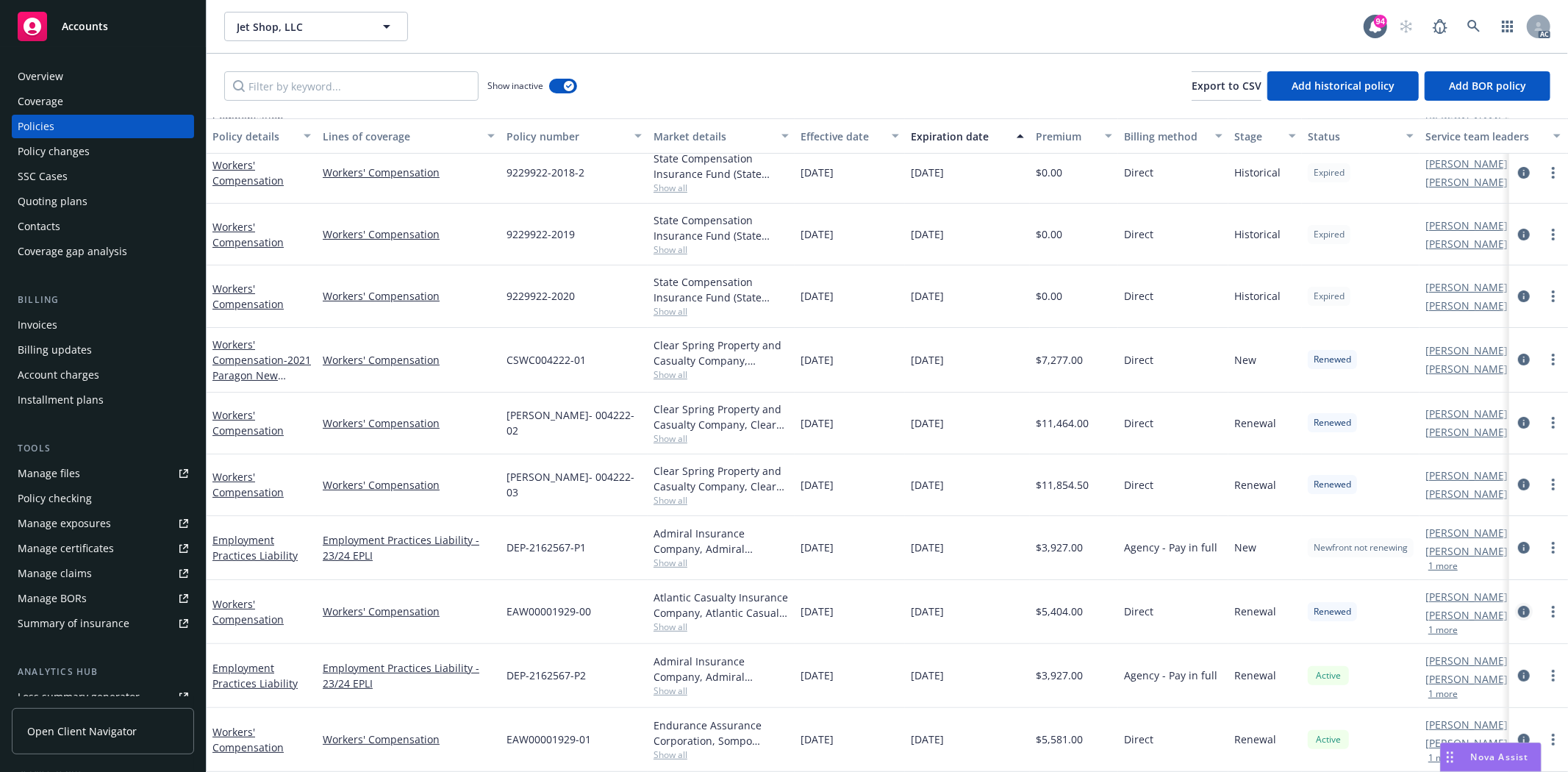
click at [1518, 606] on icon "circleInformation" at bounding box center [1524, 612] width 12 height 12
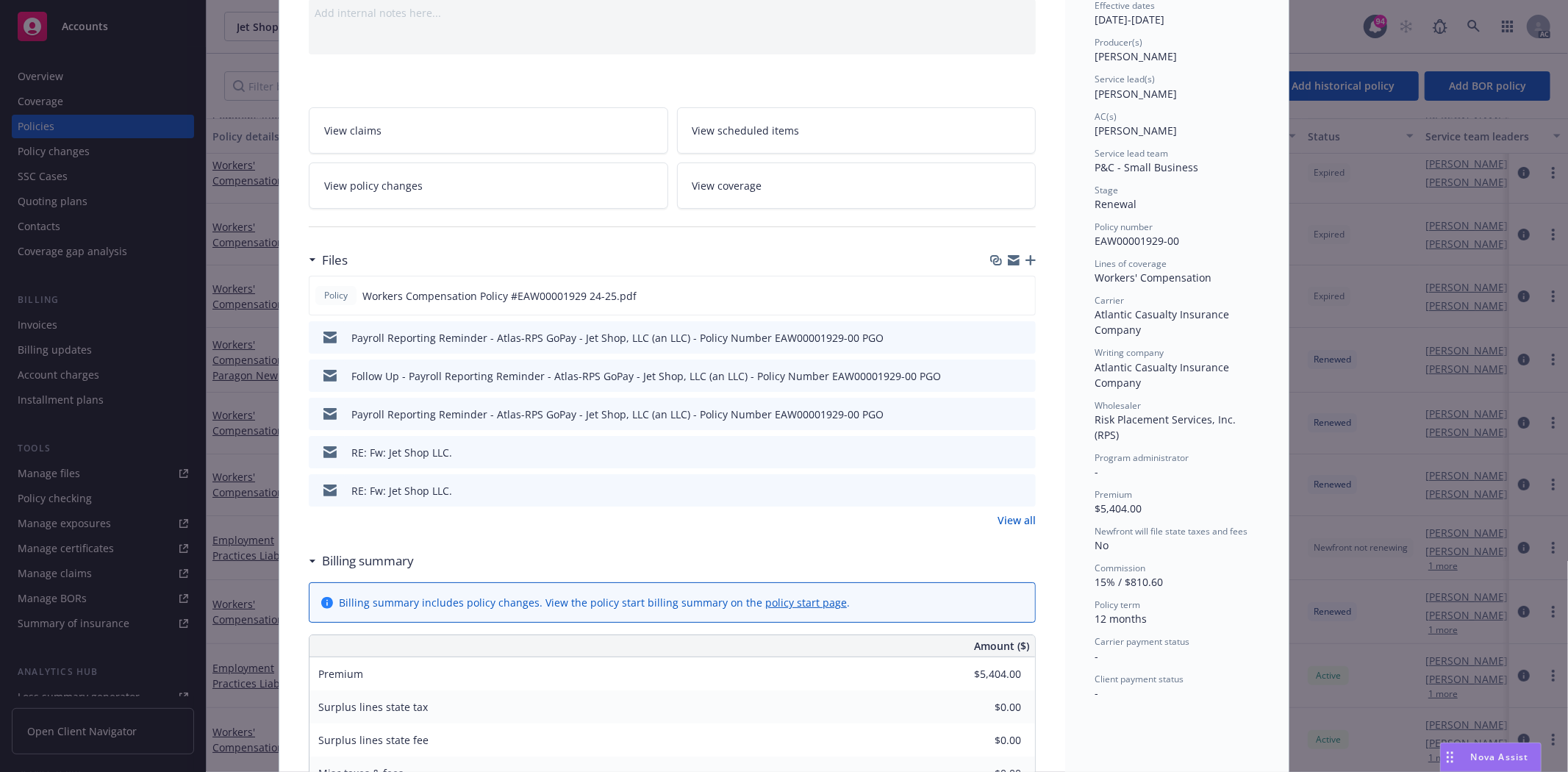
scroll to position [163, 0]
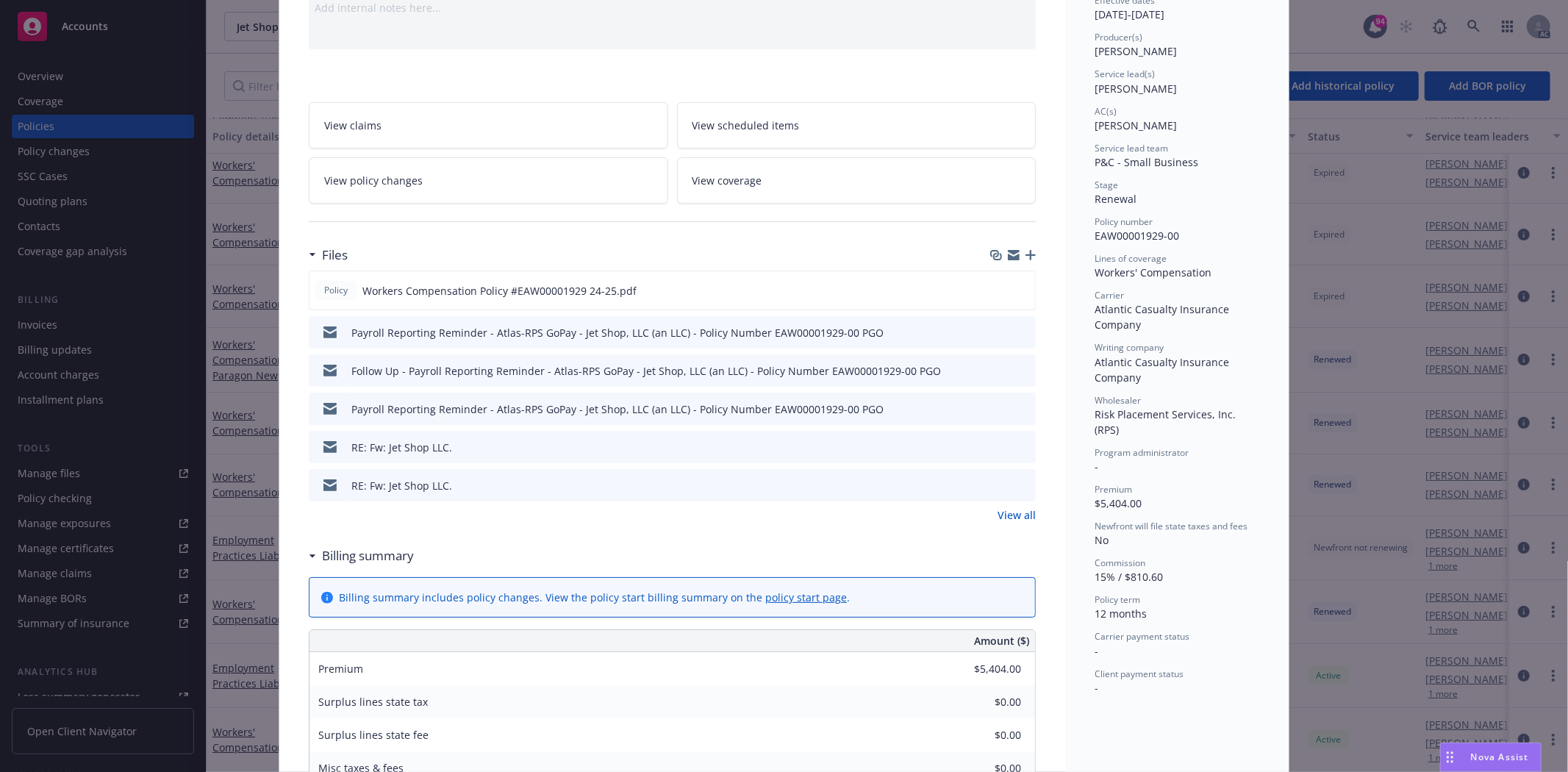
click at [998, 513] on link "View all" at bounding box center [1016, 515] width 38 height 16
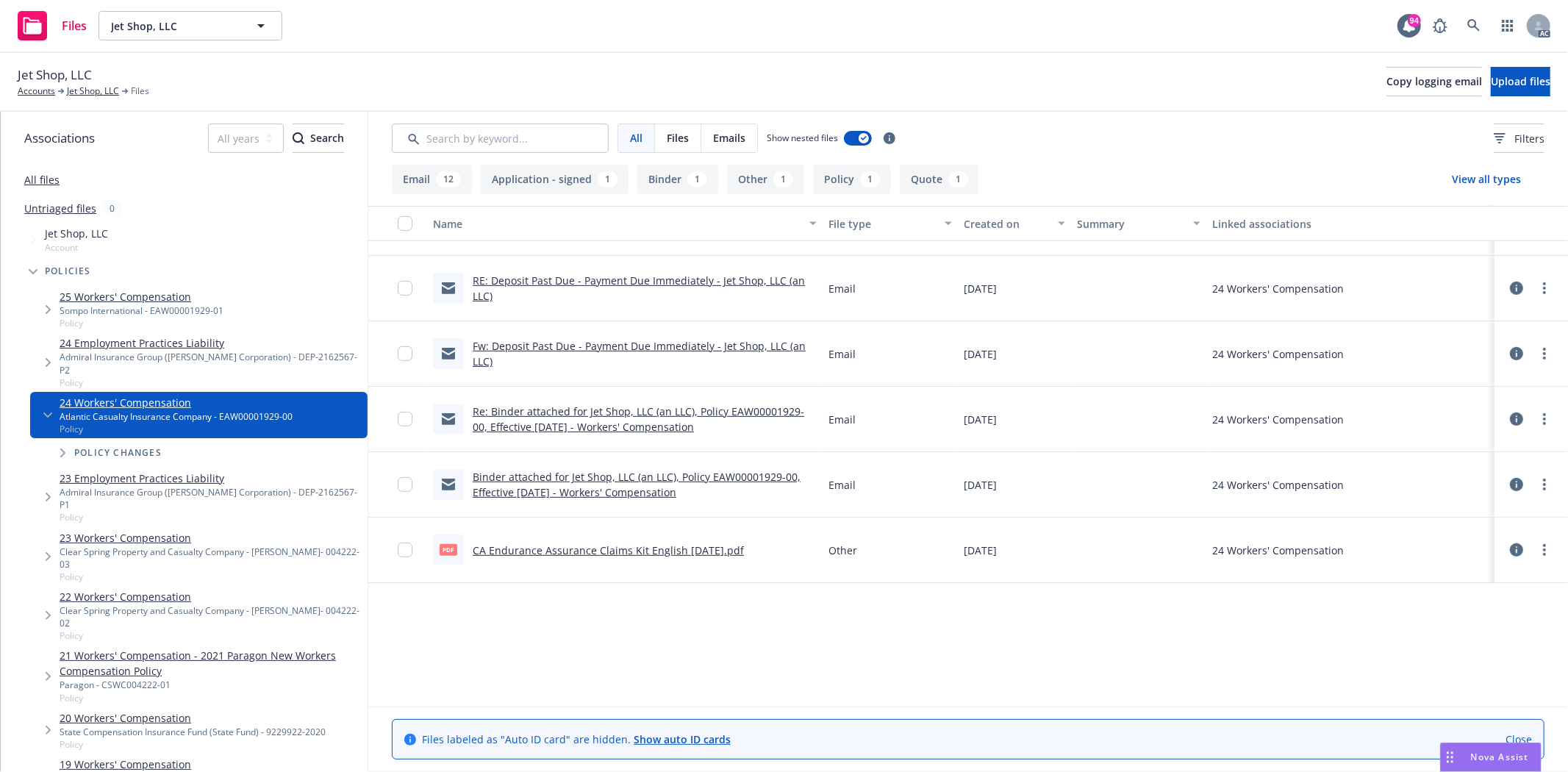
scroll to position [327, 0]
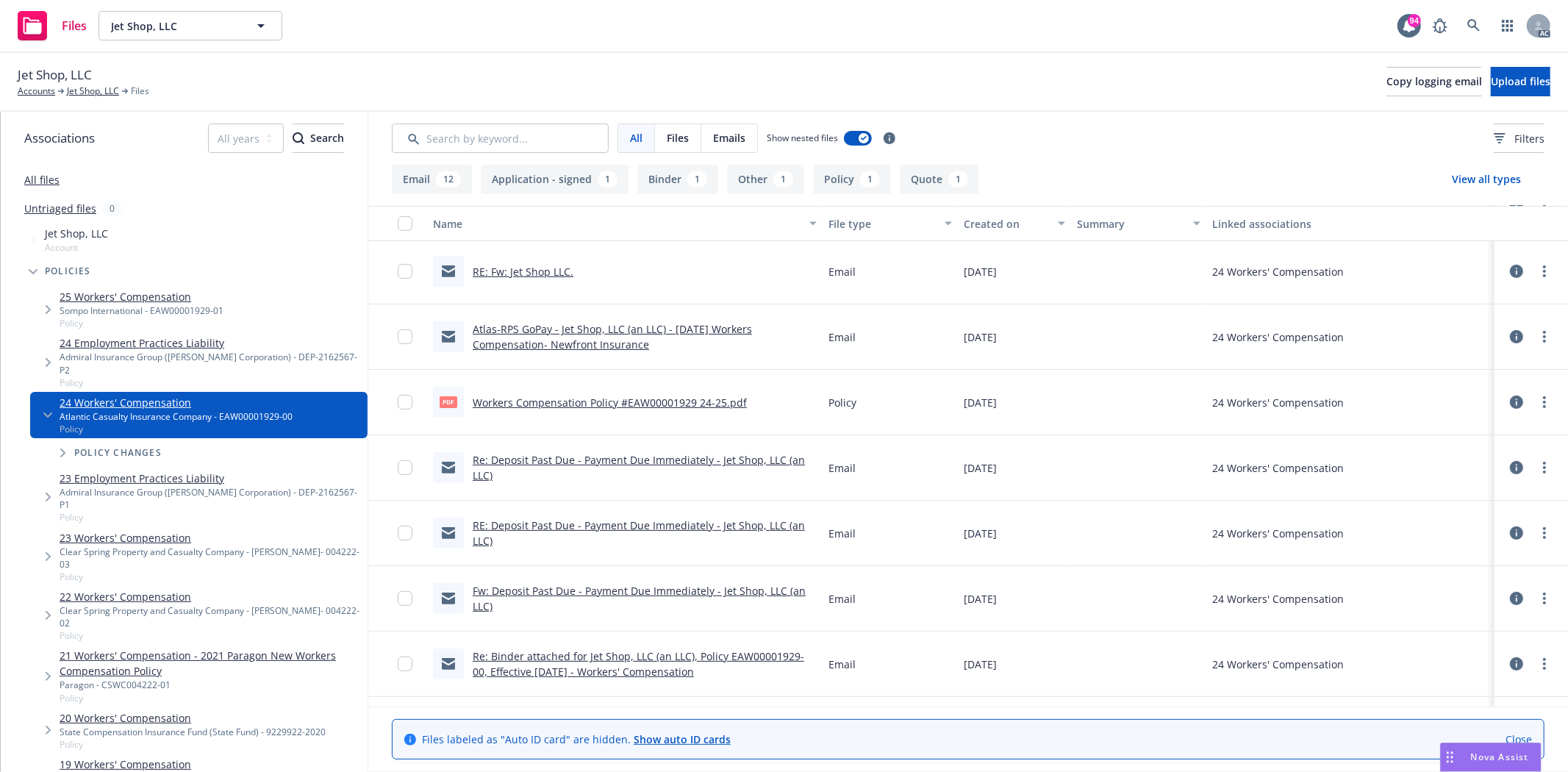
click at [660, 402] on link "Workers Compensation Policy #EAW00001929 24-25.pdf" at bounding box center [609, 403] width 274 height 14
click at [114, 94] on link "Jet Shop, LLC" at bounding box center [93, 92] width 53 height 14
